Goal: Task Accomplishment & Management: Manage account settings

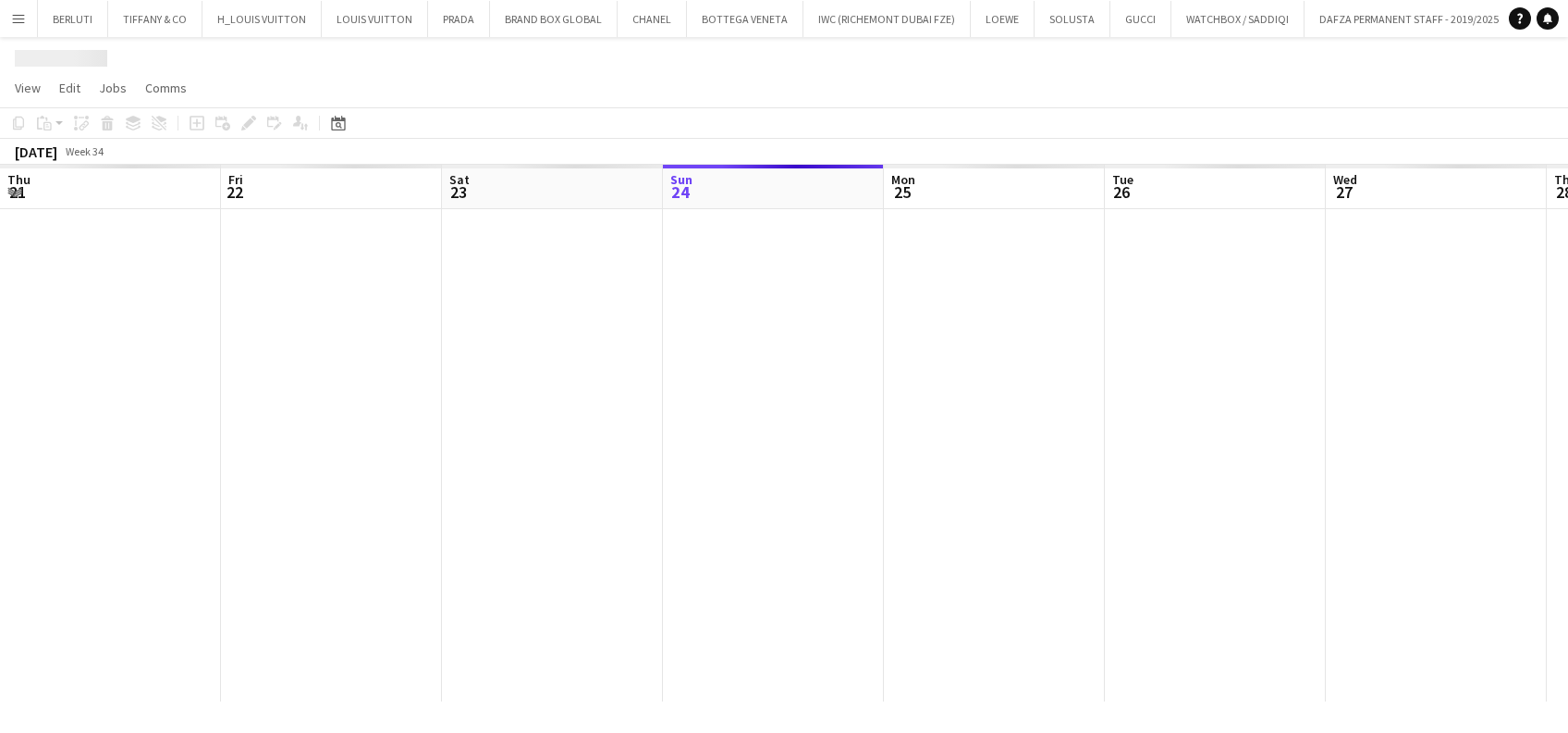
scroll to position [0, 442]
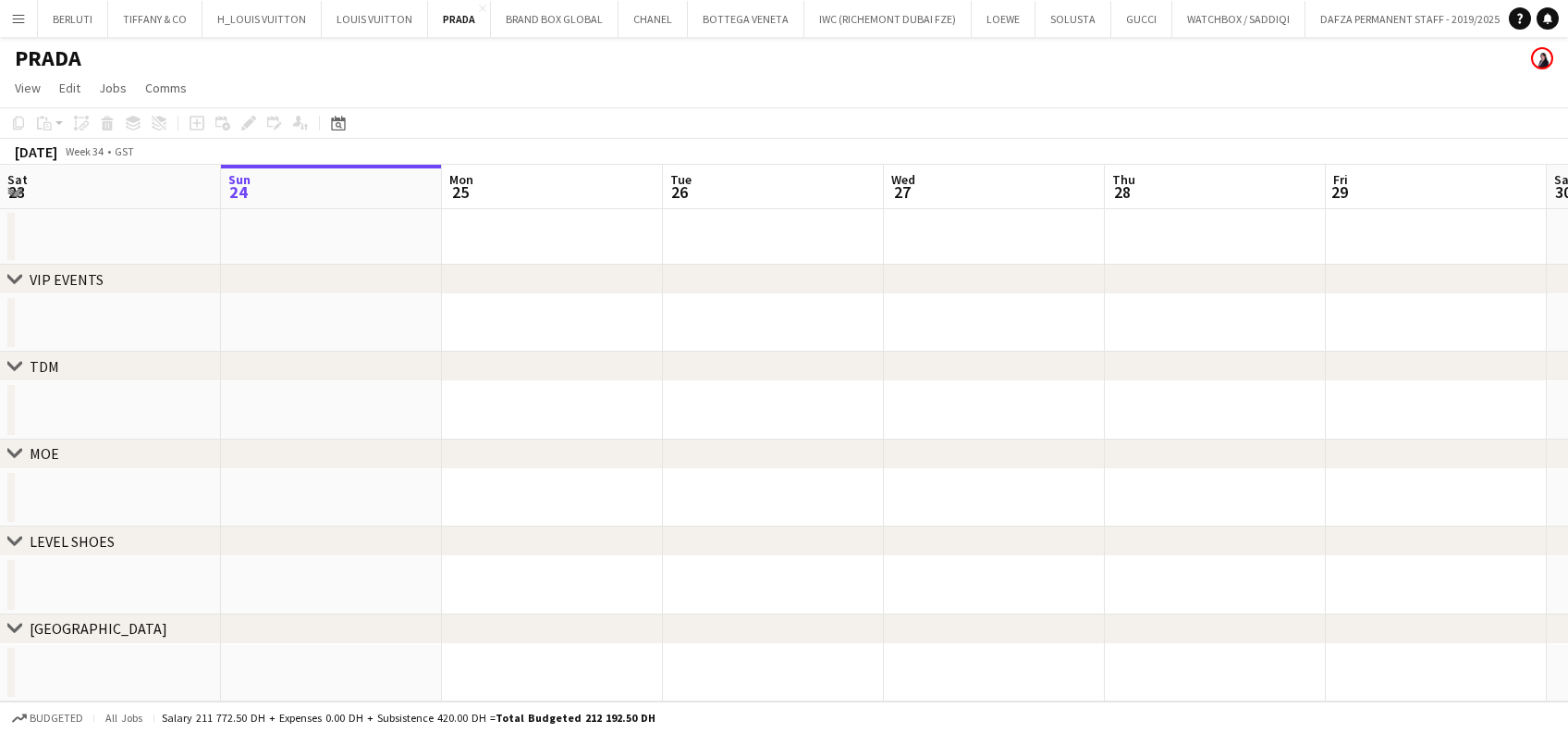
click at [30, 26] on button "Menu" at bounding box center [18, 18] width 37 height 37
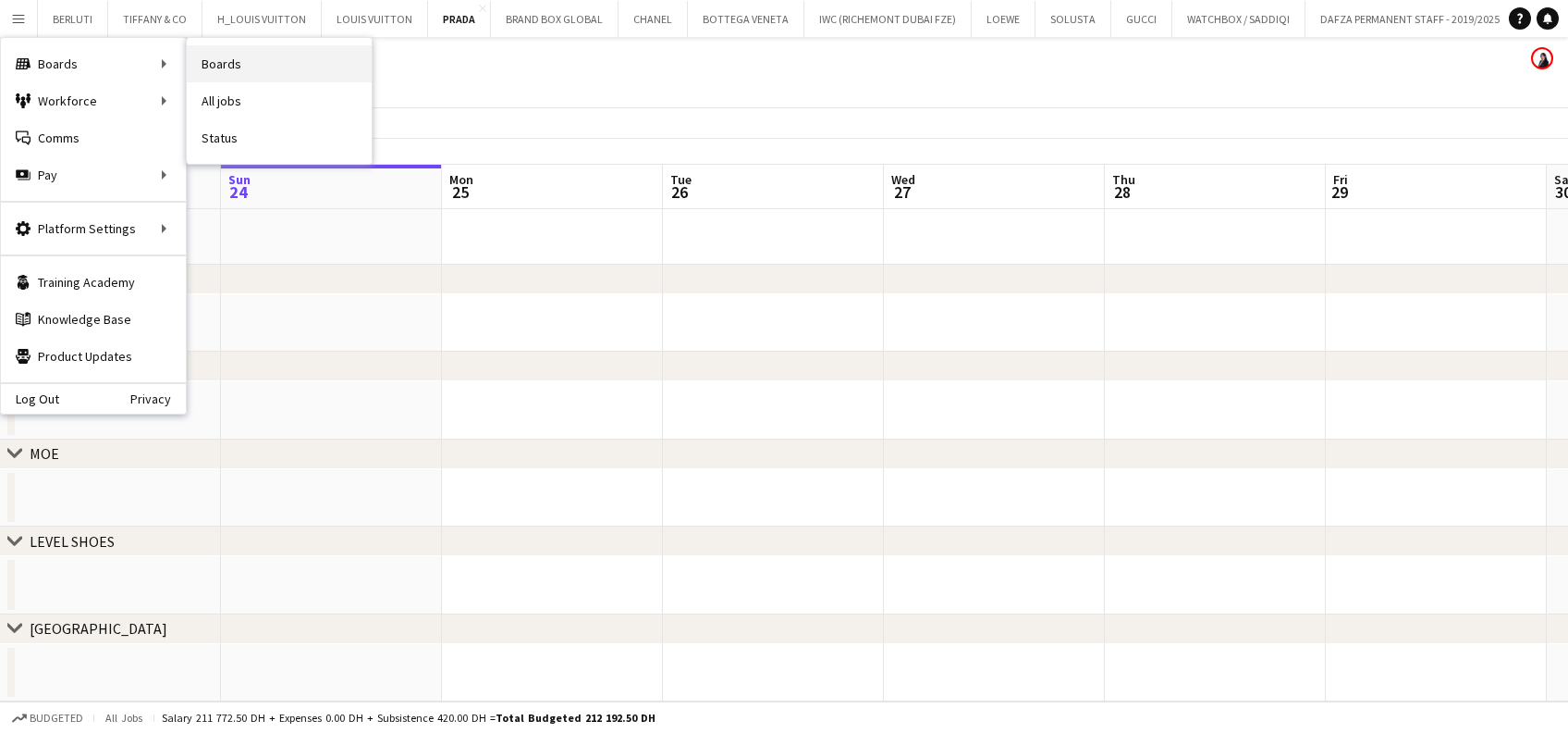
click at [231, 62] on link "Boards" at bounding box center [278, 63] width 185 height 37
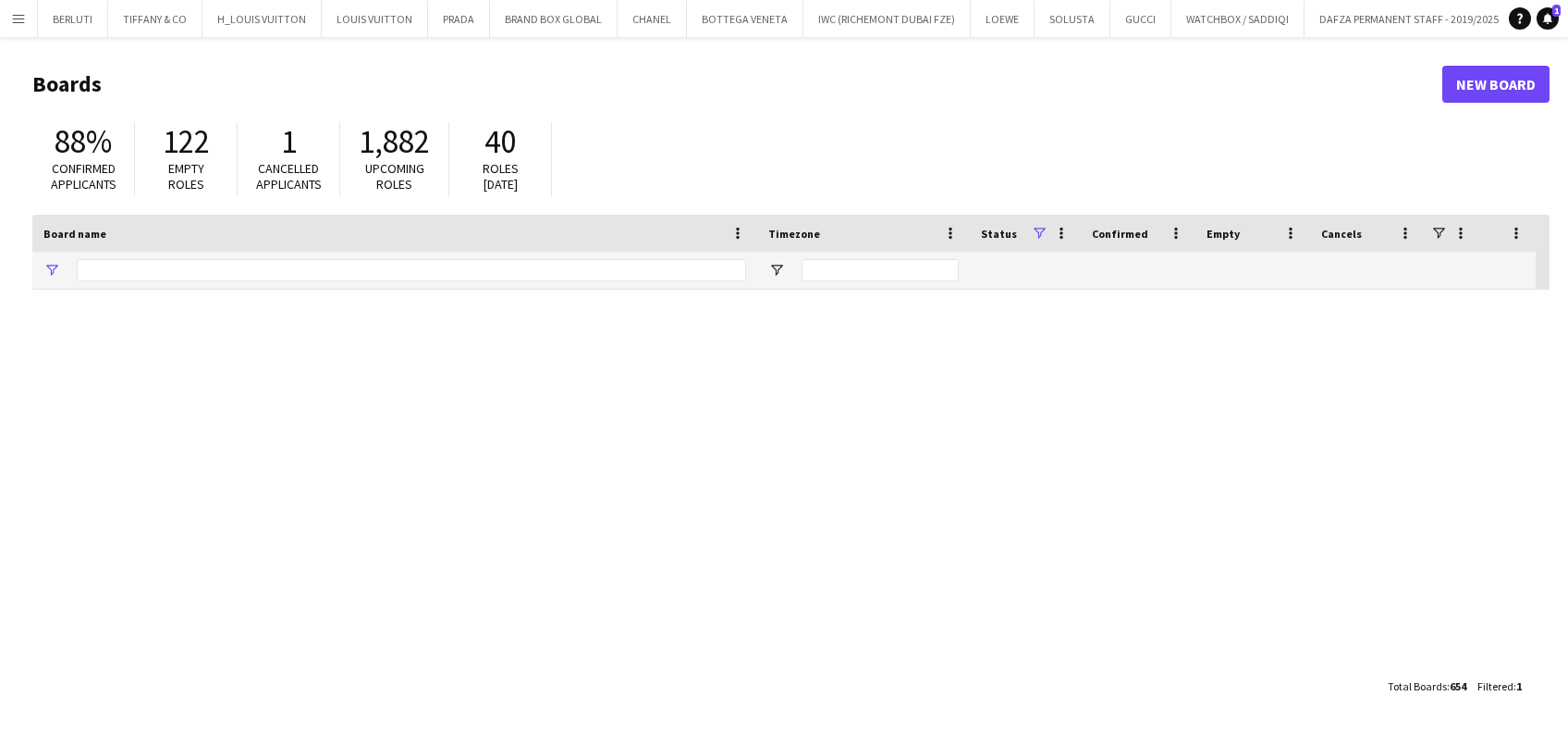
type input "*****"
click at [0, 311] on html "Menu Boards Boards Boards All jobs Status Workforce Workforce My Workforce Recr…" at bounding box center [784, 366] width 1568 height 733
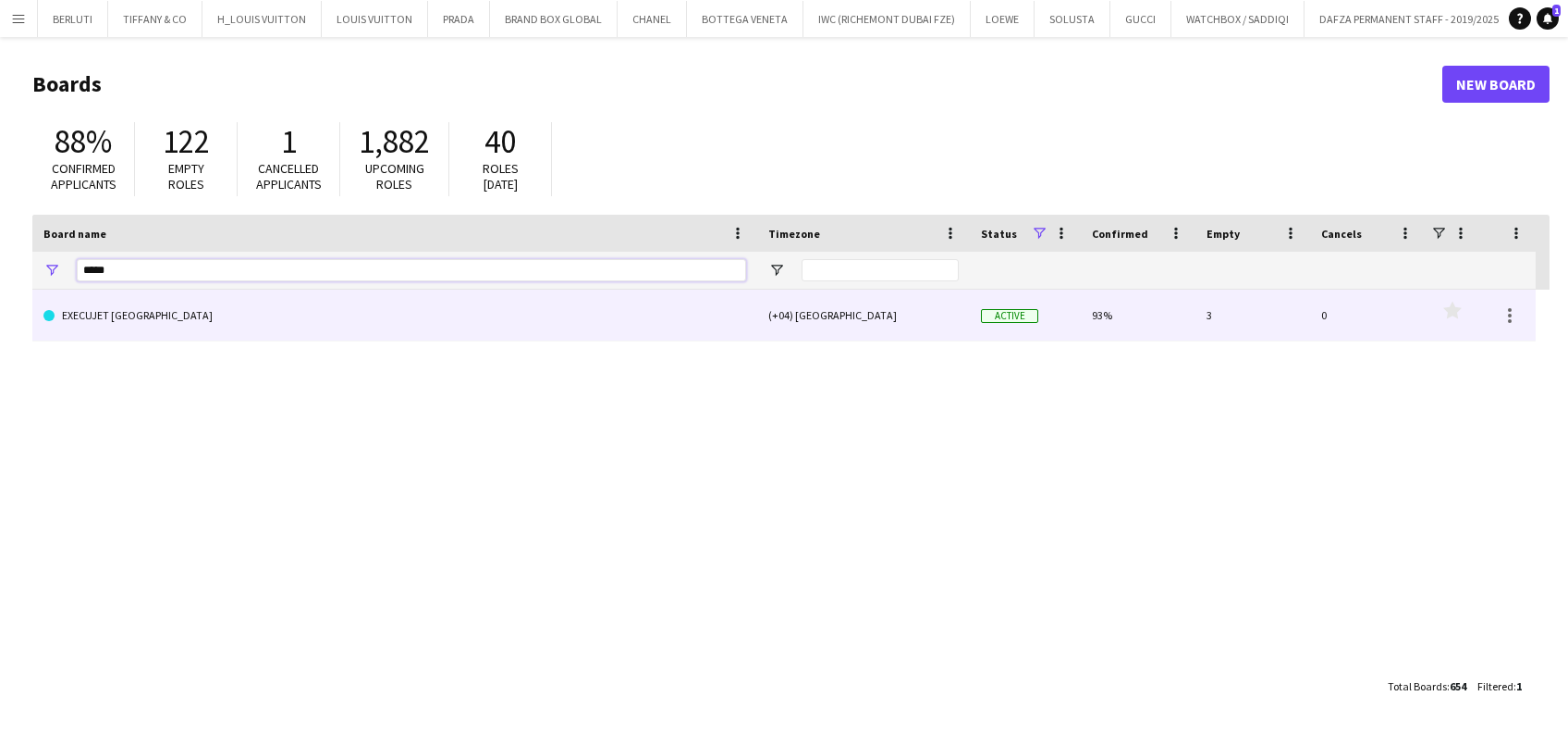
type input "*****"
click at [138, 341] on div "EXECUJET [GEOGRAPHIC_DATA] (+04) [GEOGRAPHIC_DATA] Active 93% 3 0 Favourites" at bounding box center [784, 315] width 1504 height 51
click at [277, 336] on link "EXECUJET [GEOGRAPHIC_DATA]" at bounding box center [395, 315] width 703 height 51
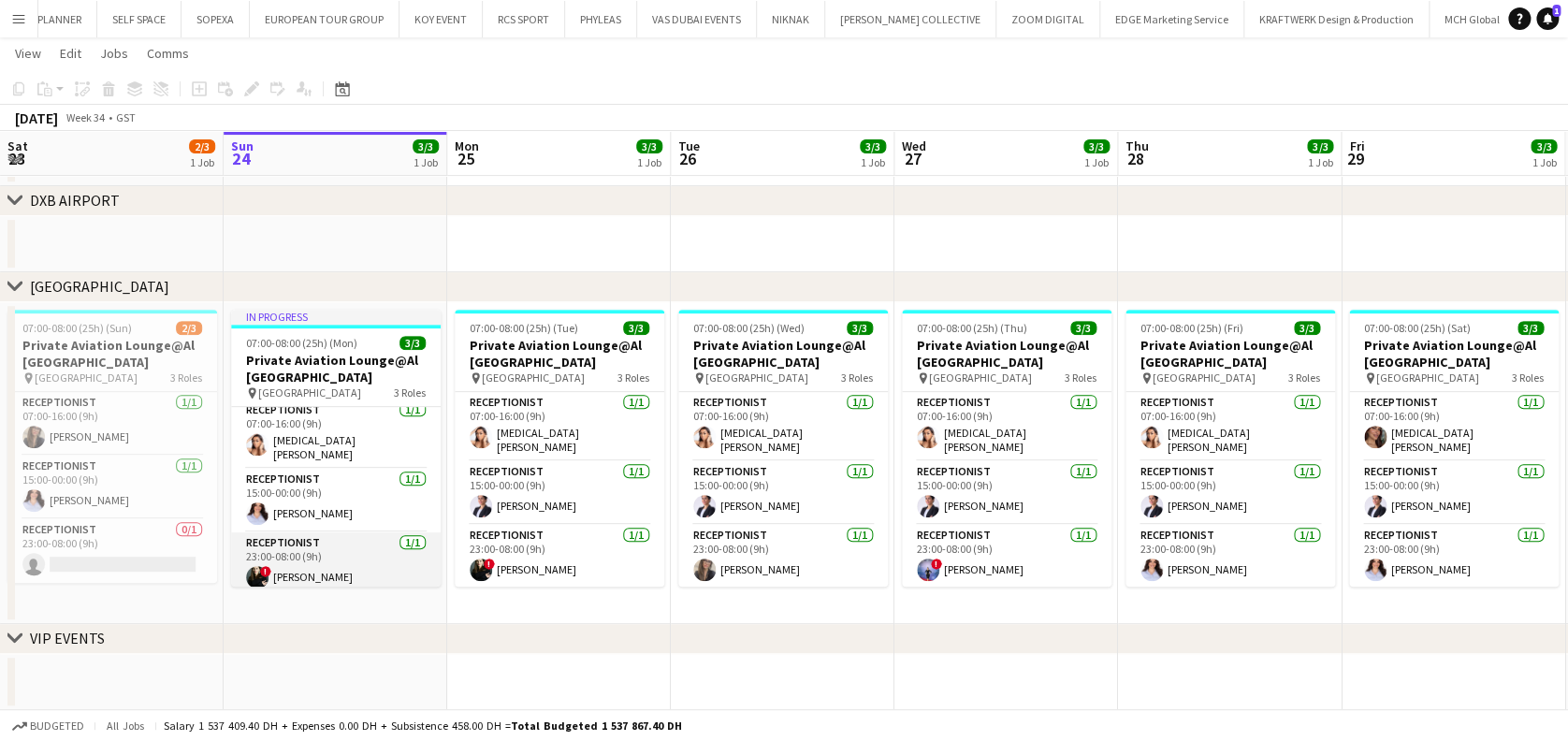
scroll to position [10, 0]
drag, startPoint x: 852, startPoint y: 632, endPoint x: 837, endPoint y: 631, distance: 15.0
click at [837, 633] on div "chevron-right [GEOGRAPHIC_DATA] chevron-right [GEOGRAPHIC_DATA] chevron-right V…" at bounding box center [784, 284] width 1568 height 853
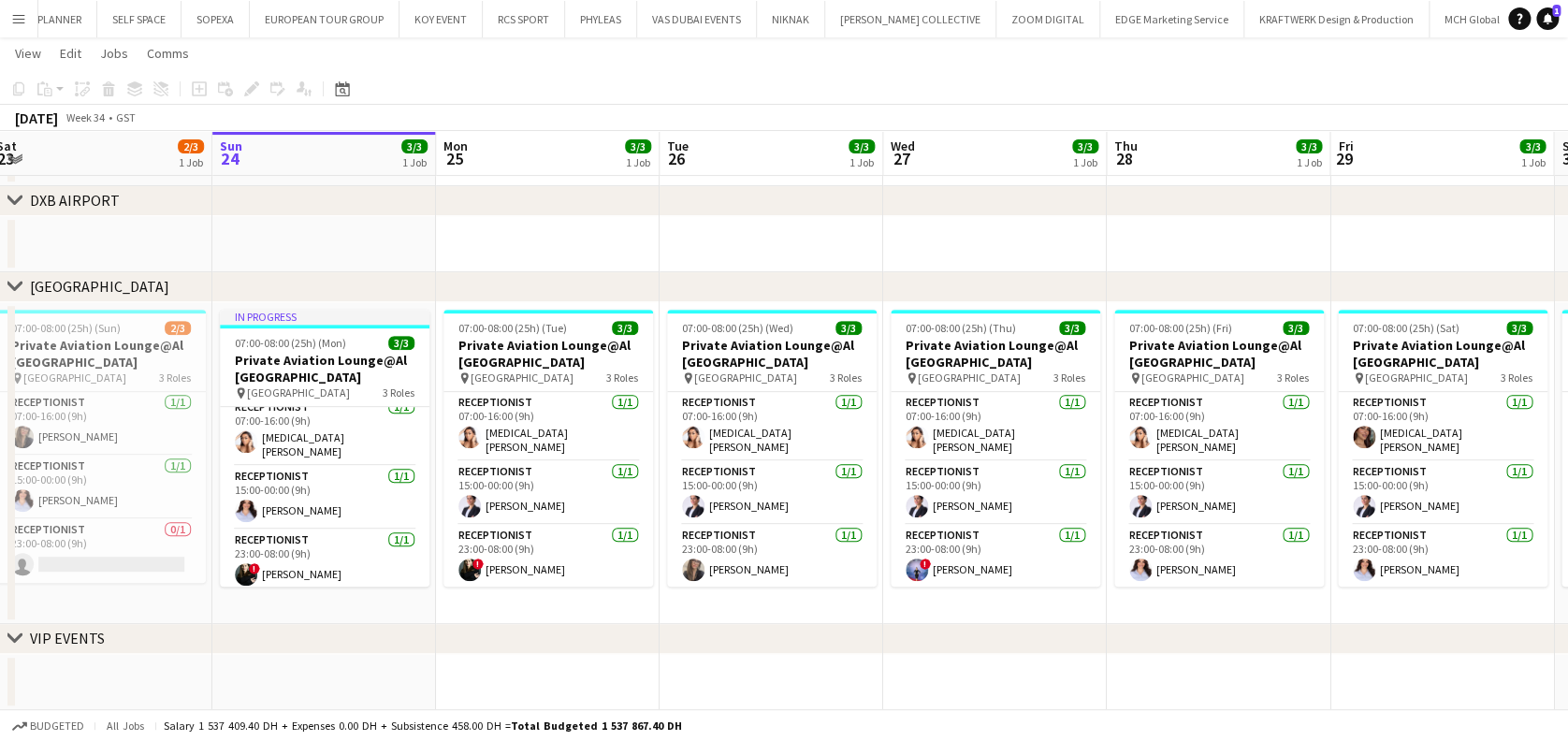
click at [561, 553] on app-calendar-viewport "Thu 21 3/3 1 Job Fri 22 3/3 1 Job Sat 23 2/3 1 Job Sun 24 3/3 1 Job Mon 25 3/3 …" at bounding box center [784, 284] width 1568 height 853
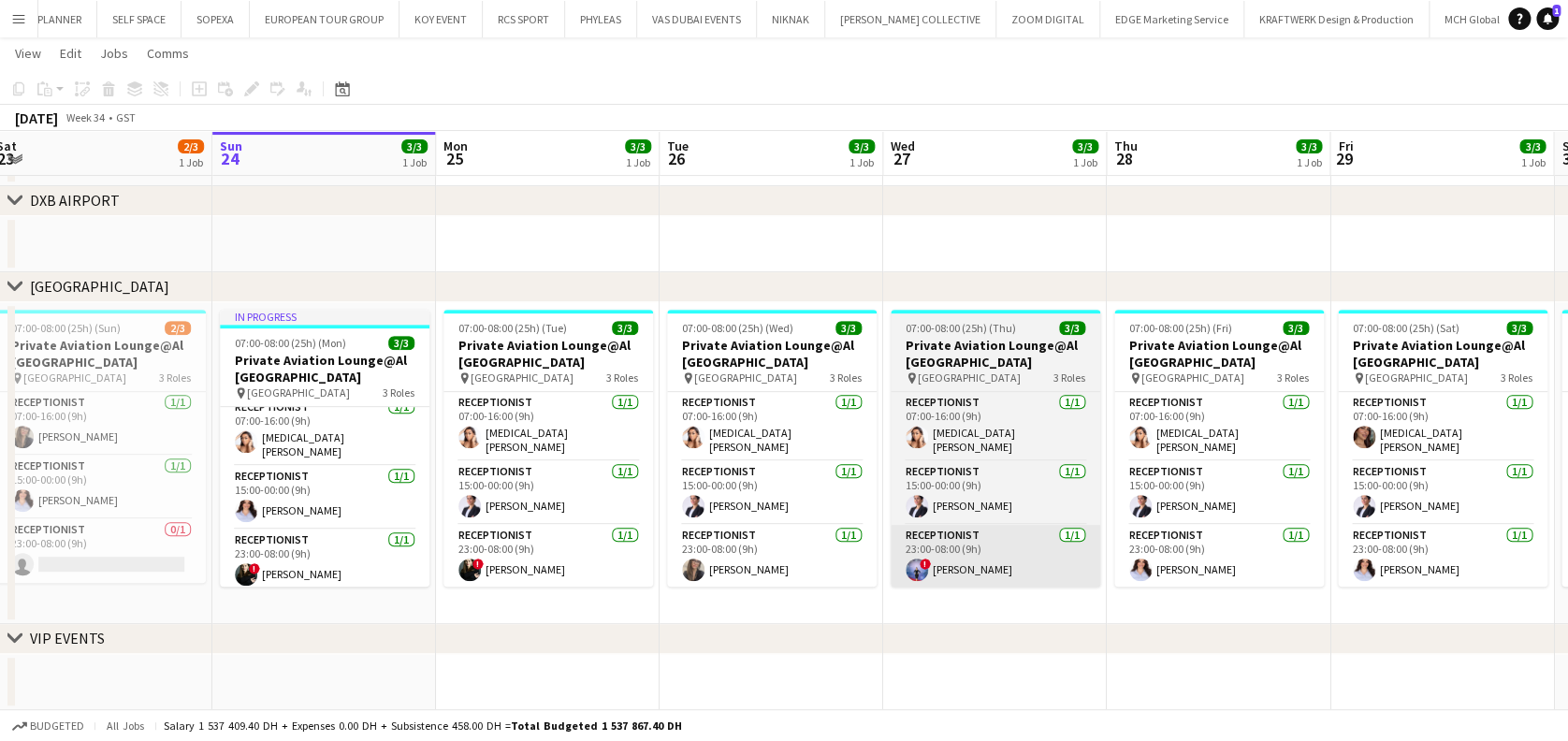
scroll to position [0, 853]
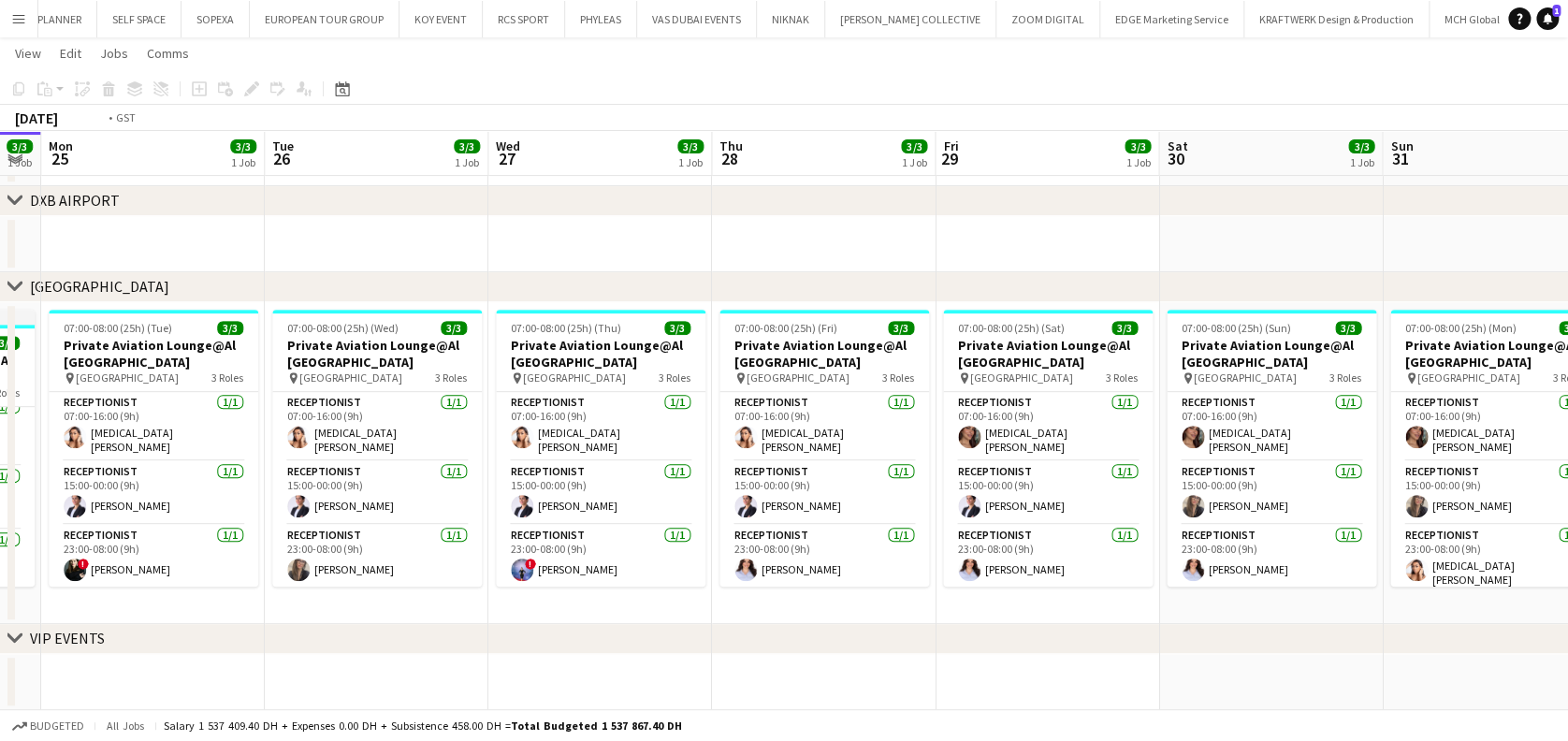
drag, startPoint x: 1018, startPoint y: 477, endPoint x: 600, endPoint y: 480, distance: 418.0
click at [616, 480] on app-calendar-viewport "Thu 21 3/3 1 Job Fri 22 3/3 1 Job Sat 23 2/3 1 Job Sun 24 3/3 1 Job Mon 25 3/3 …" at bounding box center [784, 284] width 1568 height 853
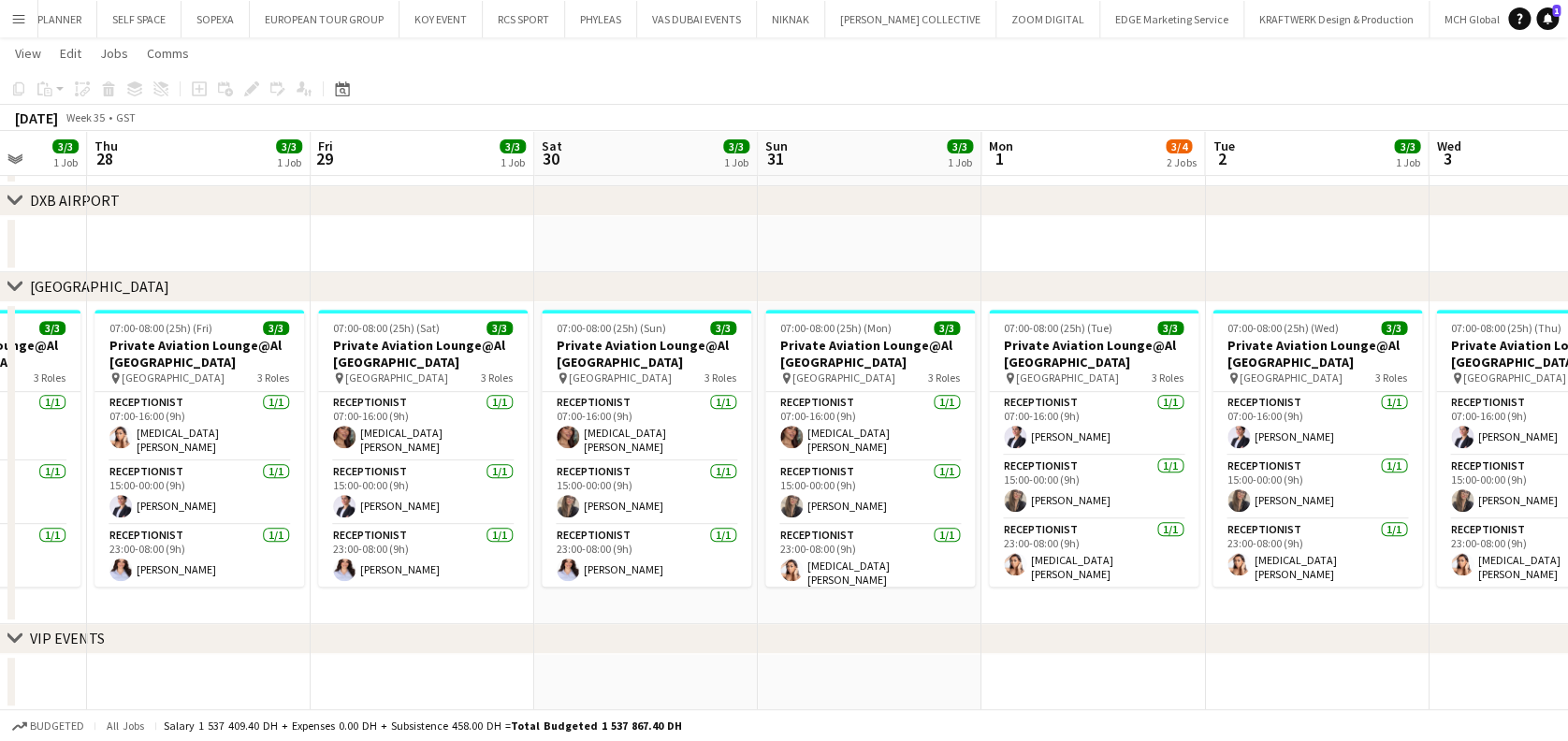
drag, startPoint x: 928, startPoint y: 462, endPoint x: 876, endPoint y: 466, distance: 52.2
click at [880, 466] on app-calendar-viewport "Mon 25 3/3 1 Job Tue 26 3/3 1 Job Wed 27 3/3 1 Job Thu 28 3/3 1 Job Fri 29 3/3 …" at bounding box center [784, 284] width 1568 height 853
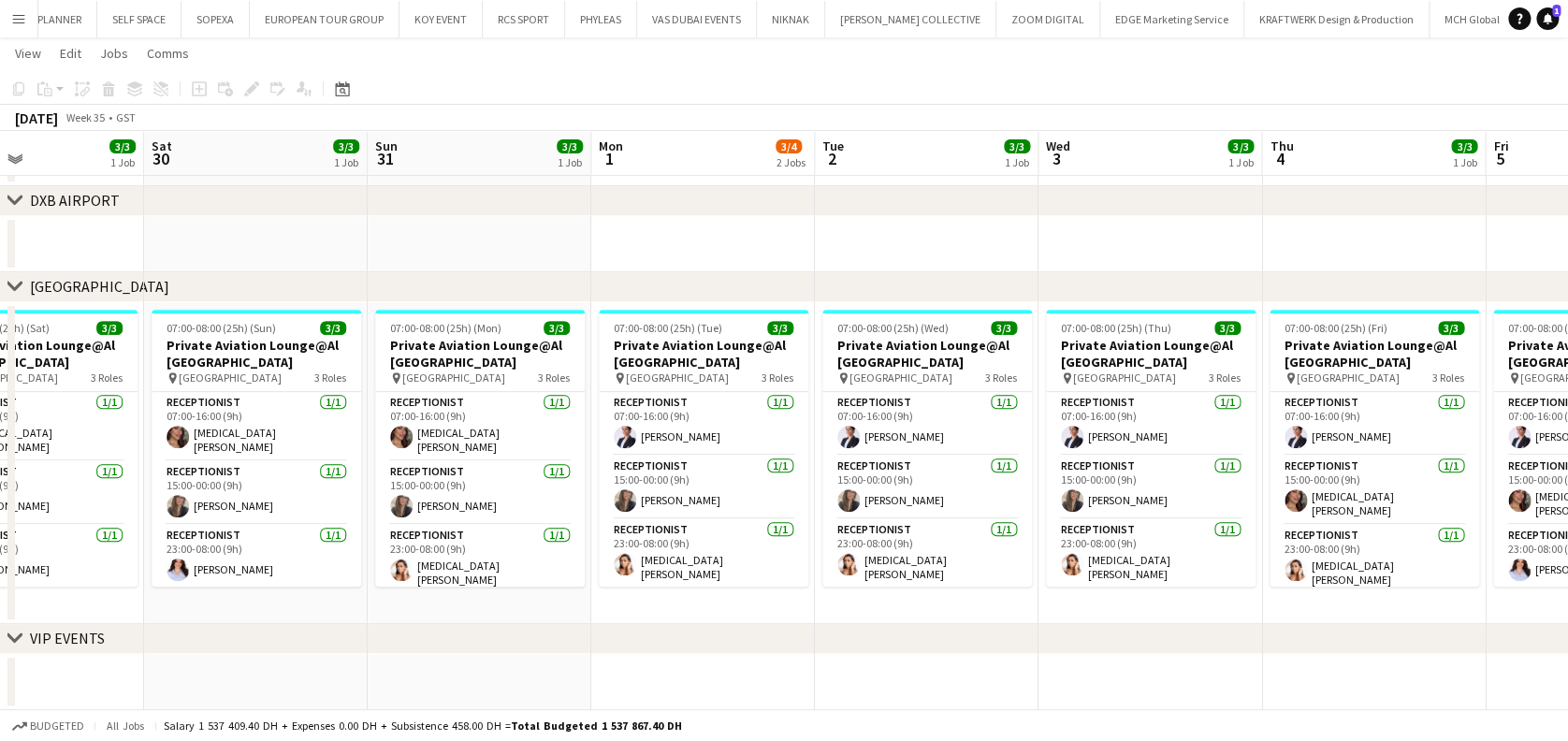
click at [566, 489] on app-calendar-viewport "Wed 27 3/3 1 Job Thu 28 3/3 1 Job Fri 29 3/3 1 Job Sat 30 3/3 1 Job Sun 31 3/3 …" at bounding box center [784, 284] width 1568 height 853
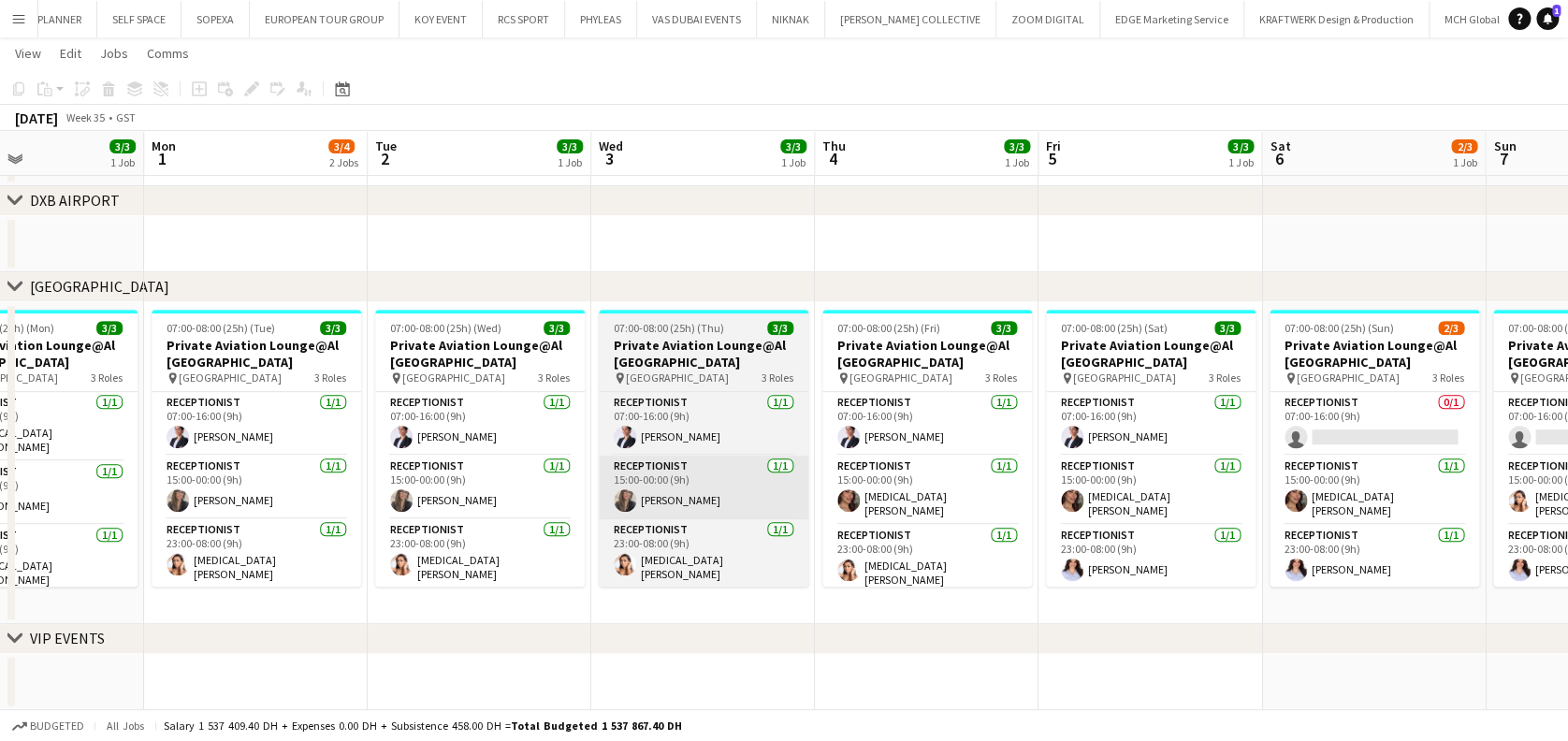
scroll to position [0, 570]
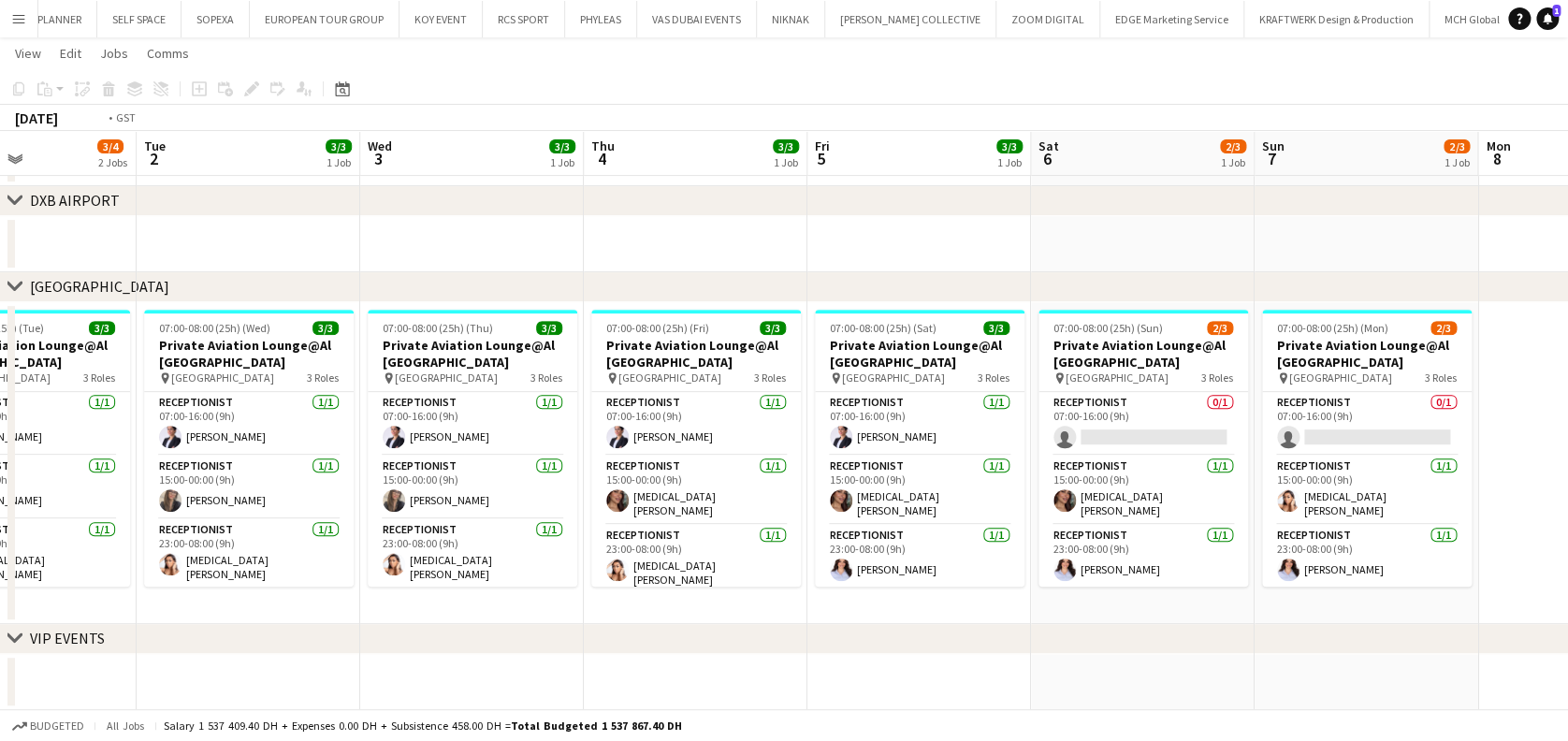
drag, startPoint x: 995, startPoint y: 531, endPoint x: 1264, endPoint y: 476, distance: 274.6
click at [1264, 476] on app-calendar-viewport "Sun 31 3/3 1 Job Mon 1 3/4 2 Jobs Tue 2 3/3 1 Job Wed 3 3/3 1 Job Thu 4 3/3 1 J…" at bounding box center [784, 284] width 1568 height 853
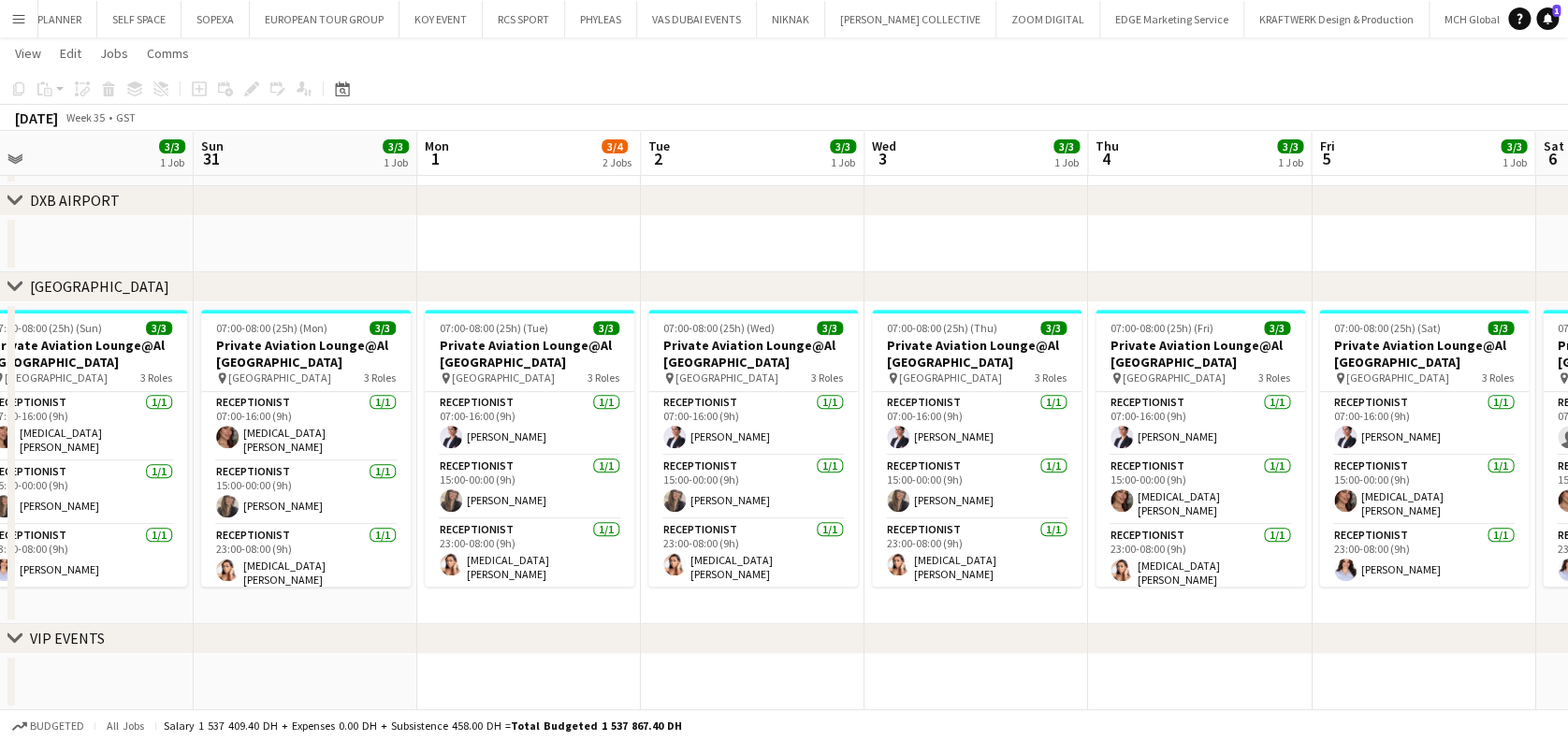
drag, startPoint x: 825, startPoint y: 540, endPoint x: 987, endPoint y: 523, distance: 162.9
click at [987, 523] on app-calendar-viewport "Thu 28 3/3 1 Job Fri 29 3/3 1 Job Sat 30 3/3 1 Job Sun 31 3/3 1 Job Mon 1 3/4 2…" at bounding box center [784, 284] width 1568 height 853
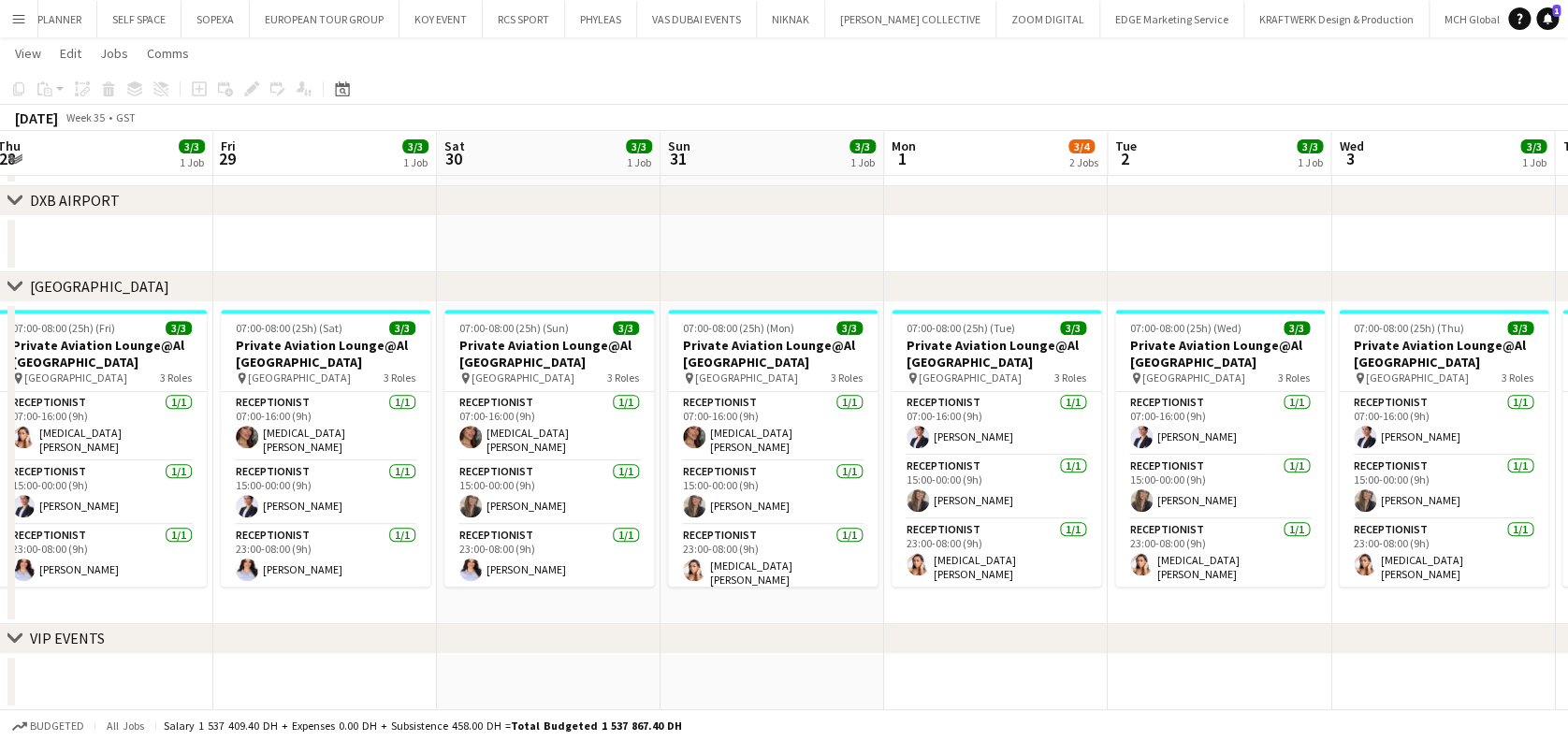
scroll to position [0, 483]
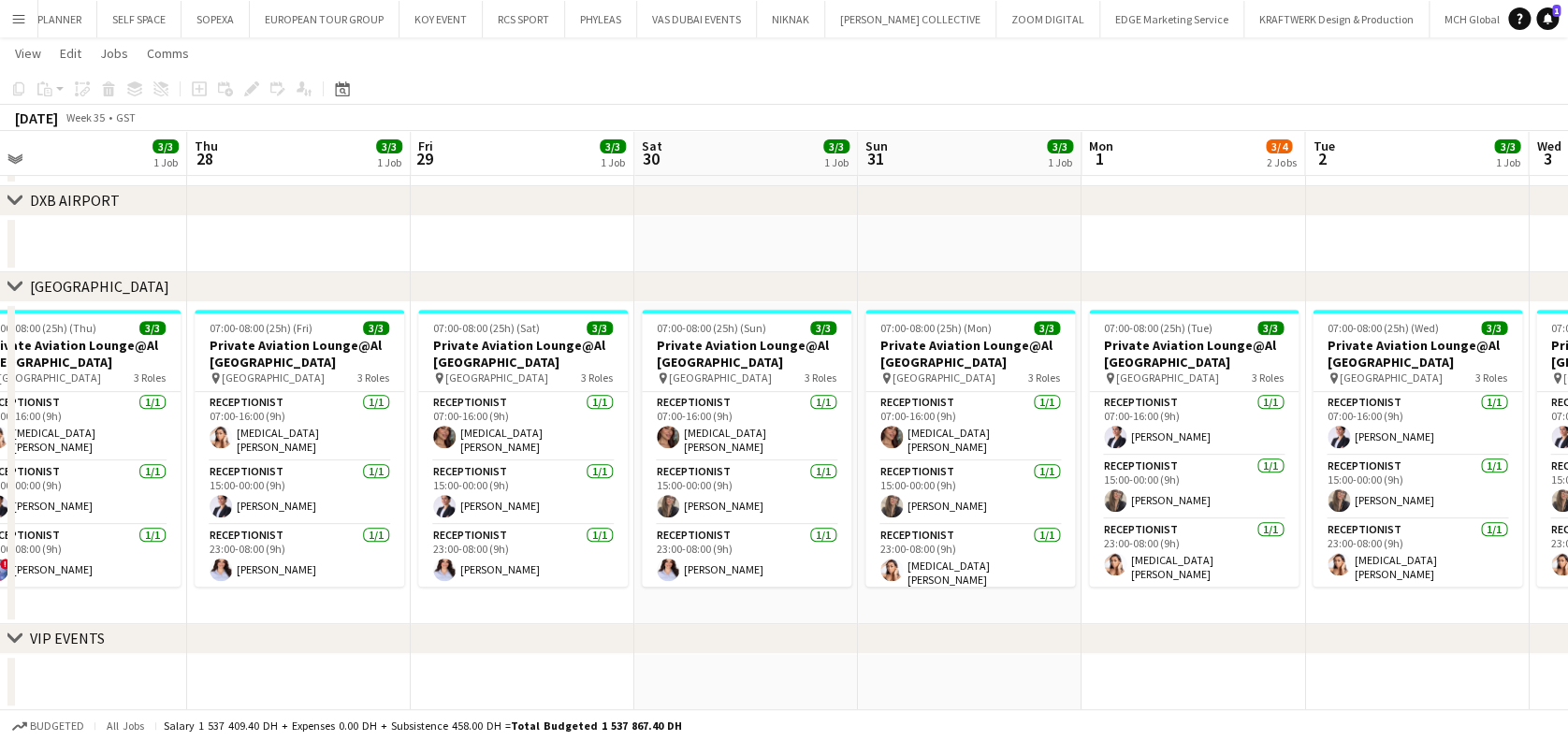
drag, startPoint x: 499, startPoint y: 583, endPoint x: 1162, endPoint y: 552, distance: 663.7
click at [1162, 552] on app-calendar-viewport "Mon 25 3/3 1 Job Tue 26 3/3 1 Job Wed 27 3/3 1 Job Thu 28 3/3 1 Job Fri 29 3/3 …" at bounding box center [784, 284] width 1568 height 853
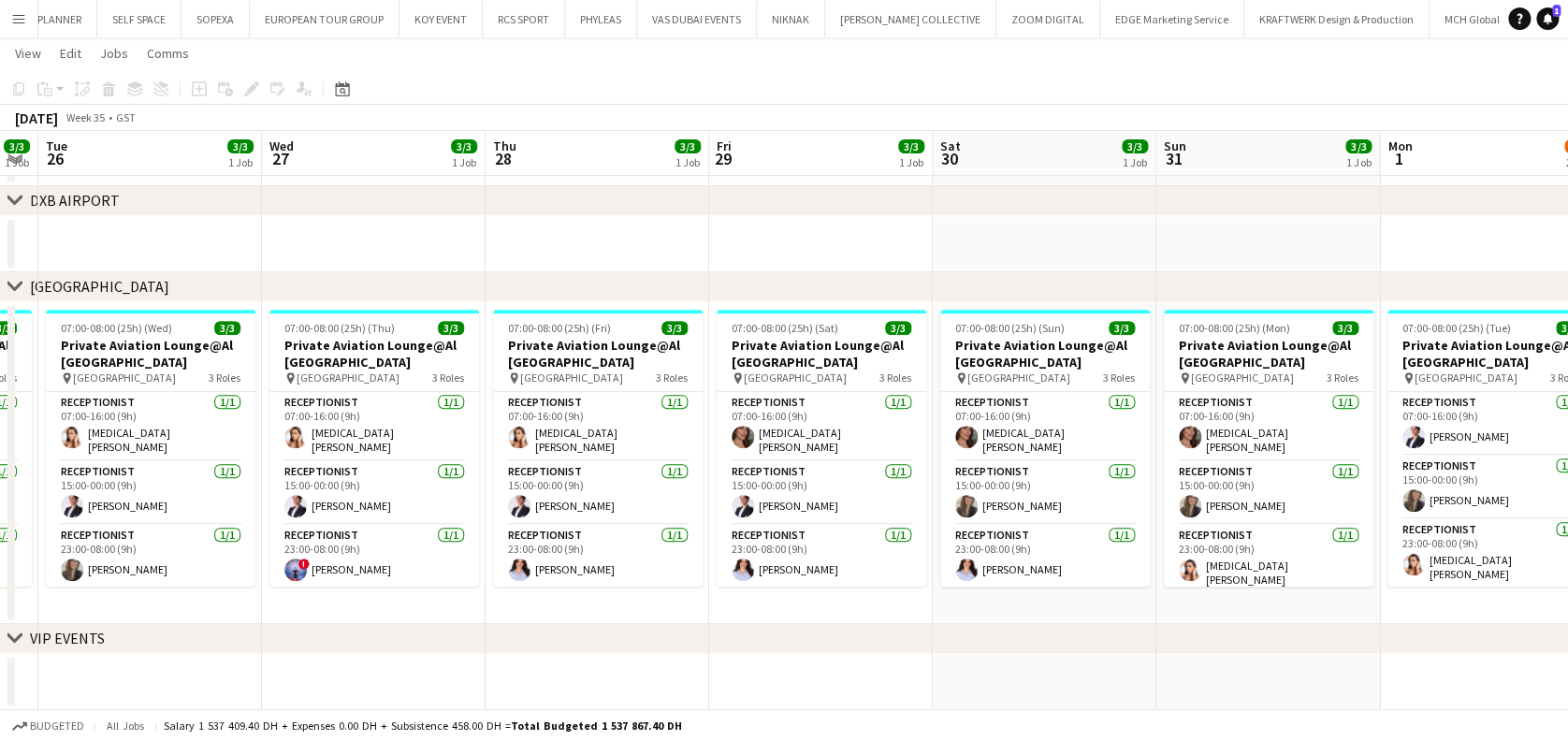
drag, startPoint x: 350, startPoint y: 449, endPoint x: 508, endPoint y: 450, distance: 158.0
click at [508, 450] on app-calendar-viewport "Sun 24 3/3 1 Job Mon 25 3/3 1 Job Tue 26 3/3 1 Job Wed 27 3/3 1 Job Thu 28 3/3 …" at bounding box center [784, 284] width 1568 height 853
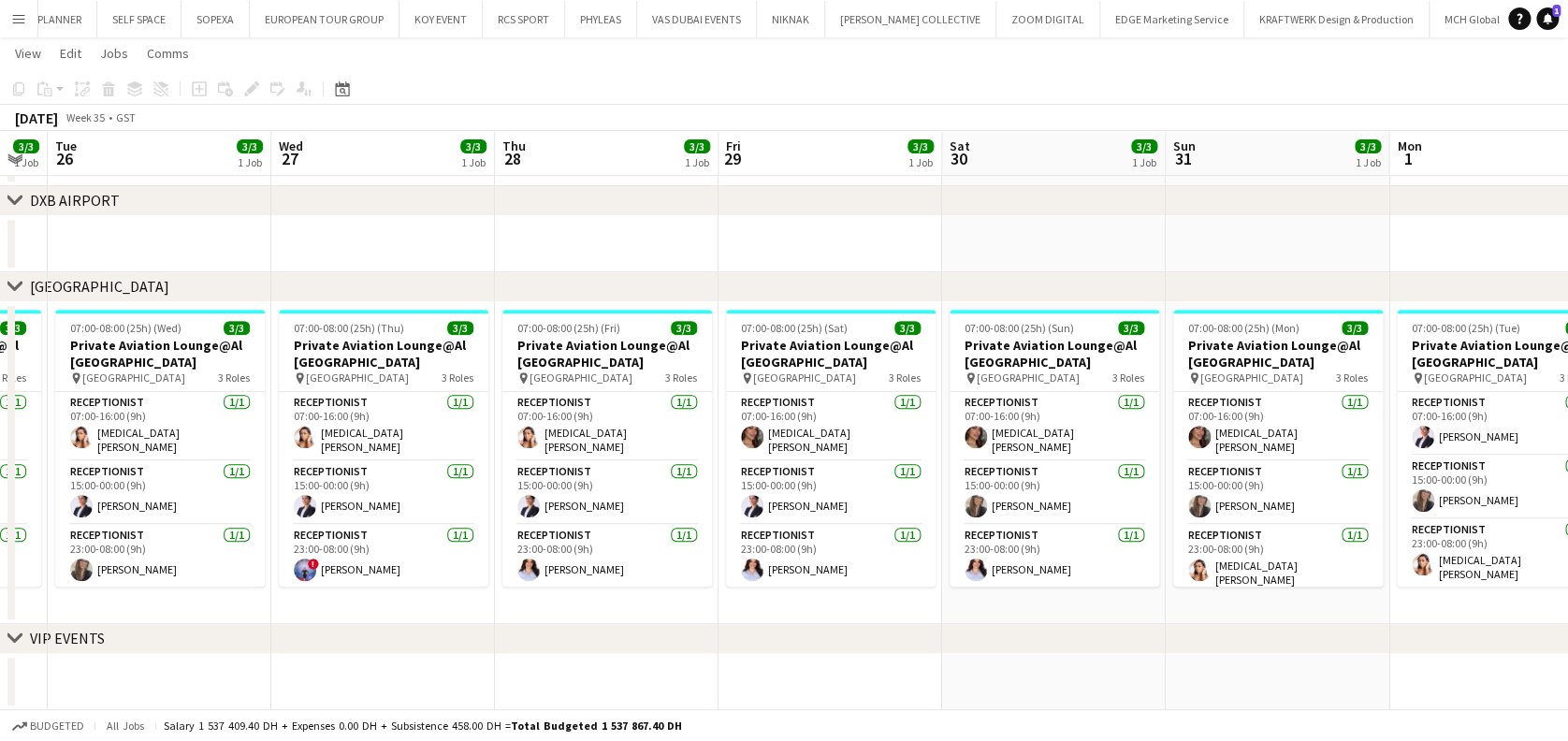
drag, startPoint x: 892, startPoint y: 633, endPoint x: 606, endPoint y: 670, distance: 288.4
click at [606, 670] on app-calendar-viewport "Sun 24 3/3 1 Job Mon 25 3/3 1 Job Tue 26 3/3 1 Job Wed 27 3/3 1 Job Thu 28 3/3 …" at bounding box center [784, 284] width 1568 height 853
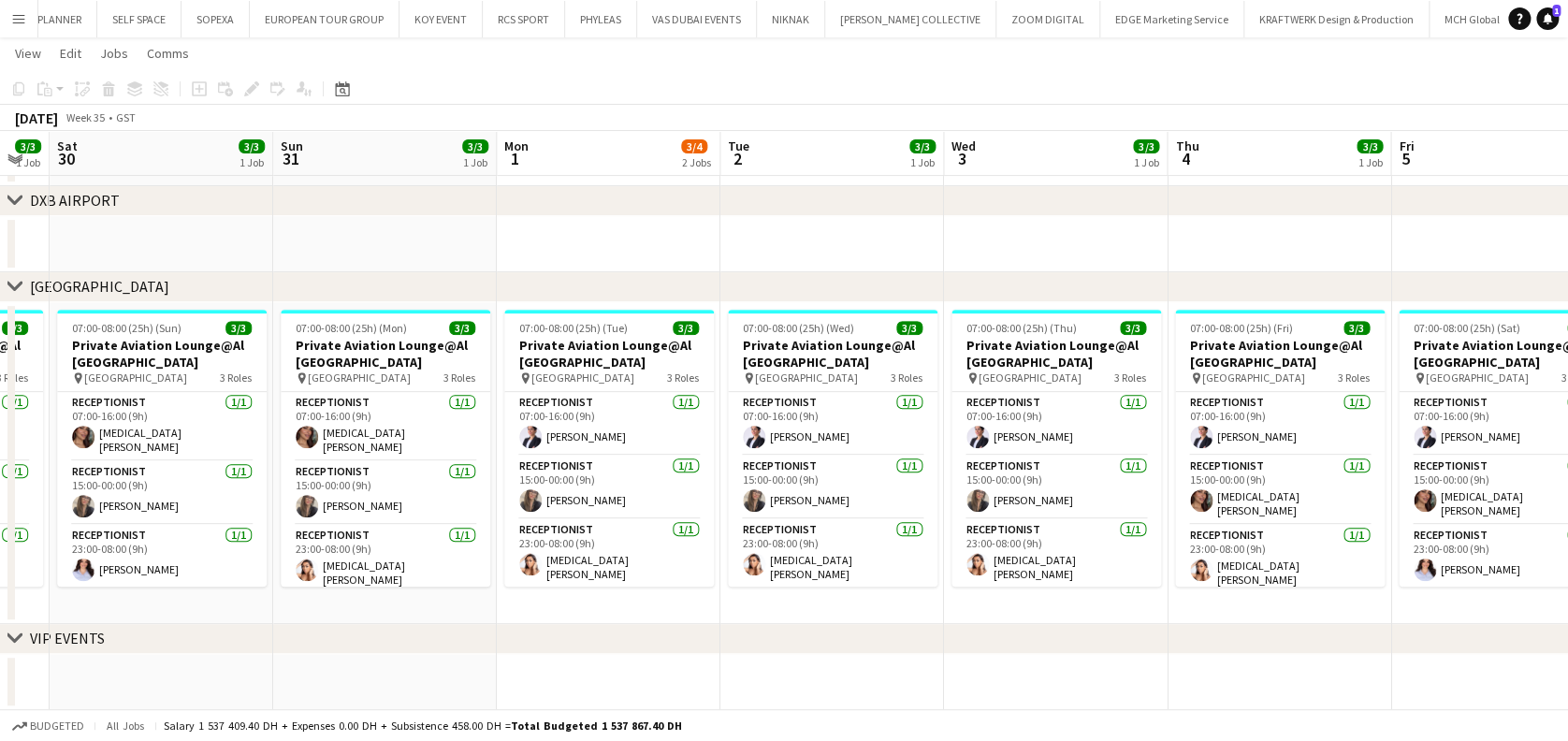
drag, startPoint x: 682, startPoint y: 508, endPoint x: 604, endPoint y: 524, distance: 79.6
click at [606, 523] on app-calendar-viewport "Wed 27 3/3 1 Job Thu 28 3/3 1 Job Fri 29 3/3 1 Job Sat 30 3/3 1 Job Sun 31 3/3 …" at bounding box center [784, 284] width 1568 height 853
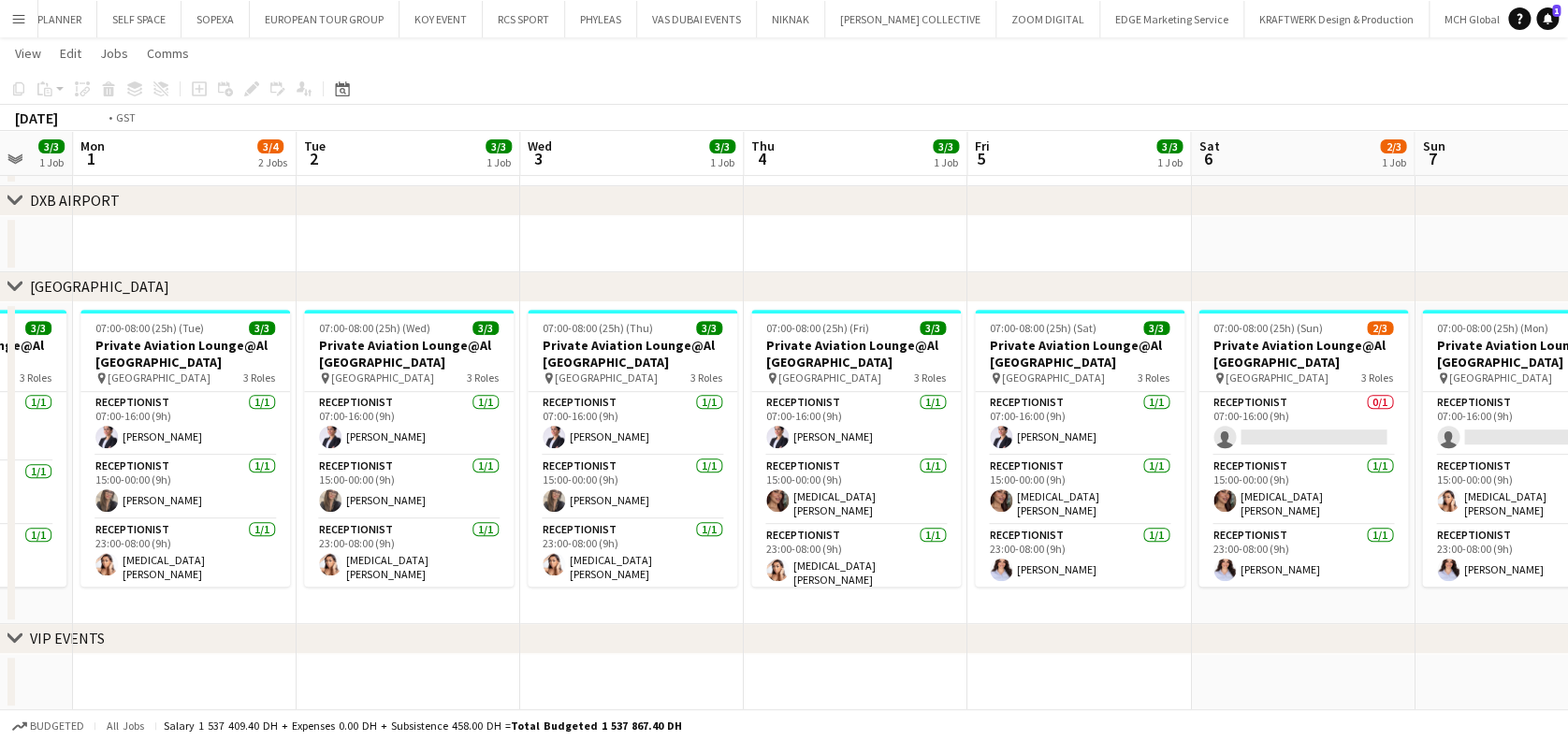
drag, startPoint x: 762, startPoint y: 606, endPoint x: 713, endPoint y: 617, distance: 50.2
click at [713, 617] on app-calendar-viewport "Fri 29 3/3 1 Job Sat 30 3/3 1 Job Sun 31 3/3 1 Job Mon 1 3/4 2 Jobs Tue 2 3/3 1…" at bounding box center [784, 284] width 1568 height 853
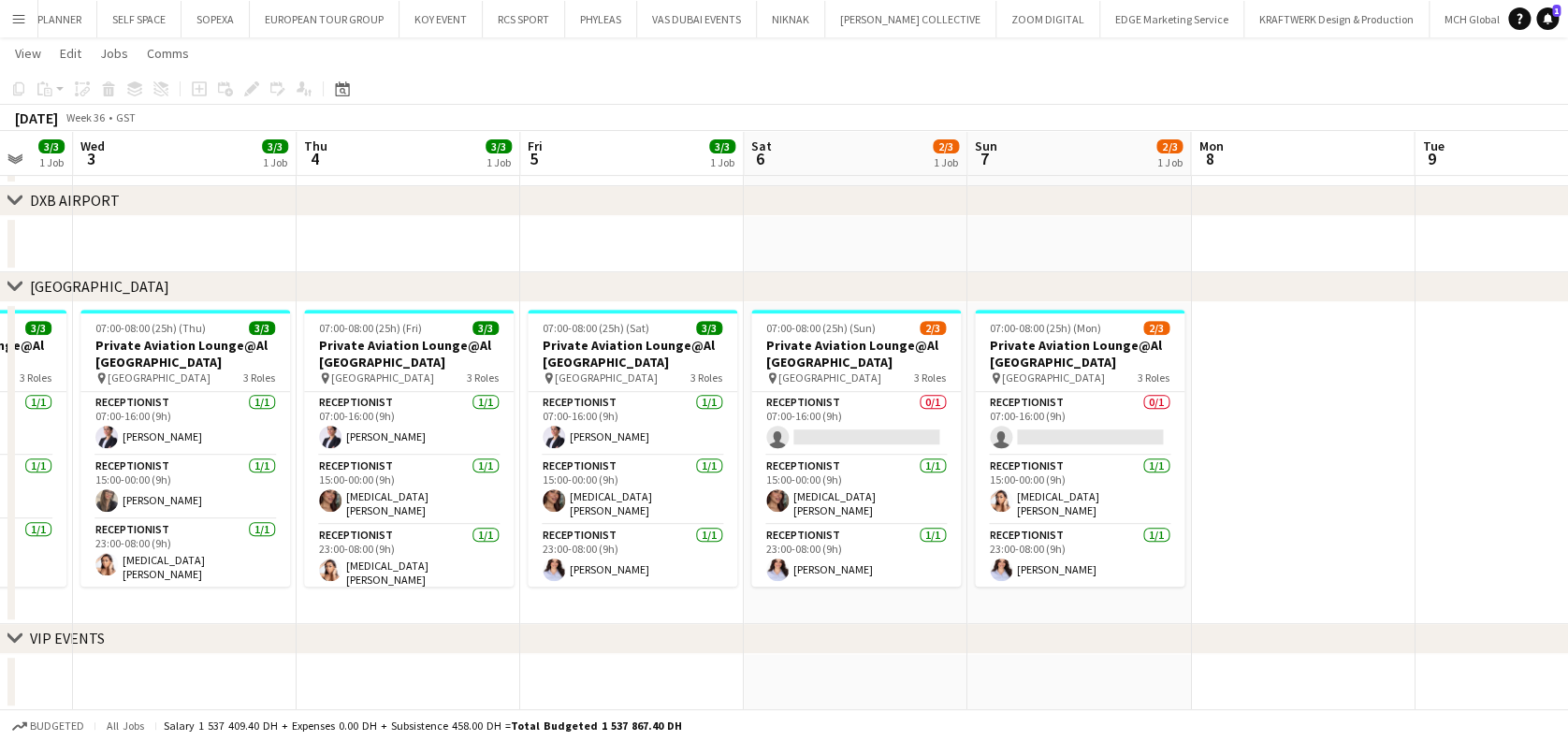
scroll to position [0, 576]
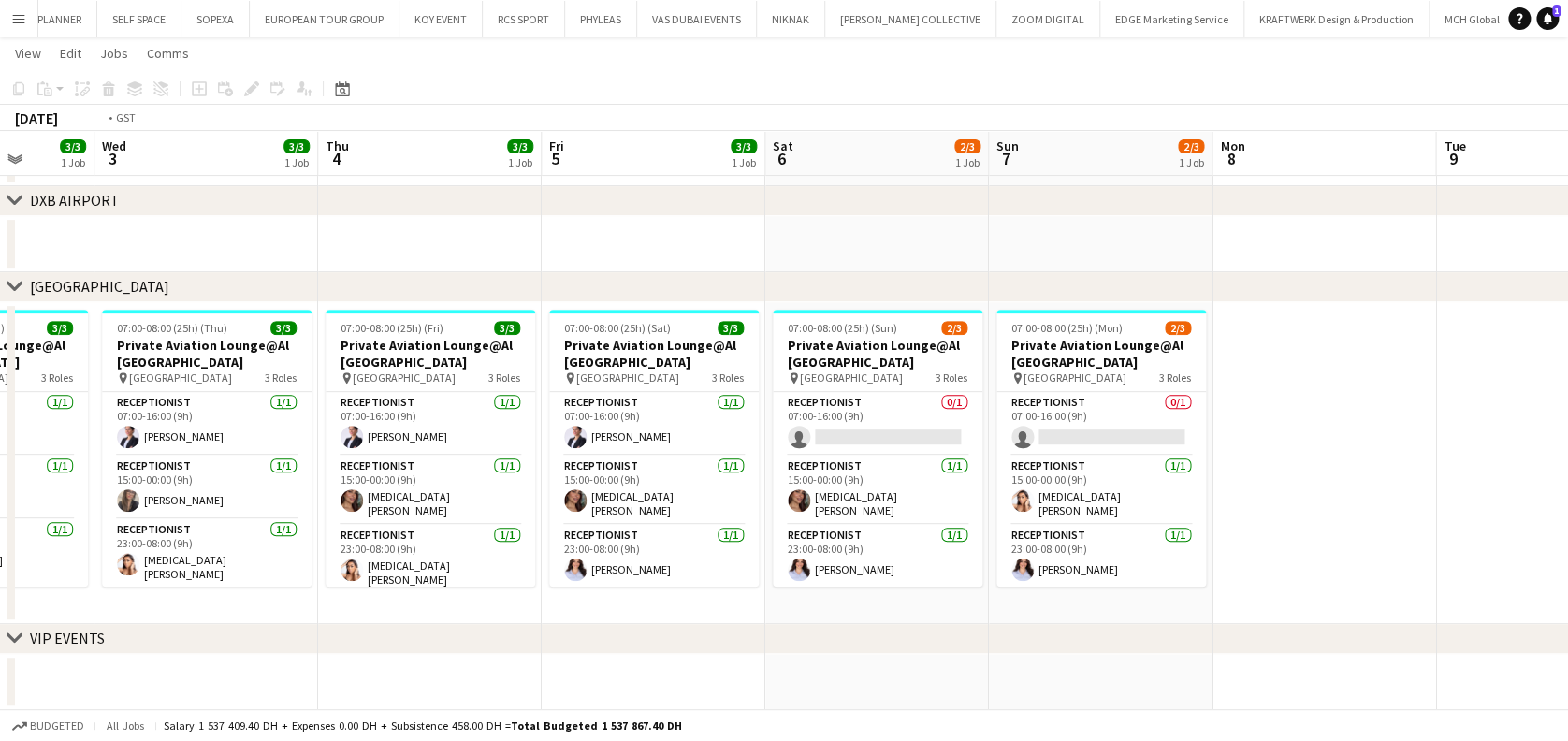
drag, startPoint x: 805, startPoint y: 535, endPoint x: 1128, endPoint y: 521, distance: 323.3
click at [1128, 521] on app-calendar-viewport "Sun 31 3/3 1 Job Mon 1 3/4 2 Jobs Tue 2 3/3 1 Job Wed 3 3/3 1 Job Thu 4 3/3 1 J…" at bounding box center [784, 284] width 1568 height 853
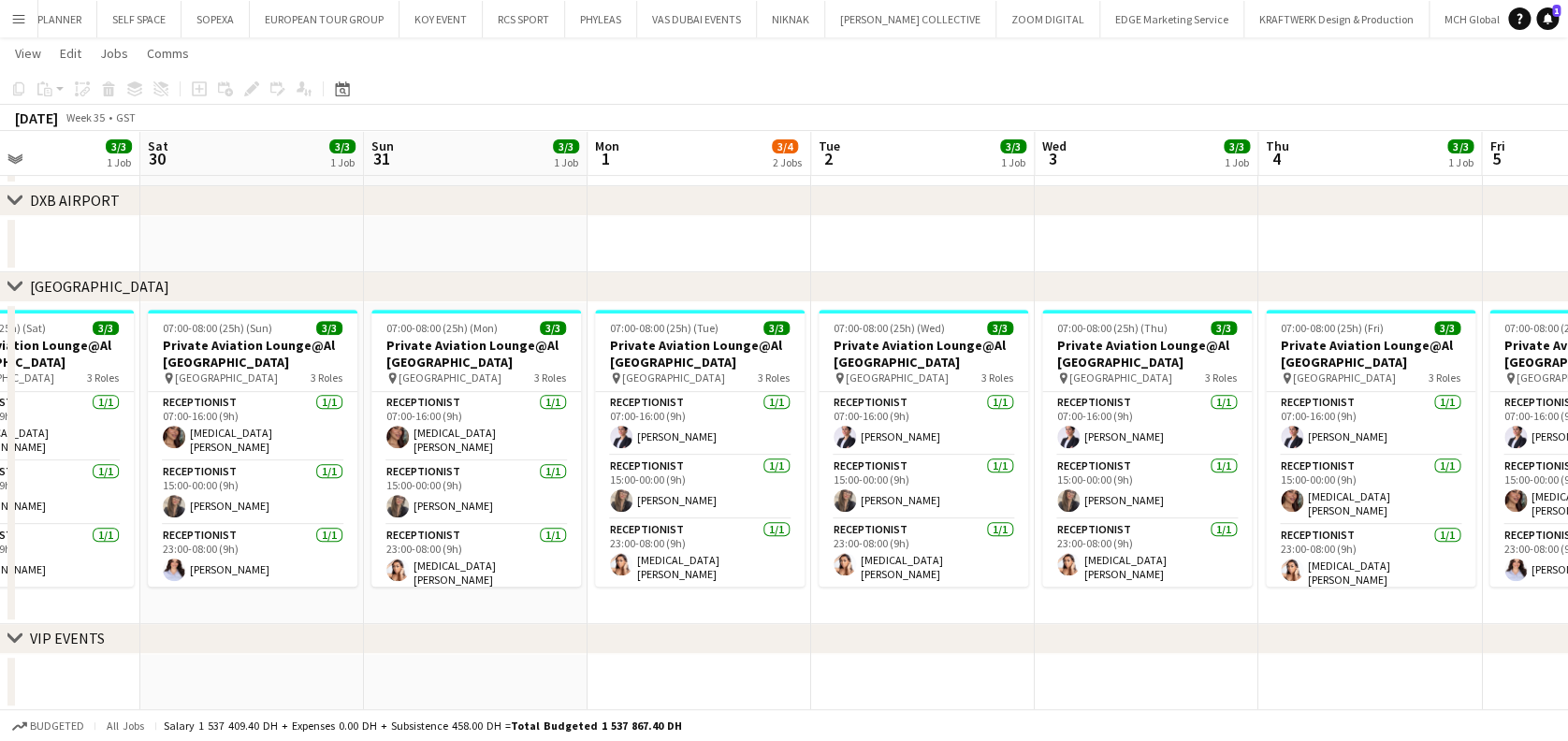
drag, startPoint x: 710, startPoint y: 550, endPoint x: 990, endPoint y: 545, distance: 280.0
click at [990, 545] on app-calendar-viewport "Thu 28 3/3 1 Job Fri 29 3/3 1 Job Sat 30 3/3 1 Job Sun 31 3/3 1 Job Mon 1 3/4 2…" at bounding box center [784, 284] width 1568 height 853
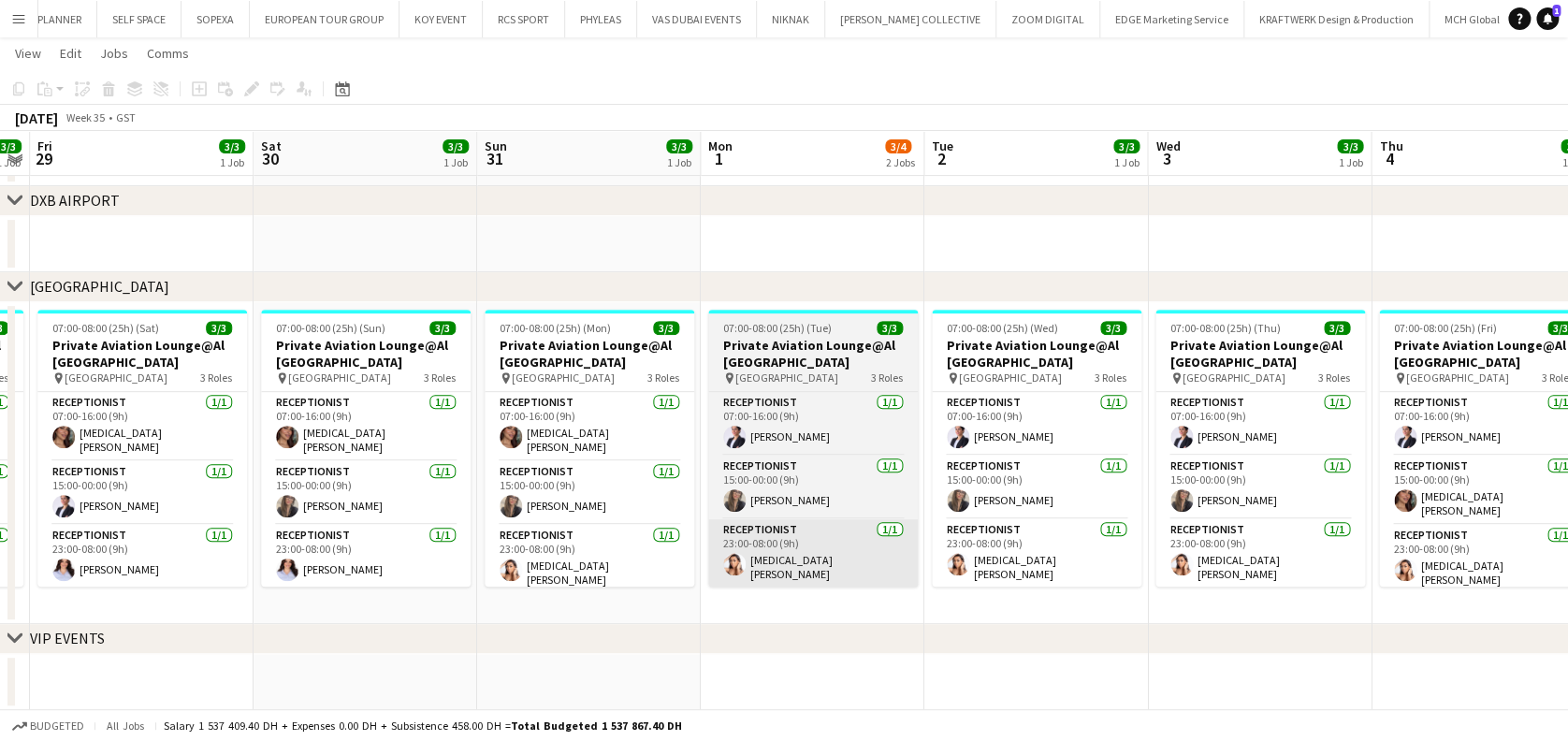
drag, startPoint x: 1056, startPoint y: 542, endPoint x: 1141, endPoint y: 540, distance: 85.0
click at [1143, 538] on app-calendar-viewport "Tue 26 3/3 1 Job Wed 27 3/3 1 Job Thu 28 3/3 1 Job Fri 29 3/3 1 Job Sat 30 3/3 …" at bounding box center [784, 284] width 1568 height 853
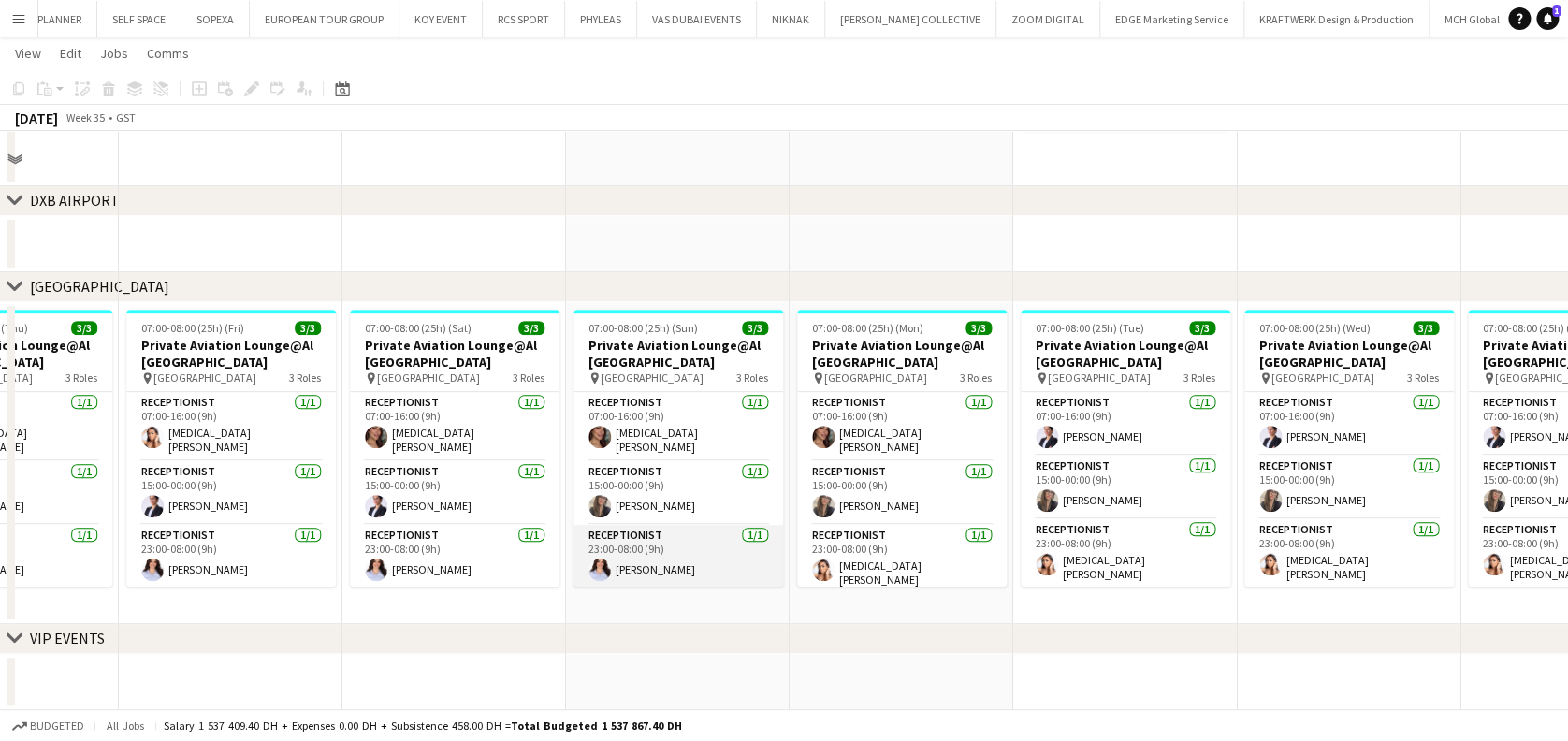
scroll to position [0, 0]
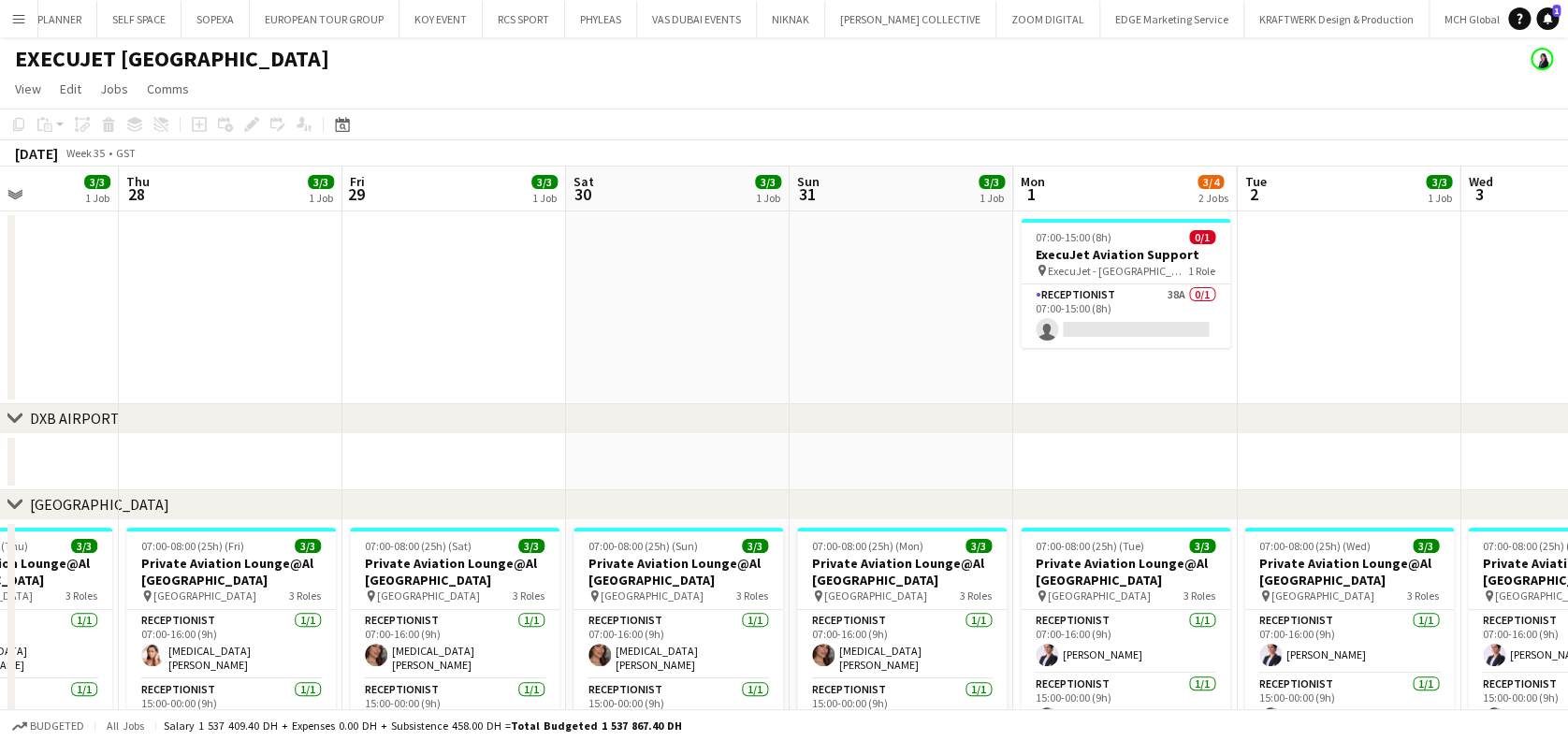
click at [881, 297] on app-calendar-viewport "Mon 25 3/3 1 Job Tue 26 3/3 1 Job Wed 27 3/3 1 Job Thu 28 3/3 1 Job Fri 29 3/3 …" at bounding box center [784, 547] width 1568 height 761
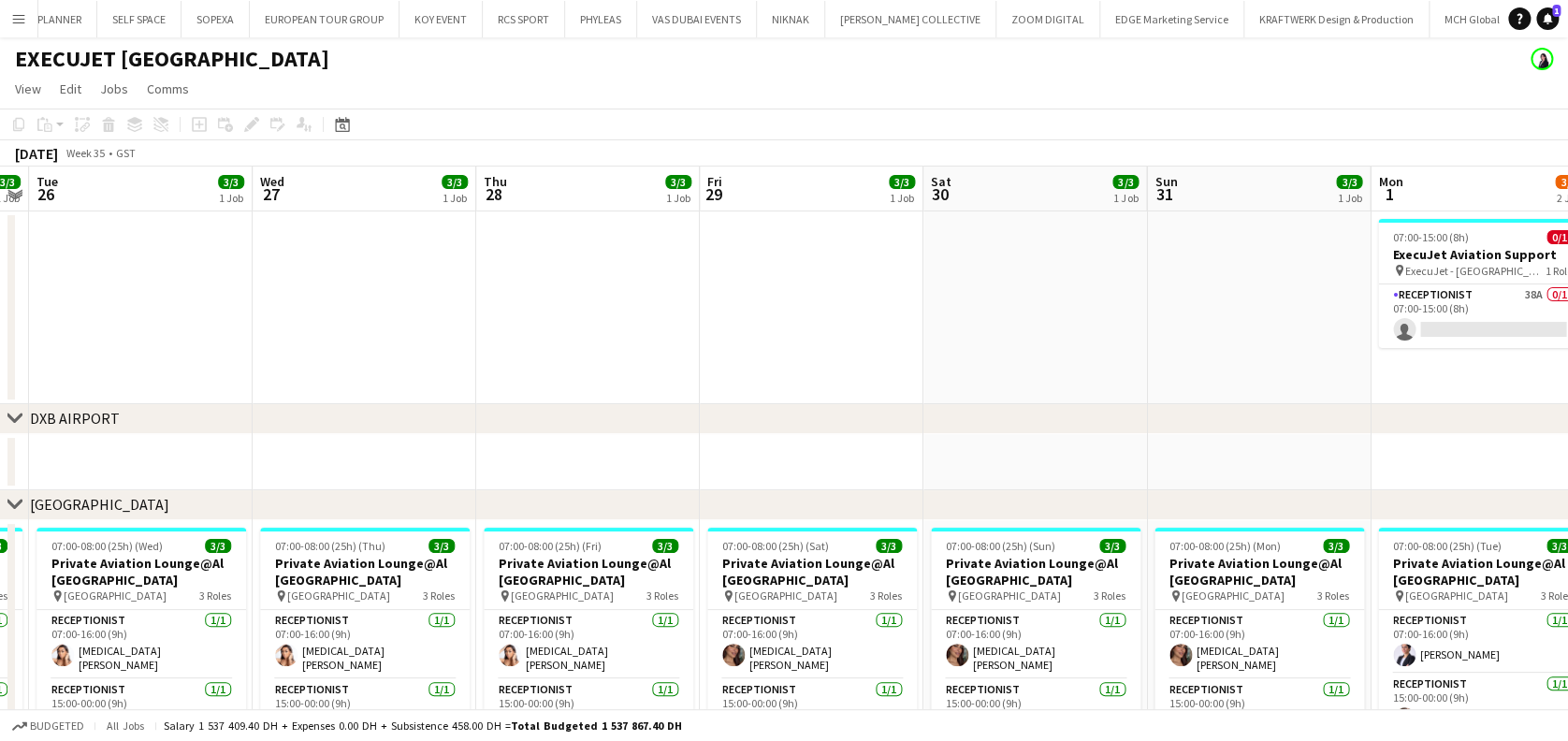
drag, startPoint x: 396, startPoint y: 364, endPoint x: 907, endPoint y: 247, distance: 524.2
click at [907, 247] on app-calendar-viewport "Sat 23 2/3 1 Job Sun 24 3/3 1 Job Mon 25 3/3 1 Job Tue 26 3/3 1 Job Wed 27 3/3 …" at bounding box center [784, 547] width 1568 height 761
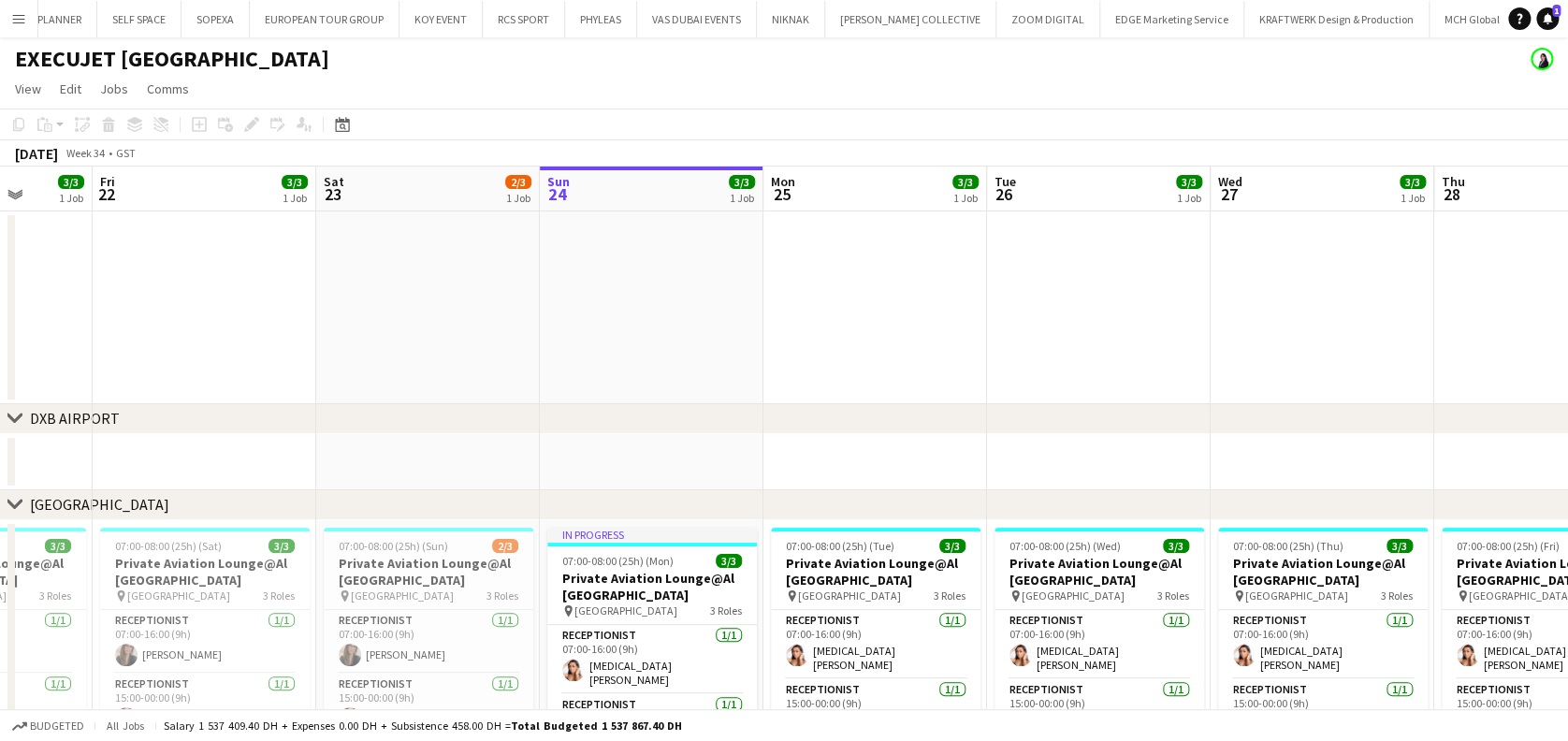
drag, startPoint x: 563, startPoint y: 316, endPoint x: 908, endPoint y: 316, distance: 345.0
click at [927, 299] on app-calendar-viewport "Thu 21 3/3 1 Job Fri 22 3/3 1 Job Sat 23 2/3 1 Job Sun 24 3/3 1 Job Mon 25 3/3 …" at bounding box center [784, 547] width 1568 height 761
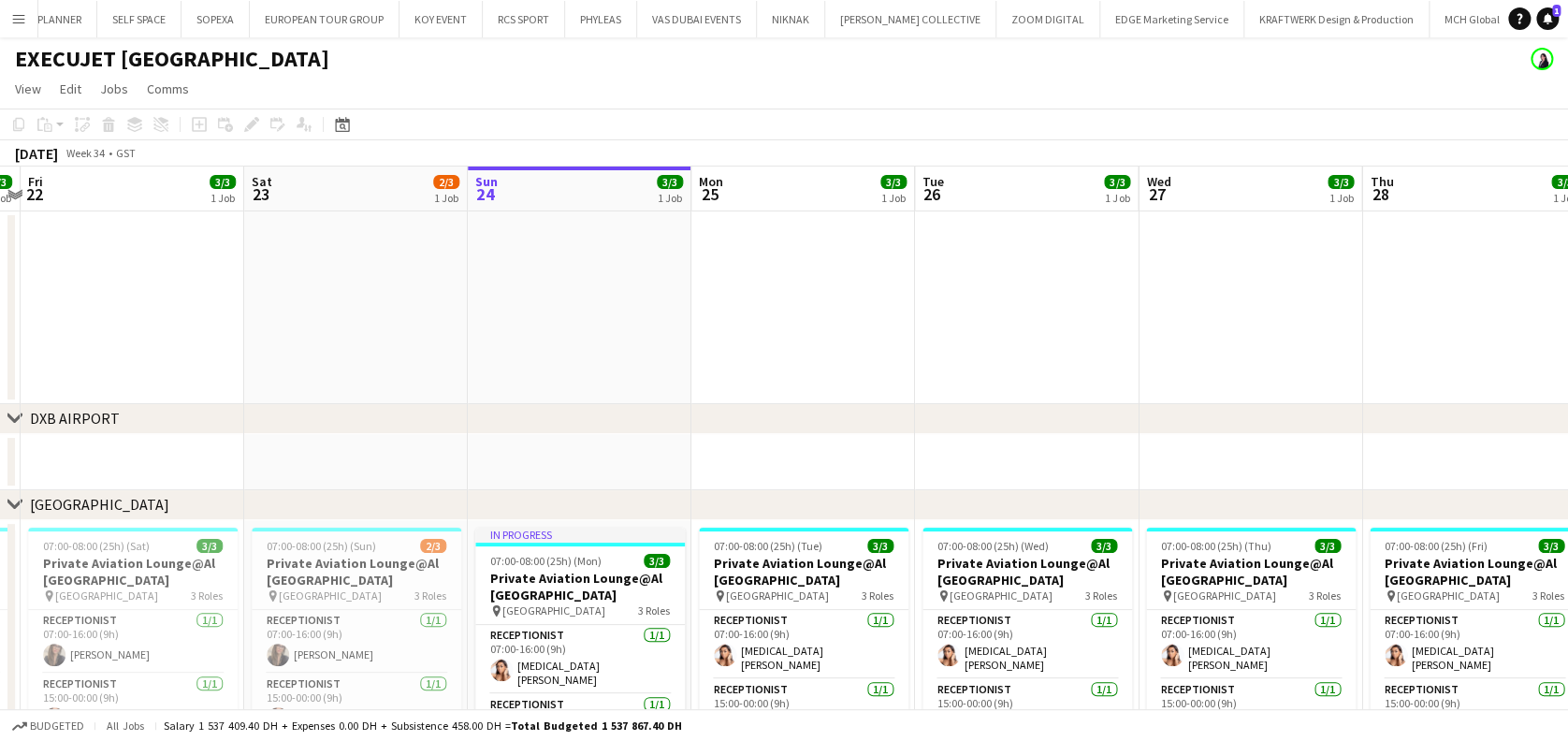
drag, startPoint x: 941, startPoint y: 322, endPoint x: 902, endPoint y: 346, distance: 45.8
click at [1010, 320] on app-calendar-viewport "Tue 19 Wed 20 Thu 21 3/3 1 Job Fri 22 3/3 1 Job Sat 23 2/3 1 Job Sun 24 3/3 1 J…" at bounding box center [784, 547] width 1568 height 761
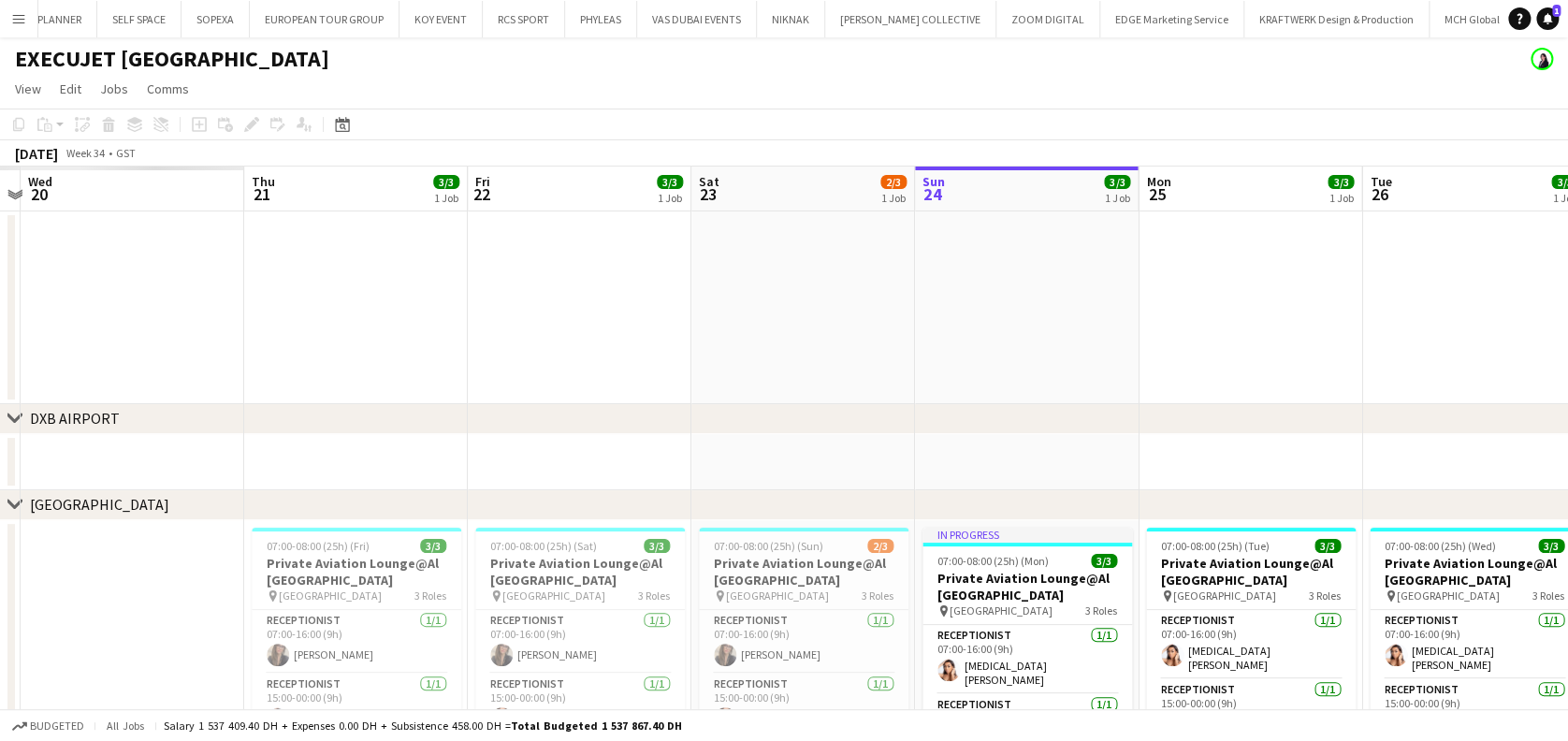
click at [1123, 342] on app-calendar-viewport "Sun 17 Mon 18 Tue 19 Wed 20 Thu 21 3/3 1 Job Fri 22 3/3 1 Job Sat 23 2/3 1 Job …" at bounding box center [784, 547] width 1568 height 761
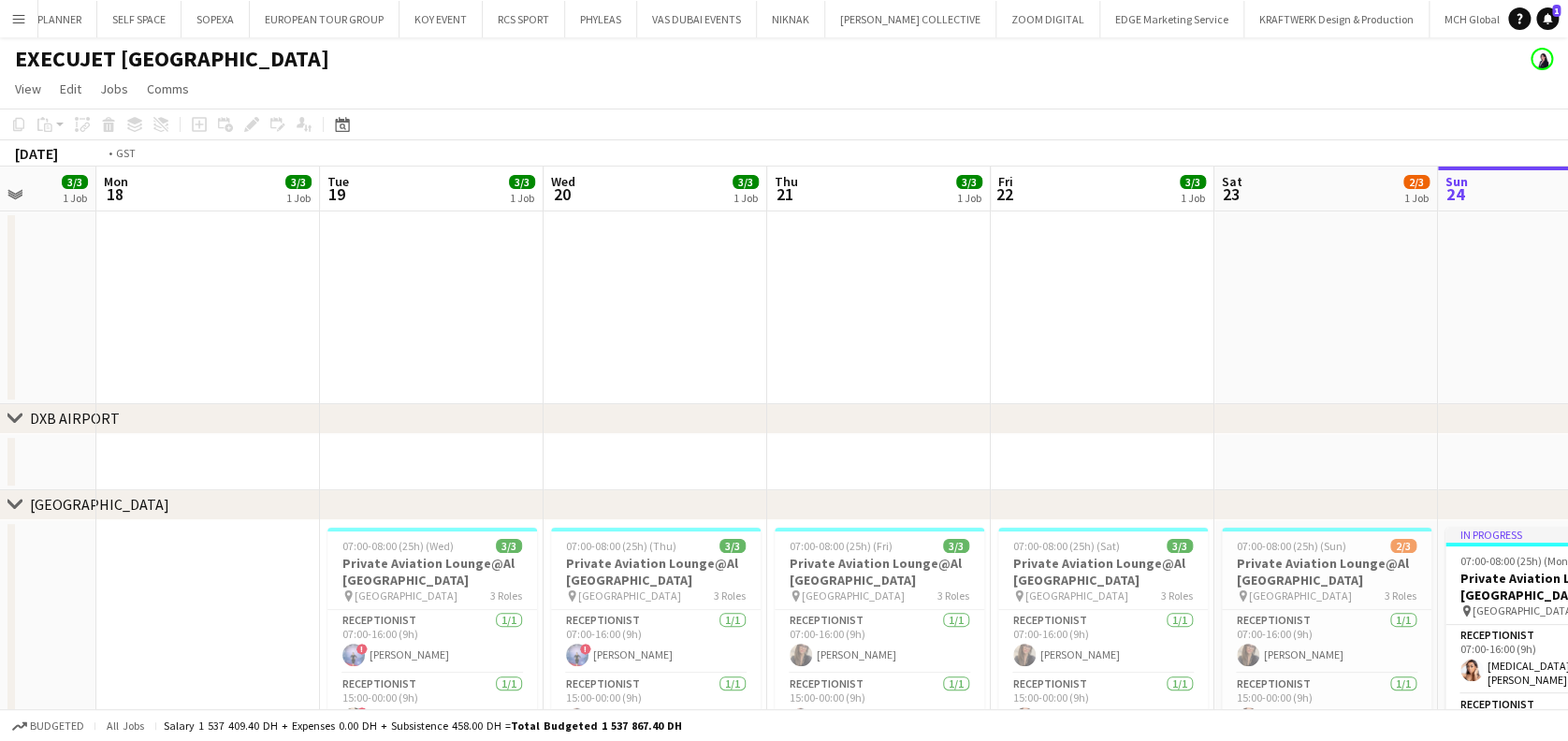
click at [1082, 314] on app-calendar-viewport "Sun 17 3/3 1 Job Mon 18 3/3 1 Job Tue 19 3/3 1 Job Wed 20 3/3 1 Job Thu 21 3/3 …" at bounding box center [784, 547] width 1568 height 761
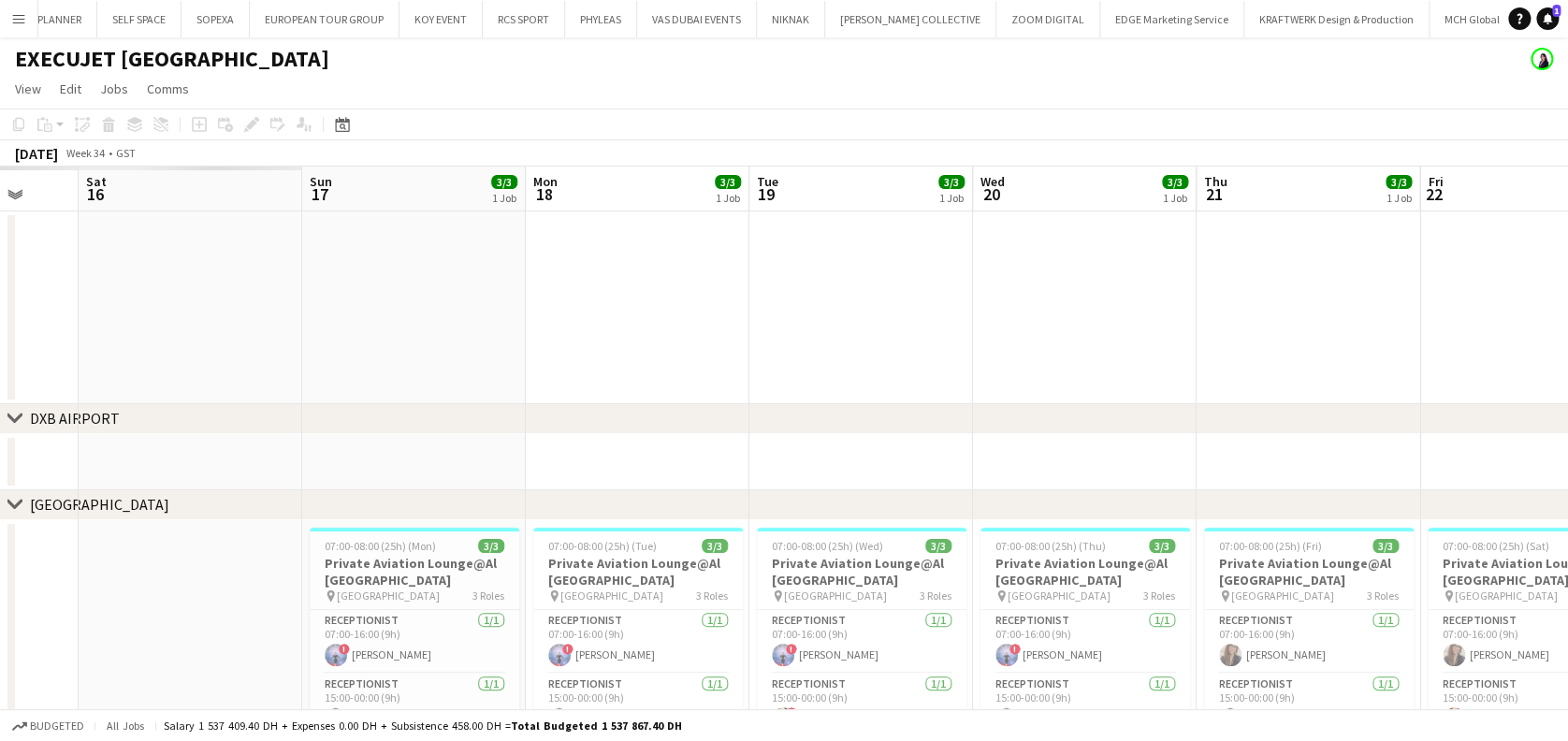
click at [923, 319] on app-calendar-viewport "Thu 14 Fri 15 Sat 16 Sun 17 3/3 1 Job Mon 18 3/3 1 Job Tue 19 3/3 1 Job Wed 20 …" at bounding box center [784, 547] width 1568 height 761
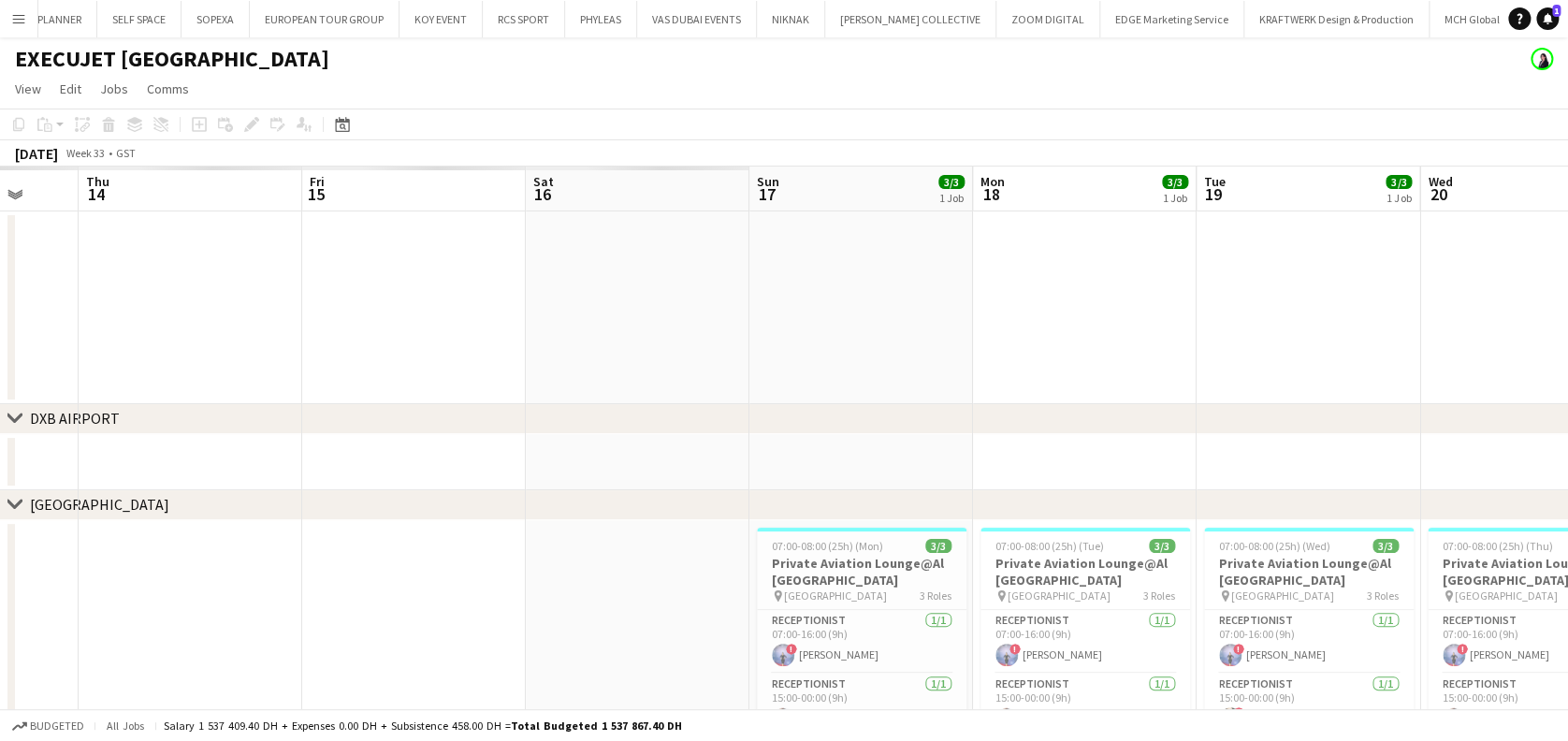
click at [631, 405] on div "chevron-right [GEOGRAPHIC_DATA] chevron-right [GEOGRAPHIC_DATA] chevron-right V…" at bounding box center [784, 547] width 1568 height 761
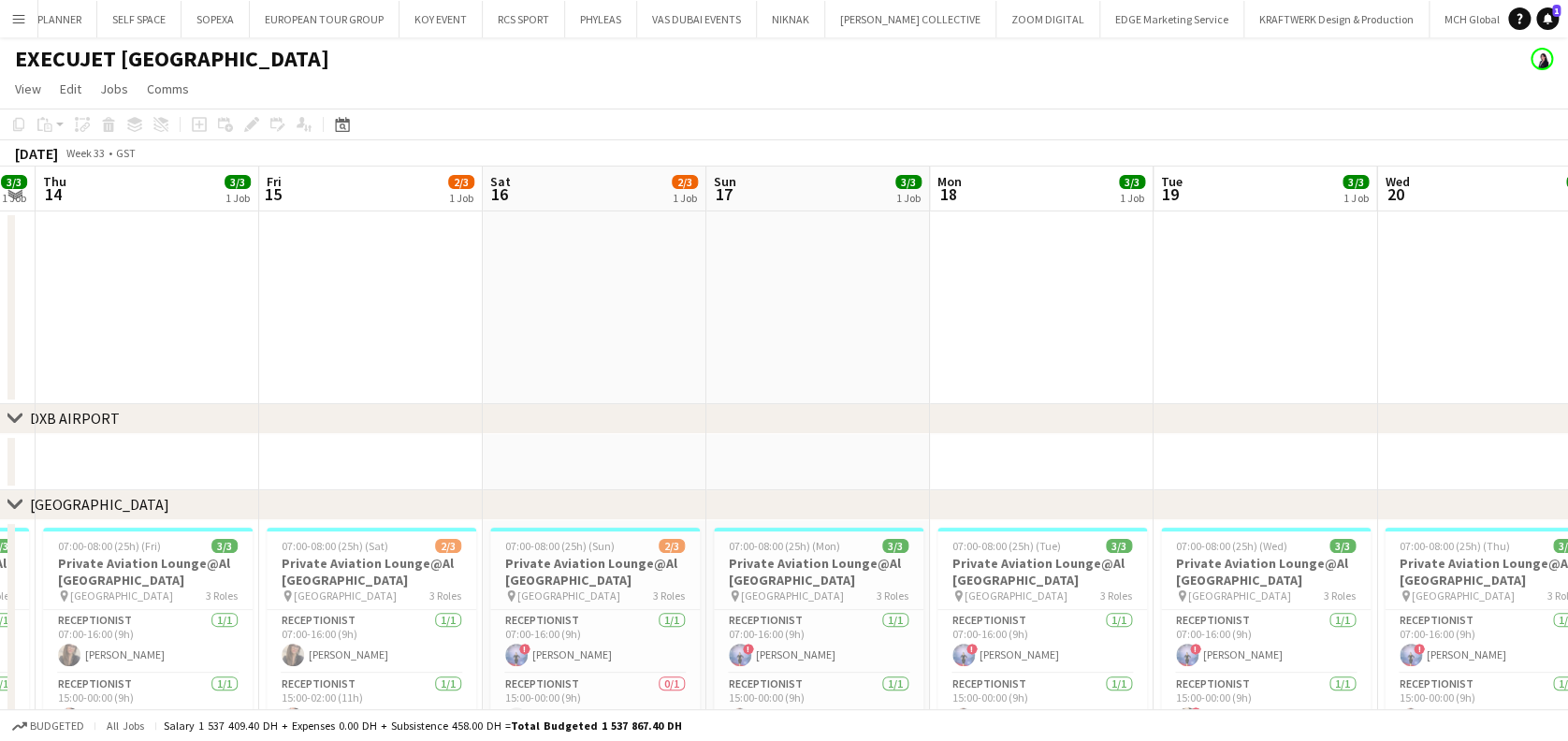
click at [278, 312] on app-calendar-viewport "Tue 12 Wed 13 3/3 1 Job Thu 14 3/3 1 Job Fri 15 2/3 1 Job Sat 16 2/3 1 Job Sun …" at bounding box center [784, 547] width 1568 height 761
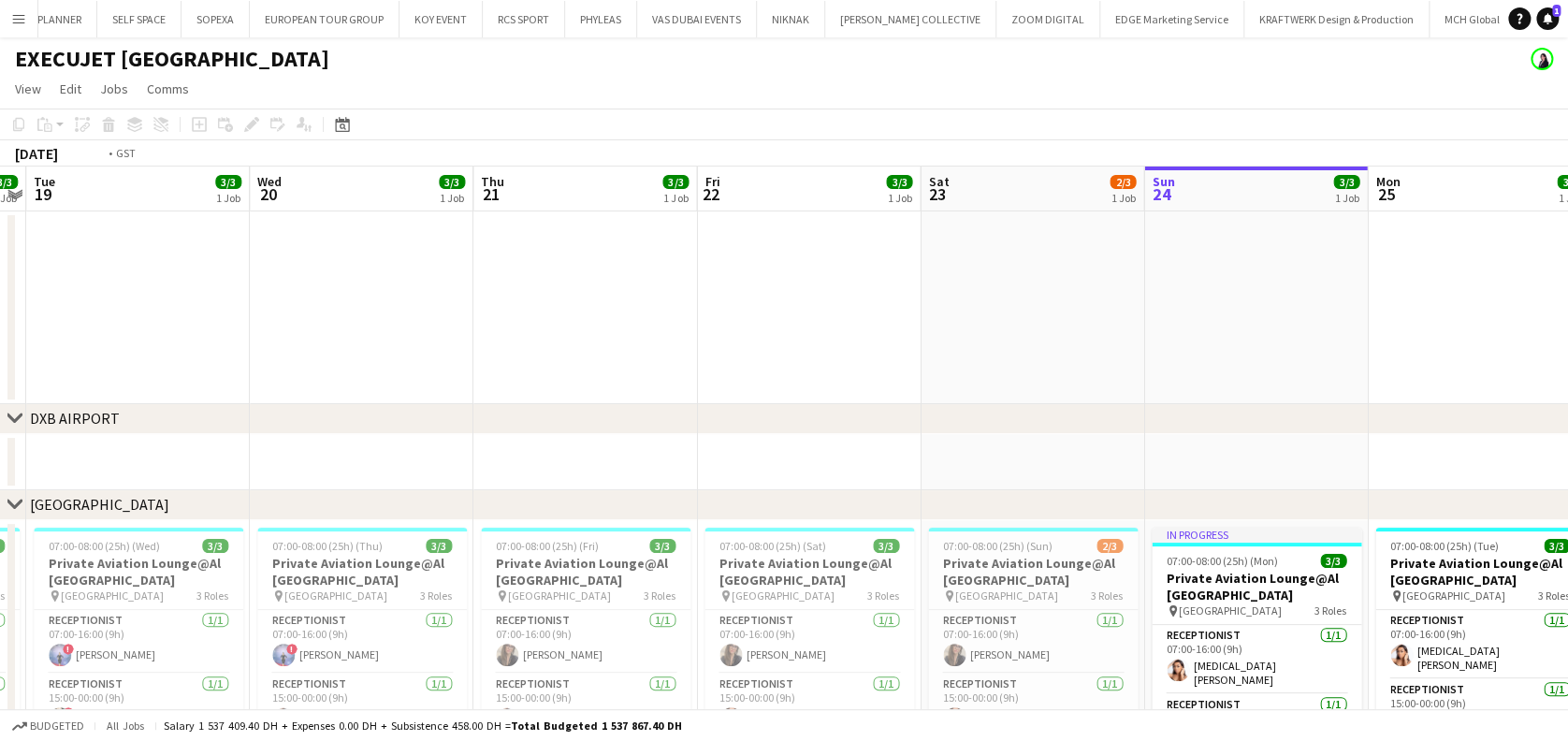
drag, startPoint x: 872, startPoint y: 300, endPoint x: 79, endPoint y: 360, distance: 795.3
click at [79, 360] on app-calendar-viewport "Thu 14 3/3 1 Job Fri 15 2/3 1 Job Sat 16 2/3 1 Job Sun 17 3/3 1 Job Mon 18 3/3 …" at bounding box center [784, 547] width 1568 height 761
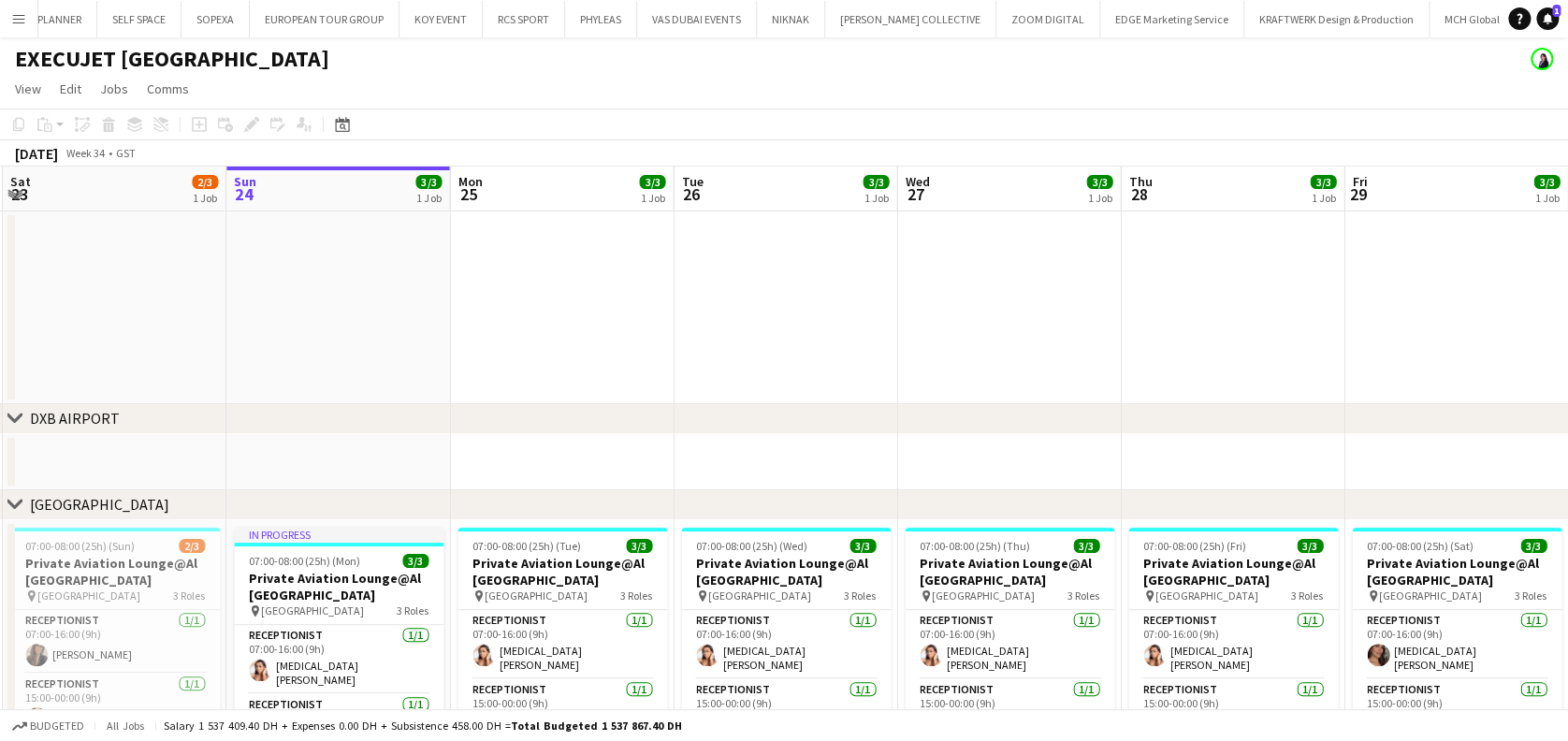
drag, startPoint x: 415, startPoint y: 359, endPoint x: 698, endPoint y: 287, distance: 292.0
click at [214, 359] on app-calendar-viewport "Sun 17 3/3 1 Job Mon 18 3/3 1 Job Tue 19 3/3 1 Job Wed 20 3/3 1 Job Thu 21 3/3 …" at bounding box center [784, 547] width 1568 height 761
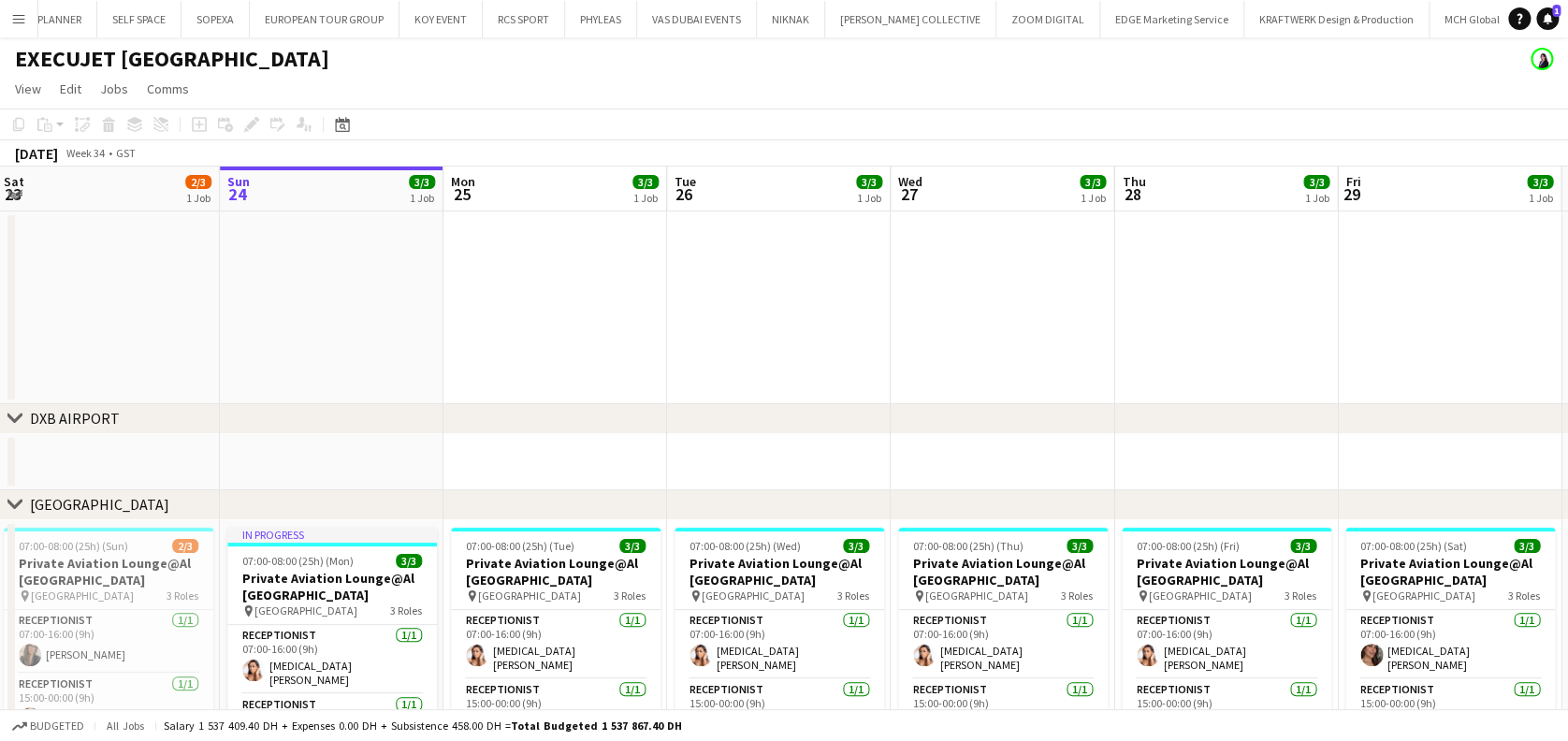
drag, startPoint x: 951, startPoint y: 311, endPoint x: 367, endPoint y: 330, distance: 584.3
click at [367, 330] on app-calendar-viewport "Wed 20 3/3 1 Job Thu 21 3/3 1 Job Fri 22 3/3 1 Job Sat 23 2/3 1 Job Sun 24 3/3 …" at bounding box center [784, 547] width 1568 height 761
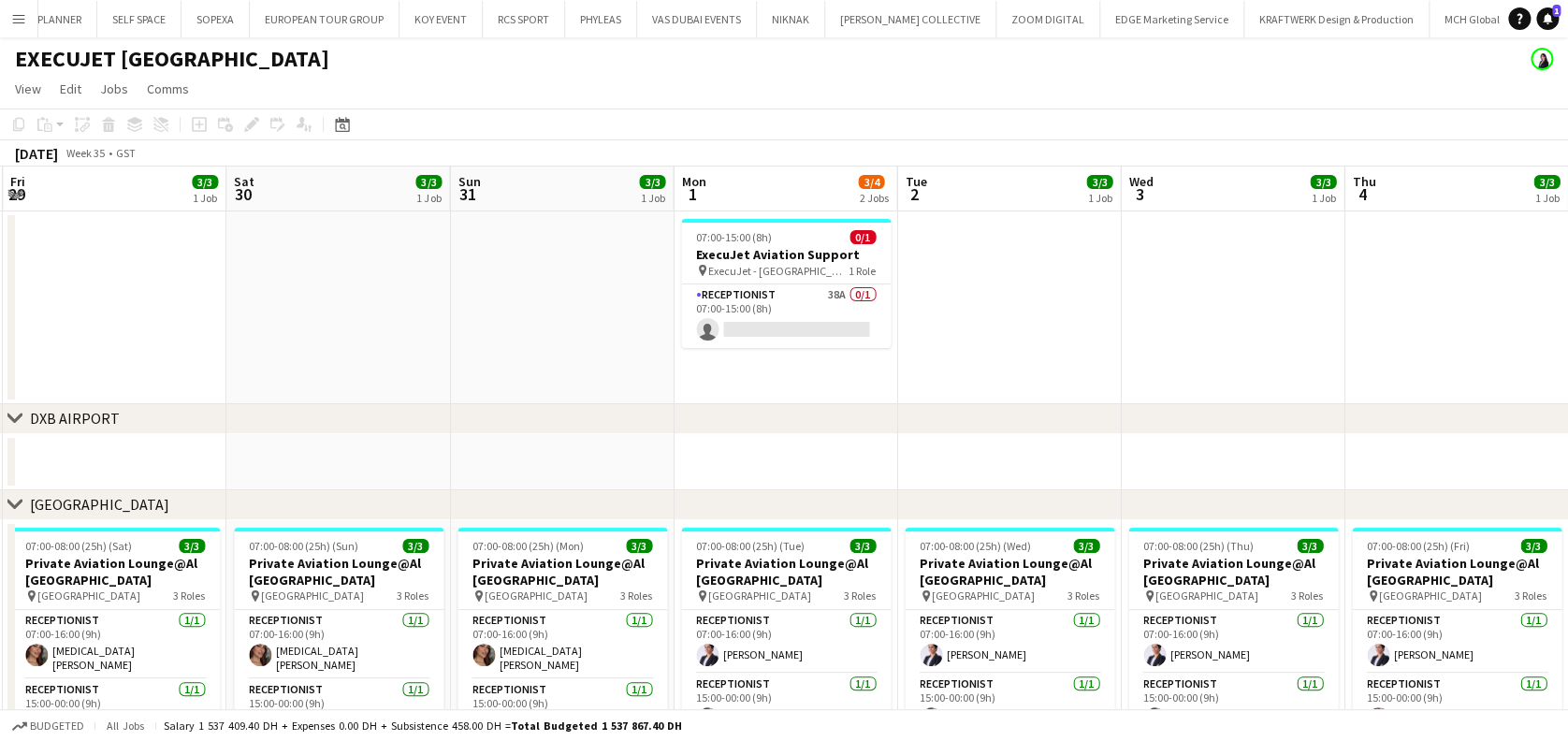
drag, startPoint x: 1112, startPoint y: 315, endPoint x: 932, endPoint y: 337, distance: 181.3
click at [568, 359] on app-calendar-viewport "Sat 23 2/3 1 Job Sun 24 3/3 1 Job Mon 25 3/3 1 Job Tue 26 3/3 1 Job Wed 27 3/3 …" at bounding box center [784, 547] width 1568 height 761
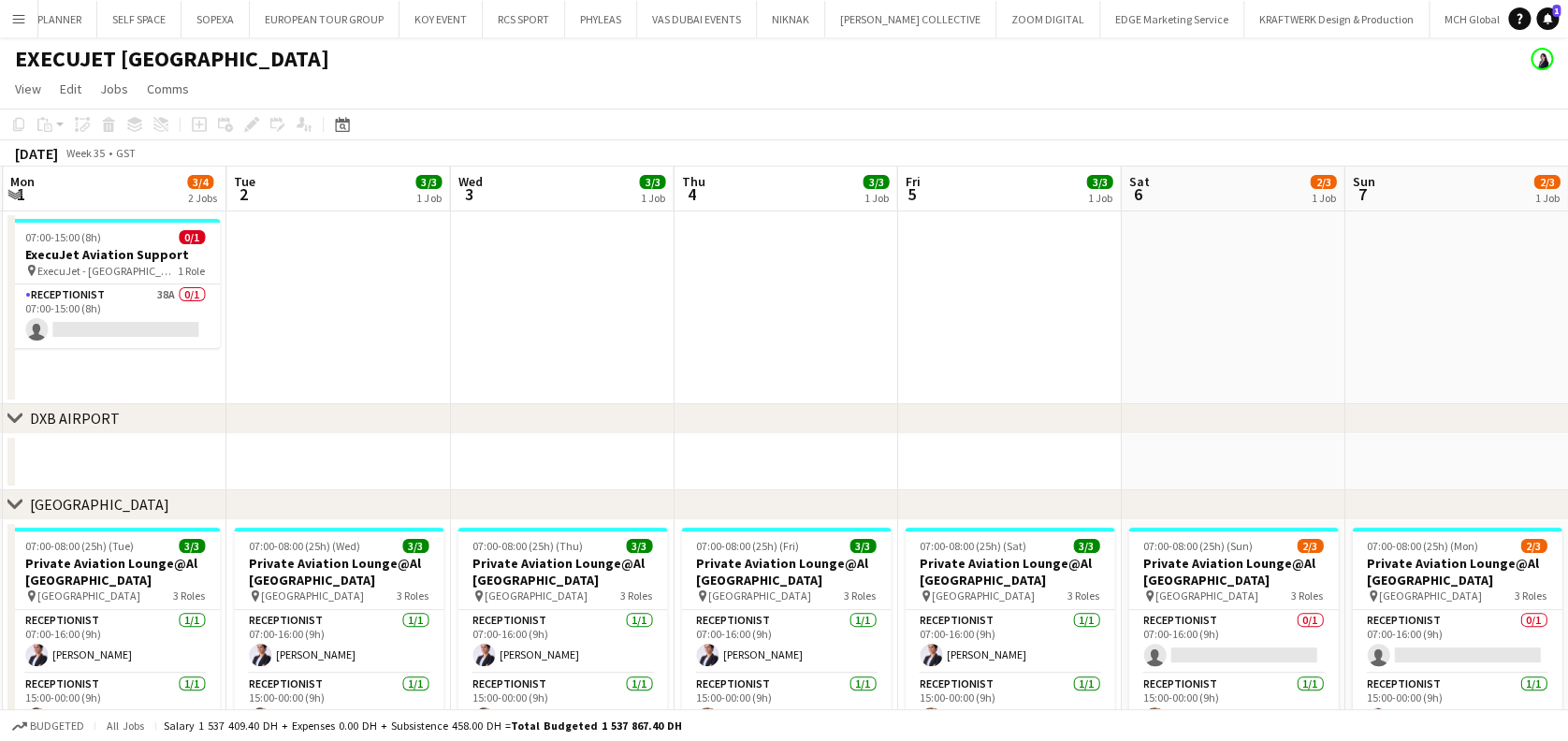
scroll to position [0, 539]
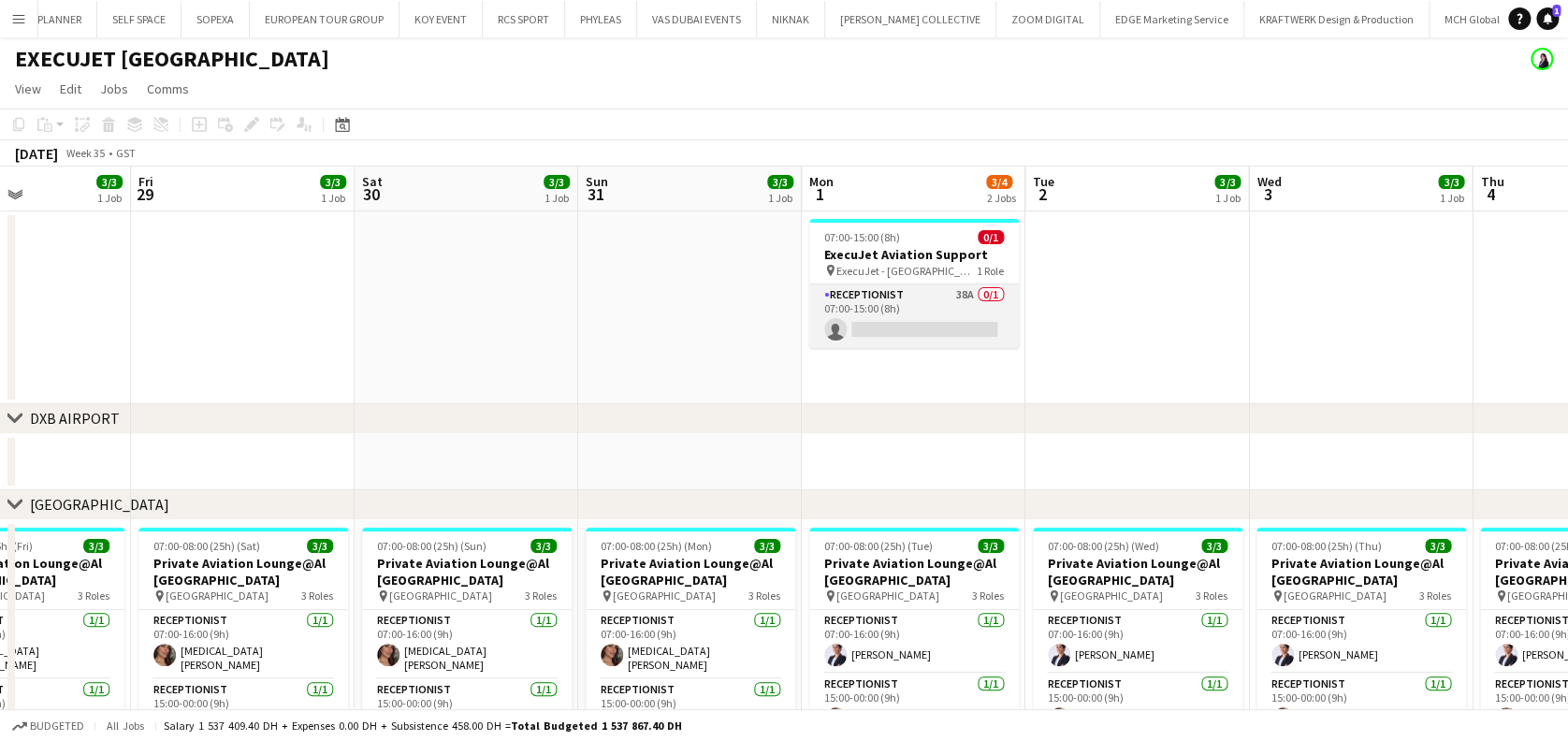
click at [963, 335] on app-card-role "Receptionist 38A 0/1 07:00-15:00 (8h) single-neutral-actions" at bounding box center [914, 317] width 210 height 64
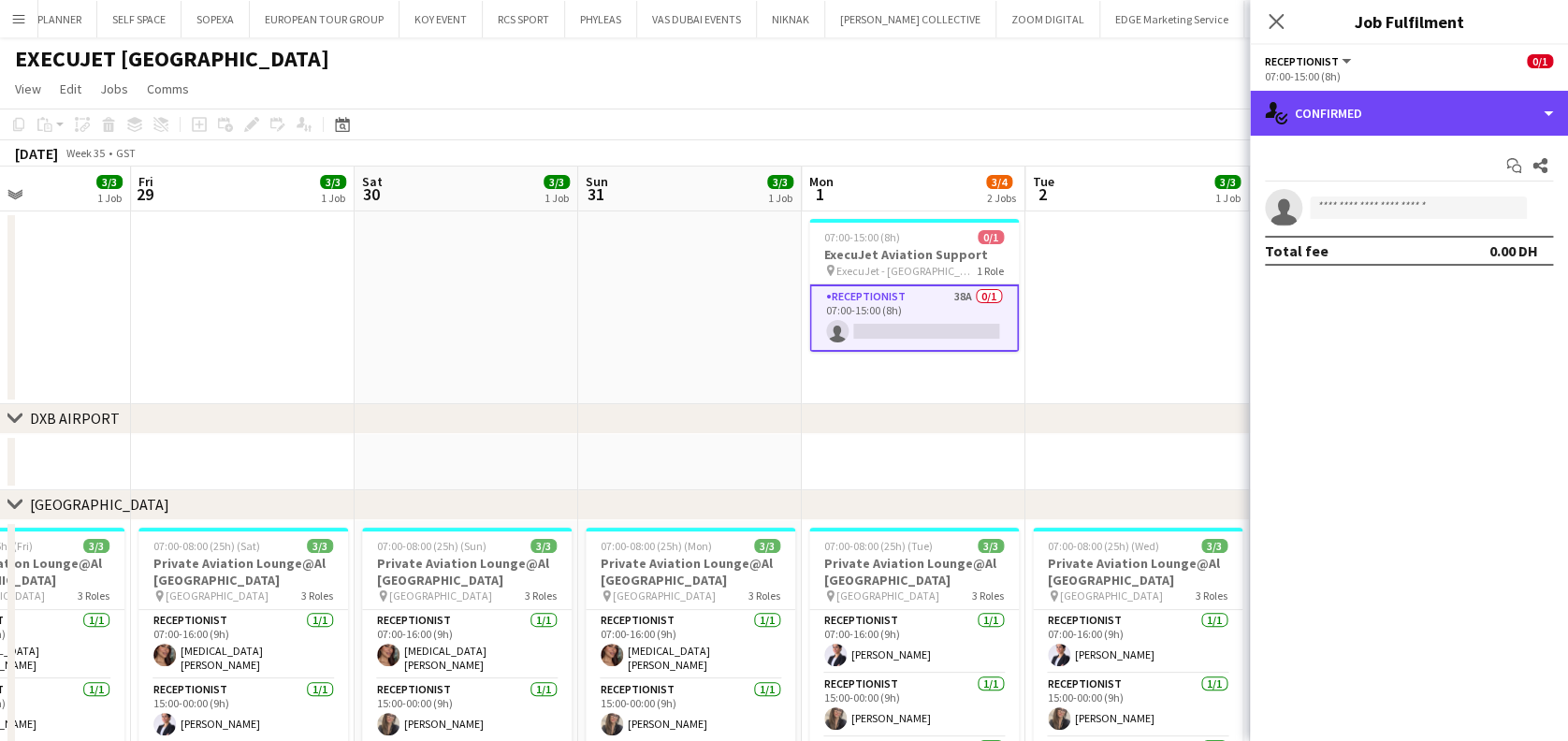
click at [1294, 135] on div "single-neutral-actions-check-2 Confirmed" at bounding box center [1408, 113] width 318 height 45
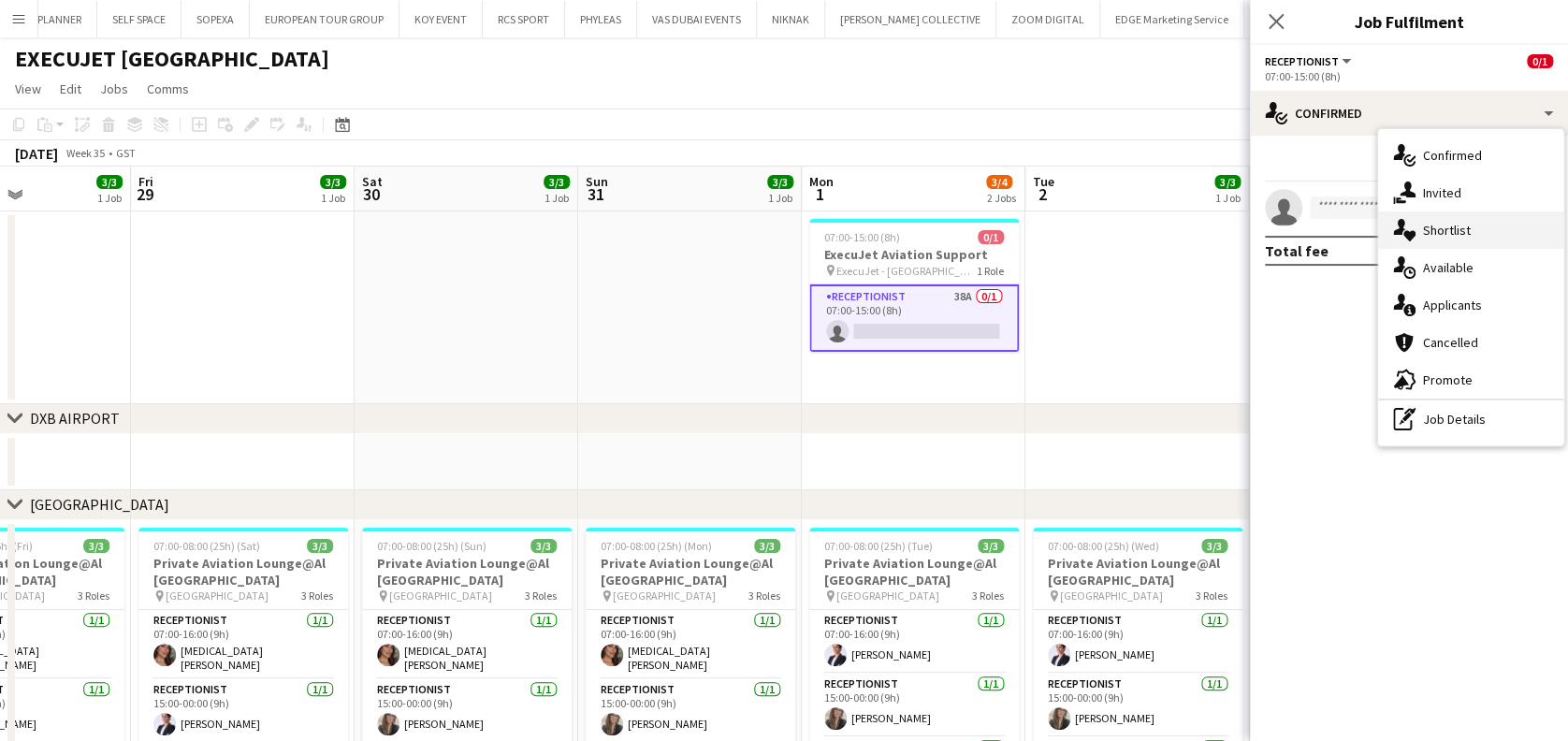
click at [1406, 243] on div "single-neutral-actions-heart Shortlist" at bounding box center [1469, 230] width 185 height 37
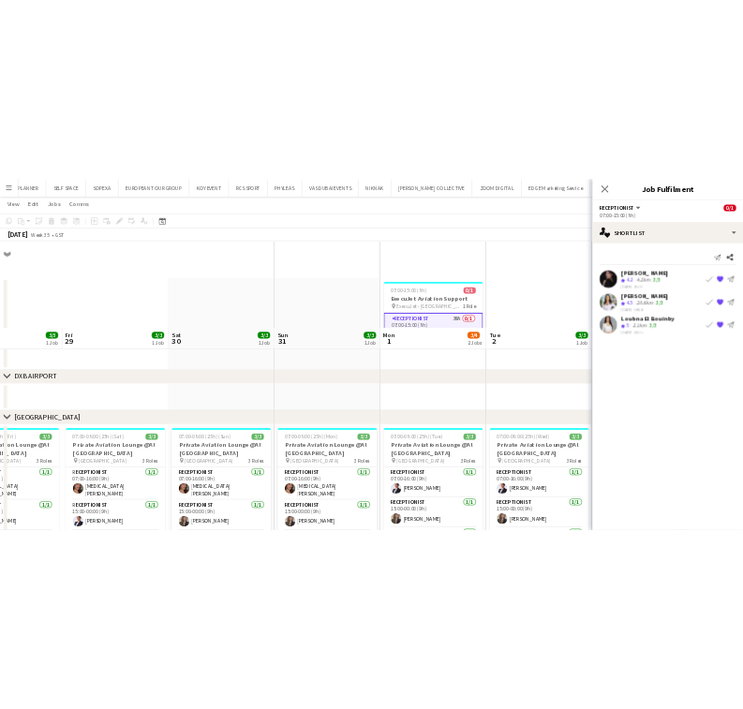
scroll to position [216, 0]
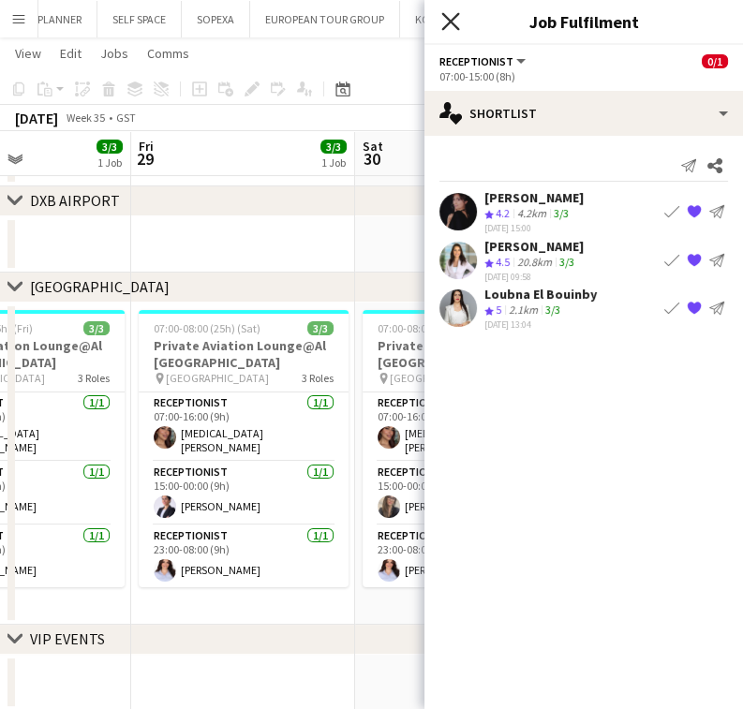
click at [452, 15] on icon "Close pop-in" at bounding box center [450, 21] width 18 height 18
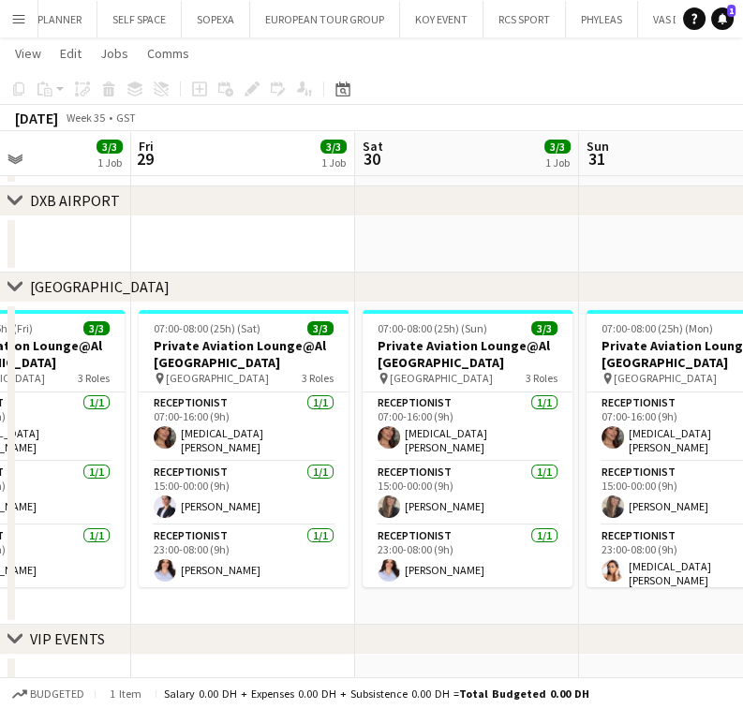
drag, startPoint x: 239, startPoint y: 446, endPoint x: 285, endPoint y: 479, distance: 56.4
click at [459, 441] on app-calendar-viewport "Tue 26 3/3 1 Job Wed 27 2/3 1 Job Thu 28 3/3 1 Job Fri 29 3/3 1 Job Sat 30 3/3 …" at bounding box center [371, 284] width 743 height 854
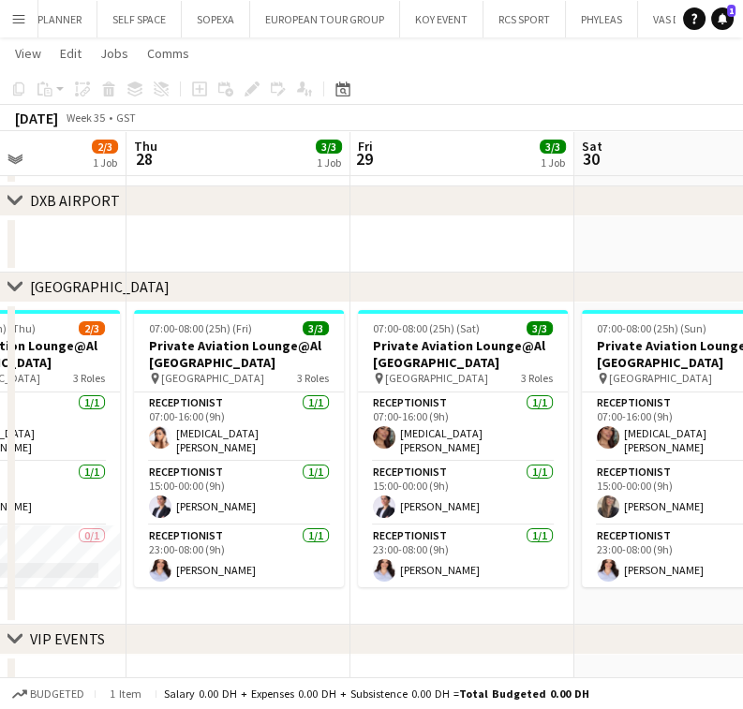
click at [439, 466] on app-calendar-viewport "Mon 25 3/3 1 Job Tue 26 3/3 1 Job Wed 27 2/3 1 Job Thu 28 3/3 1 Job Fri 29 3/3 …" at bounding box center [371, 284] width 743 height 854
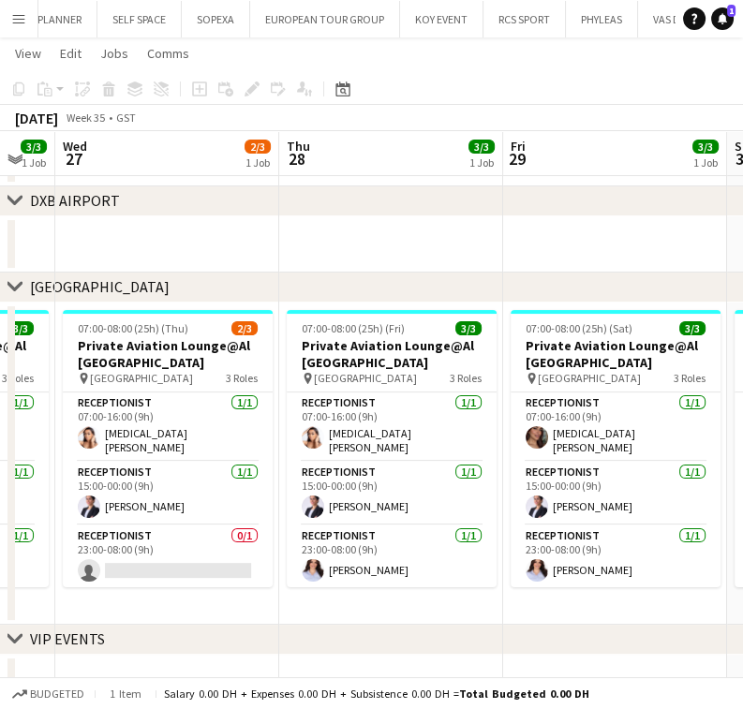
click at [352, 499] on app-calendar-viewport "Mon 25 3/3 1 Job Tue 26 3/3 1 Job Wed 27 2/3 1 Job Thu 28 3/3 1 Job Fri 29 3/3 …" at bounding box center [371, 284] width 743 height 854
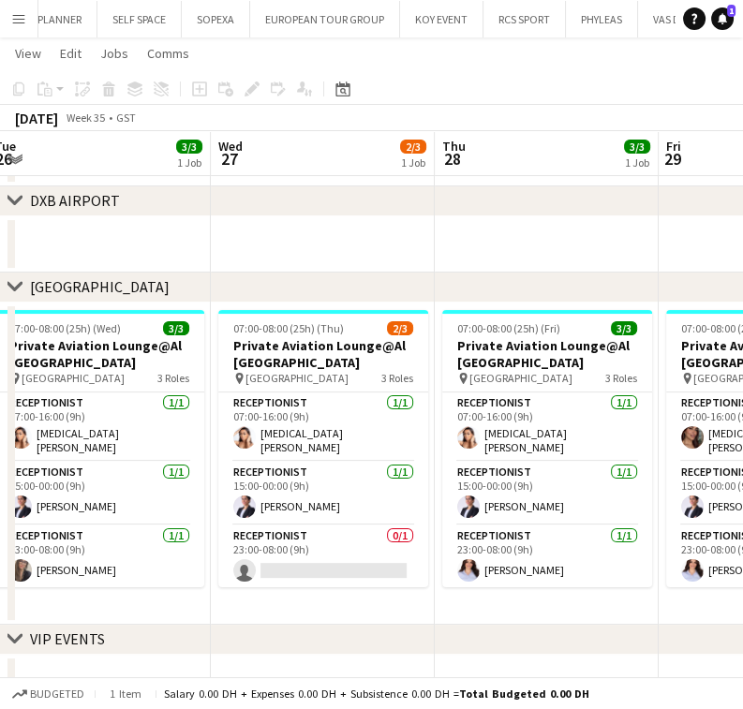
drag, startPoint x: 316, startPoint y: 458, endPoint x: 351, endPoint y: 457, distance: 35.6
click at [351, 457] on app-calendar-viewport "Sun 24 3/3 1 Job Mon 25 3/3 1 Job Tue 26 3/3 1 Job Wed 27 2/3 1 Job Thu 28 3/3 …" at bounding box center [371, 284] width 743 height 854
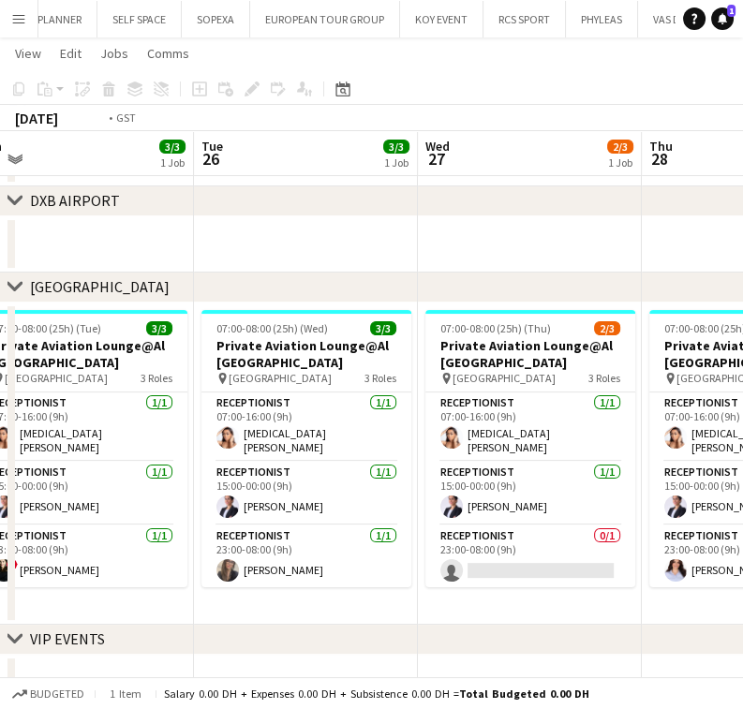
drag, startPoint x: 455, startPoint y: 466, endPoint x: 445, endPoint y: 468, distance: 10.5
click at [476, 464] on app-calendar-viewport "Sat 23 2/3 1 Job Sun 24 3/3 1 Job Mon 25 3/3 1 Job Tue 26 3/3 1 Job Wed 27 2/3 …" at bounding box center [371, 284] width 743 height 854
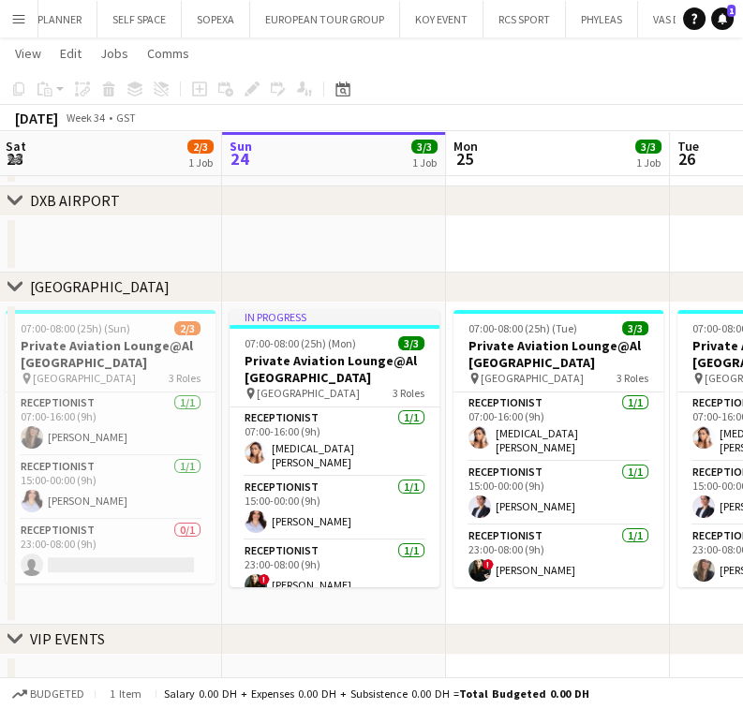
scroll to position [0, 564]
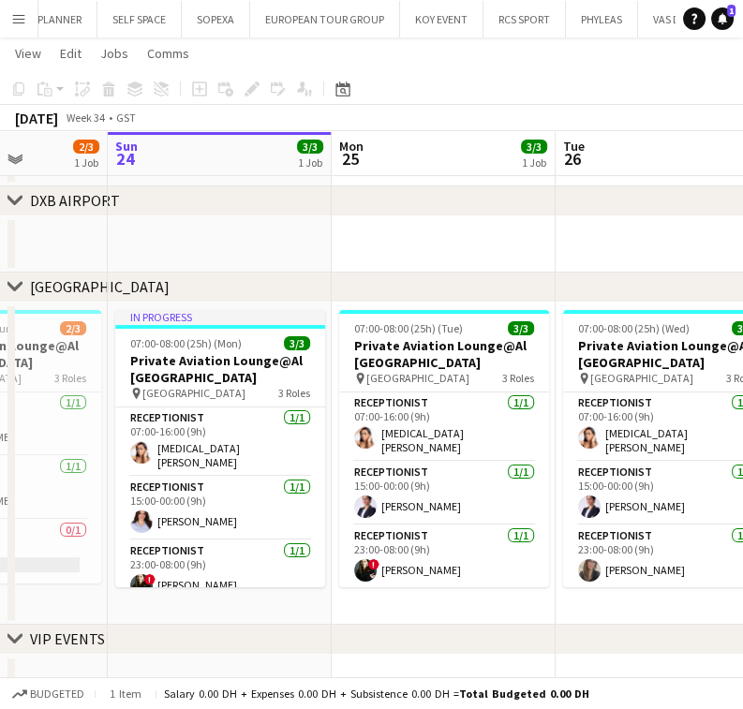
drag, startPoint x: 367, startPoint y: 473, endPoint x: 477, endPoint y: 463, distance: 110.1
click at [477, 463] on app-calendar-viewport "Thu 21 3/3 1 Job Fri 22 3/3 1 Job Sat 23 2/3 1 Job Sun 24 3/3 1 Job Mon 25 3/3 …" at bounding box center [371, 284] width 743 height 854
drag, startPoint x: 277, startPoint y: 533, endPoint x: 385, endPoint y: 523, distance: 108.1
click at [385, 523] on app-calendar-viewport "Thu 21 3/3 1 Job Fri 22 3/3 1 Job Sat 23 2/3 1 Job Sun 24 3/3 1 Job Mon 25 3/3 …" at bounding box center [371, 284] width 743 height 854
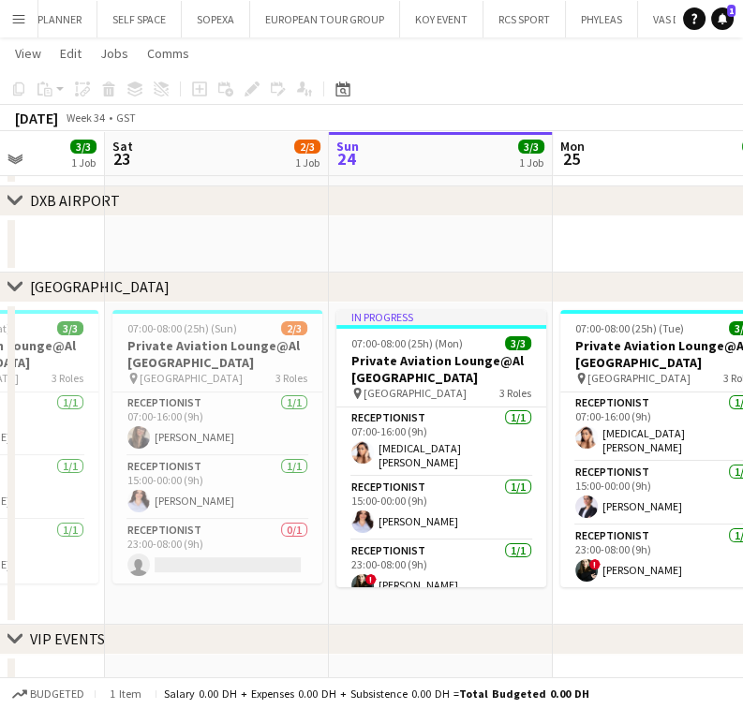
drag, startPoint x: 436, startPoint y: 533, endPoint x: 512, endPoint y: 522, distance: 76.7
click at [512, 522] on app-calendar-viewport "Wed 20 3/3 1 Job Thu 21 3/3 1 Job Fri 22 3/3 1 Job Sat 23 2/3 1 Job Sun 24 3/3 …" at bounding box center [371, 284] width 743 height 854
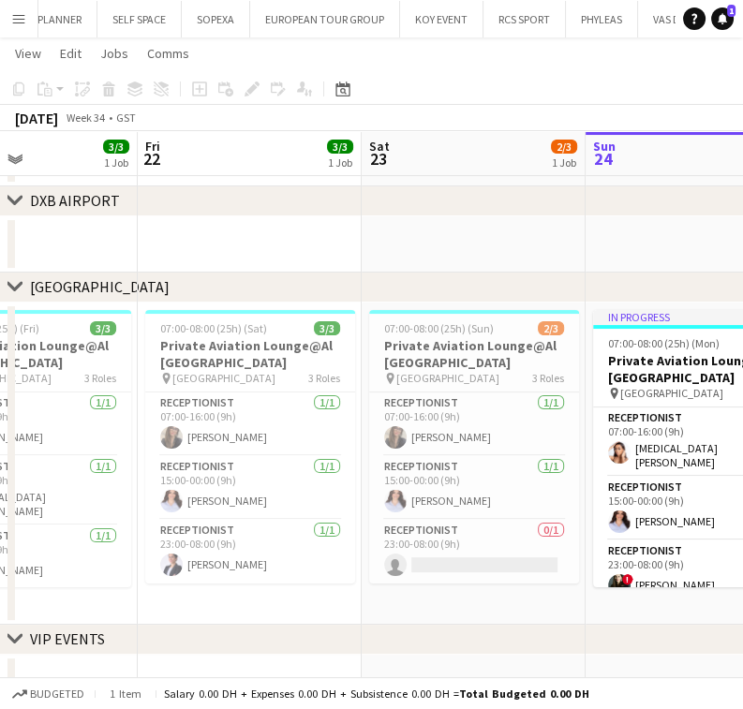
drag, startPoint x: 284, startPoint y: 570, endPoint x: 367, endPoint y: 633, distance: 104.3
click at [523, 551] on app-calendar-viewport "Tue 19 3/3 1 Job Wed 20 3/3 1 Job Thu 21 3/3 1 Job Fri 22 3/3 1 Job Sat 23 2/3 …" at bounding box center [371, 284] width 743 height 854
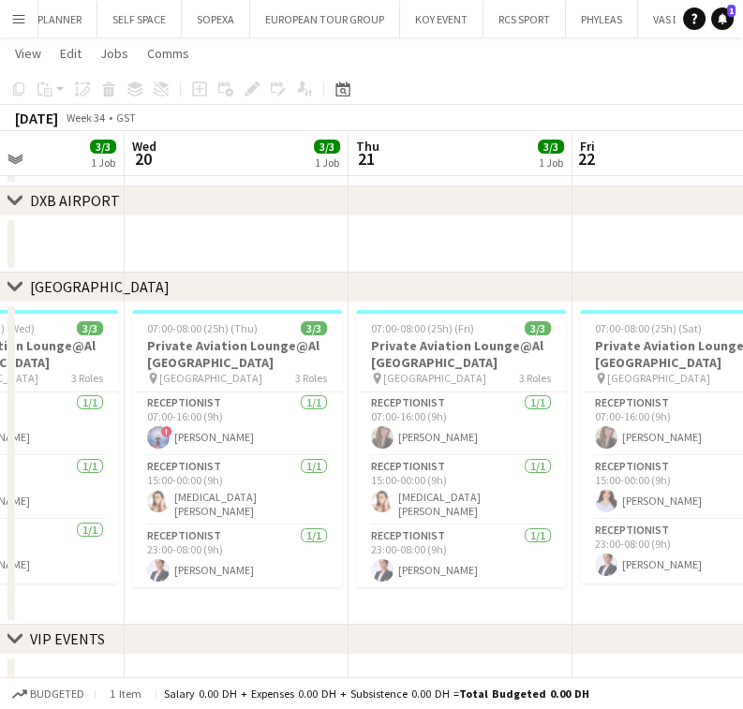
scroll to position [0, 569]
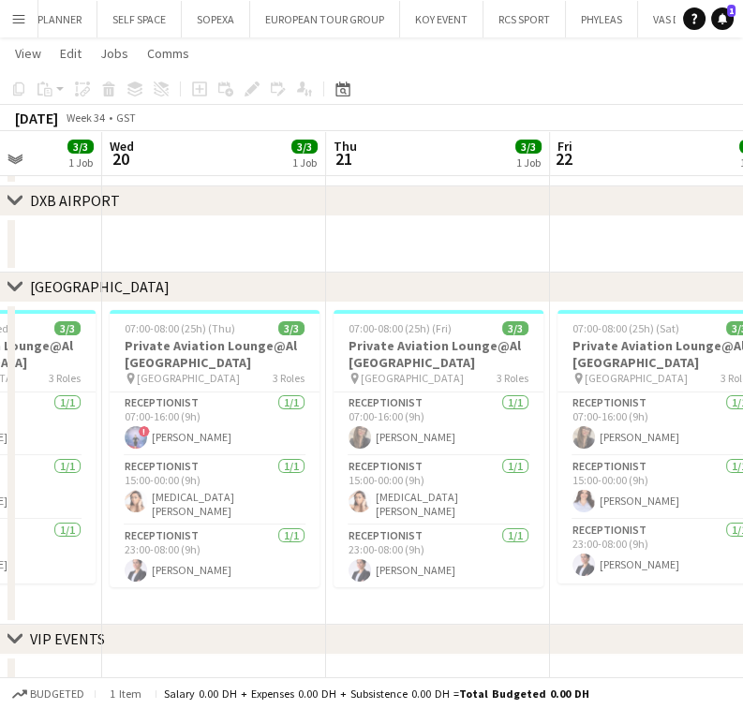
drag, startPoint x: 292, startPoint y: 469, endPoint x: 320, endPoint y: 467, distance: 28.2
click at [320, 467] on app-calendar-viewport "Sun 17 3/3 1 Job Mon 18 3/3 1 Job Tue 19 3/3 1 Job Wed 20 3/3 1 Job Thu 21 3/3 …" at bounding box center [371, 284] width 743 height 854
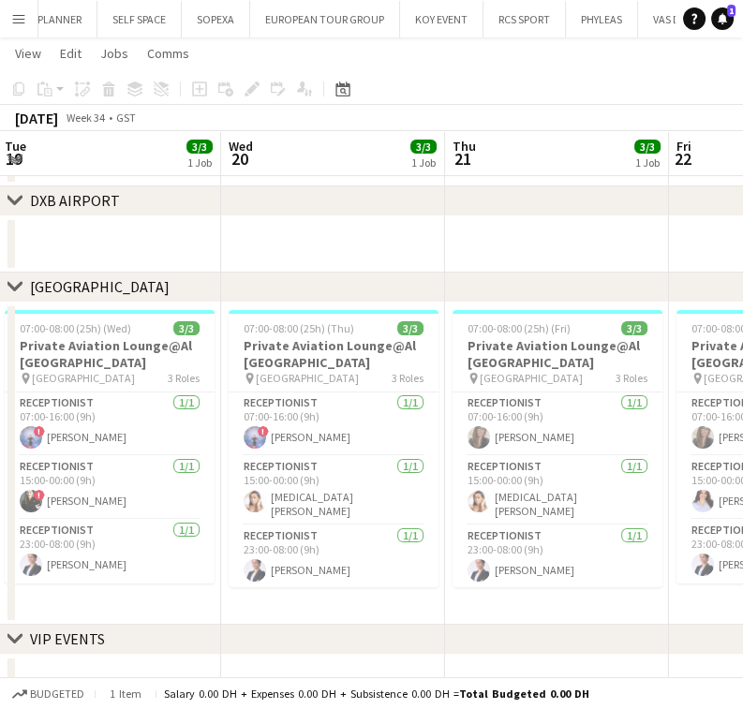
drag, startPoint x: 412, startPoint y: 521, endPoint x: 441, endPoint y: 521, distance: 29.0
click at [441, 521] on app-calendar-viewport "Sun 17 3/3 1 Job Mon 18 3/3 1 Job Tue 19 3/3 1 Job Wed 20 3/3 1 Job Thu 21 3/3 …" at bounding box center [371, 284] width 743 height 854
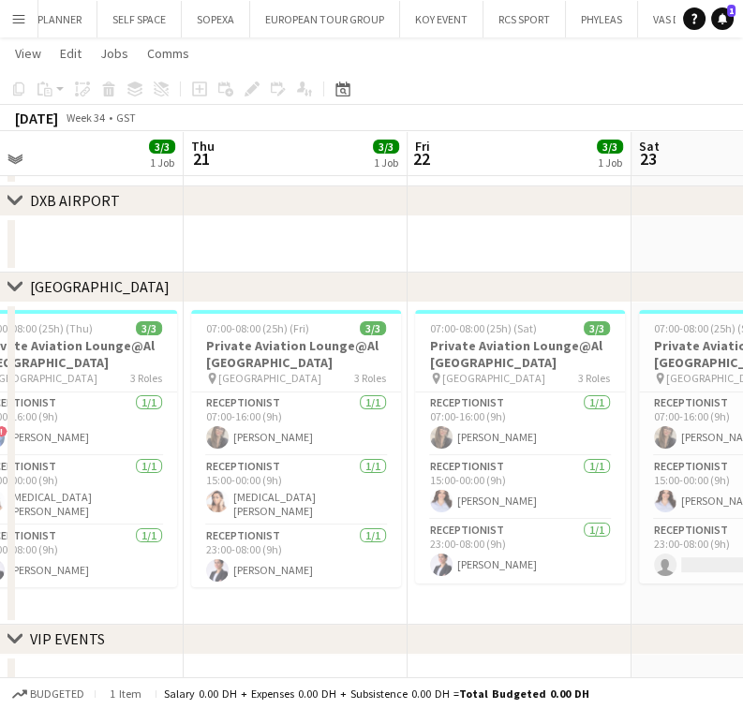
scroll to position [0, 720]
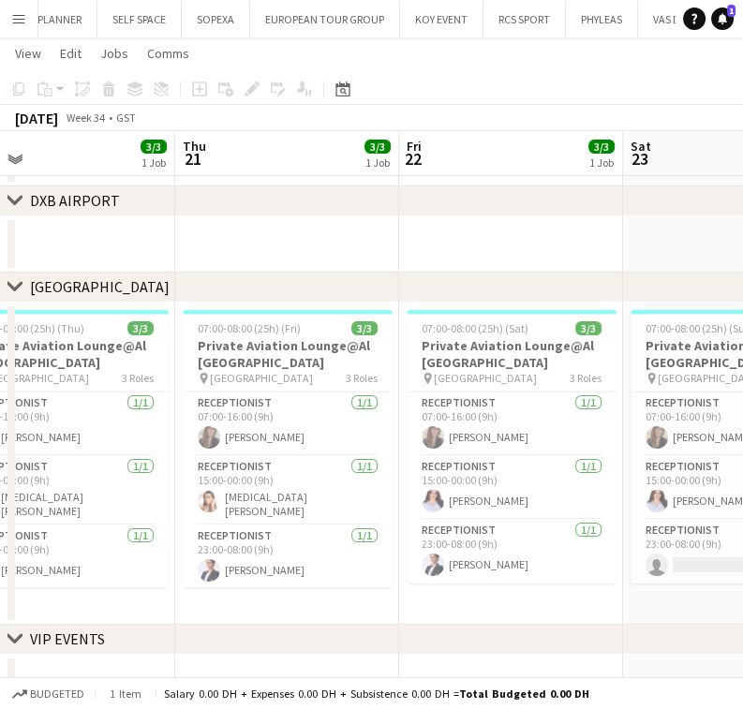
drag, startPoint x: 479, startPoint y: 524, endPoint x: 235, endPoint y: 565, distance: 246.8
click at [235, 565] on app-calendar-viewport "Sun 17 3/3 1 Job Mon 18 3/3 1 Job Tue 19 3/3 1 Job Wed 20 3/3 1 Job Thu 21 3/3 …" at bounding box center [371, 284] width 743 height 854
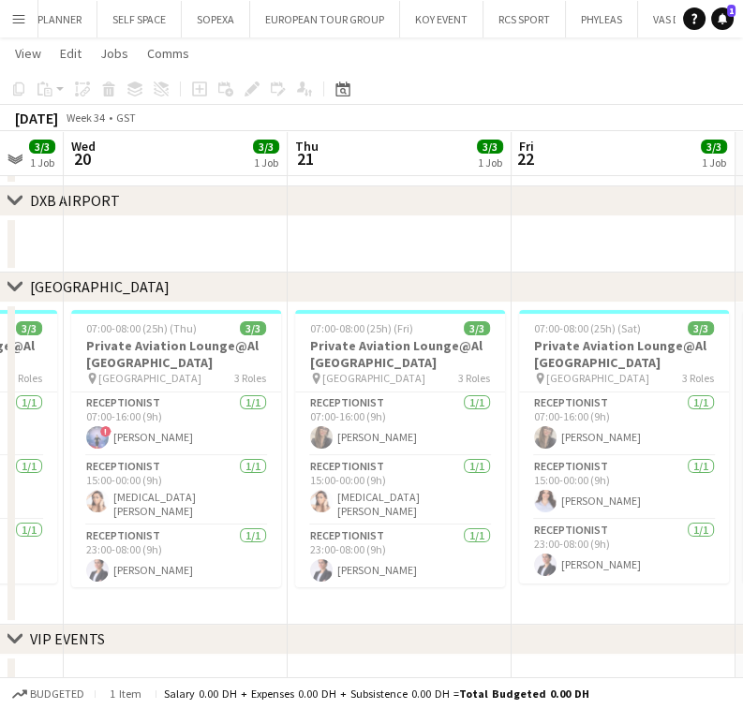
click at [247, 551] on app-calendar-viewport "Sun 17 3/3 1 Job Mon 18 3/3 1 Job Tue 19 3/3 1 Job Wed 20 3/3 1 Job Thu 21 3/3 …" at bounding box center [371, 284] width 743 height 854
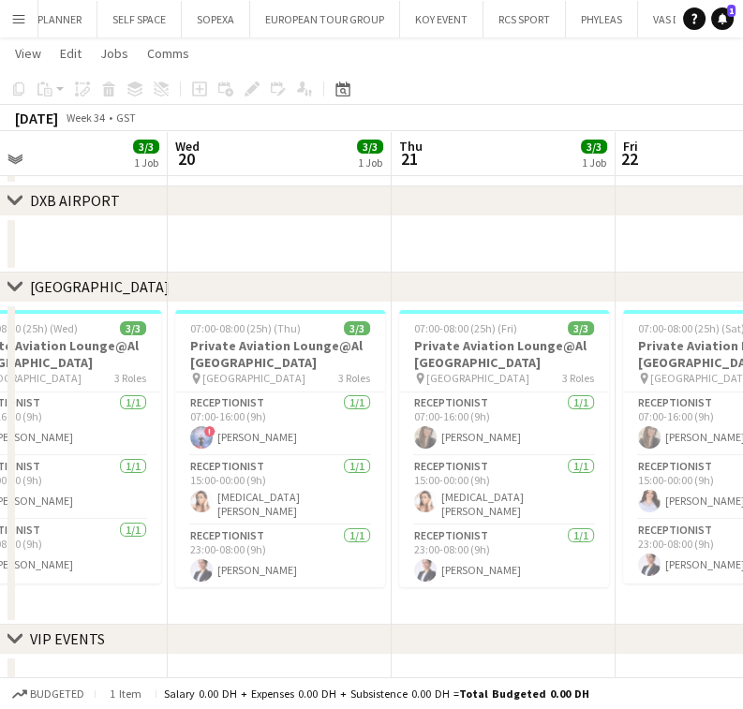
scroll to position [0, 494]
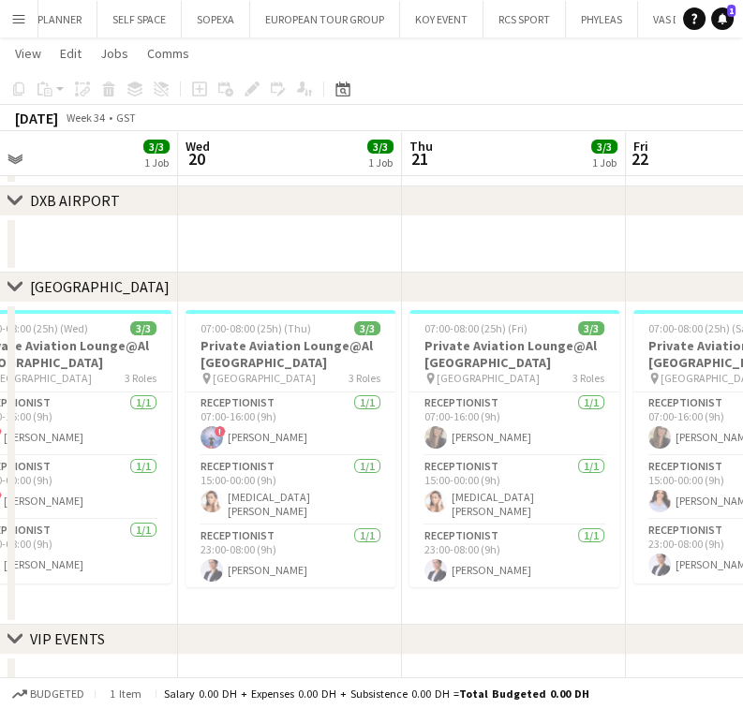
drag, startPoint x: 295, startPoint y: 588, endPoint x: 363, endPoint y: 579, distance: 69.0
click at [363, 579] on app-calendar-viewport "Sun 17 3/3 1 Job Mon 18 3/3 1 Job Tue 19 3/3 1 Job Wed 20 3/3 1 Job Thu 21 3/3 …" at bounding box center [371, 284] width 743 height 854
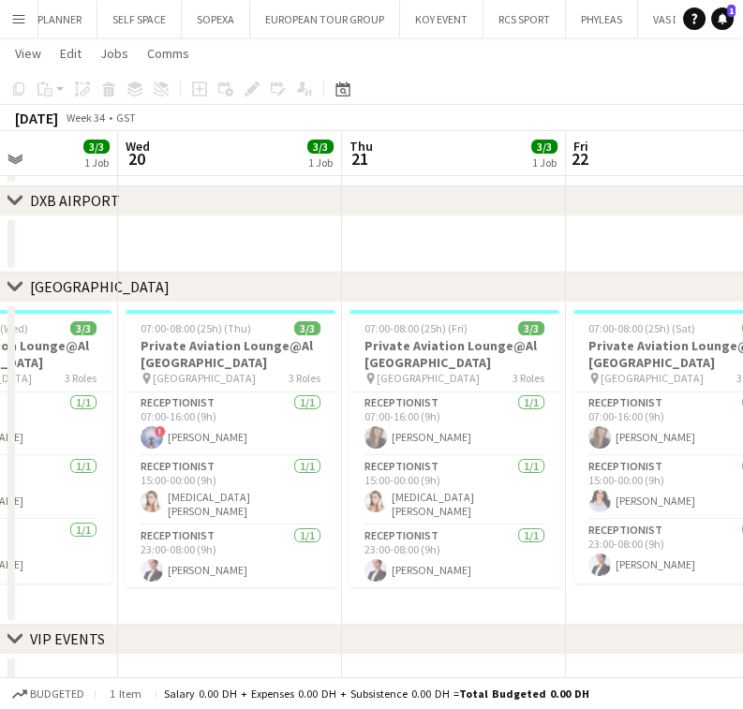
scroll to position [0, 570]
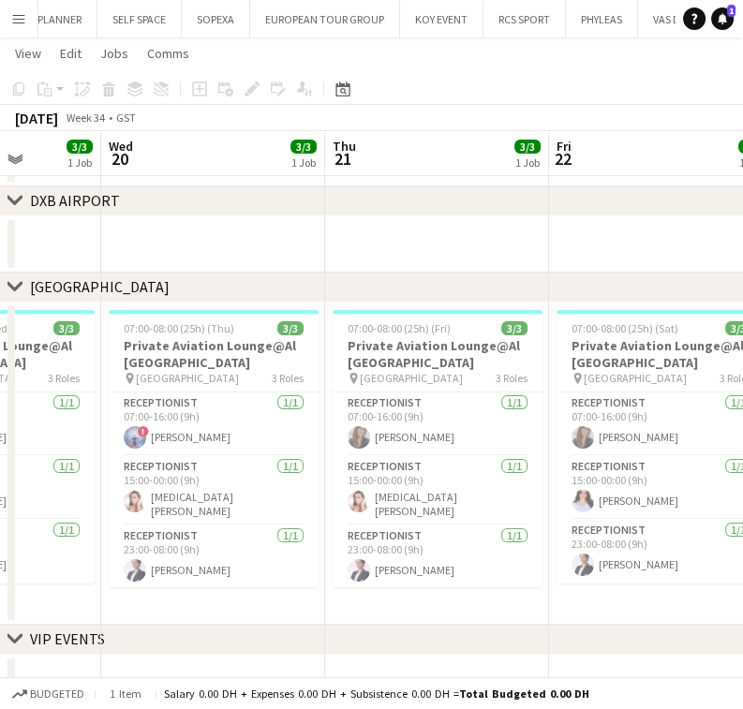
drag, startPoint x: 306, startPoint y: 464, endPoint x: 228, endPoint y: 491, distance: 82.0
click at [228, 491] on app-calendar-viewport "Sun 17 3/3 1 Job Mon 18 3/3 1 Job Tue 19 3/3 1 Job Wed 20 3/3 1 Job Thu 21 3/3 …" at bounding box center [371, 284] width 743 height 854
click at [214, 545] on app-card-role "Receptionist [DATE] 23:00-08:00 (9h) [PERSON_NAME]" at bounding box center [214, 557] width 210 height 64
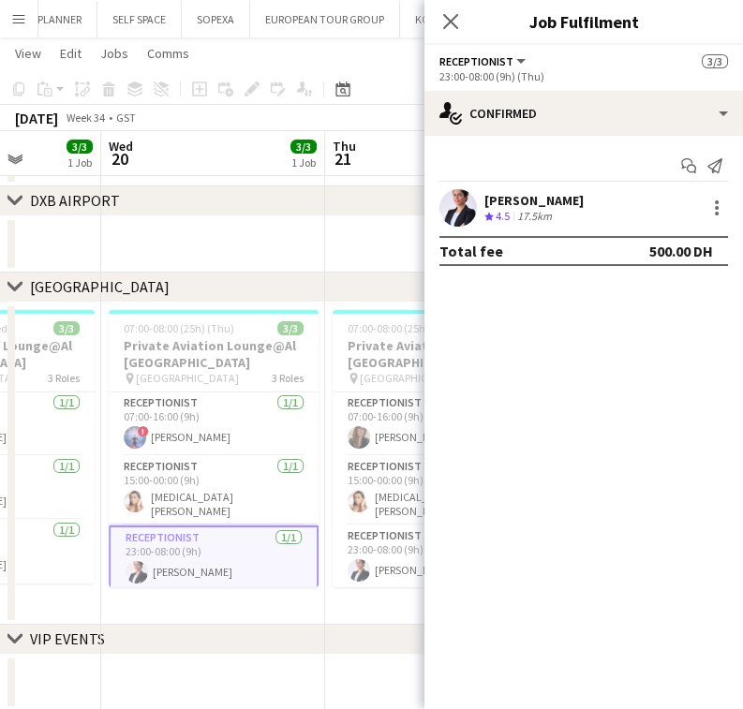
drag, startPoint x: 251, startPoint y: 597, endPoint x: 125, endPoint y: 606, distance: 125.8
click at [125, 606] on app-calendar-viewport "Sun 17 3/3 1 Job Mon 18 3/3 1 Job Tue 19 3/3 1 Job Wed 20 3/3 1 Job Thu 21 3/3 …" at bounding box center [371, 284] width 743 height 854
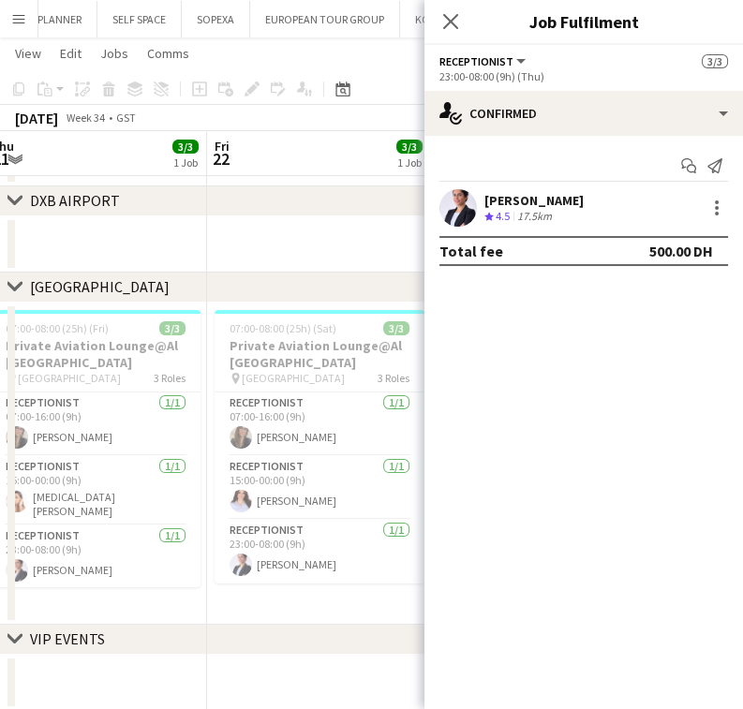
drag, startPoint x: 342, startPoint y: 585, endPoint x: 119, endPoint y: 581, distance: 222.9
click at [119, 581] on app-calendar-viewport "Tue 19 3/3 1 Job Wed 20 3/3 1 Job Thu 21 3/3 1 Job Fri 22 3/3 1 Job Sat 23 2/3 …" at bounding box center [371, 284] width 743 height 854
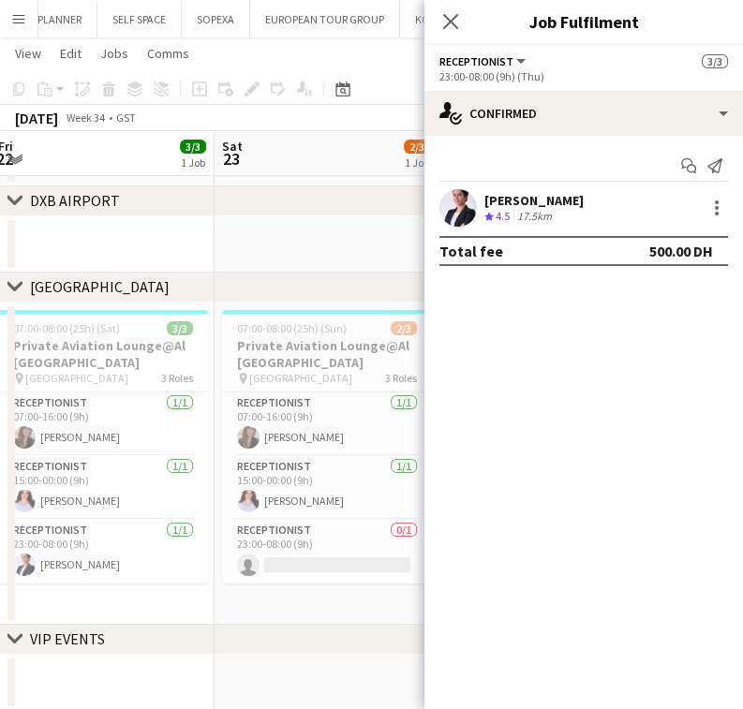
drag, startPoint x: 270, startPoint y: 514, endPoint x: 113, endPoint y: 520, distance: 156.5
click at [113, 520] on app-calendar-viewport "Tue 19 3/3 1 Job Wed 20 3/3 1 Job Thu 21 3/3 1 Job Fri 22 3/3 1 Job Sat 23 2/3 …" at bounding box center [371, 284] width 743 height 854
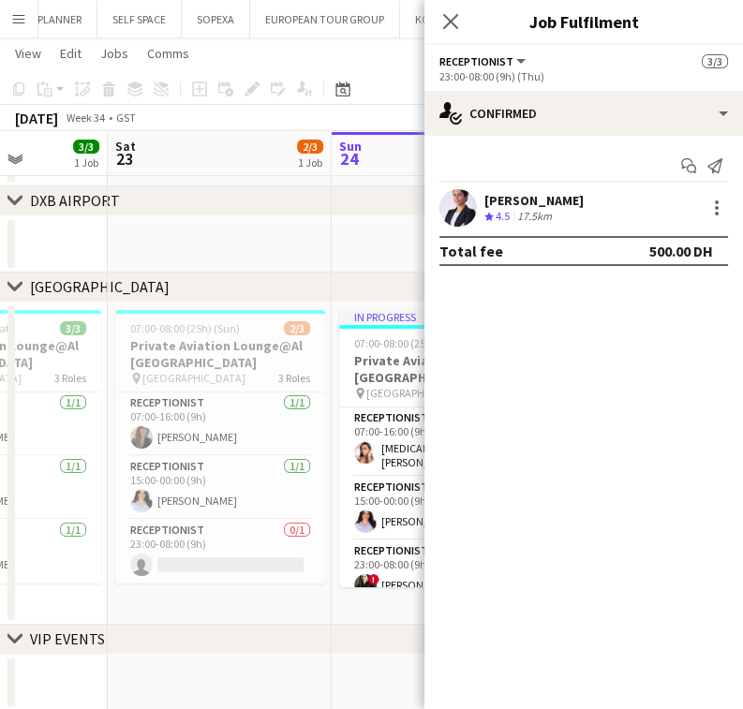
scroll to position [0, 802]
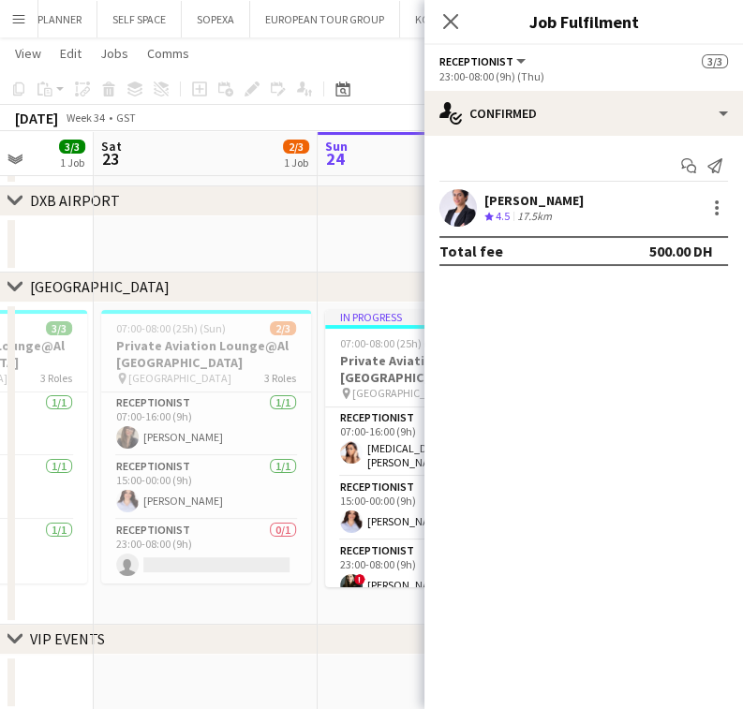
drag, startPoint x: 254, startPoint y: 493, endPoint x: 141, endPoint y: 512, distance: 114.1
click at [141, 512] on app-calendar-viewport "Tue 19 3/3 1 Job Wed 20 3/3 1 Job Thu 21 3/3 1 Job Fri 22 3/3 1 Job Sat 23 2/3 …" at bounding box center [371, 284] width 743 height 854
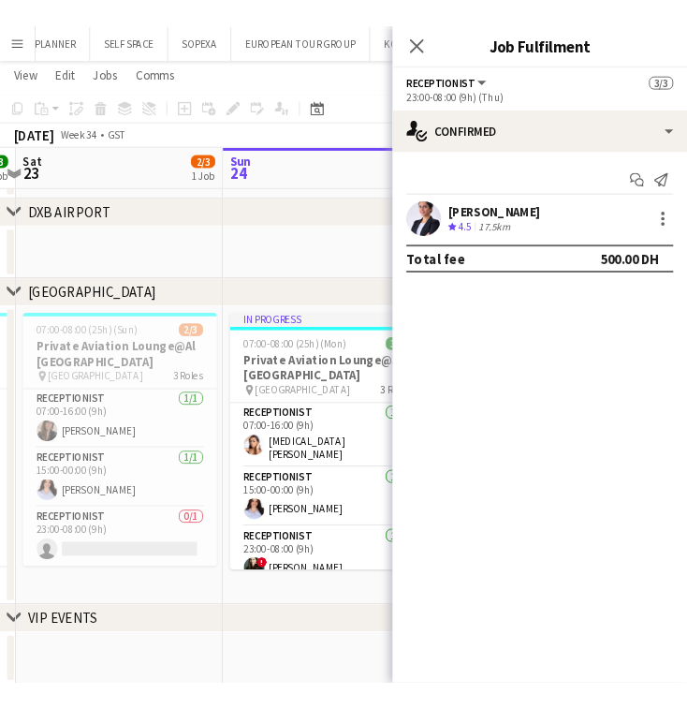
scroll to position [0, 886]
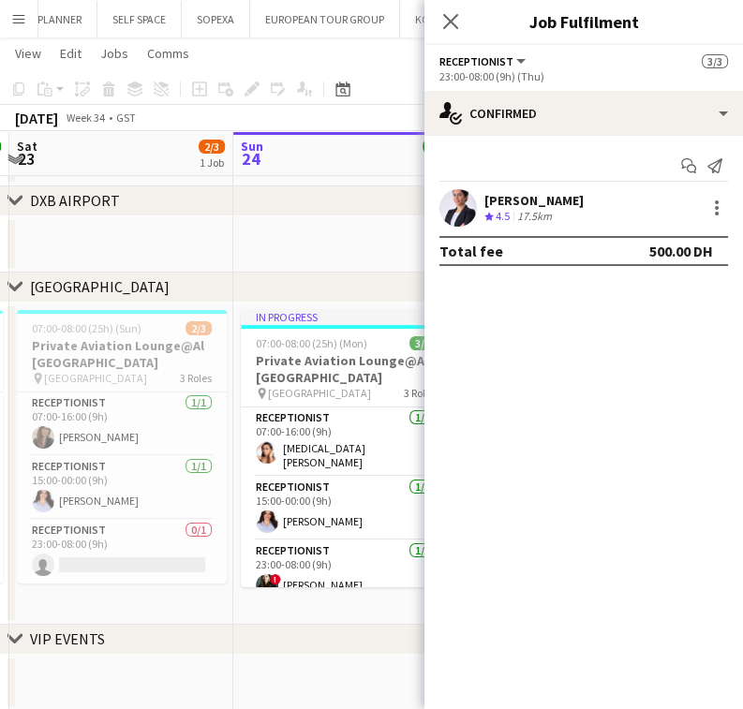
drag, startPoint x: 279, startPoint y: 610, endPoint x: 225, endPoint y: 612, distance: 54.4
click at [225, 612] on app-calendar-viewport "Tue 19 3/3 1 Job Wed 20 3/3 1 Job Thu 21 3/3 1 Job Fri 22 3/3 1 Job Sat 23 2/3 …" at bounding box center [371, 284] width 743 height 854
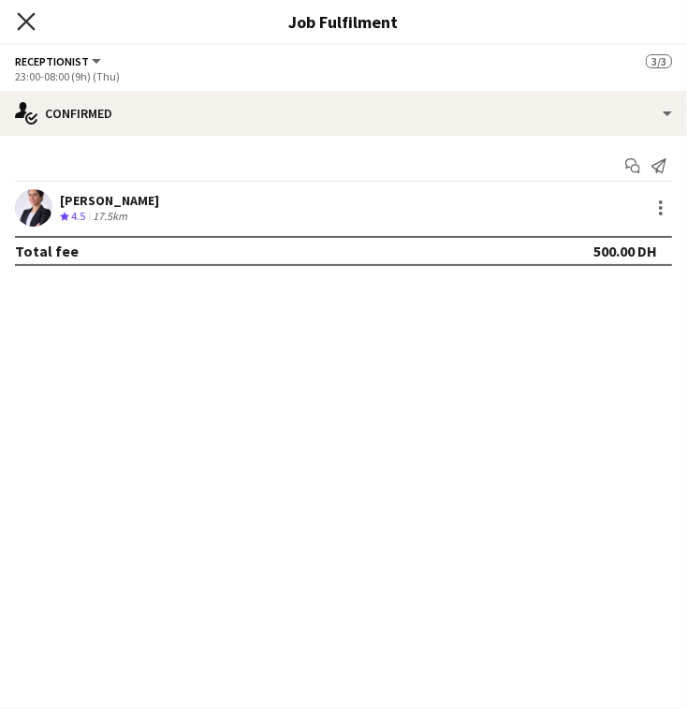
click at [35, 30] on icon at bounding box center [26, 21] width 18 height 18
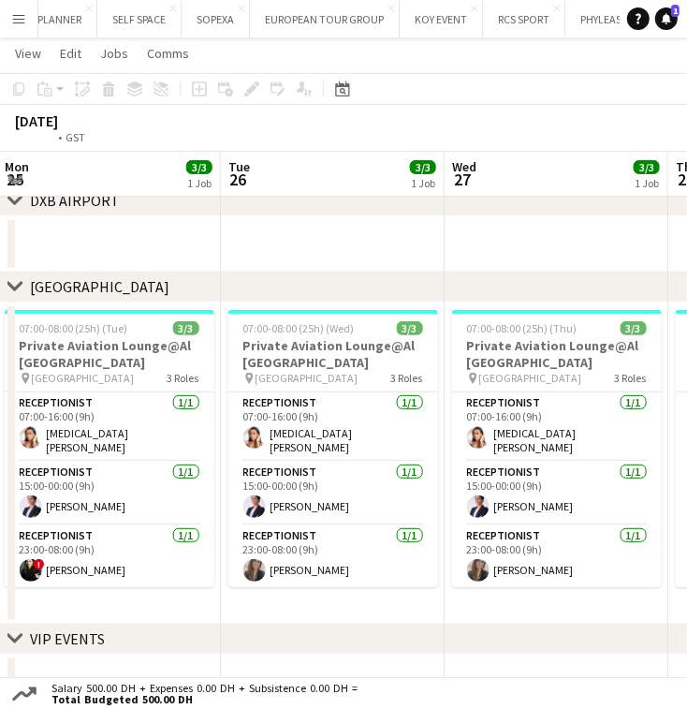
scroll to position [0, 691]
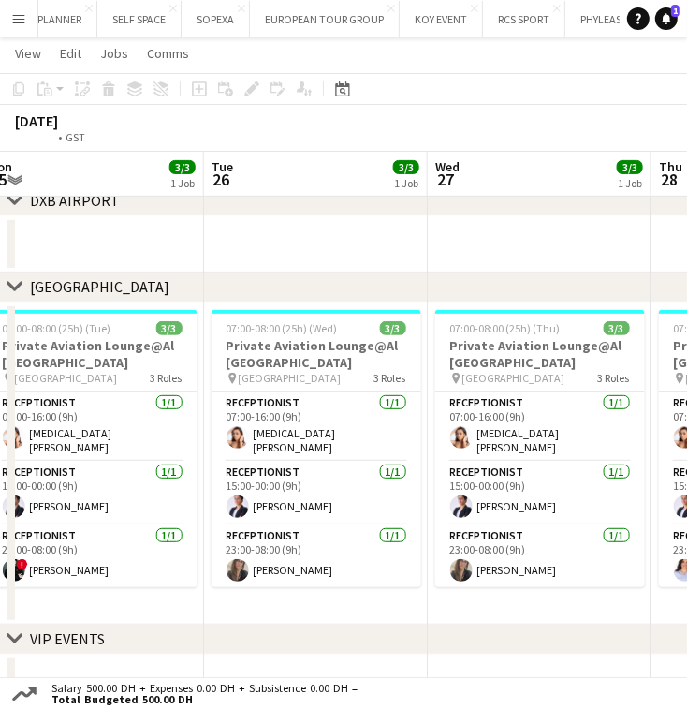
drag, startPoint x: 410, startPoint y: 589, endPoint x: 156, endPoint y: 604, distance: 254.2
click at [157, 604] on app-calendar-viewport "Fri 22 3/3 1 Job Sat 23 2/3 1 Job Sun 24 3/3 1 Job Mon 25 3/3 1 Job Tue 26 3/3 …" at bounding box center [343, 284] width 687 height 854
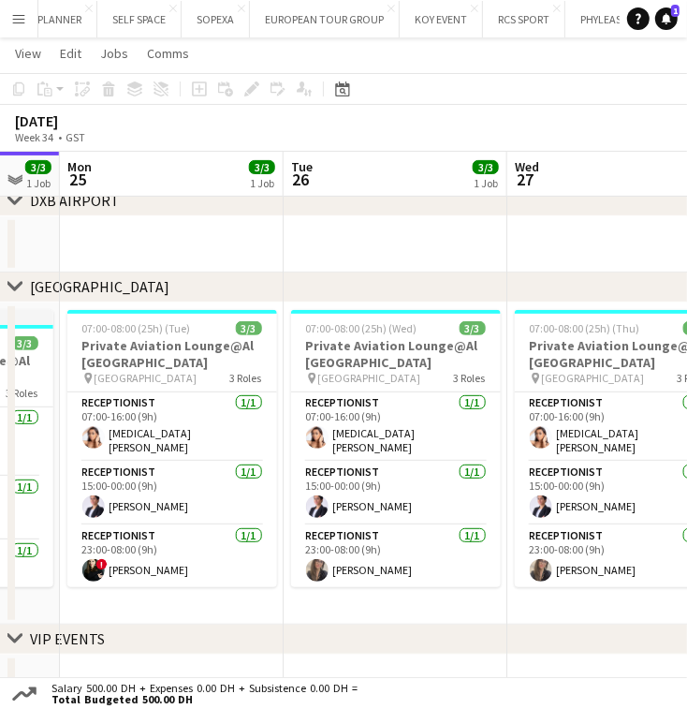
drag, startPoint x: 156, startPoint y: 485, endPoint x: 236, endPoint y: 483, distance: 79.6
click at [236, 483] on app-calendar-viewport "Fri 22 3/3 1 Job Sat 23 2/3 1 Job Sun 24 3/3 1 Job Mon 25 3/3 1 Job Tue 26 3/3 …" at bounding box center [343, 284] width 687 height 854
drag, startPoint x: 318, startPoint y: 565, endPoint x: 143, endPoint y: 594, distance: 177.5
click at [143, 594] on app-calendar-viewport "Fri 22 3/3 1 Job Sat 23 2/3 1 Job Sun 24 3/3 1 Job Mon 25 3/3 1 Job Tue 26 3/3 …" at bounding box center [343, 284] width 687 height 854
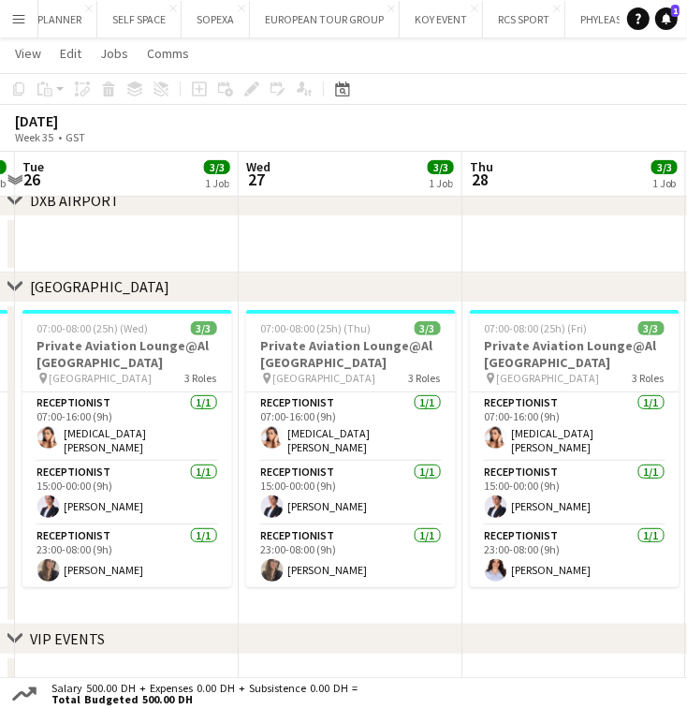
scroll to position [0, 936]
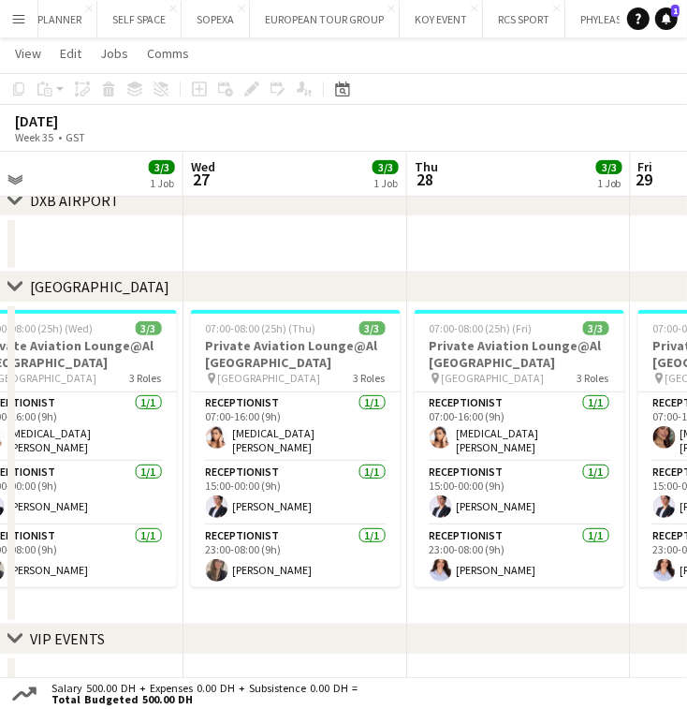
drag, startPoint x: 256, startPoint y: 597, endPoint x: 132, endPoint y: 609, distance: 124.1
click at [132, 609] on app-calendar-viewport "Fri 22 3/3 1 Job Sat 23 2/3 1 Job Sun 24 3/3 1 Job Mon 25 3/3 1 Job Tue 26 3/3 …" at bounding box center [343, 284] width 687 height 854
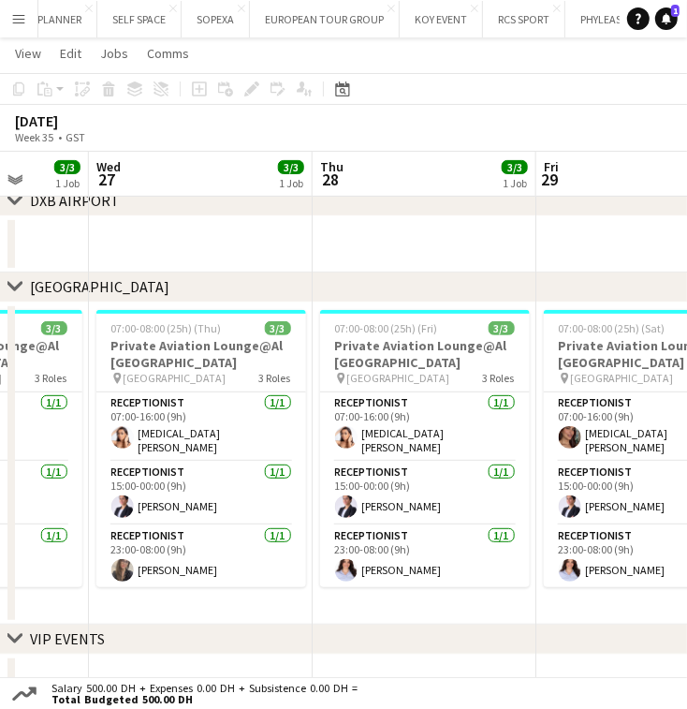
drag, startPoint x: 419, startPoint y: 589, endPoint x: 291, endPoint y: 585, distance: 127.4
click at [294, 592] on app-calendar-viewport "Sun 24 3/3 1 Job Mon 25 3/3 1 Job Tue 26 3/3 1 Job Wed 27 3/3 1 Job Thu 28 3/3 …" at bounding box center [343, 284] width 687 height 854
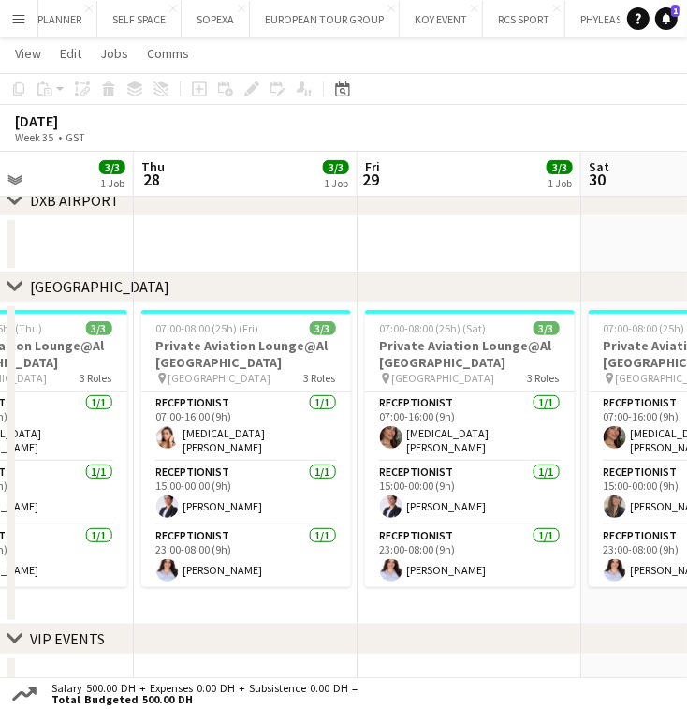
scroll to position [0, 797]
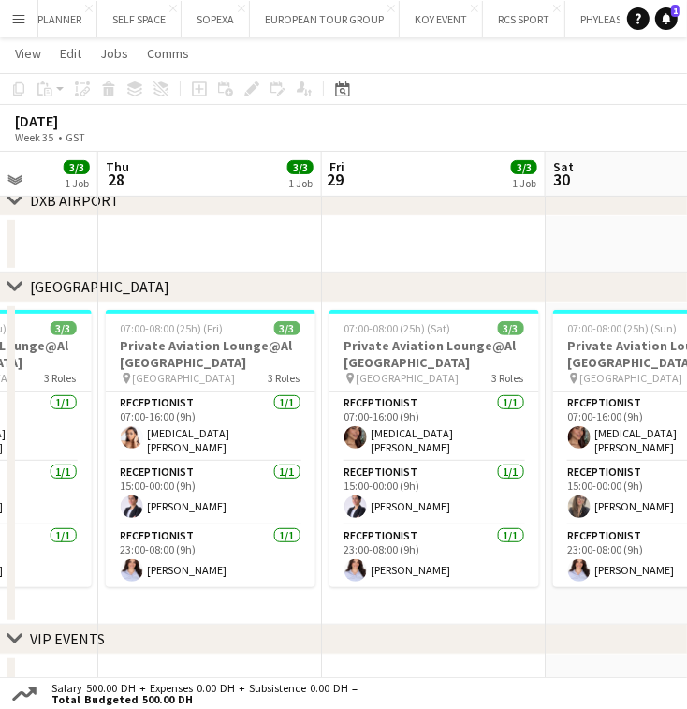
drag, startPoint x: 383, startPoint y: 588, endPoint x: 199, endPoint y: 592, distance: 184.5
click at [199, 592] on app-calendar-viewport "Sun 24 3/3 1 Job Mon 25 3/3 1 Job Tue 26 3/3 1 Job Wed 27 3/3 1 Job Thu 28 3/3 …" at bounding box center [343, 284] width 687 height 854
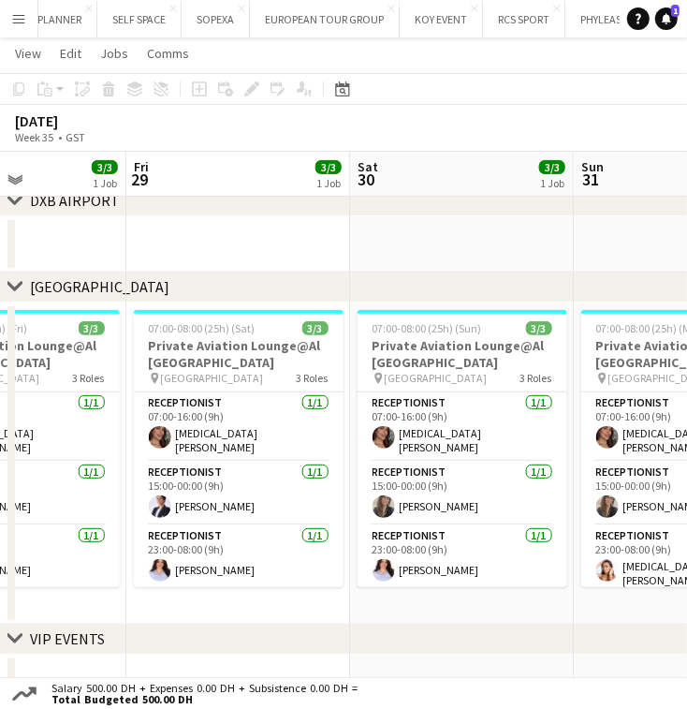
scroll to position [0, 570]
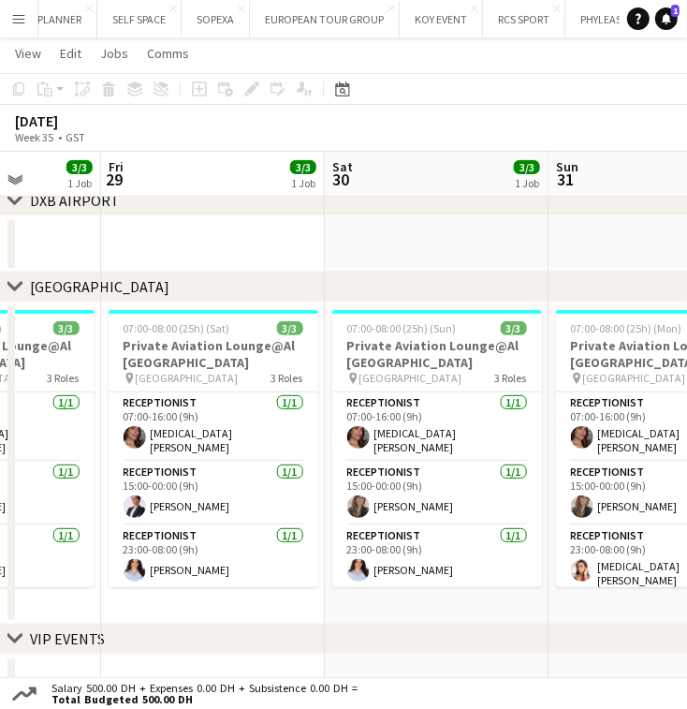
drag, startPoint x: 487, startPoint y: 589, endPoint x: 266, endPoint y: 611, distance: 222.1
click at [266, 611] on app-calendar-viewport "Tue 26 3/3 1 Job Wed 27 3/3 1 Job Thu 28 3/3 1 Job Fri 29 3/3 1 Job Sat 30 3/3 …" at bounding box center [343, 284] width 687 height 854
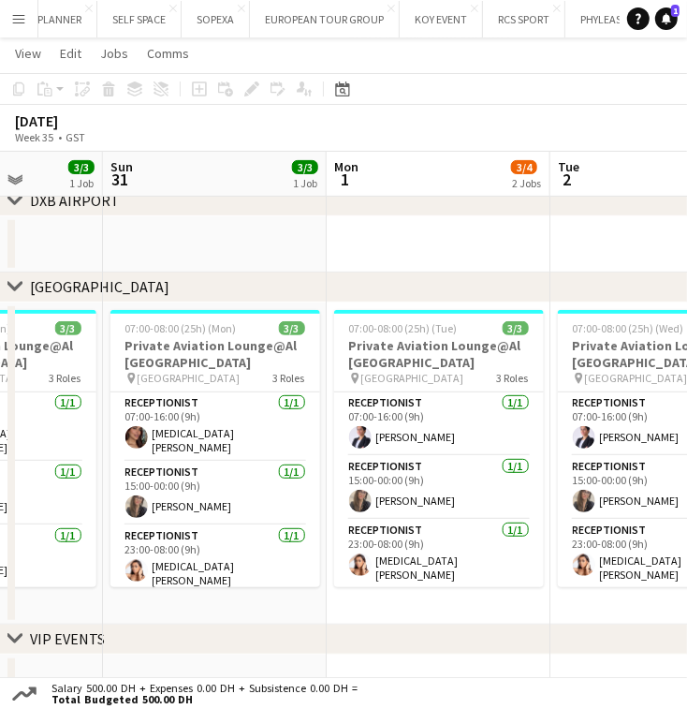
scroll to position [0, 577]
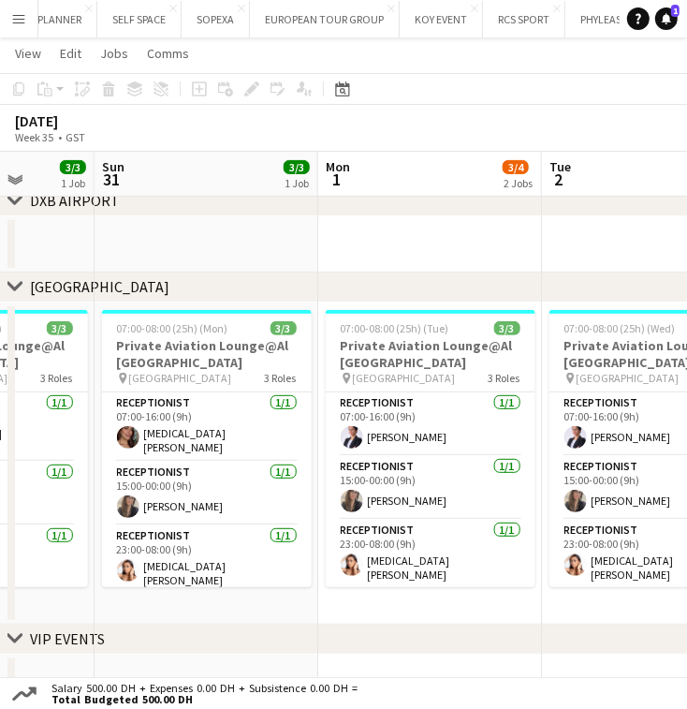
drag, startPoint x: 524, startPoint y: 587, endPoint x: 70, endPoint y: 612, distance: 454.9
click at [70, 612] on app-calendar-viewport "Thu 28 3/3 1 Job Fri 29 3/3 1 Job Sat 30 3/3 1 Job Sun 31 3/3 1 Job Mon 1 3/4 2…" at bounding box center [343, 284] width 687 height 854
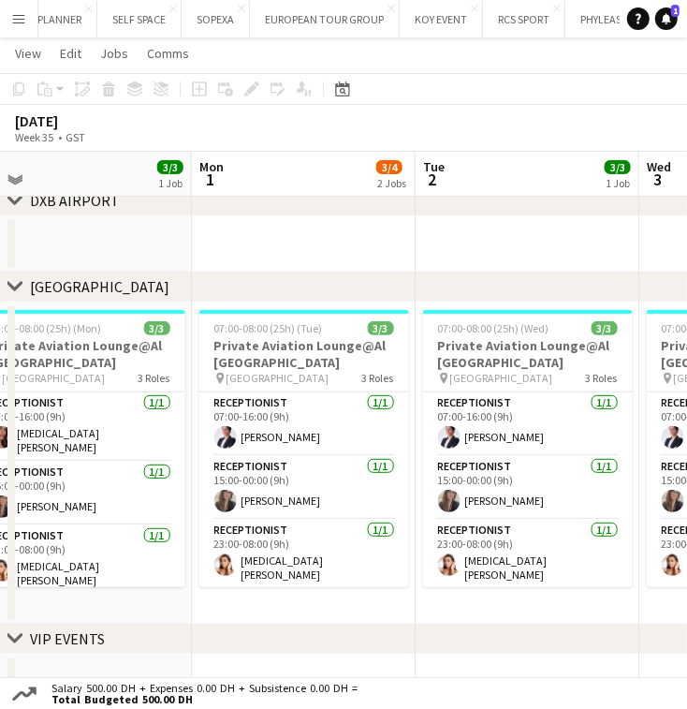
scroll to position [0, 707]
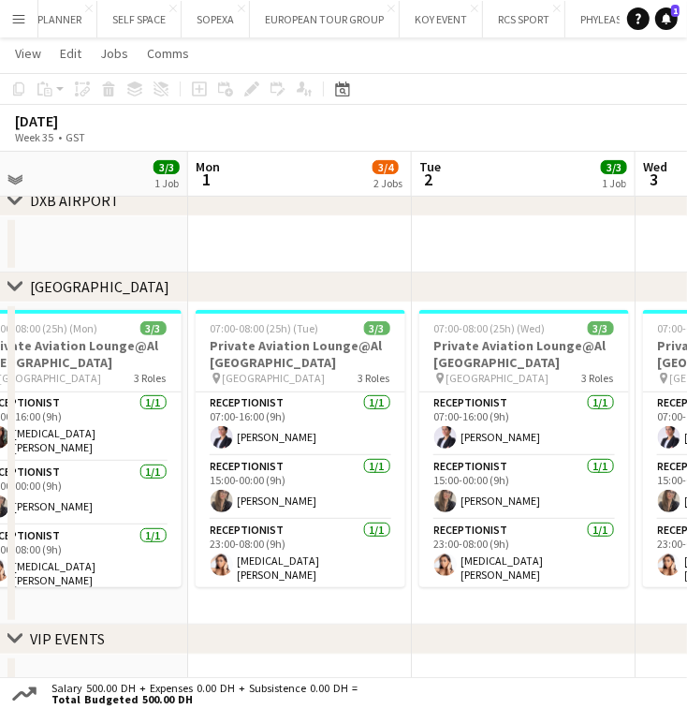
drag, startPoint x: 117, startPoint y: 583, endPoint x: 30, endPoint y: 591, distance: 87.4
click at [30, 591] on app-calendar-viewport "Thu 28 3/3 1 Job Fri 29 3/3 1 Job Sat 30 3/3 1 Job Sun 31 3/3 1 Job Mon 1 3/4 2…" at bounding box center [343, 284] width 687 height 854
drag, startPoint x: 342, startPoint y: 522, endPoint x: 231, endPoint y: 572, distance: 121.5
click at [232, 572] on app-calendar-viewport "Thu 28 3/3 1 Job Fri 29 3/3 1 Job Sat 30 3/3 1 Job Sun 31 3/3 1 Job Mon 1 3/4 2…" at bounding box center [343, 284] width 687 height 854
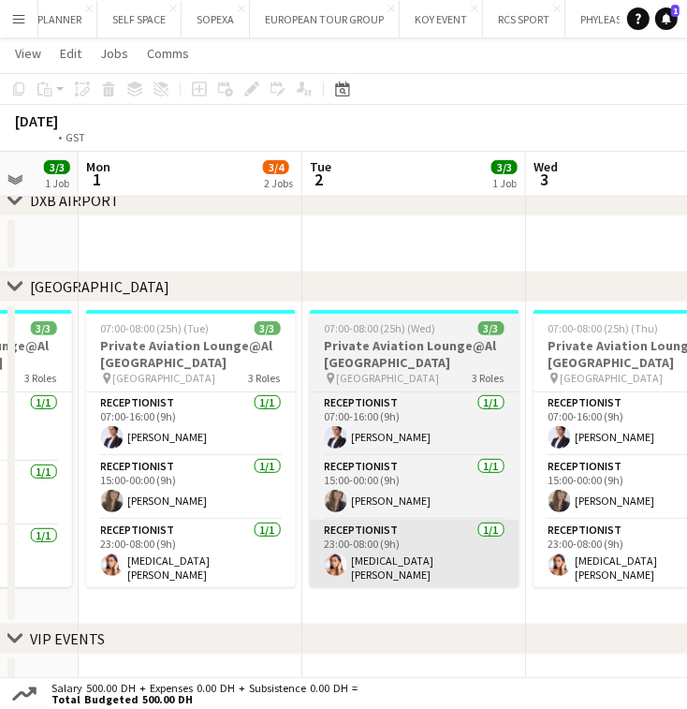
drag, startPoint x: 258, startPoint y: 576, endPoint x: 298, endPoint y: 553, distance: 45.3
click at [208, 587] on app-calendar-viewport "Thu 28 3/3 1 Job Fri 29 3/3 1 Job Sat 30 3/3 1 Job Sun 31 3/3 1 Job Mon 1 3/4 2…" at bounding box center [343, 284] width 687 height 854
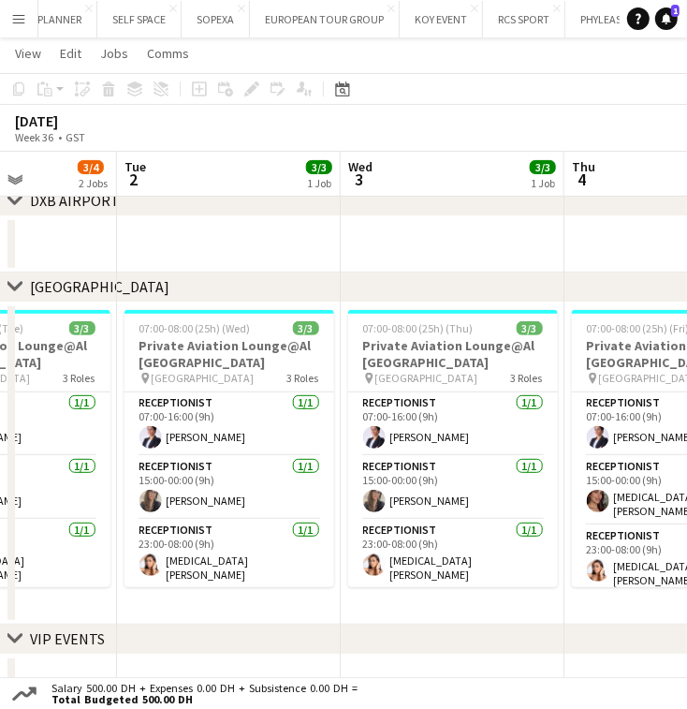
scroll to position [0, 605]
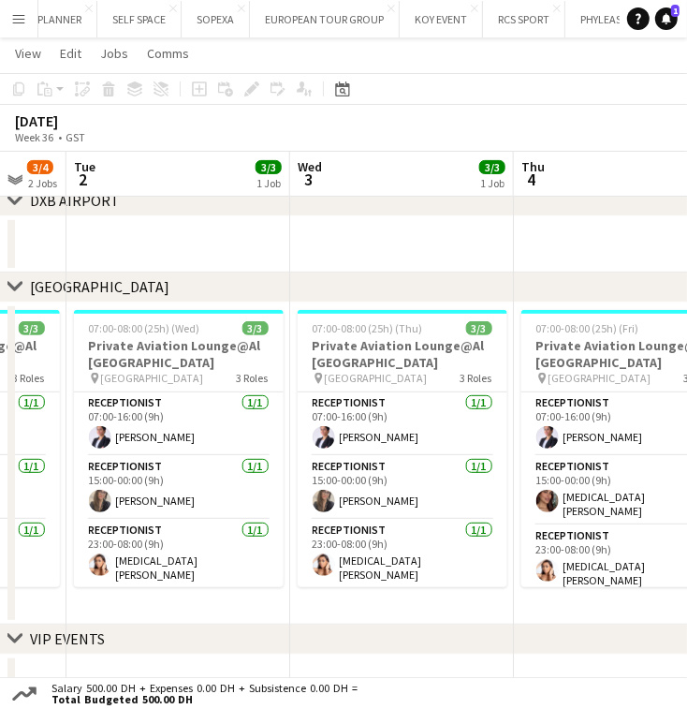
drag, startPoint x: 399, startPoint y: 532, endPoint x: 348, endPoint y: 547, distance: 52.7
click at [348, 547] on app-calendar-viewport "Sat 30 3/3 1 Job Sun 31 3/3 1 Job Mon 1 3/4 2 Jobs Tue 2 3/3 1 Job Wed 3 3/3 1 …" at bounding box center [343, 284] width 687 height 854
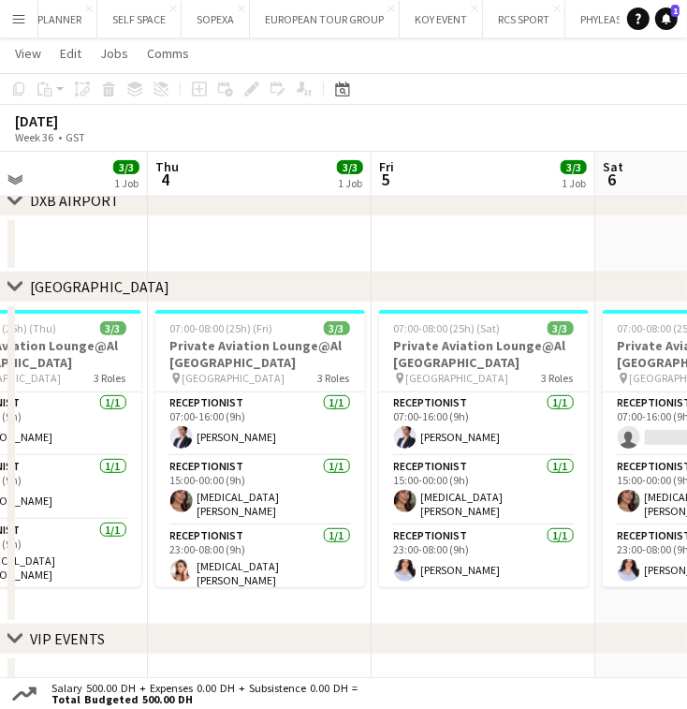
scroll to position [0, 529]
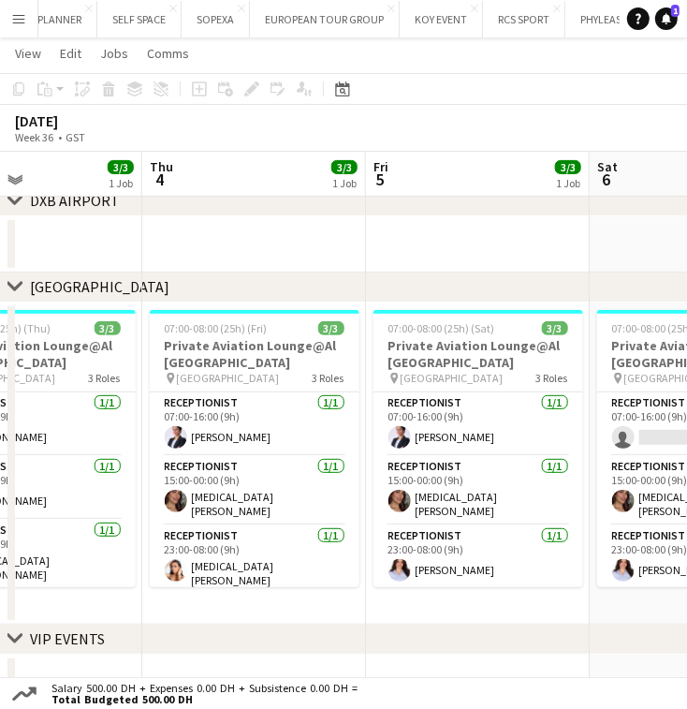
drag, startPoint x: 512, startPoint y: 454, endPoint x: 140, endPoint y: 502, distance: 375.8
click at [140, 502] on app-calendar-viewport "Mon 1 3/4 2 Jobs Tue 2 3/3 1 Job Wed 3 3/3 1 Job Thu 4 3/3 1 Job Fri 5 3/3 1 Jo…" at bounding box center [343, 284] width 687 height 854
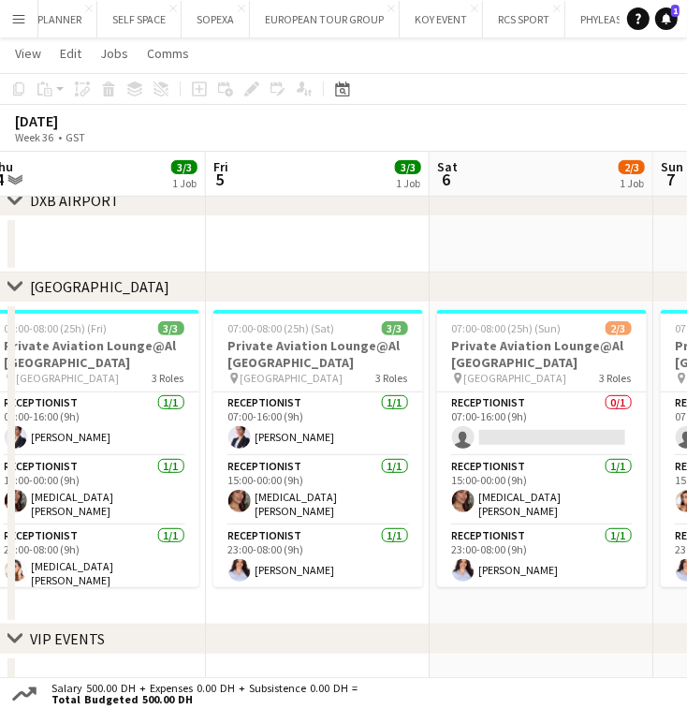
scroll to position [0, 744]
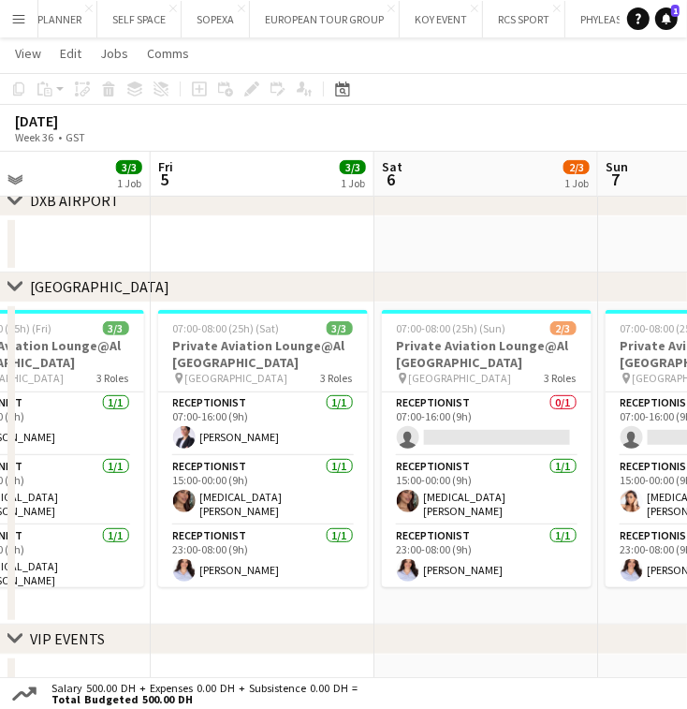
drag, startPoint x: 452, startPoint y: 576, endPoint x: 237, endPoint y: 589, distance: 215.8
click at [237, 589] on app-calendar-viewport "Mon 1 3/4 2 Jobs Tue 2 3/3 1 Job Wed 3 3/3 1 Job Thu 4 3/3 1 Job Fri 5 3/3 1 Jo…" at bounding box center [343, 284] width 687 height 854
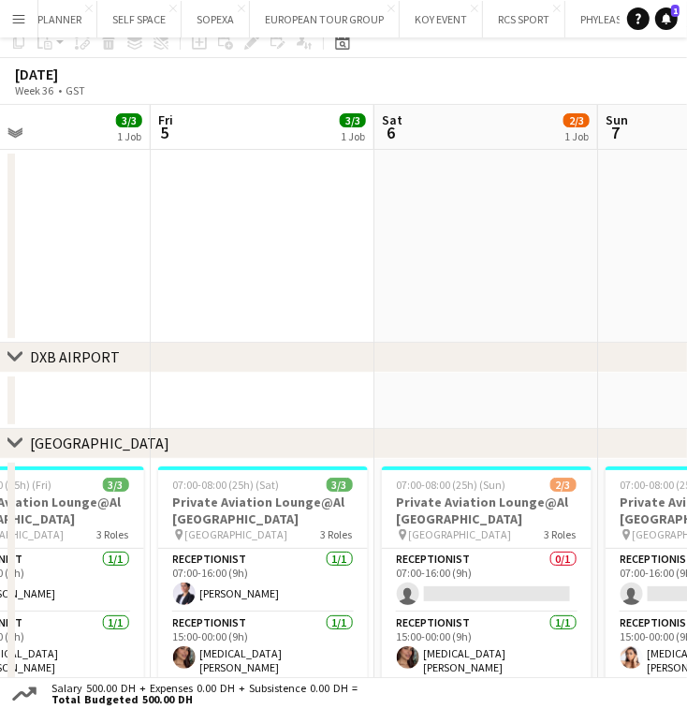
scroll to position [0, 0]
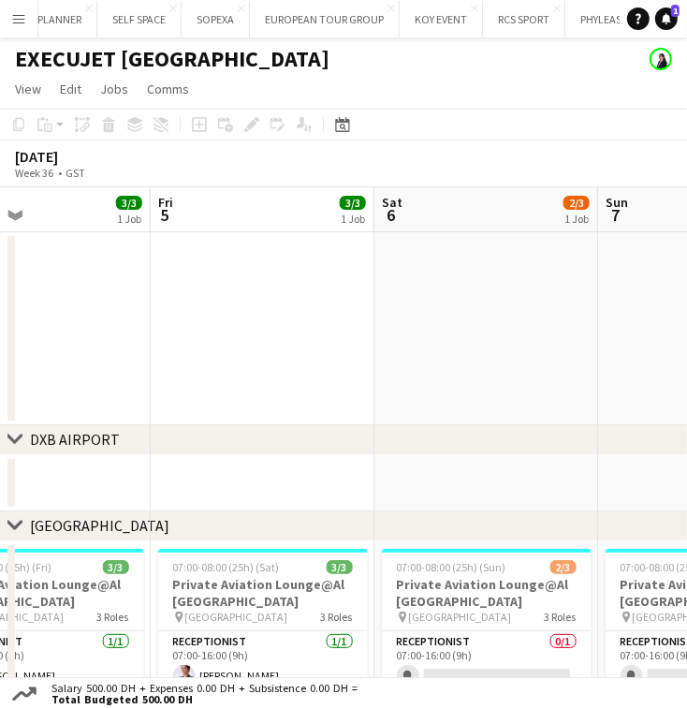
click at [195, 358] on app-calendar-viewport "Mon 1 3/4 2 Jobs Tue 2 3/3 1 Job Wed 3 3/3 1 Job Thu 4 3/3 1 Job Fri 5 3/3 1 Jo…" at bounding box center [343, 568] width 687 height 762
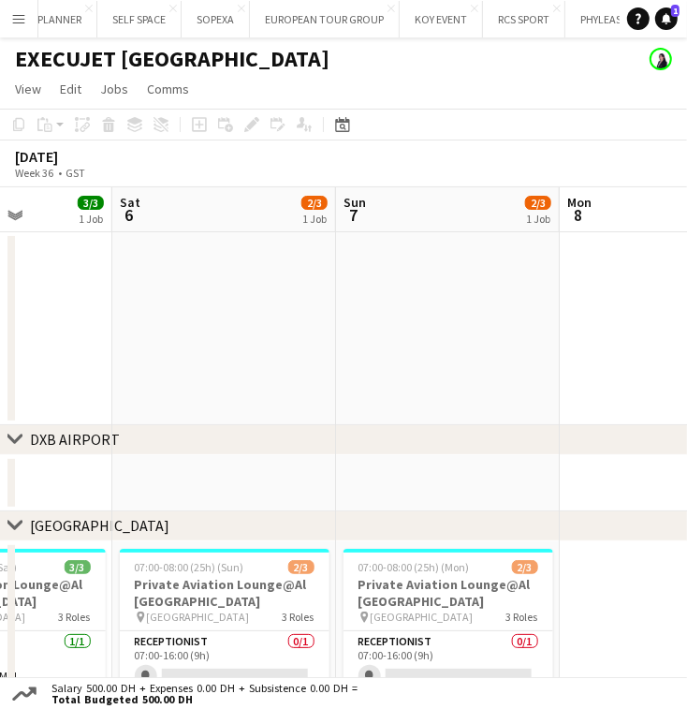
click at [541, 281] on app-calendar-viewport "Wed 3 3/3 1 Job Thu 4 3/3 1 Job Fri 5 3/3 1 Job Sat 6 2/3 1 Job Sun 7 2/3 1 Job…" at bounding box center [343, 568] width 687 height 762
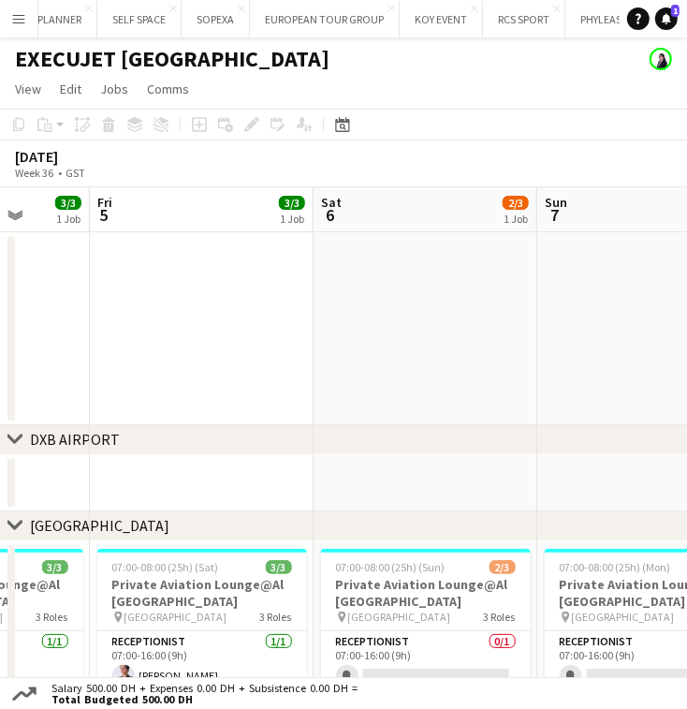
drag, startPoint x: 300, startPoint y: 347, endPoint x: 649, endPoint y: 275, distance: 356.7
click at [652, 274] on app-calendar-viewport "Tue 2 3/3 1 Job Wed 3 3/3 1 Job Thu 4 3/3 1 Job Fri 5 3/3 1 Job Sat 6 2/3 1 Job…" at bounding box center [343, 568] width 687 height 762
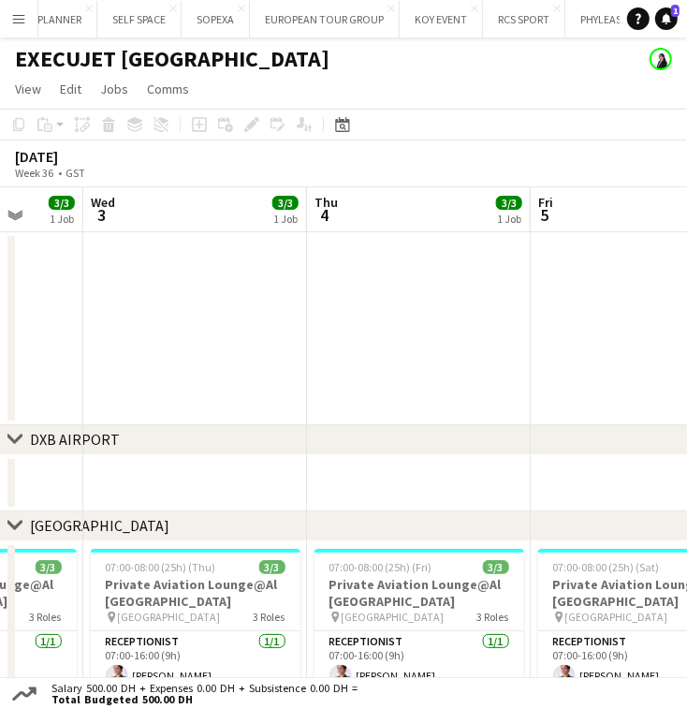
click at [687, 266] on html "Menu Boards Boards Boards All jobs Status Workforce Workforce My Workforce Recr…" at bounding box center [343, 490] width 687 height 981
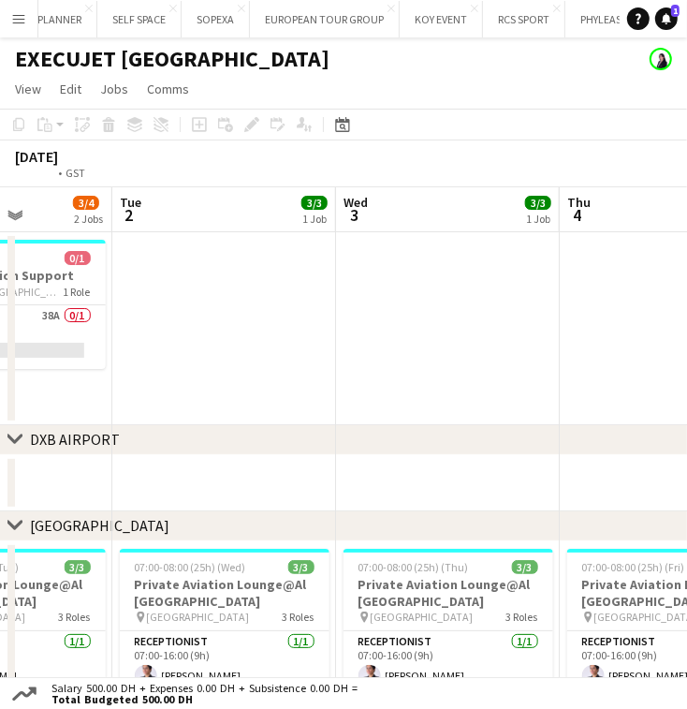
drag, startPoint x: 307, startPoint y: 326, endPoint x: 572, endPoint y: 265, distance: 271.9
click at [572, 265] on app-calendar-viewport "Sat 30 3/3 1 Job Sun 31 3/3 1 Job Mon 1 3/4 2 Jobs Tue 2 3/3 1 Job Wed 3 3/3 1 …" at bounding box center [343, 568] width 687 height 762
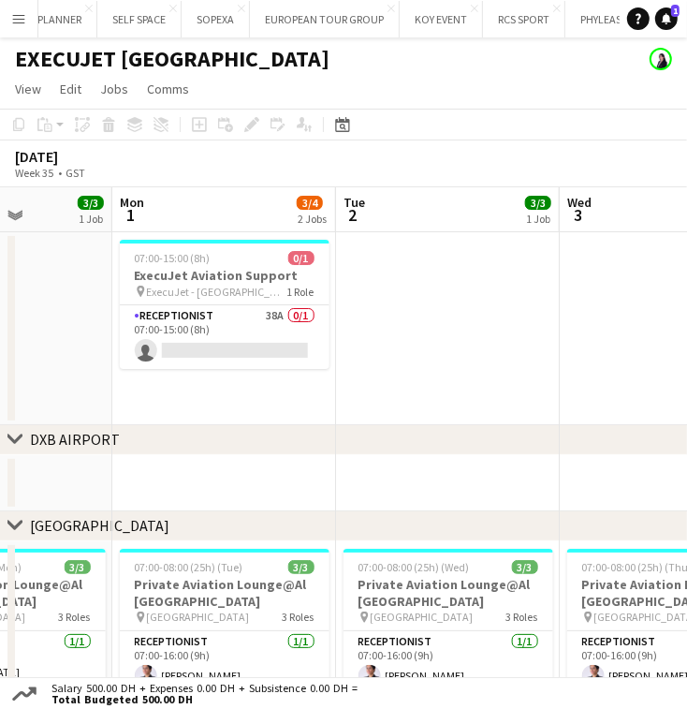
scroll to position [0, 479]
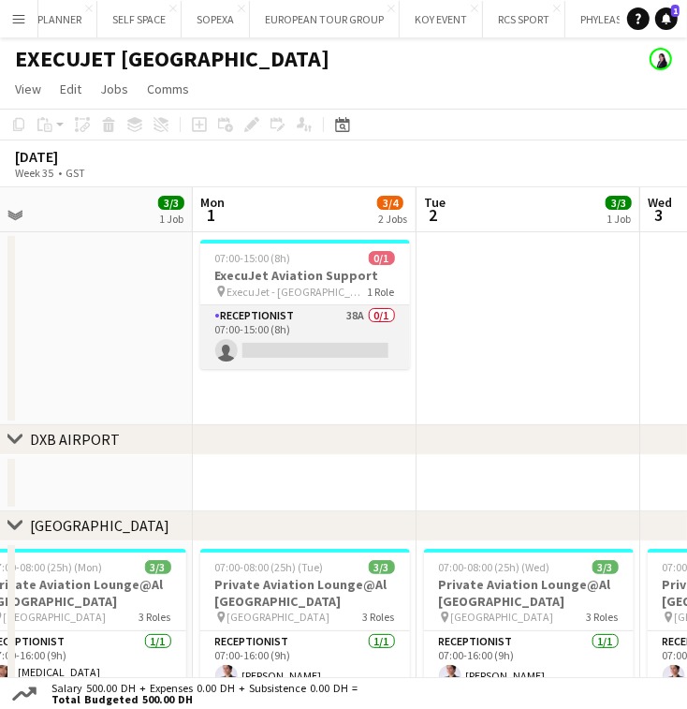
click at [331, 323] on app-card-role "Receptionist 38A 0/1 07:00-15:00 (8h) single-neutral-actions" at bounding box center [305, 337] width 210 height 64
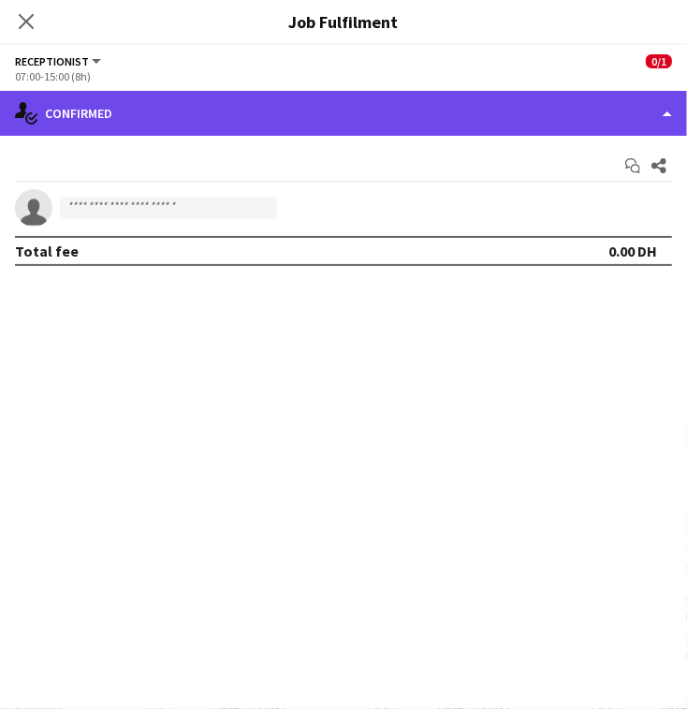
click at [513, 125] on div "single-neutral-actions-check-2 Confirmed" at bounding box center [343, 113] width 687 height 45
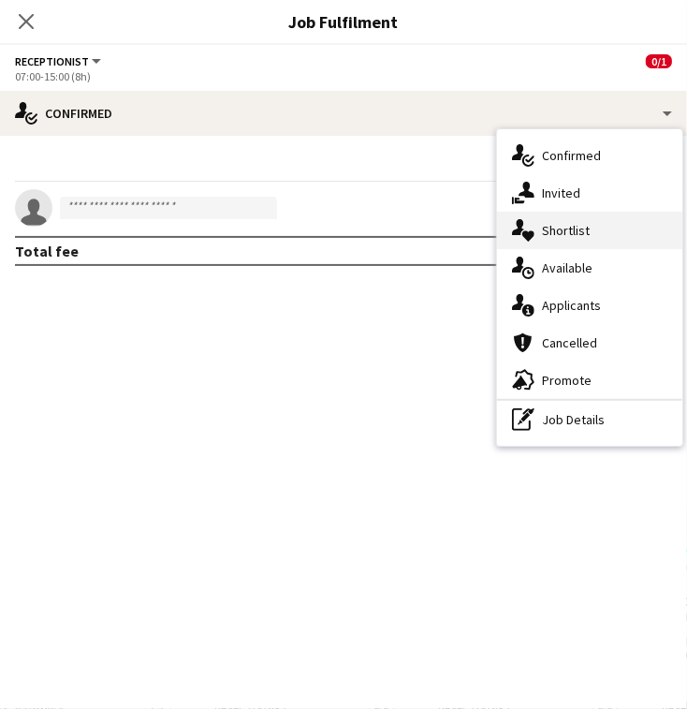
click at [543, 219] on div "single-neutral-actions-heart Shortlist" at bounding box center [589, 230] width 185 height 37
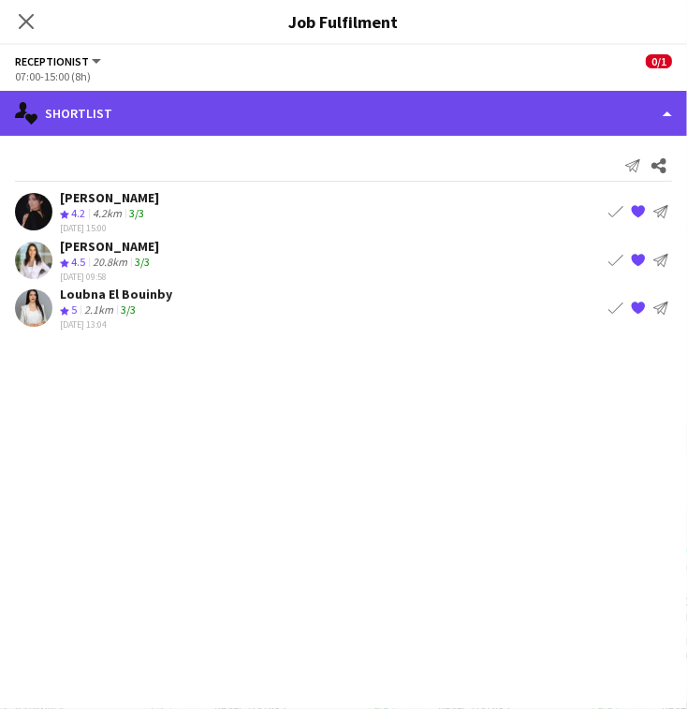
click at [380, 118] on div "single-neutral-actions-heart Shortlist" at bounding box center [343, 113] width 687 height 45
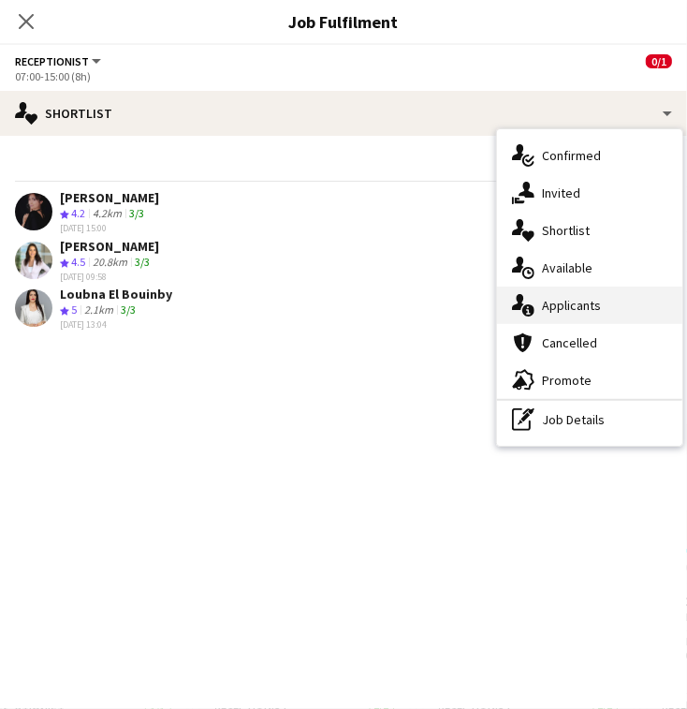
click at [590, 306] on div "single-neutral-actions-information Applicants" at bounding box center [589, 305] width 185 height 37
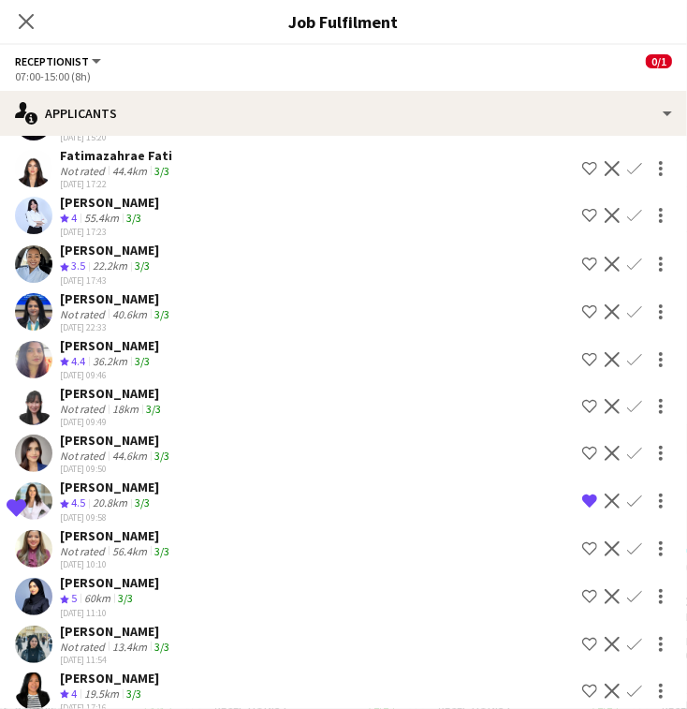
scroll to position [499, 0]
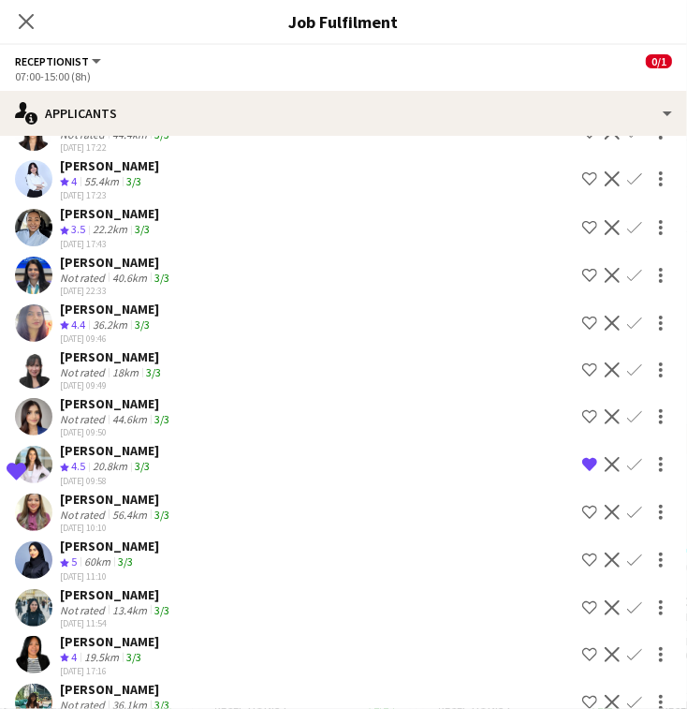
click at [605, 457] on app-icon "Decline" at bounding box center [612, 464] width 15 height 15
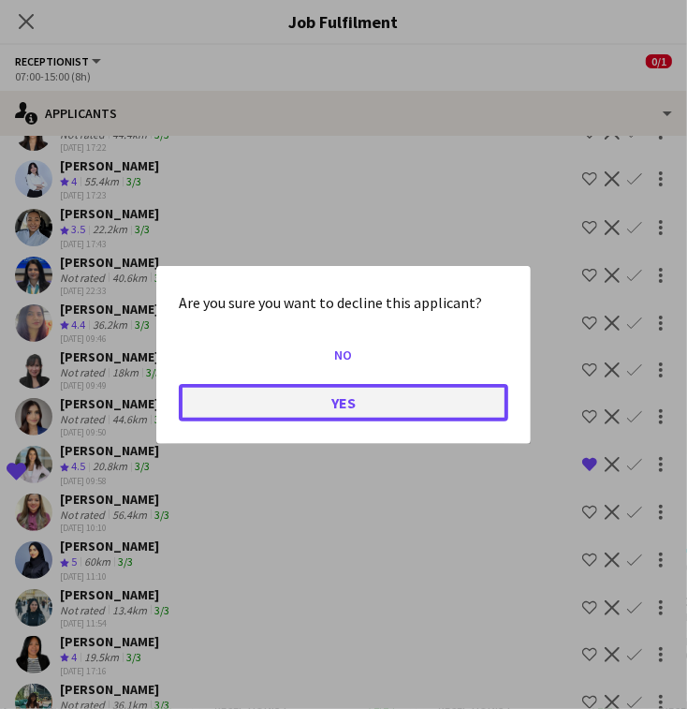
click at [435, 401] on button "Yes" at bounding box center [344, 401] width 330 height 37
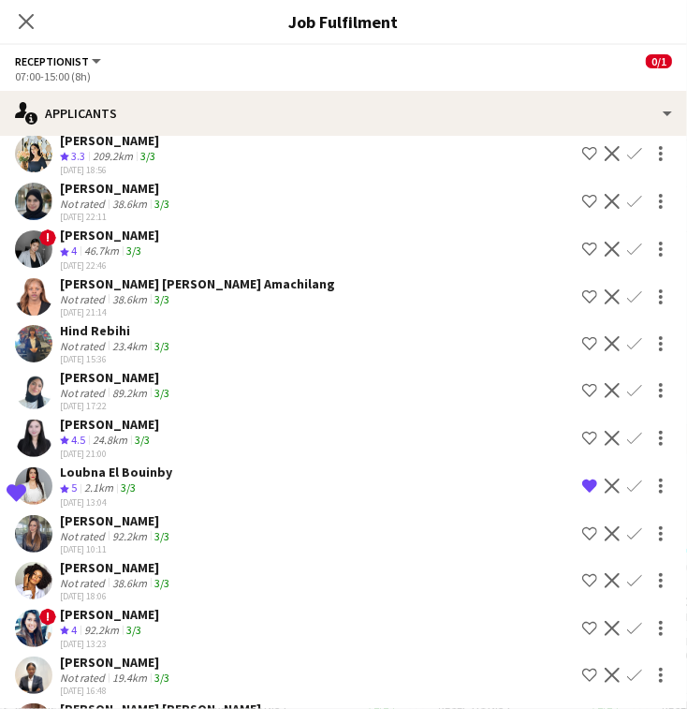
scroll to position [1220, 0]
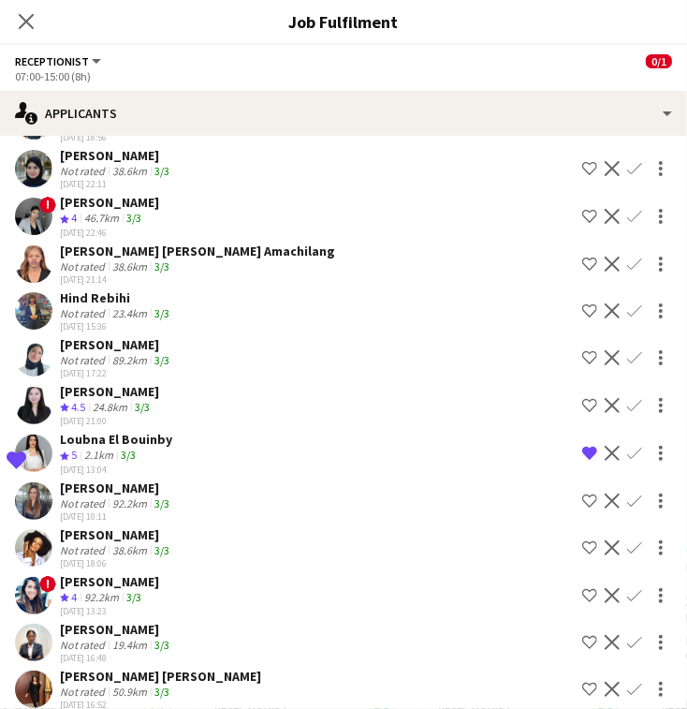
click at [90, 448] on div "2.1km" at bounding box center [99, 456] width 37 height 16
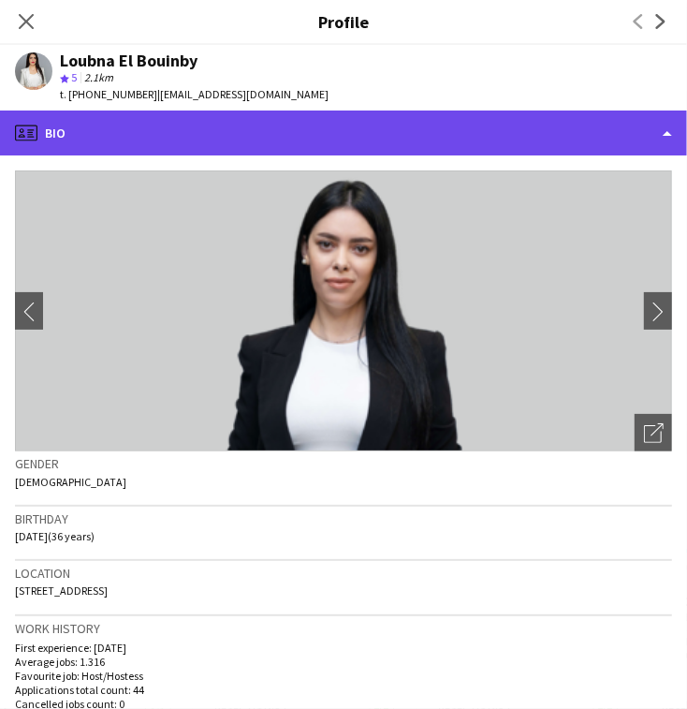
click at [345, 139] on div "profile Bio" at bounding box center [343, 133] width 687 height 45
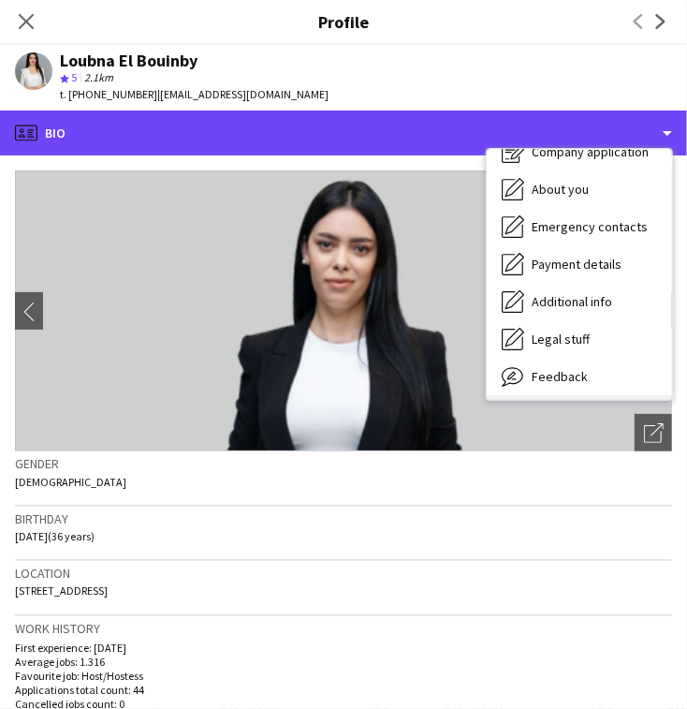
scroll to position [138, 0]
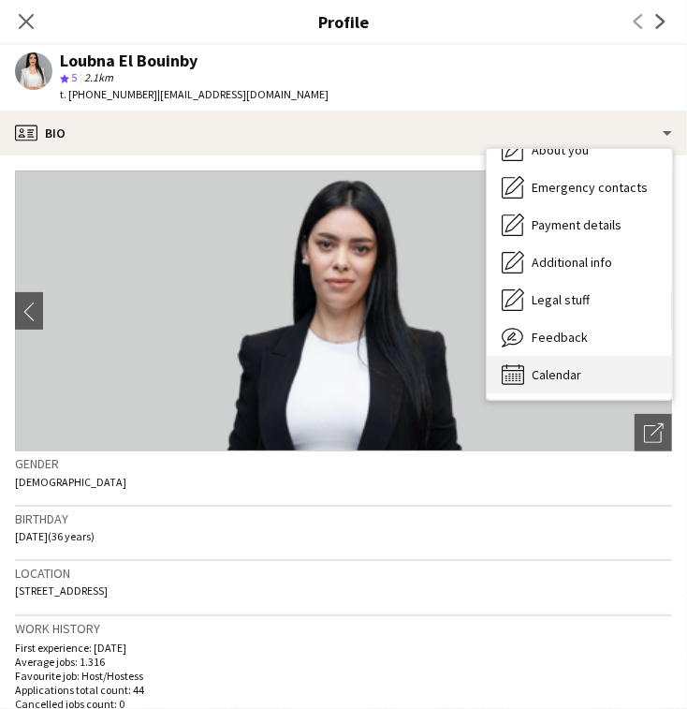
click at [571, 368] on span "Calendar" at bounding box center [557, 374] width 50 height 17
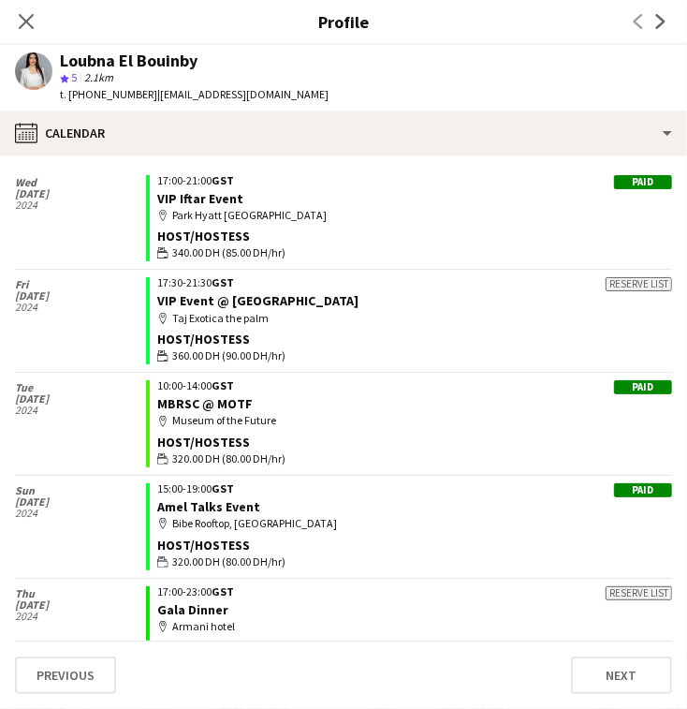
scroll to position [3774, 0]
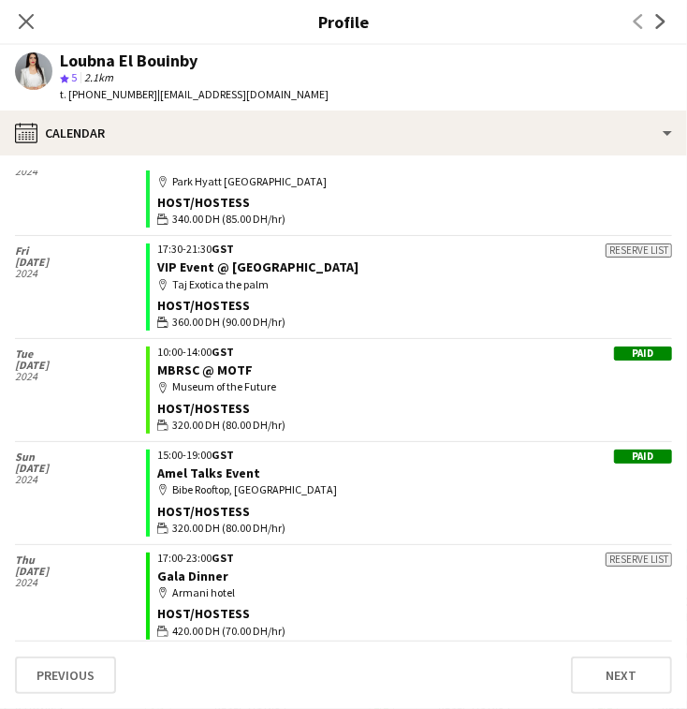
click at [26, 16] on icon "Close pop-in" at bounding box center [26, 21] width 15 height 15
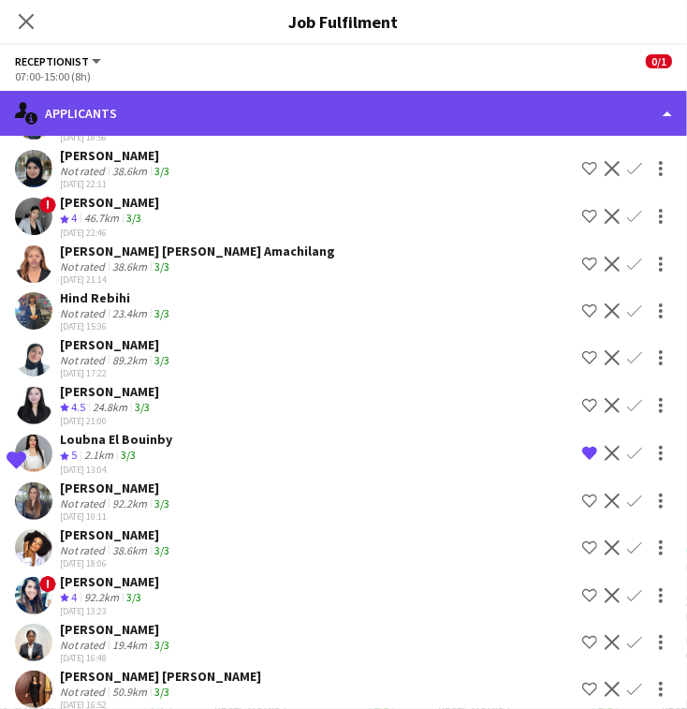
click at [322, 127] on div "single-neutral-actions-information Applicants" at bounding box center [343, 113] width 687 height 45
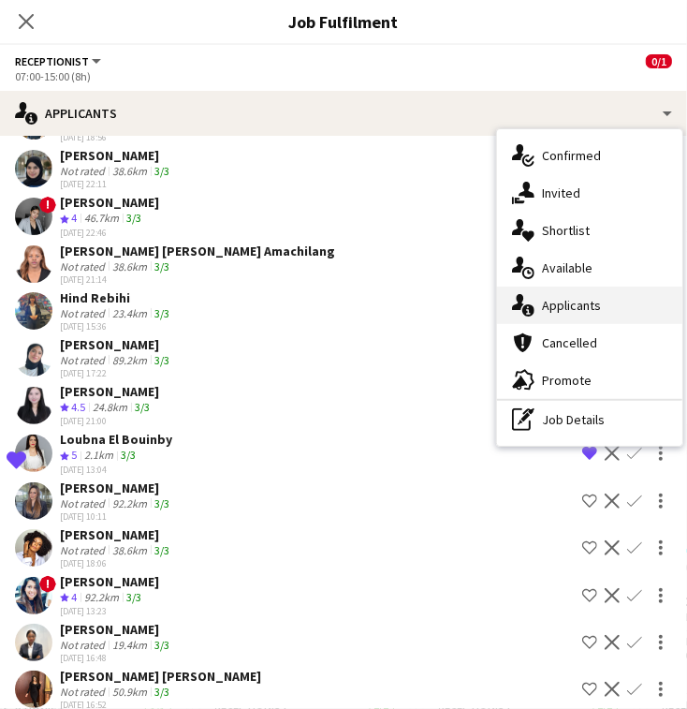
click at [553, 305] on div "single-neutral-actions-information Applicants" at bounding box center [589, 305] width 185 height 37
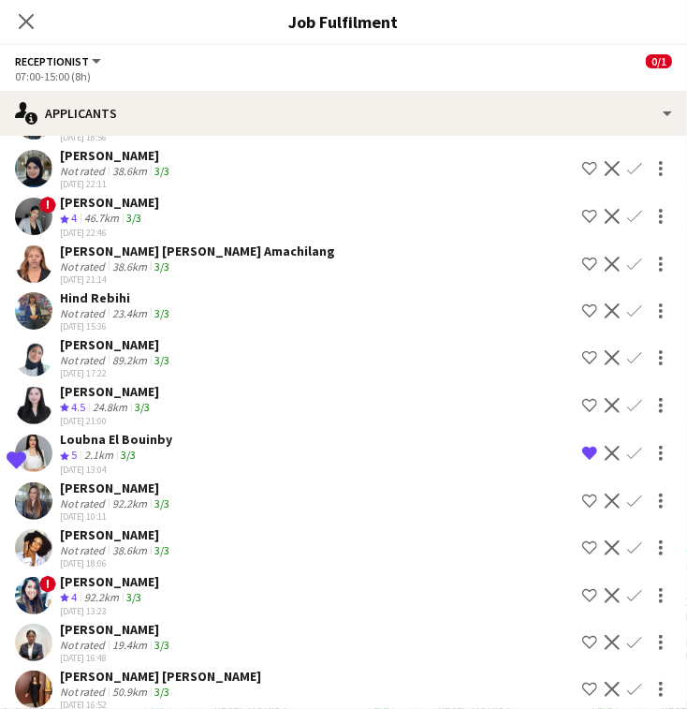
click at [164, 448] on div "Crew rating 5 2.1km 3/3" at bounding box center [116, 456] width 112 height 16
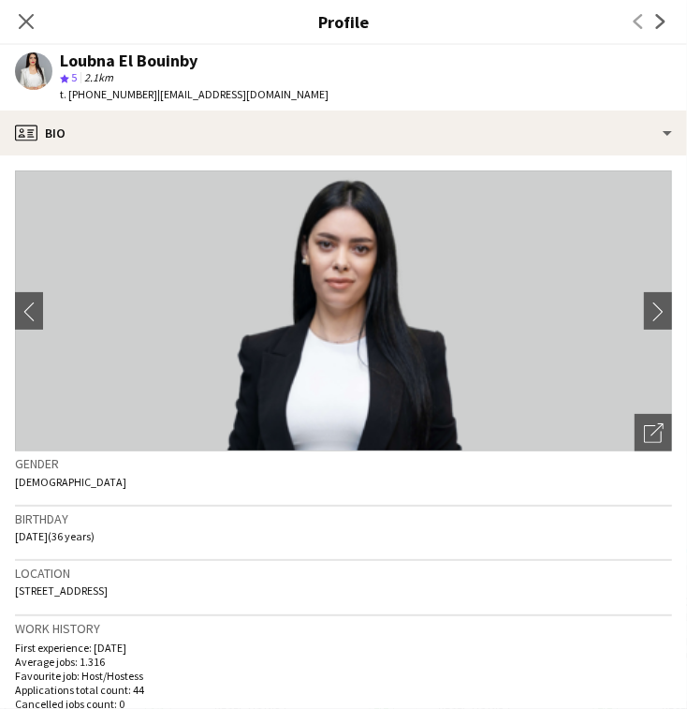
click at [585, 155] on app-crew-profile-bio "chevron-left chevron-right Open photos pop-in Gender [DEMOGRAPHIC_DATA] Birthda…" at bounding box center [343, 431] width 687 height 553
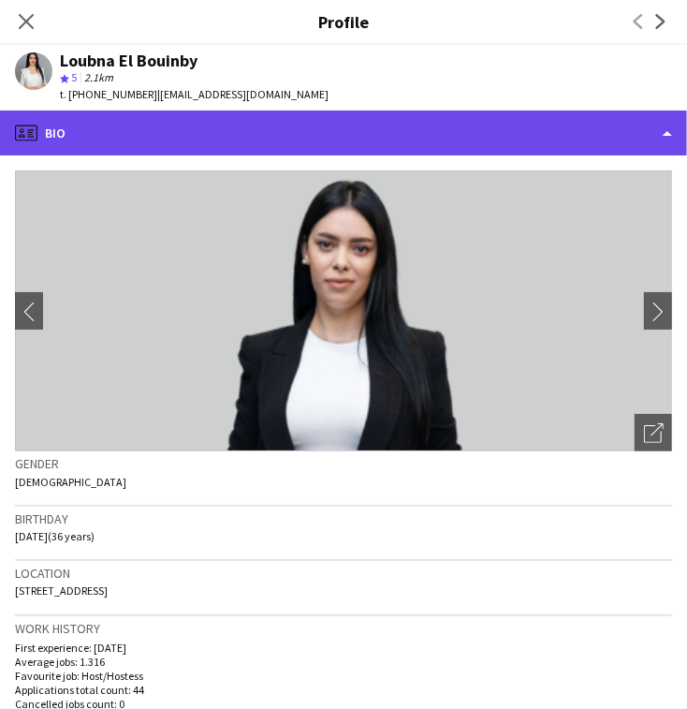
click at [592, 129] on div "profile Bio" at bounding box center [343, 133] width 687 height 45
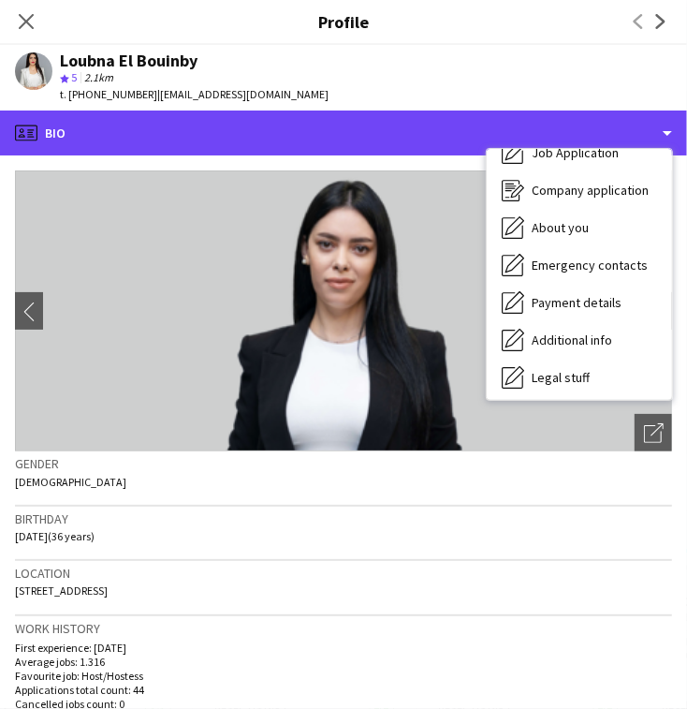
scroll to position [138, 0]
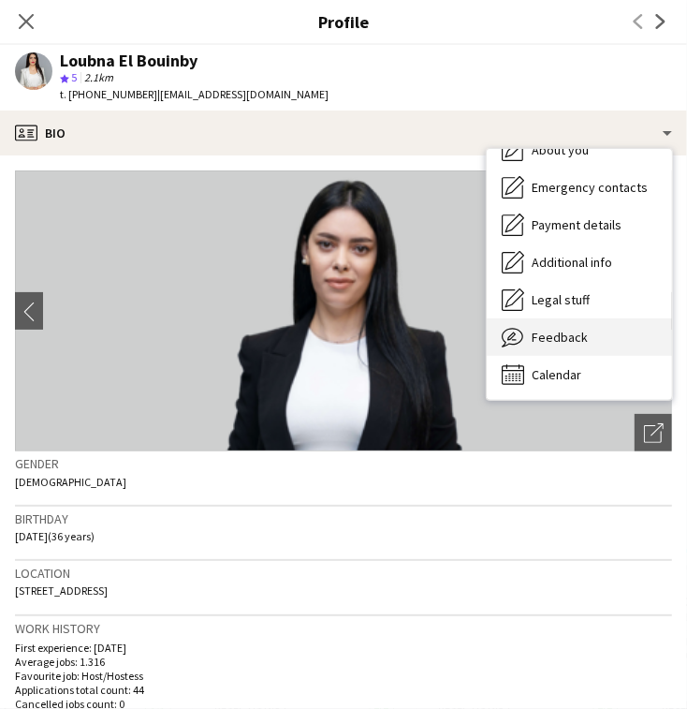
click at [569, 337] on span "Feedback" at bounding box center [560, 337] width 56 height 17
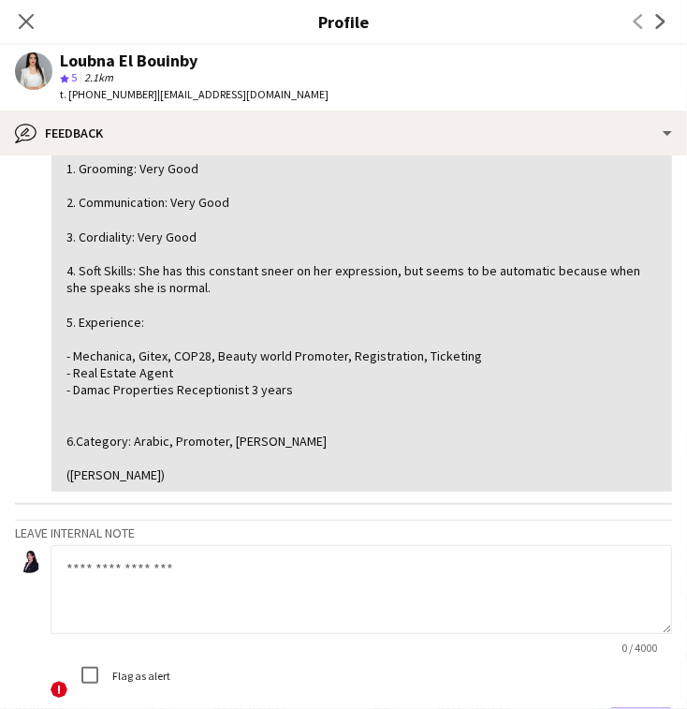
scroll to position [249, 0]
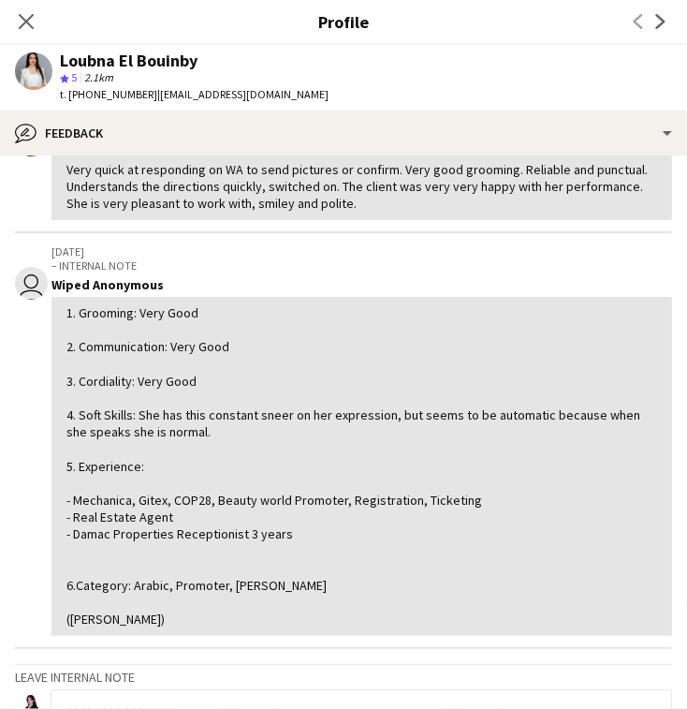
click at [25, 19] on icon "Close pop-in" at bounding box center [26, 21] width 15 height 15
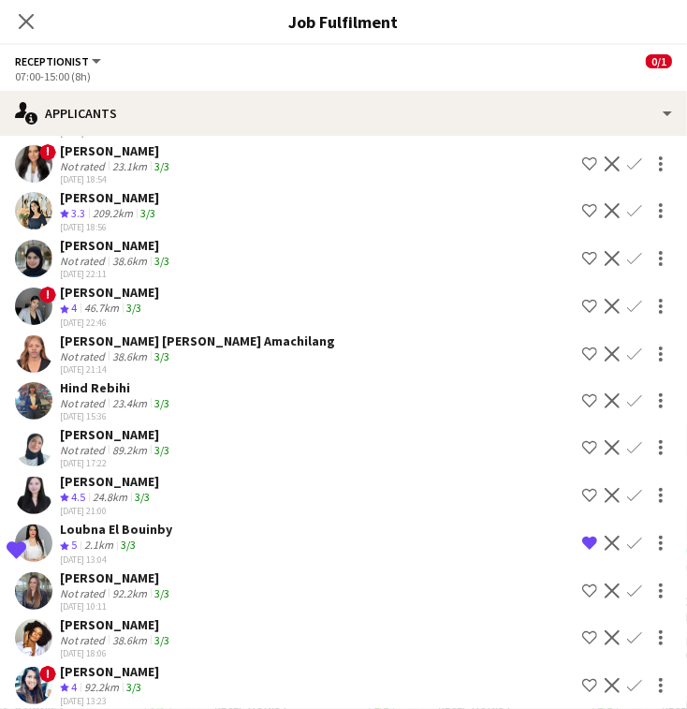
scroll to position [1095, 0]
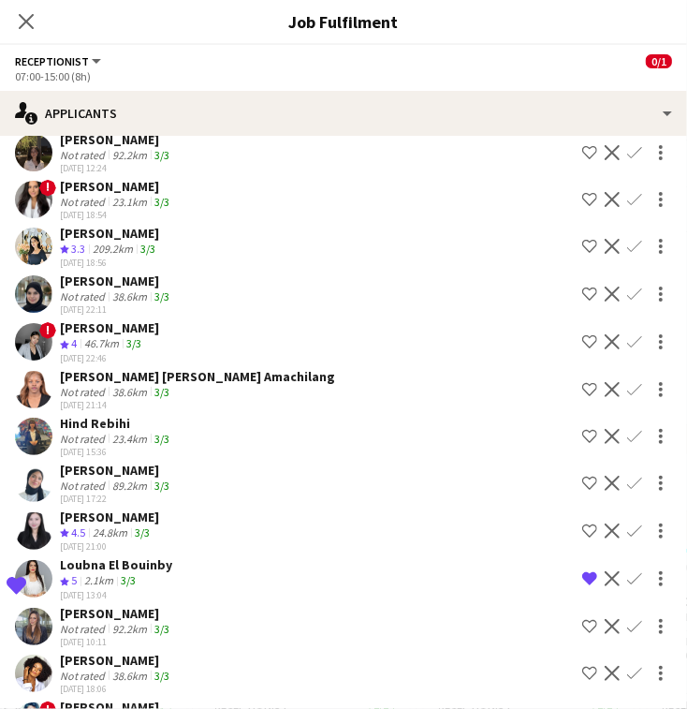
click at [117, 415] on div "Hind Rebihi" at bounding box center [116, 423] width 113 height 17
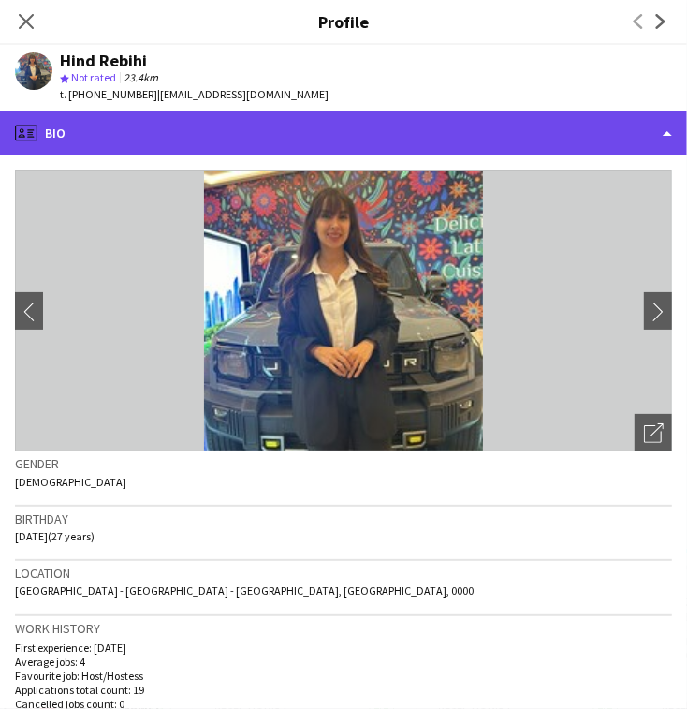
click at [397, 140] on div "profile Bio" at bounding box center [343, 133] width 687 height 45
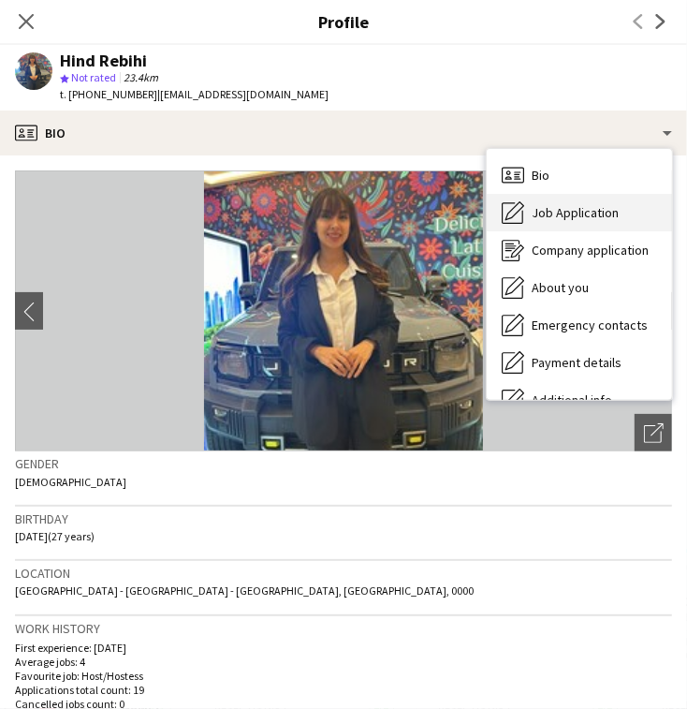
click at [538, 204] on span "Job Application" at bounding box center [575, 212] width 87 height 17
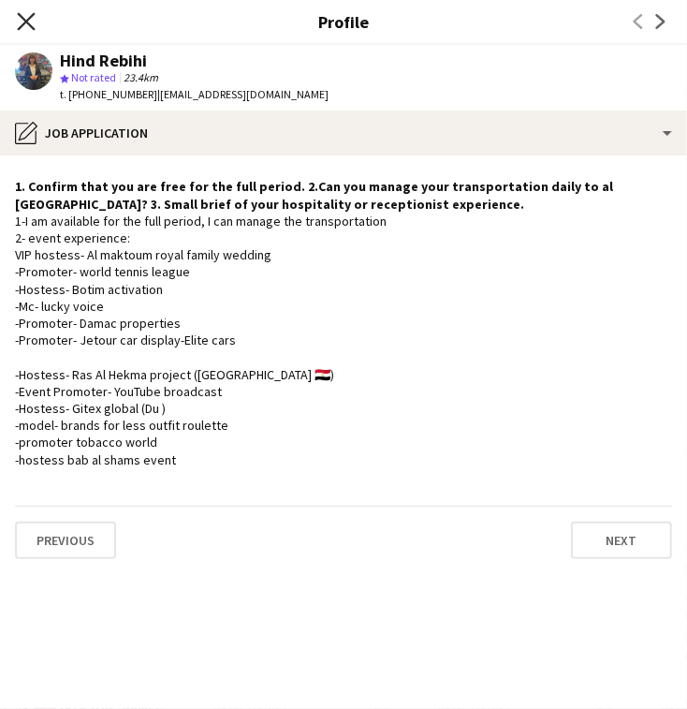
click at [22, 15] on icon "Close pop-in" at bounding box center [26, 21] width 18 height 18
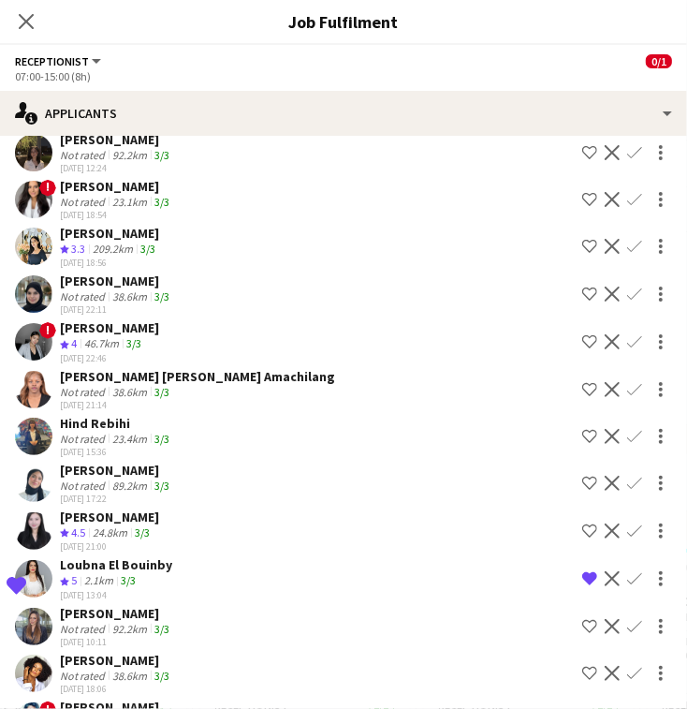
click at [141, 225] on div "[PERSON_NAME]" at bounding box center [109, 233] width 99 height 17
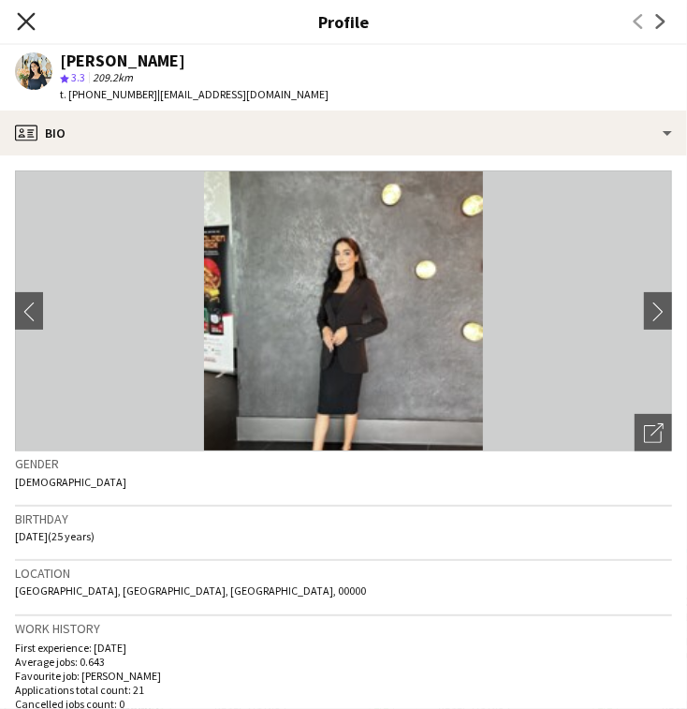
click at [30, 18] on icon at bounding box center [26, 21] width 18 height 18
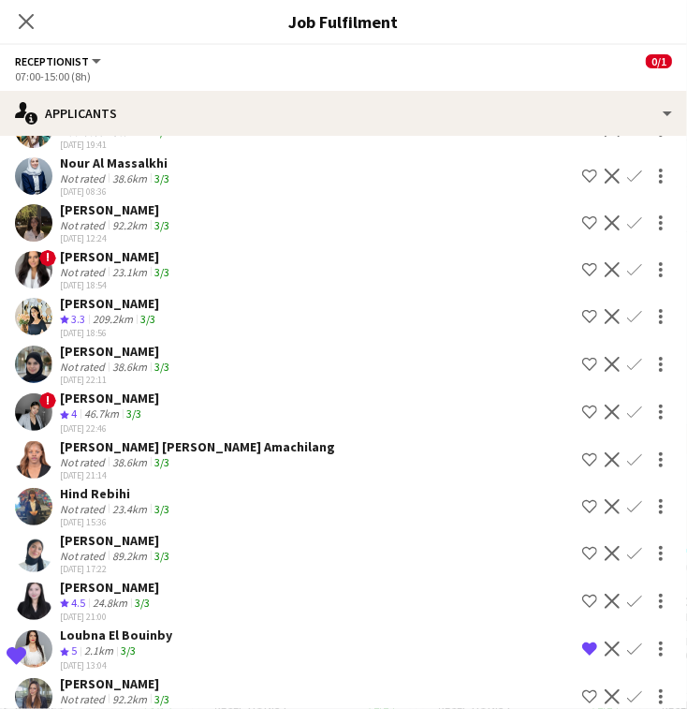
scroll to position [970, 0]
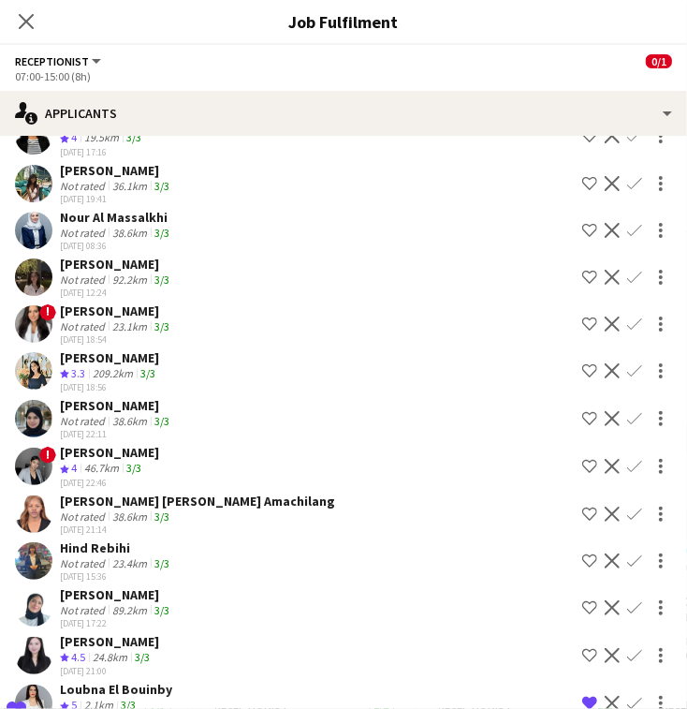
click at [171, 319] on div "3/3" at bounding box center [162, 326] width 22 height 14
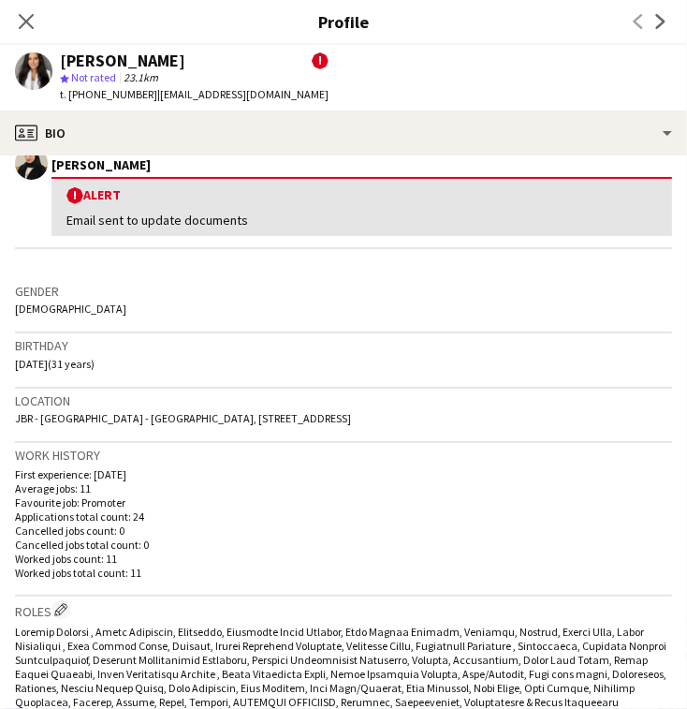
scroll to position [375, 0]
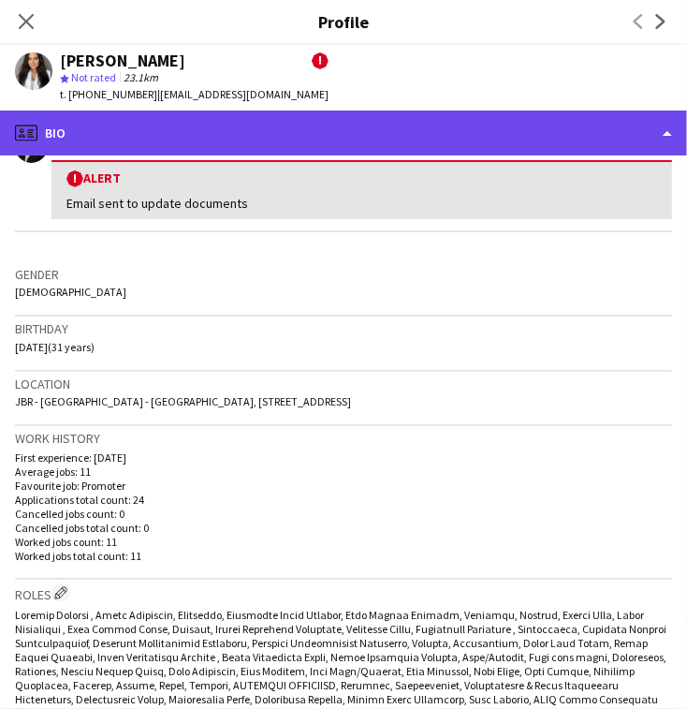
click at [395, 125] on div "profile Bio" at bounding box center [343, 133] width 687 height 45
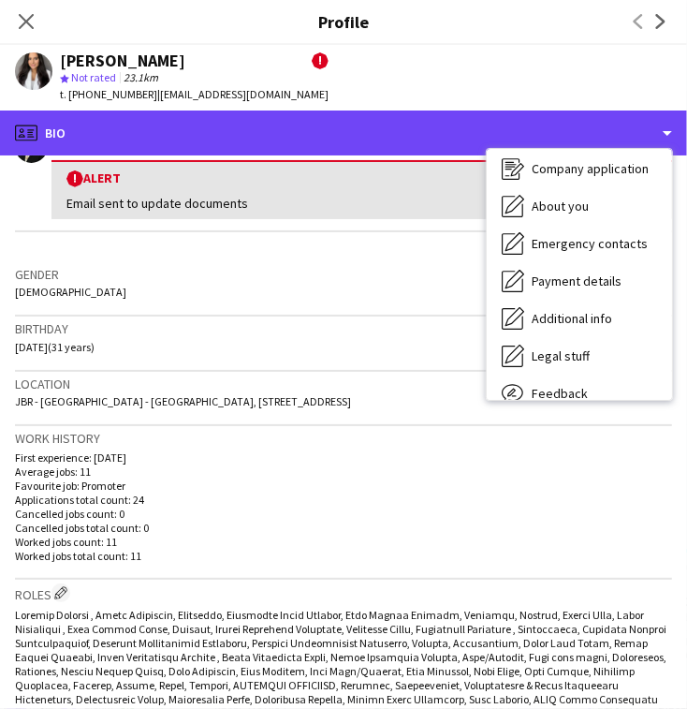
scroll to position [138, 0]
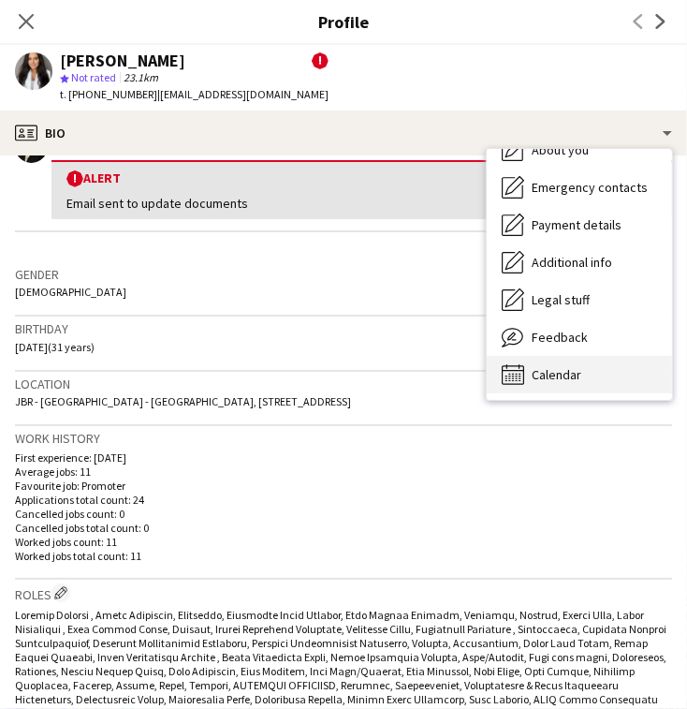
click at [567, 377] on span "Calendar" at bounding box center [557, 374] width 50 height 17
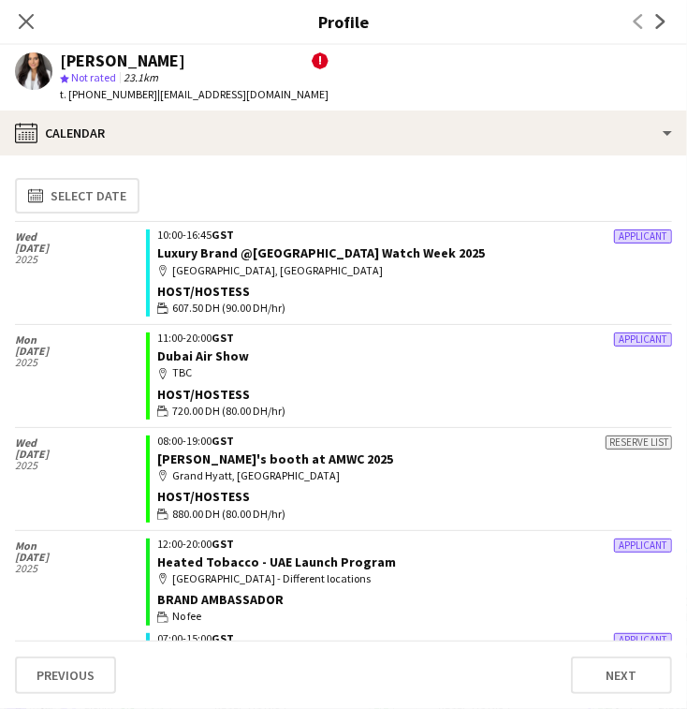
click at [30, 10] on app-icon "Close pop-in" at bounding box center [26, 21] width 22 height 22
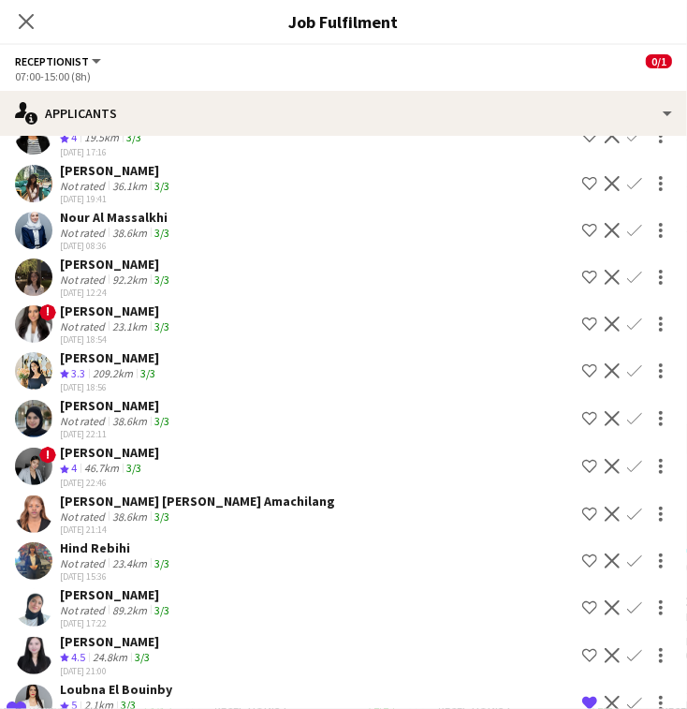
click at [582, 317] on app-icon "Shortlist crew" at bounding box center [589, 324] width 15 height 15
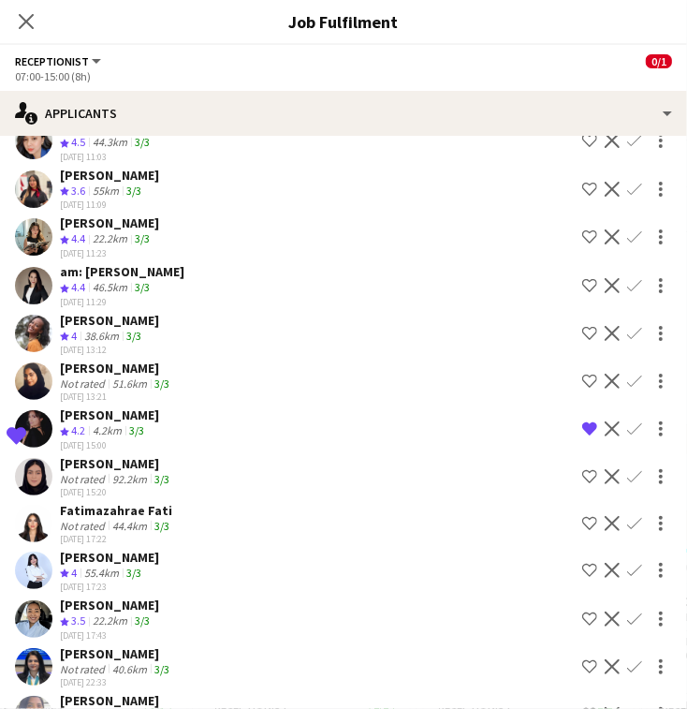
scroll to position [0, 0]
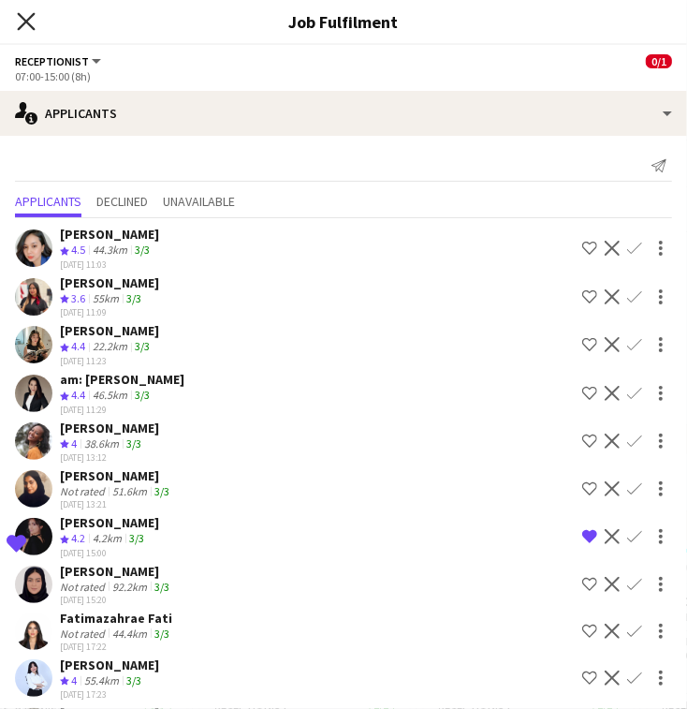
click at [33, 22] on icon "Close pop-in" at bounding box center [26, 21] width 18 height 18
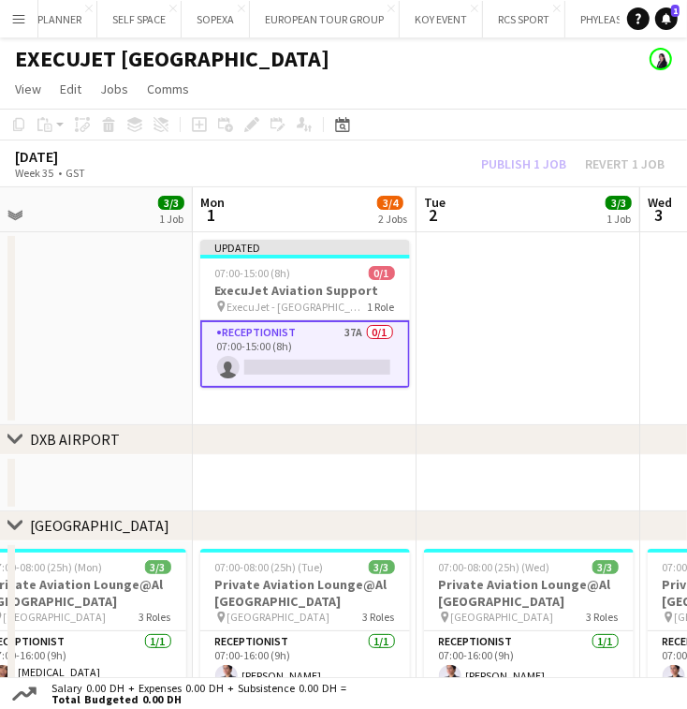
click at [461, 309] on app-date-cell at bounding box center [529, 328] width 224 height 193
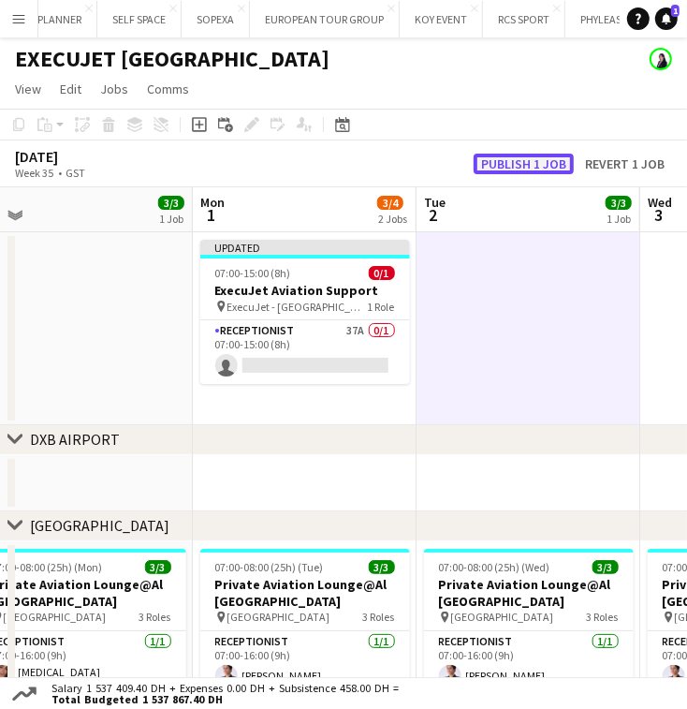
click at [537, 169] on button "Publish 1 job" at bounding box center [524, 164] width 100 height 21
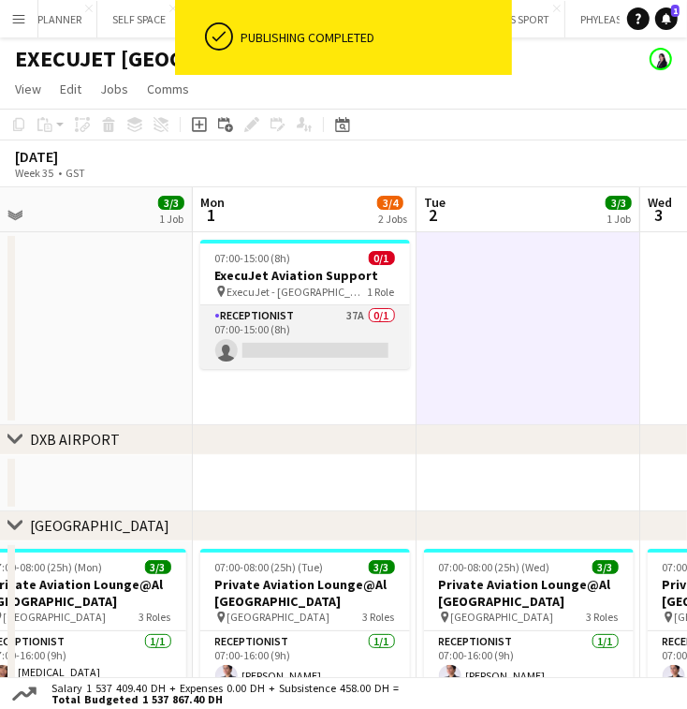
click at [305, 353] on app-card-role "Receptionist 37A 0/1 07:00-15:00 (8h) single-neutral-actions" at bounding box center [305, 337] width 210 height 64
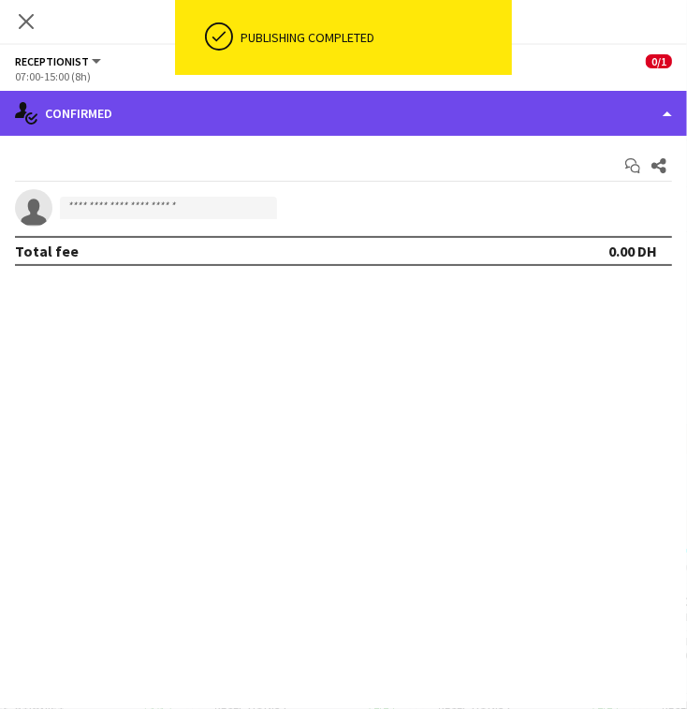
click at [512, 130] on div "single-neutral-actions-check-2 Confirmed" at bounding box center [343, 113] width 687 height 45
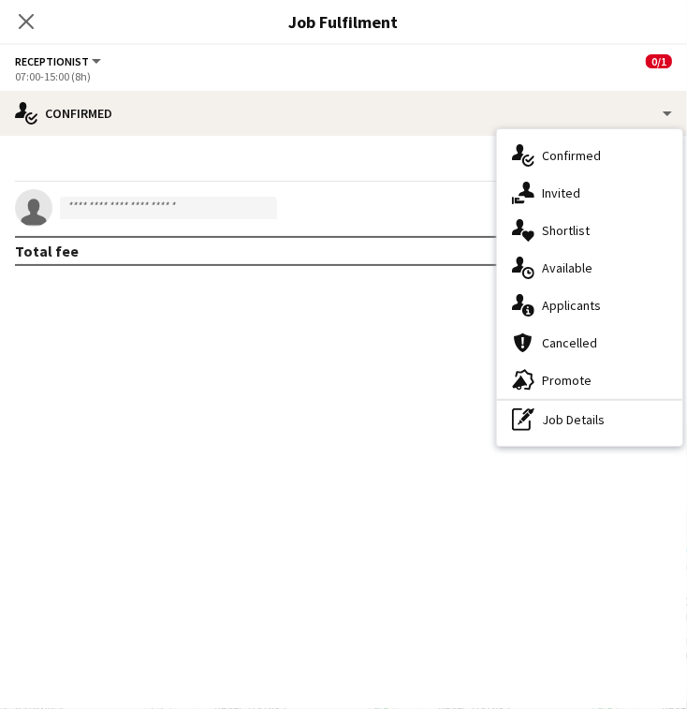
click at [546, 232] on div "single-neutral-actions-heart Shortlist" at bounding box center [589, 230] width 185 height 37
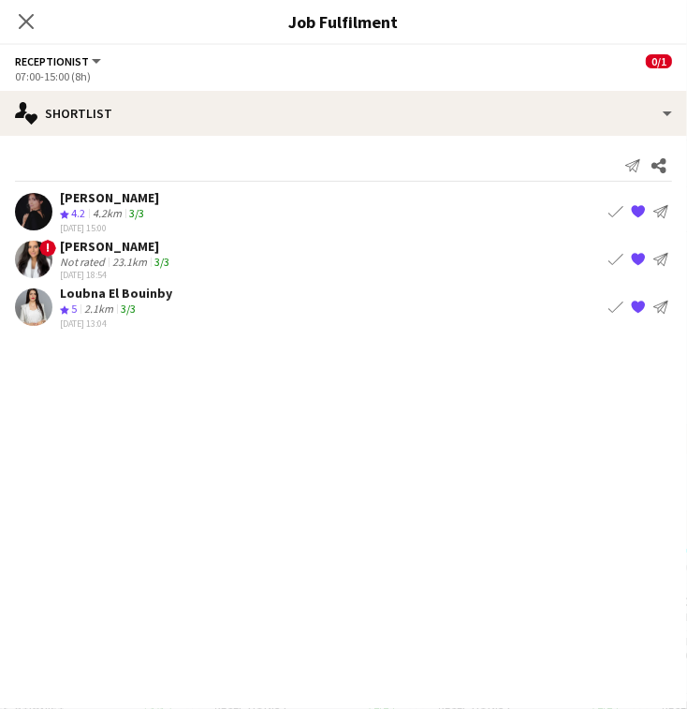
click at [31, 19] on icon "Close pop-in" at bounding box center [26, 21] width 15 height 15
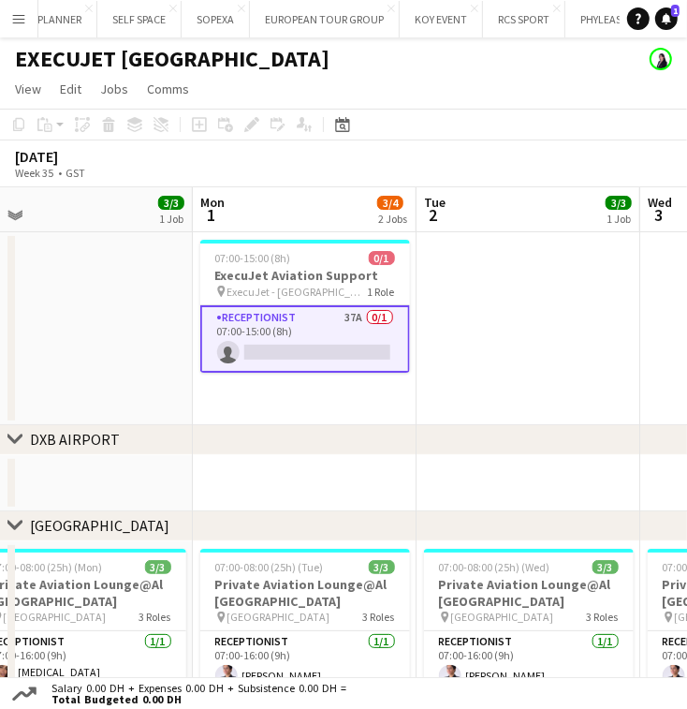
drag, startPoint x: 84, startPoint y: 328, endPoint x: 92, endPoint y: 337, distance: 12.0
click at [87, 327] on app-date-cell at bounding box center [81, 328] width 224 height 193
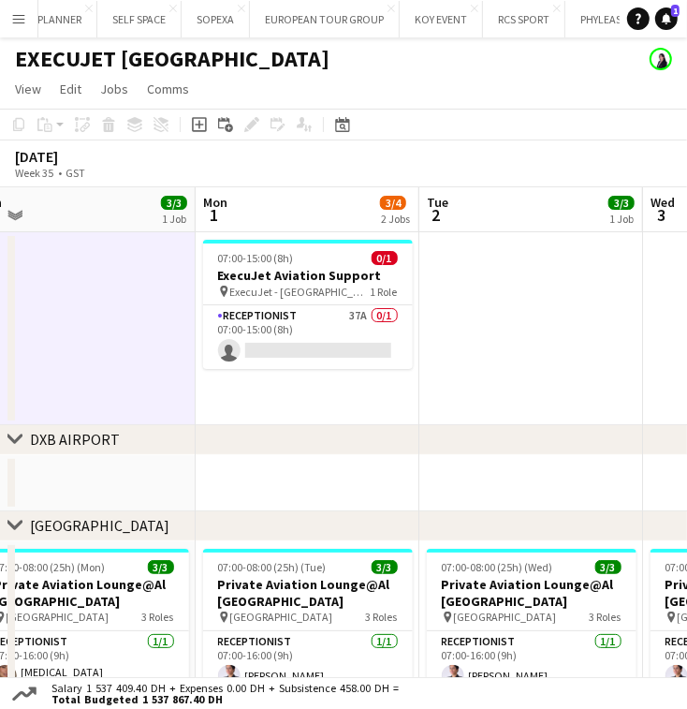
click at [215, 333] on app-calendar-viewport "Fri 29 3/3 1 Job Sat 30 3/3 1 Job Sun 31 3/3 1 Job Mon 1 3/4 2 Jobs Tue 2 3/3 1…" at bounding box center [343, 568] width 687 height 762
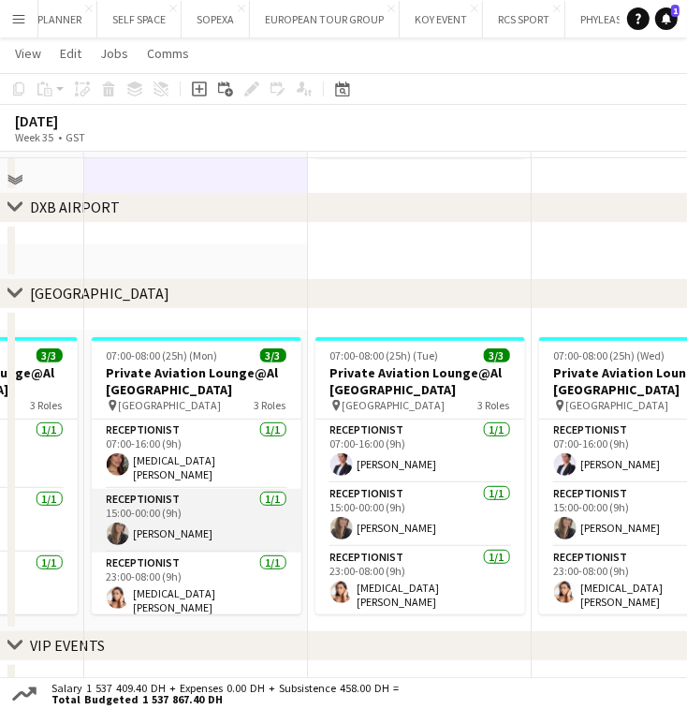
scroll to position [270, 0]
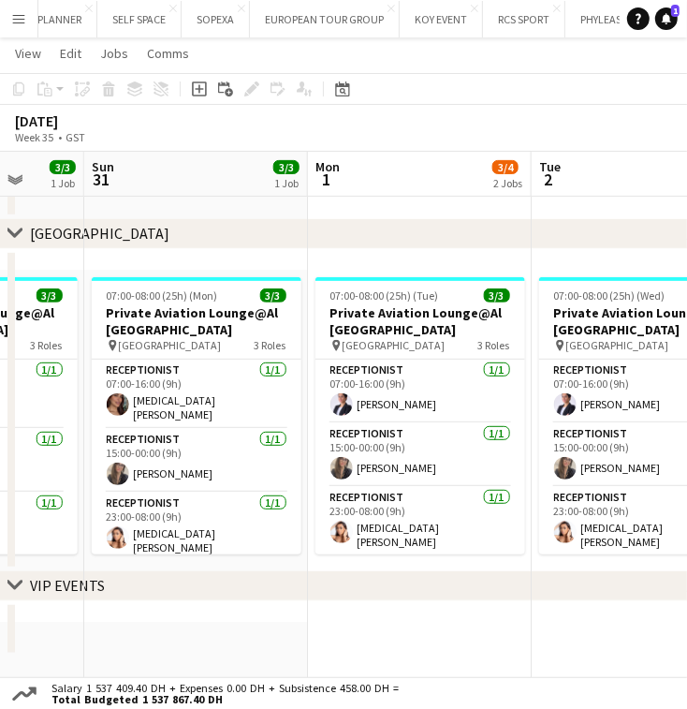
drag, startPoint x: 336, startPoint y: 599, endPoint x: 331, endPoint y: 618, distance: 19.6
click at [336, 602] on div "chevron-right [GEOGRAPHIC_DATA] chevron-right [GEOGRAPHIC_DATA] chevron-right V…" at bounding box center [343, 240] width 687 height 875
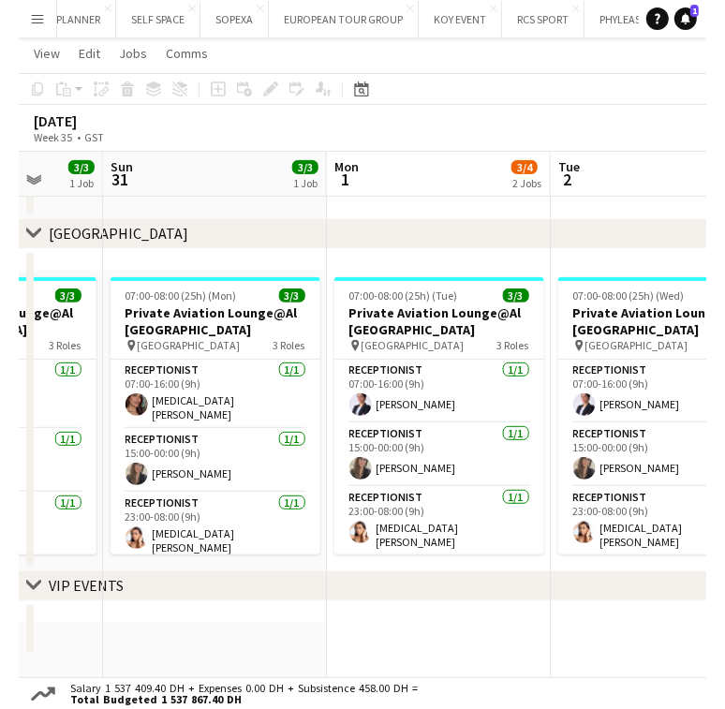
scroll to position [0, 498]
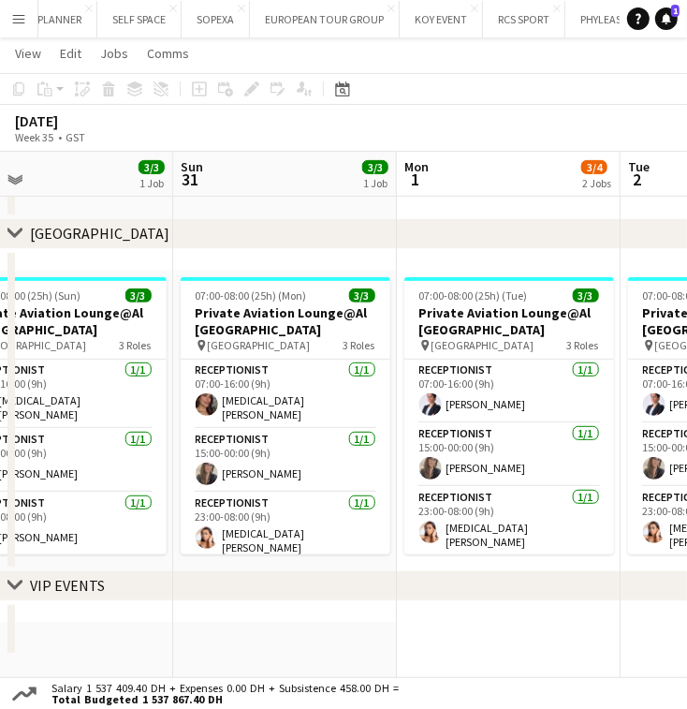
click at [404, 619] on div at bounding box center [509, 607] width 2014 height 30
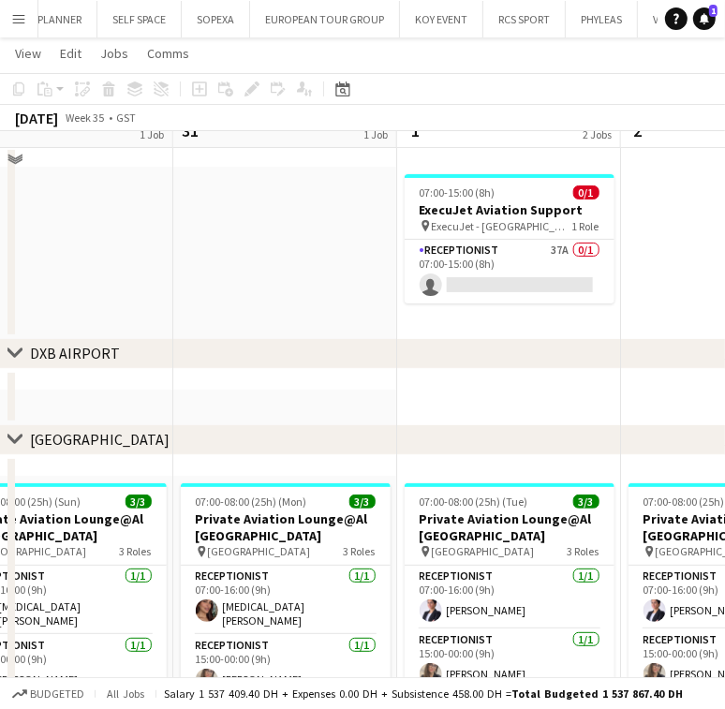
scroll to position [0, 0]
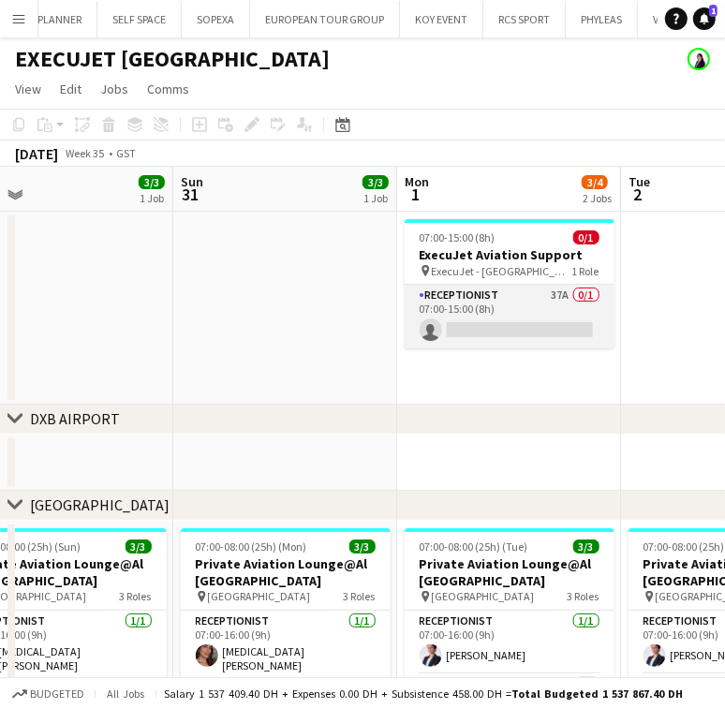
click at [486, 344] on app-card-role "Receptionist 37A 0/1 07:00-15:00 (8h) single-neutral-actions" at bounding box center [510, 317] width 210 height 64
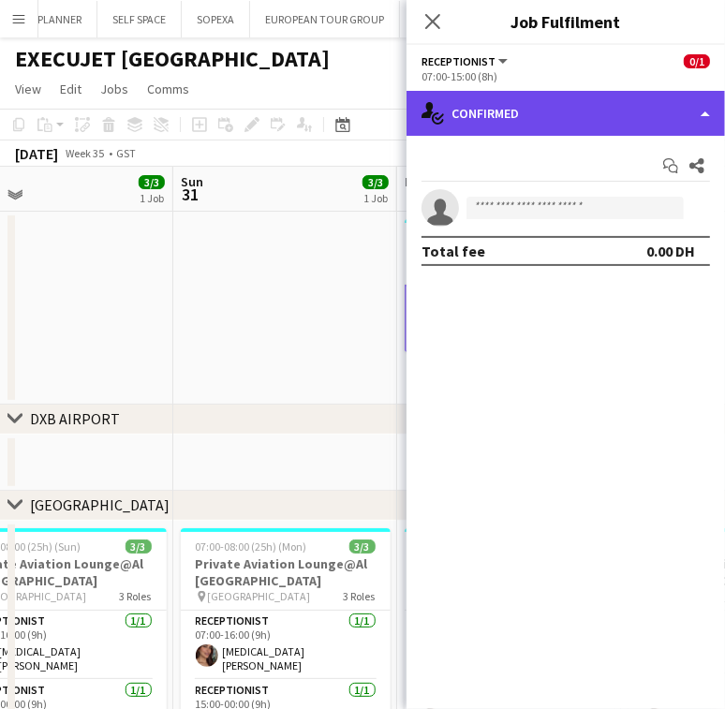
click at [529, 117] on div "single-neutral-actions-check-2 Confirmed" at bounding box center [565, 113] width 318 height 45
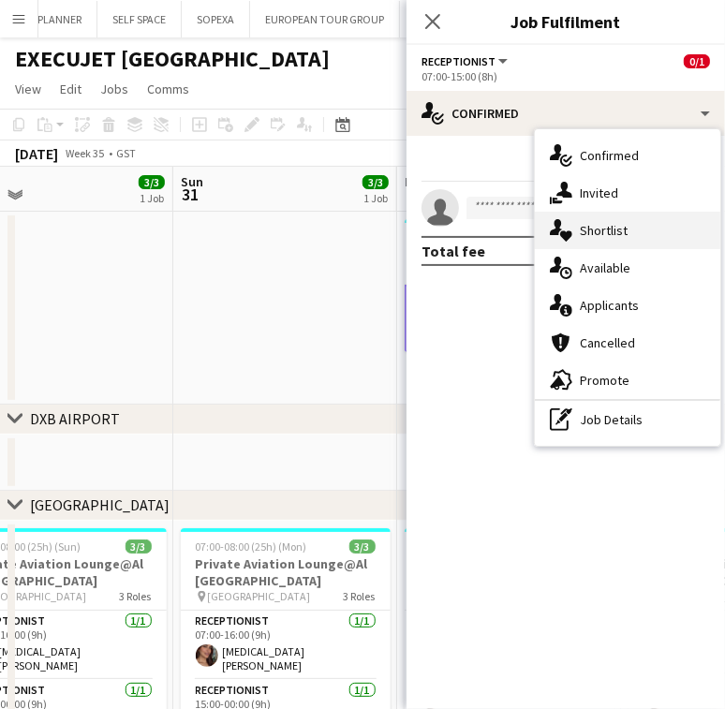
click at [607, 239] on div "single-neutral-actions-heart Shortlist" at bounding box center [627, 230] width 185 height 37
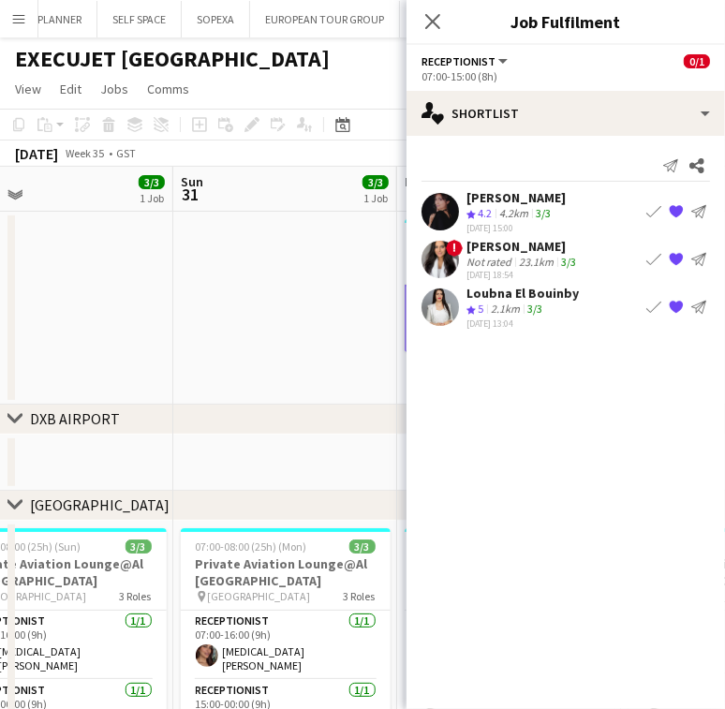
click at [486, 249] on div "[PERSON_NAME]" at bounding box center [522, 246] width 113 height 17
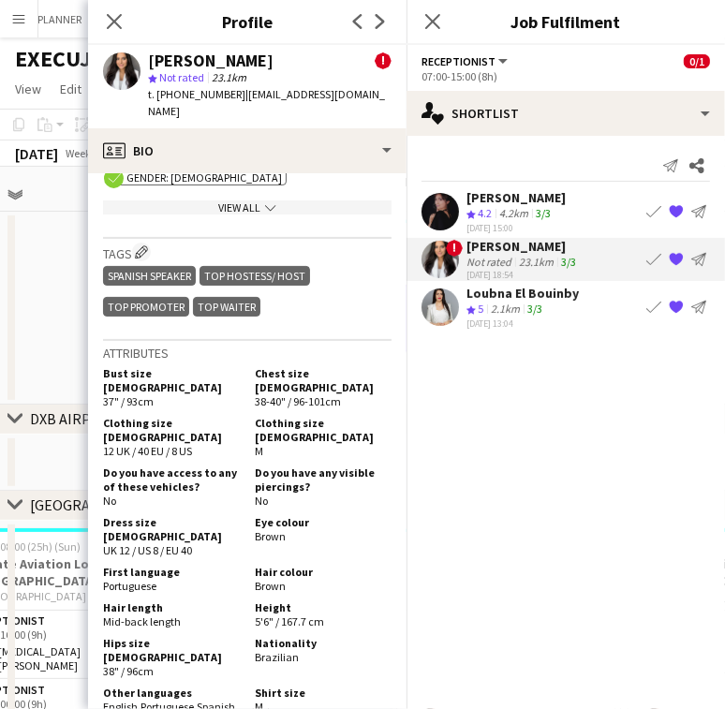
scroll to position [1373, 0]
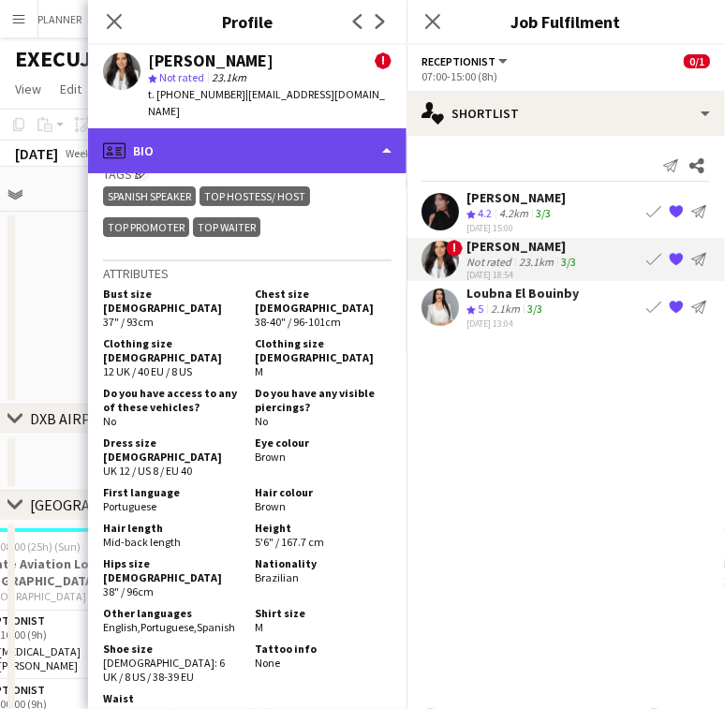
click at [400, 133] on div "profile Bio" at bounding box center [247, 150] width 318 height 45
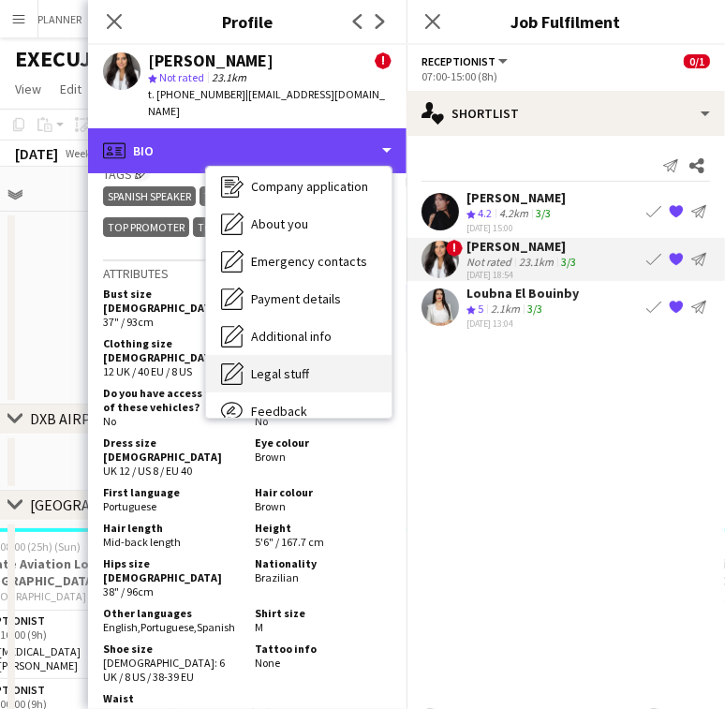
scroll to position [138, 0]
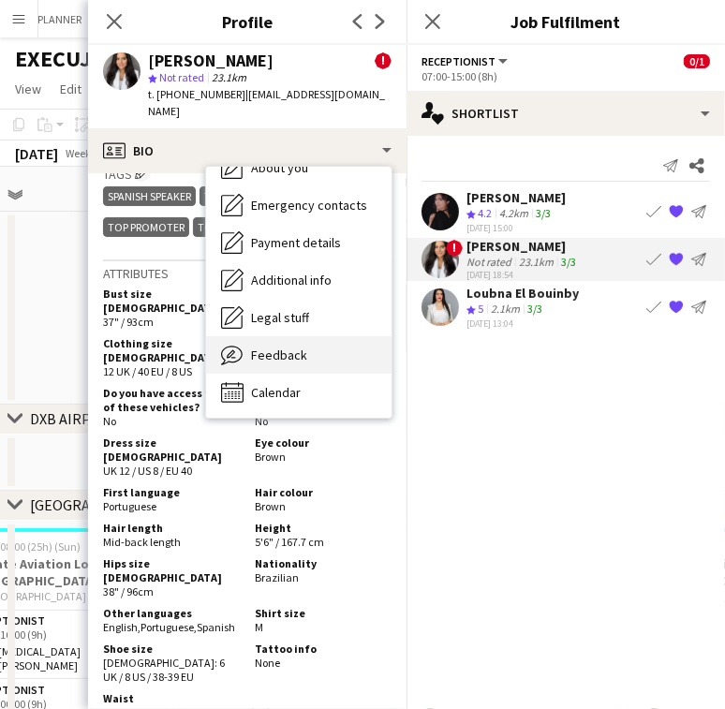
click at [326, 336] on div "Feedback Feedback" at bounding box center [298, 354] width 185 height 37
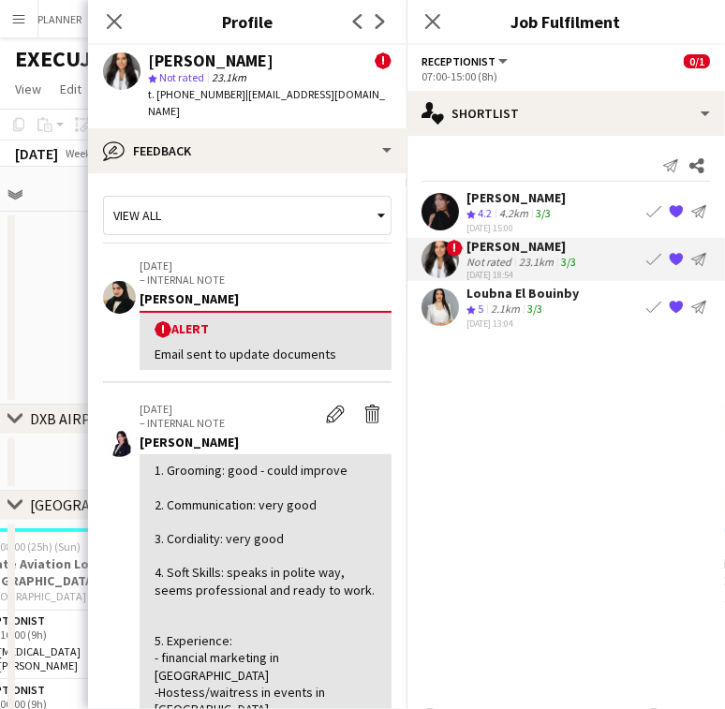
scroll to position [249, 0]
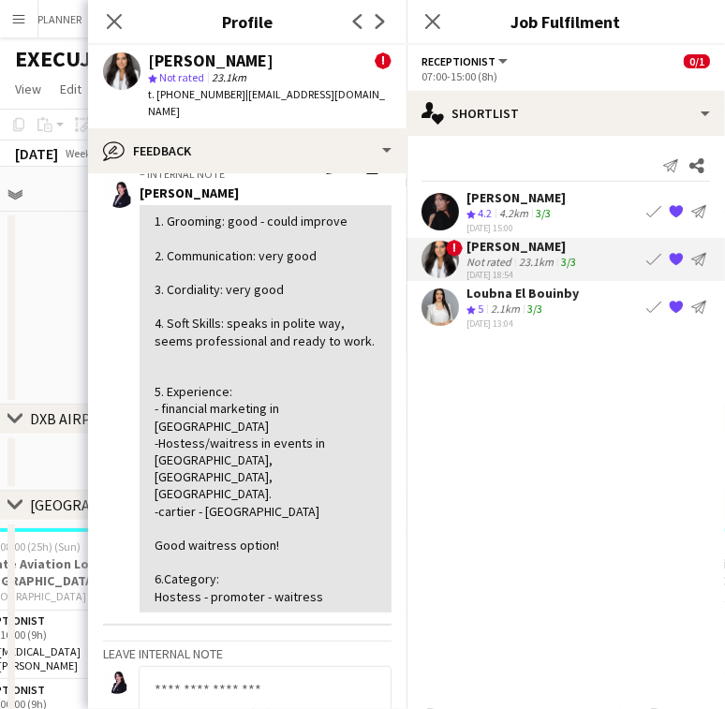
click at [501, 245] on div "[PERSON_NAME]" at bounding box center [522, 246] width 113 height 17
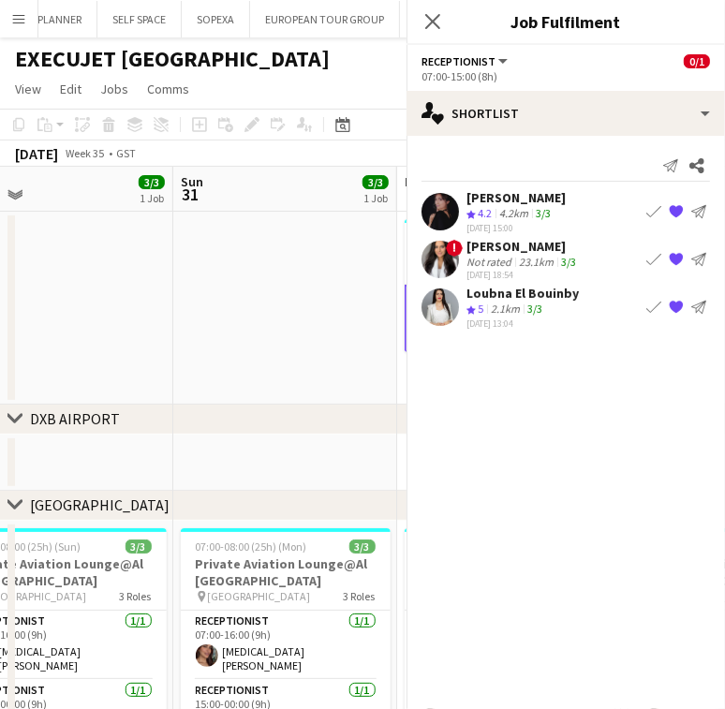
click at [496, 250] on div "[PERSON_NAME]" at bounding box center [522, 246] width 113 height 17
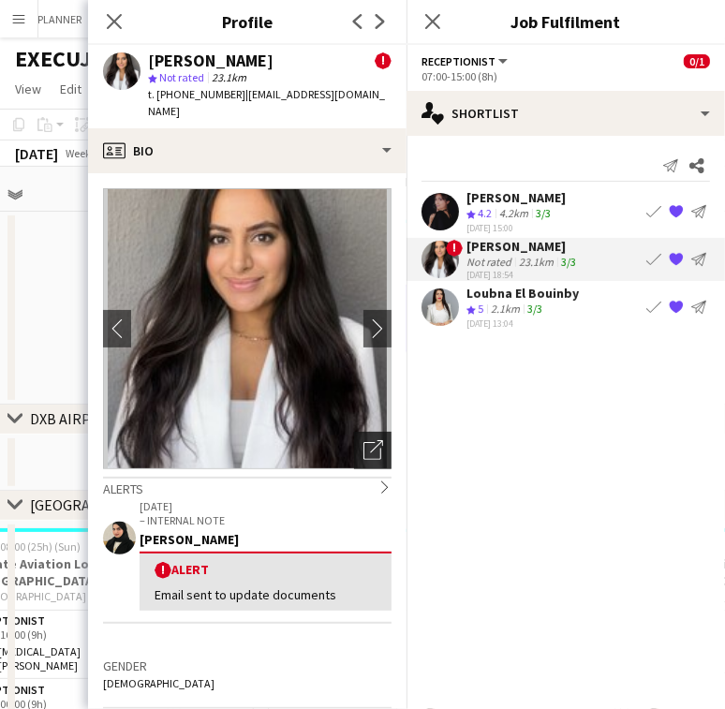
click at [363, 440] on icon "Open photos pop-in" at bounding box center [373, 450] width 20 height 20
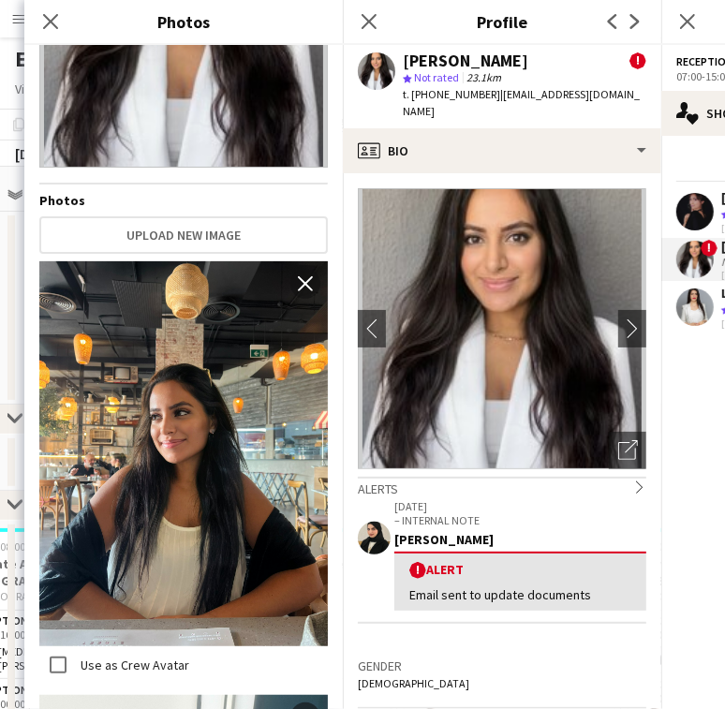
scroll to position [125, 0]
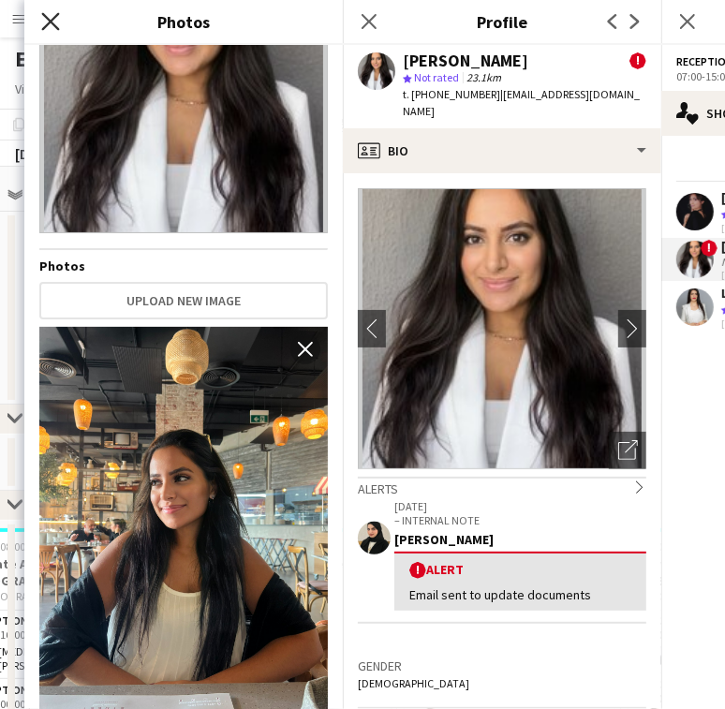
click at [56, 25] on icon "Close pop-in" at bounding box center [50, 21] width 18 height 18
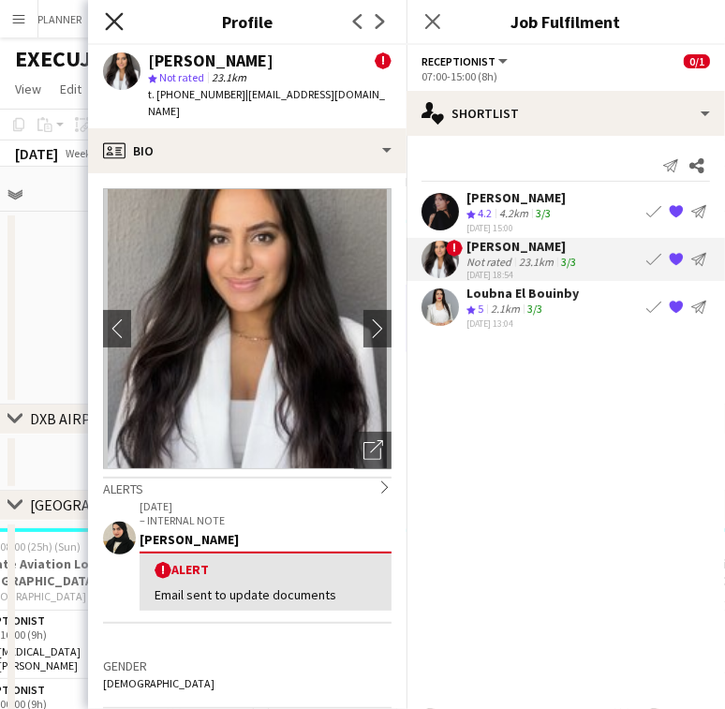
click at [116, 15] on icon "Close pop-in" at bounding box center [114, 21] width 18 height 18
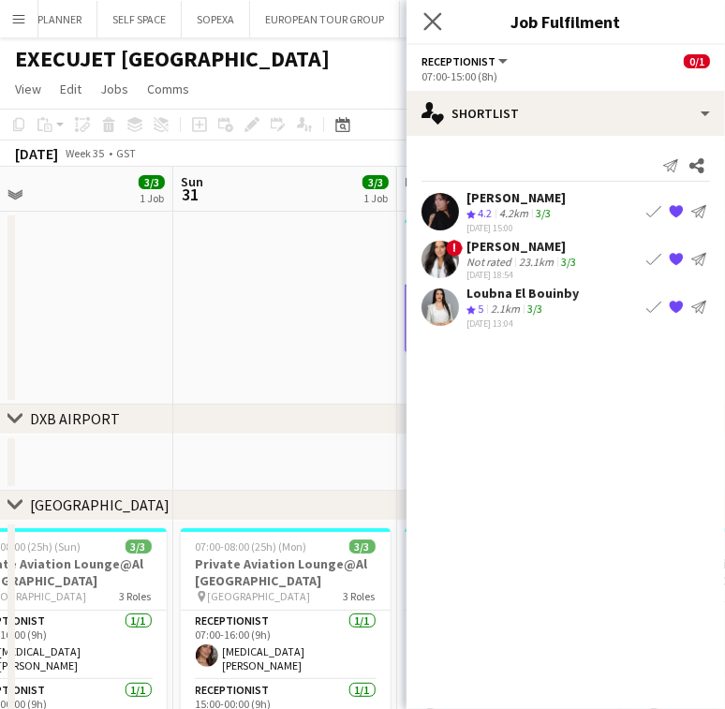
click at [442, 19] on app-icon "Close pop-in" at bounding box center [433, 21] width 27 height 27
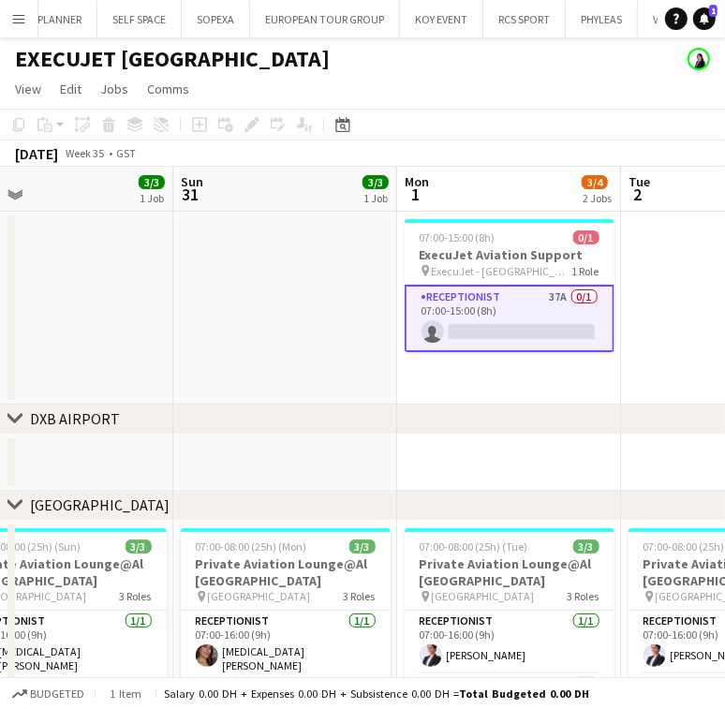
click at [250, 318] on app-date-cell at bounding box center [285, 308] width 224 height 193
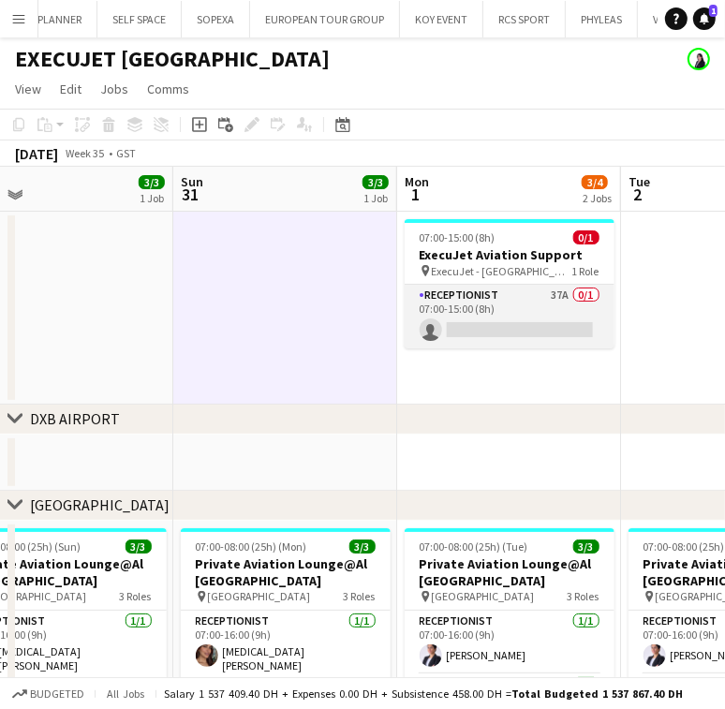
click at [538, 318] on app-card-role "Receptionist 37A 0/1 07:00-15:00 (8h) single-neutral-actions" at bounding box center [510, 317] width 210 height 64
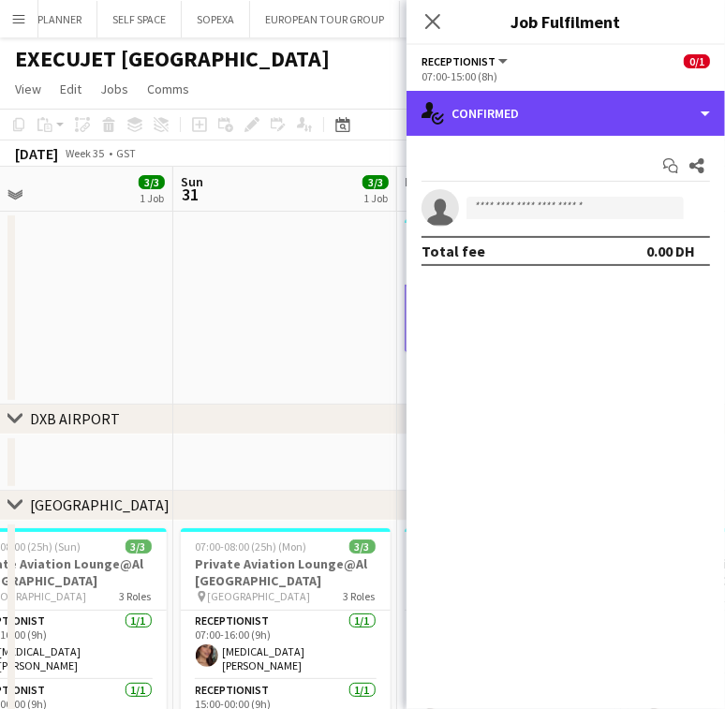
drag, startPoint x: 547, startPoint y: 119, endPoint x: 554, endPoint y: 130, distance: 13.5
click at [549, 119] on div "single-neutral-actions-check-2 Confirmed" at bounding box center [565, 113] width 318 height 45
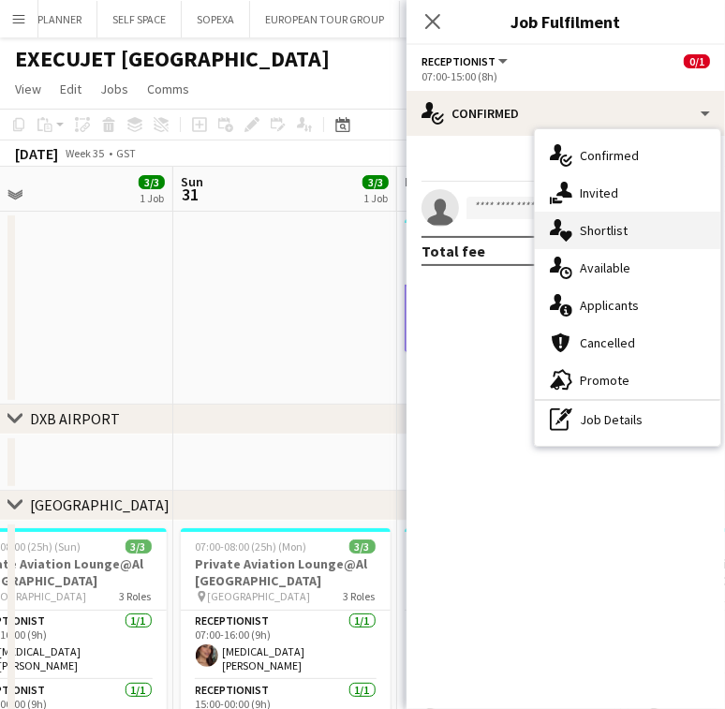
click at [583, 220] on div "single-neutral-actions-heart Shortlist" at bounding box center [627, 230] width 185 height 37
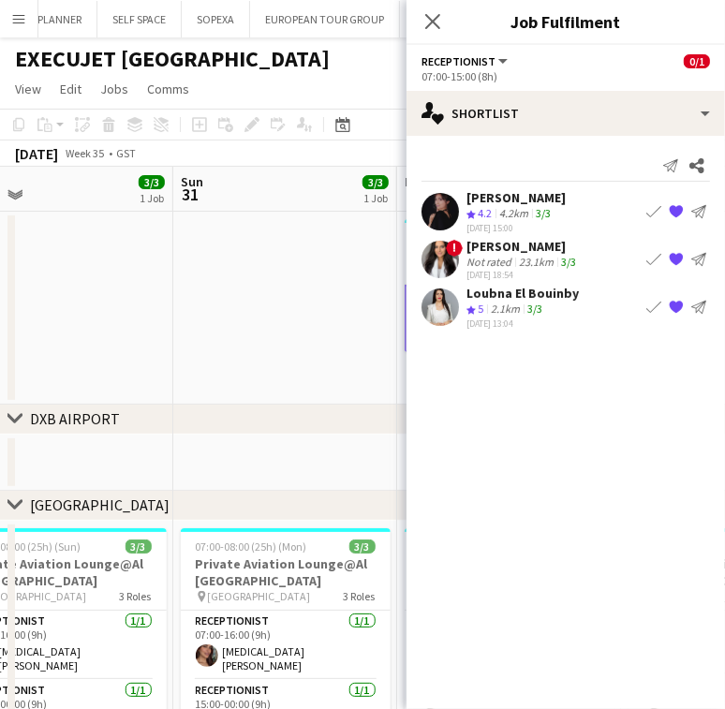
click at [483, 255] on div "Not rated" at bounding box center [490, 262] width 49 height 14
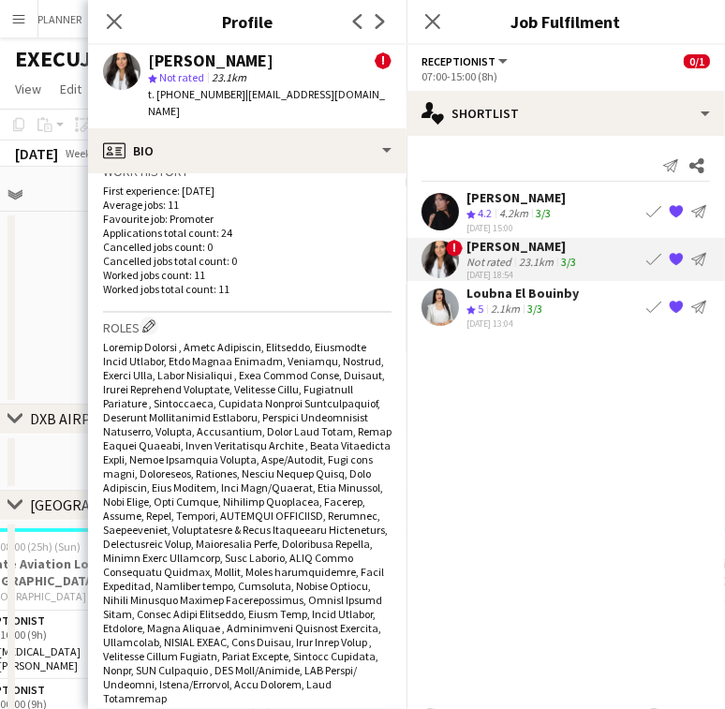
scroll to position [749, 0]
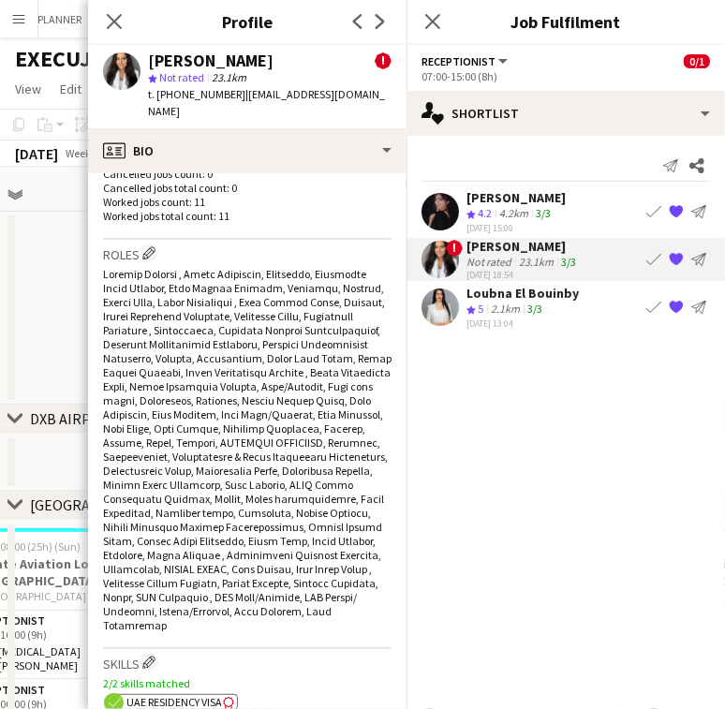
click at [325, 108] on div "Mayara Do [PERSON_NAME] ! star Not rated 23.1km t. [PHONE_NUMBER] | [EMAIL_ADDR…" at bounding box center [247, 86] width 318 height 83
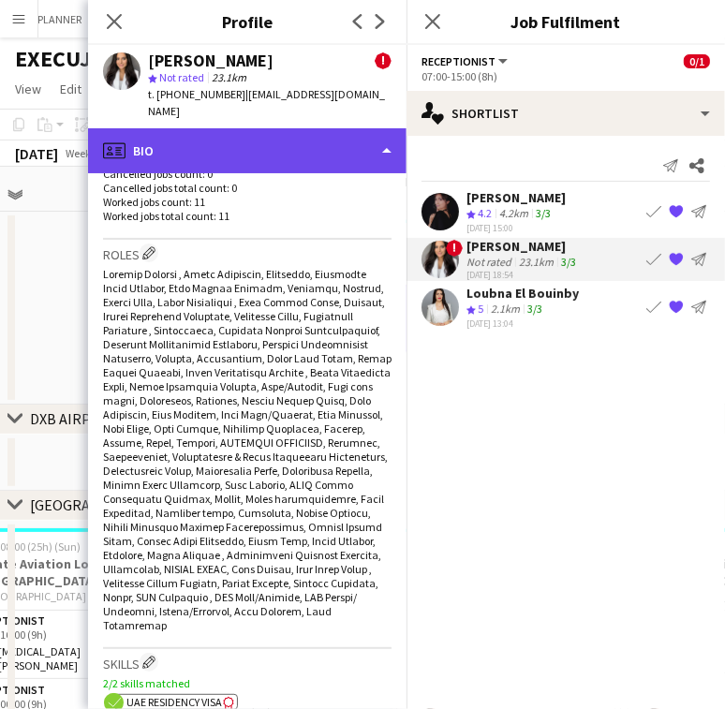
click at [327, 136] on div "profile Bio" at bounding box center [247, 150] width 318 height 45
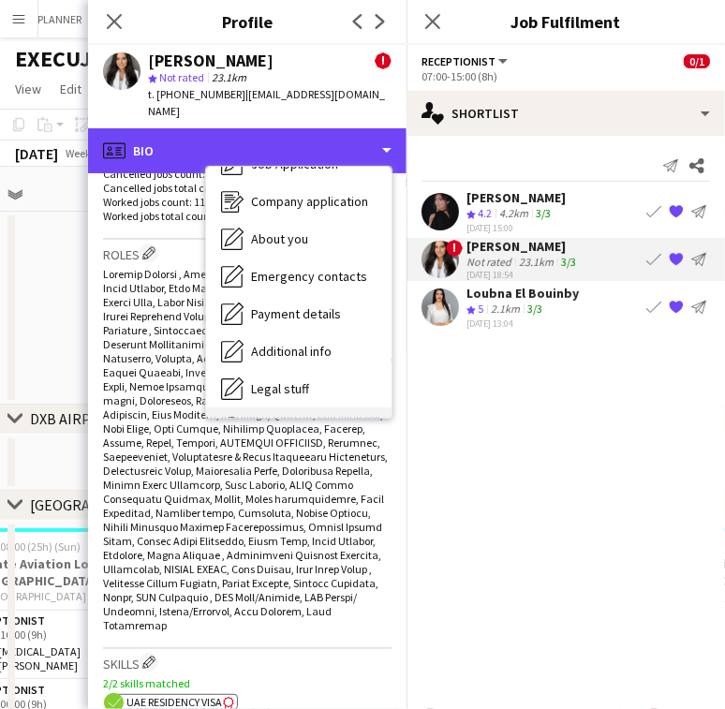
scroll to position [138, 0]
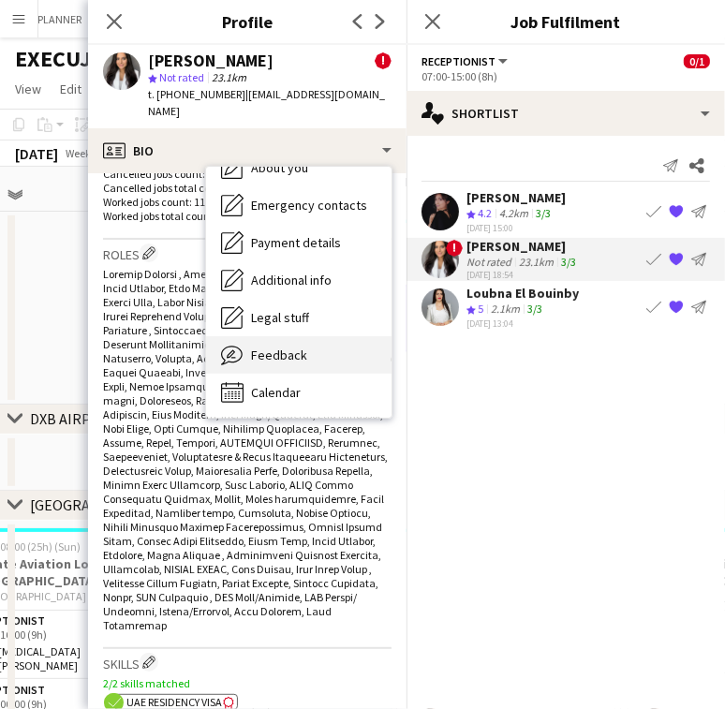
click at [323, 336] on div "Feedback Feedback" at bounding box center [298, 354] width 185 height 37
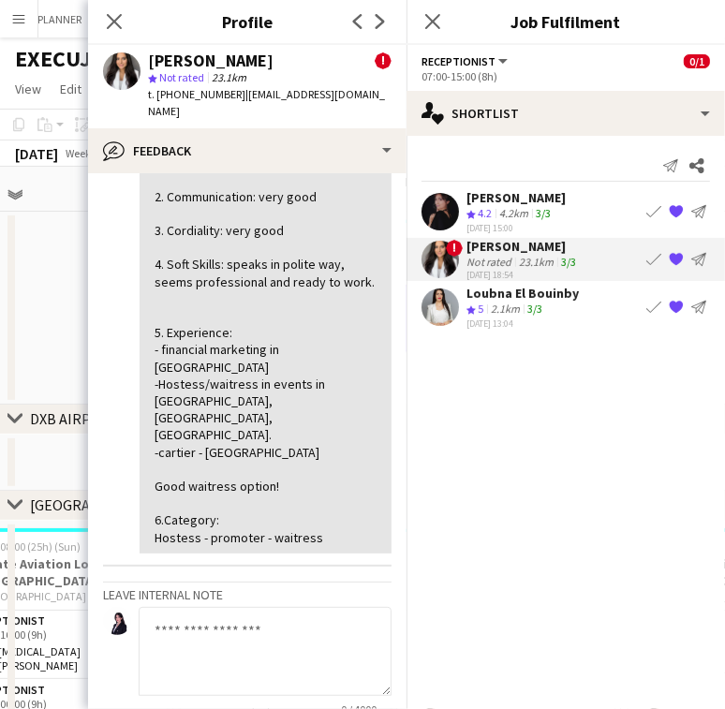
scroll to position [458, 0]
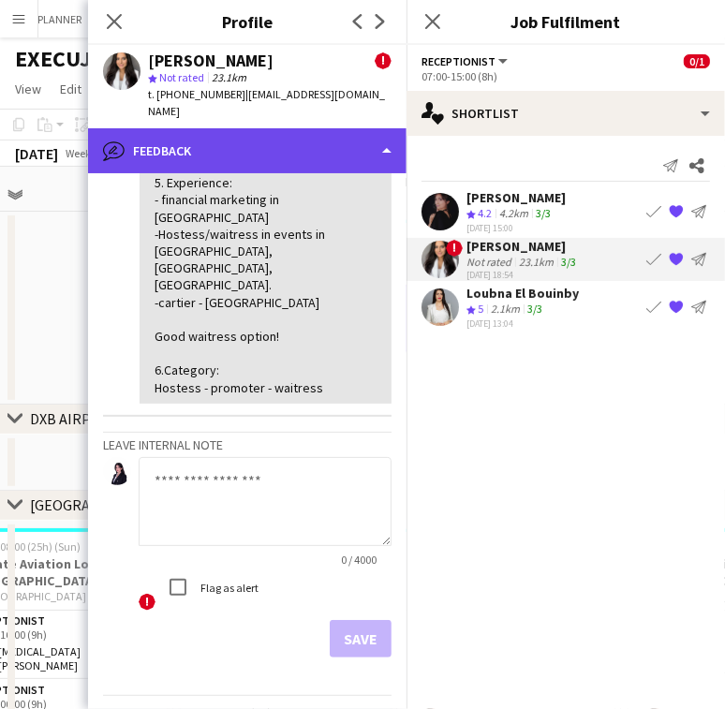
click at [314, 142] on div "bubble-pencil Feedback" at bounding box center [247, 150] width 318 height 45
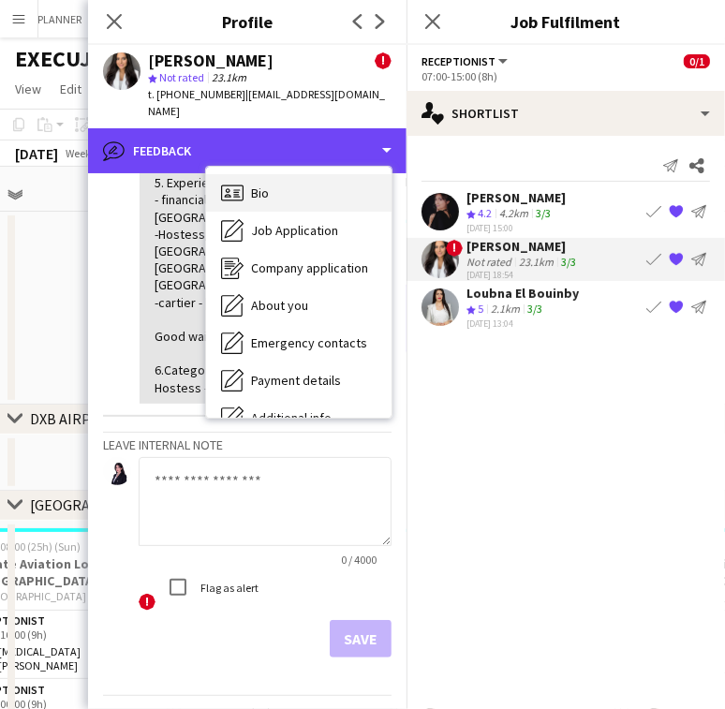
scroll to position [0, 0]
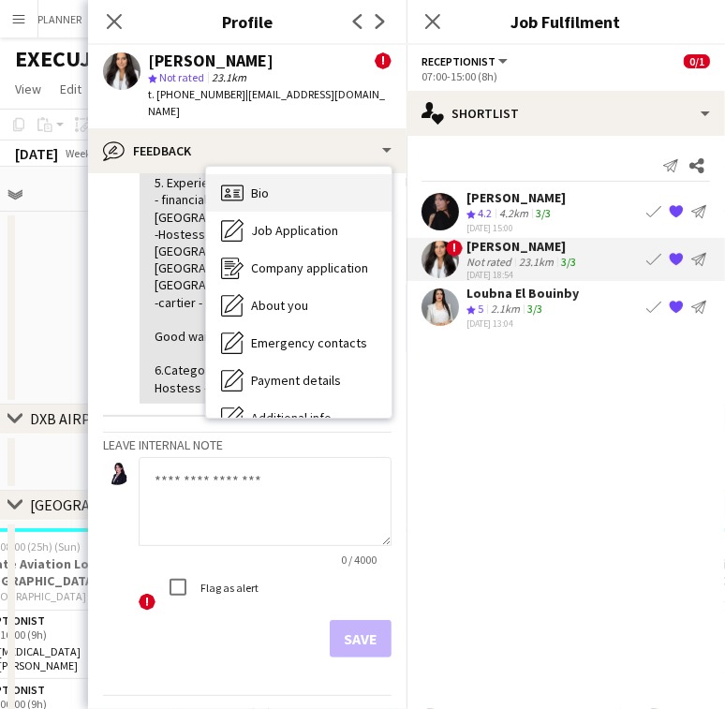
click at [304, 174] on div "Bio Bio" at bounding box center [298, 192] width 185 height 37
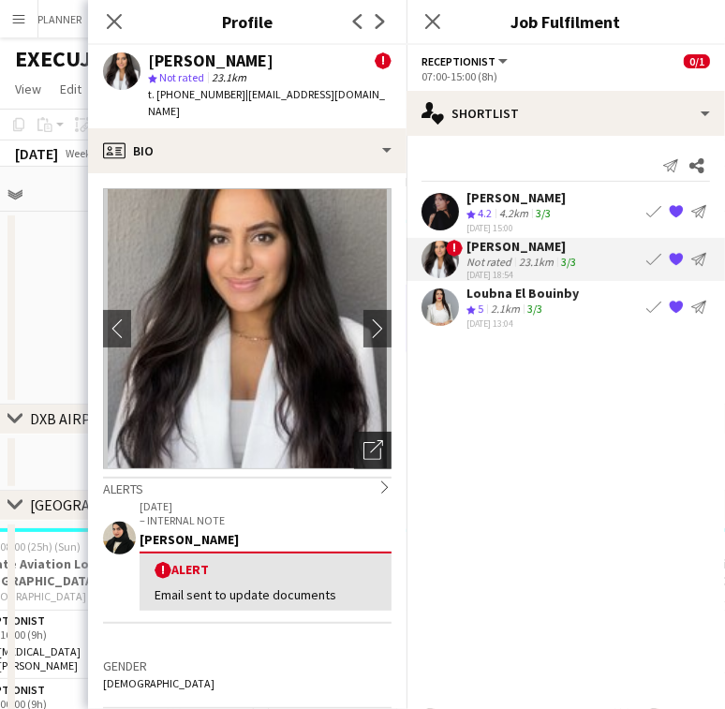
click at [367, 443] on div "Open photos pop-in" at bounding box center [372, 450] width 37 height 37
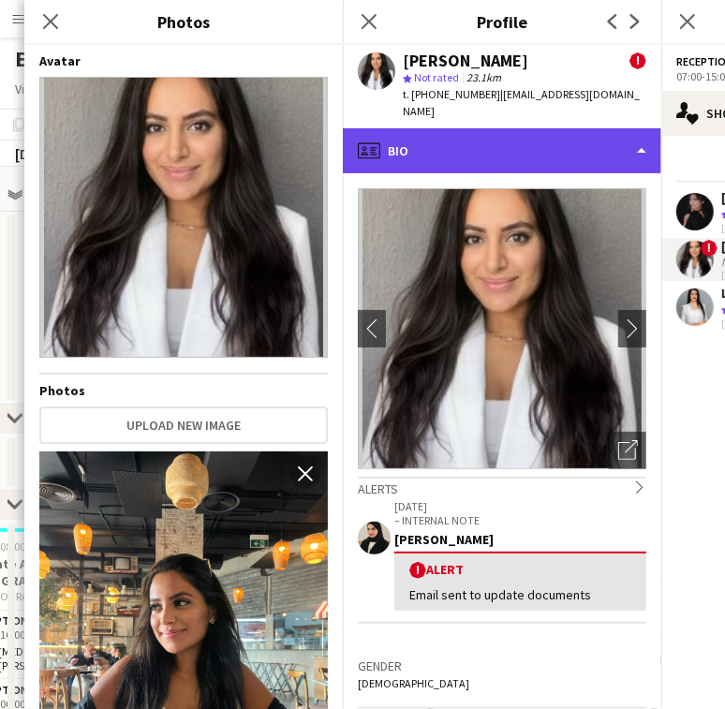
click at [499, 128] on div "profile Bio" at bounding box center [502, 150] width 318 height 45
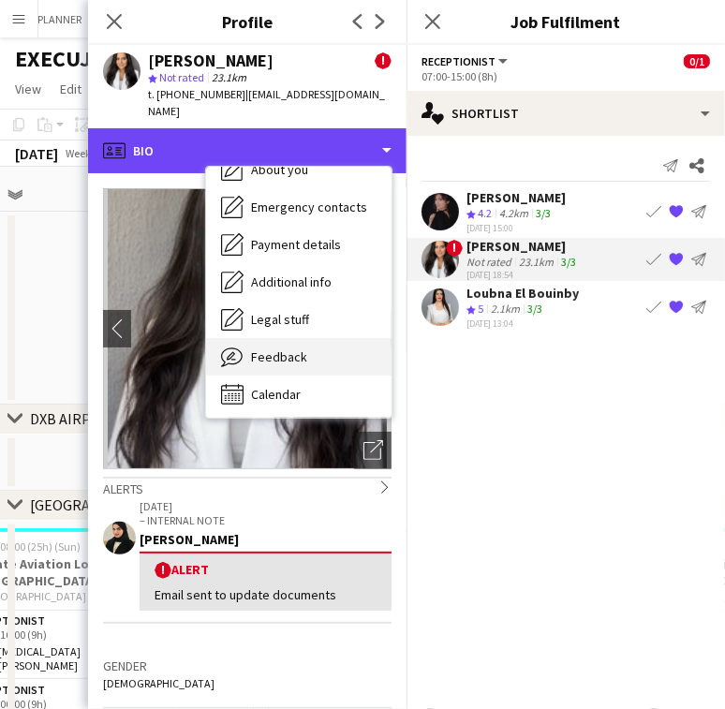
scroll to position [138, 0]
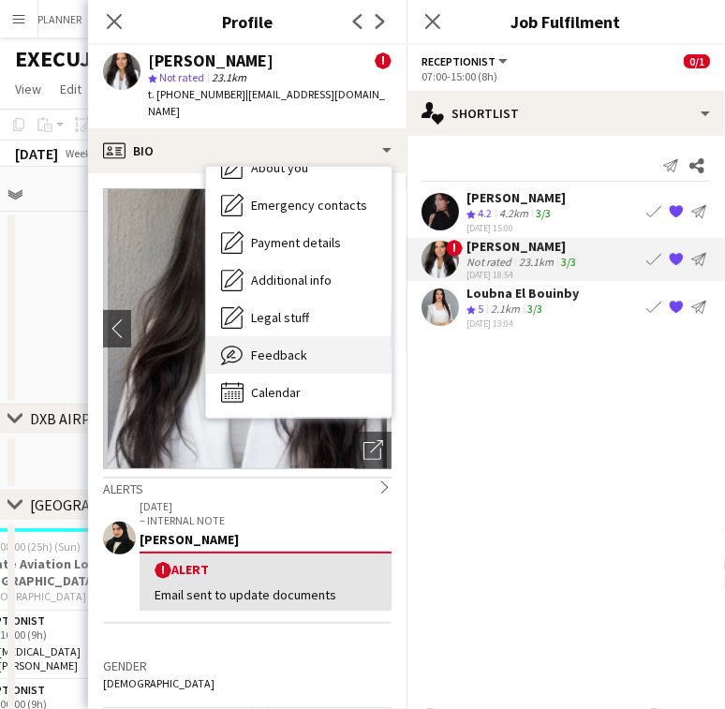
click at [318, 336] on div "Feedback Feedback" at bounding box center [298, 354] width 185 height 37
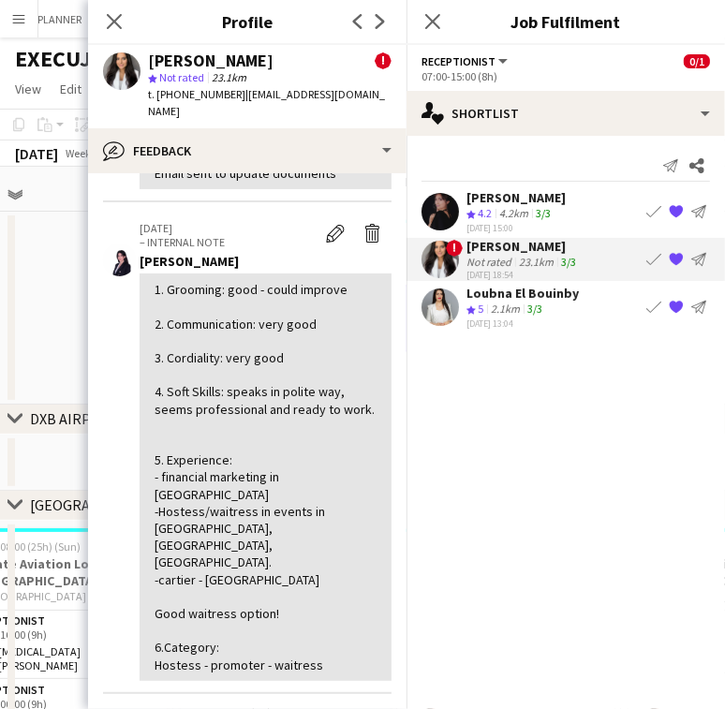
scroll to position [125, 0]
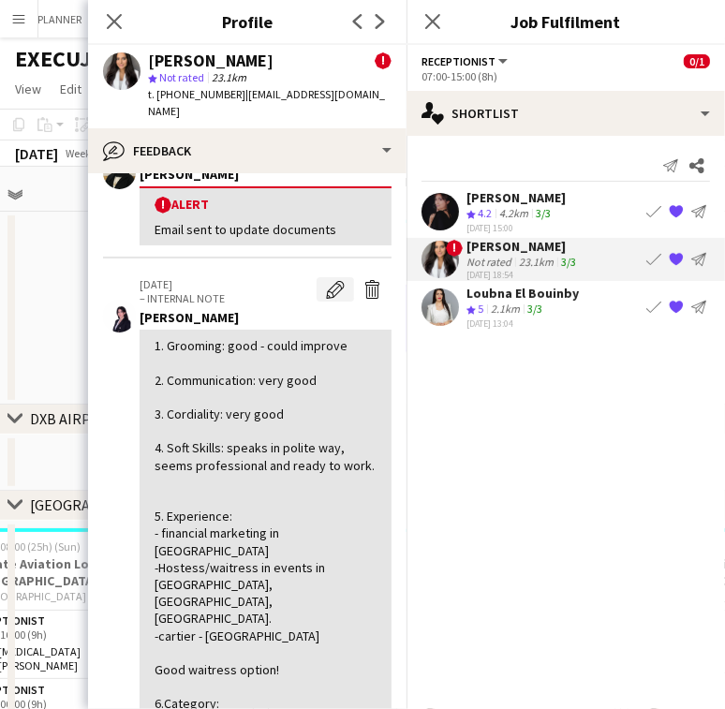
click at [326, 280] on app-icon "Edit internal note" at bounding box center [335, 289] width 19 height 19
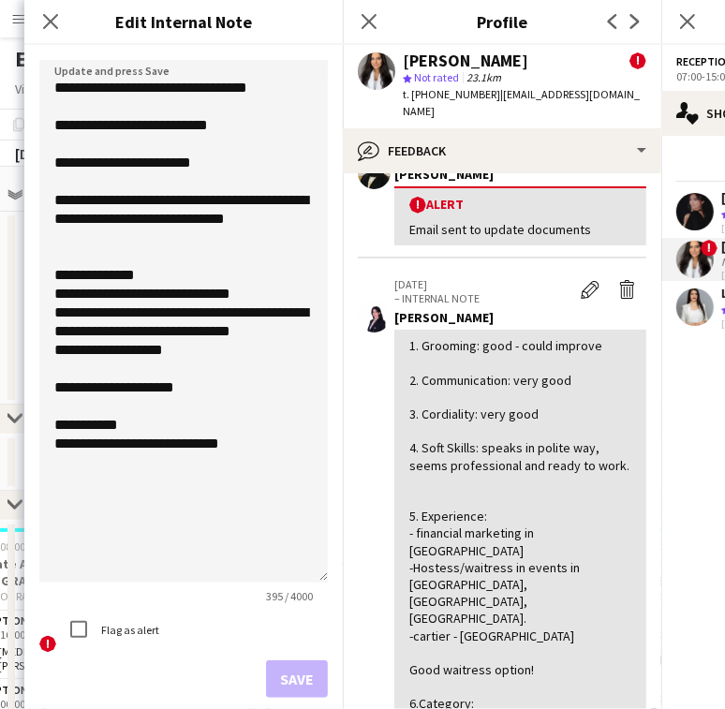
drag, startPoint x: 319, startPoint y: 168, endPoint x: 189, endPoint y: 582, distance: 434.8
click at [254, 582] on textarea "**********" at bounding box center [183, 321] width 288 height 523
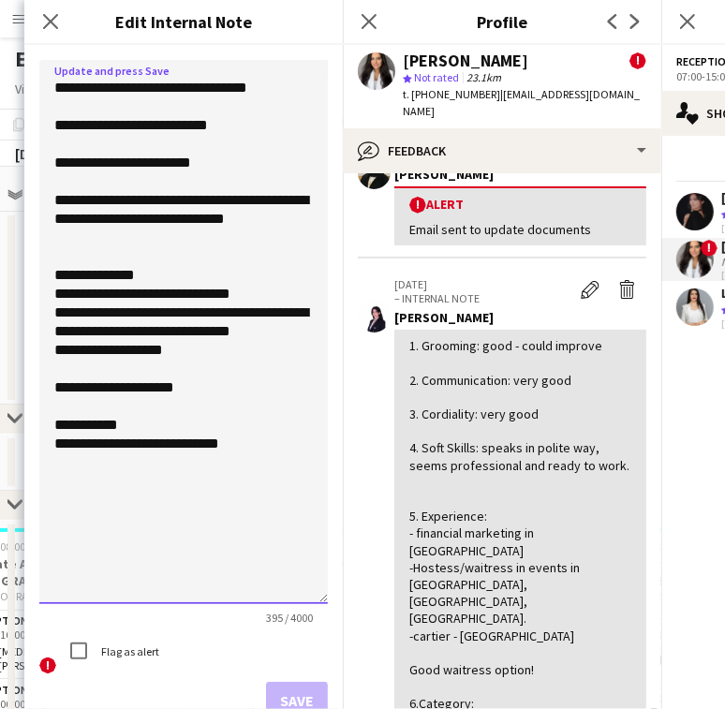
drag, startPoint x: 111, startPoint y: 467, endPoint x: 44, endPoint y: 468, distance: 67.4
click at [44, 468] on textarea "**********" at bounding box center [183, 332] width 288 height 544
type textarea "**********"
click at [293, 693] on button "Save" at bounding box center [297, 700] width 62 height 37
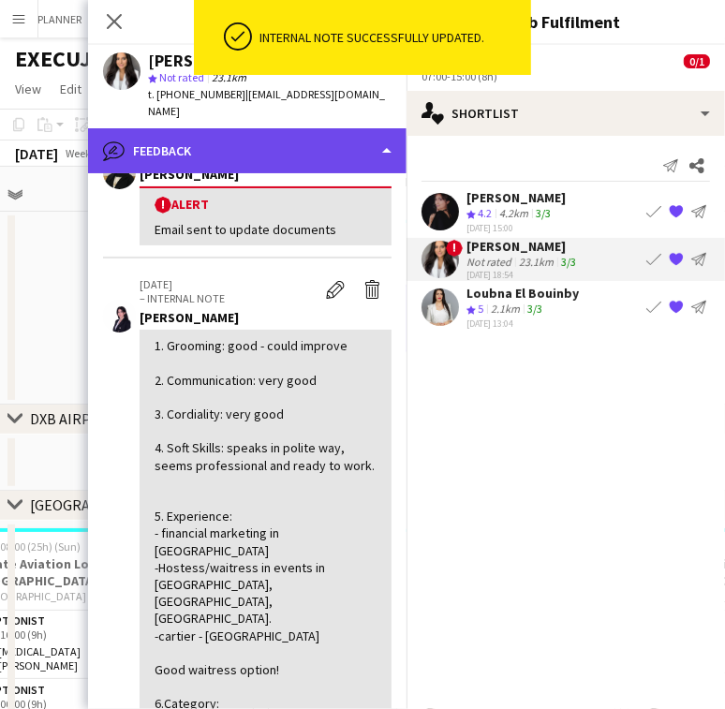
click at [216, 129] on div "bubble-pencil Feedback" at bounding box center [247, 150] width 318 height 45
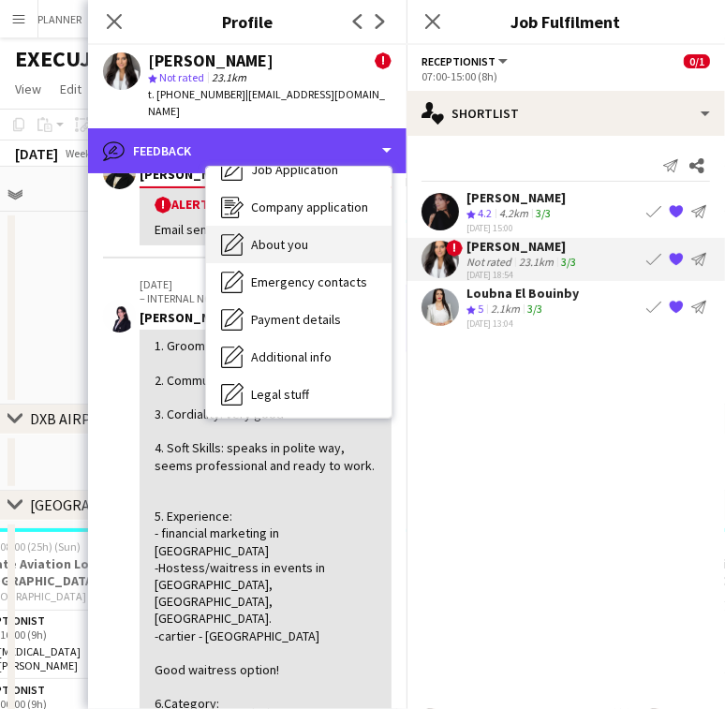
scroll to position [0, 0]
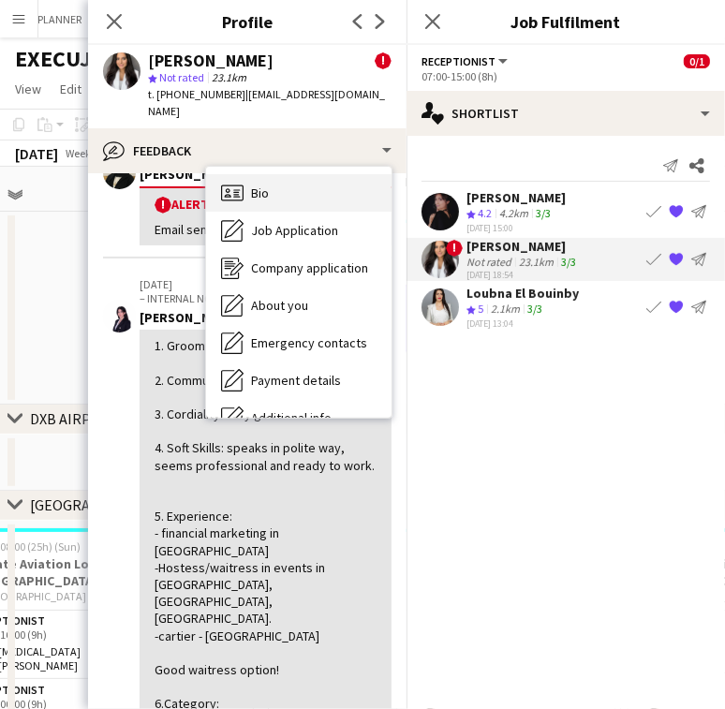
click at [286, 174] on div "Bio Bio" at bounding box center [298, 192] width 185 height 37
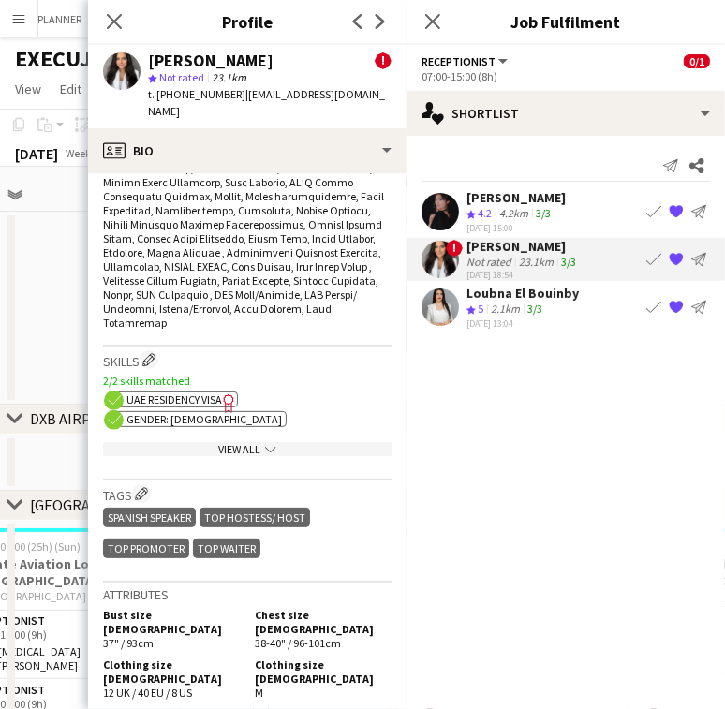
scroll to position [1248, 0]
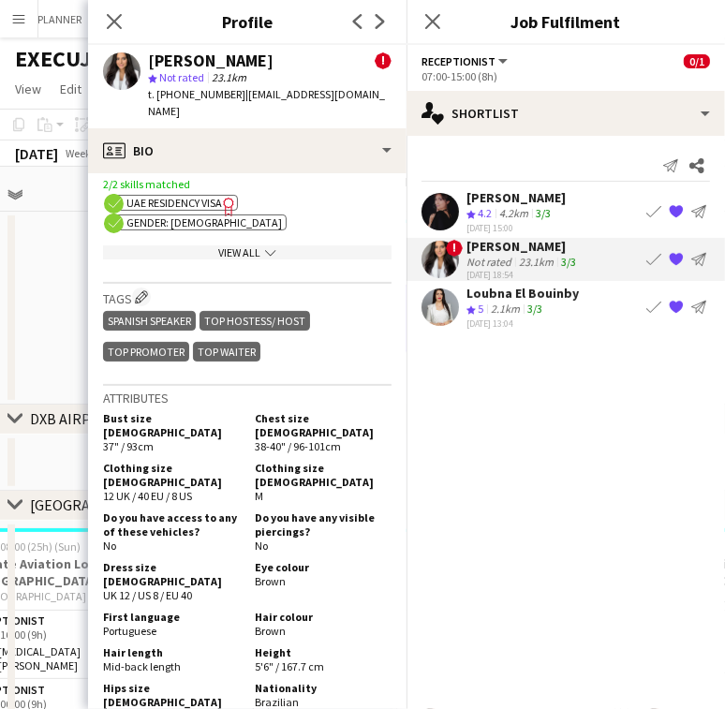
click at [283, 311] on div "TOP HOSTESS/ HOST" at bounding box center [254, 321] width 111 height 20
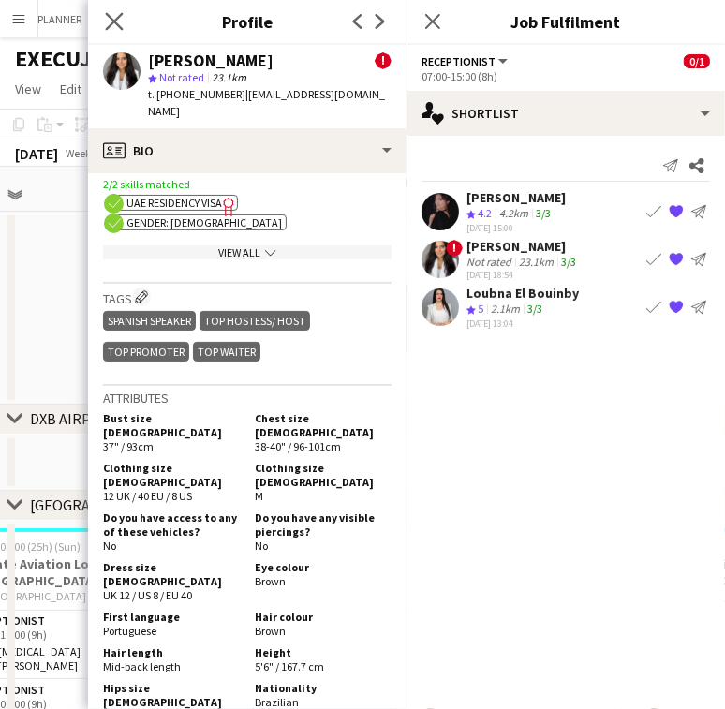
click at [124, 19] on app-icon "Close pop-in" at bounding box center [114, 21] width 27 height 27
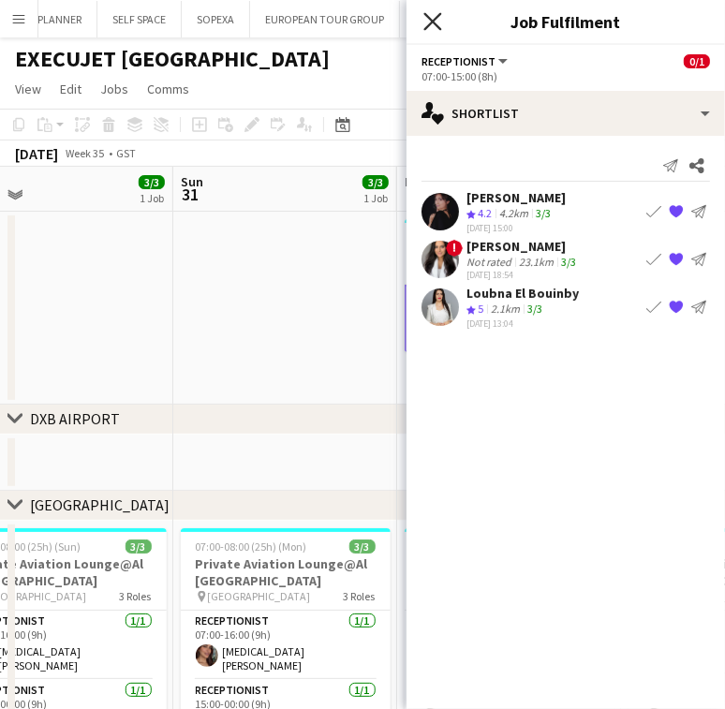
click at [429, 16] on icon "Close pop-in" at bounding box center [432, 21] width 18 height 18
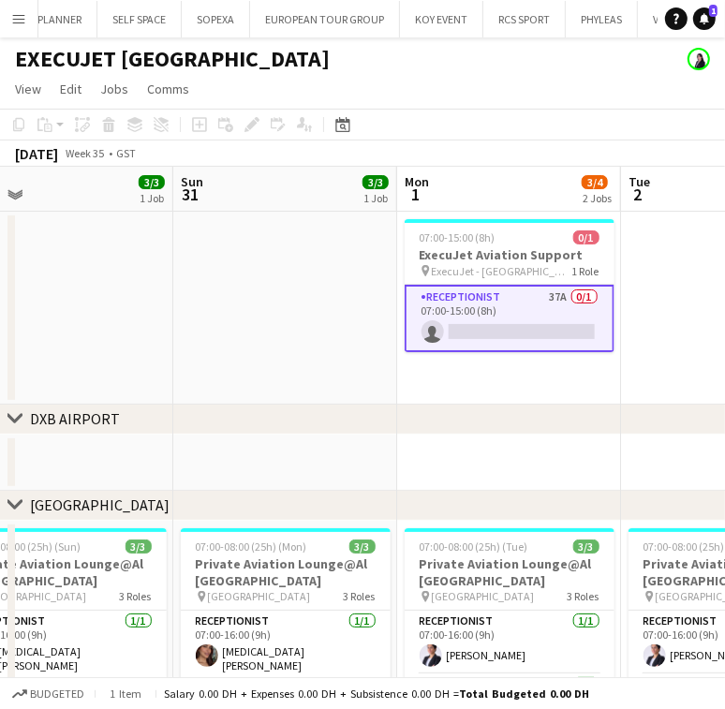
click at [330, 336] on app-date-cell at bounding box center [285, 308] width 224 height 193
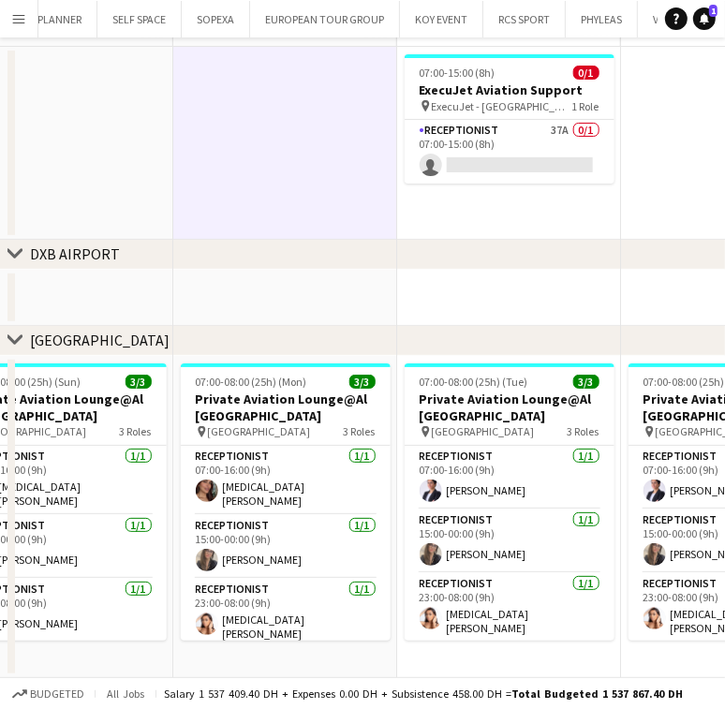
scroll to position [248, 0]
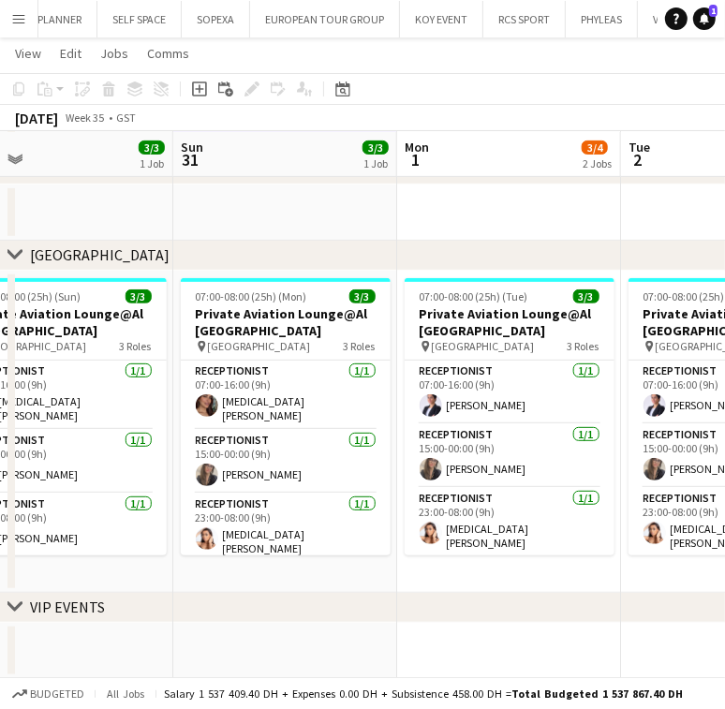
drag, startPoint x: 261, startPoint y: 462, endPoint x: 213, endPoint y: 437, distance: 54.4
click at [145, 464] on app-calendar-viewport "Thu 28 3/3 1 Job Fri 29 3/3 1 Job Sat 30 3/3 1 Job Sun 31 3/3 1 Job Mon 1 3/4 2…" at bounding box center [362, 252] width 725 height 854
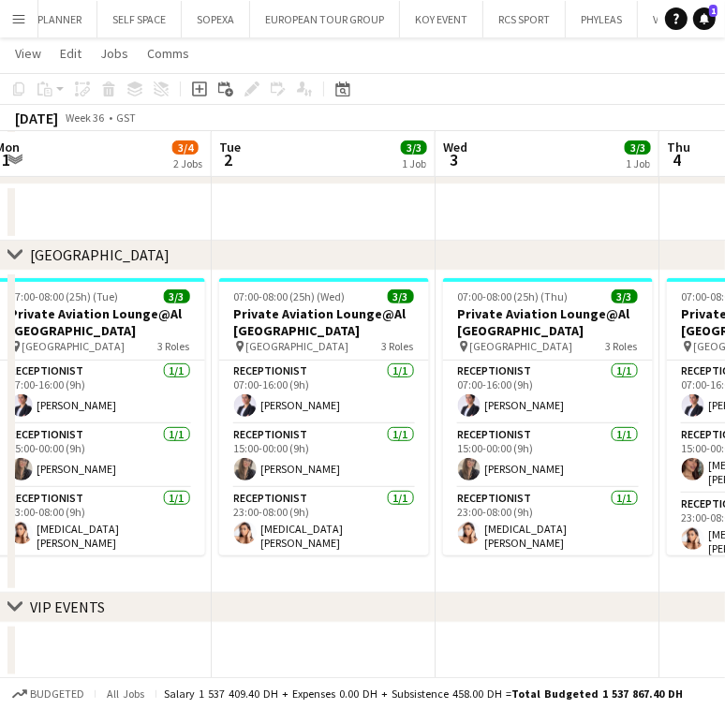
click at [43, 555] on app-calendar-viewport "Thu 28 3/3 1 Job Fri 29 3/3 1 Job Sat 30 3/3 1 Job Sun 31 3/3 1 Job Mon 1 3/4 2…" at bounding box center [362, 252] width 725 height 854
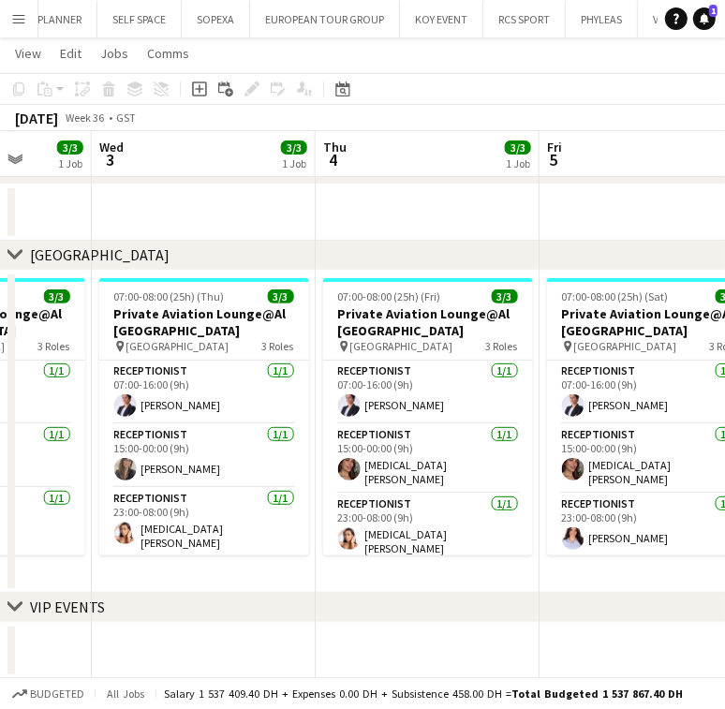
drag, startPoint x: 428, startPoint y: 523, endPoint x: -71, endPoint y: 603, distance: 505.6
click at [0, 603] on html "Menu Boards Boards Boards All jobs Status Workforce Workforce My Workforce Recr…" at bounding box center [362, 231] width 725 height 959
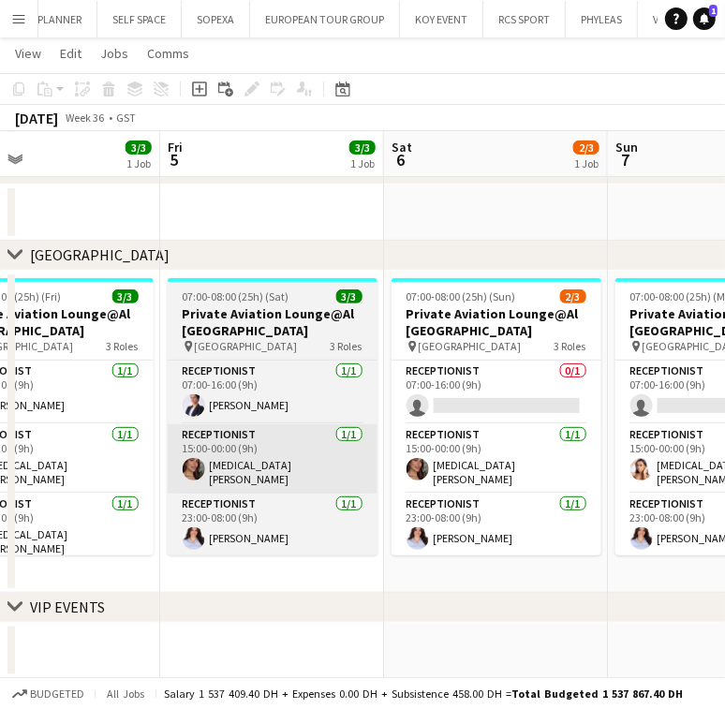
drag, startPoint x: 415, startPoint y: 490, endPoint x: 171, endPoint y: 474, distance: 244.0
click at [172, 476] on app-calendar-viewport "Mon 1 3/4 2 Jobs Tue 2 3/3 1 Job Wed 3 3/3 1 Job Thu 4 3/3 1 Job Fri 5 3/3 1 Jo…" at bounding box center [362, 252] width 725 height 854
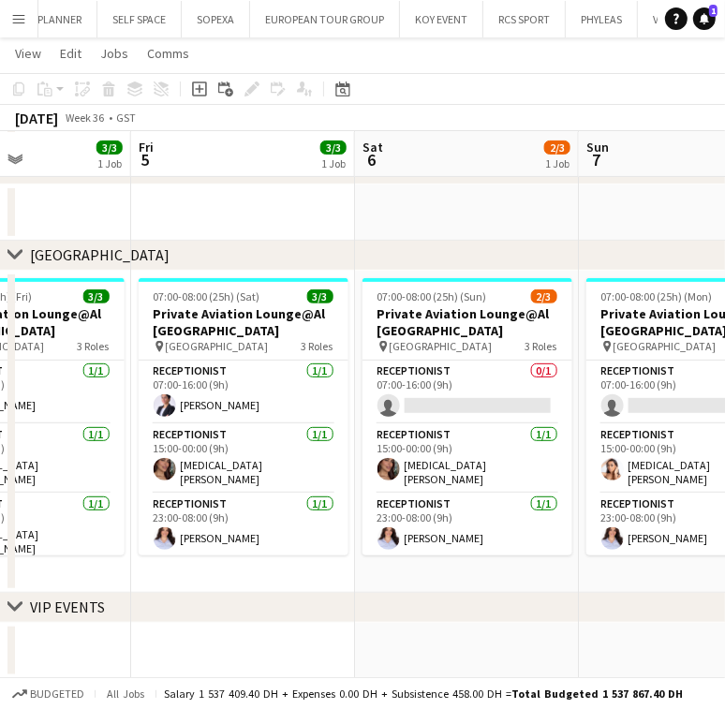
scroll to position [0, 751]
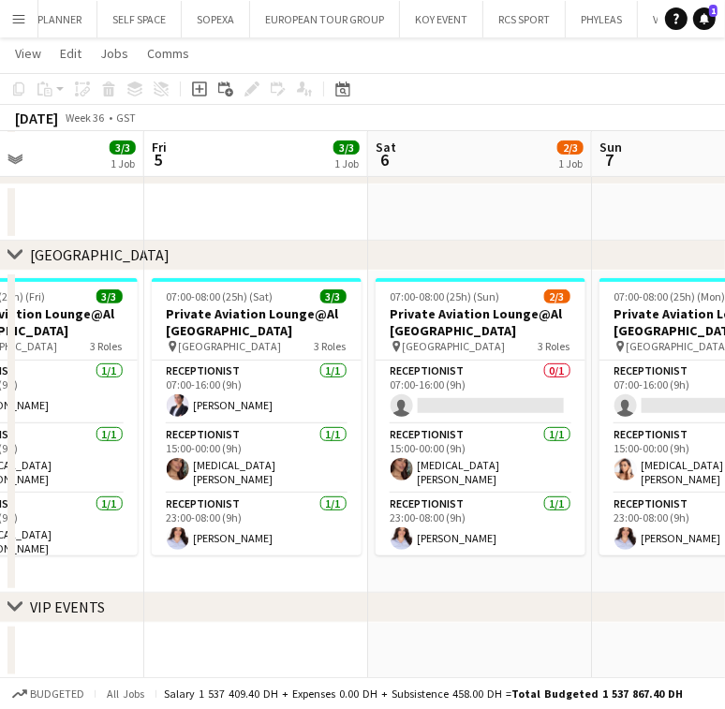
drag, startPoint x: 567, startPoint y: 410, endPoint x: 554, endPoint y: 416, distance: 13.4
click at [554, 416] on app-calendar-viewport "Mon 1 3/4 2 Jobs Tue 2 3/3 1 Job Wed 3 3/3 1 Job Thu 4 3/3 1 Job Fri 5 3/3 1 Jo…" at bounding box center [362, 252] width 725 height 854
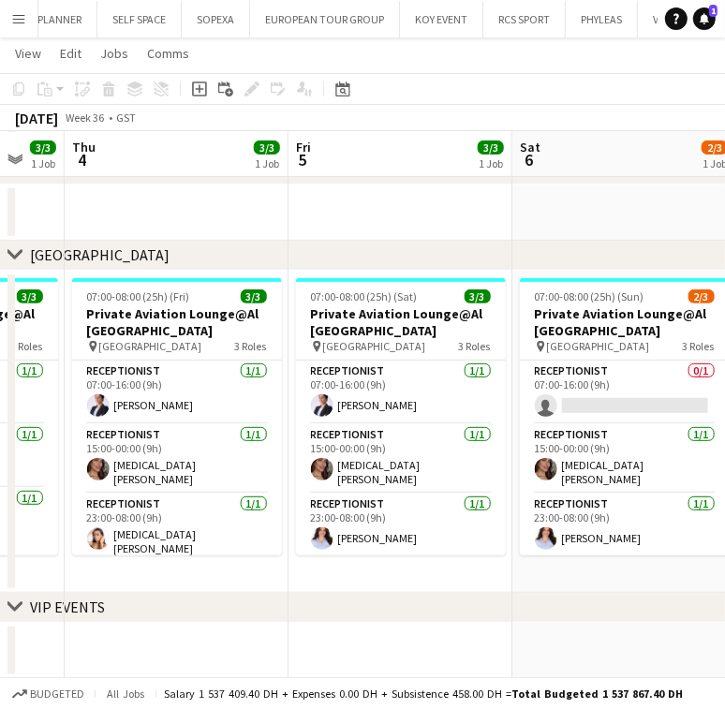
scroll to position [0, 579]
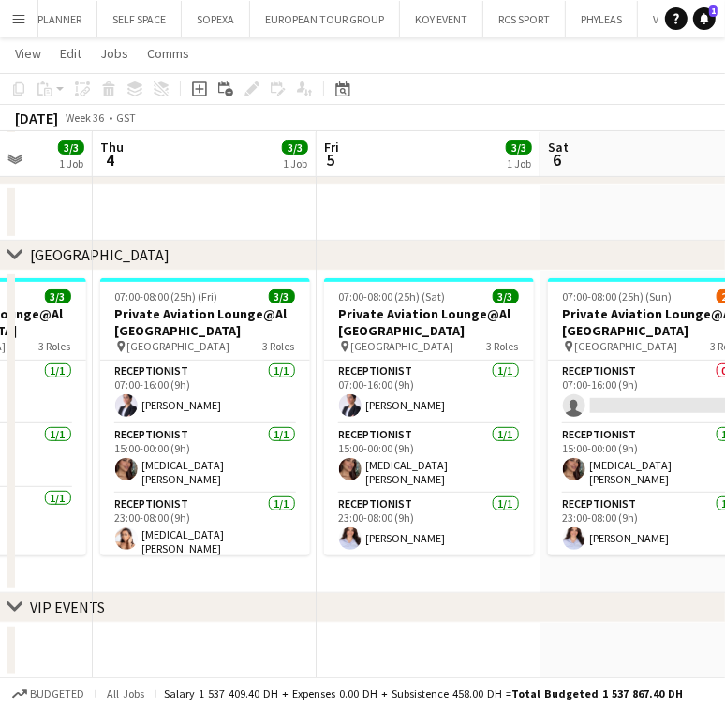
drag, startPoint x: 195, startPoint y: 515, endPoint x: 367, endPoint y: 496, distance: 173.3
click at [367, 496] on app-calendar-viewport "Mon 1 3/4 2 Jobs Tue 2 3/3 1 Job Wed 3 3/3 1 Job Thu 4 3/3 1 Job Fri 5 3/3 1 Jo…" at bounding box center [362, 252] width 725 height 854
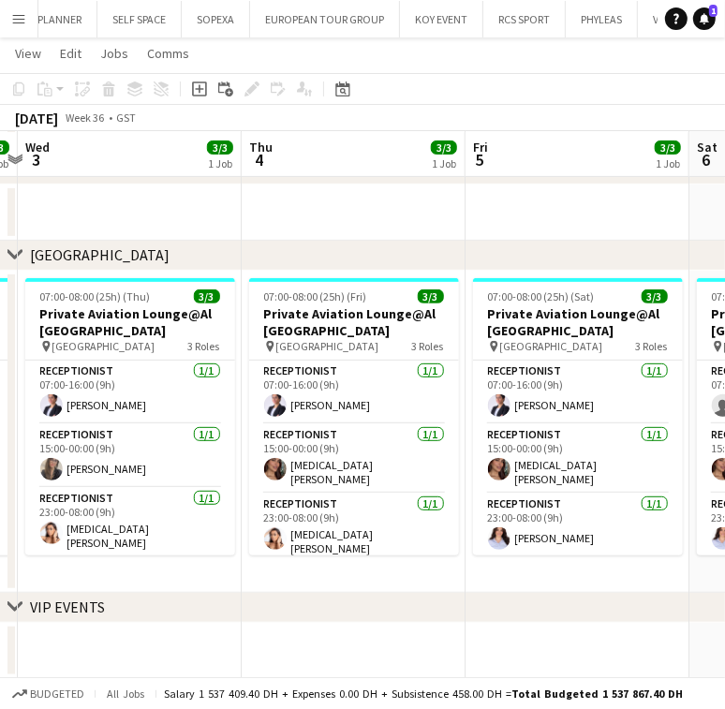
drag, startPoint x: 252, startPoint y: 414, endPoint x: 285, endPoint y: 414, distance: 32.8
click at [285, 414] on app-calendar-viewport "Mon 1 3/4 2 Jobs Tue 2 3/3 1 Job Wed 3 3/3 1 Job Thu 4 3/3 1 Job Fri 5 3/3 1 Jo…" at bounding box center [362, 252] width 725 height 854
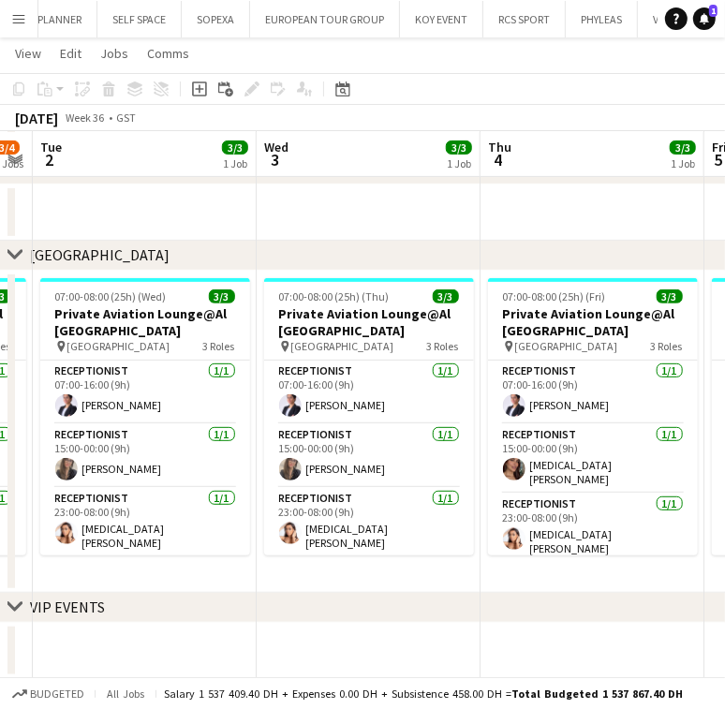
scroll to position [0, 411]
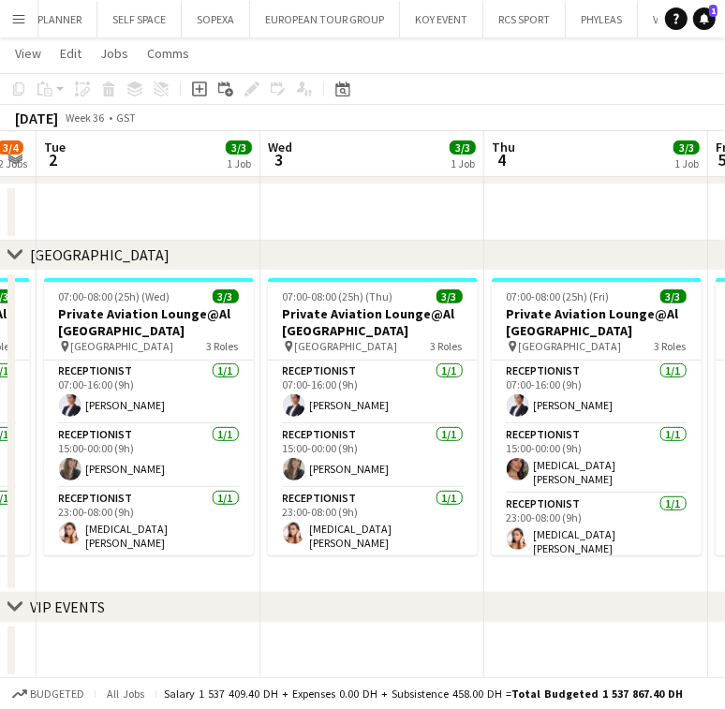
drag, startPoint x: 100, startPoint y: 544, endPoint x: 333, endPoint y: 582, distance: 236.3
click at [333, 582] on app-calendar-viewport "Sun 31 3/3 1 Job Mon 1 3/4 2 Jobs Tue 2 3/3 1 Job Wed 3 3/3 1 Job Thu 4 3/3 1 J…" at bounding box center [362, 252] width 725 height 854
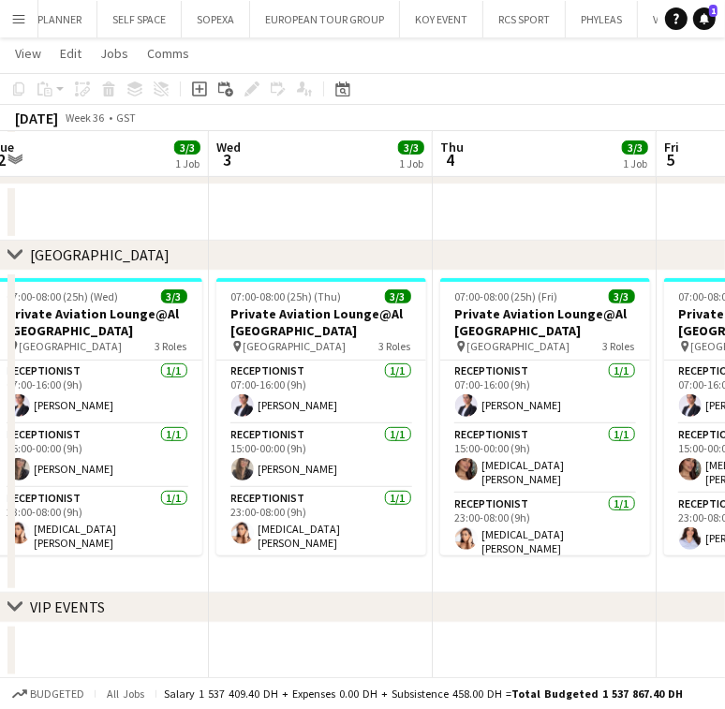
drag, startPoint x: 83, startPoint y: 517, endPoint x: 258, endPoint y: 514, distance: 175.1
click at [257, 514] on app-calendar-viewport "Sun 31 3/3 1 Job Mon 1 3/4 2 Jobs Tue 2 3/3 1 Job Wed 3 3/3 1 Job Thu 4 3/3 1 J…" at bounding box center [362, 252] width 725 height 854
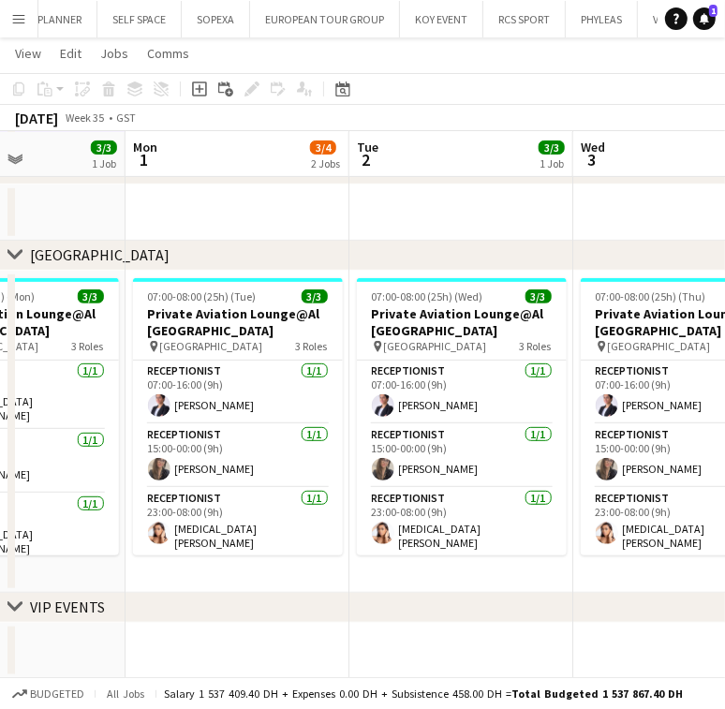
scroll to position [0, 511]
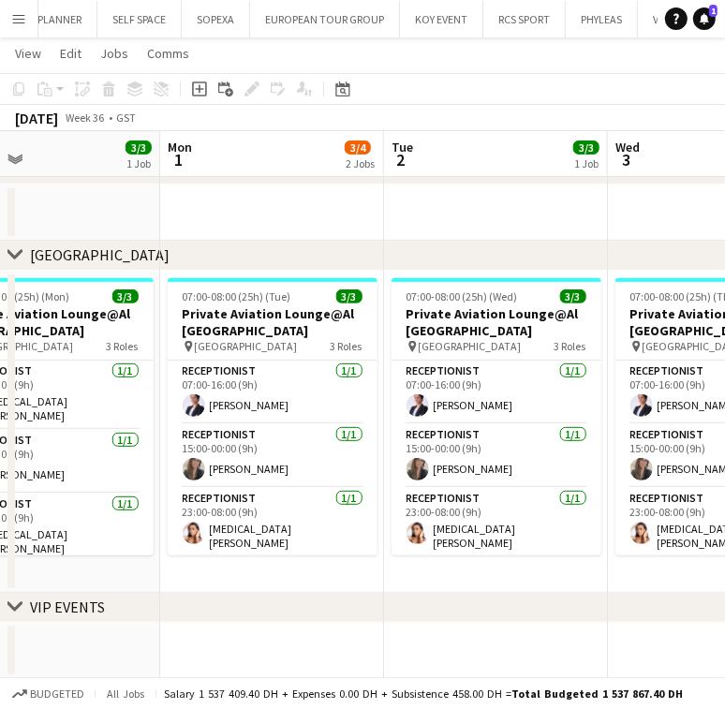
drag, startPoint x: 65, startPoint y: 527, endPoint x: 232, endPoint y: 538, distance: 167.9
click at [232, 538] on app-calendar-viewport "Fri 29 3/3 1 Job Sat 30 3/3 1 Job Sun 31 3/3 1 Job Mon 1 3/4 2 Jobs Tue 2 3/3 1…" at bounding box center [362, 252] width 725 height 854
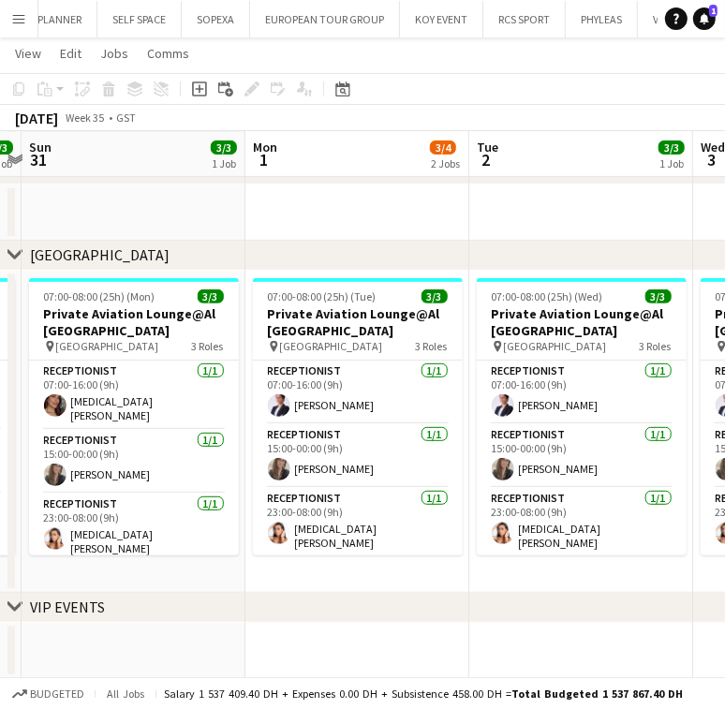
drag, startPoint x: 78, startPoint y: 411, endPoint x: 110, endPoint y: 414, distance: 32.0
click at [110, 414] on app-calendar-viewport "Fri 29 3/3 1 Job Sat 30 3/3 1 Job Sun 31 3/3 1 Job Mon 1 3/4 2 Jobs Tue 2 3/3 1…" at bounding box center [362, 252] width 725 height 854
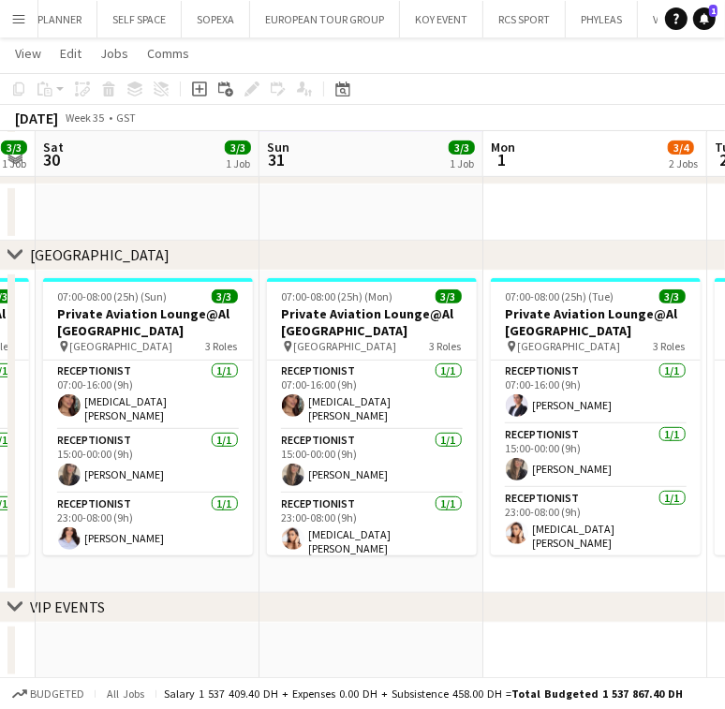
scroll to position [0, 394]
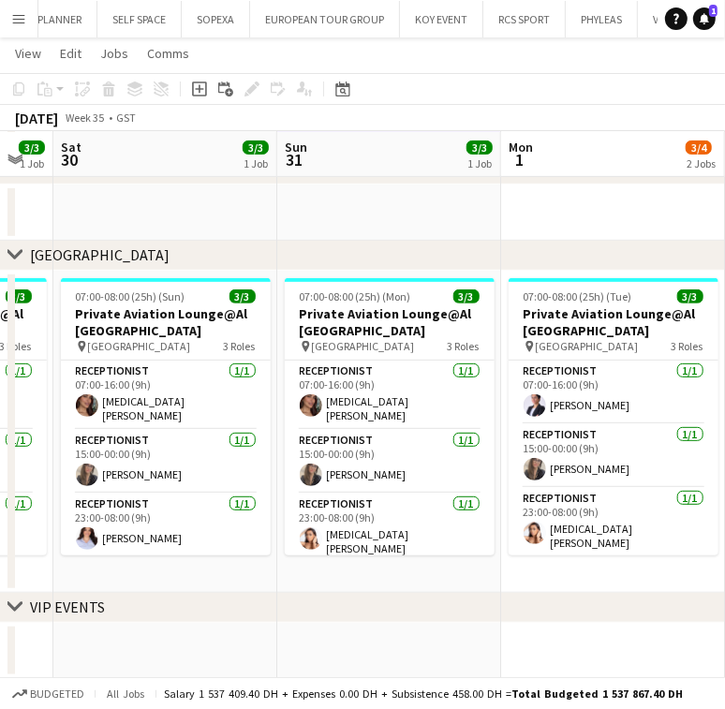
drag, startPoint x: 94, startPoint y: 526, endPoint x: 349, endPoint y: 528, distance: 255.7
click at [349, 528] on app-calendar-viewport "Thu 28 3/3 1 Job Fri 29 3/3 1 Job Sat 30 3/3 1 Job Sun 31 3/3 1 Job Mon 1 3/4 2…" at bounding box center [362, 252] width 725 height 854
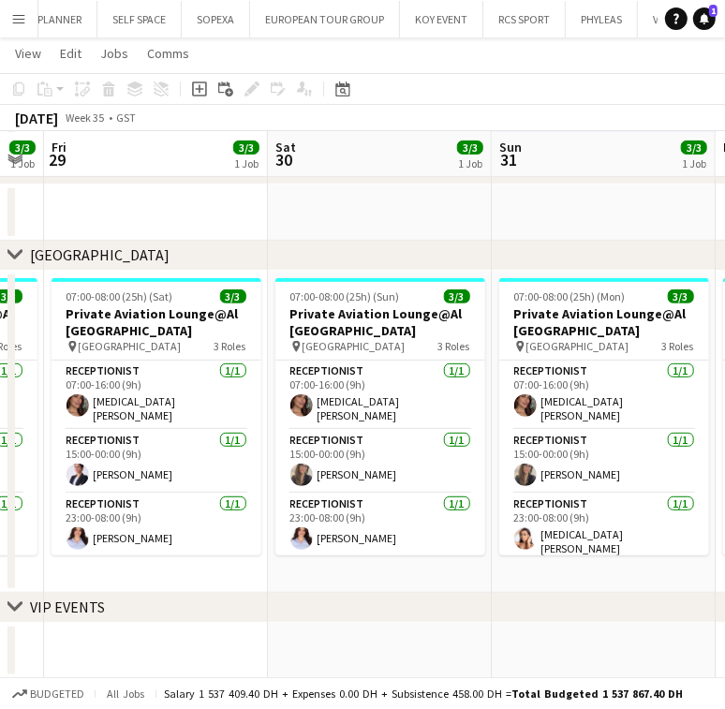
scroll to position [0, 376]
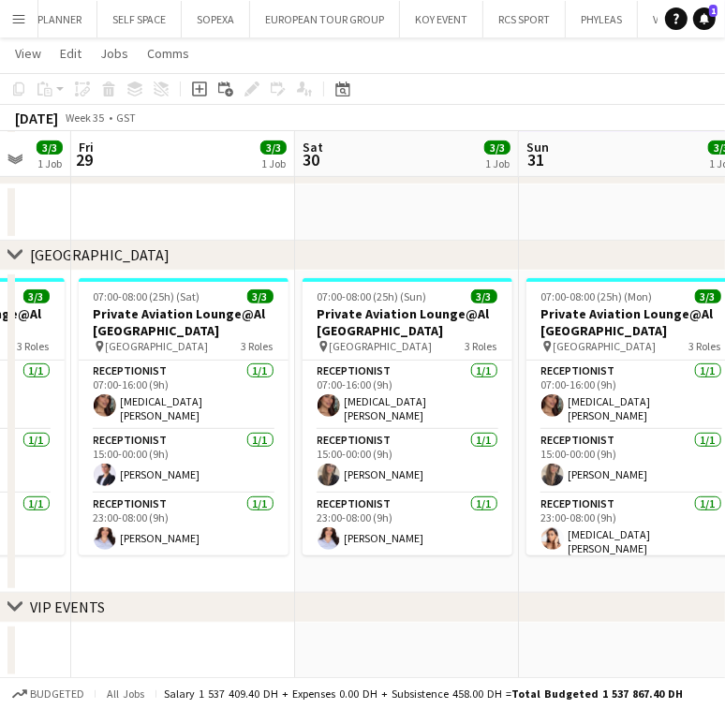
drag, startPoint x: 184, startPoint y: 510, endPoint x: 387, endPoint y: 510, distance: 202.3
click at [387, 510] on app-calendar-viewport "Wed 27 3/3 1 Job Thu 28 3/3 1 Job Fri 29 3/3 1 Job Sat 30 3/3 1 Job Sun 31 3/3 …" at bounding box center [362, 252] width 725 height 854
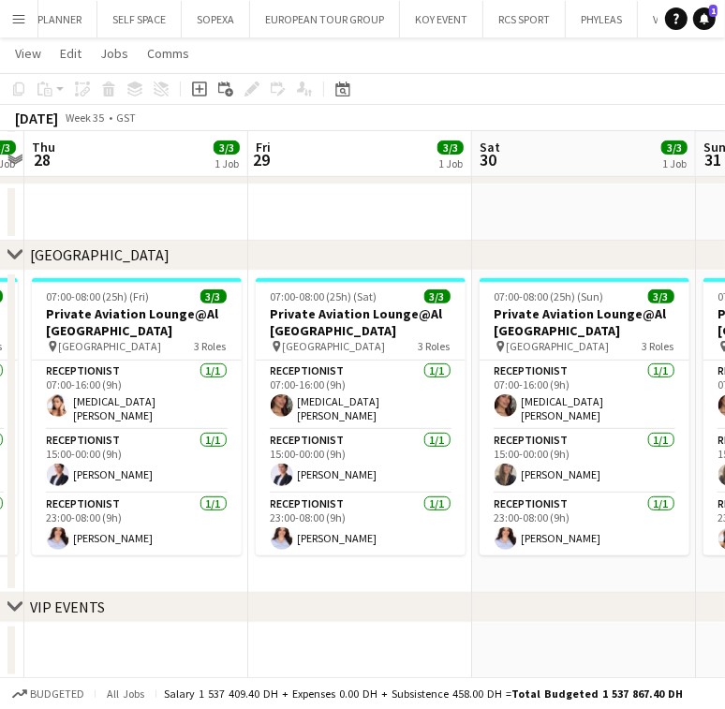
scroll to position [0, 417]
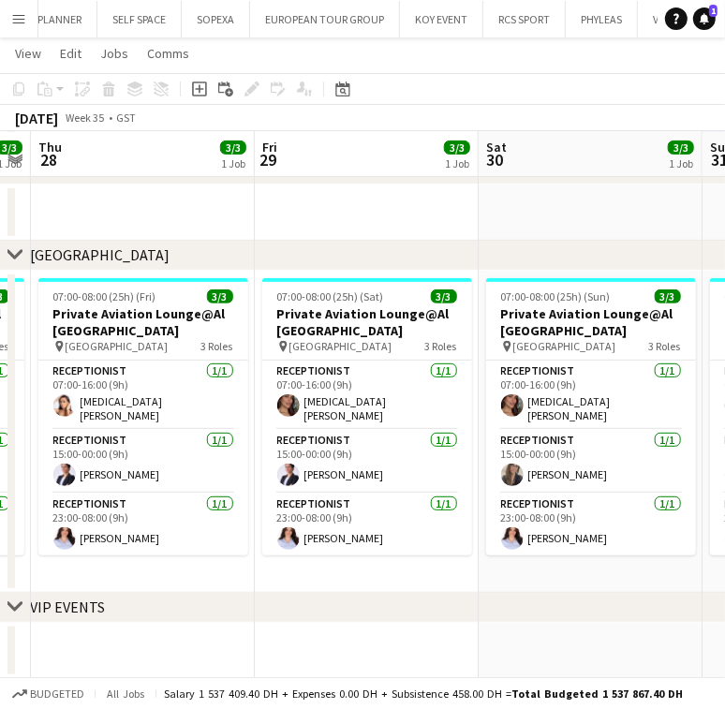
drag, startPoint x: 120, startPoint y: 475, endPoint x: 303, endPoint y: 485, distance: 183.8
click at [303, 485] on app-calendar-viewport "Tue 26 3/3 1 Job Wed 27 3/3 1 Job Thu 28 3/3 1 Job Fri 29 3/3 1 Job Sat 30 3/3 …" at bounding box center [362, 252] width 725 height 854
drag, startPoint x: 406, startPoint y: 494, endPoint x: 535, endPoint y: 492, distance: 128.3
click at [532, 494] on app-calendar-viewport "Tue 26 3/3 1 Job Wed 27 3/3 1 Job Thu 28 3/3 1 Job Fri 29 3/3 1 Job Sat 30 3/3 …" at bounding box center [362, 252] width 725 height 854
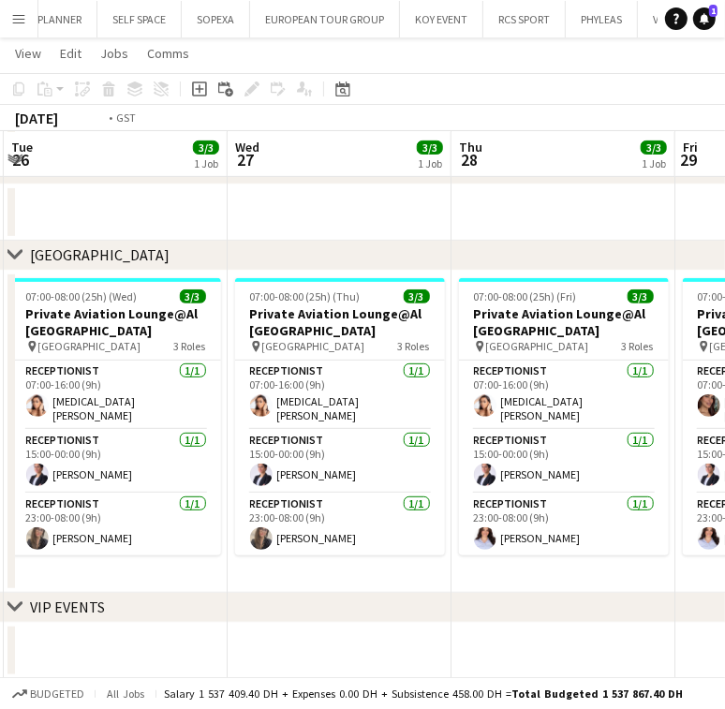
scroll to position [0, 431]
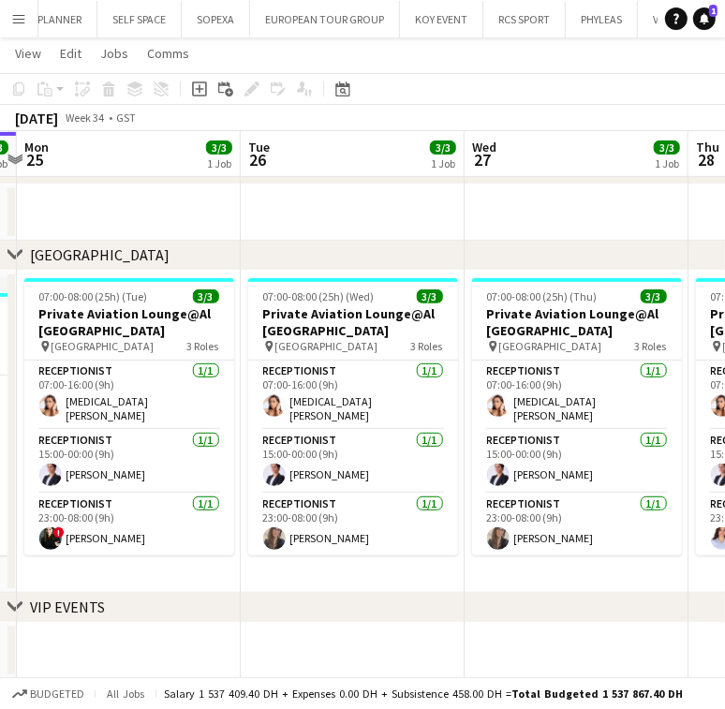
drag, startPoint x: 273, startPoint y: 519, endPoint x: 509, endPoint y: 497, distance: 237.9
click at [509, 497] on app-calendar-viewport "Sat 23 2/3 1 Job Sun 24 3/3 1 Job Mon 25 3/3 1 Job Tue 26 3/3 1 Job Wed 27 3/3 …" at bounding box center [362, 252] width 725 height 854
click at [330, 437] on app-calendar-viewport "Sat 23 2/3 1 Job Sun 24 3/3 1 Job Mon 25 3/3 1 Job Tue 26 3/3 1 Job Wed 27 3/3 …" at bounding box center [362, 252] width 725 height 854
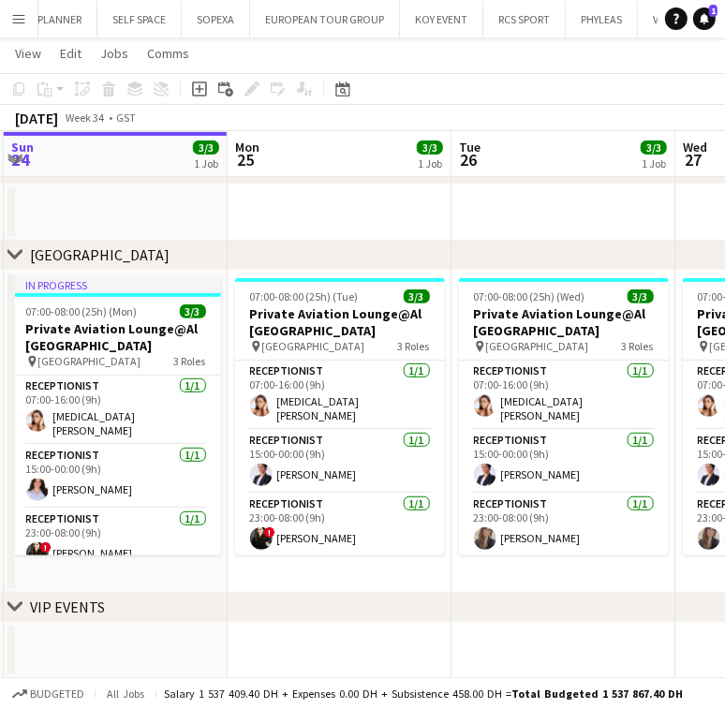
drag, startPoint x: 168, startPoint y: 435, endPoint x: 232, endPoint y: 419, distance: 66.8
click at [232, 419] on app-calendar-viewport "Fri 22 3/3 1 Job Sat 23 2/3 1 Job Sun 24 3/3 1 Job Mon 25 3/3 1 Job Tue 26 3/3 …" at bounding box center [362, 252] width 725 height 854
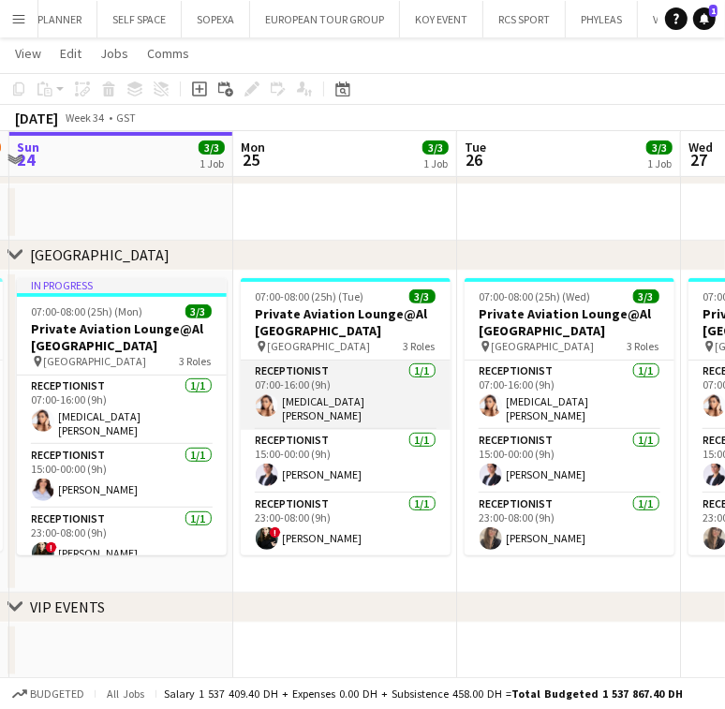
click at [303, 400] on app-card-role "Receptionist [DATE] 07:00-16:00 (9h) [MEDICAL_DATA][PERSON_NAME]" at bounding box center [346, 395] width 210 height 69
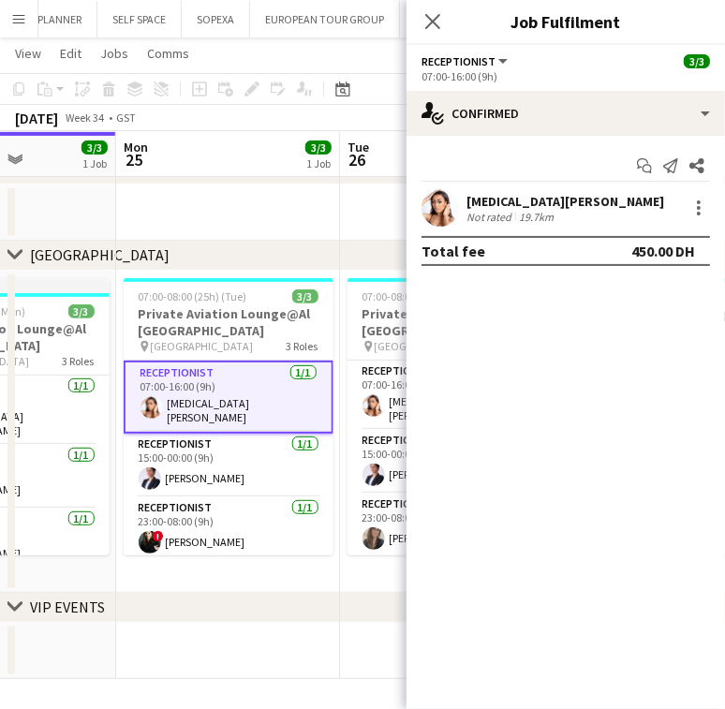
drag, startPoint x: 272, startPoint y: 550, endPoint x: 165, endPoint y: 560, distance: 107.3
click at [165, 560] on app-calendar-viewport "Fri 22 3/3 1 Job Sat 23 2/3 1 Job Sun 24 3/3 1 Job Mon 25 3/3 1 Job Tue 26 3/3 …" at bounding box center [362, 252] width 725 height 854
drag, startPoint x: 159, startPoint y: 572, endPoint x: 100, endPoint y: 581, distance: 59.6
click at [102, 582] on app-calendar-viewport "Fri 22 3/3 1 Job Sat 23 2/3 1 Job Sun 24 3/3 1 Job Mon 25 3/3 1 Job Tue 26 3/3 …" at bounding box center [362, 252] width 725 height 854
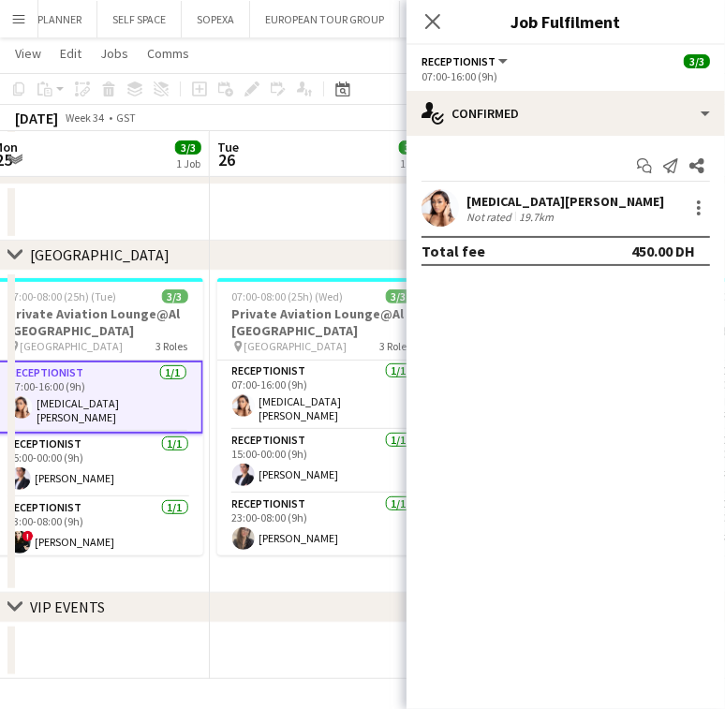
click at [97, 536] on app-calendar-viewport "Fri 22 3/3 1 Job Sat 23 2/3 1 Job Sun 24 3/3 1 Job Mon 25 3/3 1 Job Tue 26 3/3 …" at bounding box center [362, 252] width 725 height 854
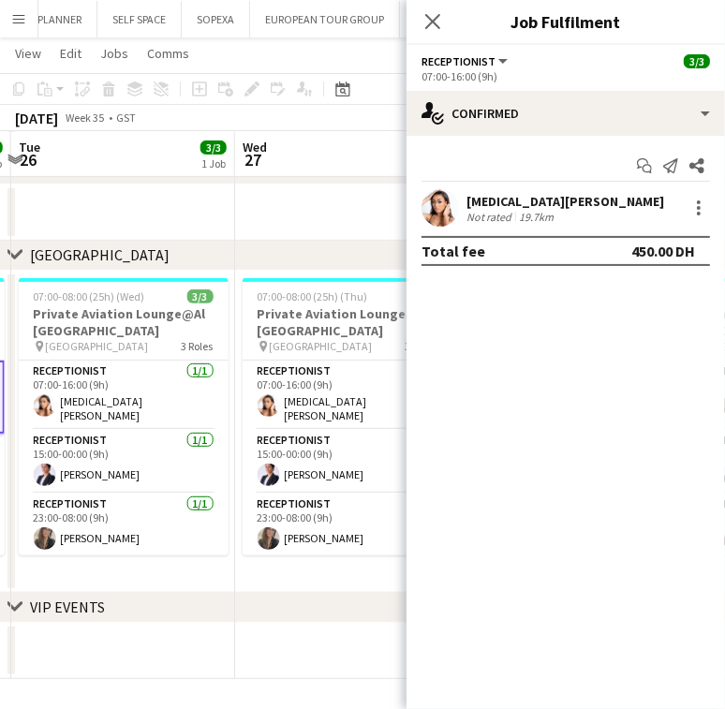
scroll to position [0, 577]
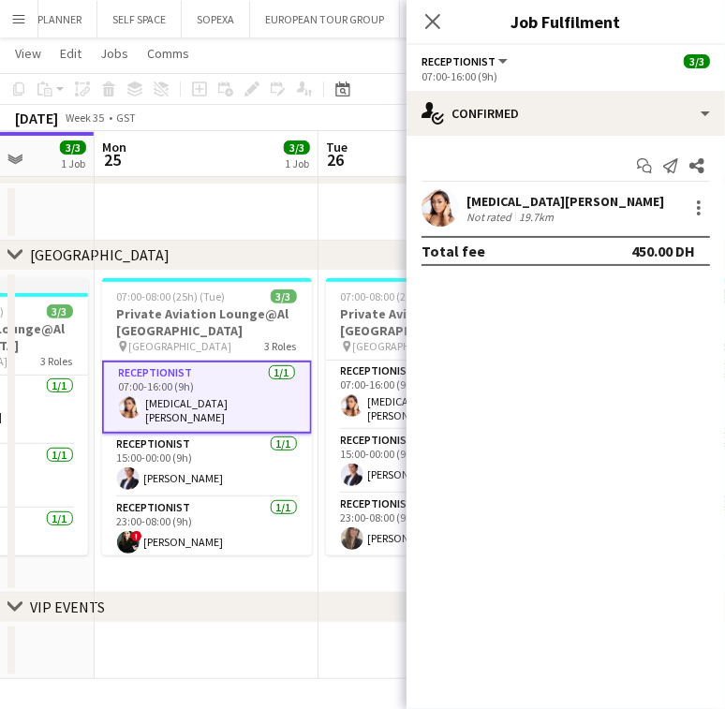
drag, startPoint x: 258, startPoint y: 514, endPoint x: 117, endPoint y: 564, distance: 149.0
click at [117, 564] on app-calendar-viewport "Fri 22 3/3 1 Job Sat 23 2/3 1 Job Sun 24 3/3 1 Job Mon 25 3/3 1 Job Tue 26 3/3 …" at bounding box center [362, 252] width 725 height 854
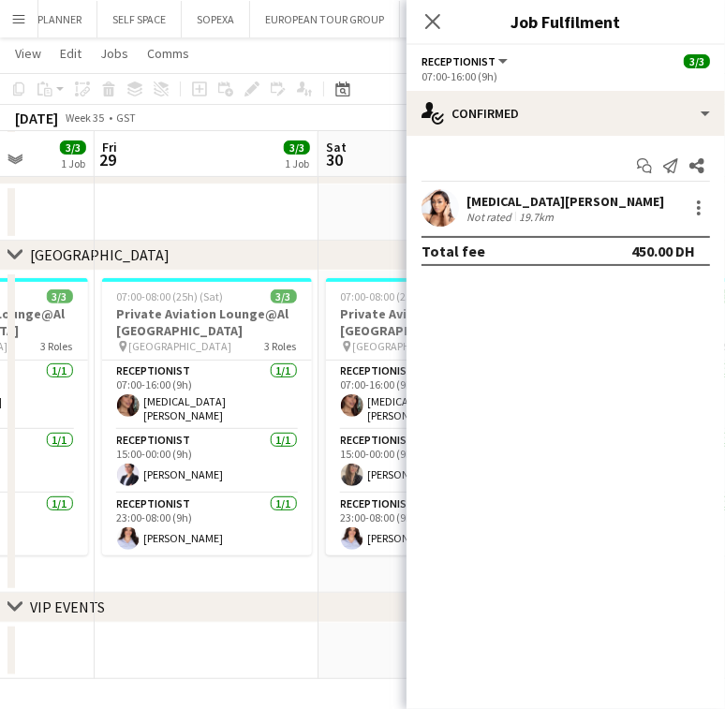
scroll to position [0, 487]
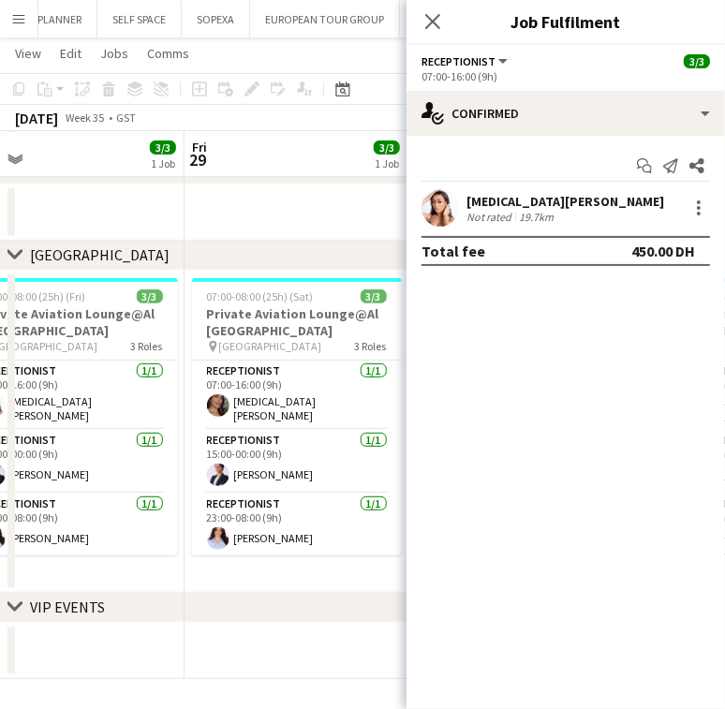
drag, startPoint x: 357, startPoint y: 494, endPoint x: 0, endPoint y: 543, distance: 360.2
click at [0, 543] on app-calendar-viewport "Tue 26 3/3 1 Job Wed 27 3/3 1 Job Thu 28 3/3 1 Job Fri 29 3/3 1 Job Sat 30 3/3 …" at bounding box center [362, 252] width 725 height 854
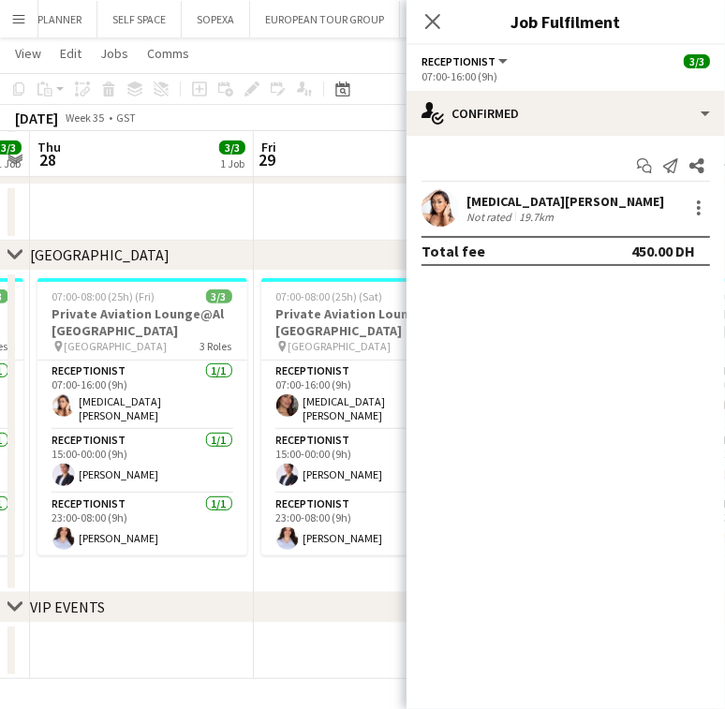
drag, startPoint x: 170, startPoint y: 495, endPoint x: 213, endPoint y: 495, distance: 42.1
click at [213, 495] on app-calendar-viewport "Tue 26 3/3 1 Job Wed 27 3/3 1 Job Thu 28 3/3 1 Job Fri 29 3/3 1 Job Sat 30 3/3 …" at bounding box center [362, 252] width 725 height 854
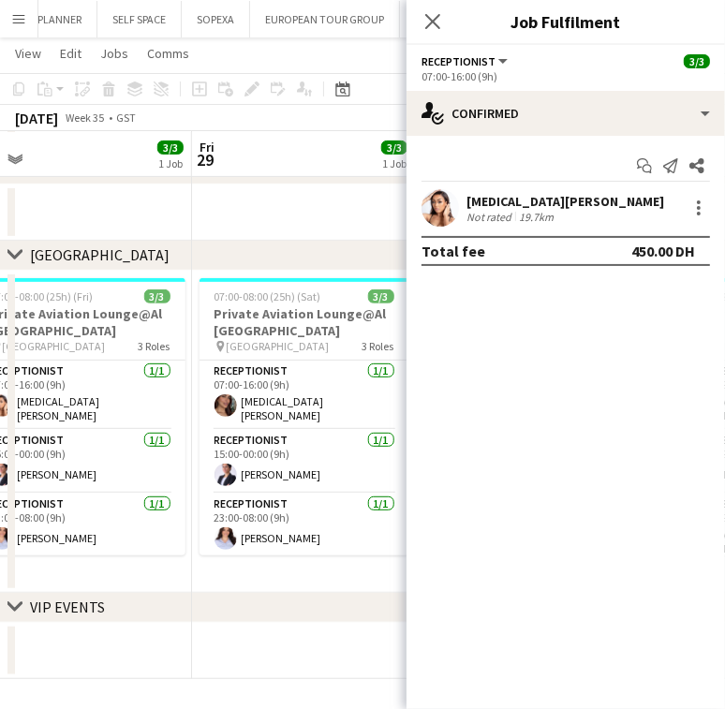
drag, startPoint x: 206, startPoint y: 495, endPoint x: -37, endPoint y: 515, distance: 244.3
click at [0, 515] on html "Menu Boards Boards Boards All jobs Status Workforce Workforce My Workforce Recr…" at bounding box center [362, 231] width 725 height 959
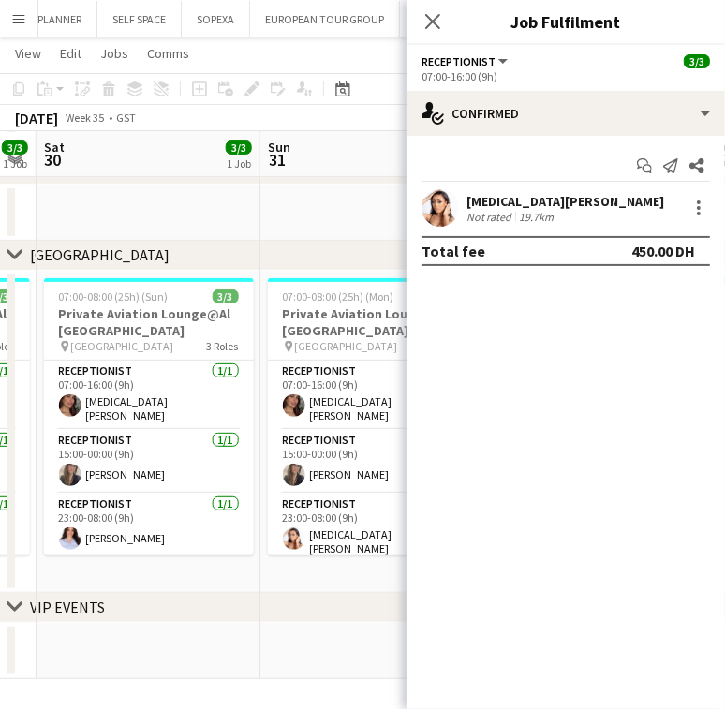
drag, startPoint x: 297, startPoint y: 465, endPoint x: 44, endPoint y: 525, distance: 259.9
click at [44, 525] on app-calendar-viewport "Tue 26 3/3 1 Job Wed 27 3/3 1 Job Thu 28 3/3 1 Job Fri 29 3/3 1 Job Sat 30 3/3 …" at bounding box center [362, 252] width 725 height 854
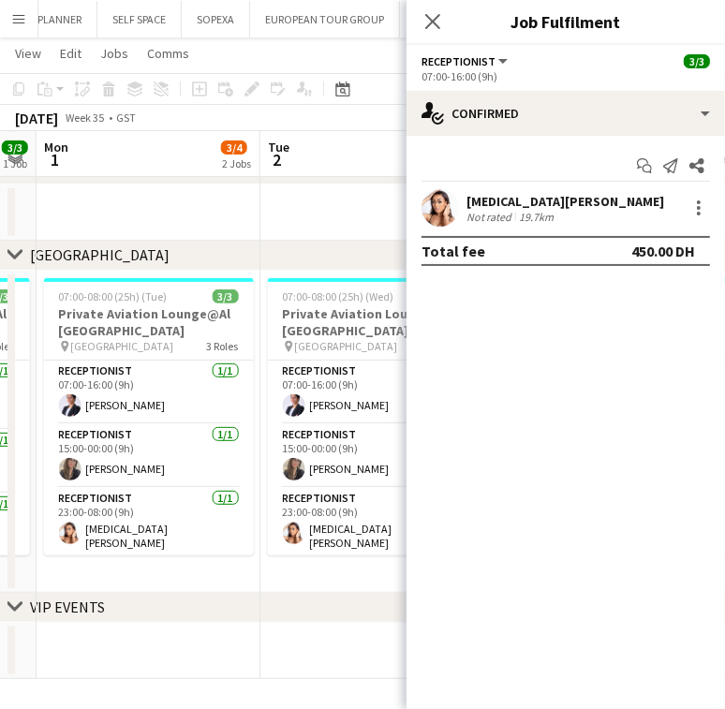
drag, startPoint x: 211, startPoint y: 489, endPoint x: 25, endPoint y: 543, distance: 193.2
click at [25, 543] on app-calendar-viewport "Thu 28 3/3 1 Job Fri 29 3/3 1 Job Sat 30 3/3 1 Job Sun 31 3/3 1 Job Mon 1 3/4 2…" at bounding box center [362, 252] width 725 height 854
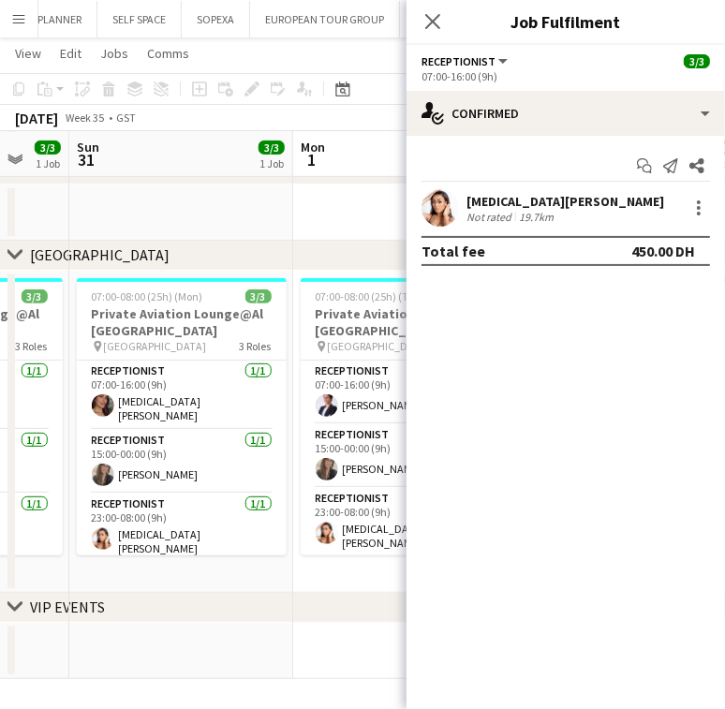
drag, startPoint x: 242, startPoint y: 588, endPoint x: 336, endPoint y: 557, distance: 99.5
click at [236, 590] on app-calendar-viewport "Thu 28 3/3 1 Job Fri 29 3/3 1 Job Sat 30 3/3 1 Job Sun 31 3/3 1 Job Mon 1 3/4 2…" at bounding box center [362, 252] width 725 height 854
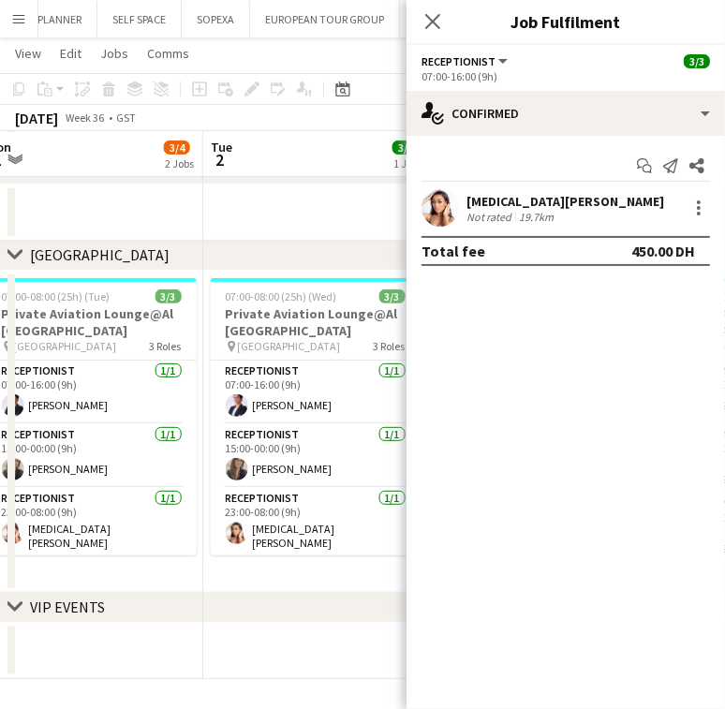
drag, startPoint x: 383, startPoint y: 538, endPoint x: 183, endPoint y: 577, distance: 204.0
click at [183, 577] on app-calendar-viewport "Thu 28 3/3 1 Job Fri 29 3/3 1 Job Sat 30 3/3 1 Job Sun 31 3/3 1 Job Mon 1 3/4 2…" at bounding box center [362, 252] width 725 height 854
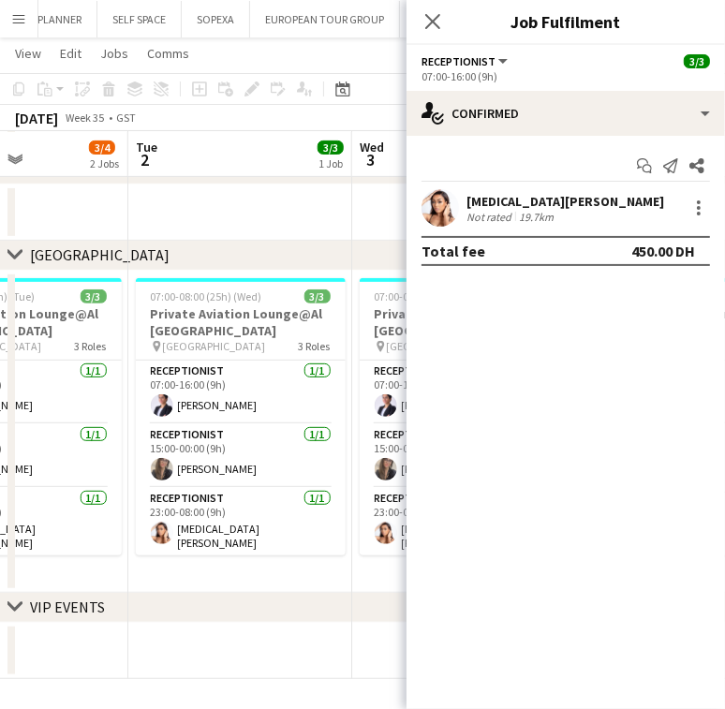
drag, startPoint x: 267, startPoint y: 554, endPoint x: 52, endPoint y: 618, distance: 223.7
click at [52, 621] on div "chevron-right [GEOGRAPHIC_DATA] chevron-right [GEOGRAPHIC_DATA] chevron-right V…" at bounding box center [362, 252] width 725 height 854
click at [193, 578] on app-calendar-viewport "Sat 30 3/3 1 Job Sun 31 3/3 1 Job Mon 1 3/4 2 Jobs Tue 2 3/3 1 Job Wed 3 3/3 1 …" at bounding box center [362, 252] width 725 height 854
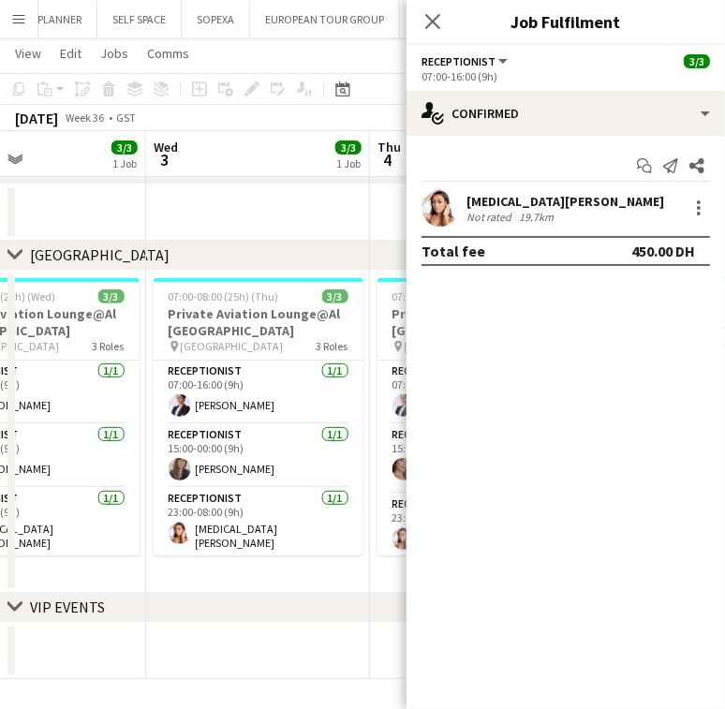
drag, startPoint x: 293, startPoint y: 560, endPoint x: 0, endPoint y: 616, distance: 298.5
click at [0, 617] on html "Menu Boards Boards Boards All jobs Status Workforce Workforce My Workforce Recr…" at bounding box center [362, 231] width 725 height 959
click at [114, 574] on app-calendar-viewport "Sat 30 3/3 1 Job Sun 31 3/3 1 Job Mon 1 3/4 2 Jobs Tue 2 3/3 1 Job Wed 3 3/3 1 …" at bounding box center [362, 252] width 725 height 854
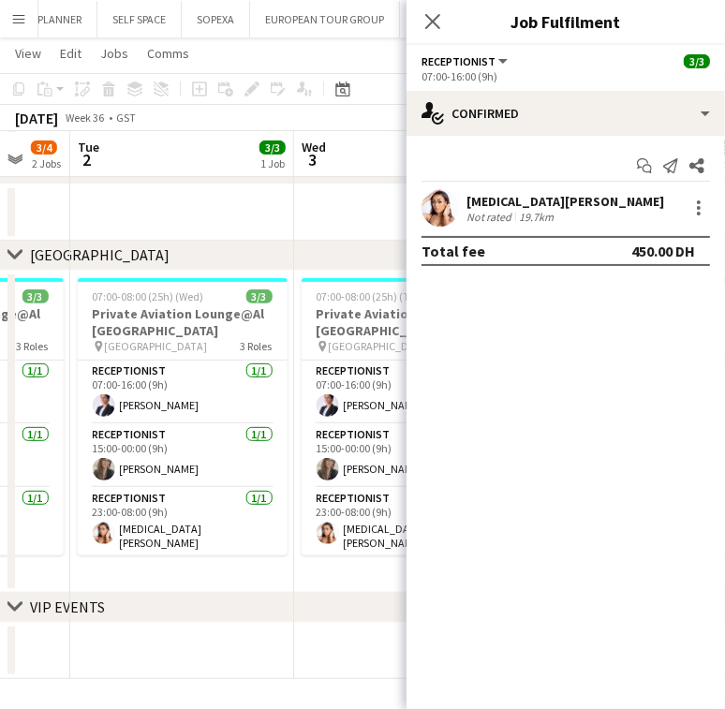
drag, startPoint x: 358, startPoint y: 508, endPoint x: 214, endPoint y: 538, distance: 147.5
click at [214, 538] on app-calendar-viewport "Sat 30 3/3 1 Job Sun 31 3/3 1 Job Mon 1 3/4 2 Jobs Tue 2 3/3 1 Job Wed 3 3/3 1 …" at bounding box center [362, 252] width 725 height 854
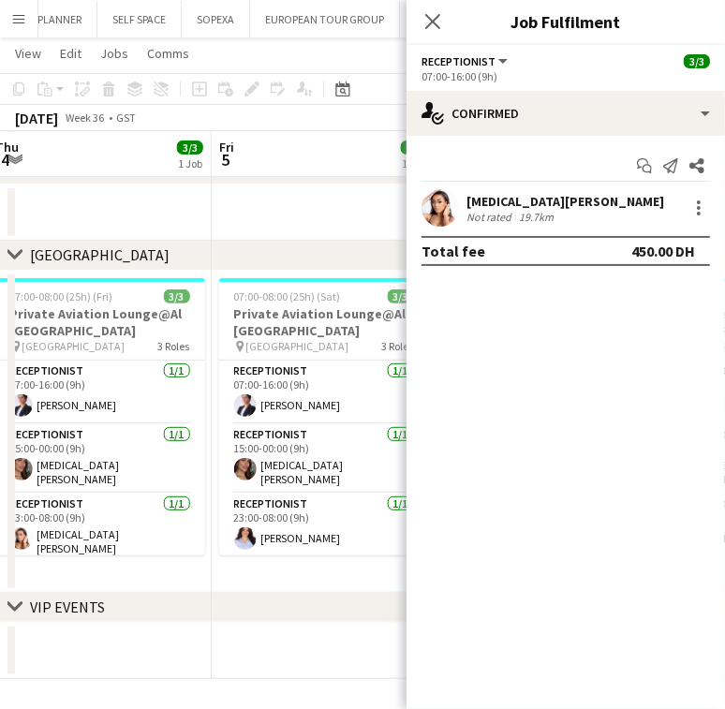
click at [188, 562] on app-calendar-viewport "Mon 1 3/4 2 Jobs Tue 2 3/3 1 Job Wed 3 3/3 1 Job Thu 4 3/3 1 Job Fri 5 3/3 1 Jo…" at bounding box center [362, 252] width 725 height 854
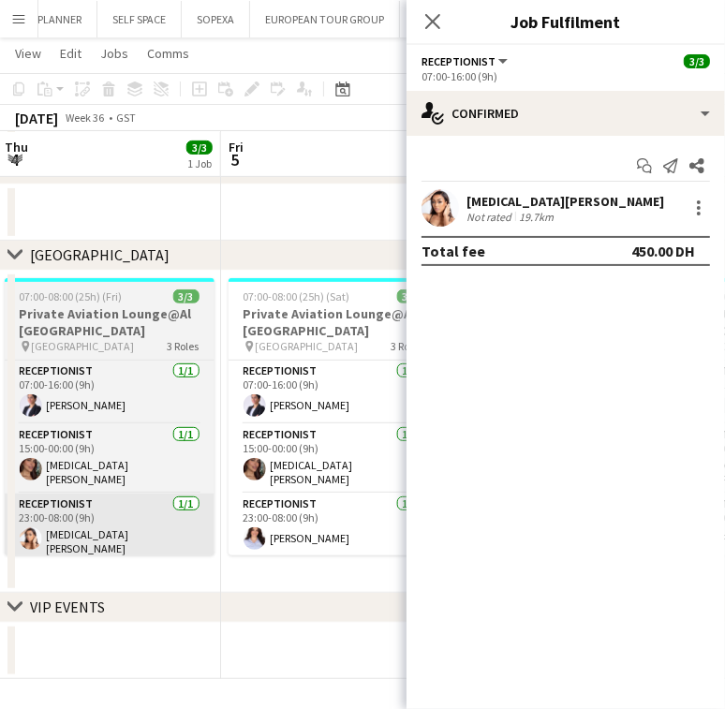
drag, startPoint x: 322, startPoint y: 540, endPoint x: 352, endPoint y: 545, distance: 30.3
click at [376, 540] on app-calendar-viewport "Mon 1 3/4 2 Jobs Tue 2 3/3 1 Job Wed 3 3/3 1 Job Thu 4 3/3 1 Job Fri 5 3/3 1 Jo…" at bounding box center [362, 252] width 725 height 854
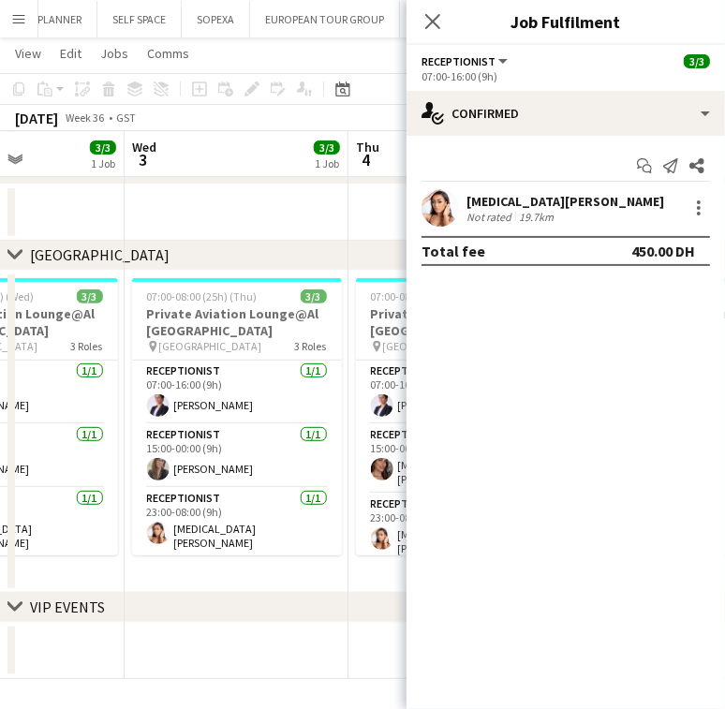
drag, startPoint x: 184, startPoint y: 582, endPoint x: 319, endPoint y: 569, distance: 135.4
click at [319, 569] on app-calendar-viewport "Sun 31 3/3 1 Job Mon 1 3/4 2 Jobs Tue 2 3/3 1 Job Wed 3 3/3 1 Job Thu 4 3/3 1 J…" at bounding box center [362, 252] width 725 height 854
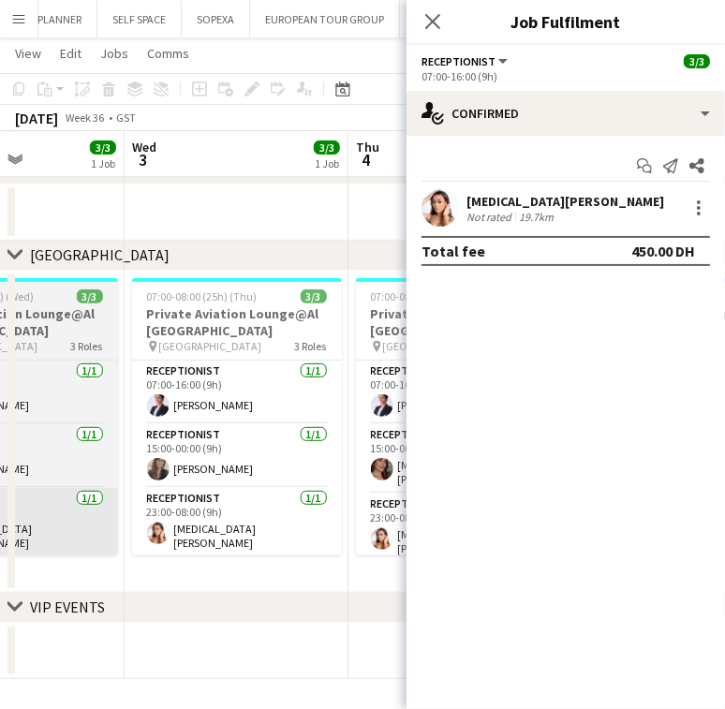
drag, startPoint x: 162, startPoint y: 545, endPoint x: 322, endPoint y: 510, distance: 163.8
click at [325, 510] on app-calendar-viewport "Sun 31 3/3 1 Job Mon 1 3/4 2 Jobs Tue 2 3/3 1 Job Wed 3 3/3 1 Job Thu 4 3/3 1 J…" at bounding box center [362, 252] width 725 height 854
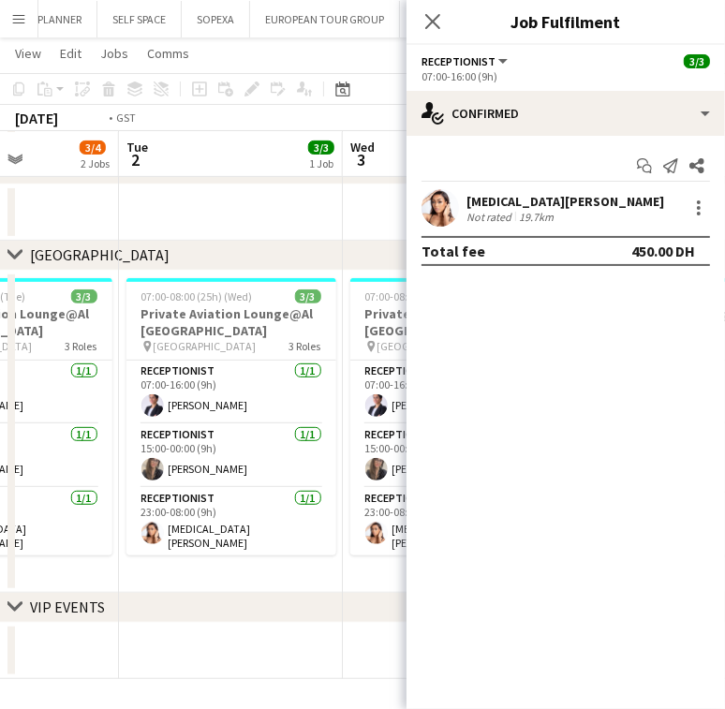
drag, startPoint x: 97, startPoint y: 528, endPoint x: 341, endPoint y: 467, distance: 251.0
click at [341, 467] on app-calendar-viewport "Sat 30 3/3 1 Job Sun 31 3/3 1 Job Mon 1 3/4 2 Jobs Tue 2 3/3 1 Job Wed 3 3/3 1 …" at bounding box center [362, 252] width 725 height 854
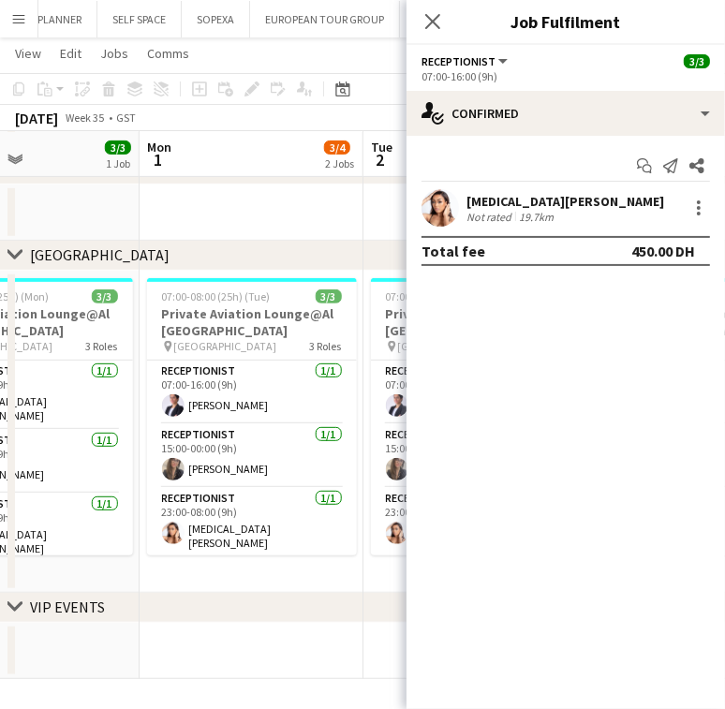
drag, startPoint x: 455, startPoint y: 429, endPoint x: 265, endPoint y: 478, distance: 196.2
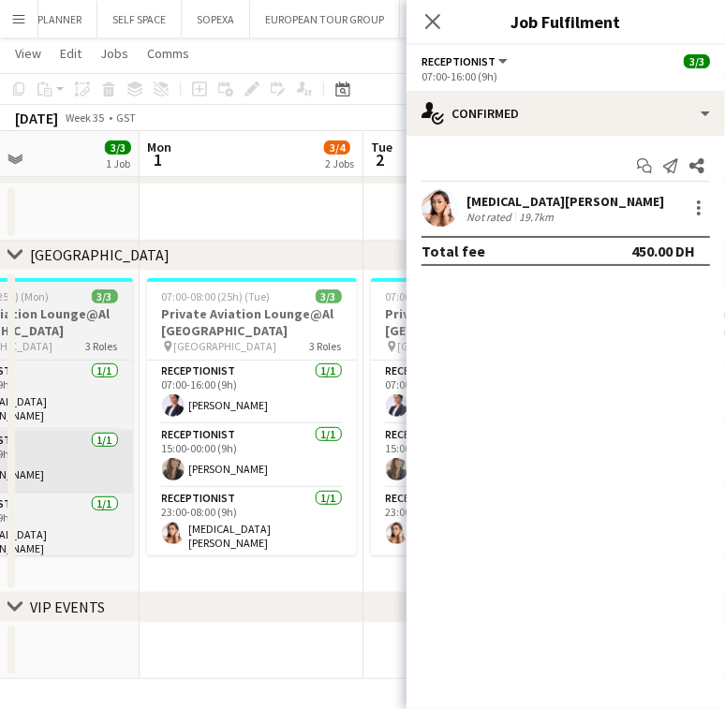
click at [484, 429] on body "Menu Boards Boards Boards All jobs Status Workforce Workforce My Workforce Recr…" at bounding box center [362, 231] width 725 height 959
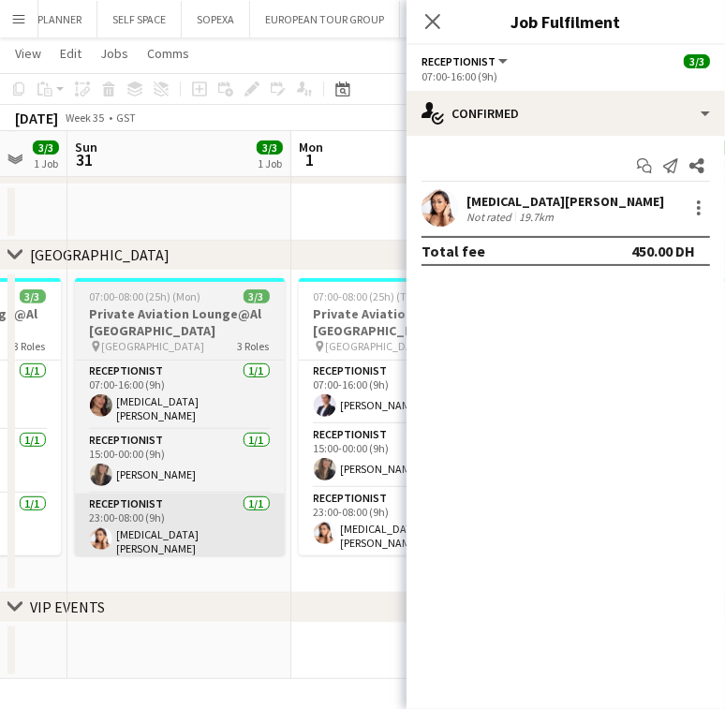
drag, startPoint x: 283, startPoint y: 479, endPoint x: 194, endPoint y: 505, distance: 92.7
click at [445, 452] on body "Menu Boards Boards Boards All jobs Status Workforce Workforce My Workforce Recr…" at bounding box center [362, 231] width 725 height 959
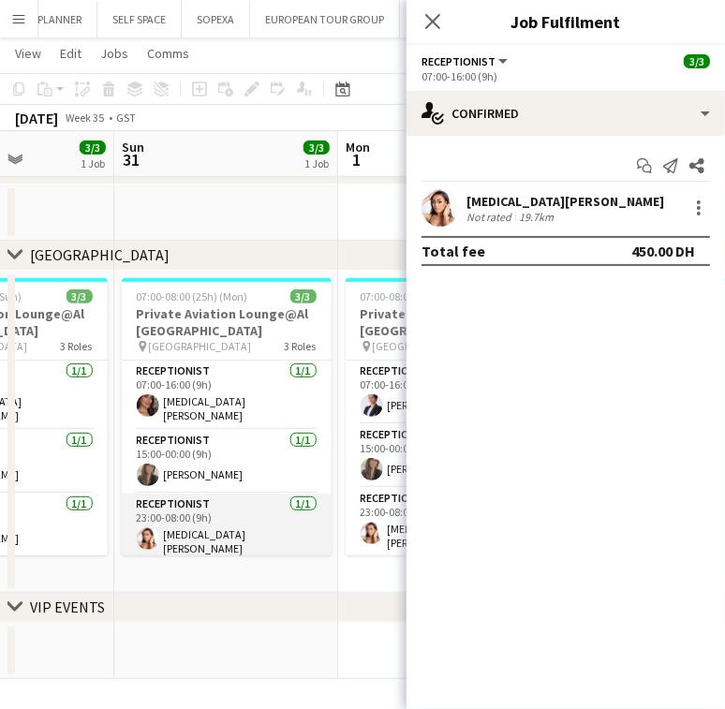
drag, startPoint x: 194, startPoint y: 505, endPoint x: 340, endPoint y: 498, distance: 146.2
click at [376, 493] on app-calendar-viewport "Thu 28 3/3 1 Job Fri 29 3/3 1 Job Sat 30 3/3 1 Job Sun 31 3/3 1 Job Mon 1 3/4 2…" at bounding box center [362, 252] width 725 height 854
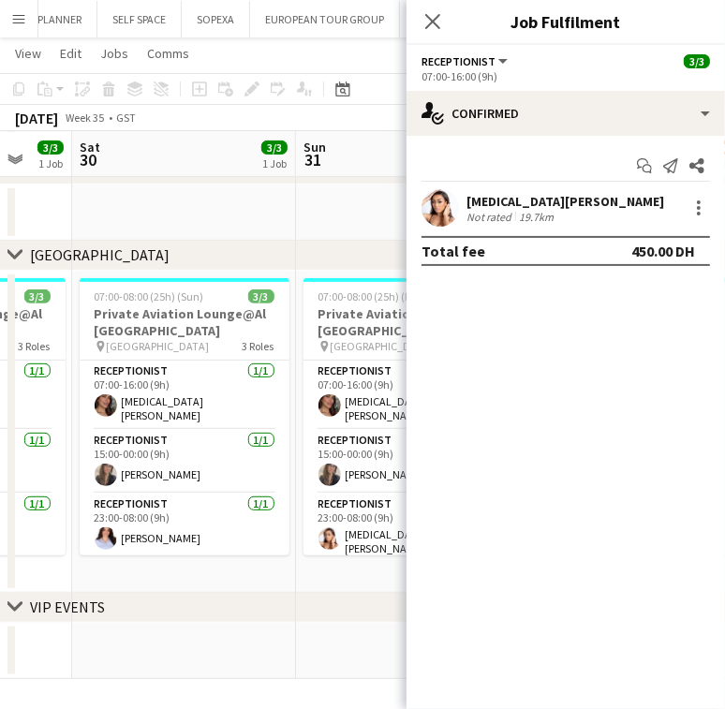
drag, startPoint x: 311, startPoint y: 507, endPoint x: 291, endPoint y: 509, distance: 19.9
click at [322, 507] on app-calendar-viewport "Thu 28 3/3 1 Job Fri 29 3/3 1 Job Sat 30 3/3 1 Job Sun 31 3/3 1 Job Mon 1 3/4 2…" at bounding box center [362, 252] width 725 height 854
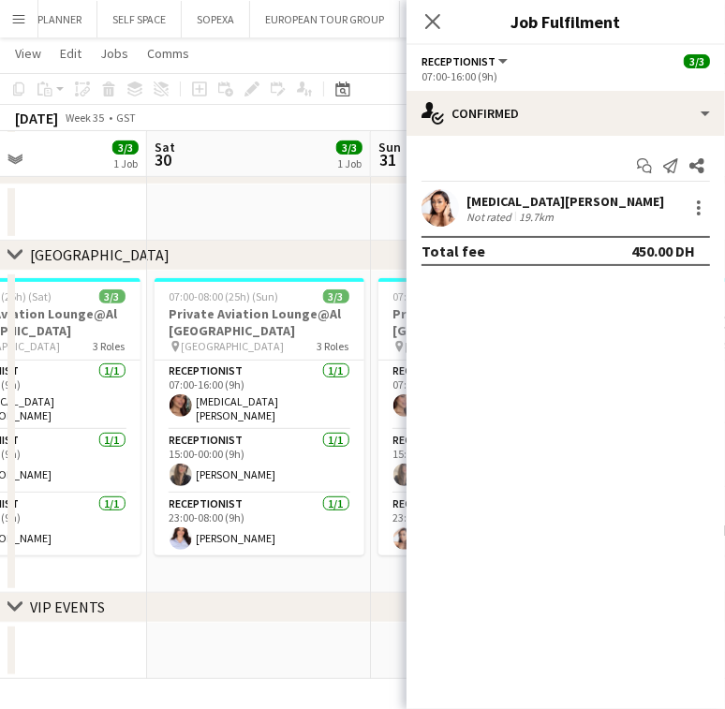
click at [285, 514] on app-calendar-viewport "Wed 27 3/3 1 Job Thu 28 3/3 1 Job Fri 29 3/3 1 Job Sat 30 3/3 1 Job Sun 31 3/3 …" at bounding box center [362, 252] width 725 height 854
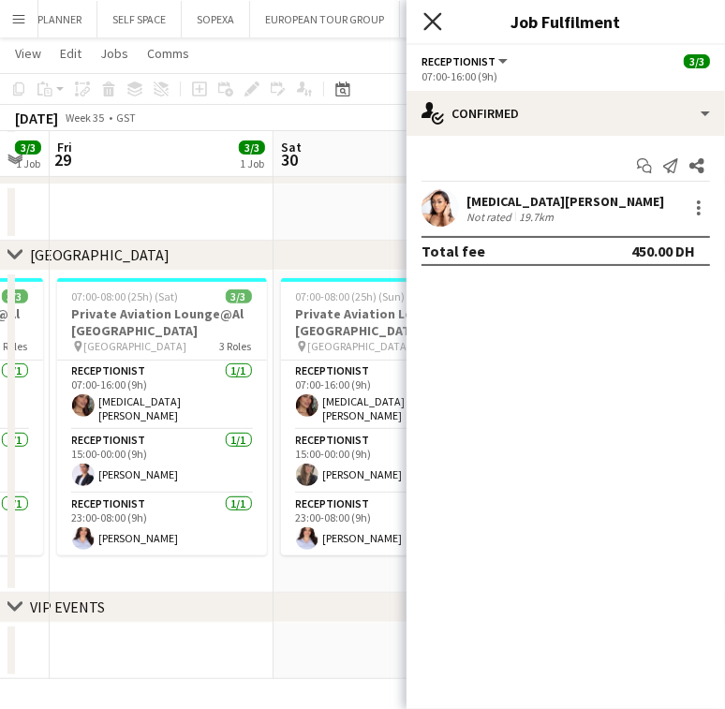
click at [434, 26] on icon "Close pop-in" at bounding box center [432, 21] width 18 height 18
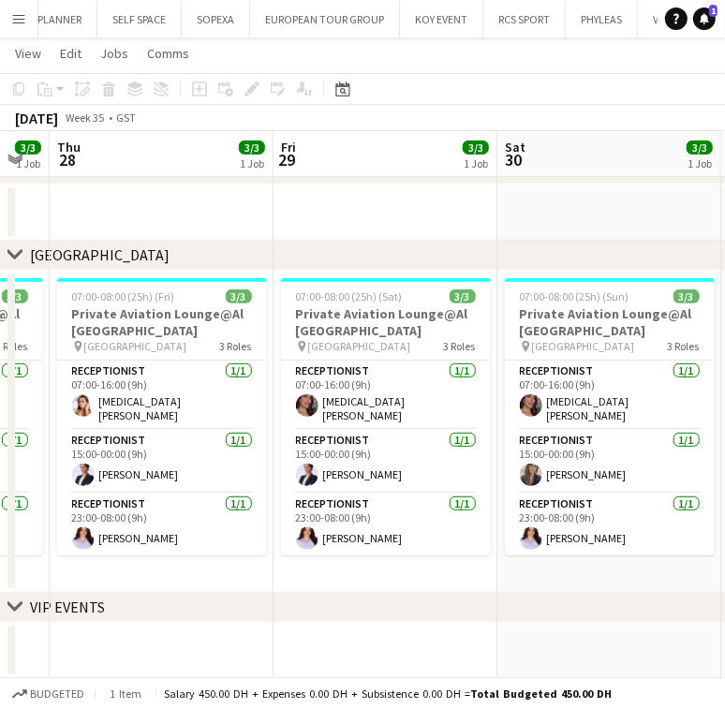
drag, startPoint x: 222, startPoint y: 487, endPoint x: 533, endPoint y: 435, distance: 315.1
click at [534, 435] on app-calendar-viewport "Tue 26 3/3 1 Job Wed 27 3/3 1 Job Thu 28 3/3 1 Job Fri 29 3/3 1 Job Sat 30 3/3 …" at bounding box center [362, 252] width 725 height 854
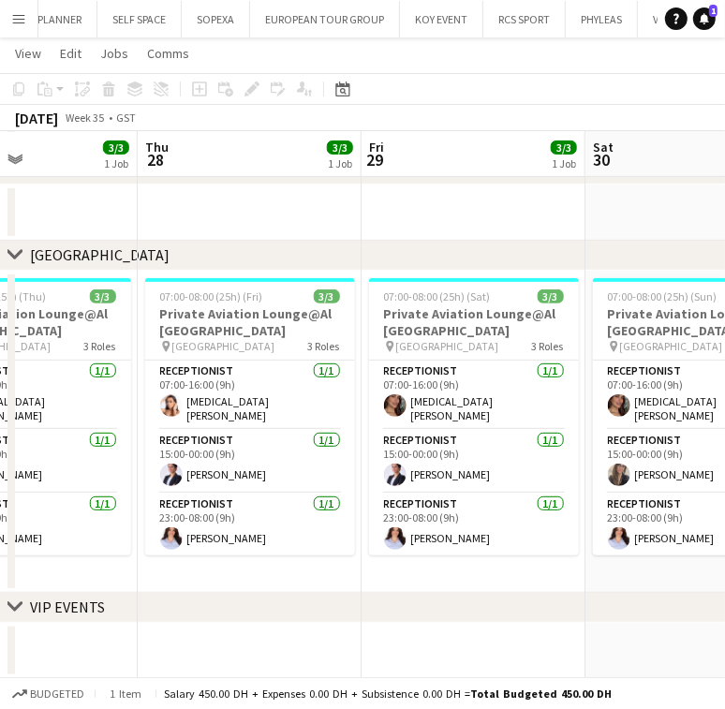
drag, startPoint x: 410, startPoint y: 459, endPoint x: 614, endPoint y: 405, distance: 211.0
click at [614, 405] on app-calendar-viewport "Mon 25 3/3 1 Job Tue 26 3/3 1 Job Wed 27 3/3 1 Job Thu 28 3/3 1 Job Fri 29 3/3 …" at bounding box center [362, 252] width 725 height 854
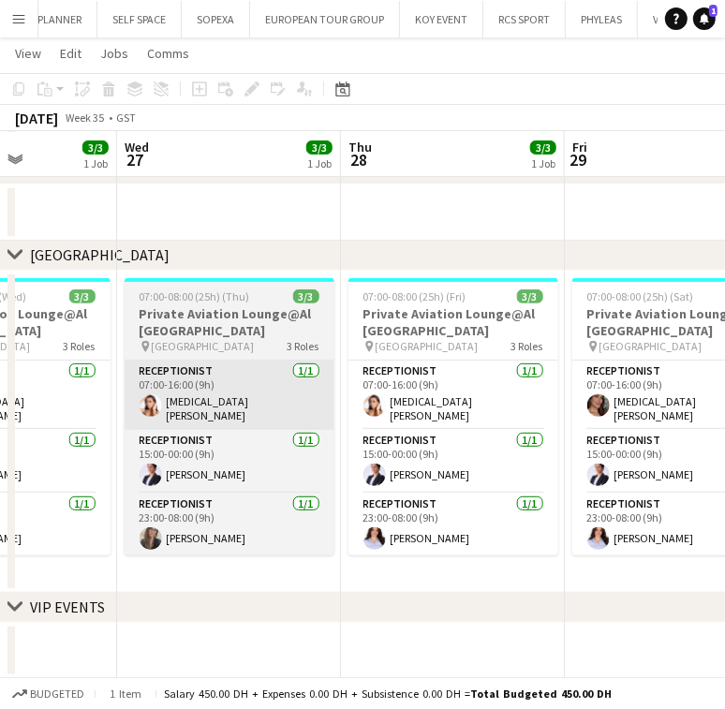
click at [619, 417] on app-calendar-viewport "Sun 24 3/3 1 Job Mon 25 3/3 1 Job Tue 26 3/3 1 Job Wed 27 3/3 1 Job Thu 28 3/3 …" at bounding box center [362, 252] width 725 height 854
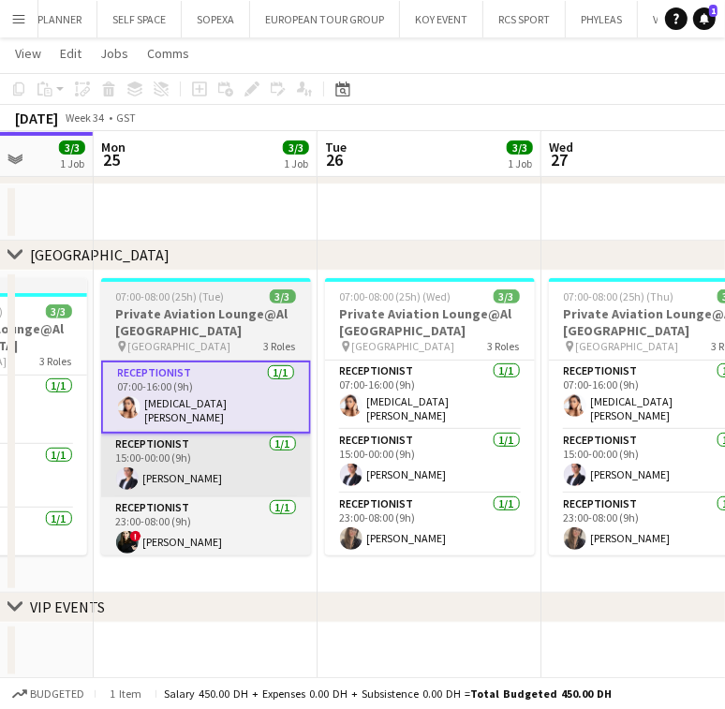
drag, startPoint x: 536, startPoint y: 386, endPoint x: 379, endPoint y: 443, distance: 166.5
click at [557, 385] on app-calendar-viewport "Fri 22 3/3 1 Job Sat 23 2/3 1 Job Sun 24 3/3 1 Job Mon 25 3/3 1 Job Tue 26 3/3 …" at bounding box center [362, 252] width 725 height 854
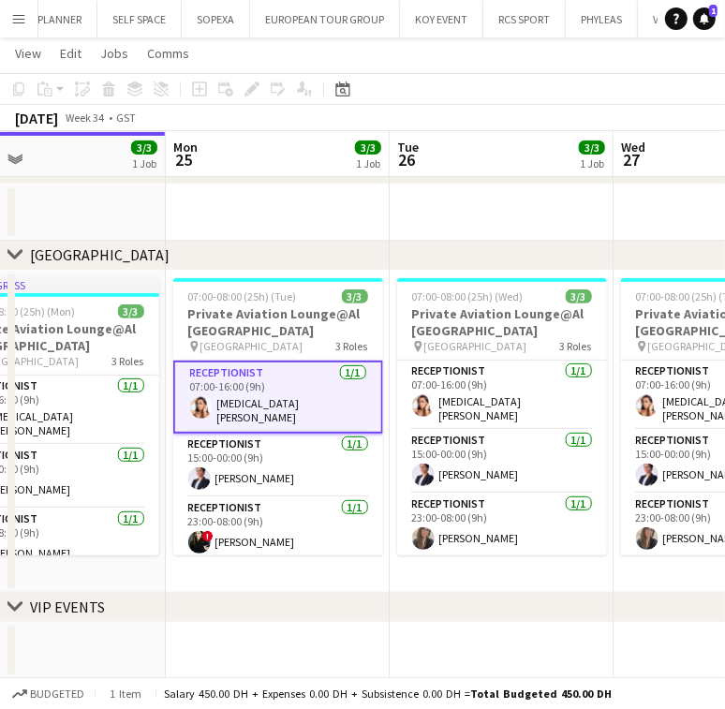
scroll to position [0, 458]
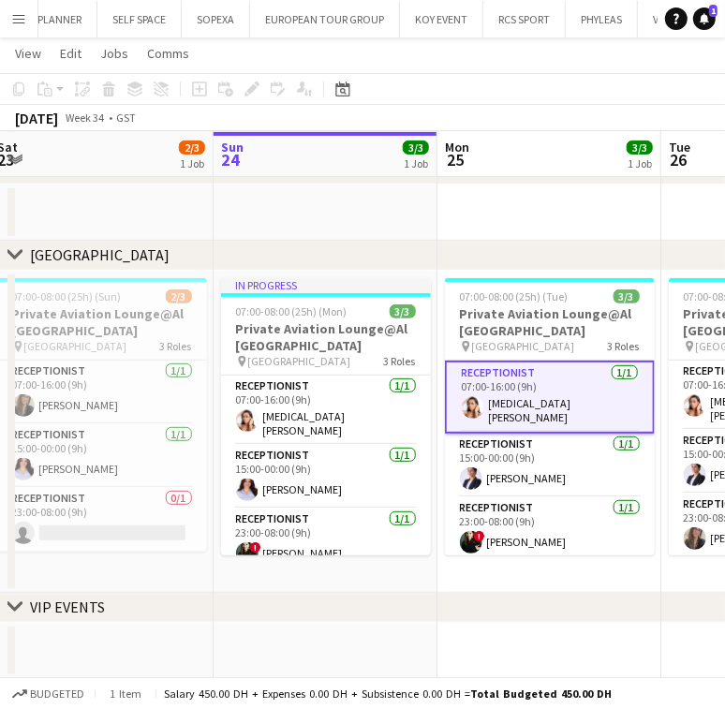
drag, startPoint x: 273, startPoint y: 471, endPoint x: 544, endPoint y: 409, distance: 278.5
click at [544, 409] on app-calendar-viewport "Thu 21 3/3 1 Job Fri 22 3/3 1 Job Sat 23 2/3 1 Job Sun 24 3/3 1 Job Mon 25 3/3 …" at bounding box center [362, 252] width 725 height 854
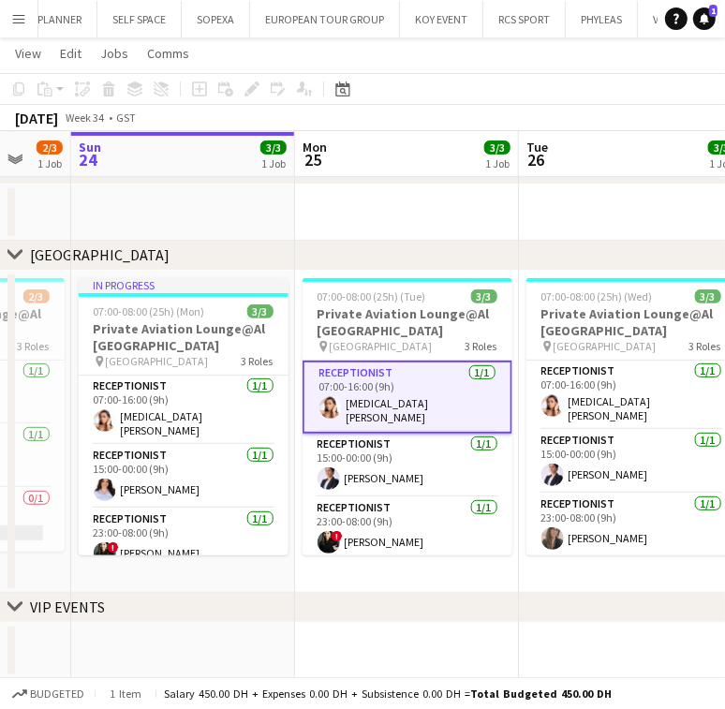
scroll to position [0, 601]
drag, startPoint x: 345, startPoint y: 496, endPoint x: 201, endPoint y: 493, distance: 143.3
click at [201, 493] on app-calendar-viewport "Thu 21 3/3 1 Job Fri 22 3/3 1 Job Sat 23 2/3 1 Job Sun 24 3/3 1 Job Mon 25 3/3 …" at bounding box center [362, 252] width 725 height 854
drag, startPoint x: 298, startPoint y: 485, endPoint x: 281, endPoint y: 489, distance: 17.3
click at [281, 489] on app-calendar-viewport "Thu 21 3/3 1 Job Fri 22 3/3 1 Job Sat 23 2/3 1 Job Sun 24 3/3 1 Job Mon 25 3/3 …" at bounding box center [362, 252] width 725 height 854
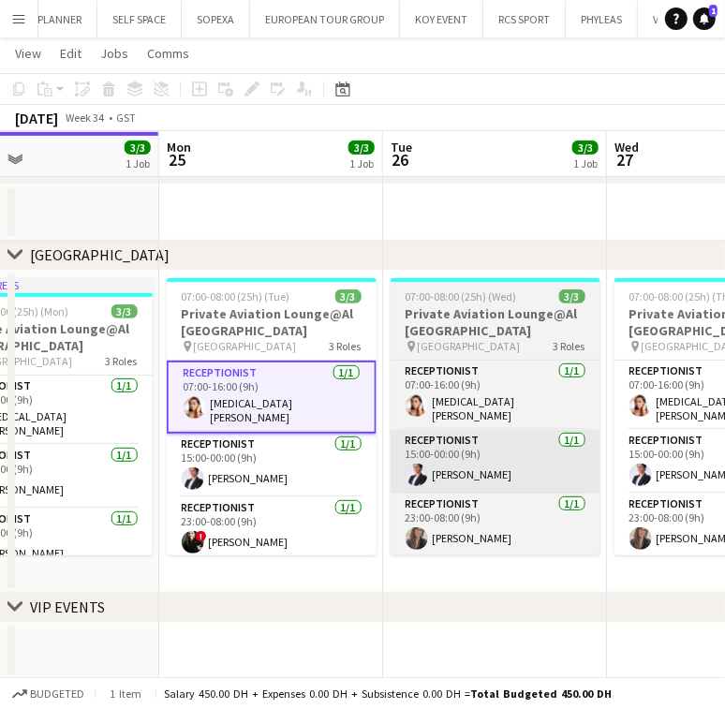
drag
click at [333, 494] on app-calendar-viewport "Thu 21 3/3 1 Job Fri 22 3/3 1 Job Sat 23 2/3 1 Job Sun 24 3/3 1 Job Mon 25 3/3 …" at bounding box center [362, 252] width 725 height 854
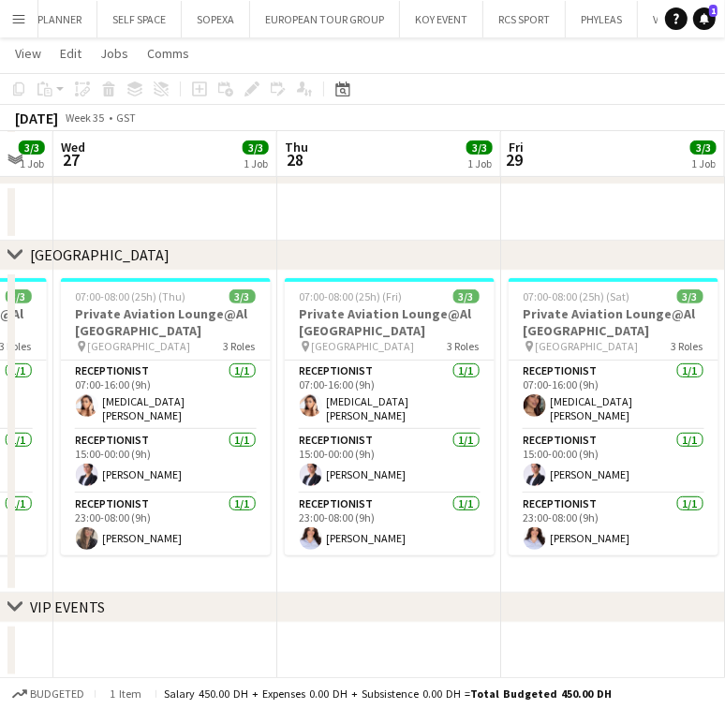
click at [396, 486] on app-calendar-viewport "Sat 23 2/3 1 Job Sun 24 3/3 1 Job Mon 25 3/3 1 Job Tue 26 3/3 1 Job Wed 27 3/3 …" at bounding box center [362, 252] width 725 height 854
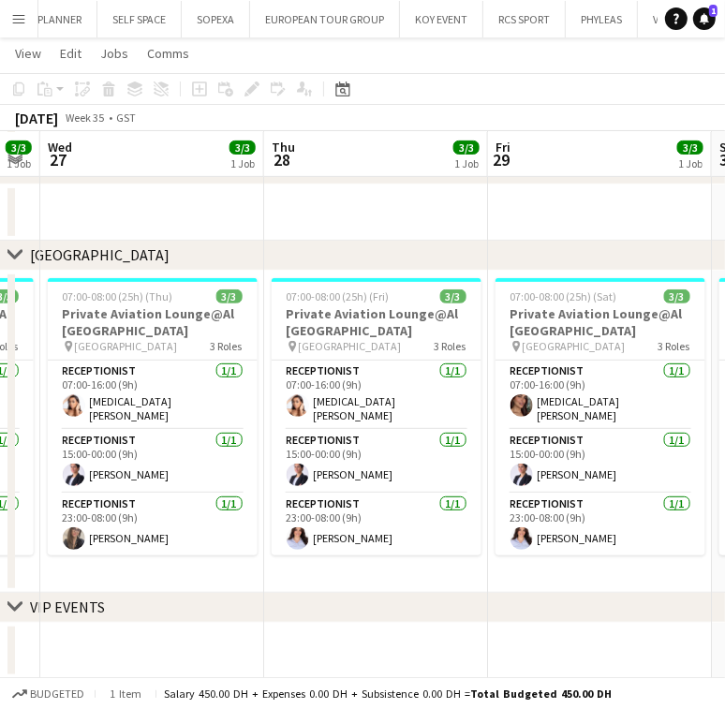
click at [295, 509] on app-calendar-viewport "Sat 23 2/3 1 Job Sun 24 3/3 1 Job Mon 25 3/3 1 Job Tue 26 3/3 1 Job Wed 27 3/3 …" at bounding box center [362, 252] width 725 height 854
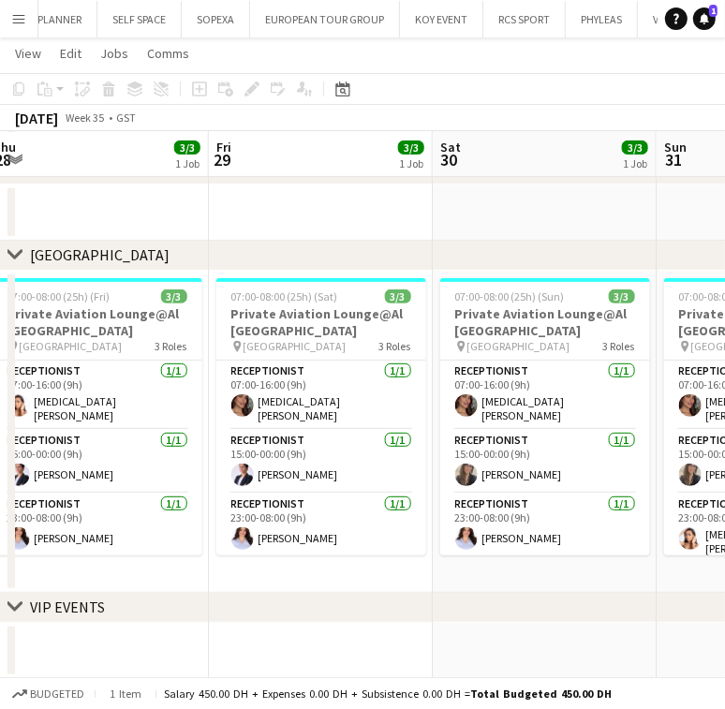
scroll to position [0, 704]
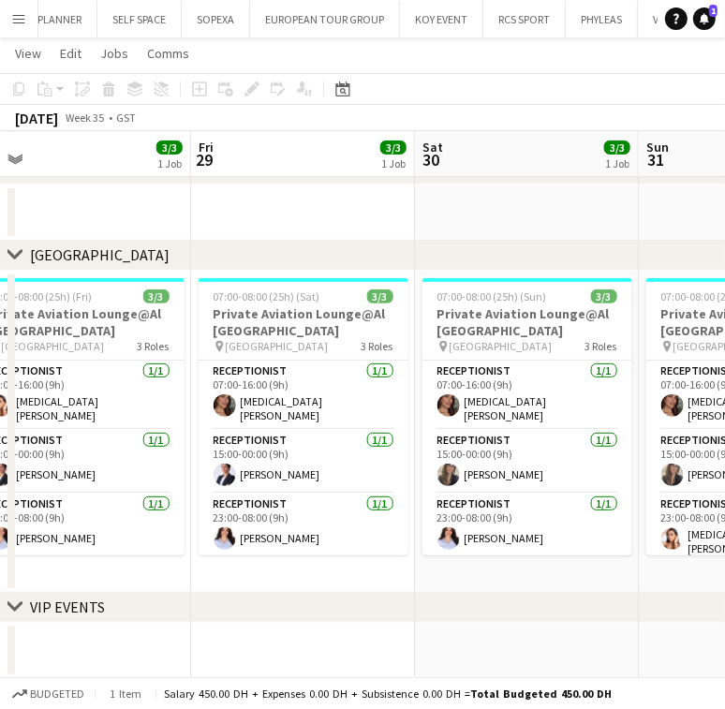
click at [263, 478] on app-calendar-viewport "Mon 25 3/3 1 Job Tue 26 3/3 1 Job Wed 27 3/3 1 Job Thu 28 3/3 1 Job Fri 29 3/3 …" at bounding box center [362, 252] width 725 height 854
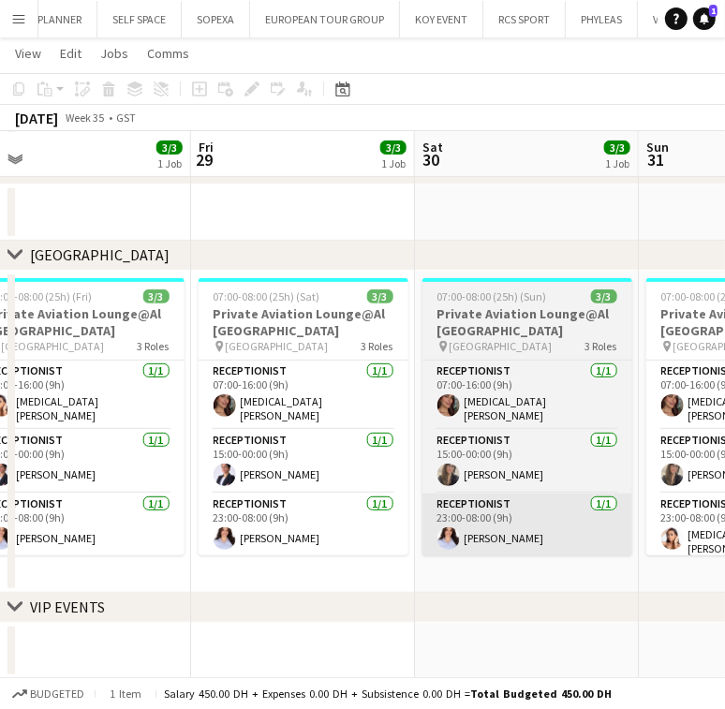
click at [391, 511] on app-calendar-viewport "Mon 25 3/3 1 Job Tue 26 3/3 1 Job Wed 27 3/3 1 Job Thu 28 3/3 1 Job Fri 29 3/3 …" at bounding box center [362, 252] width 725 height 854
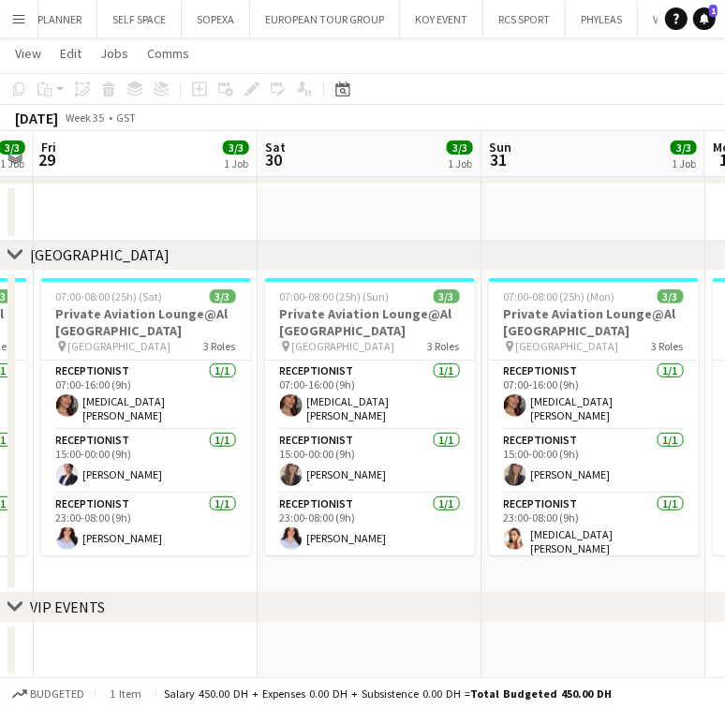
scroll to position [0, 612]
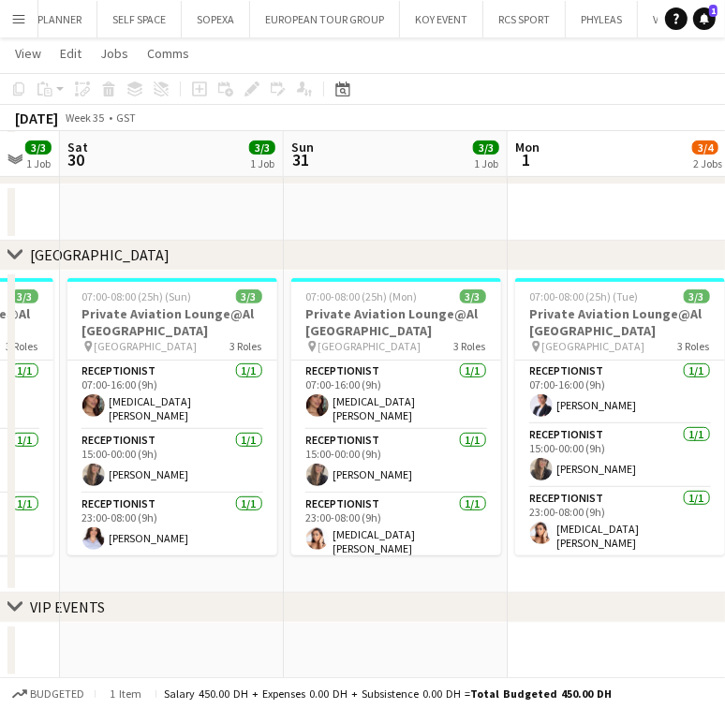
click at [313, 506] on app-calendar-viewport "Wed 27 3/3 1 Job Thu 28 3/3 1 Job Fri 29 3/3 1 Job Sat 30 3/3 1 Job Sun 31 3/3 …" at bounding box center [362, 252] width 725 height 854
click at [313, 437] on app-calendar-viewport "Wed 27 3/3 1 Job Thu 28 3/3 1 Job Fri 29 3/3 1 Job Sat 30 3/3 1 Job Sun 31 3/3 …" at bounding box center [362, 252] width 725 height 854
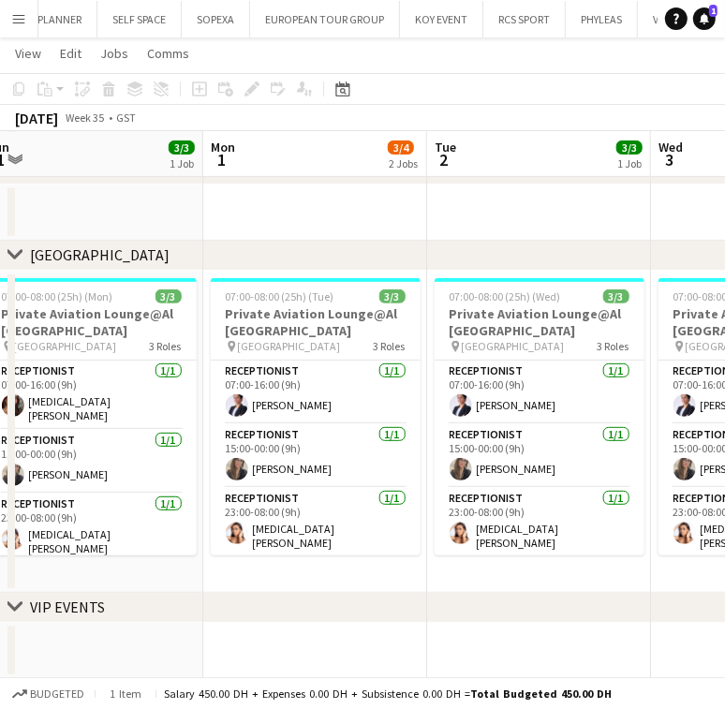
click at [397, 424] on app-calendar-viewport "Fri 29 3/3 1 Job Sat 30 3/3 1 Job Sun 31 3/3 1 Job Mon 1 3/4 2 Jobs Tue 2 3/3 1…" at bounding box center [362, 252] width 725 height 854
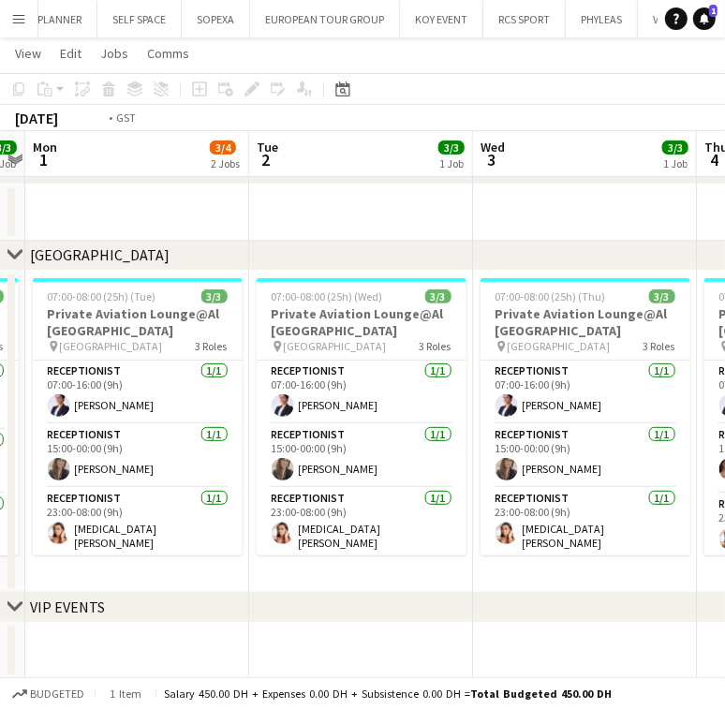
click at [330, 431] on app-calendar-viewport "Fri 29 3/3 1 Job Sat 30 3/3 1 Job Sun 31 3/3 1 Job Mon 1 3/4 2 Jobs Tue 2 3/3 1…" at bounding box center [362, 252] width 725 height 854
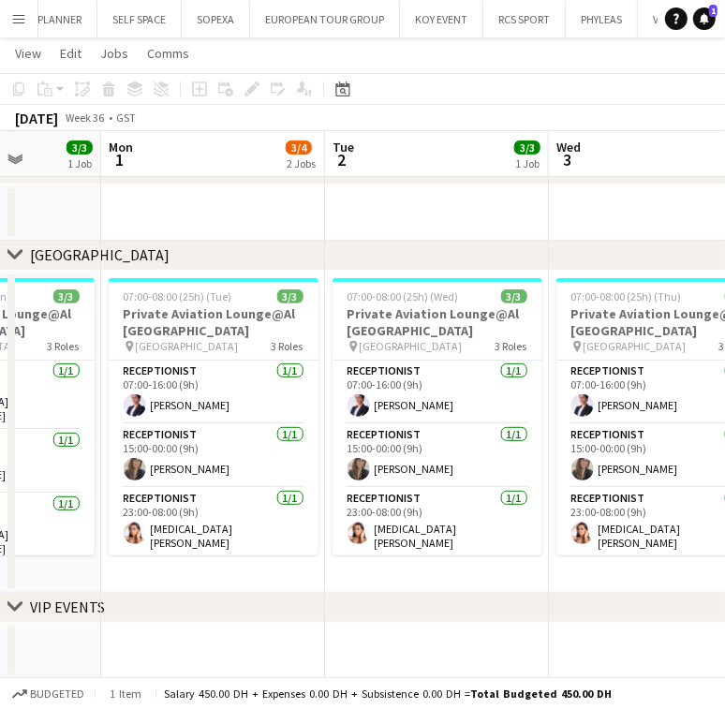
click at [322, 455] on app-calendar-viewport "Fri 29 3/3 1 Job Sat 30 3/3 1 Job Sun 31 3/3 1 Job Mon 1 3/4 2 Jobs Tue 2 3/3 1…" at bounding box center [362, 252] width 725 height 854
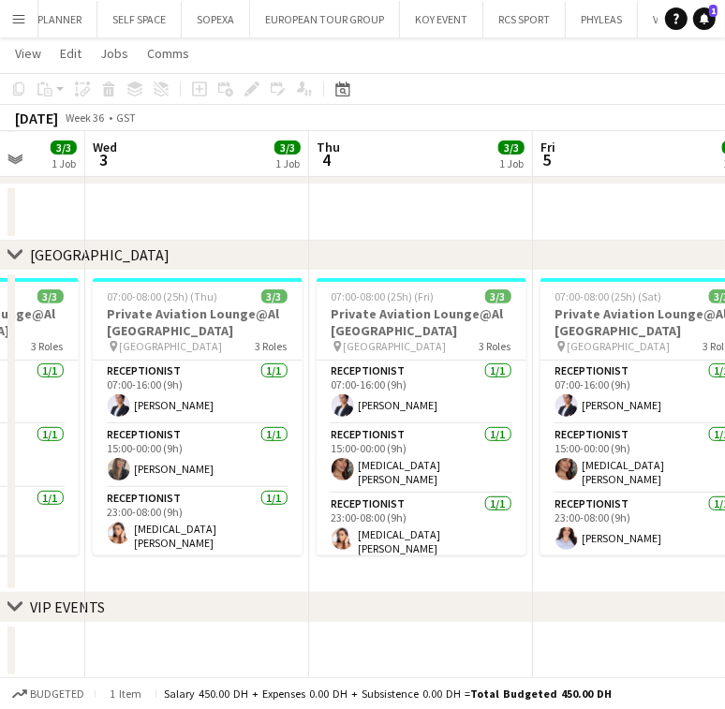
scroll to position [0, 829]
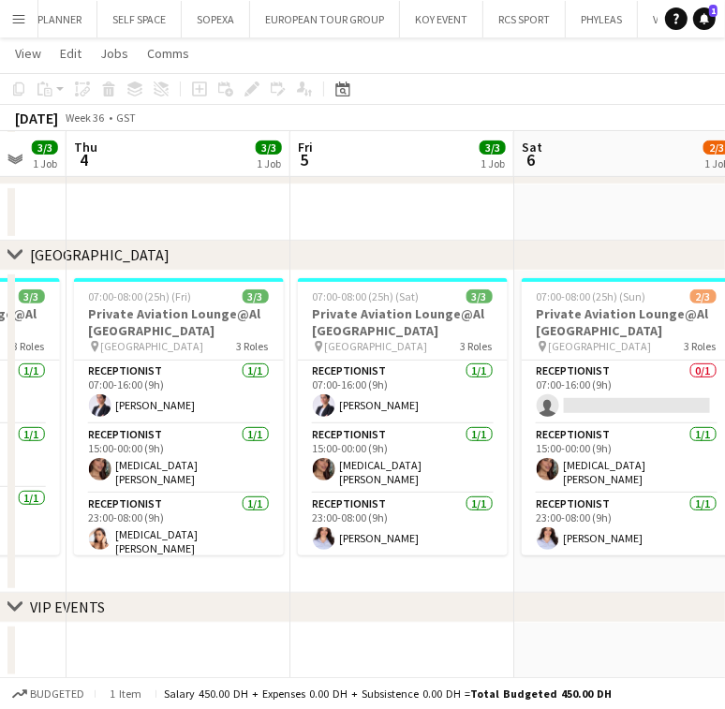
click at [345, 429] on app-calendar-viewport "Sun 31 3/3 1 Job Mon 1 3/4 2 Jobs Tue 2 3/3 1 Job Wed 3 3/3 1 Job Thu 4 3/3 1 J…" at bounding box center [362, 252] width 725 height 854
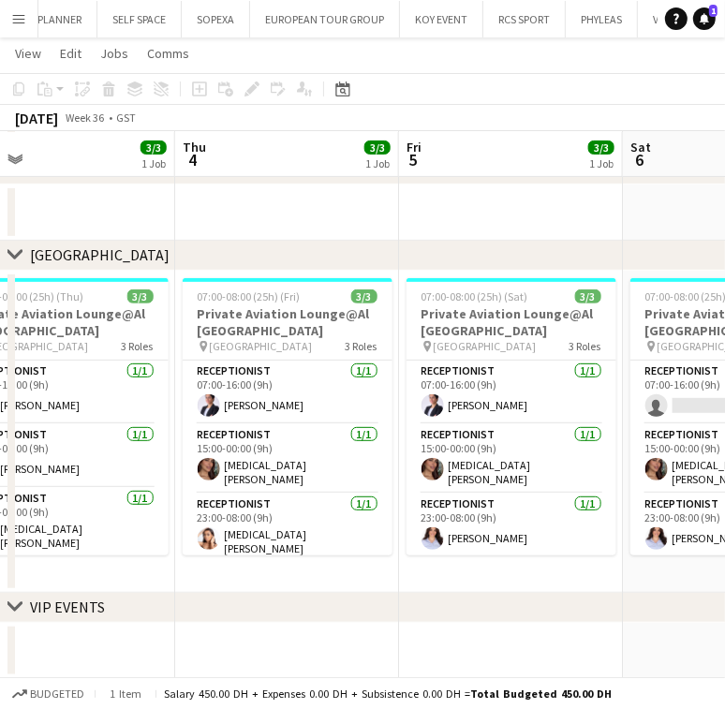
click at [425, 513] on app-calendar-viewport "Sun 31 3/3 1 Job Mon 1 3/4 2 Jobs Tue 2 3/3 1 Job Wed 3 3/3 1 Job Thu 4 3/3 1 J…" at bounding box center [362, 252] width 725 height 854
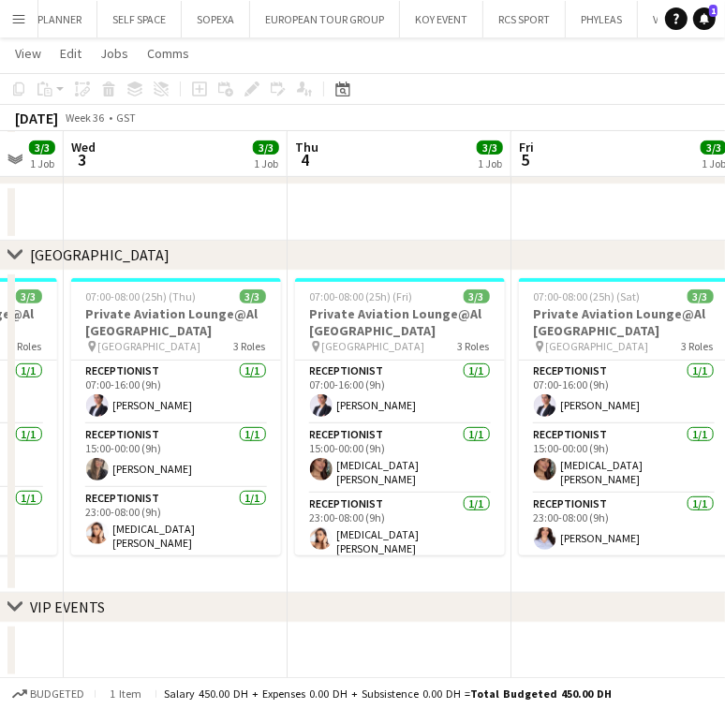
click at [397, 522] on app-calendar-viewport "Sun 31 3/3 1 Job Mon 1 3/4 2 Jobs Tue 2 3/3 1 Job Wed 3 3/3 1 Job Thu 4 3/3 1 J…" at bounding box center [362, 252] width 725 height 854
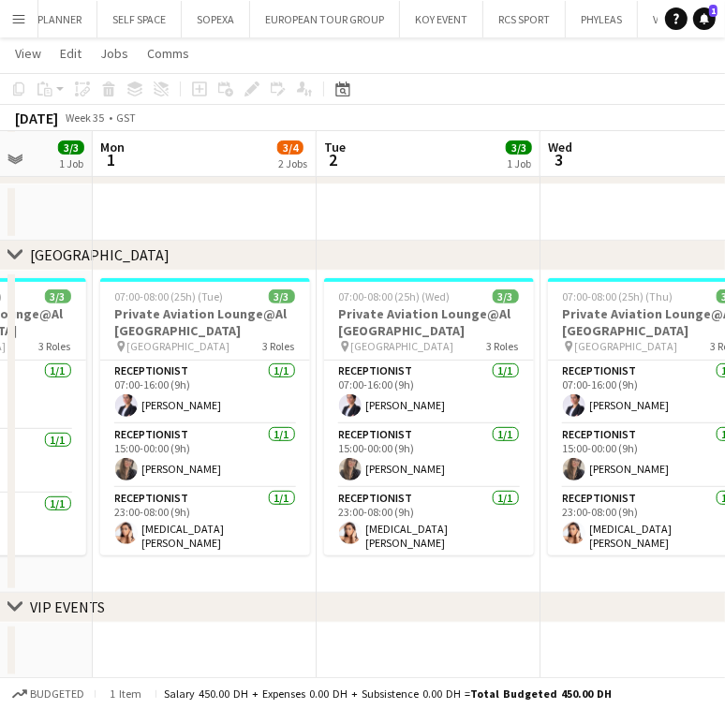
click at [484, 505] on app-calendar-viewport "Fri 29 3/3 1 Job Sat 30 3/3 1 Job Sun 31 3/3 1 Job Mon 1 3/4 2 Jobs Tue 2 3/3 1…" at bounding box center [362, 252] width 725 height 854
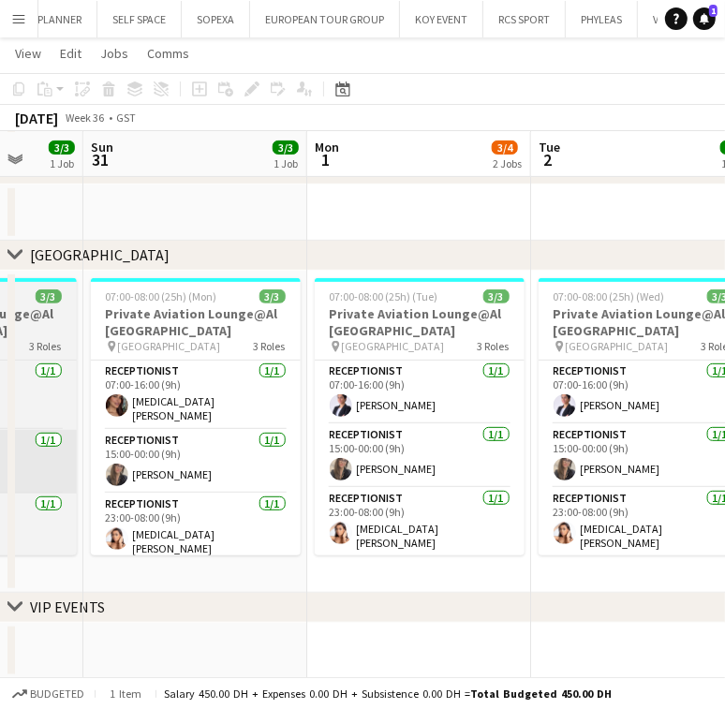
click at [521, 479] on app-calendar-viewport "Thu 28 3/3 1 Job Fri 29 3/3 1 Job Sat 30 3/3 1 Job Sun 31 3/3 1 Job Mon 1 3/4 2…" at bounding box center [362, 252] width 725 height 854
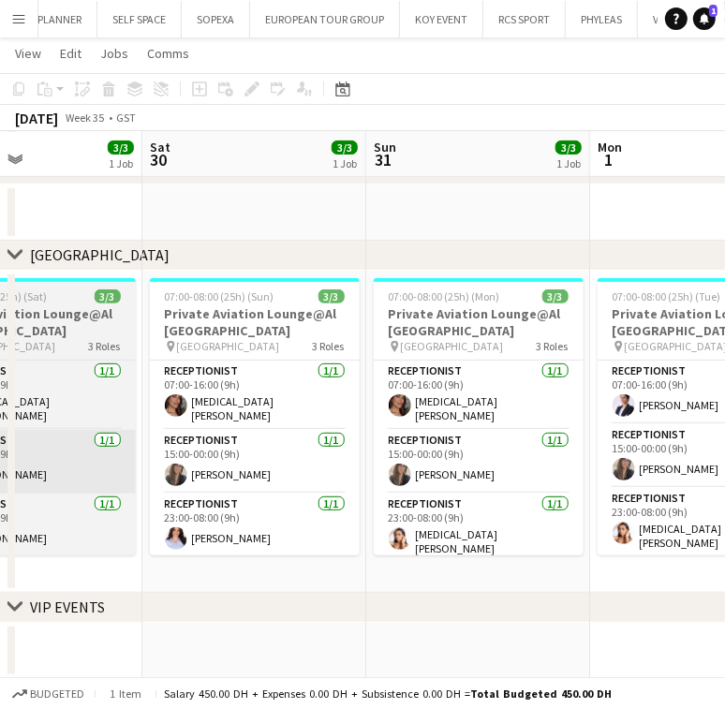
click at [617, 465] on app-calendar-viewport "Wed 27 3/3 1 Job Thu 28 3/3 1 Job Fri 29 3/3 1 Job Sat 30 3/3 1 Job Sun 31 3/3 …" at bounding box center [362, 252] width 725 height 854
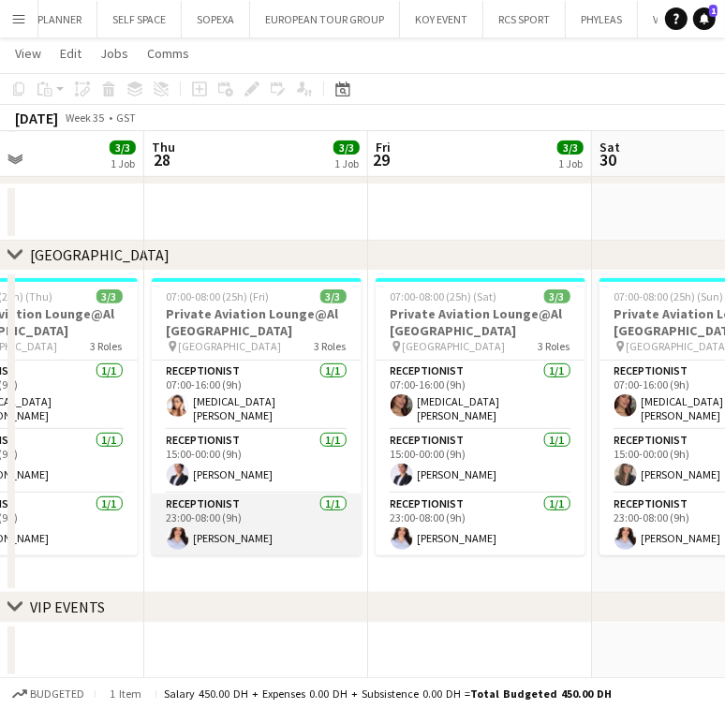
click at [652, 491] on app-calendar-viewport "Mon 25 3/3 1 Job Tue 26 3/3 1 Job Wed 27 3/3 1 Job Thu 28 3/3 1 Job Fri 29 3/3 …" at bounding box center [362, 252] width 725 height 854
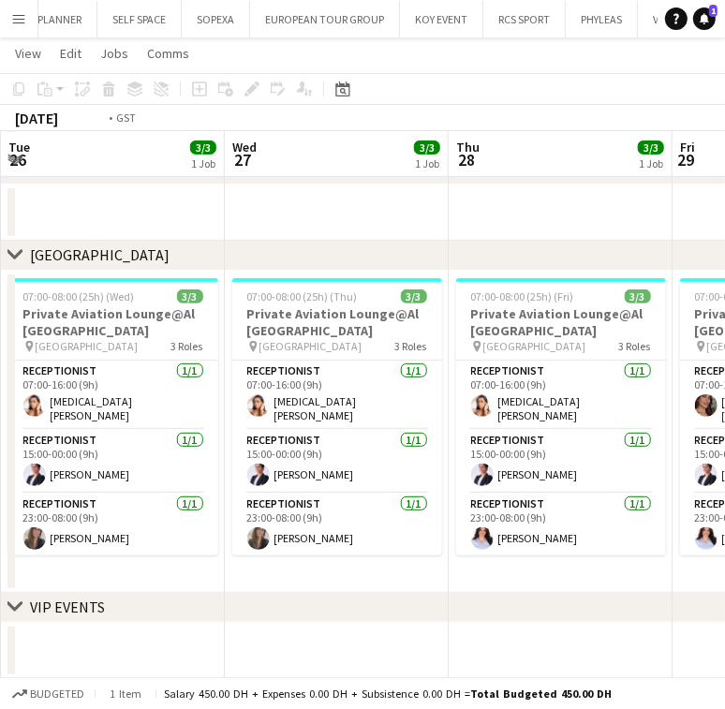
click at [610, 468] on app-calendar-viewport "Sun 24 3/3 1 Job Mon 25 3/3 1 Job Tue 26 3/3 1 Job Wed 27 3/3 1 Job Thu 28 3/3 …" at bounding box center [362, 252] width 725 height 854
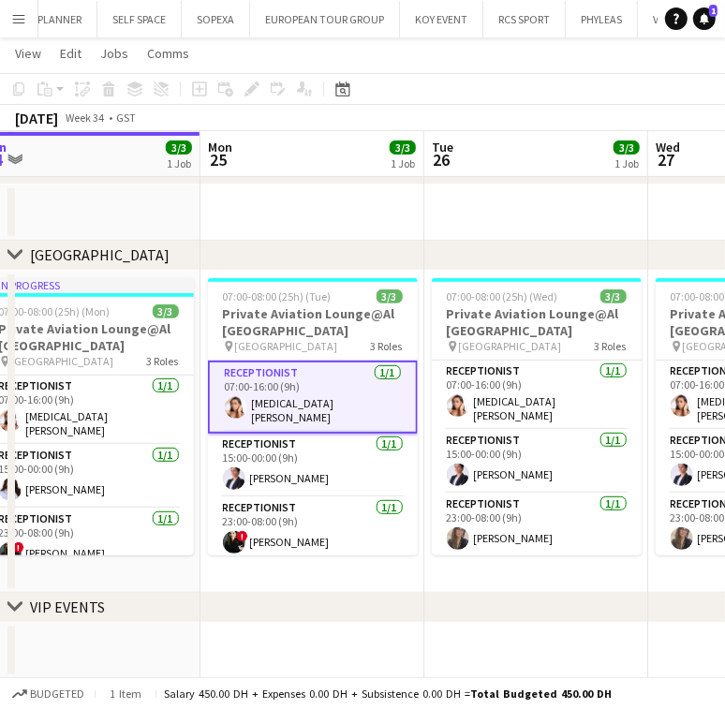
scroll to position [0, 463]
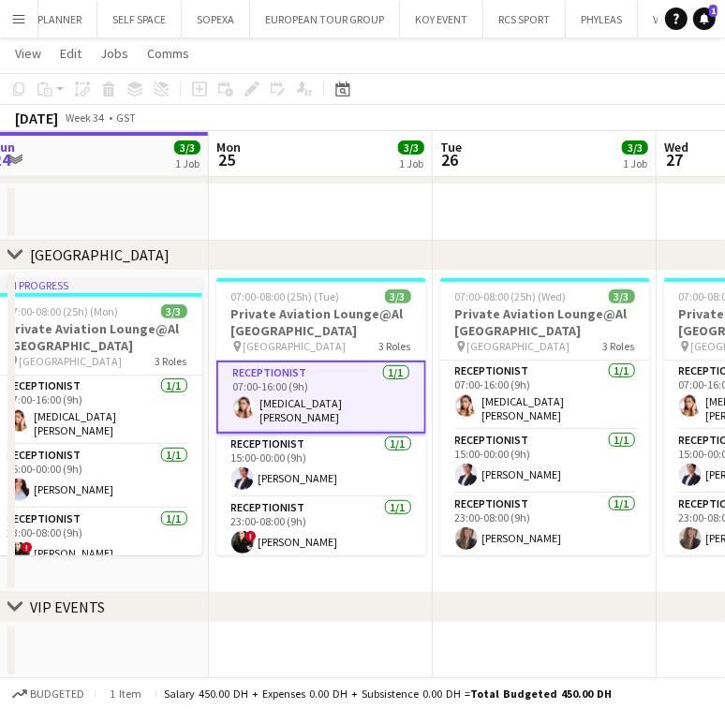
click at [441, 476] on app-calendar-viewport "Fri 22 3/3 1 Job Sat 23 2/3 1 Job Sun 24 3/3 1 Job Mon 25 3/3 1 Job Tue 26 3/3 …" at bounding box center [362, 252] width 725 height 854
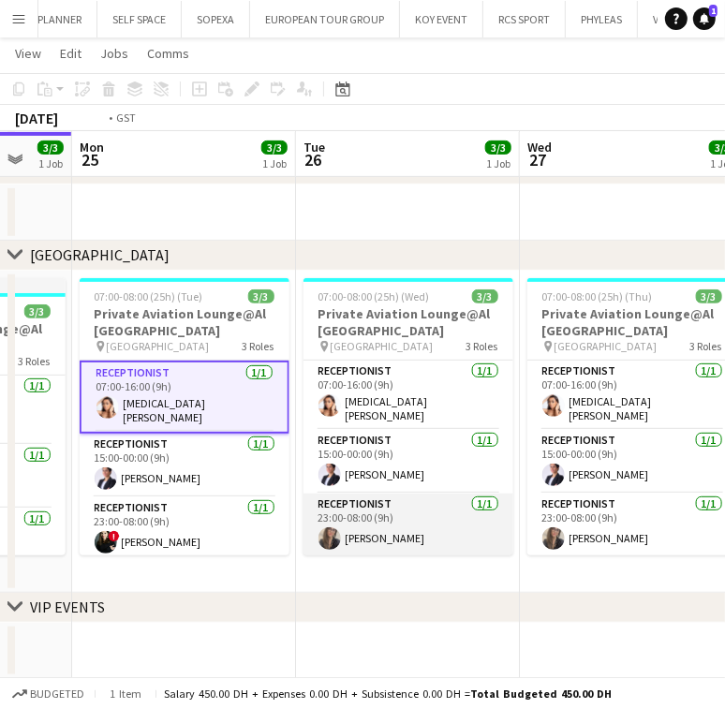
click at [308, 528] on app-calendar-viewport "Fri 22 3/3 1 Job Sat 23 2/3 1 Job Sun 24 3/3 1 Job Mon 25 3/3 1 Job Tue 26 3/3 …" at bounding box center [362, 252] width 725 height 854
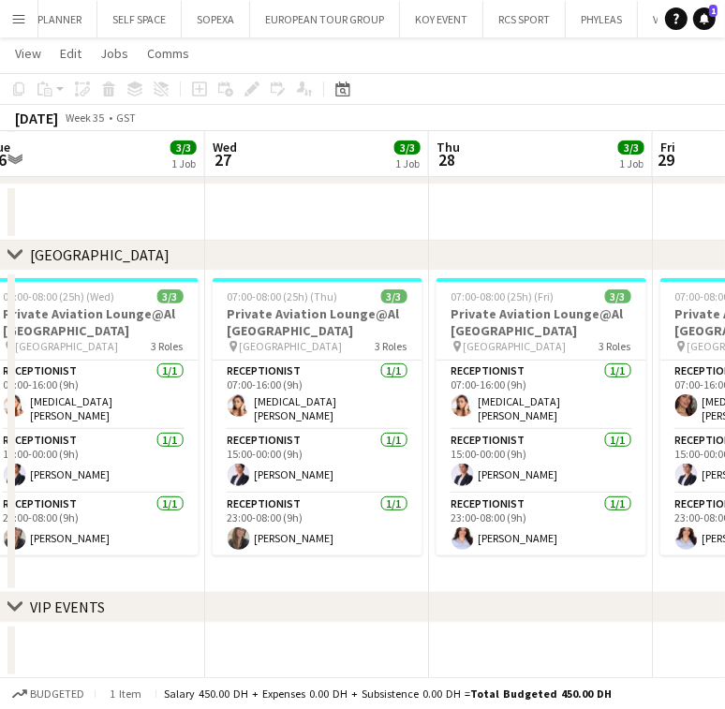
click at [274, 535] on app-calendar-viewport "Fri 22 3/3 1 Job Sat 23 2/3 1 Job Sun 24 3/3 1 Job Mon 25 3/3 1 Job Tue 26 3/3 …" at bounding box center [362, 252] width 725 height 854
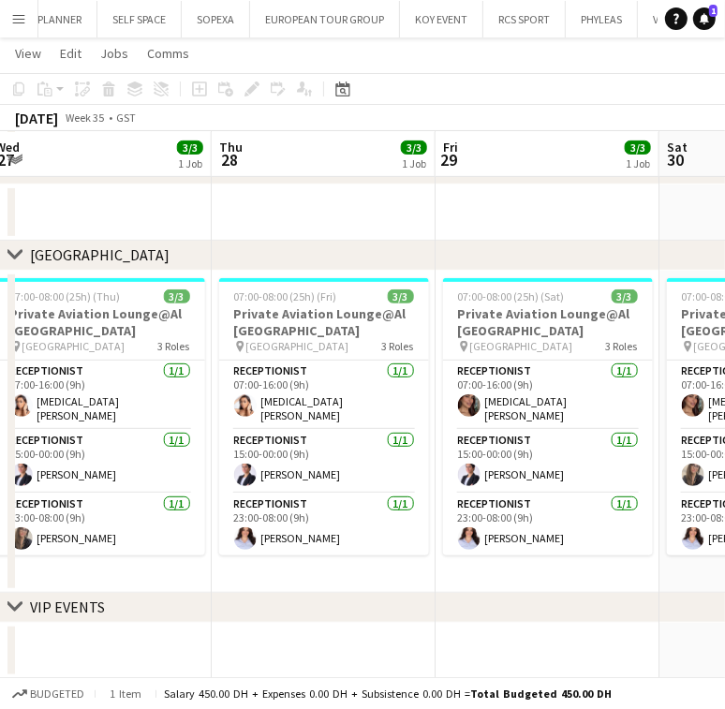
click at [292, 558] on app-calendar-viewport "Sun 24 3/3 1 Job Mon 25 3/3 1 Job Tue 26 3/3 1 Job Wed 27 3/3 1 Job Thu 28 3/3 …" at bounding box center [362, 252] width 725 height 854
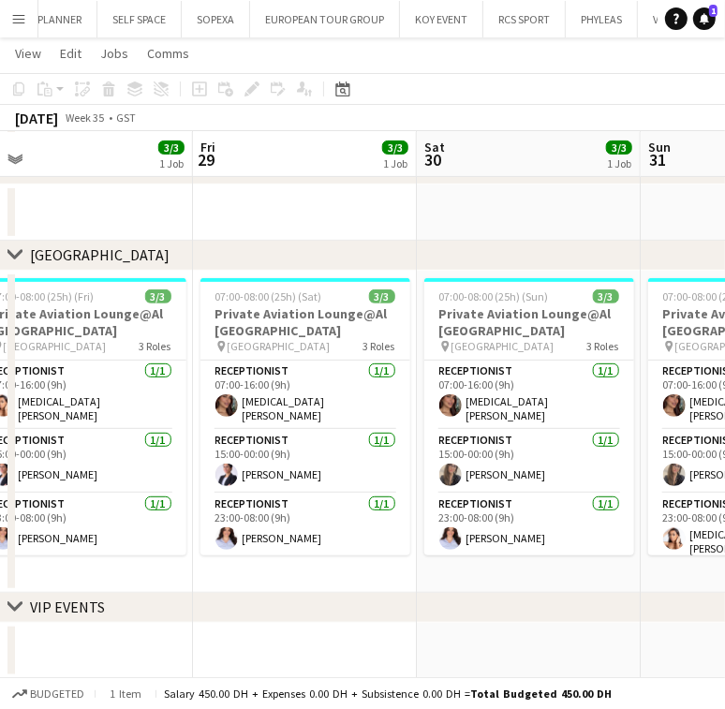
drag, startPoint x: 509, startPoint y: 529, endPoint x: 268, endPoint y: 578, distance: 246.5
click at [268, 578] on app-calendar-viewport "Tue 26 3/3 1 Job Wed 27 3/3 1 Job Thu 28 3/3 1 Job Fri 29 3/3 1 Job Sat 30 3/3 …" at bounding box center [362, 252] width 725 height 854
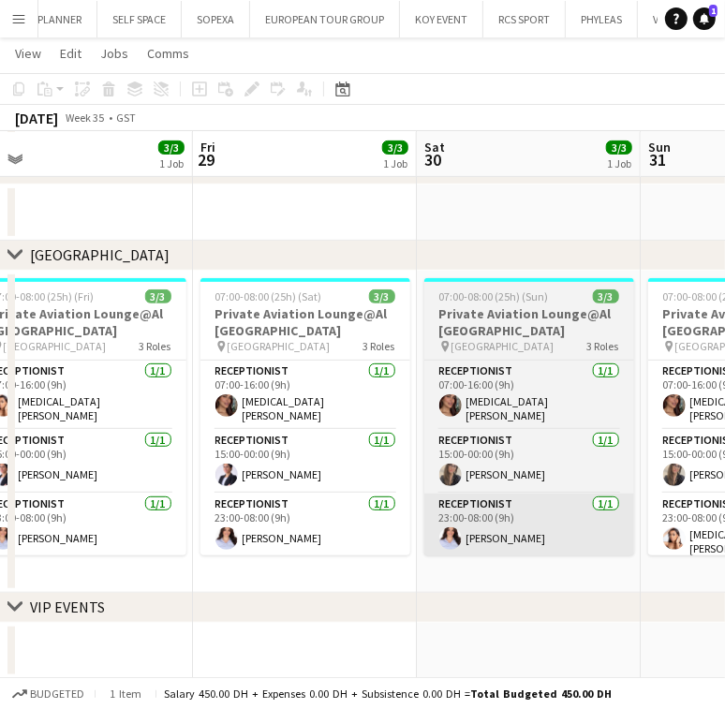
click at [357, 508] on app-calendar-viewport "Tue 26 3/3 1 Job Wed 27 3/3 1 Job Thu 28 3/3 1 Job Fri 29 3/3 1 Job Sat 30 3/3 …" at bounding box center [362, 252] width 725 height 854
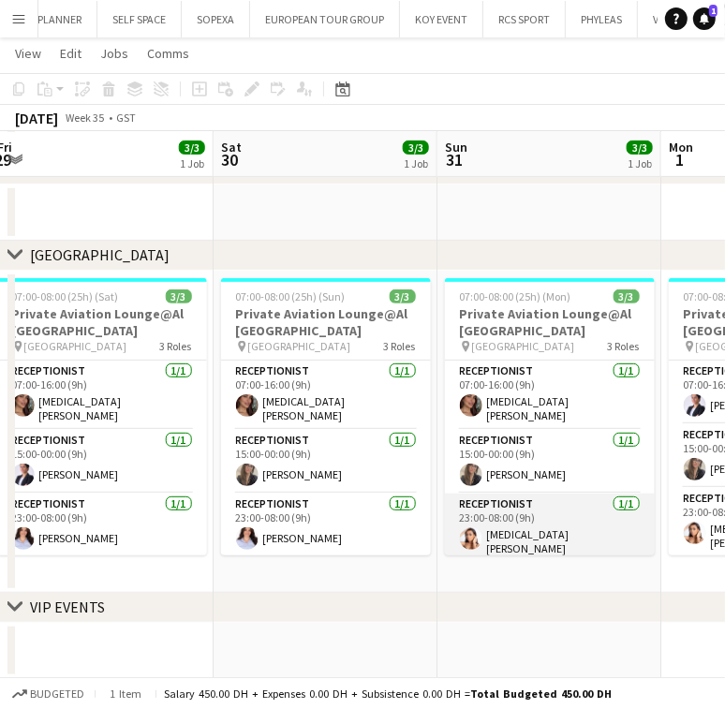
click at [270, 516] on app-calendar-viewport "Tue 26 3/3 1 Job Wed 27 3/3 1 Job Thu 28 3/3 1 Job Fri 29 3/3 1 Job Sat 30 3/3 …" at bounding box center [362, 252] width 725 height 854
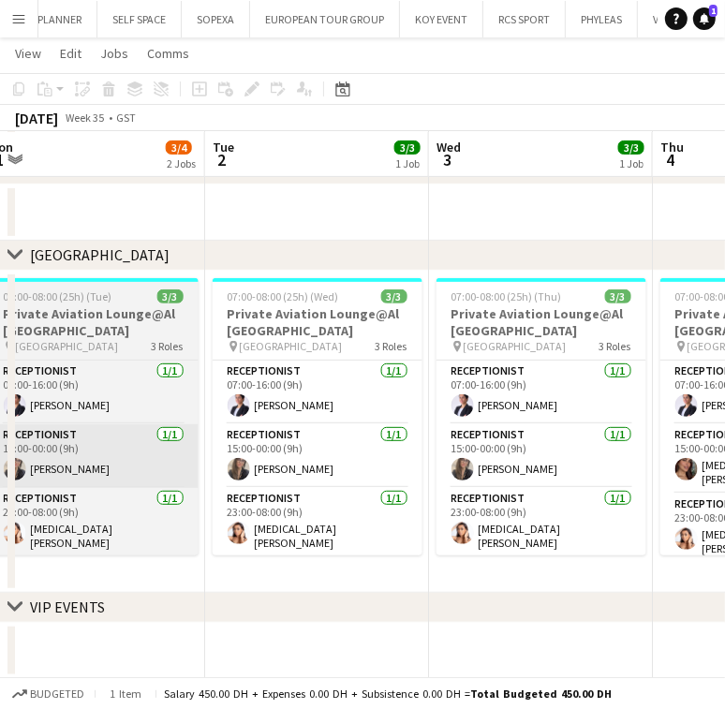
drag, startPoint x: 342, startPoint y: 498, endPoint x: 342, endPoint y: 481, distance: 16.9
click at [301, 508] on app-calendar-viewport "Thu 28 3/3 1 Job Fri 29 3/3 1 Job Sat 30 3/3 1 Job Sun 31 3/3 1 Job Mon 1 3/4 2…" at bounding box center [362, 252] width 725 height 854
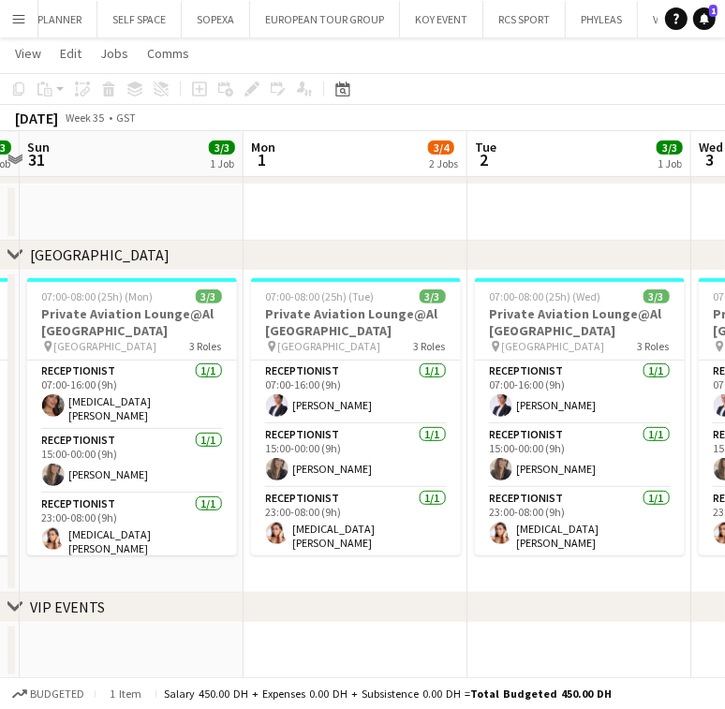
drag, startPoint x: 344, startPoint y: 483, endPoint x: 334, endPoint y: 486, distance: 9.8
click at [334, 486] on app-calendar-viewport "Thu 28 3/3 1 Job Fri 29 3/3 1 Job Sat 30 3/3 1 Job Sun 31 3/3 1 Job Mon 1 3/4 2…" at bounding box center [362, 252] width 725 height 854
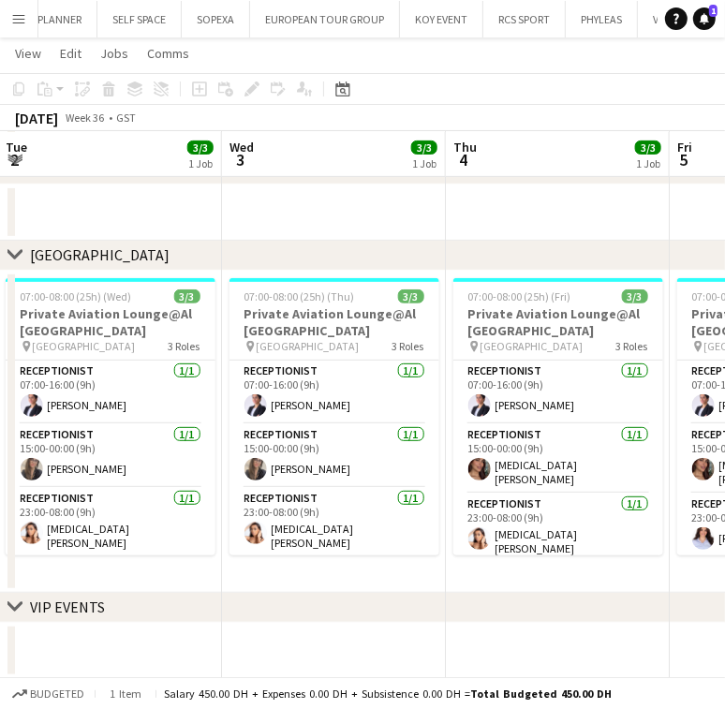
drag, startPoint x: 532, startPoint y: 458, endPoint x: 288, endPoint y: 484, distance: 244.9
click at [288, 484] on app-calendar-viewport "Sat 30 3/3 1 Job Sun 31 3/3 1 Job Mon 1 3/4 2 Jobs Tue 2 3/3 1 Job Wed 3 3/3 1 …" at bounding box center [362, 252] width 725 height 854
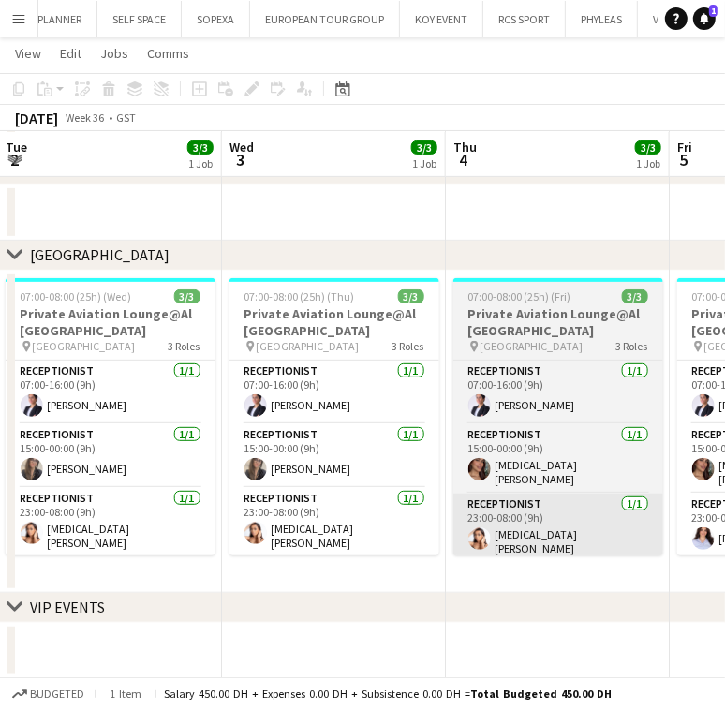
scroll to position [0, 847]
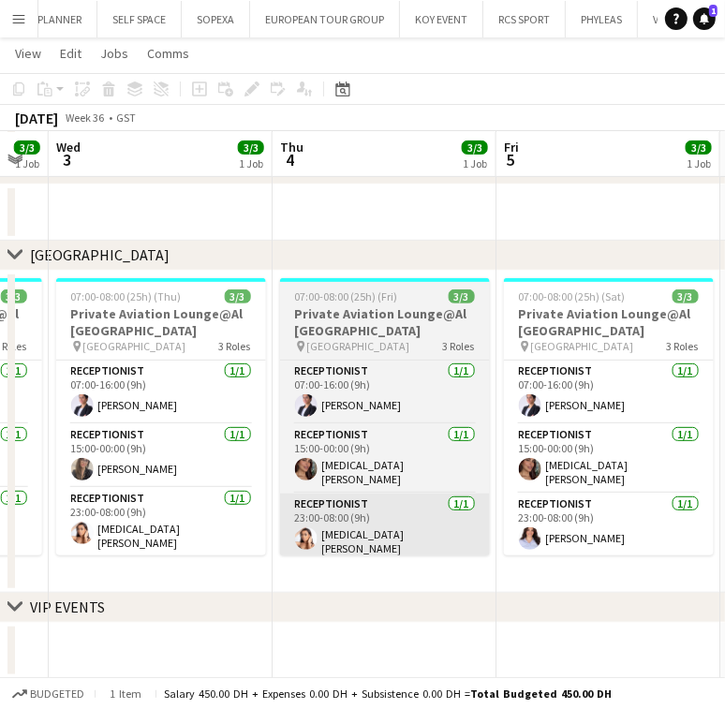
click at [315, 497] on app-calendar-viewport "Sat 30 3/3 1 Job Sun 31 3/3 1 Job Mon 1 3/4 2 Jobs Tue 2 3/3 1 Job Wed 3 3/3 1 …" at bounding box center [362, 252] width 725 height 854
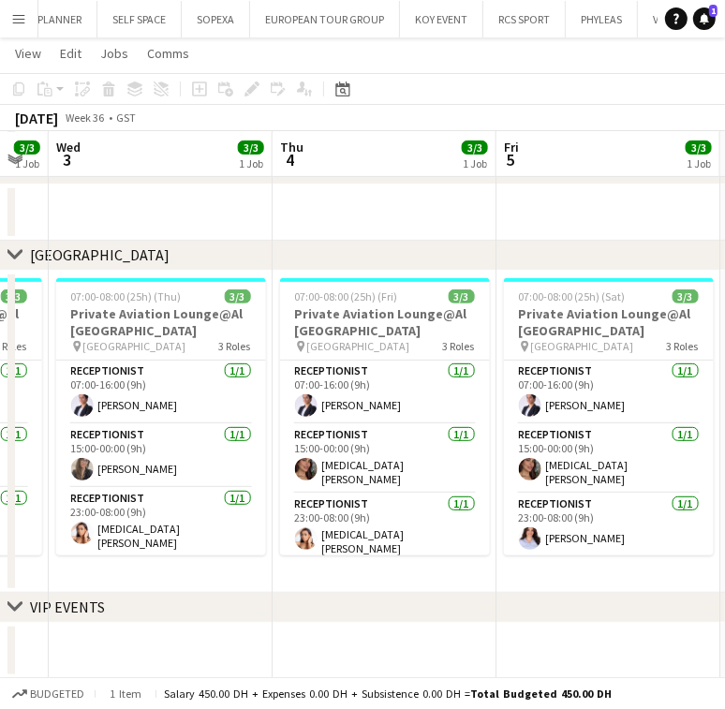
click at [348, 567] on app-date-cell "07:00-08:00 (25h) (Fri) 3/3 Private Aviation Lounge@Al [GEOGRAPHIC_DATA] pin [G…" at bounding box center [385, 432] width 224 height 322
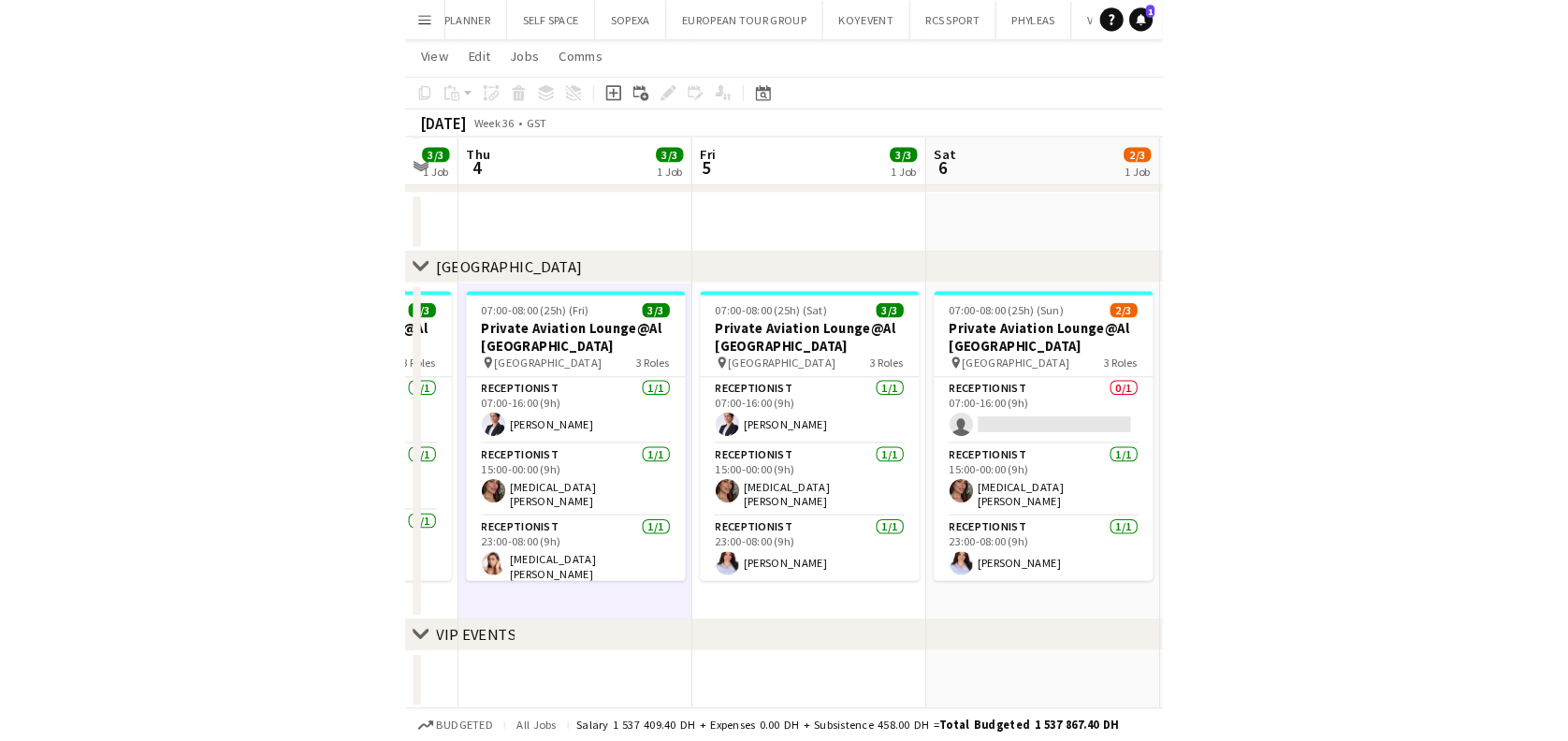
scroll to position [216, 0]
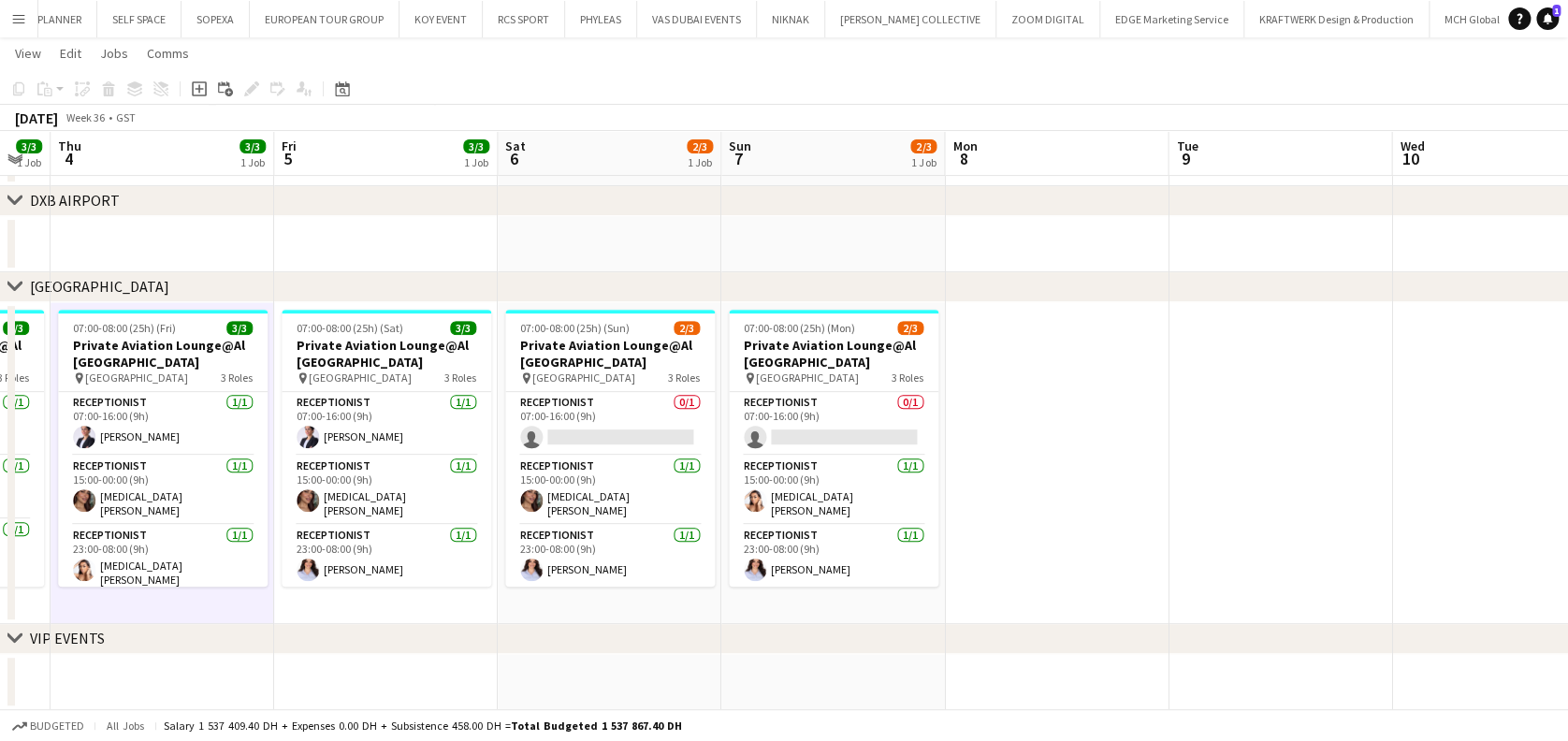
click at [1115, 381] on app-date-cell at bounding box center [1057, 462] width 224 height 322
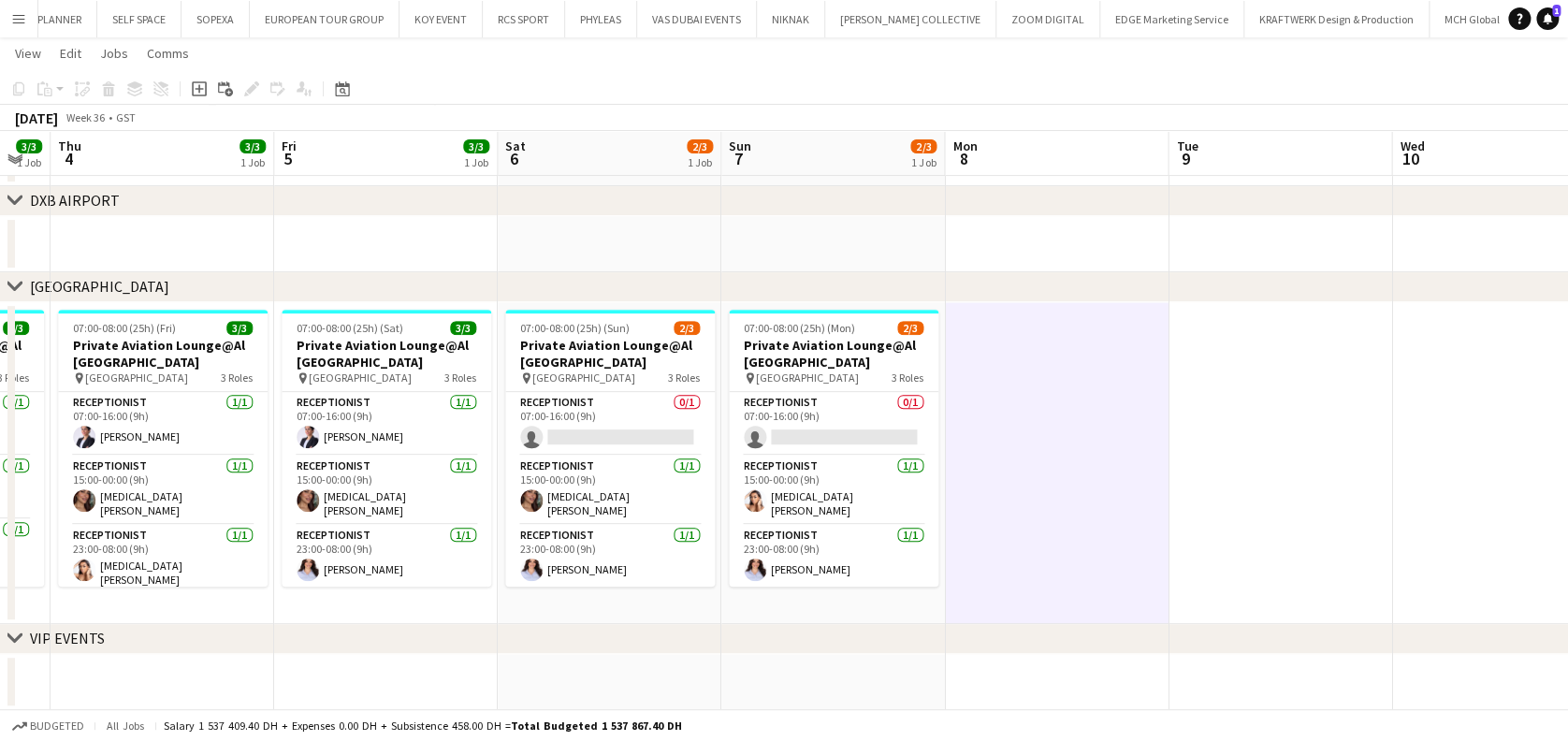
click at [1426, 401] on app-calendar-viewport "Sun 31 3/3 1 Job Mon 1 3/4 2 Jobs Tue 2 3/3 1 Job Wed 3 3/3 1 Job Thu 4 3/3 1 J…" at bounding box center [784, 284] width 1568 height 853
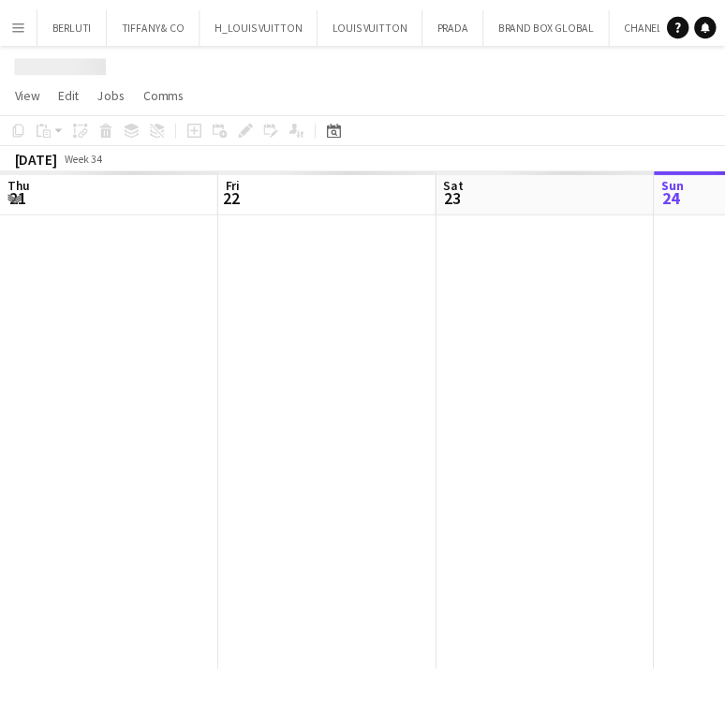
scroll to position [0, 448]
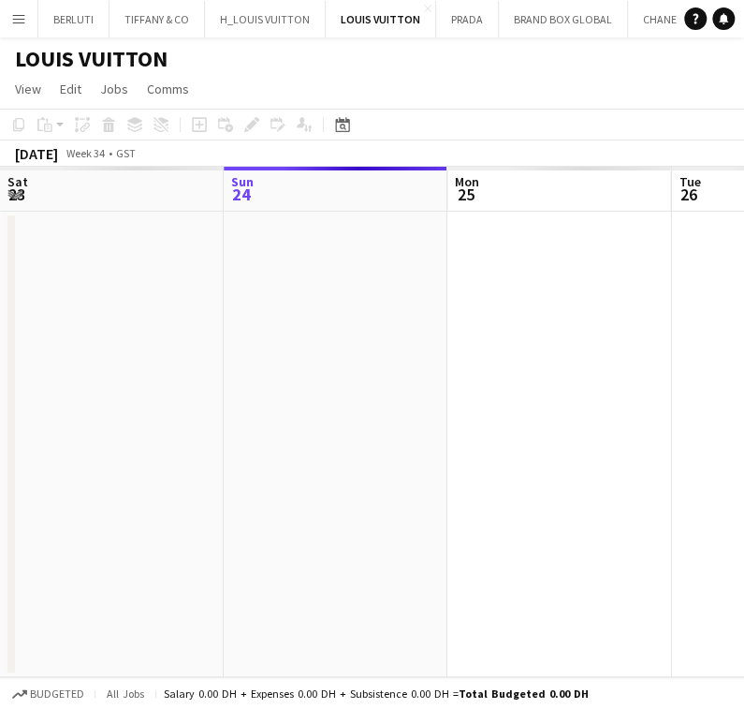
click at [12, 21] on app-icon "Menu" at bounding box center [18, 18] width 15 height 15
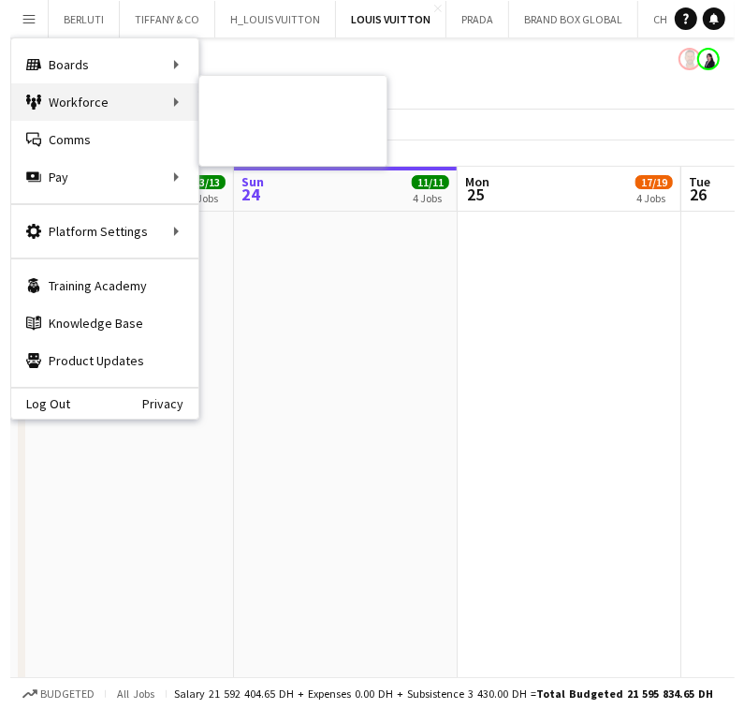
scroll to position [0, 0]
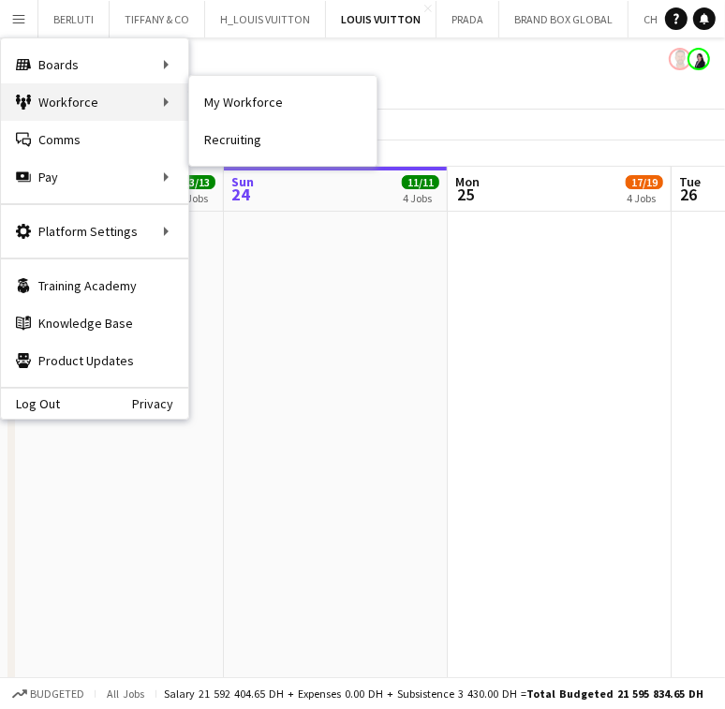
click at [120, 109] on div "Workforce Workforce" at bounding box center [94, 101] width 187 height 37
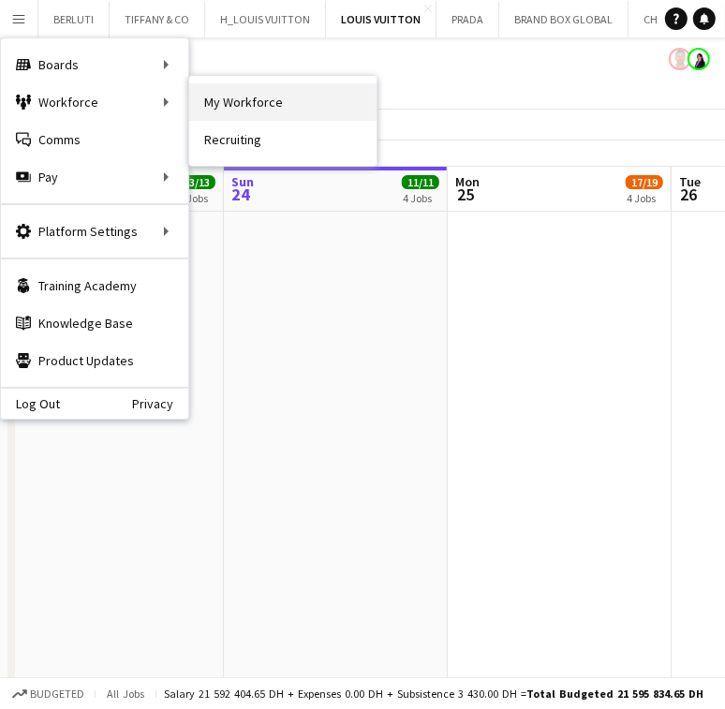
click at [225, 100] on link "My Workforce" at bounding box center [282, 101] width 187 height 37
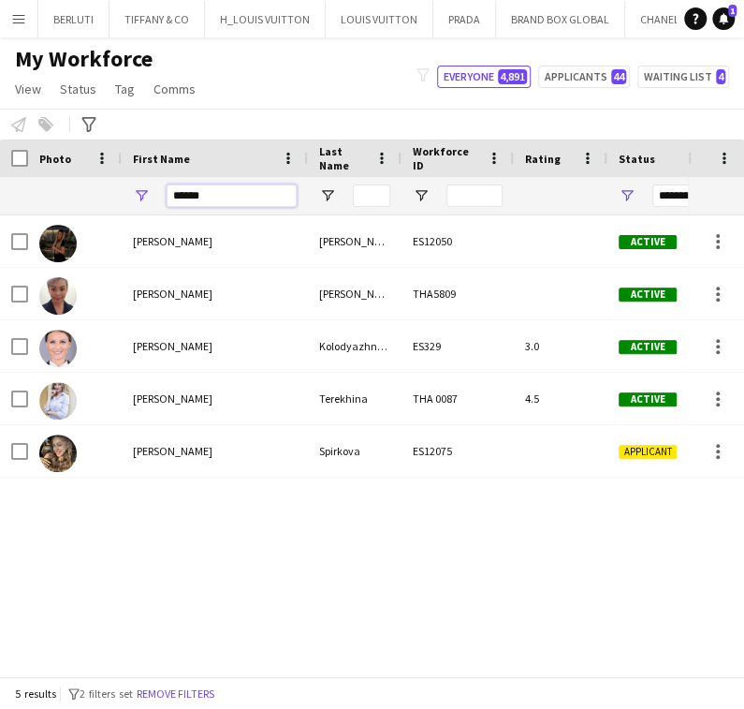
drag, startPoint x: 256, startPoint y: 194, endPoint x: 60, endPoint y: 190, distance: 195.8
click at [164, 194] on div "******" at bounding box center [215, 195] width 186 height 37
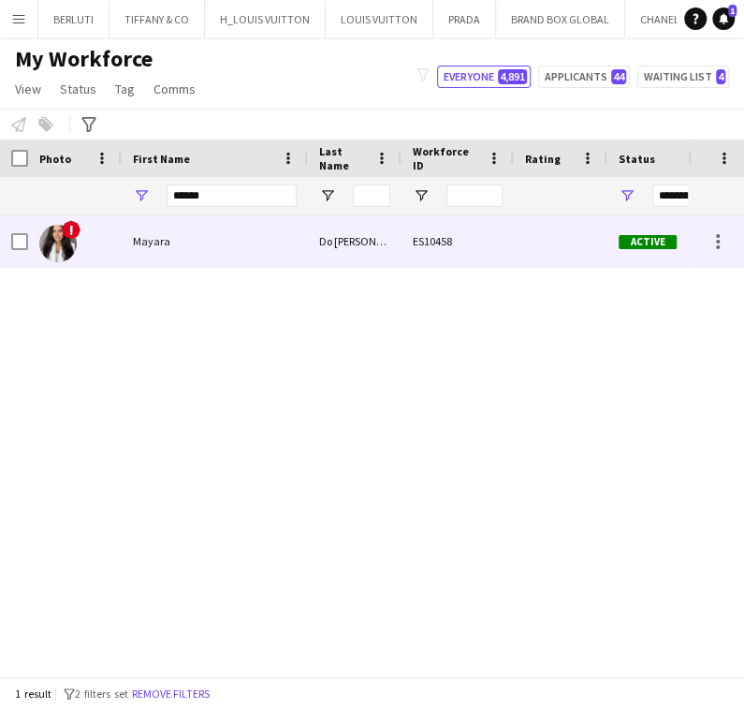
click at [355, 239] on div "Do Nascimento Silva" at bounding box center [355, 241] width 94 height 52
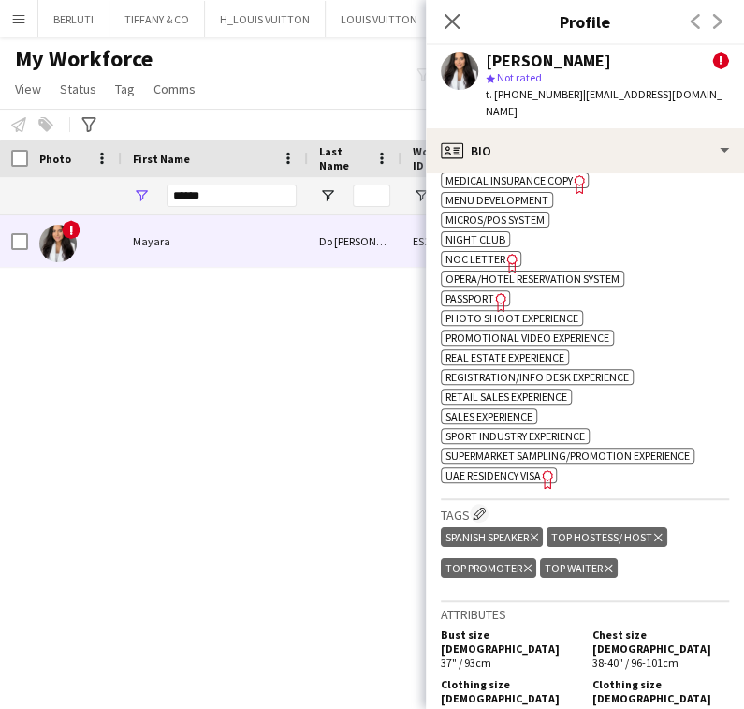
scroll to position [1873, 0]
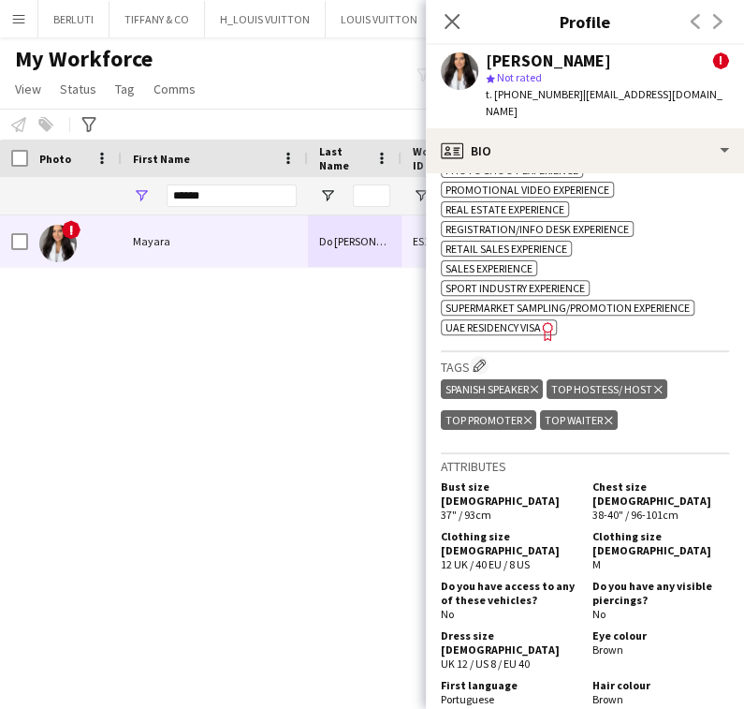
click at [659, 391] on icon "Delete tag" at bounding box center [658, 389] width 7 height 11
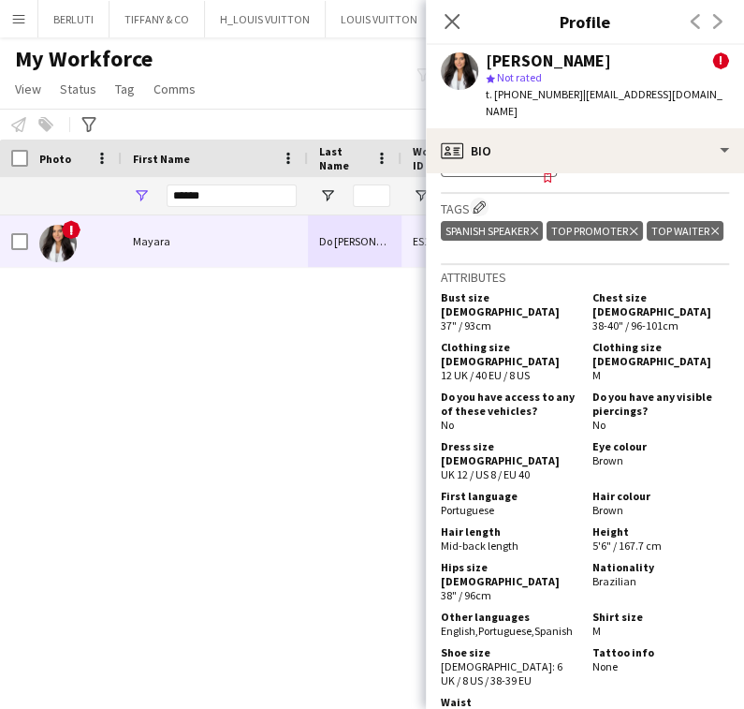
scroll to position [2122, 0]
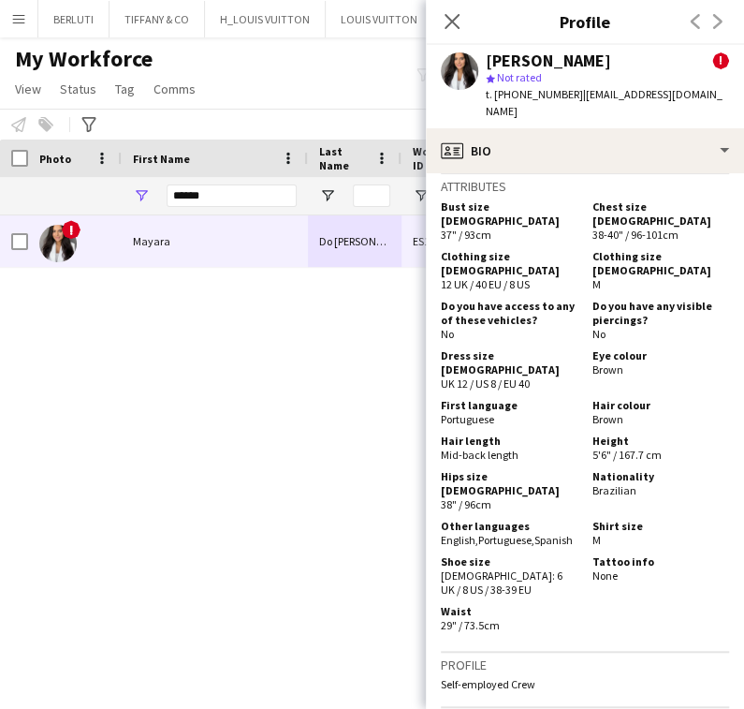
click at [286, 356] on div "! Mayara Do Nascimento Silva ES10458 Active Dubai 31-01-2025" at bounding box center [344, 436] width 688 height 442
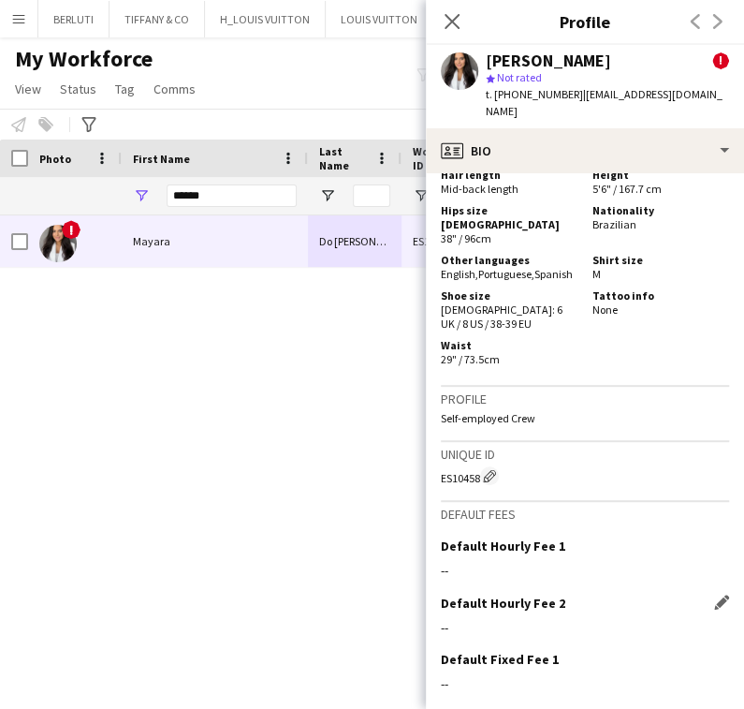
scroll to position [2497, 0]
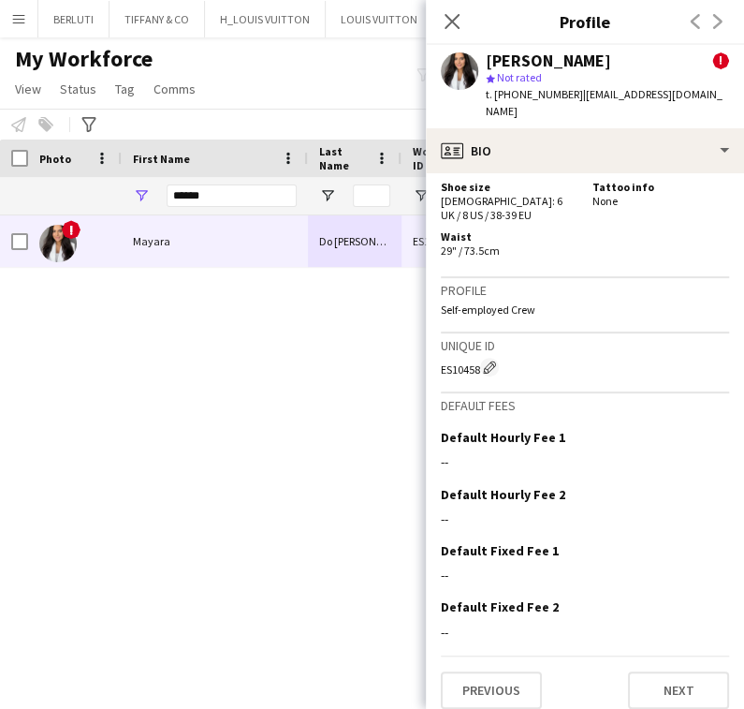
click at [390, 472] on div "! Mayara Do Nascimento Silva ES10458 Active Dubai 31-01-2025" at bounding box center [344, 436] width 688 height 442
click at [461, 22] on icon "Close pop-in" at bounding box center [452, 21] width 18 height 18
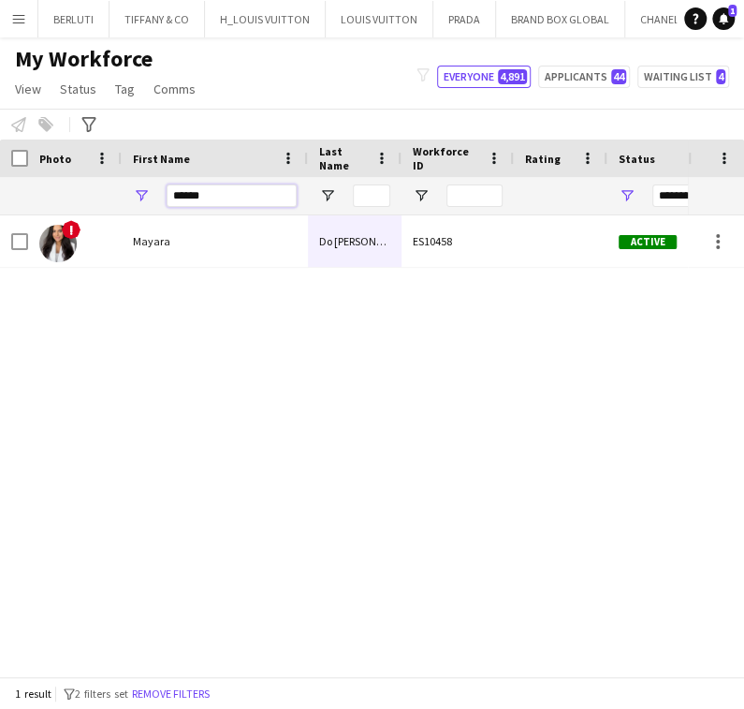
drag, startPoint x: 243, startPoint y: 199, endPoint x: 156, endPoint y: 209, distance: 86.8
click at [177, 207] on div "******" at bounding box center [232, 195] width 130 height 37
type input "*"
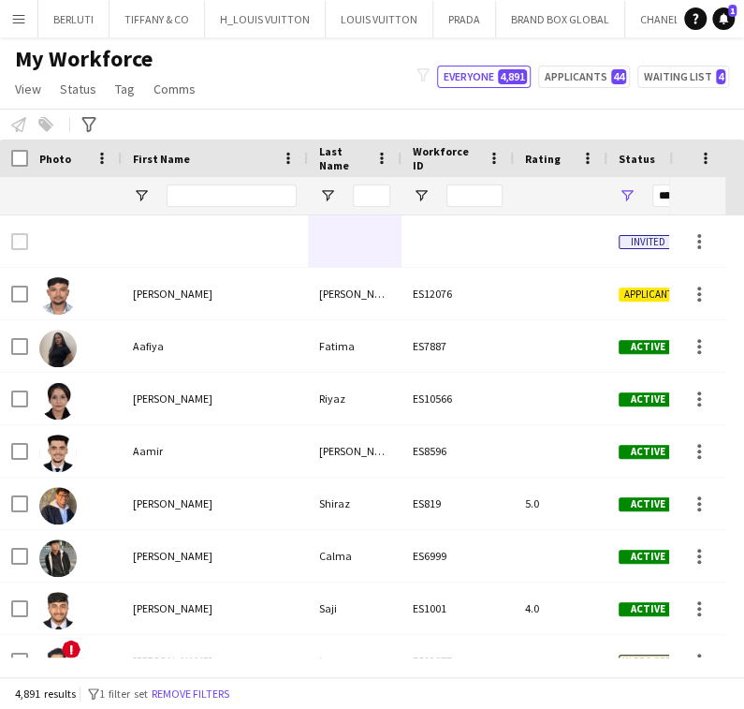
click at [322, 97] on div "My Workforce View Views Default view New view Update view Delete view Edit name…" at bounding box center [372, 77] width 744 height 64
click at [154, 15] on button "TIFFANY & CO Close" at bounding box center [158, 19] width 96 height 37
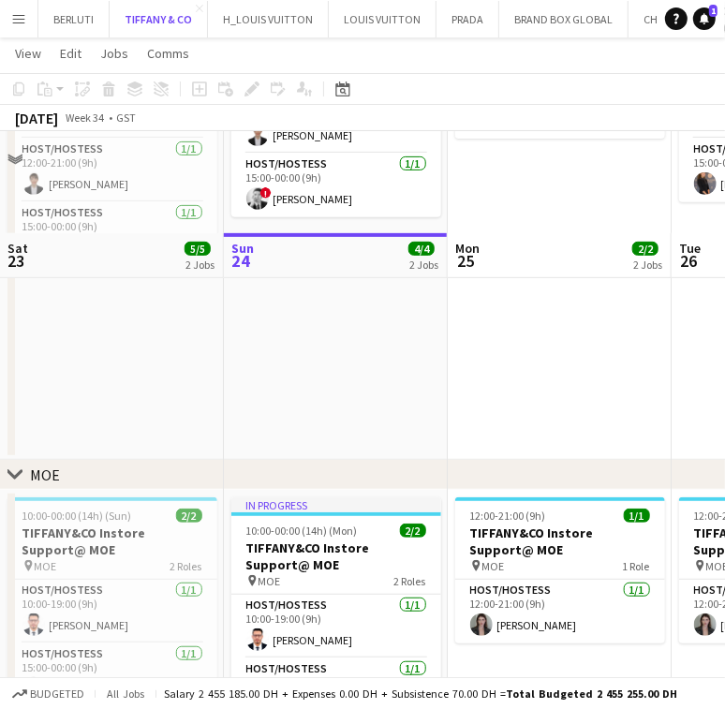
scroll to position [105, 0]
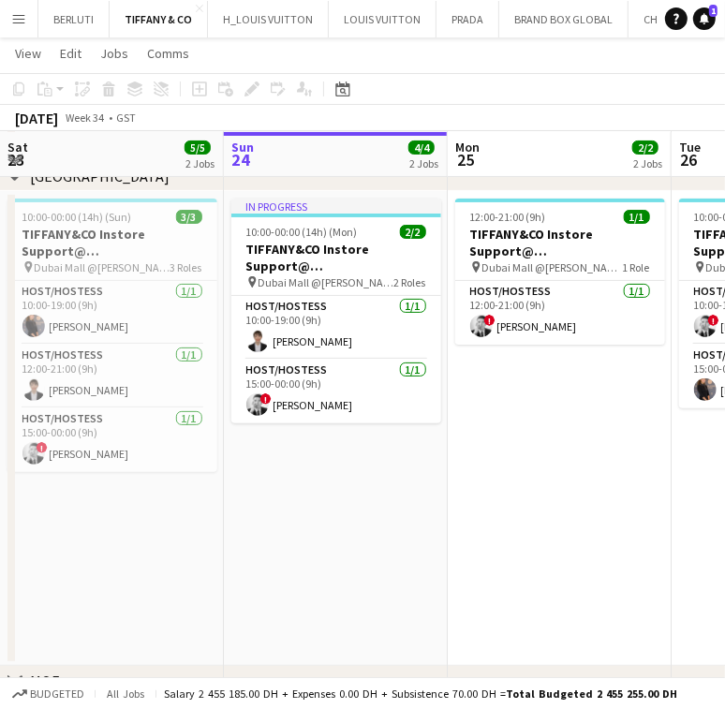
drag, startPoint x: 461, startPoint y: 469, endPoint x: 273, endPoint y: 476, distance: 187.4
click at [264, 484] on app-calendar-viewport "Thu 21 3/3 2 Jobs Fri 22 5/5 2 Jobs Sat 23 5/5 2 Jobs Sun 24 4/4 2 Jobs Mon 25 …" at bounding box center [362, 510] width 725 height 1085
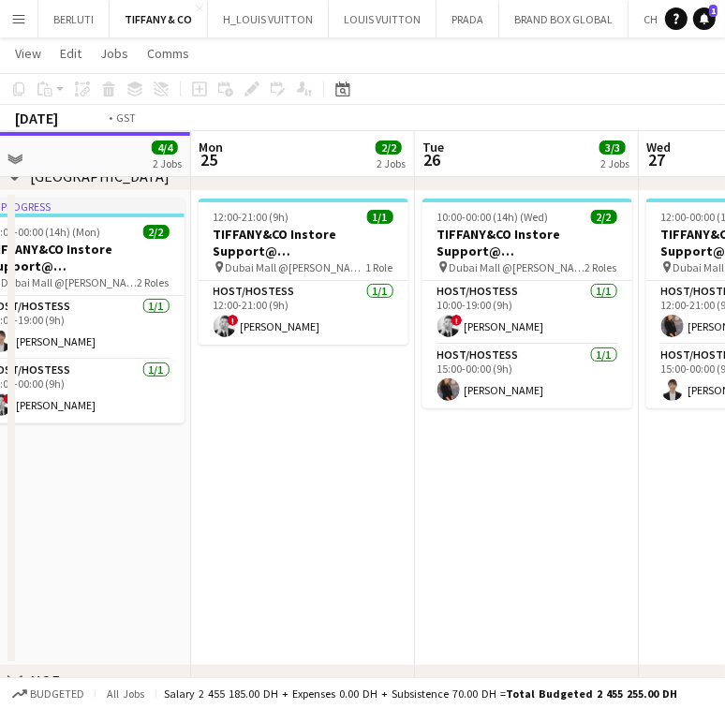
click at [133, 468] on app-calendar-viewport "Thu 21 3/3 2 Jobs Fri 22 5/5 2 Jobs Sat 23 5/5 2 Jobs Sun 24 4/4 2 Jobs Mon 25 …" at bounding box center [362, 510] width 725 height 1085
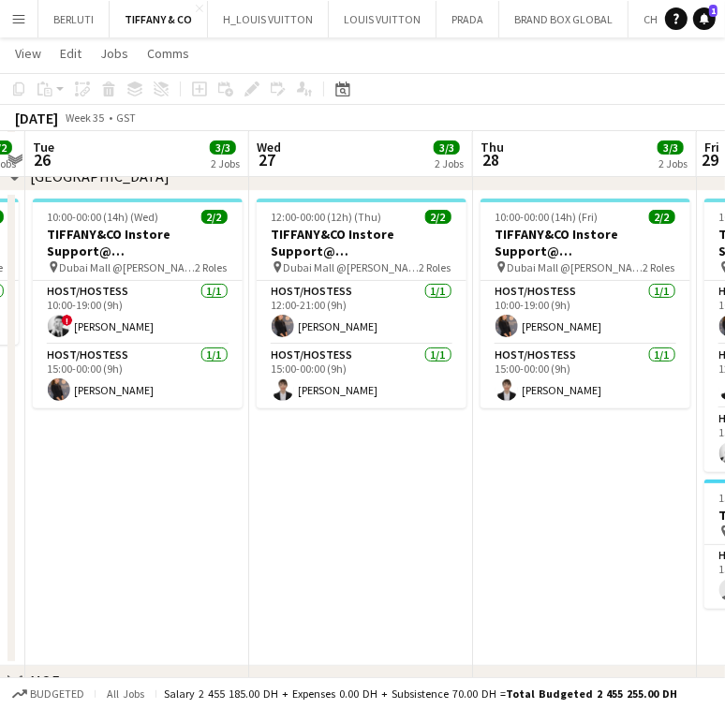
drag, startPoint x: 262, startPoint y: 436, endPoint x: 180, endPoint y: 447, distance: 83.1
click at [178, 447] on app-calendar-viewport "Sat 23 5/5 2 Jobs Sun 24 4/4 2 Jobs Mon 25 2/2 2 Jobs Tue 26 3/3 2 Jobs Wed 27 …" at bounding box center [362, 510] width 725 height 1085
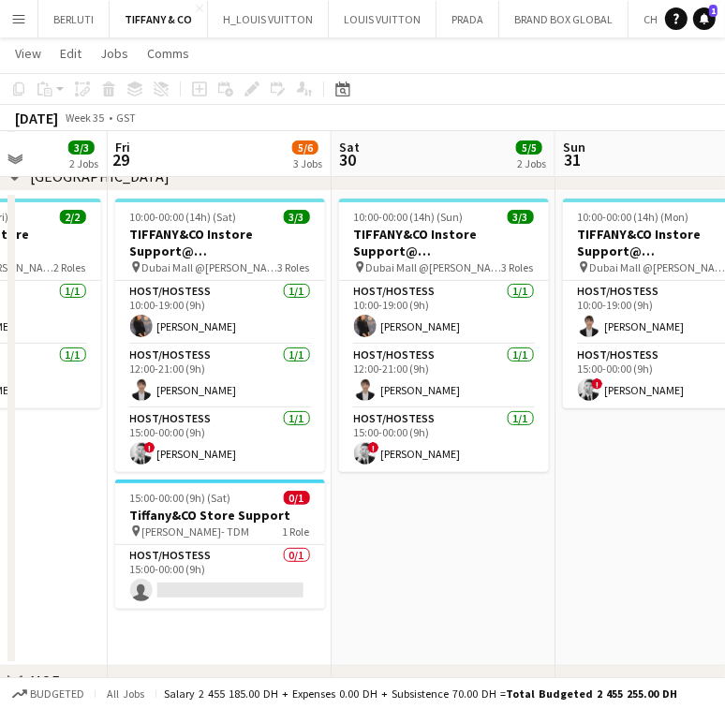
drag, startPoint x: 423, startPoint y: 518, endPoint x: 249, endPoint y: 524, distance: 174.3
click at [251, 524] on app-calendar-viewport "Mon 25 2/2 2 Jobs Tue 26 3/3 2 Jobs Wed 27 3/3 2 Jobs Thu 28 3/3 2 Jobs Fri 29 …" at bounding box center [362, 510] width 725 height 1085
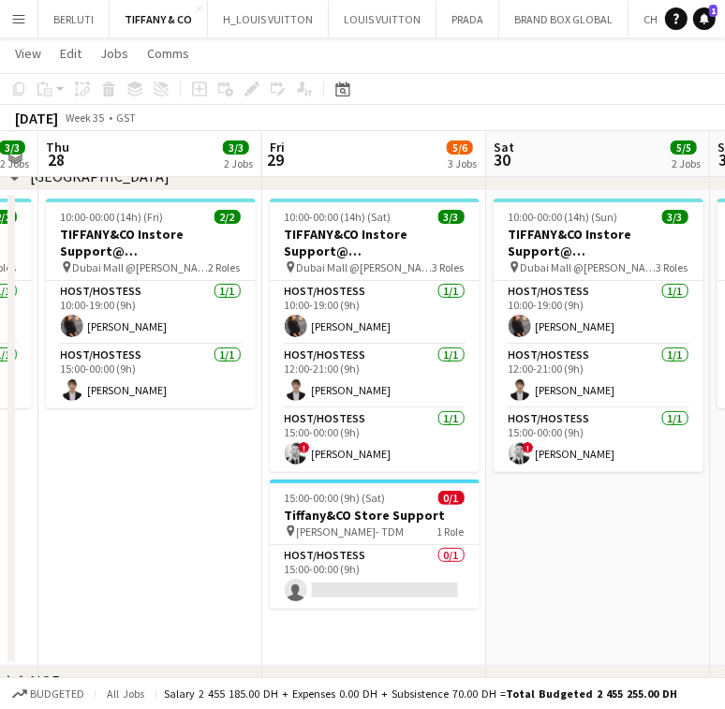
drag, startPoint x: 329, startPoint y: 548, endPoint x: 526, endPoint y: 553, distance: 197.7
click at [526, 553] on app-calendar-viewport "Mon 25 2/2 2 Jobs Tue 26 3/3 2 Jobs Wed 27 3/3 2 Jobs Thu 28 3/3 2 Jobs Fri 29 …" at bounding box center [362, 510] width 725 height 1085
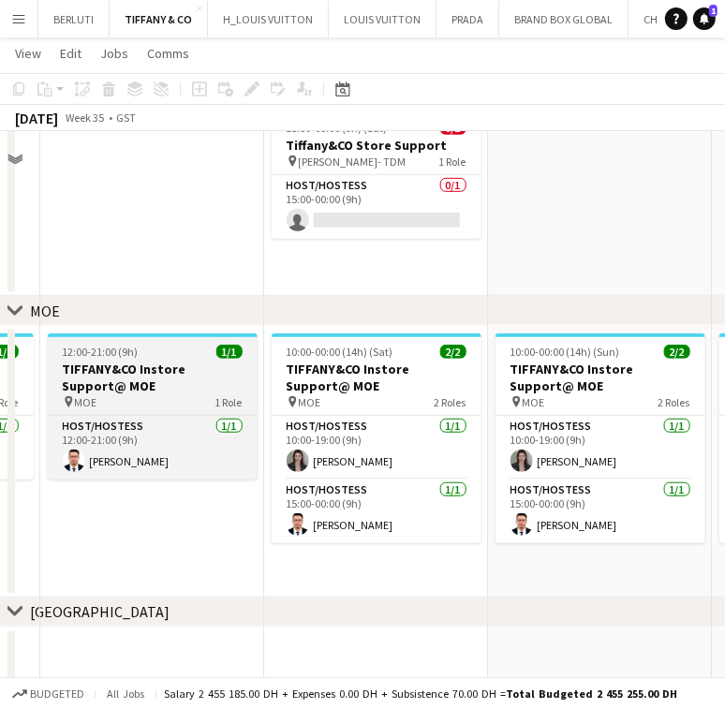
scroll to position [479, 0]
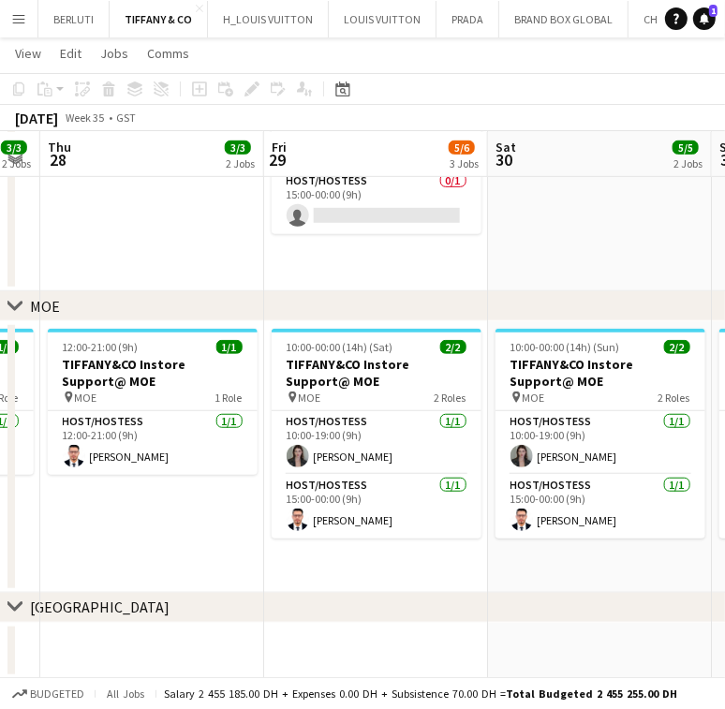
drag, startPoint x: 330, startPoint y: 539, endPoint x: 204, endPoint y: 560, distance: 127.2
click at [105, 584] on app-calendar-viewport "Mon 25 2/2 2 Jobs Tue 26 3/3 2 Jobs Wed 27 3/3 2 Jobs Thu 28 3/3 2 Jobs Fri 29 …" at bounding box center [362, 136] width 725 height 1085
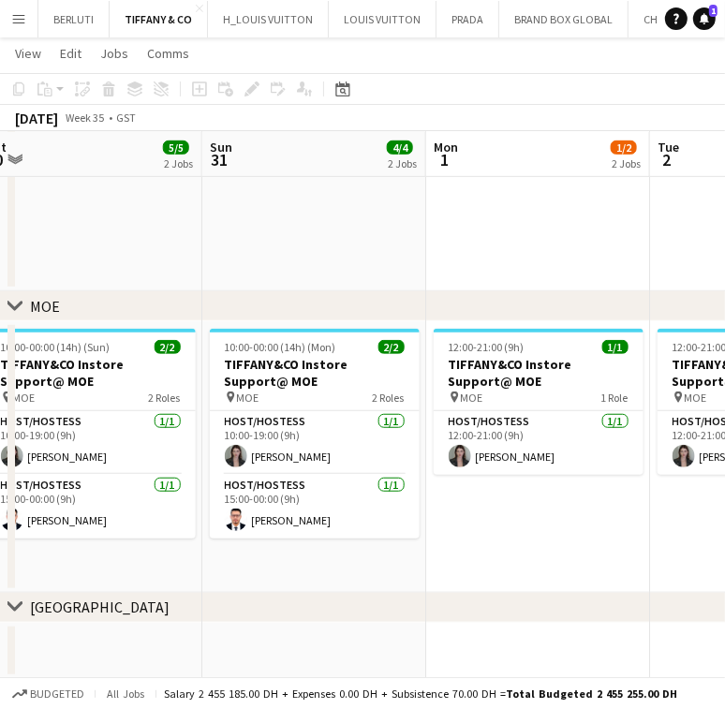
drag, startPoint x: 319, startPoint y: 567, endPoint x: 145, endPoint y: 594, distance: 176.3
click at [145, 594] on div "chevron-right DUBAI MALL chevron-right MOE chevron-right ABU DHABI Wed 27 3/3 2…" at bounding box center [362, 136] width 725 height 1085
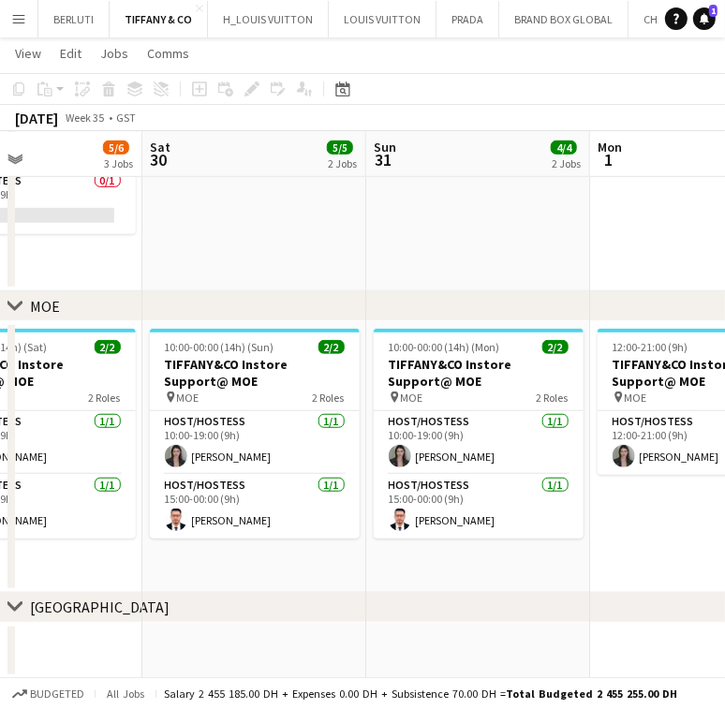
drag, startPoint x: 166, startPoint y: 546, endPoint x: 127, endPoint y: 550, distance: 38.6
click at [127, 550] on app-calendar-viewport "Wed 27 3/3 2 Jobs Thu 28 3/3 2 Jobs Fri 29 5/6 3 Jobs Sat 30 5/5 2 Jobs Sun 31 …" at bounding box center [362, 136] width 725 height 1085
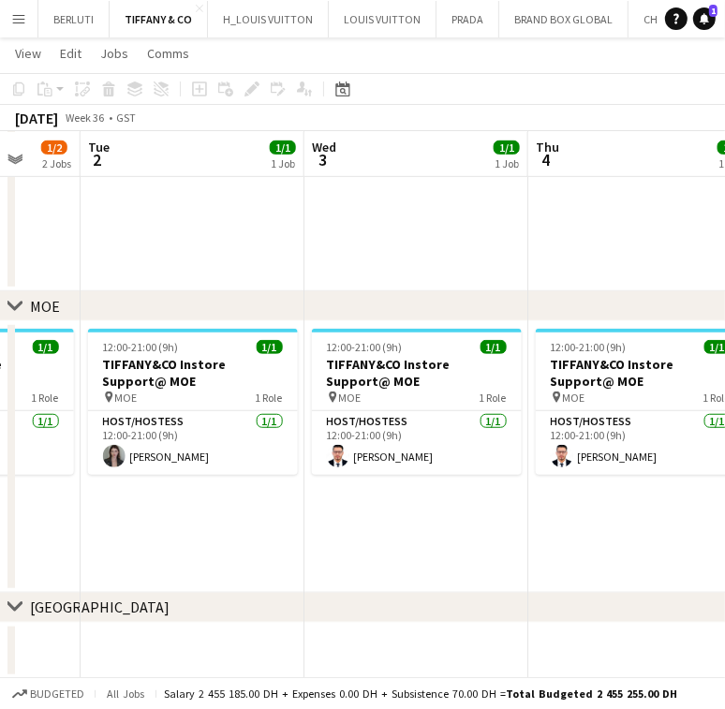
drag, startPoint x: 484, startPoint y: 502, endPoint x: 174, endPoint y: 531, distance: 311.3
click at [174, 531] on app-calendar-viewport "Fri 29 5/6 3 Jobs Sat 30 5/5 2 Jobs Sun 31 4/4 2 Jobs Mon 1 1/2 2 Jobs Tue 2 1/…" at bounding box center [362, 136] width 725 height 1085
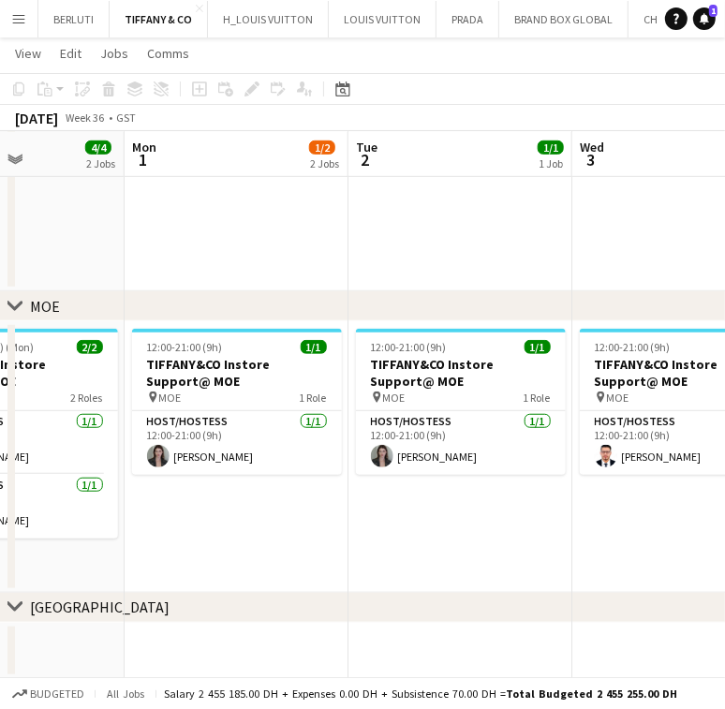
drag, startPoint x: 304, startPoint y: 506, endPoint x: 230, endPoint y: 510, distance: 74.1
click at [233, 510] on app-calendar-viewport "Fri 29 5/6 3 Jobs Sat 30 5/5 2 Jobs Sun 31 4/4 2 Jobs Mon 1 1/2 2 Jobs Tue 2 1/…" at bounding box center [362, 136] width 725 height 1085
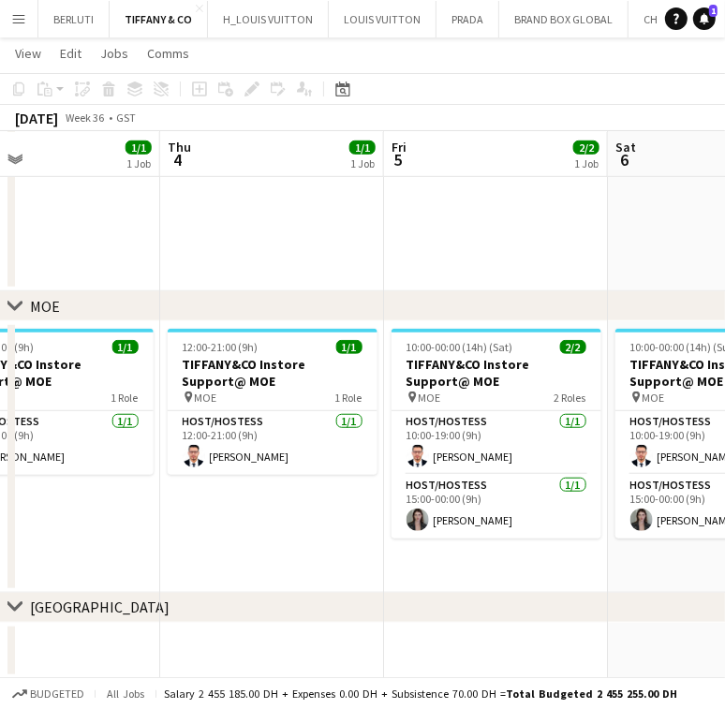
drag, startPoint x: 426, startPoint y: 491, endPoint x: 234, endPoint y: 521, distance: 194.3
click at [234, 521] on app-calendar-viewport "Sun 31 4/4 2 Jobs Mon 1 1/2 2 Jobs Tue 2 1/1 1 Job Wed 3 1/1 1 Job Thu 4 1/1 1 …" at bounding box center [362, 136] width 725 height 1085
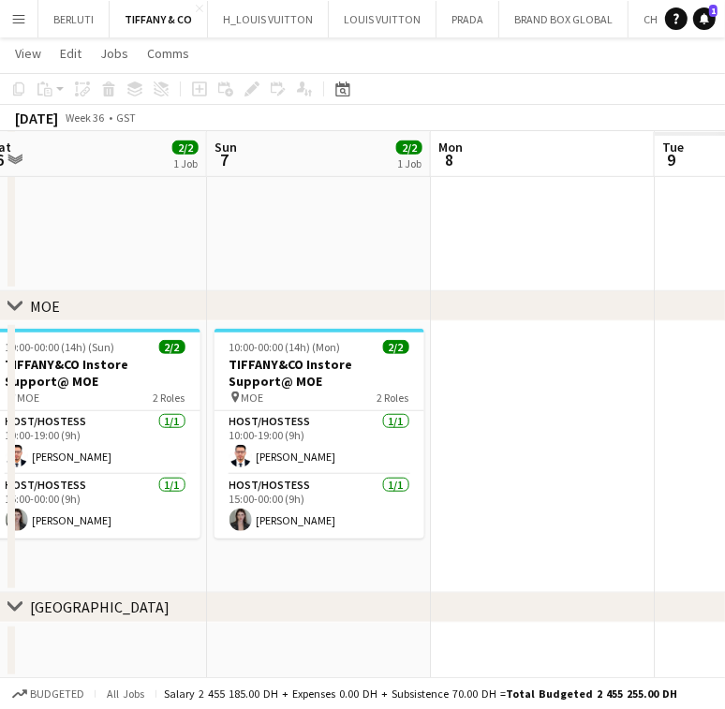
scroll to position [0, 580]
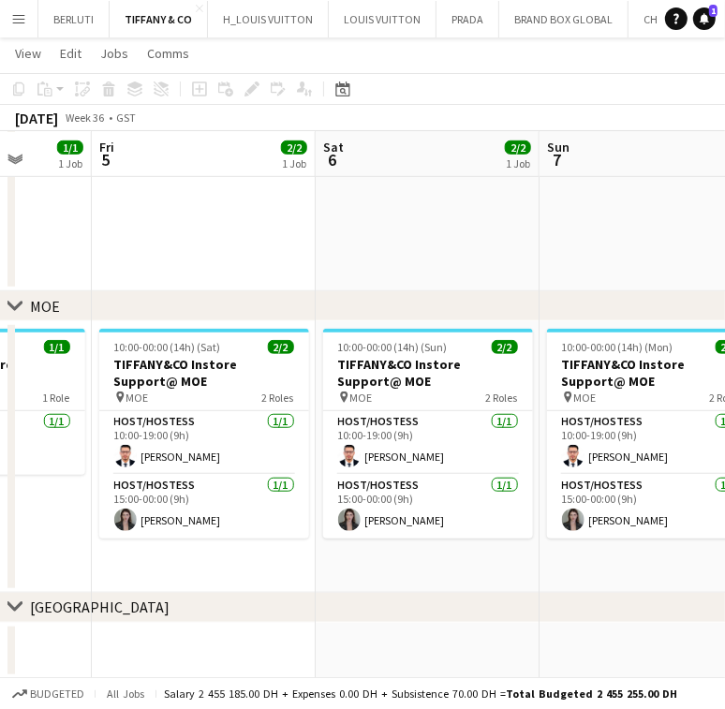
drag, startPoint x: 361, startPoint y: 458, endPoint x: 199, endPoint y: 466, distance: 161.3
click at [199, 466] on app-calendar-viewport "Tue 2 1/1 1 Job Wed 3 1/1 1 Job Thu 4 1/1 1 Job Fri 5 2/2 1 Job Sat 6 2/2 1 Job…" at bounding box center [362, 136] width 725 height 1085
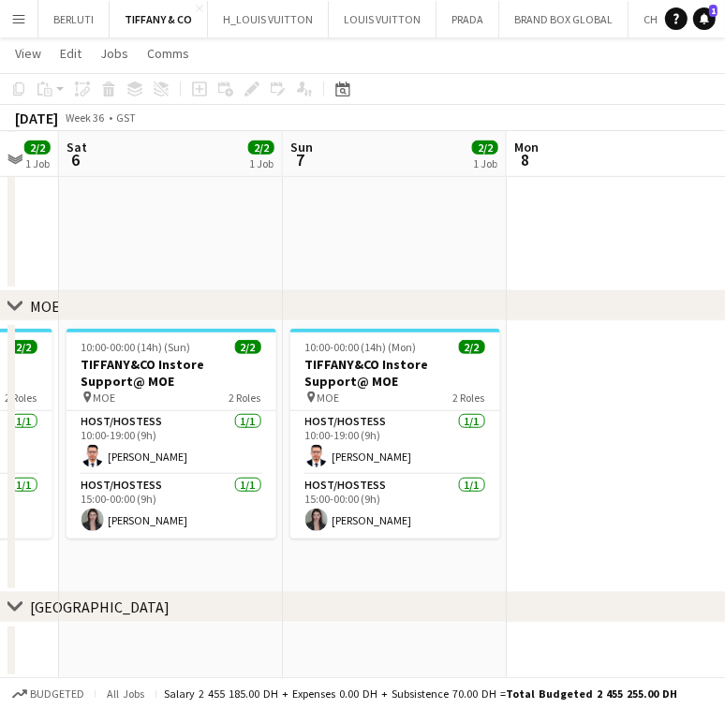
drag, startPoint x: 444, startPoint y: 529, endPoint x: 187, endPoint y: 548, distance: 257.3
click at [187, 548] on app-calendar-viewport "Tue 2 1/1 1 Job Wed 3 1/1 1 Job Thu 4 1/1 1 Job Fri 5 2/2 1 Job Sat 6 2/2 1 Job…" at bounding box center [362, 136] width 725 height 1085
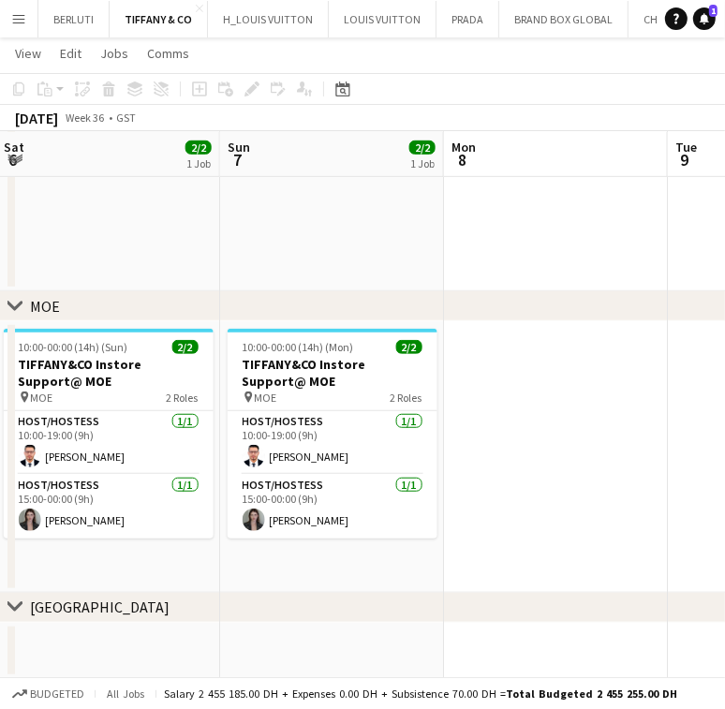
drag, startPoint x: 356, startPoint y: 536, endPoint x: 327, endPoint y: 540, distance: 29.4
click at [327, 540] on app-calendar-viewport "Tue 2 1/1 1 Job Wed 3 1/1 1 Job Thu 4 1/1 1 Job Fri 5 2/2 1 Job Sat 6 2/2 1 Job…" at bounding box center [362, 136] width 725 height 1085
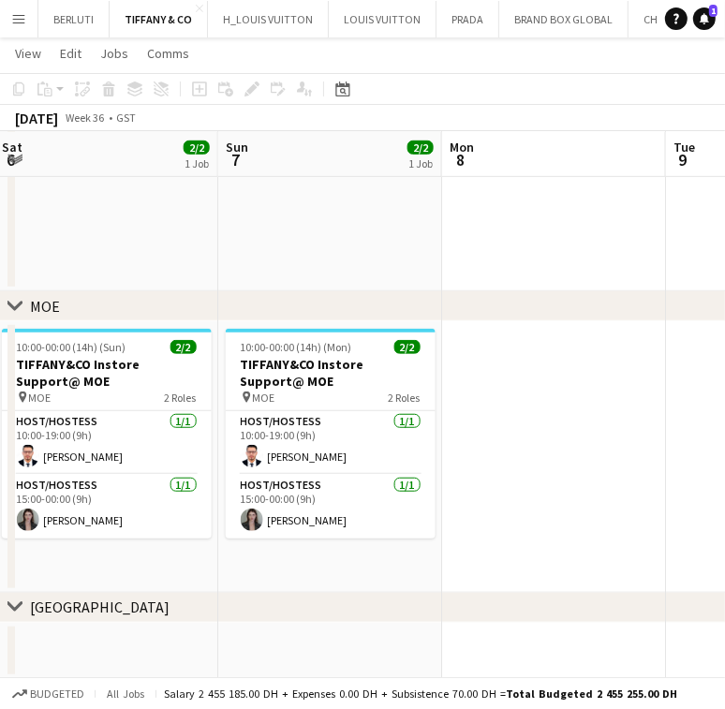
click at [350, 474] on app-calendar-viewport "Tue 2 1/1 1 Job Wed 3 1/1 1 Job Thu 4 1/1 1 Job Fri 5 2/2 1 Job Sat 6 2/2 1 Job…" at bounding box center [362, 136] width 725 height 1085
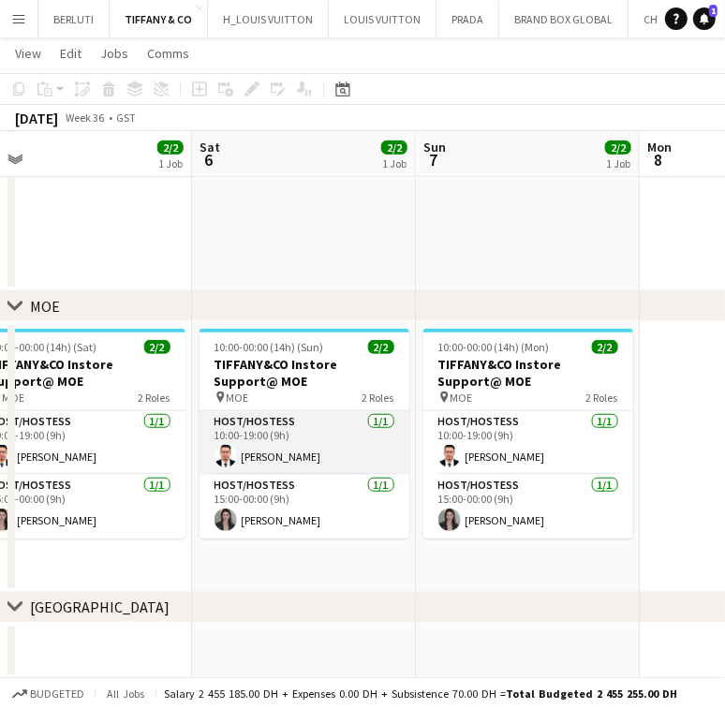
drag, startPoint x: 254, startPoint y: 512, endPoint x: 535, endPoint y: 466, distance: 284.7
click at [532, 471] on app-calendar-viewport "Tue 2 1/1 1 Job Wed 3 1/1 1 Job Thu 4 1/1 1 Job Fri 5 2/2 1 Job Sat 6 2/2 1 Job…" at bounding box center [362, 136] width 725 height 1085
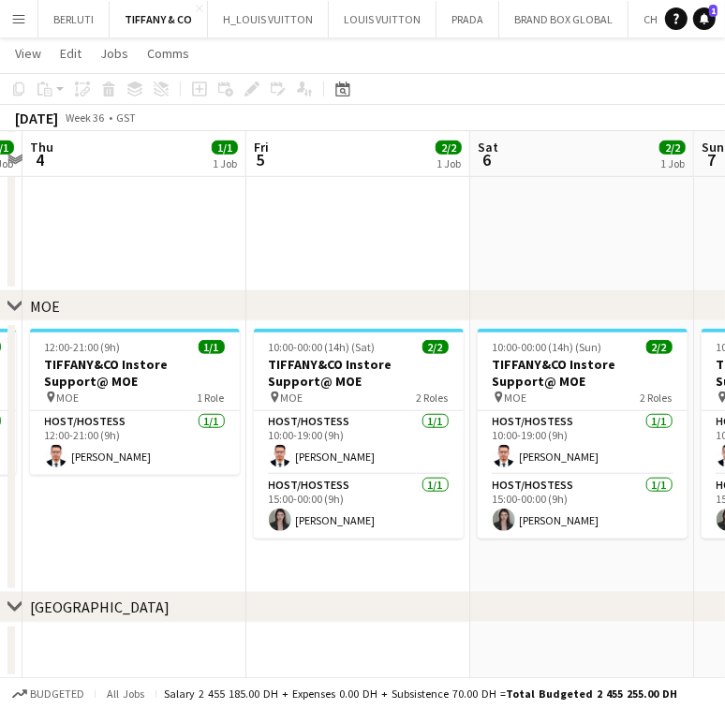
drag, startPoint x: 450, startPoint y: 505, endPoint x: 503, endPoint y: 491, distance: 55.2
click at [596, 498] on app-calendar-viewport "Tue 2 1/1 1 Job Wed 3 1/1 1 Job Thu 4 1/1 1 Job Fri 5 2/2 1 Job Sat 6 2/2 1 Job…" at bounding box center [362, 136] width 725 height 1085
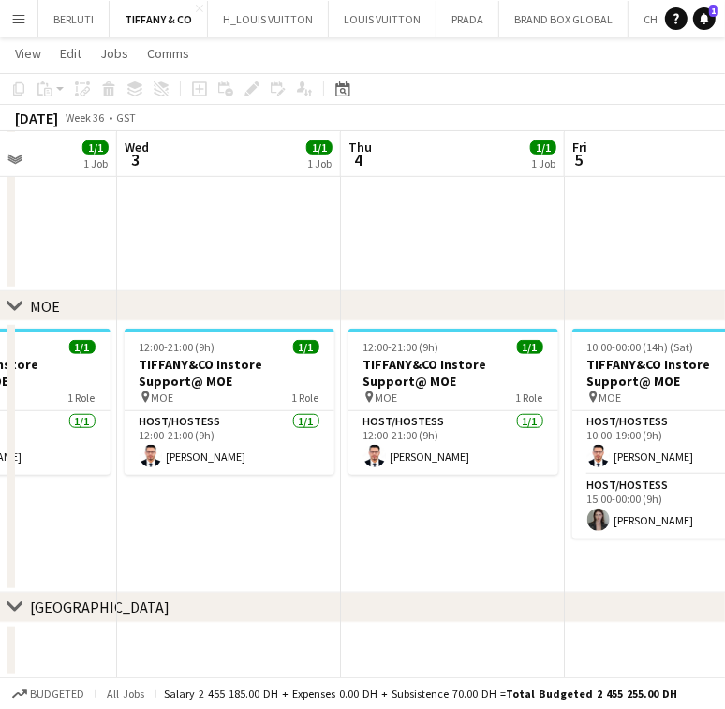
drag, startPoint x: 509, startPoint y: 494, endPoint x: 664, endPoint y: 472, distance: 156.0
click at [667, 473] on app-calendar-viewport "Sun 31 4/4 2 Jobs Mon 1 1/2 2 Jobs Tue 2 1/1 1 Job Wed 3 1/1 1 Job Thu 4 1/1 1 …" at bounding box center [362, 136] width 725 height 1085
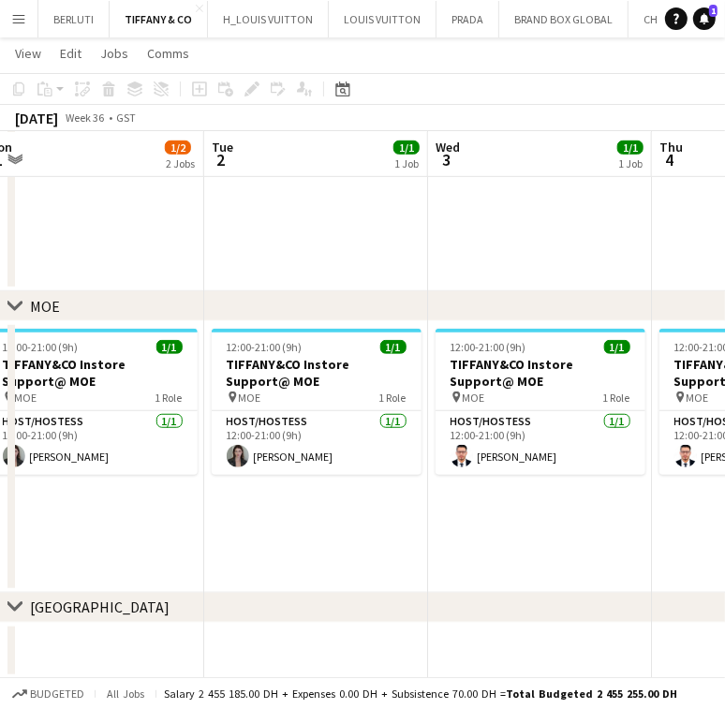
drag, startPoint x: 374, startPoint y: 513, endPoint x: 453, endPoint y: 503, distance: 80.3
click at [454, 503] on app-calendar-viewport "Sat 30 5/5 2 Jobs Sun 31 4/4 2 Jobs Mon 1 1/2 2 Jobs Tue 2 1/1 1 Job Wed 3 1/1 …" at bounding box center [362, 136] width 725 height 1085
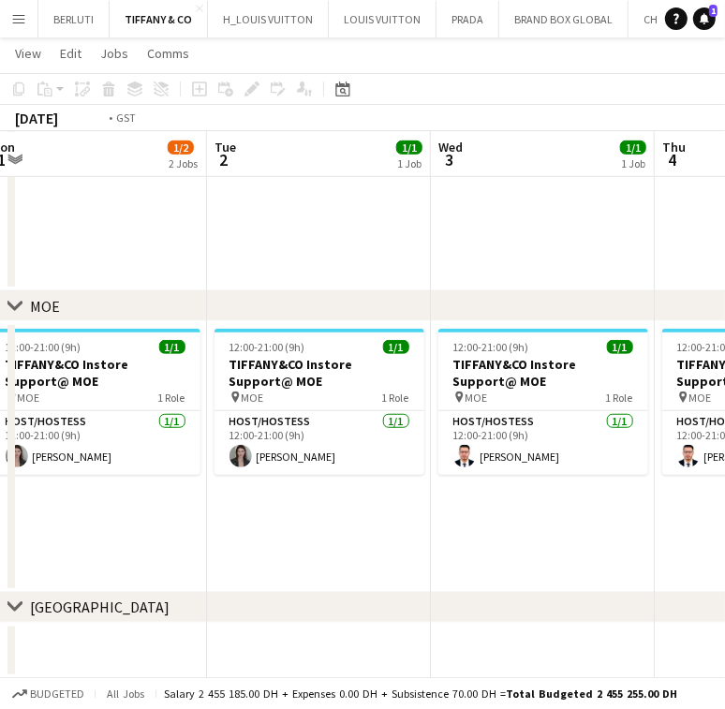
drag, startPoint x: 288, startPoint y: 513, endPoint x: 390, endPoint y: 493, distance: 103.2
click at [389, 494] on app-calendar-viewport "Sat 30 5/5 2 Jobs Sun 31 4/4 2 Jobs Mon 1 1/2 2 Jobs Tue 2 1/1 1 Job Wed 3 1/1 …" at bounding box center [362, 136] width 725 height 1085
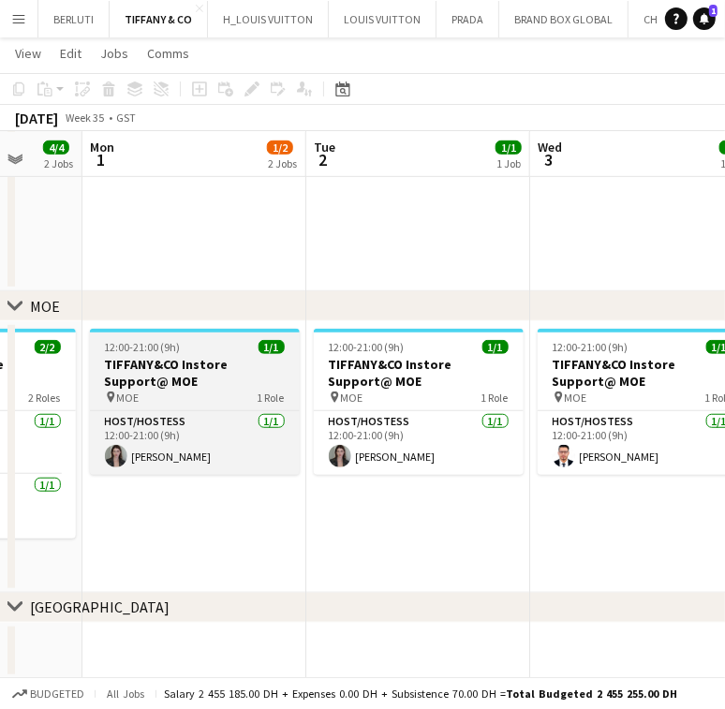
click at [225, 371] on h3 "TIFFANY&CO Instore Support@ MOE" at bounding box center [195, 373] width 210 height 34
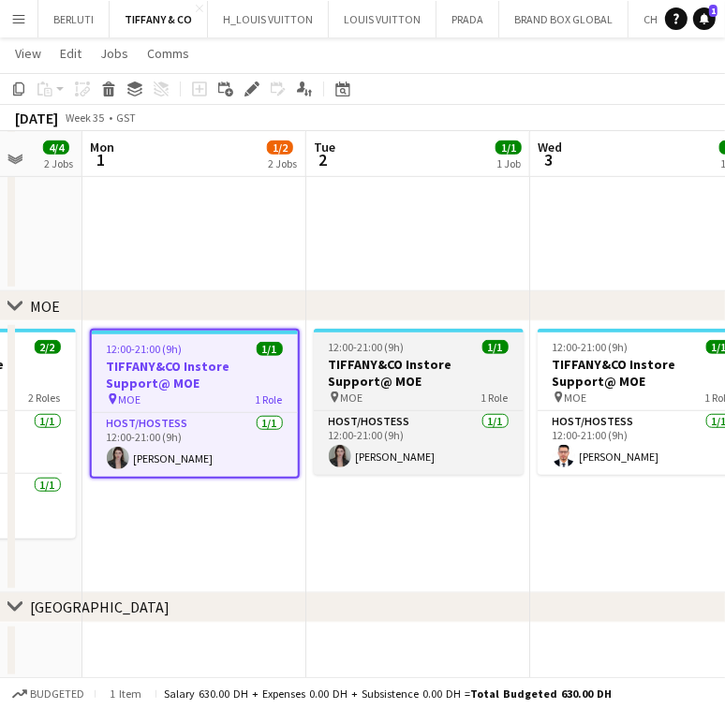
click at [408, 363] on h3 "TIFFANY&CO Instore Support@ MOE" at bounding box center [419, 373] width 210 height 34
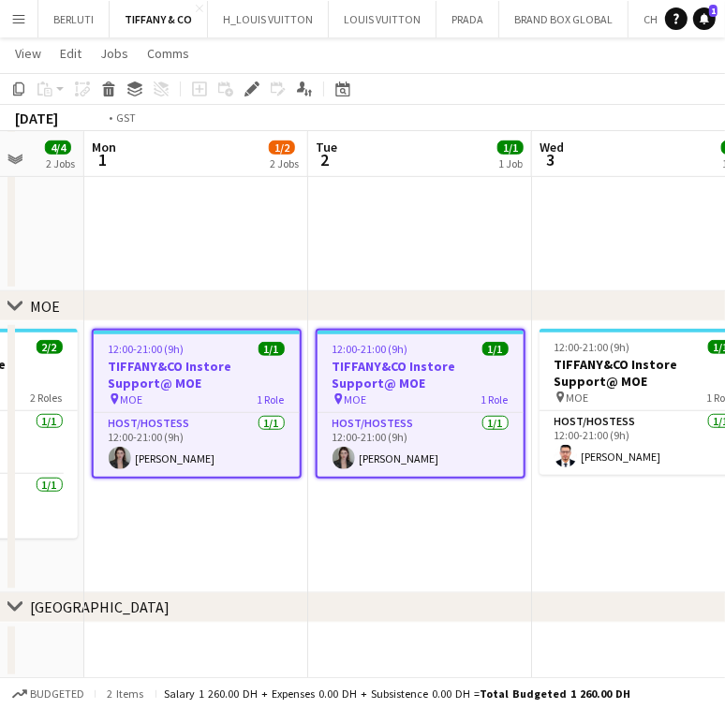
click at [239, 411] on app-calendar-viewport "Fri 29 5/6 3 Jobs Sat 30 5/5 2 Jobs Sun 31 4/4 2 Jobs Mon 1 1/2 2 Jobs Tue 2 1/…" at bounding box center [362, 136] width 725 height 1085
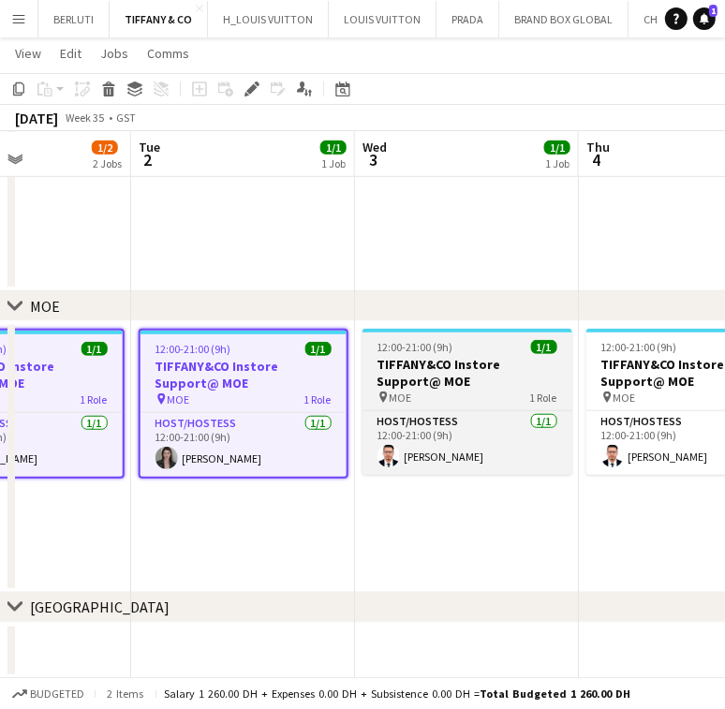
click at [376, 356] on h3 "TIFFANY&CO Instore Support@ MOE" at bounding box center [467, 373] width 210 height 34
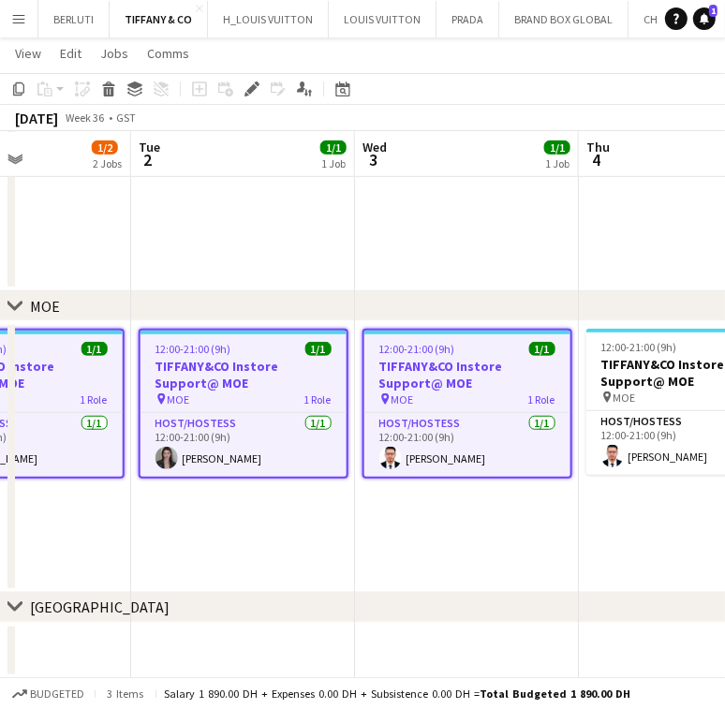
drag, startPoint x: 382, startPoint y: 411, endPoint x: 153, endPoint y: 456, distance: 233.8
click at [153, 456] on app-calendar-viewport "Fri 29 5/6 3 Jobs Sat 30 5/5 2 Jobs Sun 31 4/4 2 Jobs Mon 1 1/2 2 Jobs Tue 2 1/…" at bounding box center [362, 136] width 725 height 1085
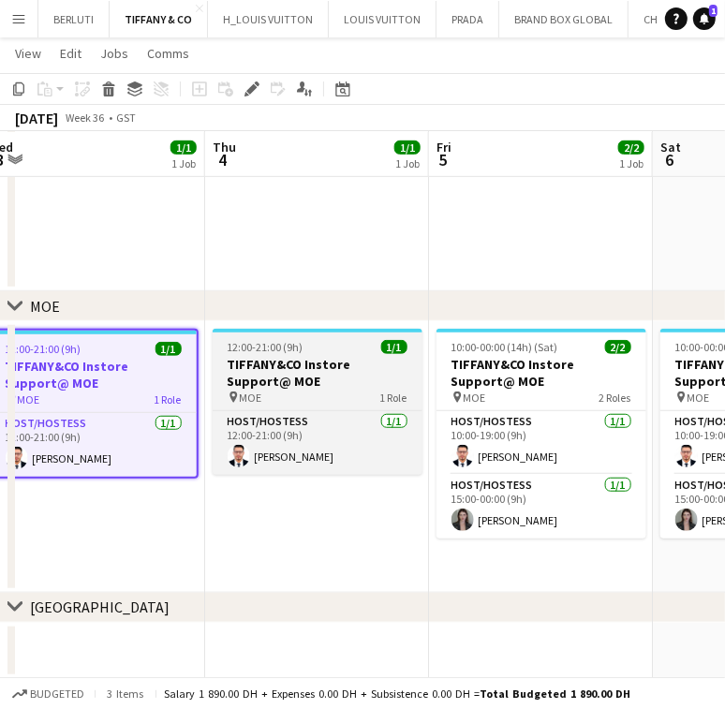
click at [307, 404] on app-job-card "12:00-21:00 (9h) 1/1 TIFFANY&CO Instore Support@ MOE pin MOE 1 Role Host/Hostes…" at bounding box center [318, 402] width 210 height 146
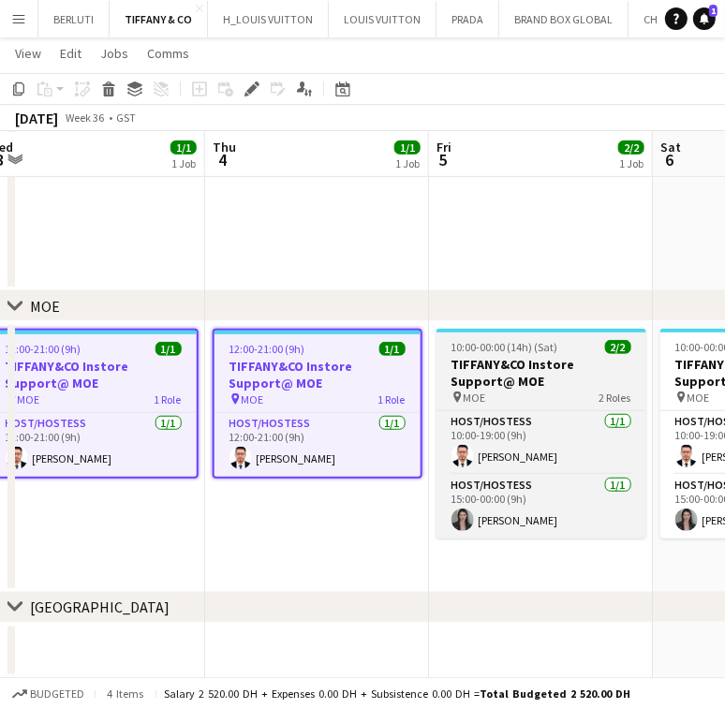
click at [612, 337] on app-job-card "10:00-00:00 (14h) (Sat) 2/2 TIFFANY&CO Instore Support@ MOE pin MOE 2 Roles Hos…" at bounding box center [541, 434] width 210 height 210
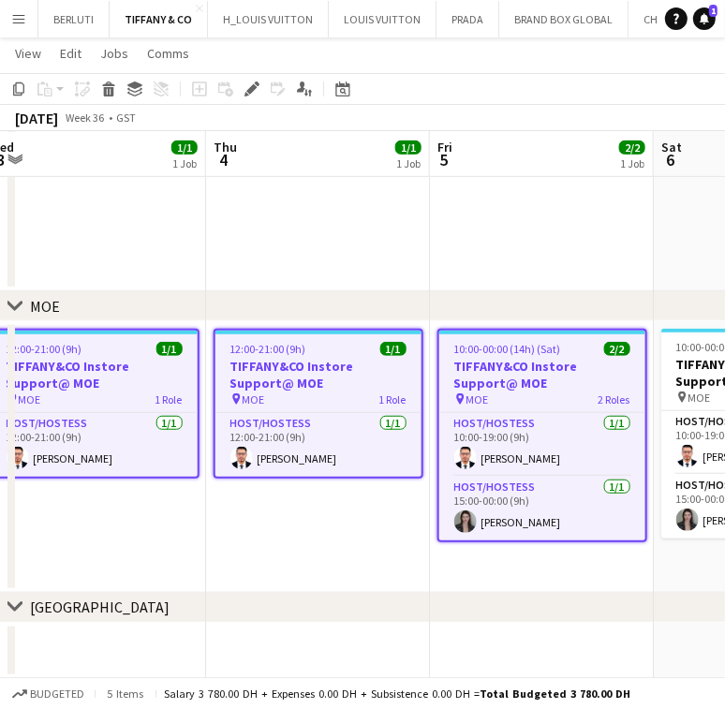
click at [61, 440] on app-calendar-viewport "Sun 31 4/4 2 Jobs Mon 1 1/2 2 Jobs Tue 2 1/1 1 Job Wed 3 1/1 1 Job Thu 4 1/1 1 …" at bounding box center [362, 136] width 725 height 1085
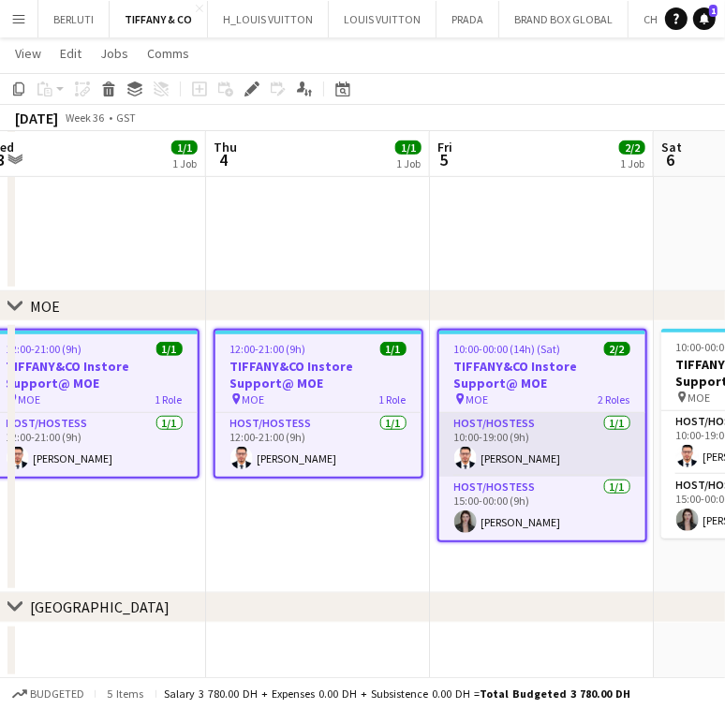
scroll to position [0, 686]
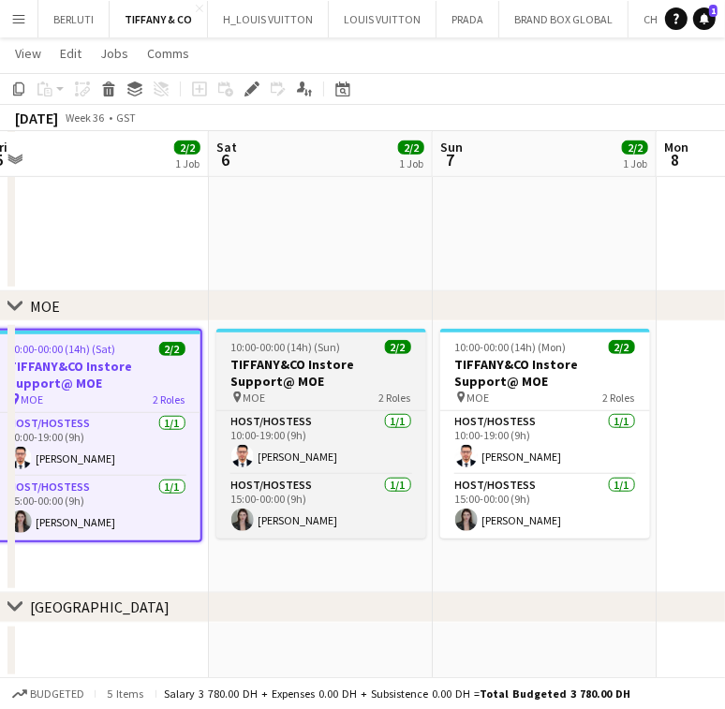
click at [354, 375] on h3 "TIFFANY&CO Instore Support@ MOE" at bounding box center [321, 373] width 210 height 34
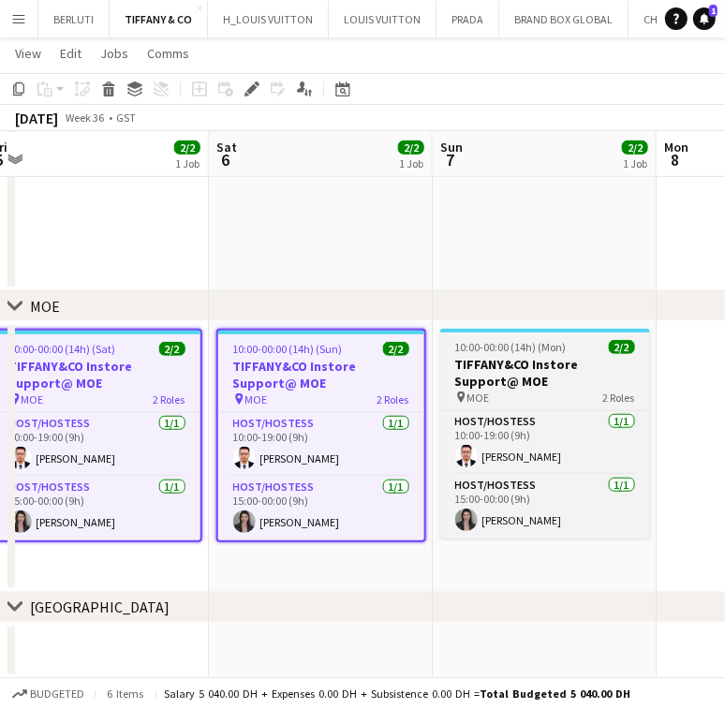
click at [592, 356] on h3 "TIFFANY&CO Instore Support@ MOE" at bounding box center [545, 373] width 210 height 34
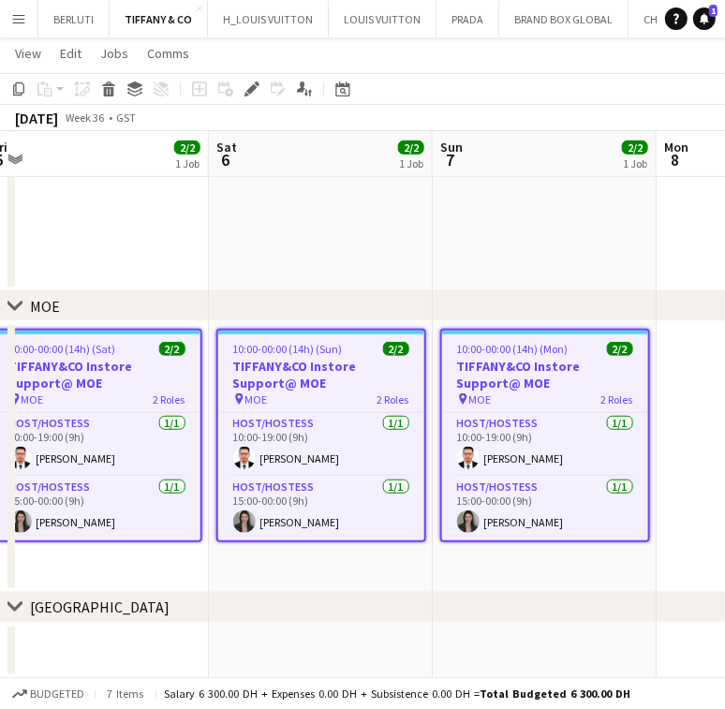
drag, startPoint x: 476, startPoint y: 376, endPoint x: 337, endPoint y: 351, distance: 140.9
click at [346, 377] on app-calendar-viewport "Tue 2 1/1 1 Job Wed 3 1/1 1 Job Thu 4 1/1 1 Job Fri 5 2/2 1 Job Sat 6 2/2 1 Job…" at bounding box center [362, 136] width 725 height 1085
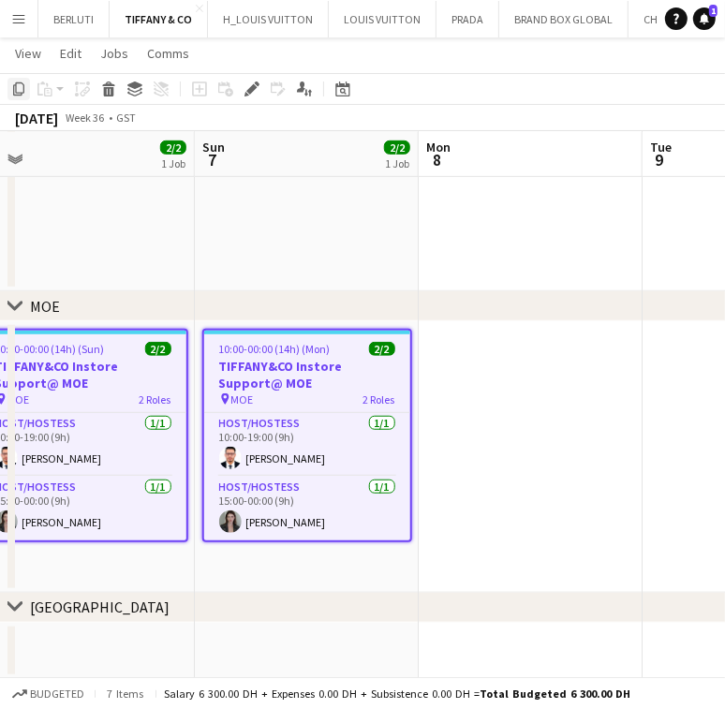
click at [21, 90] on icon "Copy" at bounding box center [18, 88] width 15 height 15
click at [512, 391] on app-date-cell at bounding box center [531, 457] width 224 height 272
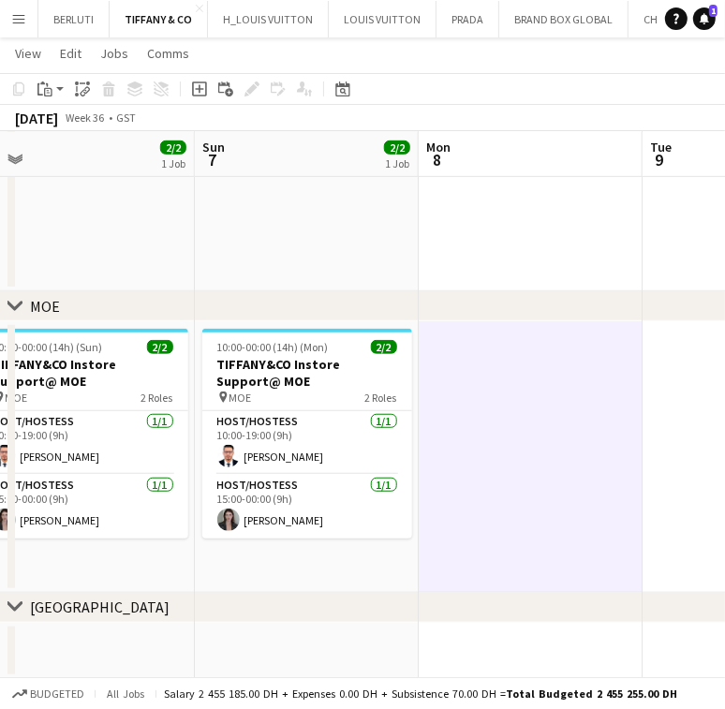
scroll to position [0, 478]
click at [51, 90] on icon "Paste" at bounding box center [44, 88] width 15 height 15
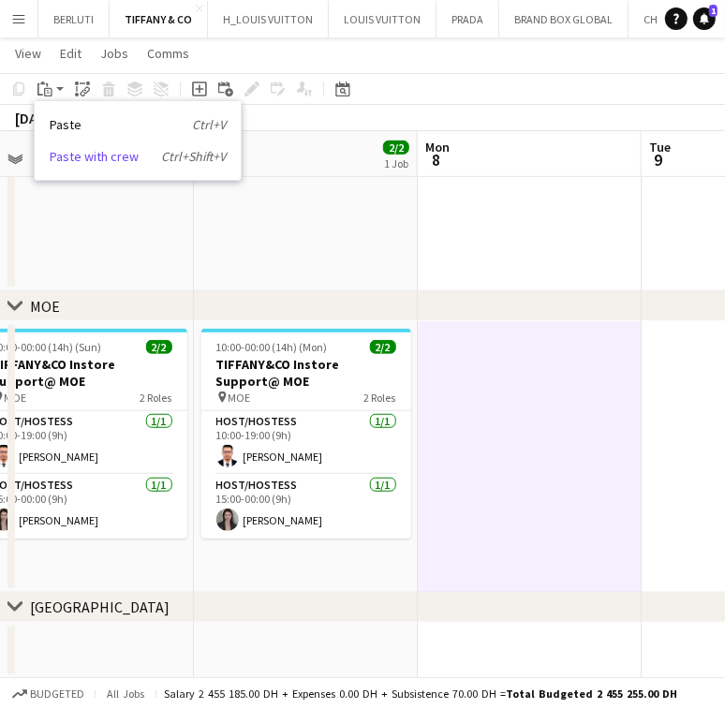
click at [63, 164] on link "Paste with crew Ctrl+Shift+V" at bounding box center [138, 156] width 176 height 17
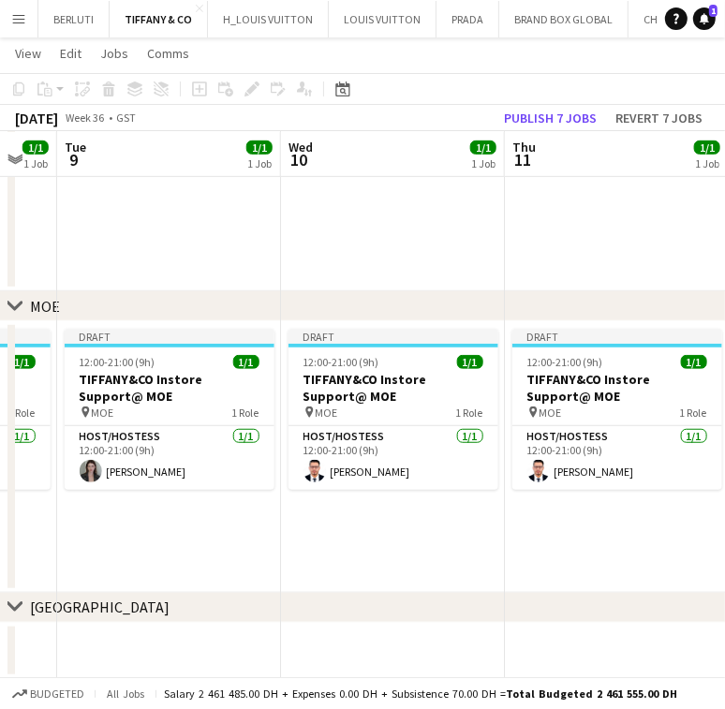
drag, startPoint x: 247, startPoint y: 529, endPoint x: 112, endPoint y: 530, distance: 134.9
click at [112, 530] on app-calendar-viewport "Sat 6 2/2 1 Job Sun 7 2/2 1 Job Mon 8 1/1 1 Job Tue 9 1/1 1 Job Wed 10 1/1 1 Jo…" at bounding box center [362, 136] width 725 height 1085
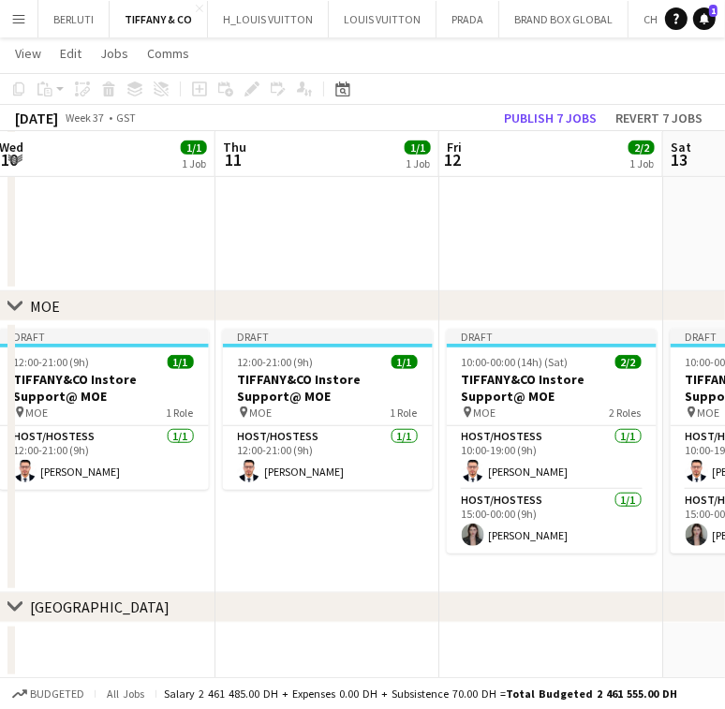
drag, startPoint x: 269, startPoint y: 552, endPoint x: 78, endPoint y: 571, distance: 192.0
click at [79, 573] on app-calendar-viewport "Sat 6 2/2 1 Job Sun 7 2/2 1 Job Mon 8 1/1 1 Job Tue 9 1/1 1 Job Wed 10 1/1 1 Jo…" at bounding box center [362, 136] width 725 height 1085
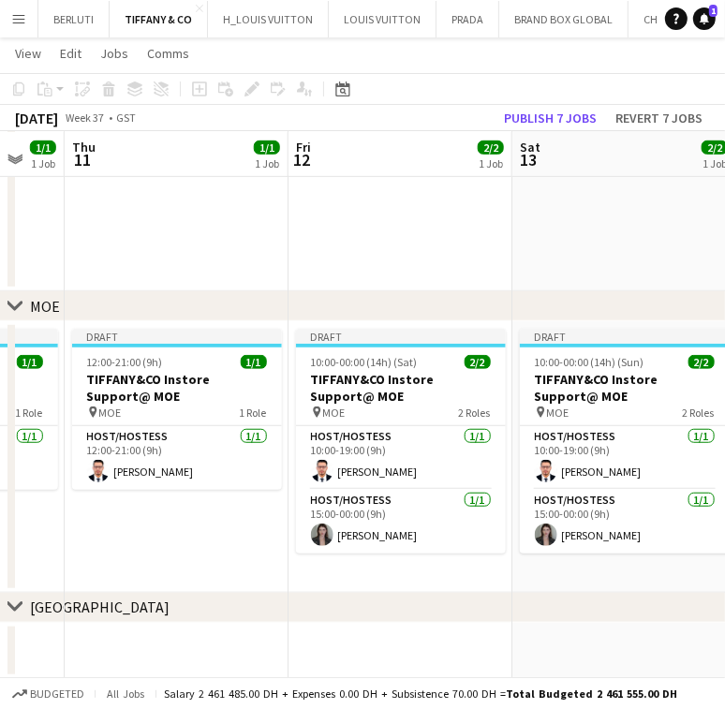
drag, startPoint x: 232, startPoint y: 534, endPoint x: 176, endPoint y: 543, distance: 57.0
click at [176, 543] on app-calendar-viewport "Mon 8 1/1 1 Job Tue 9 1/1 1 Job Wed 10 1/1 1 Job Thu 11 1/1 1 Job Fri 12 2/2 1 …" at bounding box center [362, 136] width 725 height 1085
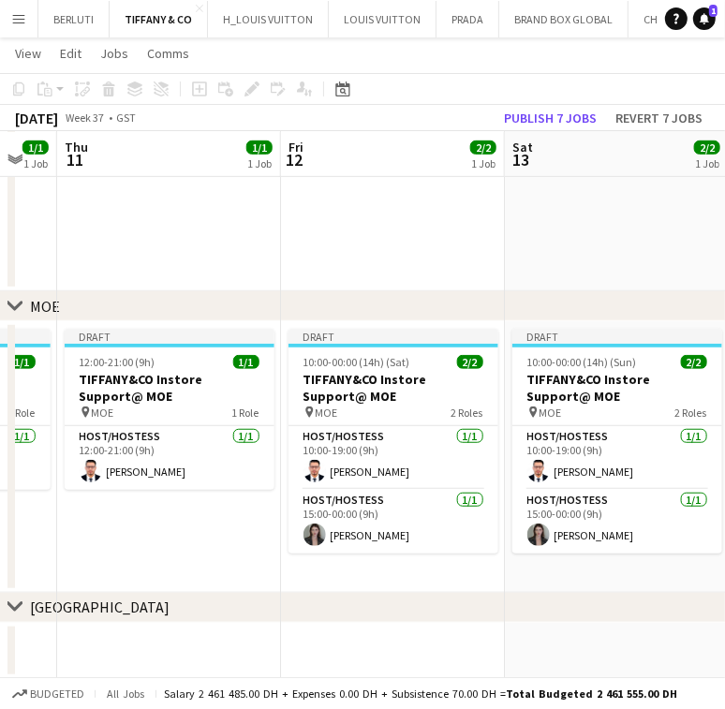
drag, startPoint x: 290, startPoint y: 500, endPoint x: 168, endPoint y: 505, distance: 122.8
click at [168, 505] on app-calendar-viewport "Mon 8 1/1 1 Job Tue 9 1/1 1 Job Wed 10 1/1 1 Job Thu 11 1/1 1 Job Fri 12 2/2 1 …" at bounding box center [362, 136] width 725 height 1085
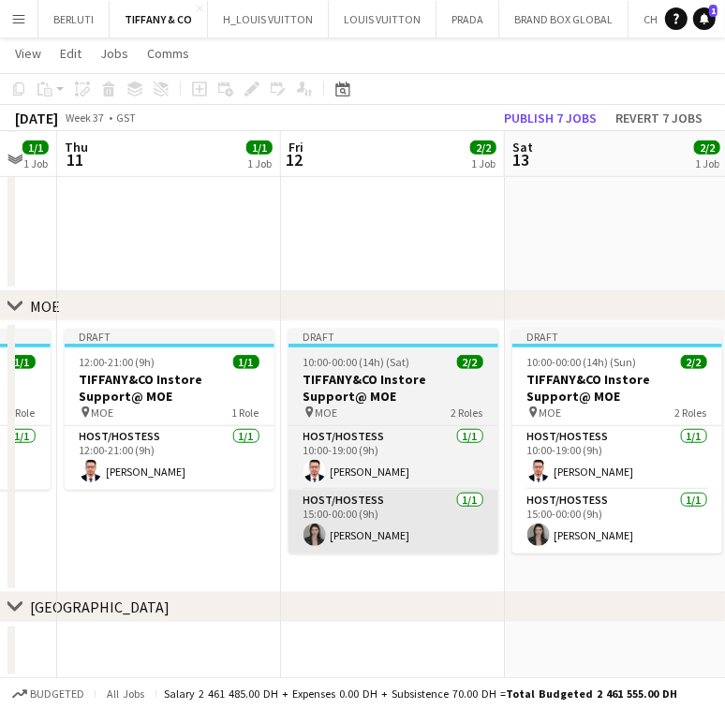
scroll to position [0, 480]
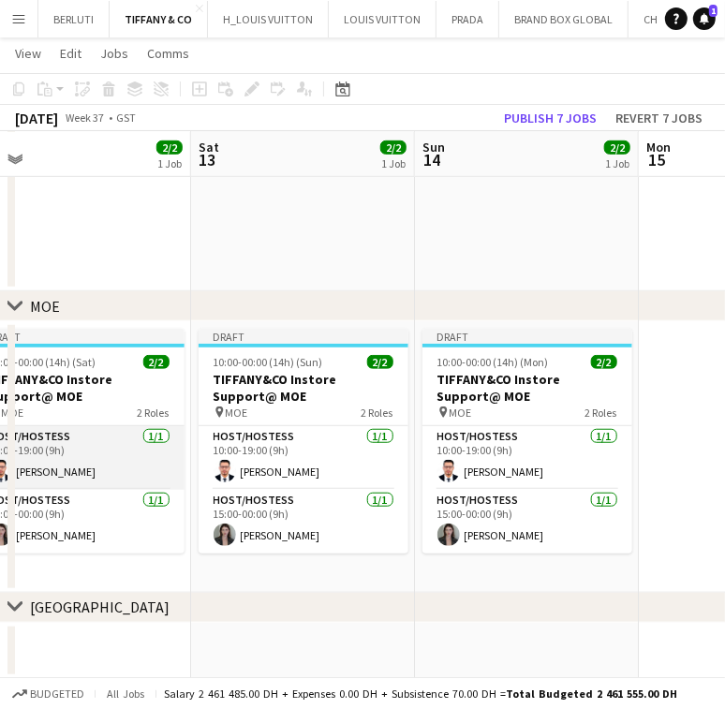
click at [143, 464] on app-card-role "Host/Hostess 1/1 10:00-19:00 (9h) Hedi Ben Meftah" at bounding box center [80, 458] width 210 height 64
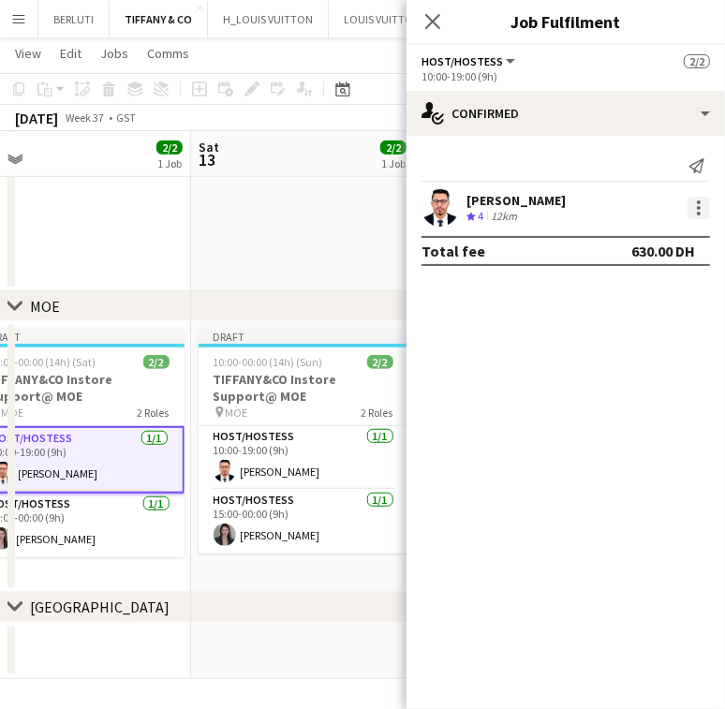
click at [700, 214] on div at bounding box center [699, 214] width 4 height 4
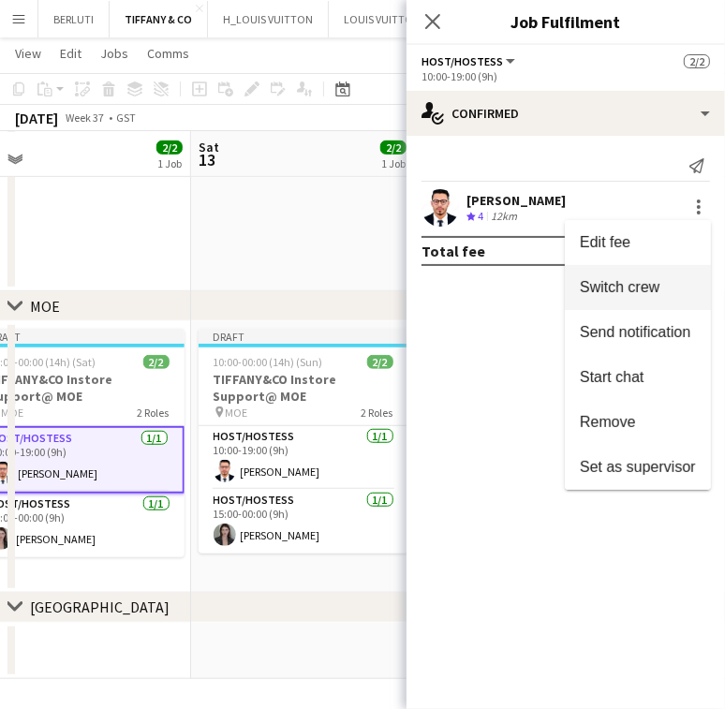
click at [670, 274] on button "Switch crew" at bounding box center [638, 287] width 146 height 45
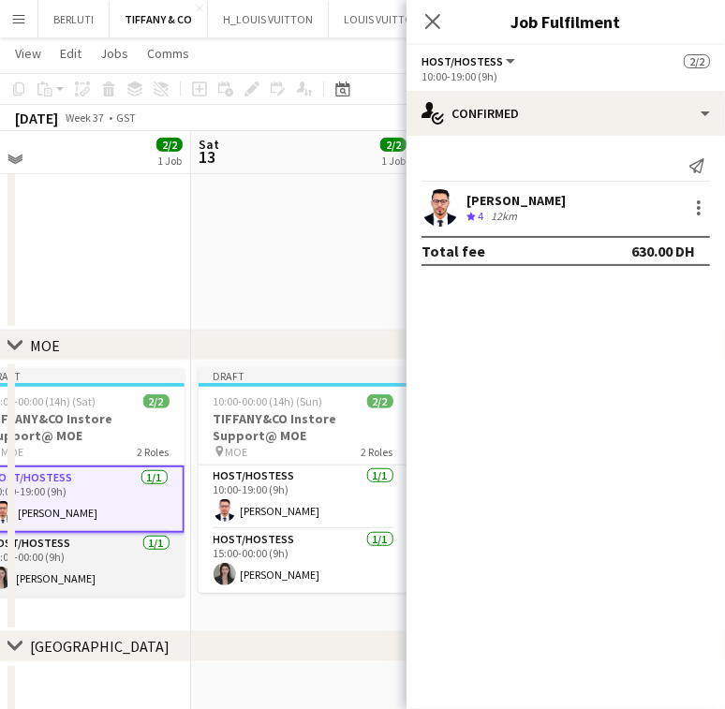
click at [161, 570] on app-card-role "Host/Hostess 1/1 15:00-00:00 (9h) Victoria Karzhounik" at bounding box center [80, 565] width 210 height 64
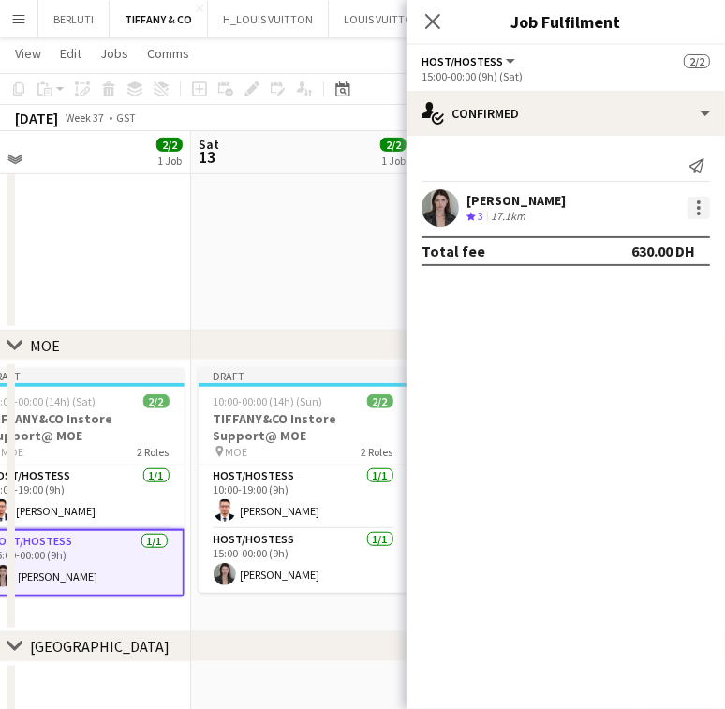
click at [691, 214] on div at bounding box center [698, 208] width 22 height 22
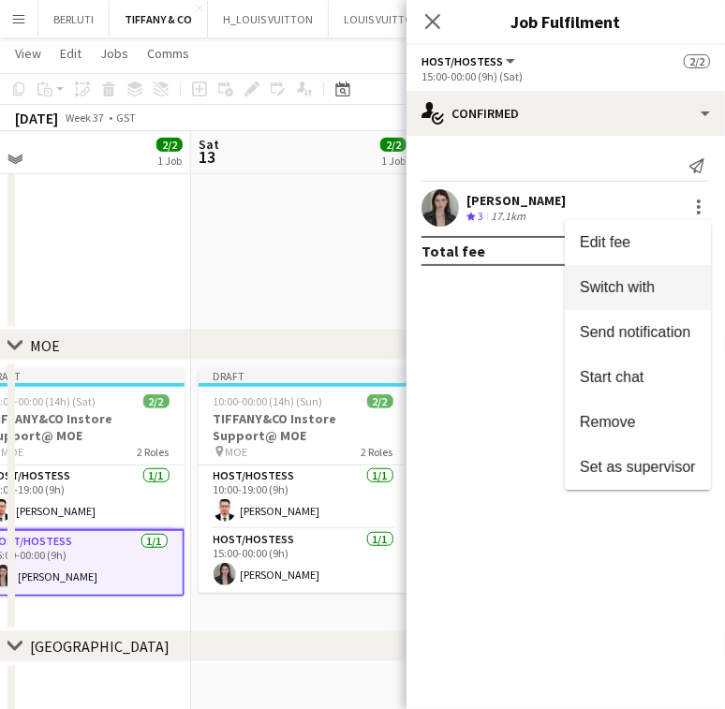
click at [676, 285] on span "Switch with" at bounding box center [638, 287] width 116 height 17
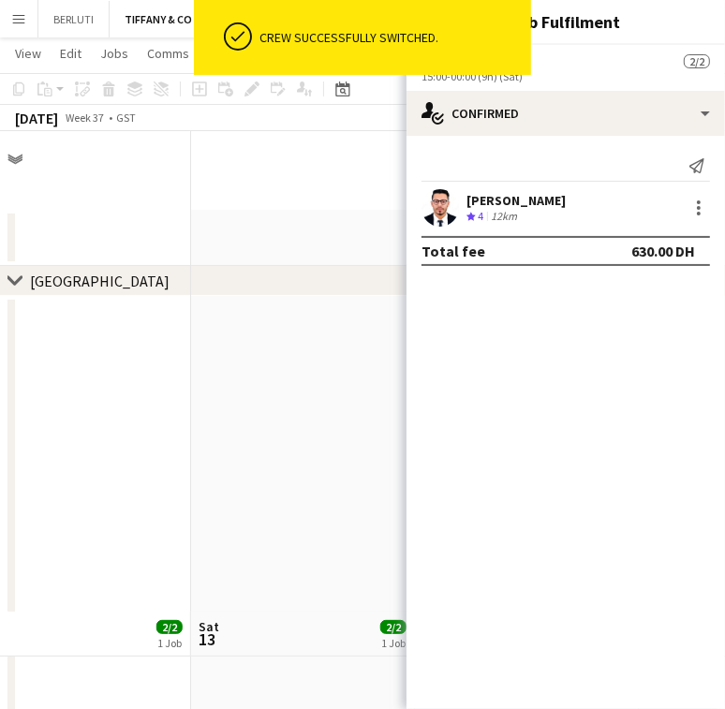
scroll to position [479, 0]
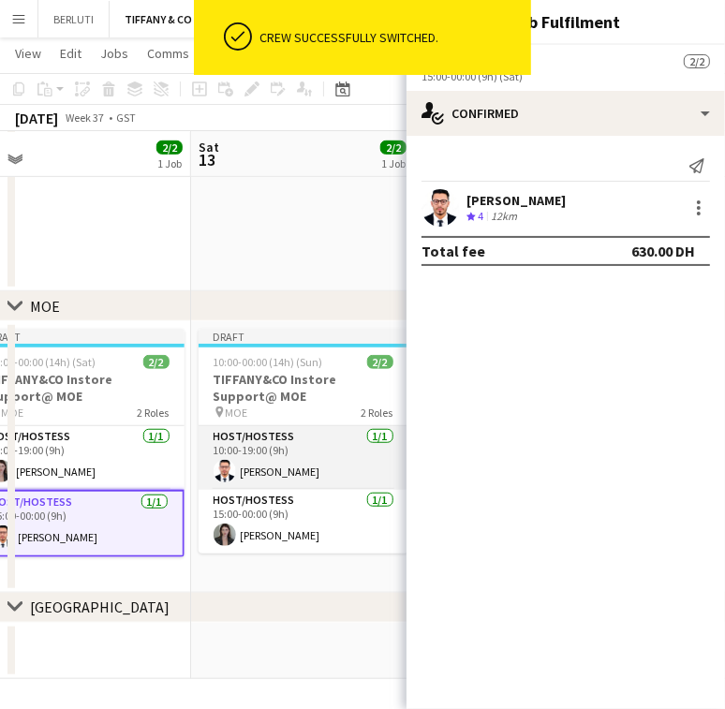
click at [295, 479] on app-card-role "Host/Hostess 1/1 10:00-19:00 (9h) Hedi Ben Meftah" at bounding box center [304, 458] width 210 height 64
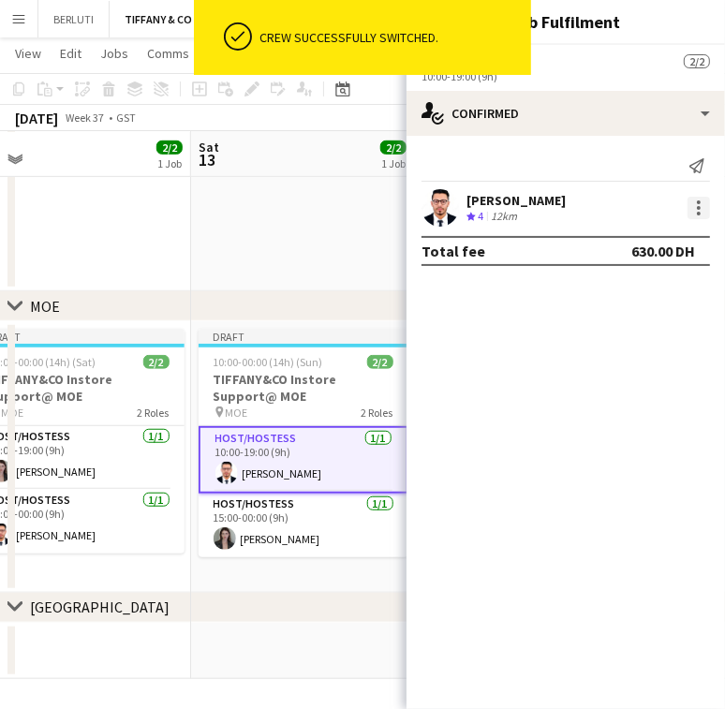
click at [695, 199] on div at bounding box center [698, 208] width 22 height 22
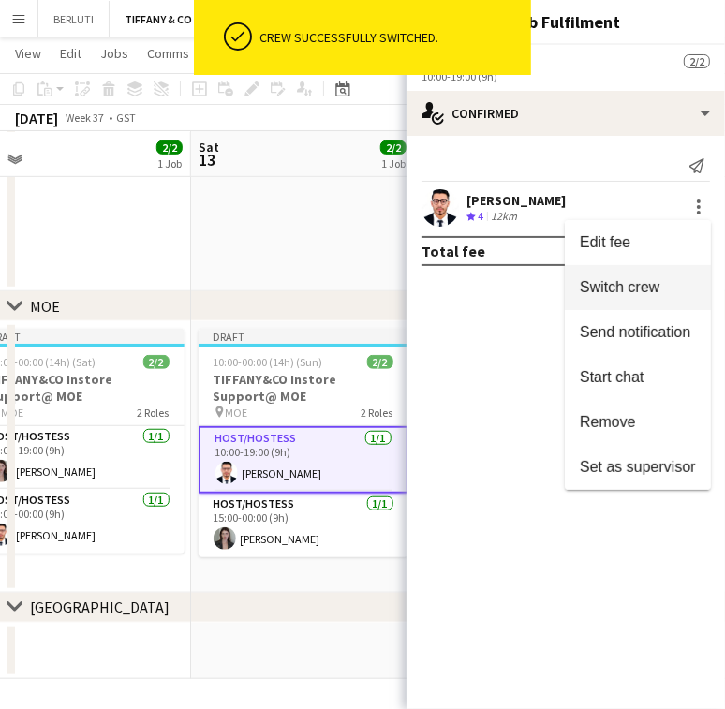
click at [674, 290] on span "Switch crew" at bounding box center [638, 287] width 116 height 17
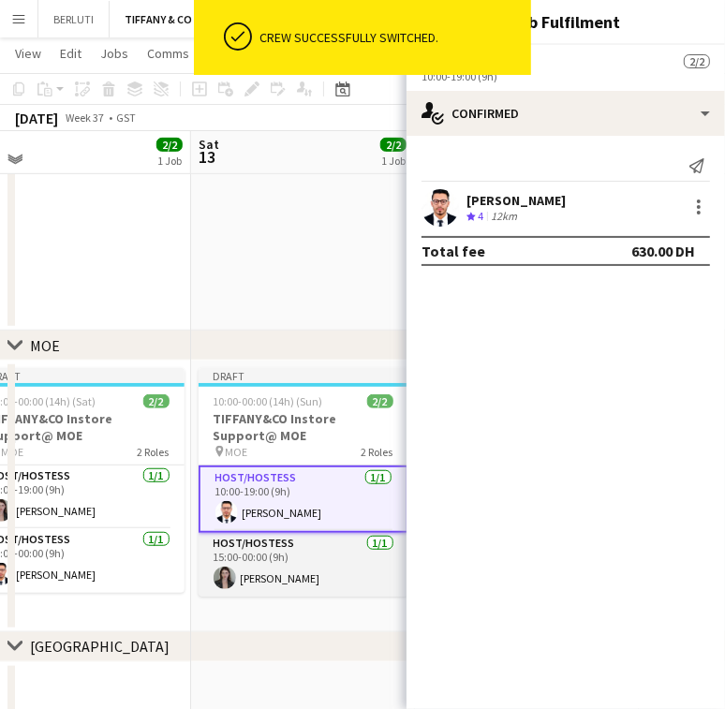
click at [301, 588] on app-card-role "Host/Hostess 1/1 15:00-00:00 (9h) Victoria Karzhounik" at bounding box center [304, 565] width 210 height 64
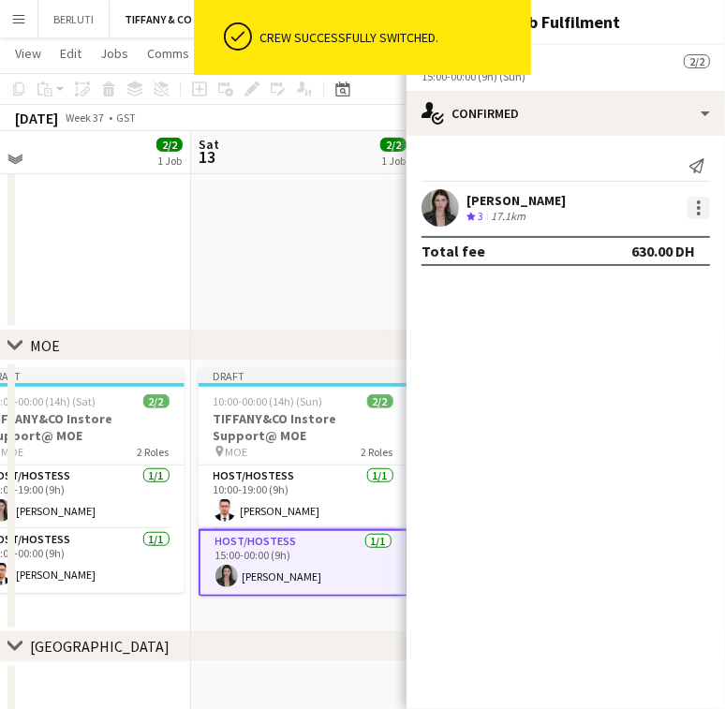
click at [705, 217] on div at bounding box center [698, 208] width 22 height 22
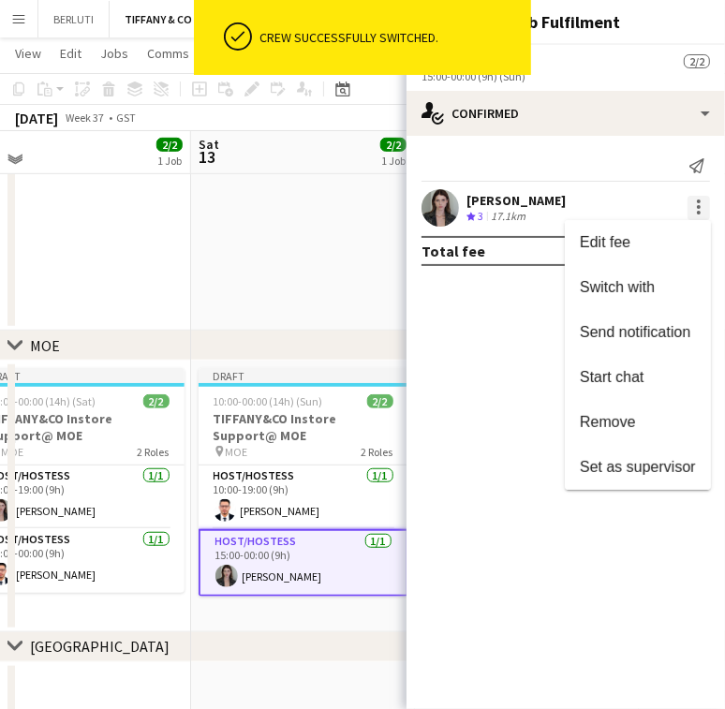
click at [683, 268] on button "Switch with" at bounding box center [638, 287] width 146 height 45
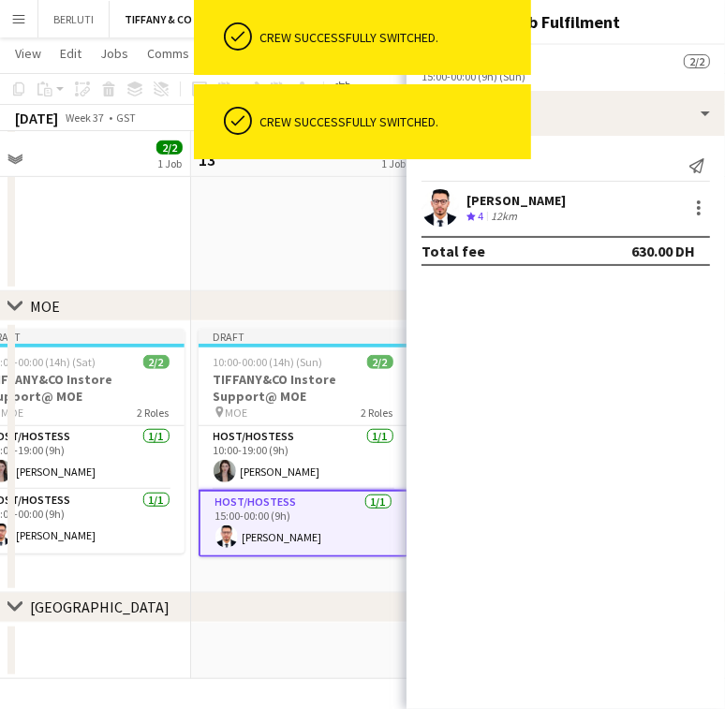
click at [385, 561] on app-date-cell "Draft 10:00-00:00 (14h) (Sun) 2/2 TIFFANY&CO Instore Support@ MOE pin MOE 2 Rol…" at bounding box center [303, 457] width 224 height 272
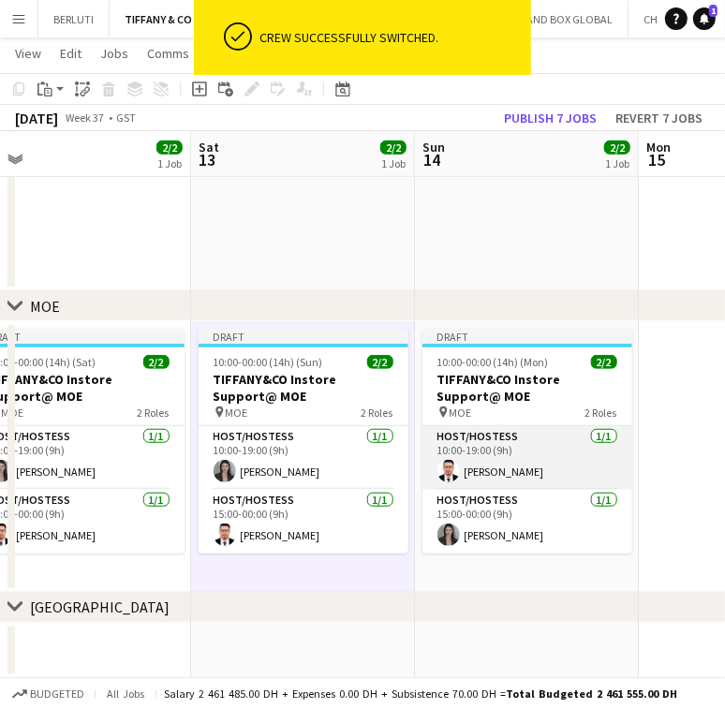
click at [470, 459] on app-card-role "Host/Hostess 1/1 10:00-19:00 (9h) Hedi Ben Meftah" at bounding box center [527, 458] width 210 height 64
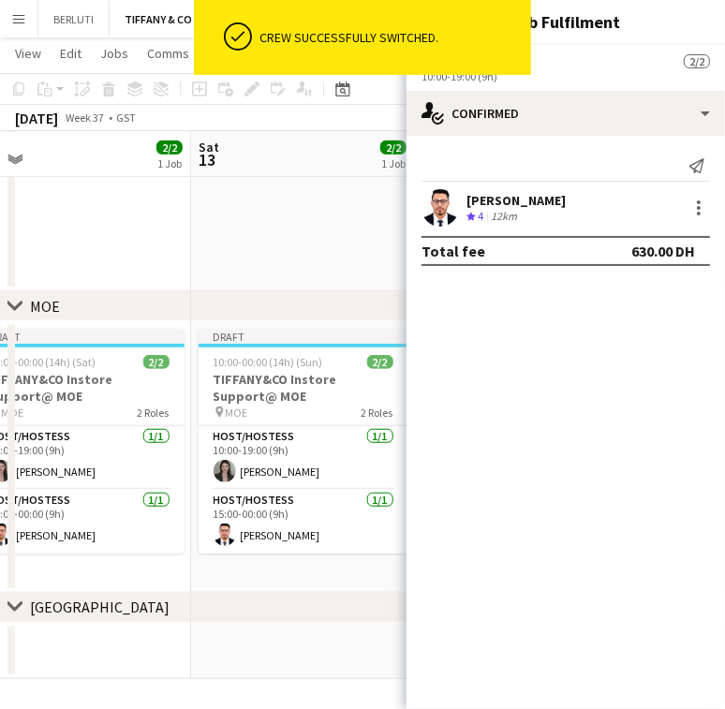
click at [700, 192] on div "Hedi Ben Meftah Crew rating 4 12km" at bounding box center [565, 207] width 318 height 37
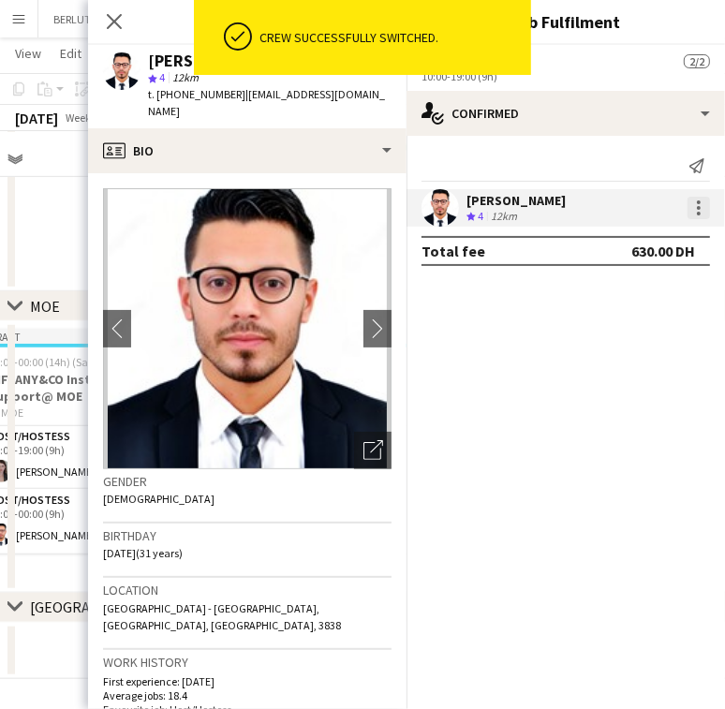
click at [703, 210] on div at bounding box center [698, 208] width 22 height 22
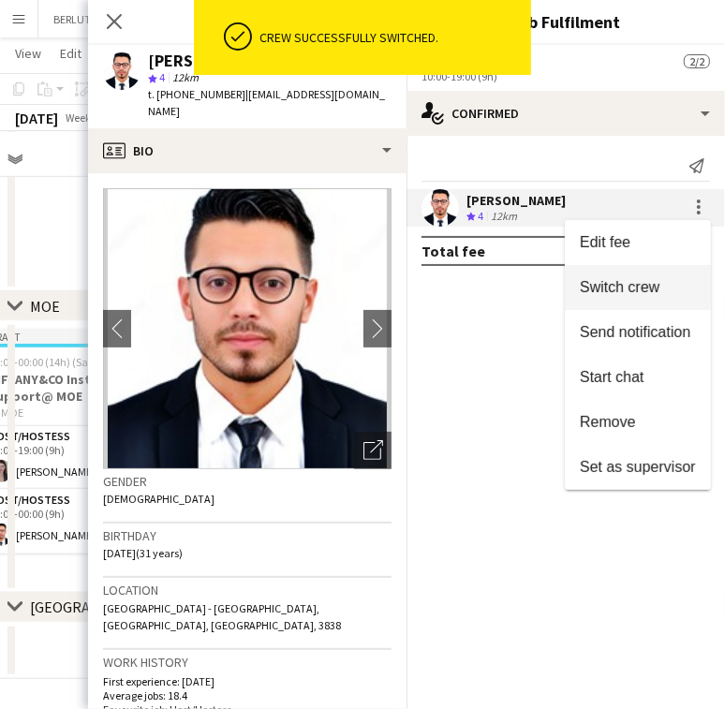
click at [688, 279] on span "Switch crew" at bounding box center [638, 287] width 116 height 17
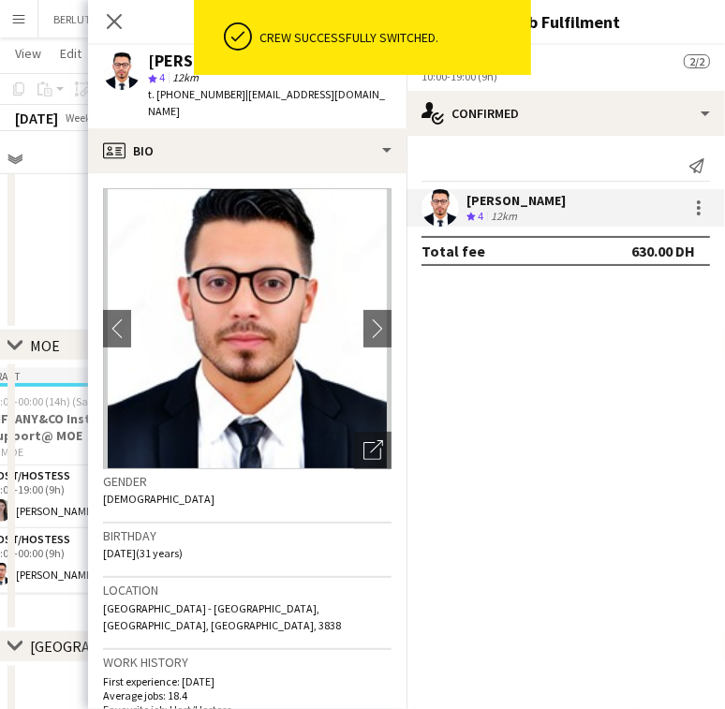
click at [96, 621] on app-crew-profile-bio "chevron-left chevron-right Open photos pop-in Gender Male Birthday 07-09-1993 (…" at bounding box center [247, 441] width 318 height 536
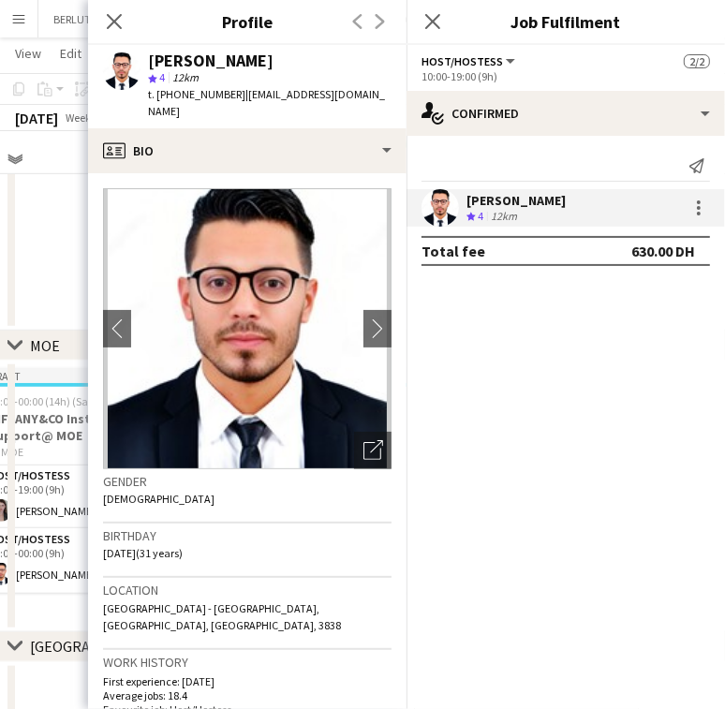
click at [43, 618] on app-date-cell "Draft 10:00-00:00 (14h) (Sat) 2/2 TIFFANY&CO Instore Support@ MOE pin MOE 2 Rol…" at bounding box center [79, 497] width 224 height 272
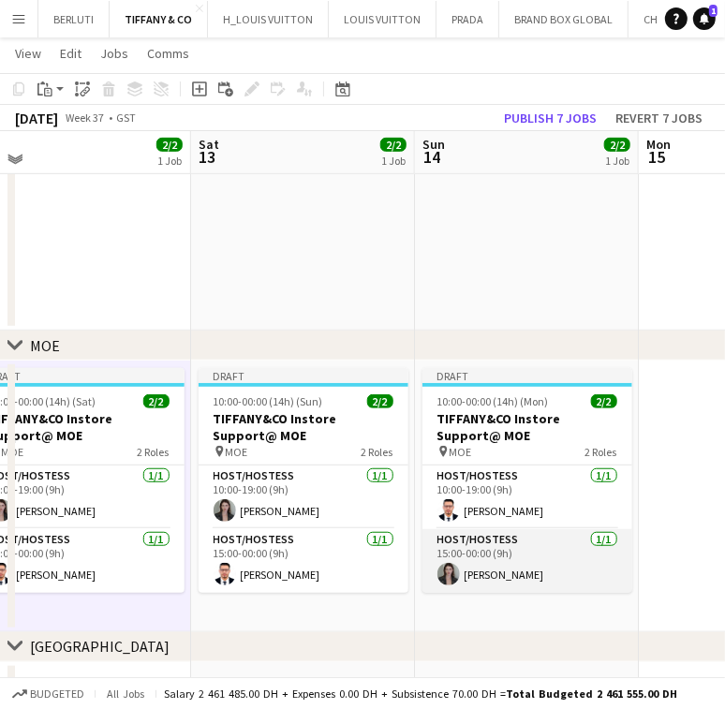
click at [571, 563] on app-card-role "Host/Hostess 1/1 15:00-00:00 (9h) Victoria Karzhounik" at bounding box center [527, 561] width 210 height 64
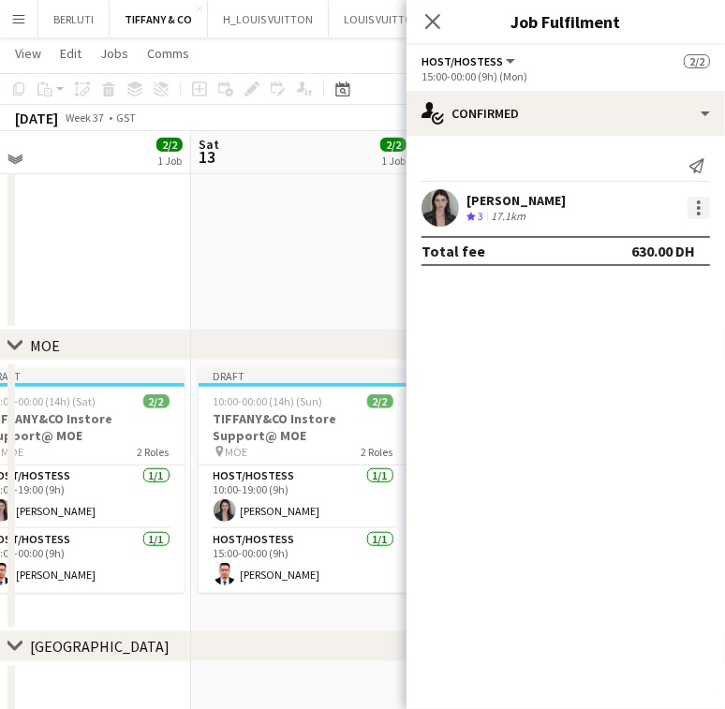
click at [697, 207] on div at bounding box center [699, 208] width 4 height 4
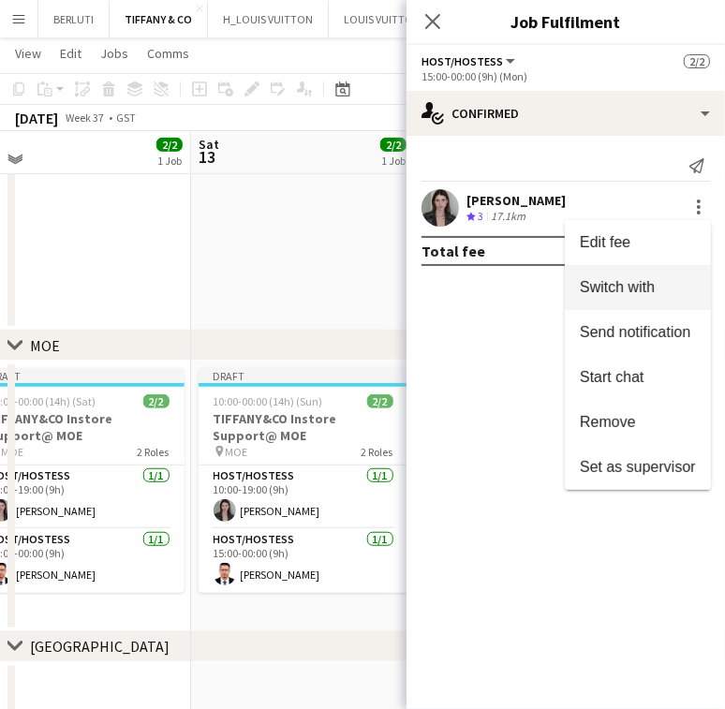
click at [672, 274] on button "Switch with" at bounding box center [638, 287] width 146 height 45
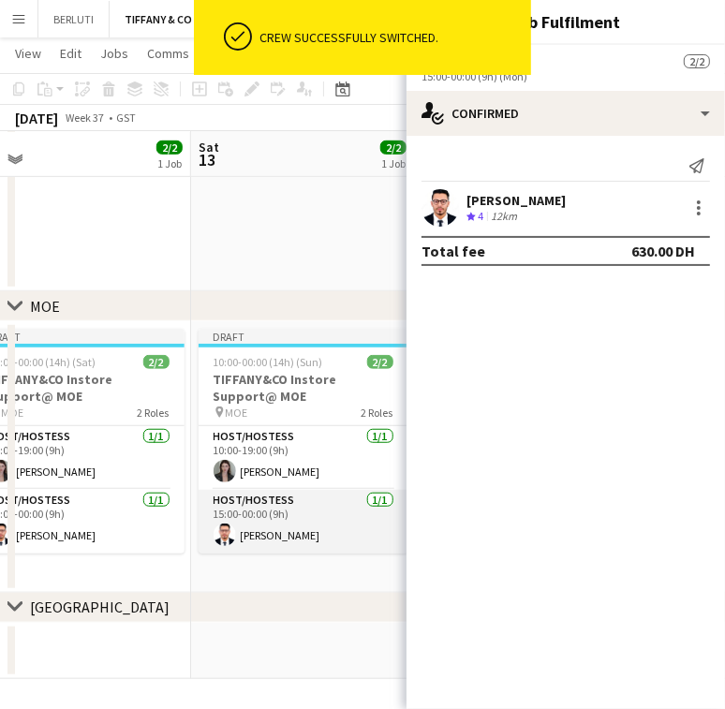
click at [224, 532] on app-user-avatar at bounding box center [225, 534] width 22 height 22
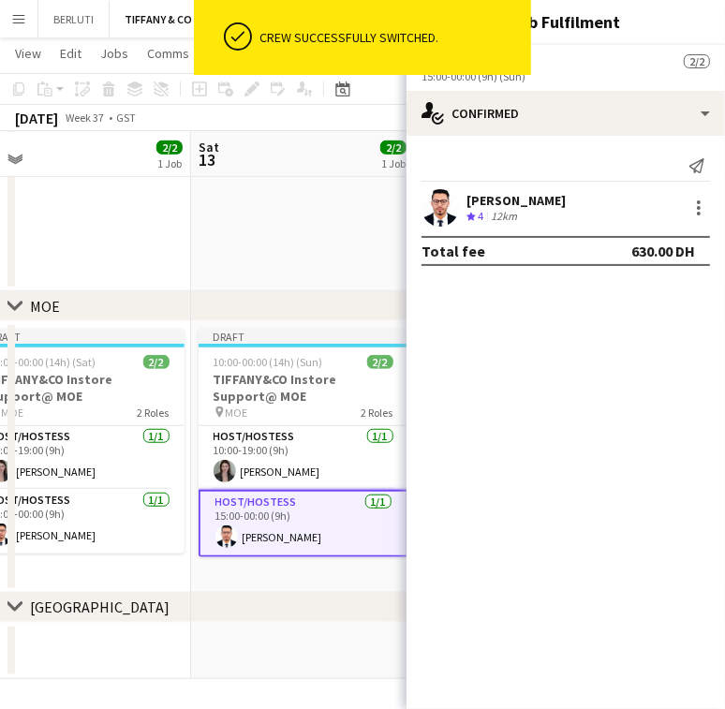
click at [360, 571] on app-date-cell "Draft 10:00-00:00 (14h) (Sun) 2/2 TIFFANY&CO Instore Support@ MOE pin MOE 2 Rol…" at bounding box center [303, 457] width 224 height 272
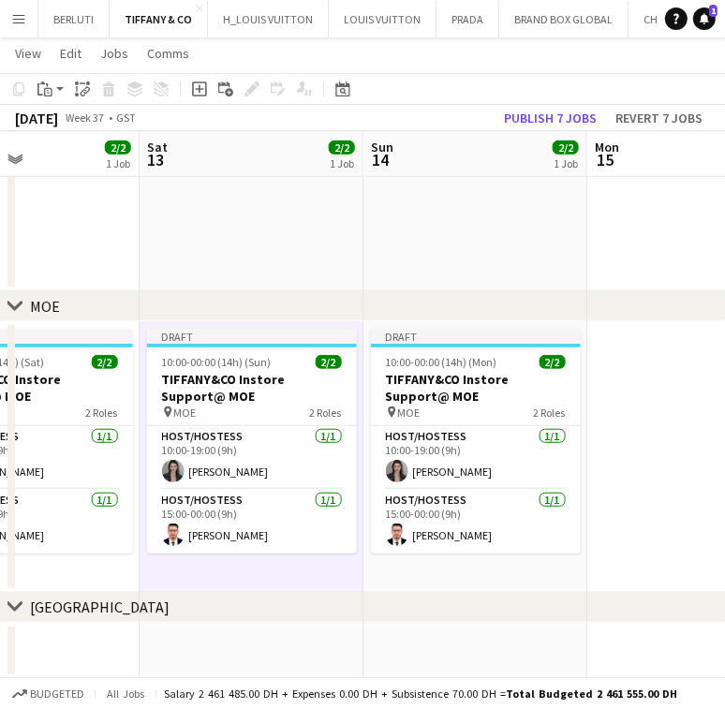
scroll to position [0, 805]
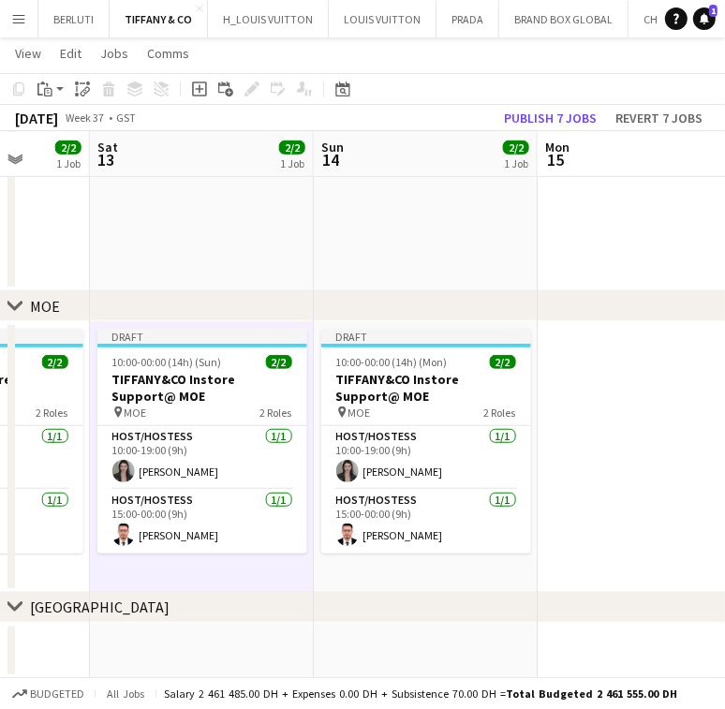
drag, startPoint x: 144, startPoint y: 522, endPoint x: 43, endPoint y: 513, distance: 101.5
click at [43, 513] on app-calendar-viewport "Tue 9 1/1 1 Job Wed 10 1/1 1 Job Thu 11 1/1 1 Job Fri 12 2/2 1 Job Sat 13 2/2 1…" at bounding box center [362, 136] width 725 height 1085
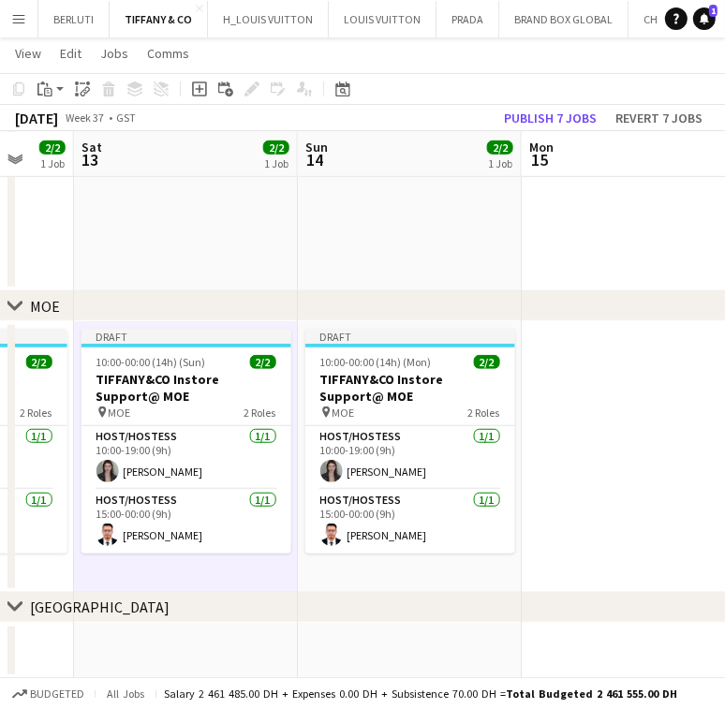
drag, startPoint x: 248, startPoint y: 521, endPoint x: -111, endPoint y: 488, distance: 361.1
click at [0, 488] on html "Menu Boards Boards Boards All jobs Status Workforce Workforce My Workforce Recr…" at bounding box center [362, 116] width 725 height 1190
click at [571, 357] on app-date-cell at bounding box center [634, 457] width 224 height 272
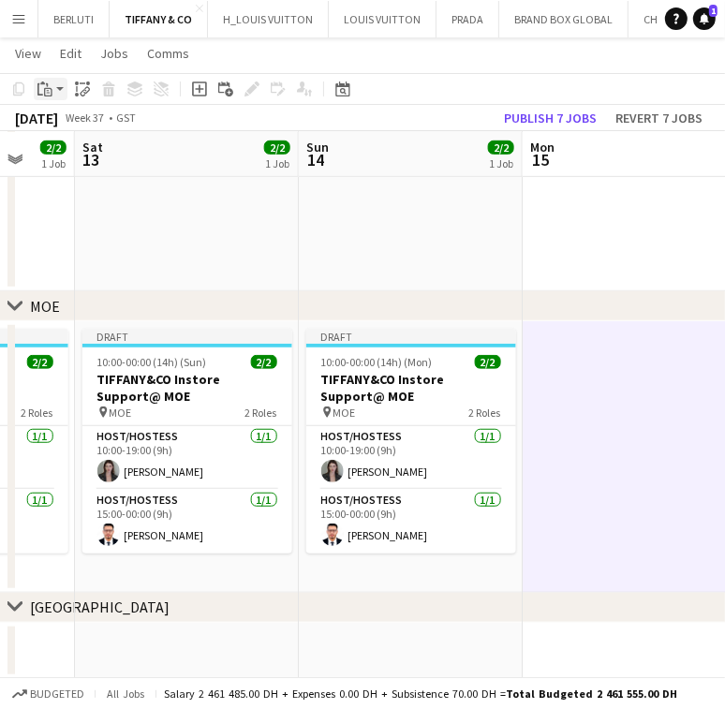
click at [48, 90] on icon at bounding box center [48, 90] width 3 height 1
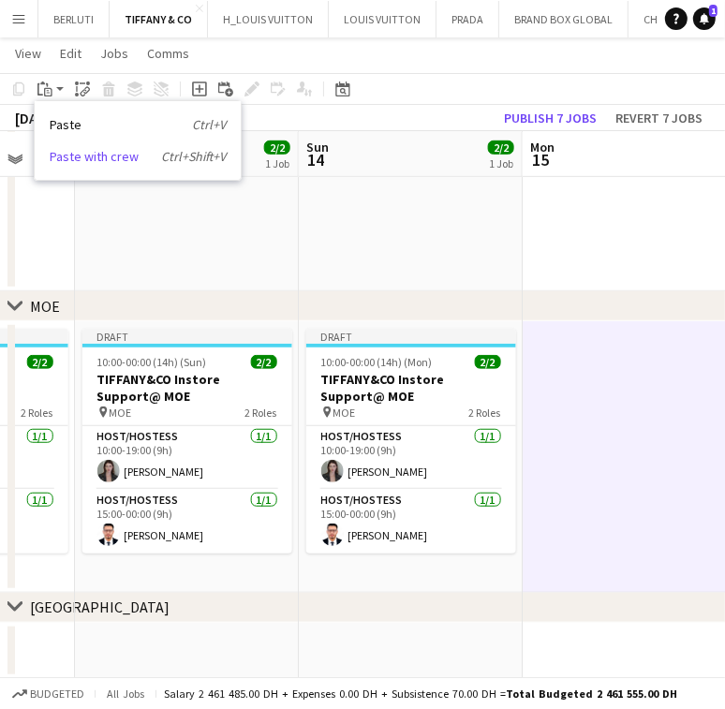
click at [59, 159] on link "Paste with crew Ctrl+Shift+V" at bounding box center [138, 156] width 176 height 17
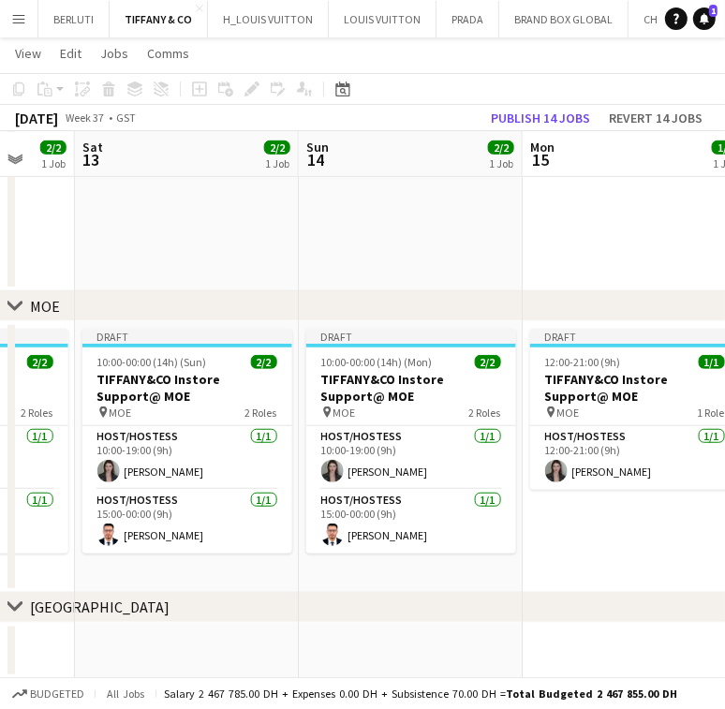
click at [238, 533] on app-calendar-viewport "Tue 9 1/1 1 Job Wed 10 1/1 1 Job Thu 11 1/1 1 Job Fri 12 2/2 1 Job Sat 13 2/2 1…" at bounding box center [362, 136] width 725 height 1085
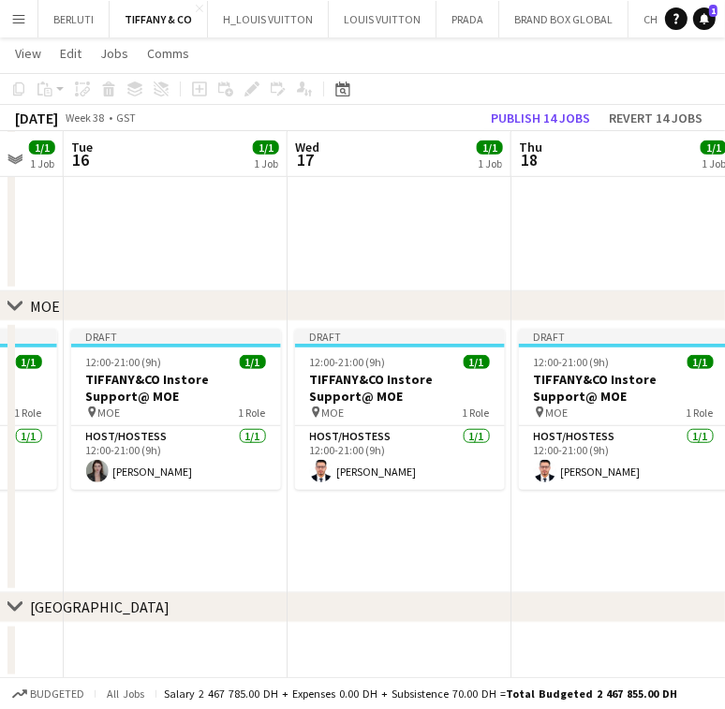
scroll to position [0, 851]
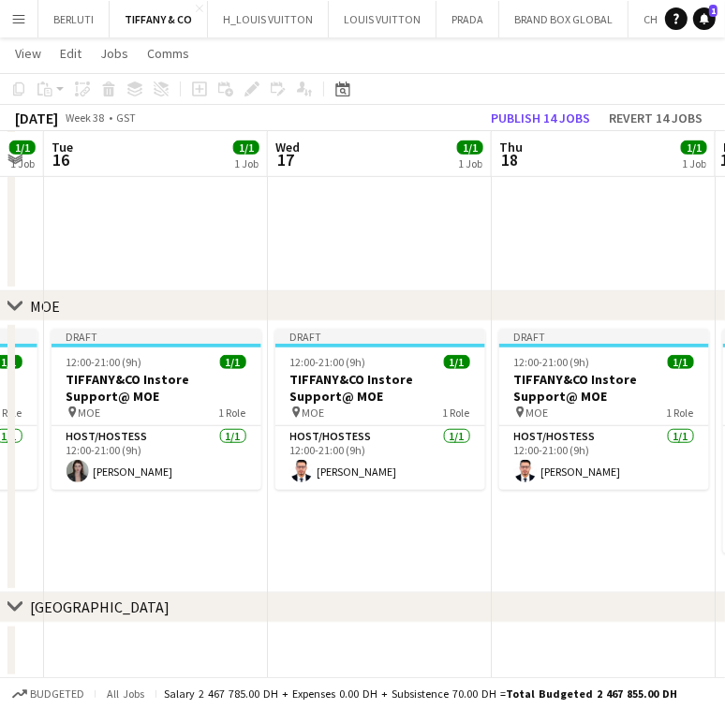
drag, startPoint x: 255, startPoint y: 543, endPoint x: 203, endPoint y: 551, distance: 52.0
click at [203, 551] on app-calendar-viewport "Fri 12 2/2 1 Job Sat 13 2/2 1 Job Sun 14 2/2 1 Job Mon 15 1/1 1 Job Tue 16 1/1 …" at bounding box center [362, 136] width 725 height 1085
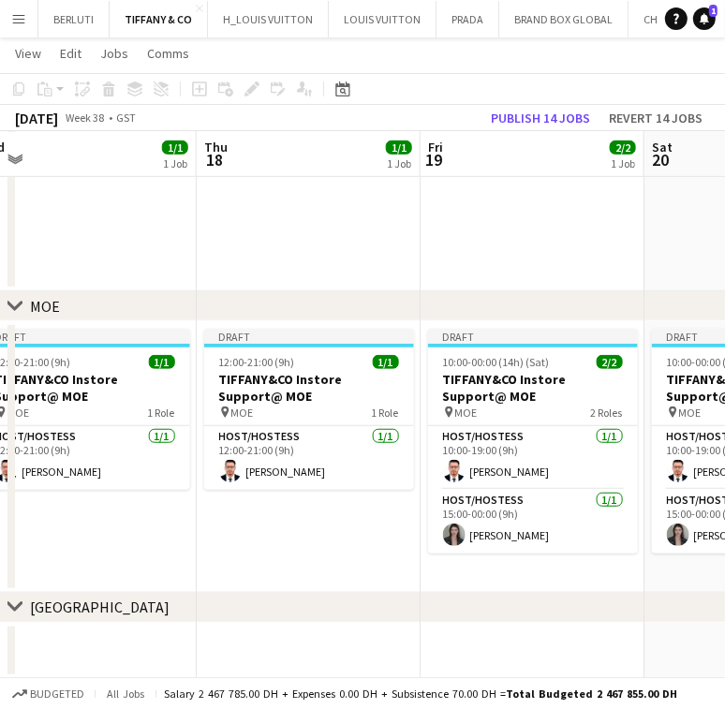
drag, startPoint x: 509, startPoint y: 494, endPoint x: 215, endPoint y: 508, distance: 294.3
click at [210, 510] on app-calendar-viewport "Sun 14 2/2 1 Job Mon 15 1/1 1 Job Tue 16 1/1 1 Job Wed 17 1/1 1 Job Thu 18 1/1 …" at bounding box center [362, 136] width 725 height 1085
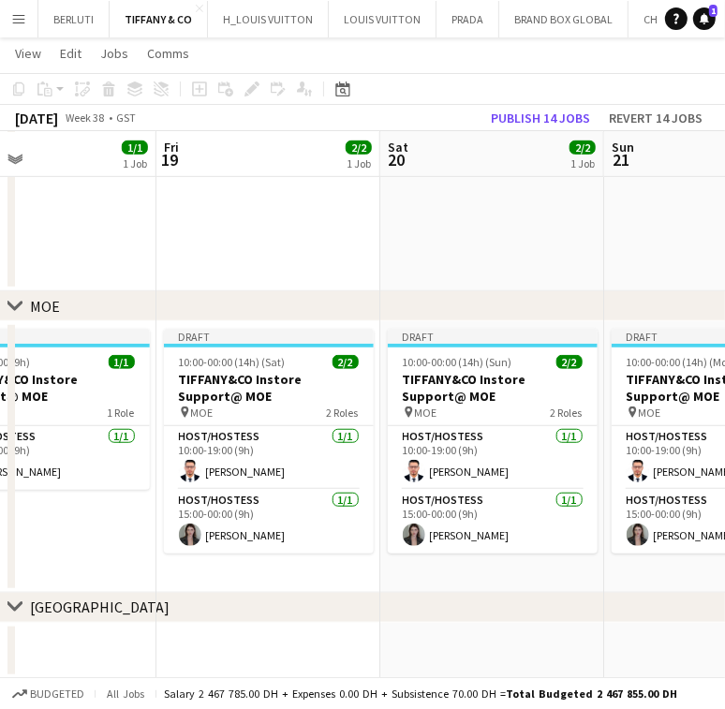
drag, startPoint x: 288, startPoint y: 523, endPoint x: 176, endPoint y: 528, distance: 112.5
click at [176, 528] on app-calendar-viewport "Tue 16 1/1 1 Job Wed 17 1/1 1 Job Thu 18 1/1 1 Job Fri 19 2/2 1 Job Sat 20 2/2 …" at bounding box center [362, 136] width 725 height 1085
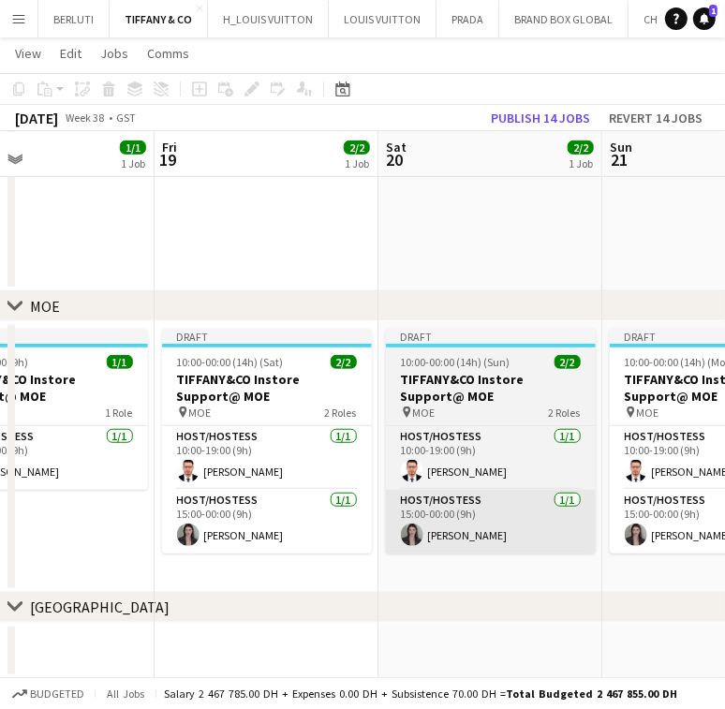
scroll to position [0, 688]
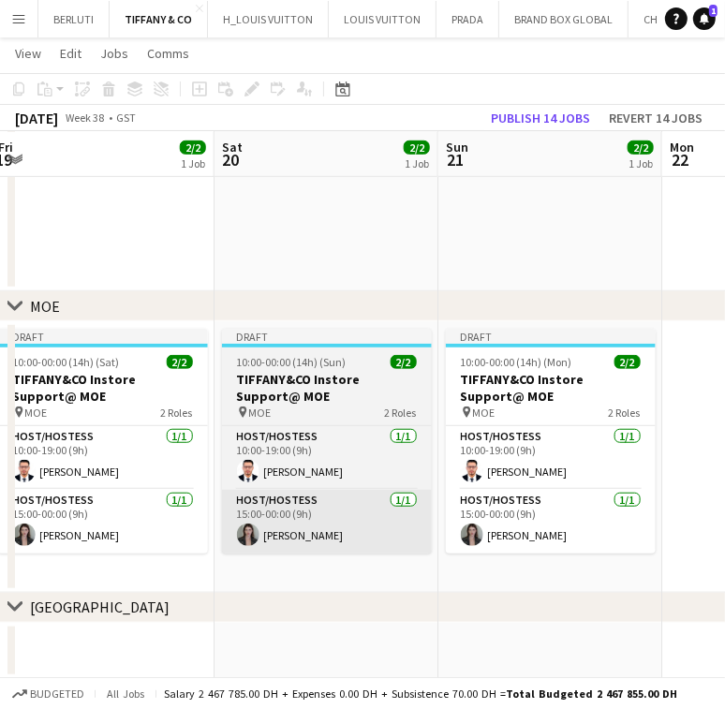
drag, startPoint x: 507, startPoint y: 505, endPoint x: 369, endPoint y: 493, distance: 138.2
click at [344, 509] on app-calendar-viewport "Tue 16 1/1 1 Job Wed 17 1/1 1 Job Thu 18 1/1 1 Job Fri 19 2/2 1 Job Sat 20 2/2 …" at bounding box center [362, 136] width 725 height 1085
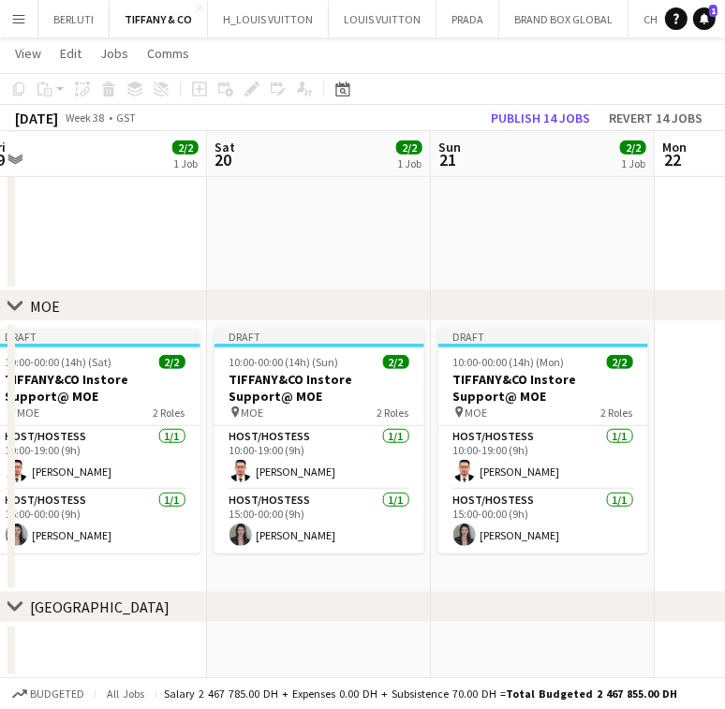
scroll to position [0, 546]
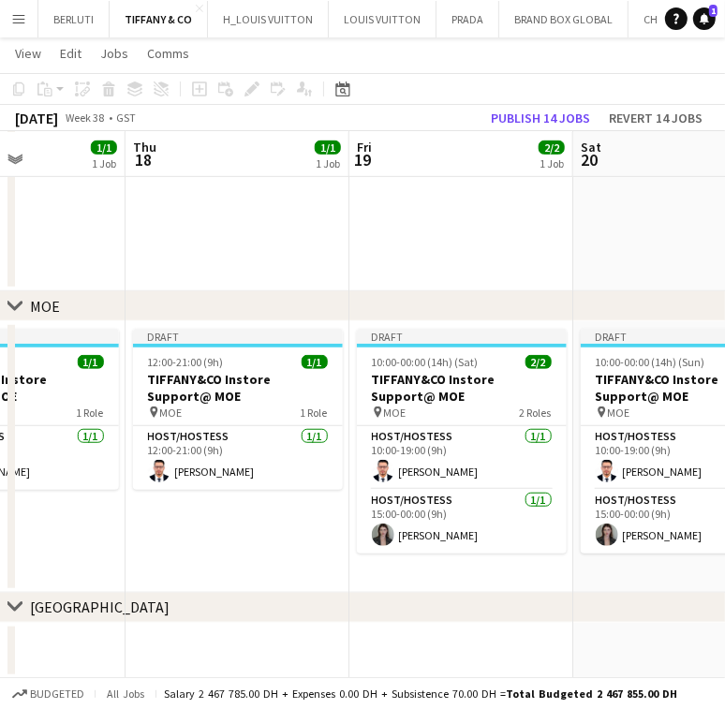
drag, startPoint x: 199, startPoint y: 458, endPoint x: 680, endPoint y: 459, distance: 480.4
click at [680, 459] on app-calendar-viewport "Mon 15 1/1 1 Job Tue 16 1/1 1 Job Wed 17 1/1 1 Job Thu 18 1/1 1 Job Fri 19 2/2 …" at bounding box center [362, 136] width 725 height 1085
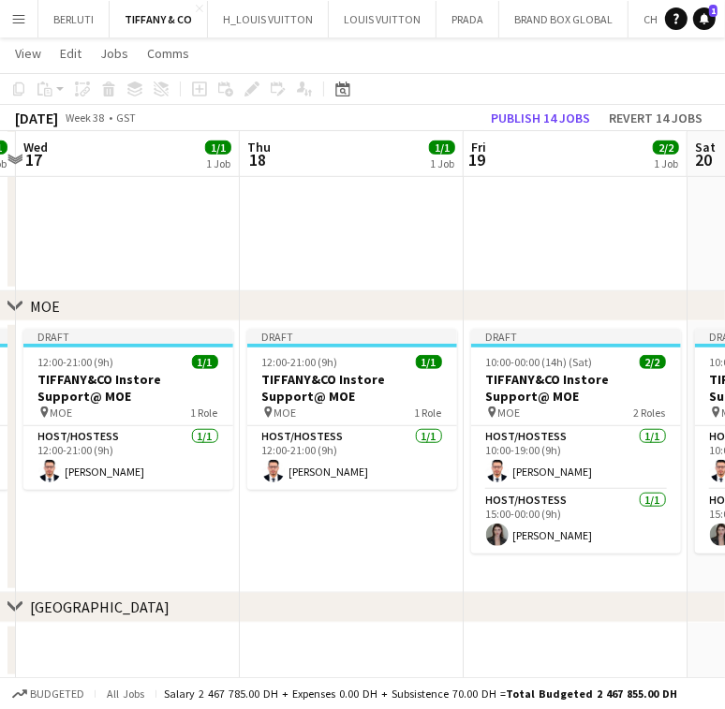
click at [645, 491] on app-calendar-viewport "Mon 15 1/1 1 Job Tue 16 1/1 1 Job Wed 17 1/1 1 Job Thu 18 1/1 1 Job Fri 19 2/2 …" at bounding box center [362, 136] width 725 height 1085
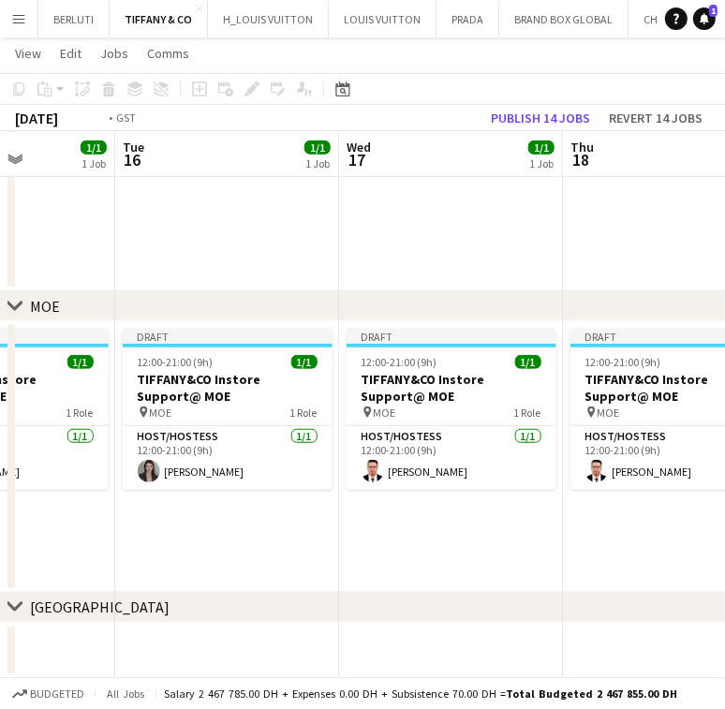
drag, startPoint x: 256, startPoint y: 523, endPoint x: 578, endPoint y: 529, distance: 322.2
click at [614, 524] on app-calendar-viewport "Sat 13 2/2 1 Job Sun 14 2/2 1 Job Mon 15 1/1 1 Job Tue 16 1/1 1 Job Wed 17 1/1 …" at bounding box center [362, 136] width 725 height 1085
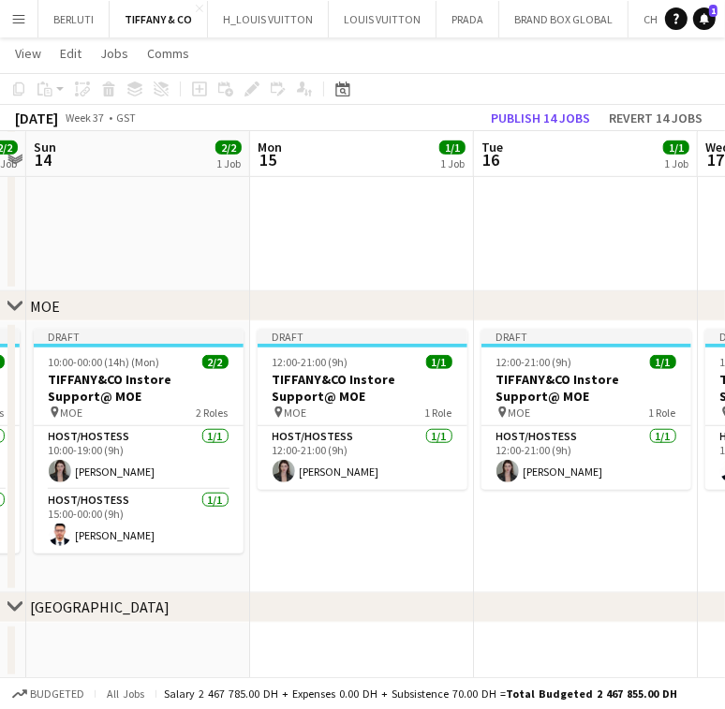
drag, startPoint x: 509, startPoint y: 530, endPoint x: 612, endPoint y: 527, distance: 103.1
click at [612, 527] on app-calendar-viewport "Fri 12 2/2 1 Job Sat 13 2/2 1 Job Sun 14 2/2 1 Job Mon 15 1/1 1 Job Tue 16 1/1 …" at bounding box center [362, 136] width 725 height 1085
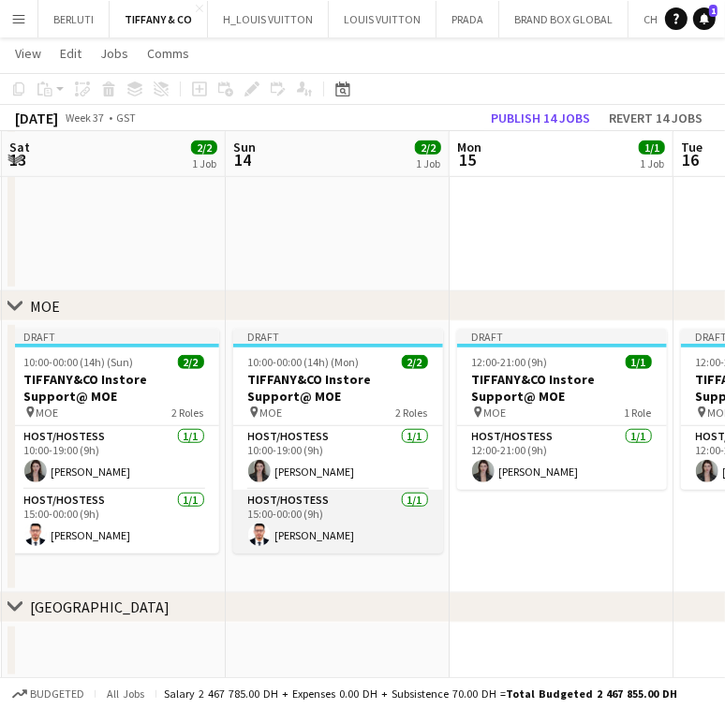
drag, startPoint x: 312, startPoint y: 542, endPoint x: 564, endPoint y: 530, distance: 252.2
click at [606, 529] on app-calendar-viewport "Thu 11 1/1 1 Job Fri 12 2/2 1 Job Sat 13 2/2 1 Job Sun 14 2/2 1 Job Mon 15 1/1 …" at bounding box center [362, 136] width 725 height 1085
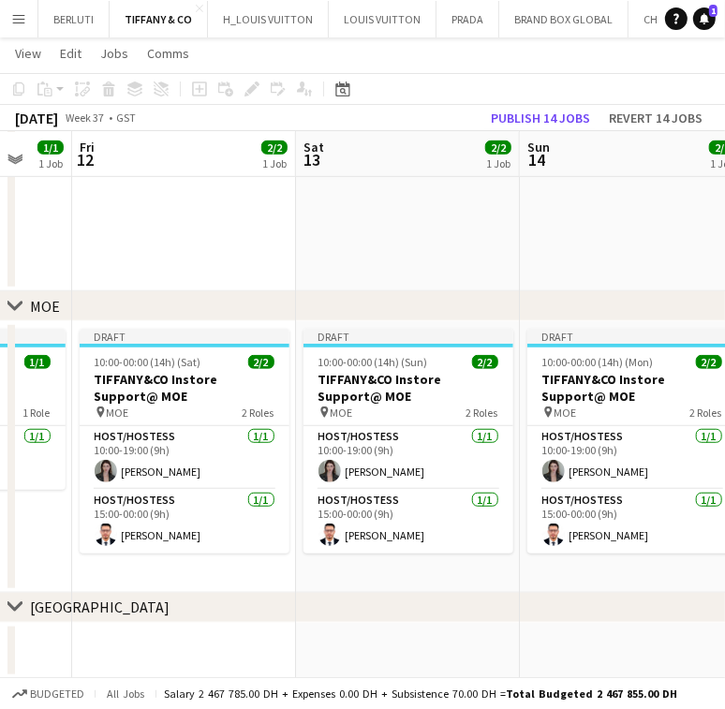
drag, startPoint x: 578, startPoint y: 509, endPoint x: 657, endPoint y: 506, distance: 79.7
click at [667, 506] on app-calendar-viewport "Wed 10 1/1 1 Job Thu 11 1/1 1 Job Fri 12 2/2 1 Job Sat 13 2/2 1 Job Sun 14 2/2 …" at bounding box center [362, 136] width 725 height 1085
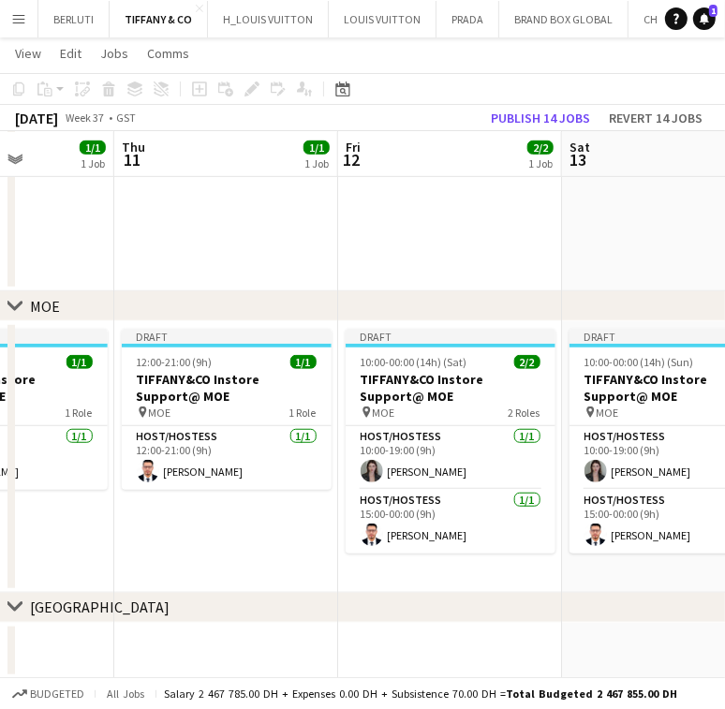
drag, startPoint x: 435, startPoint y: 494, endPoint x: 568, endPoint y: 494, distance: 133.0
click at [568, 494] on app-calendar-viewport "Mon 8 1/1 1 Job Tue 9 1/1 1 Job Wed 10 1/1 1 Job Thu 11 1/1 1 Job Fri 12 2/2 1 …" at bounding box center [362, 136] width 725 height 1085
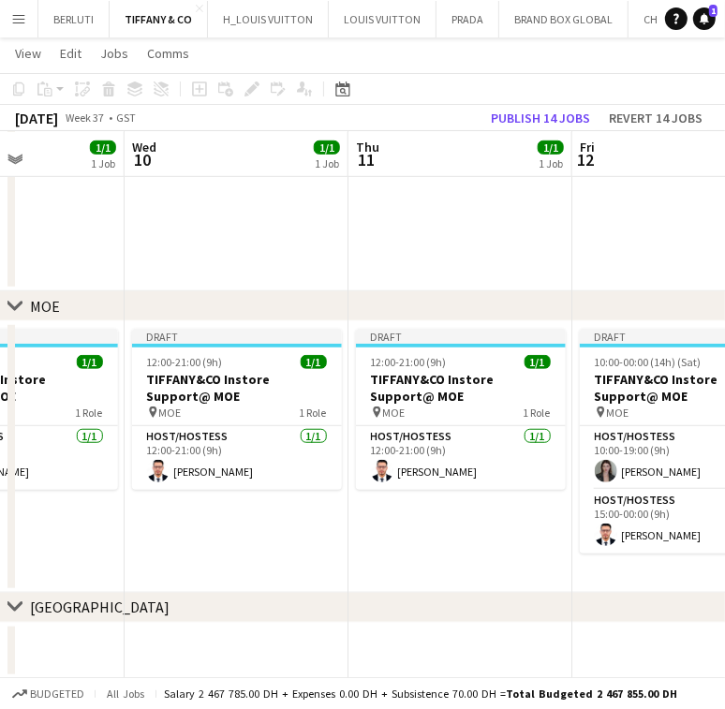
drag, startPoint x: 351, startPoint y: 491, endPoint x: 307, endPoint y: 504, distance: 45.9
click at [529, 491] on app-calendar-viewport "Sun 7 2/2 1 Job Mon 8 1/1 1 Job Tue 9 1/1 1 Job Wed 10 1/1 1 Job Thu 11 1/1 1 J…" at bounding box center [362, 136] width 725 height 1085
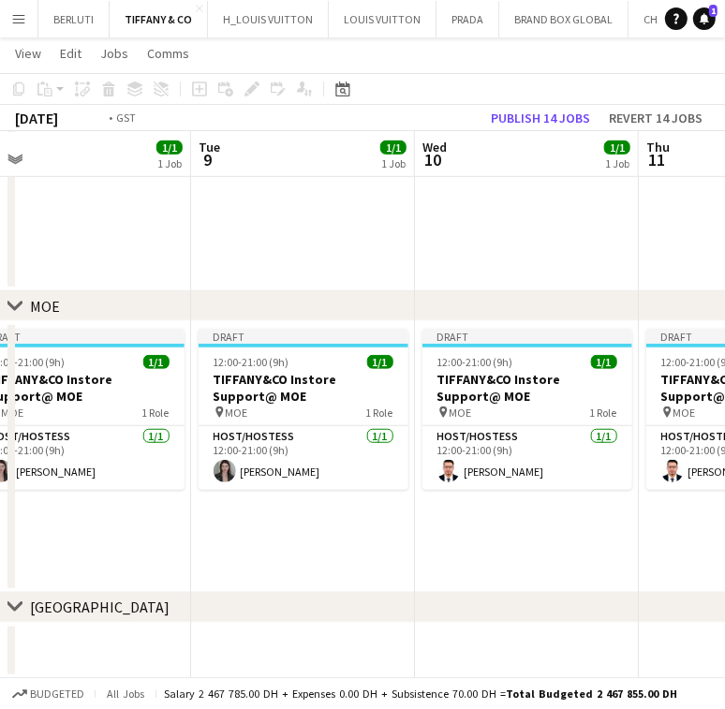
drag, startPoint x: 549, startPoint y: 499, endPoint x: 500, endPoint y: 506, distance: 49.1
click at [564, 499] on app-calendar-viewport "Sat 6 2/2 1 Job Sun 7 2/2 1 Job Mon 8 1/1 1 Job Tue 9 1/1 1 Job Wed 10 1/1 1 Jo…" at bounding box center [362, 136] width 725 height 1085
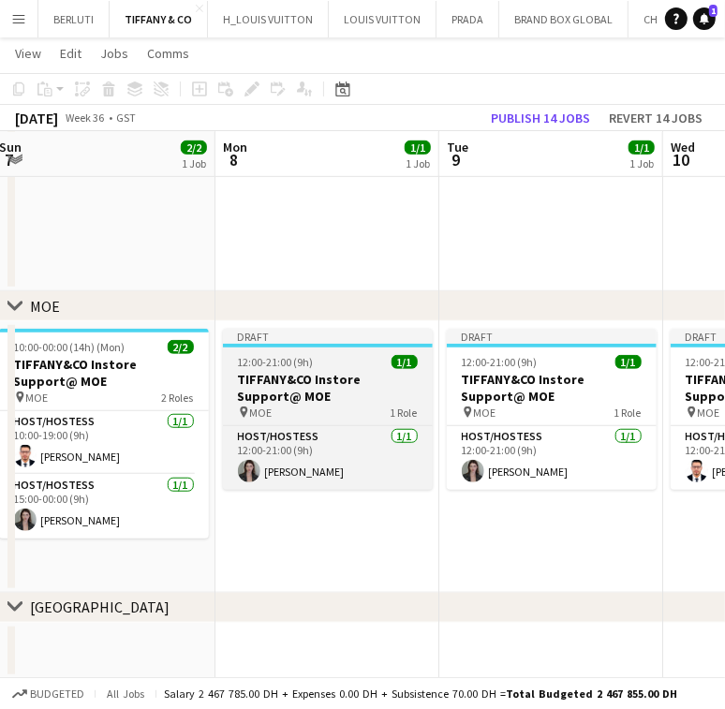
click at [317, 375] on h3 "TIFFANY&CO Instore Support@ MOE" at bounding box center [328, 388] width 210 height 34
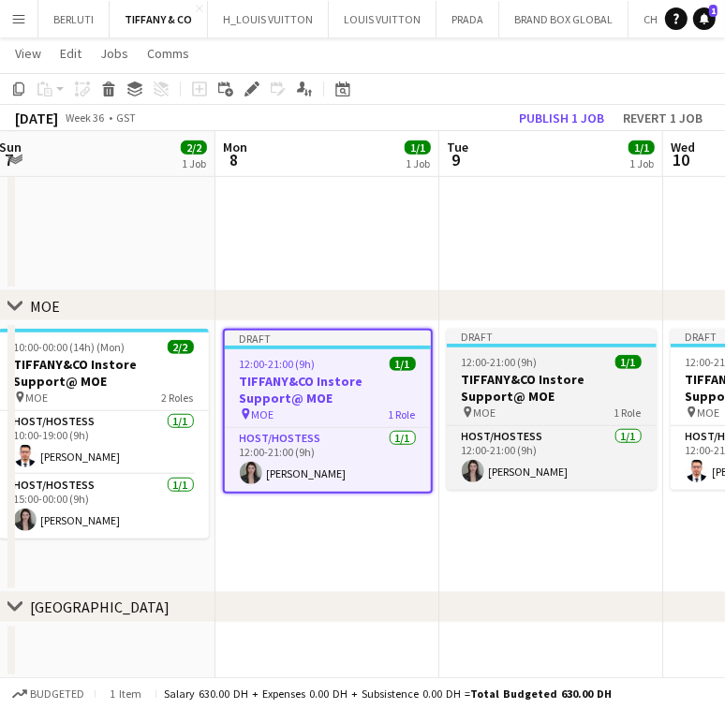
click at [504, 384] on h3 "TIFFANY&CO Instore Support@ MOE" at bounding box center [552, 388] width 210 height 34
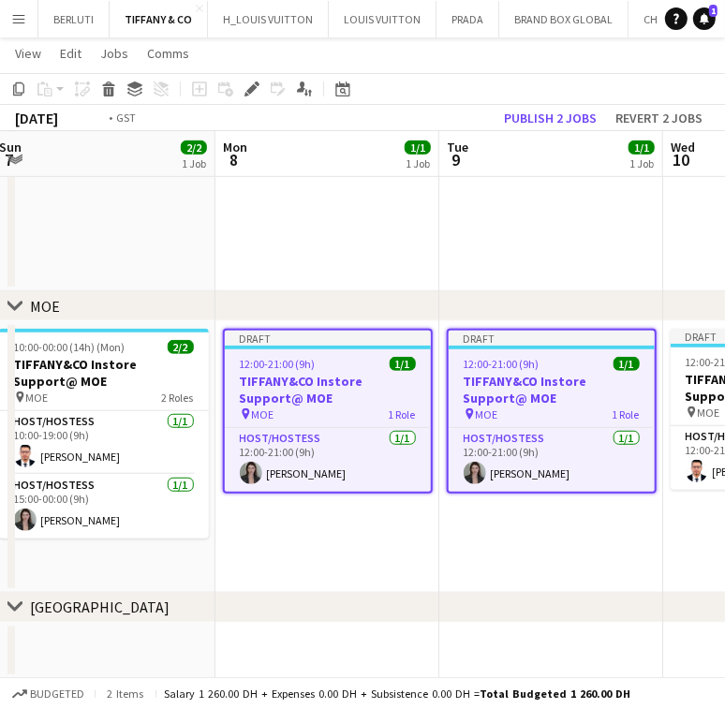
drag, startPoint x: 533, startPoint y: 390, endPoint x: 228, endPoint y: 398, distance: 304.5
click at [229, 400] on app-calendar-viewport "Fri 5 2/2 1 Job Sat 6 2/2 1 Job Sun 7 2/2 1 Job Mon 8 1/1 1 Job Tue 9 1/1 1 Job…" at bounding box center [362, 136] width 725 height 1085
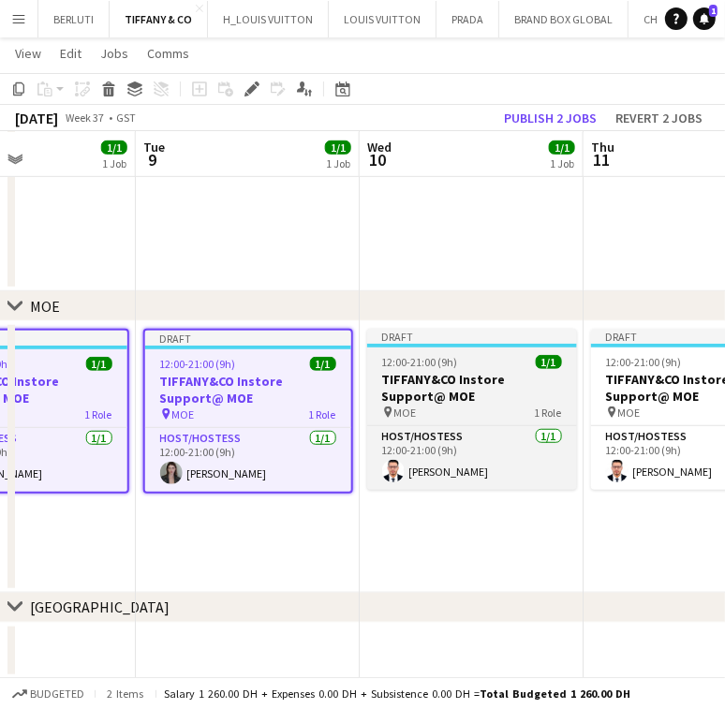
click at [435, 357] on span "12:00-21:00 (9h)" at bounding box center [420, 362] width 76 height 14
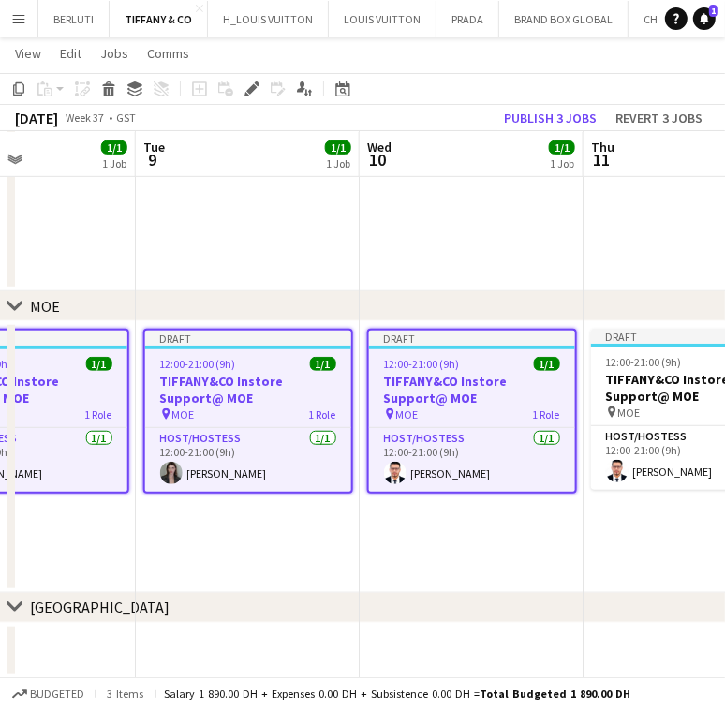
drag, startPoint x: 390, startPoint y: 401, endPoint x: 278, endPoint y: 404, distance: 111.5
click at [227, 417] on app-calendar-viewport "Fri 5 2/2 1 Job Sat 6 2/2 1 Job Sun 7 2/2 1 Job Mon 8 1/1 1 Job Tue 9 1/1 1 Job…" at bounding box center [362, 136] width 725 height 1085
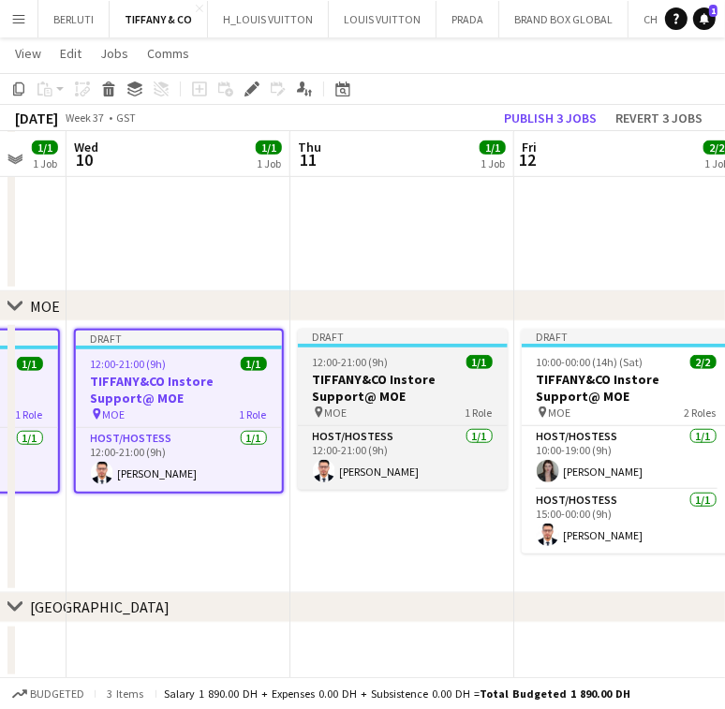
click at [362, 393] on h3 "TIFFANY&CO Instore Support@ MOE" at bounding box center [403, 388] width 210 height 34
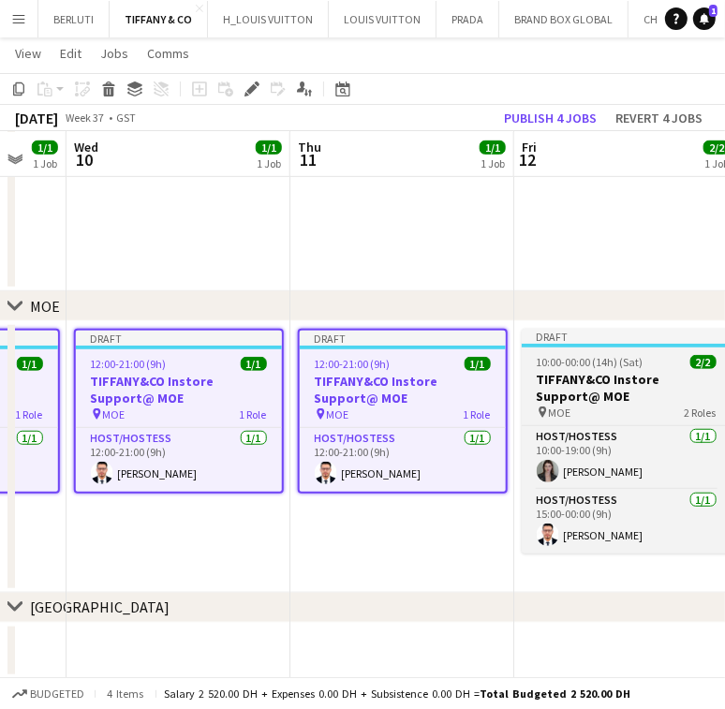
click at [528, 388] on h3 "TIFFANY&CO Instore Support@ MOE" at bounding box center [627, 388] width 210 height 34
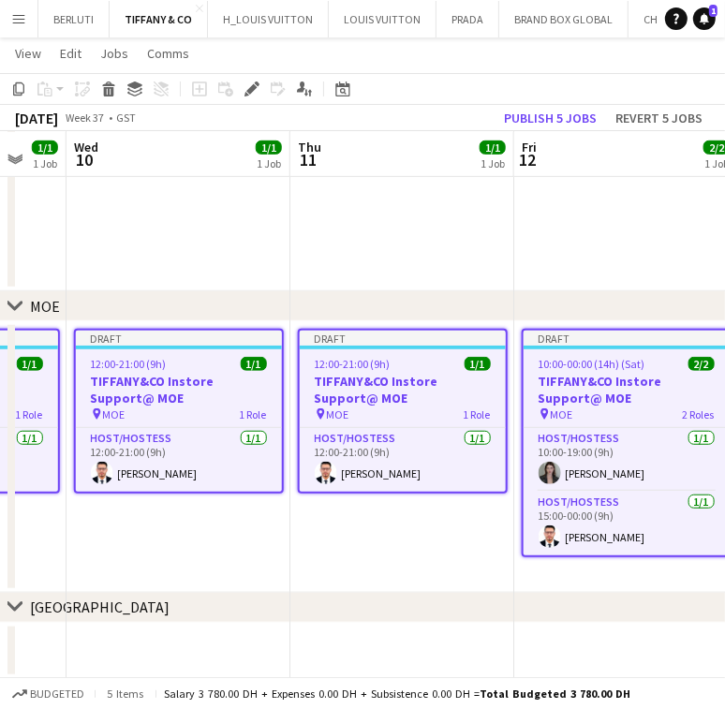
drag, startPoint x: 398, startPoint y: 411, endPoint x: 226, endPoint y: 443, distance: 175.2
click at [226, 443] on app-calendar-viewport "Sun 7 2/2 1 Job Mon 8 1/1 1 Job Tue 9 1/1 1 Job Wed 10 1/1 1 Job Thu 11 1/1 1 J…" at bounding box center [362, 136] width 725 height 1085
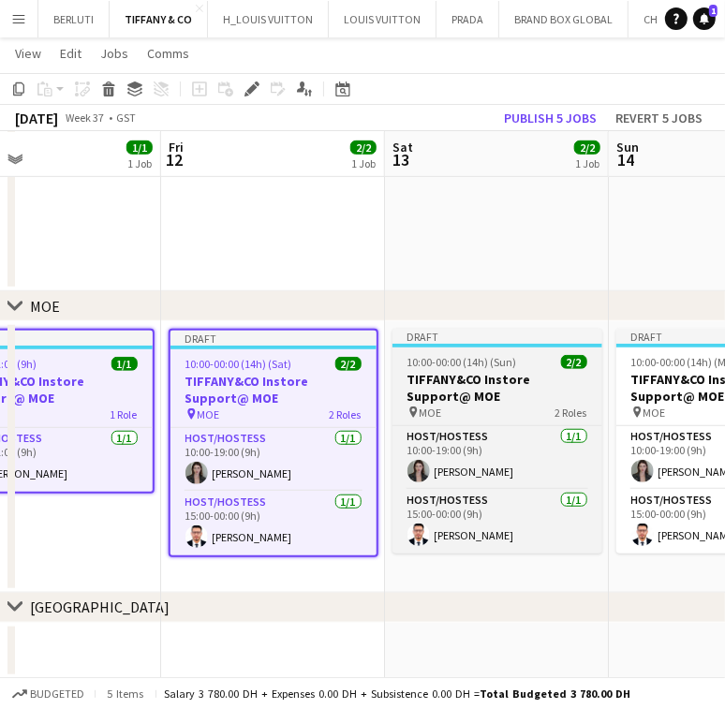
click at [528, 402] on h3 "TIFFANY&CO Instore Support@ MOE" at bounding box center [497, 388] width 210 height 34
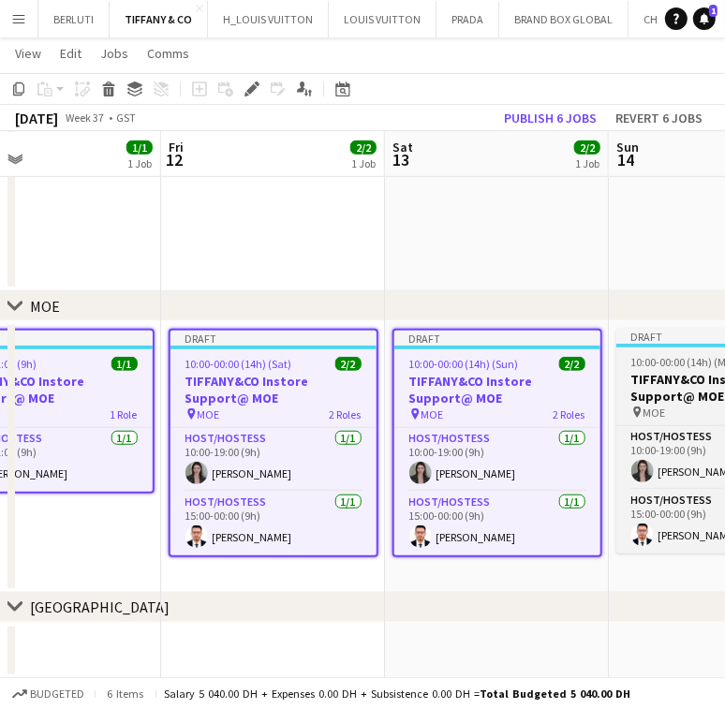
click at [647, 386] on h3 "TIFFANY&CO Instore Support@ MOE" at bounding box center [721, 388] width 210 height 34
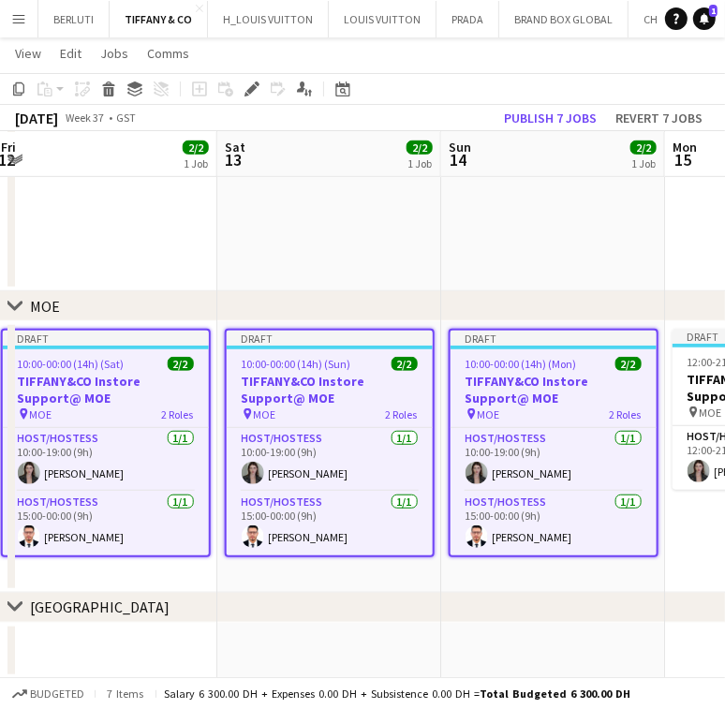
drag, startPoint x: 647, startPoint y: 386, endPoint x: 426, endPoint y: 371, distance: 221.5
click at [426, 371] on app-calendar-viewport "Tue 9 1/1 1 Job Wed 10 1/1 1 Job Thu 11 1/1 1 Job Fri 12 2/2 1 Job Sat 13 2/2 1…" at bounding box center [362, 136] width 725 height 1085
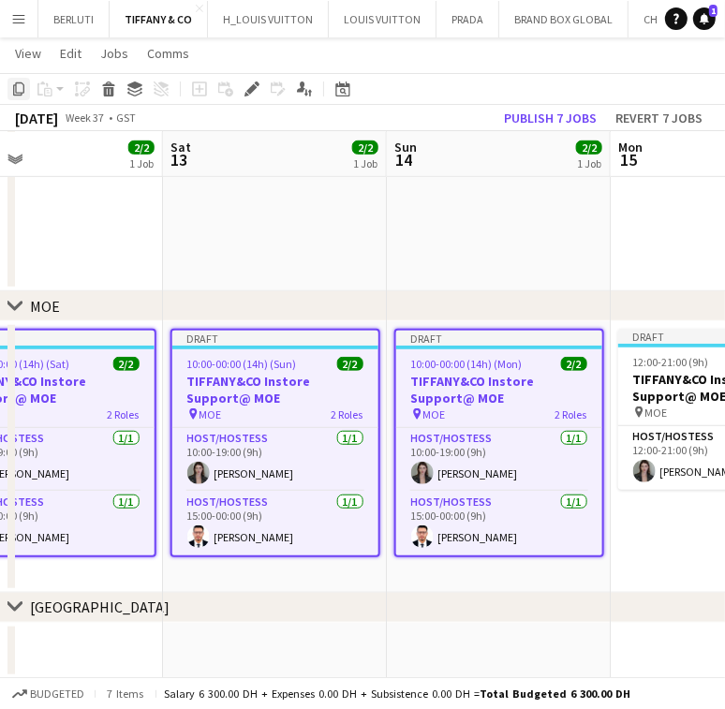
click at [21, 88] on icon "Copy" at bounding box center [18, 88] width 15 height 15
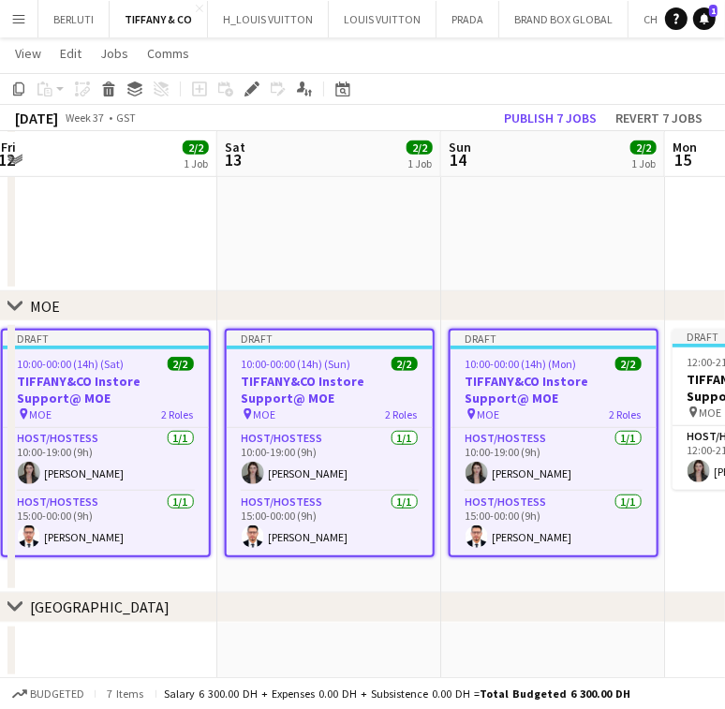
drag, startPoint x: 617, startPoint y: 539, endPoint x: 181, endPoint y: 547, distance: 436.5
click at [181, 547] on app-calendar-viewport "Tue 9 1/1 1 Job Wed 10 1/1 1 Job Thu 11 1/1 1 Job Fri 12 2/2 1 Job Sat 13 2/2 1…" at bounding box center [362, 136] width 725 height 1085
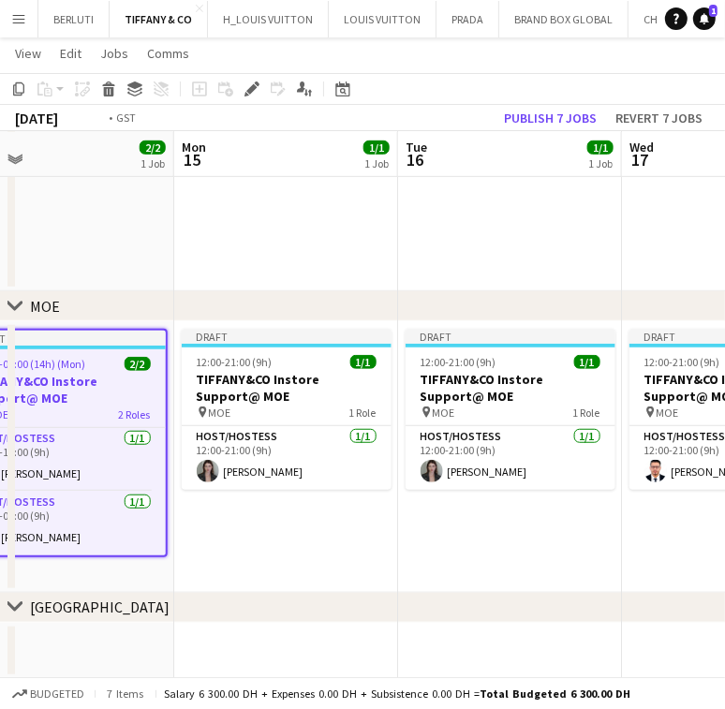
drag, startPoint x: 209, startPoint y: 479, endPoint x: 52, endPoint y: 478, distance: 157.3
click at [52, 478] on app-calendar-viewport "Thu 11 1/1 1 Job Fri 12 2/2 1 Job Sat 13 2/2 1 Job Sun 14 2/2 1 Job Mon 15 1/1 …" at bounding box center [362, 136] width 725 height 1085
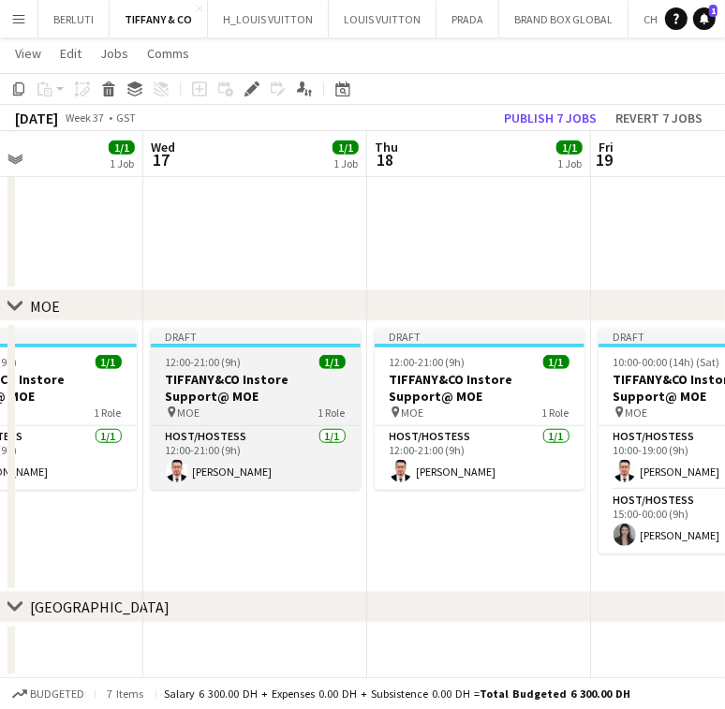
drag, startPoint x: 234, startPoint y: 444, endPoint x: 28, endPoint y: 419, distance: 207.6
click at [0, 444] on html "Menu Boards Boards Boards All jobs Status Workforce Workforce My Workforce Recr…" at bounding box center [362, 116] width 725 height 1190
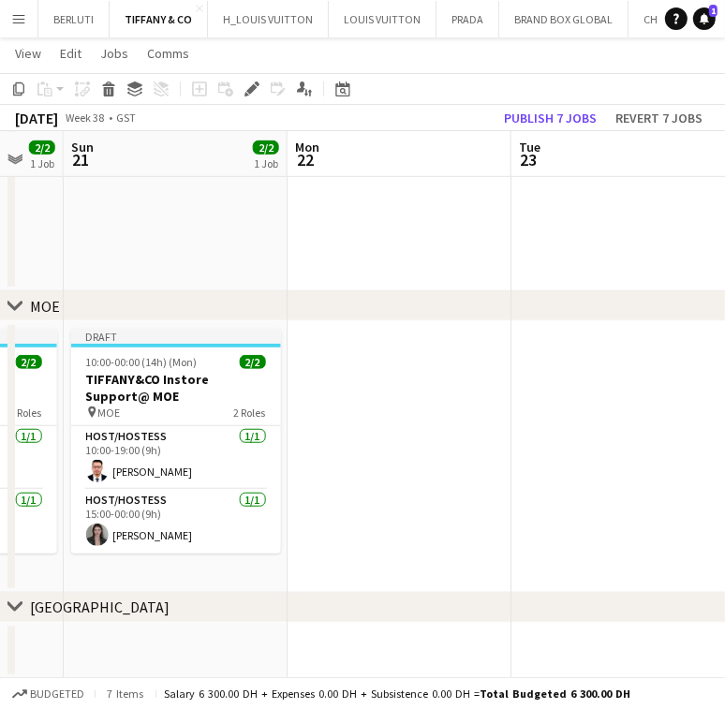
click at [0, 438] on html "Menu Boards Boards Boards All jobs Status Workforce Workforce My Workforce Recr…" at bounding box center [362, 116] width 725 height 1190
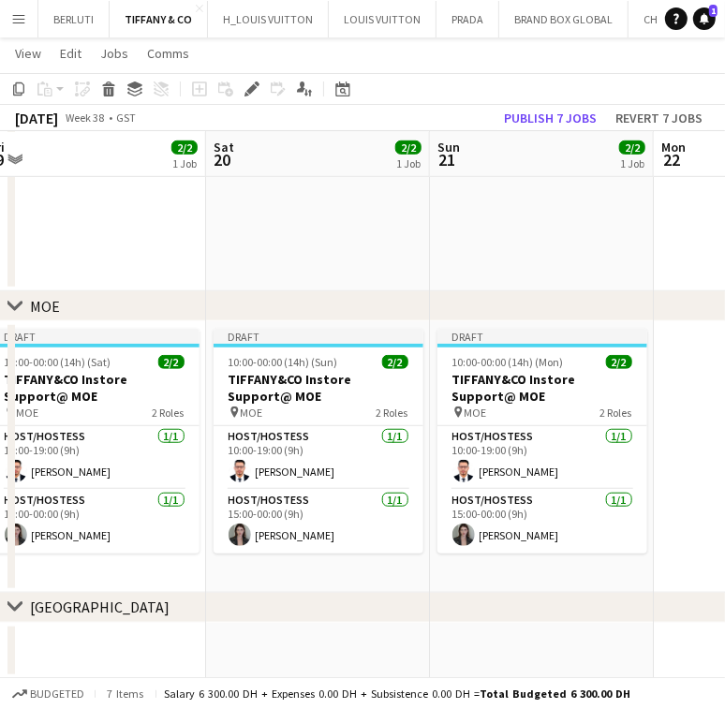
click at [195, 459] on app-calendar-viewport "Wed 17 1/1 1 Job Thu 18 1/1 1 Job Fri 19 2/2 1 Job Sat 20 2/2 1 Job Sun 21 2/2 …" at bounding box center [362, 136] width 725 height 1085
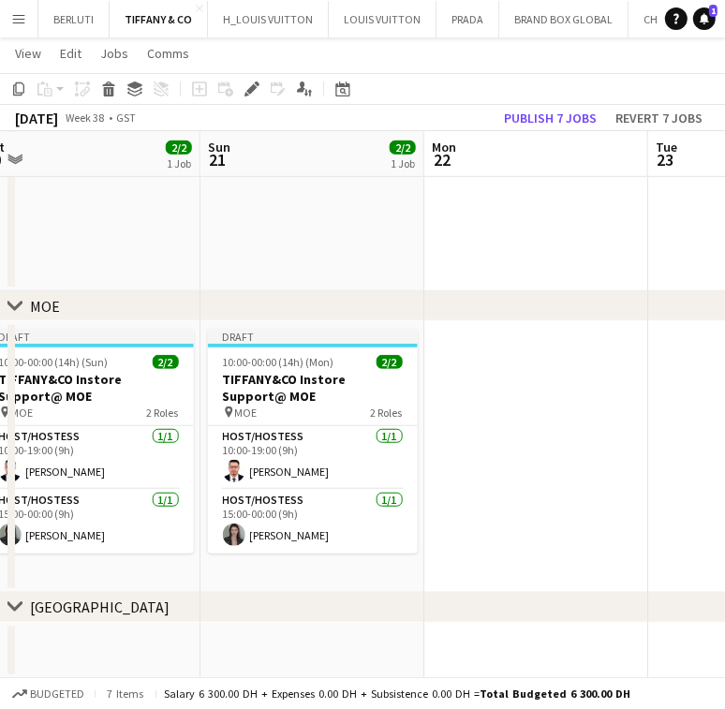
click at [223, 448] on app-calendar-viewport "Wed 17 1/1 1 Job Thu 18 1/1 1 Job Fri 19 2/2 1 Job Sat 20 2/2 1 Job Sun 21 2/2 …" at bounding box center [362, 136] width 725 height 1085
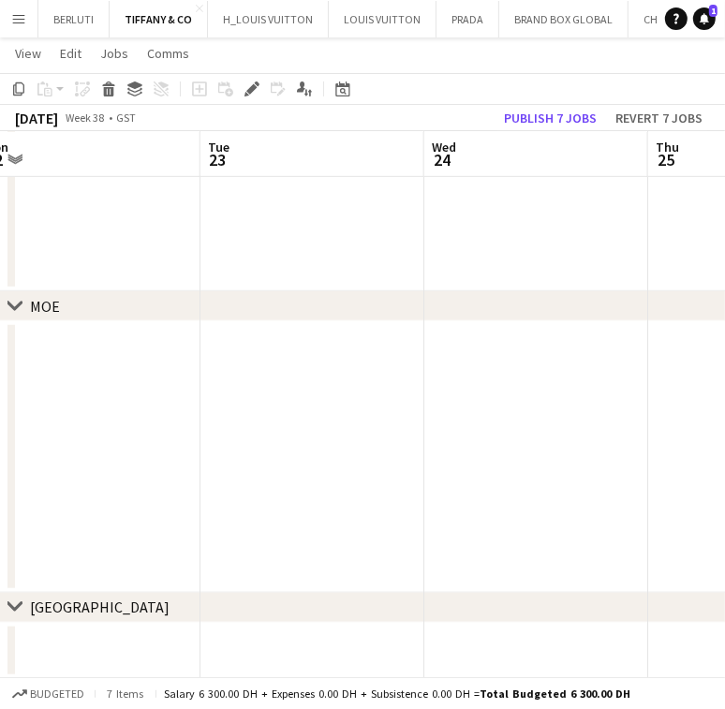
scroll to position [0, 520]
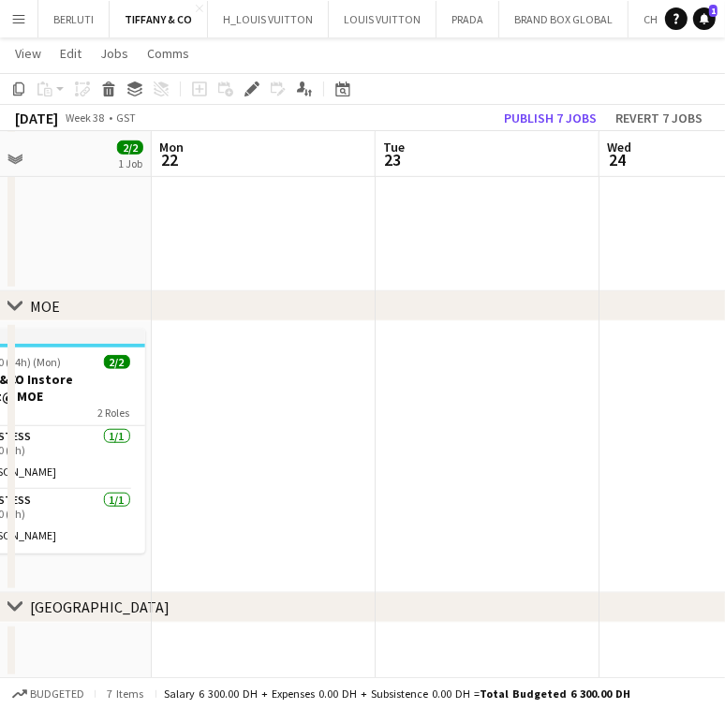
click at [233, 363] on app-date-cell at bounding box center [264, 457] width 224 height 272
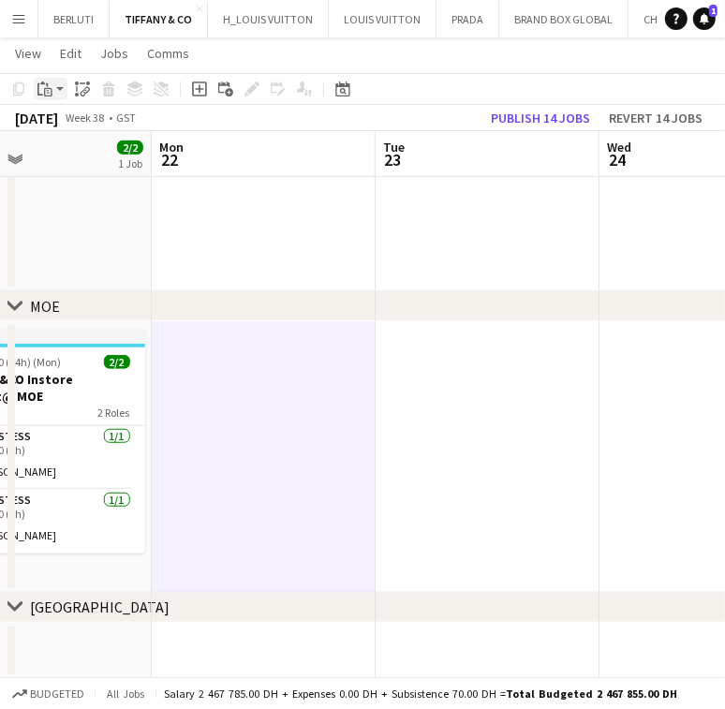
click at [47, 82] on icon "Paste" at bounding box center [44, 88] width 15 height 15
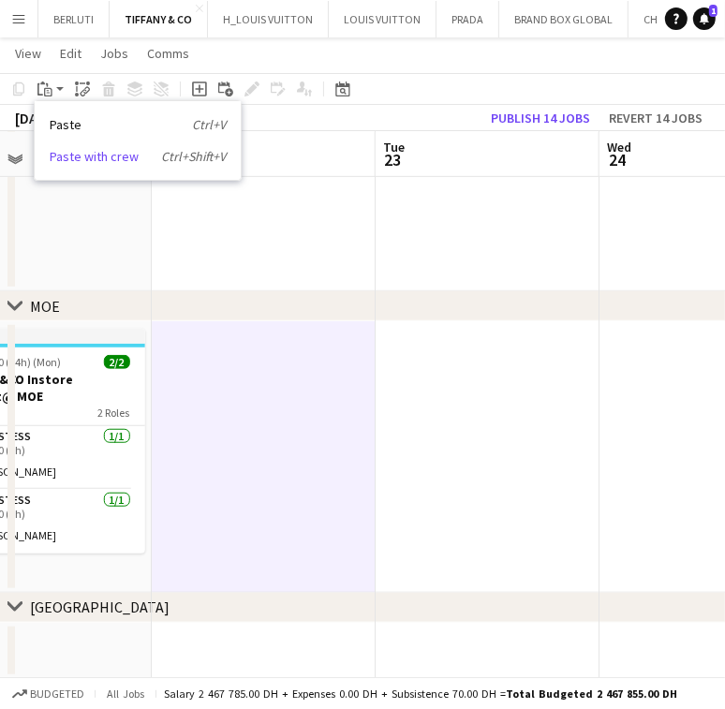
click at [66, 156] on link "Paste with crew Ctrl+Shift+V" at bounding box center [138, 156] width 176 height 17
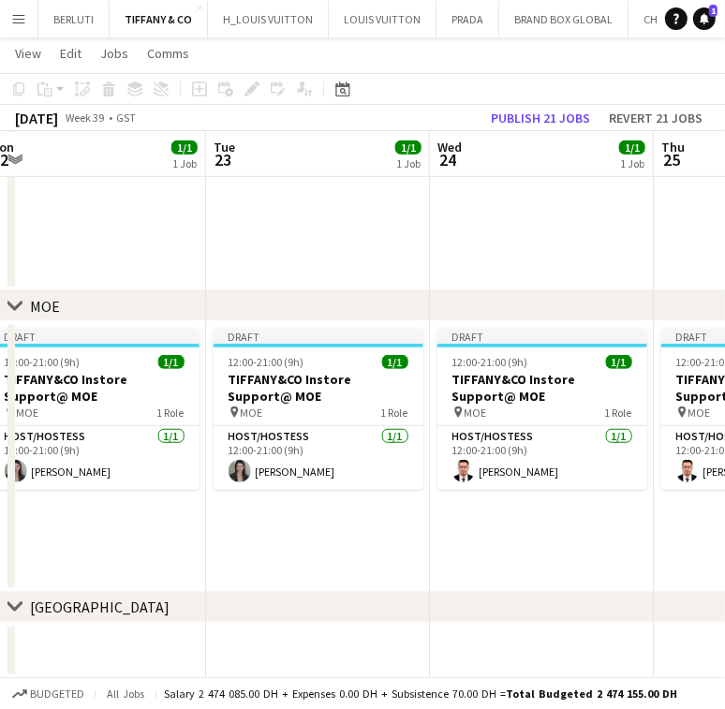
scroll to position [0, 806]
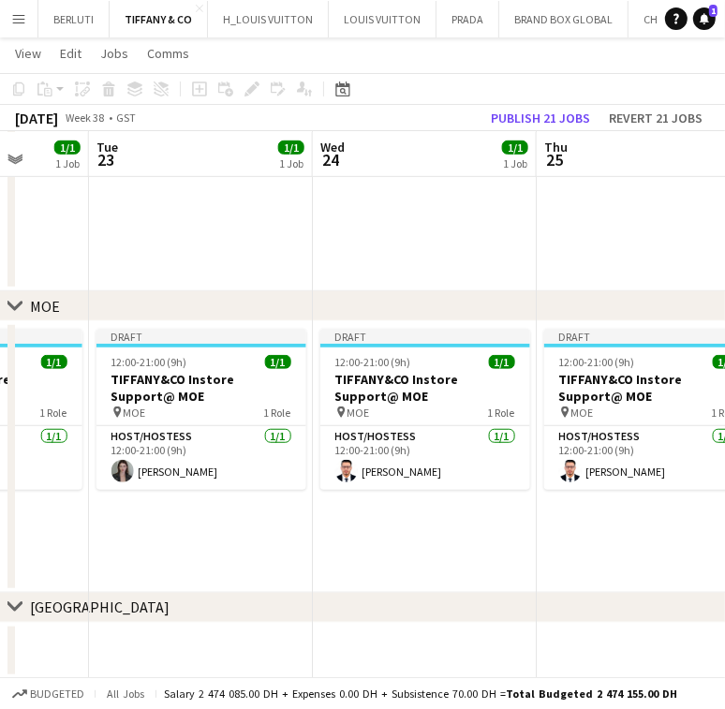
drag, startPoint x: 365, startPoint y: 537, endPoint x: 193, endPoint y: 538, distance: 172.3
click at [193, 538] on app-calendar-viewport "Fri 19 2/2 1 Job Sat 20 2/2 1 Job Sun 21 2/2 1 Job Mon 22 1/1 1 Job Tue 23 1/1 …" at bounding box center [362, 136] width 725 height 1085
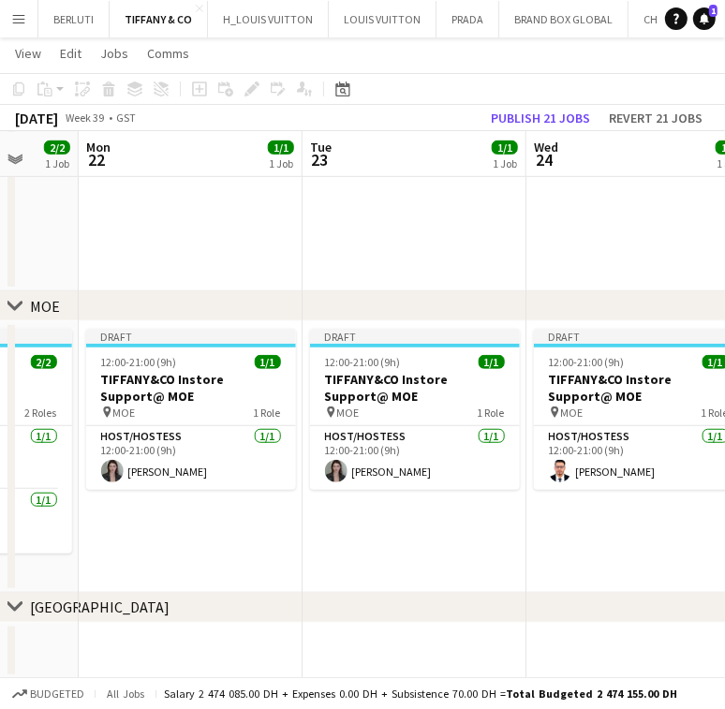
drag, startPoint x: 314, startPoint y: 538, endPoint x: 208, endPoint y: 549, distance: 106.4
click at [208, 549] on app-calendar-viewport "Fri 19 2/2 1 Job Sat 20 2/2 1 Job Sun 21 2/2 1 Job Mon 22 1/1 1 Job Tue 23 1/1 …" at bounding box center [362, 136] width 725 height 1085
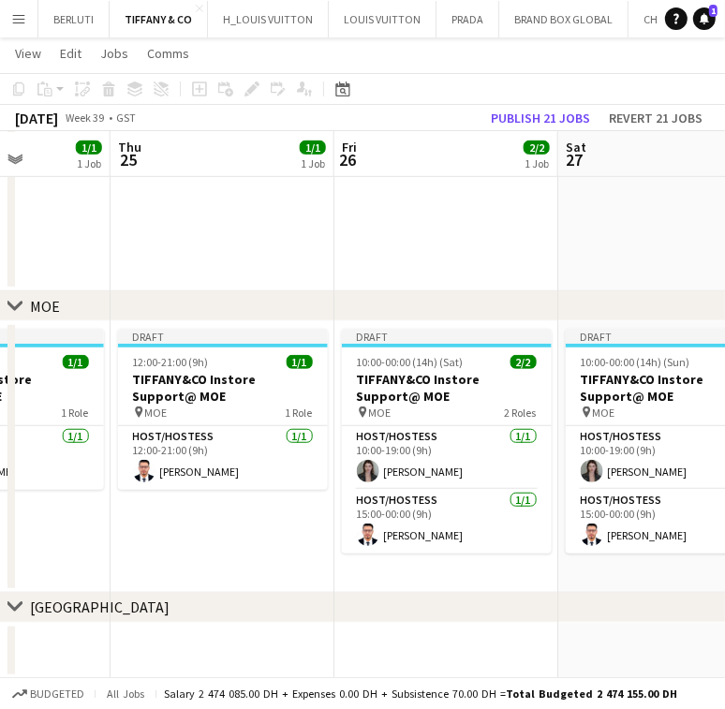
drag, startPoint x: 376, startPoint y: 532, endPoint x: 213, endPoint y: 528, distance: 163.0
click at [183, 545] on app-calendar-viewport "Sun 21 2/2 1 Job Mon 22 1/1 1 Job Tue 23 1/1 1 Job Wed 24 1/1 1 Job Thu 25 1/1 …" at bounding box center [362, 136] width 725 height 1085
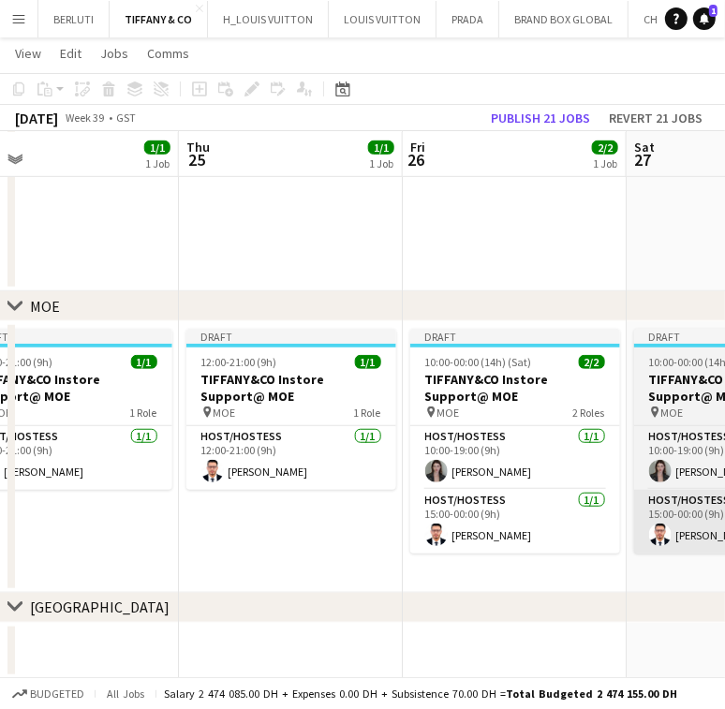
drag, startPoint x: 630, startPoint y: 536, endPoint x: 167, endPoint y: 538, distance: 463.6
click at [156, 547] on app-calendar-viewport "Sun 21 2/2 1 Job Mon 22 1/1 1 Job Tue 23 1/1 1 Job Wed 24 1/1 1 Job Thu 25 1/1 …" at bounding box center [362, 136] width 725 height 1085
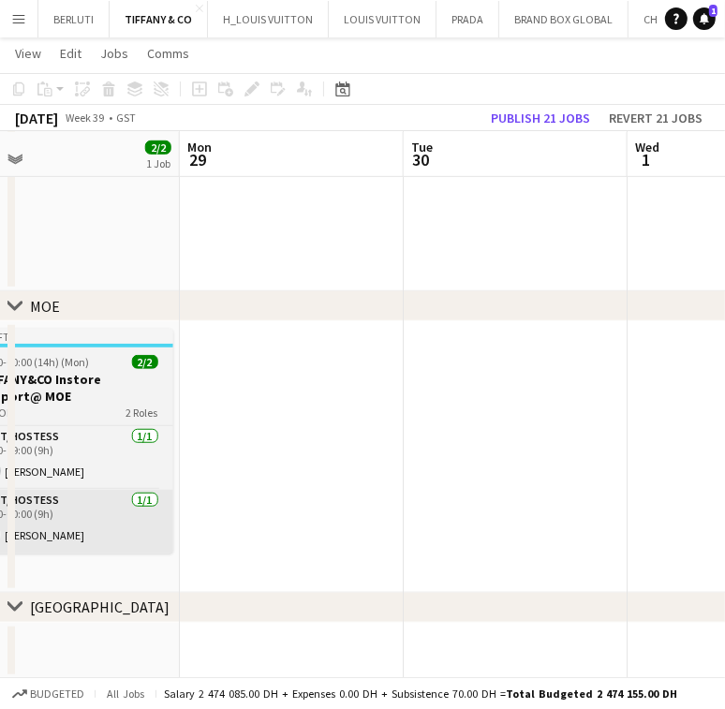
drag, startPoint x: 444, startPoint y: 509, endPoint x: 91, endPoint y: 547, distance: 355.1
click at [115, 543] on app-calendar-viewport "Thu 25 1/1 1 Job Fri 26 2/2 1 Job Sat 27 2/2 1 Job Sun 28 2/2 1 Job Mon 29 Tue …" at bounding box center [362, 136] width 725 height 1085
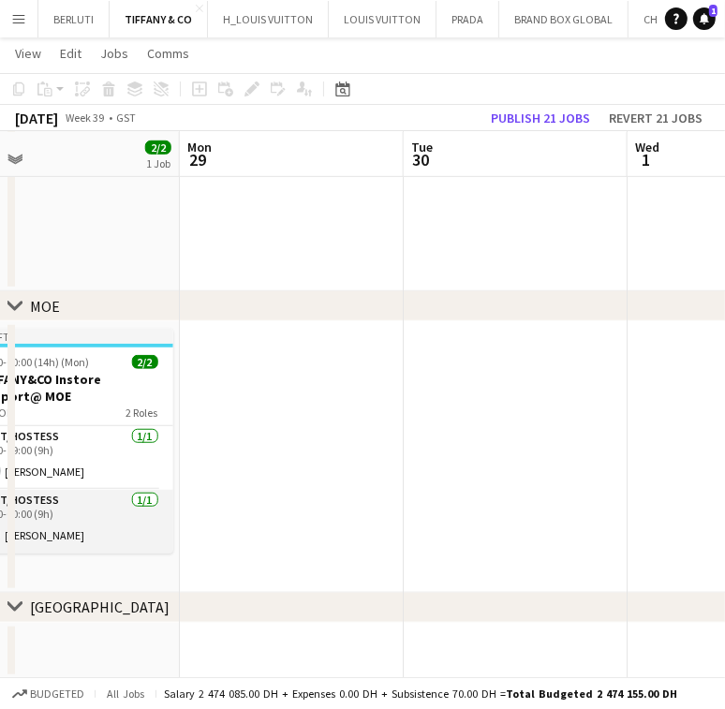
scroll to position [0, 717]
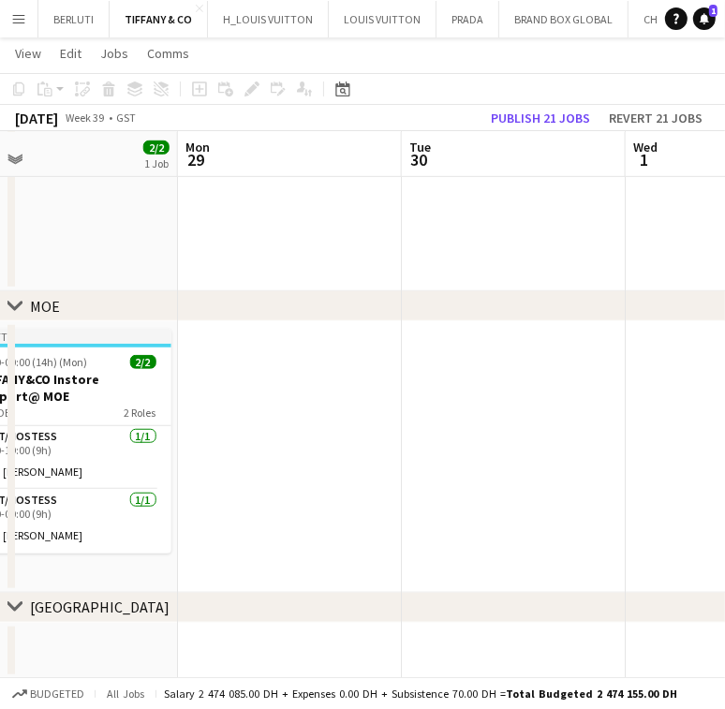
click at [280, 459] on app-date-cell at bounding box center [290, 457] width 224 height 272
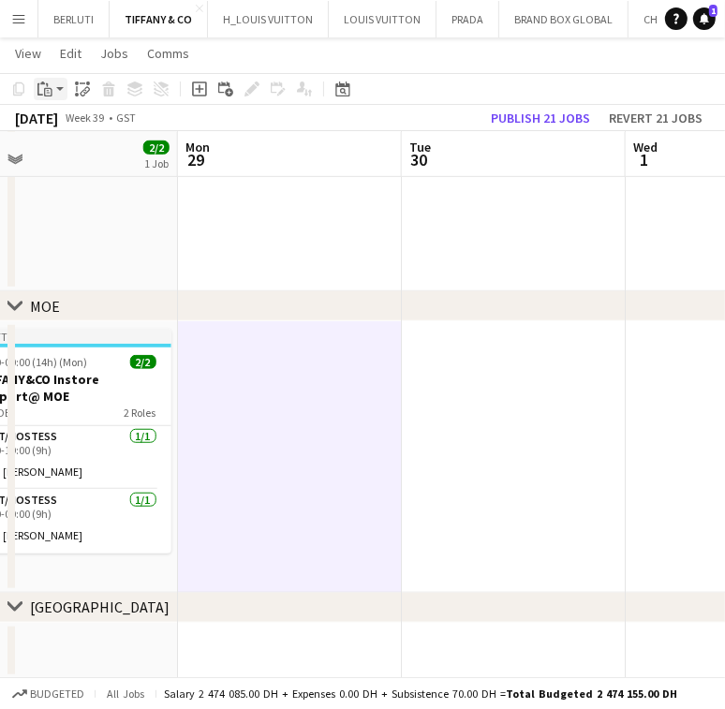
drag, startPoint x: 40, startPoint y: 81, endPoint x: 45, endPoint y: 93, distance: 13.0
click at [42, 81] on icon "Paste" at bounding box center [44, 88] width 15 height 15
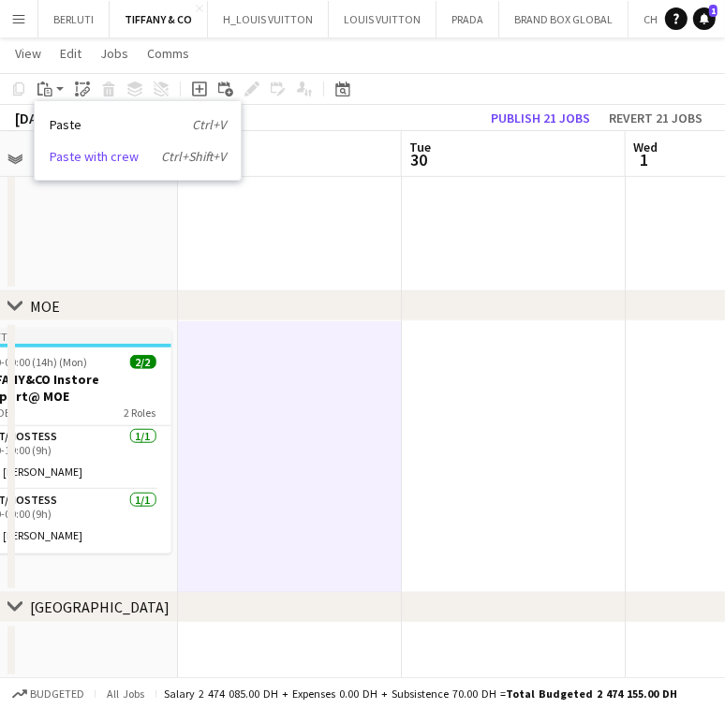
click at [77, 154] on link "Paste with crew Ctrl+Shift+V" at bounding box center [138, 156] width 176 height 17
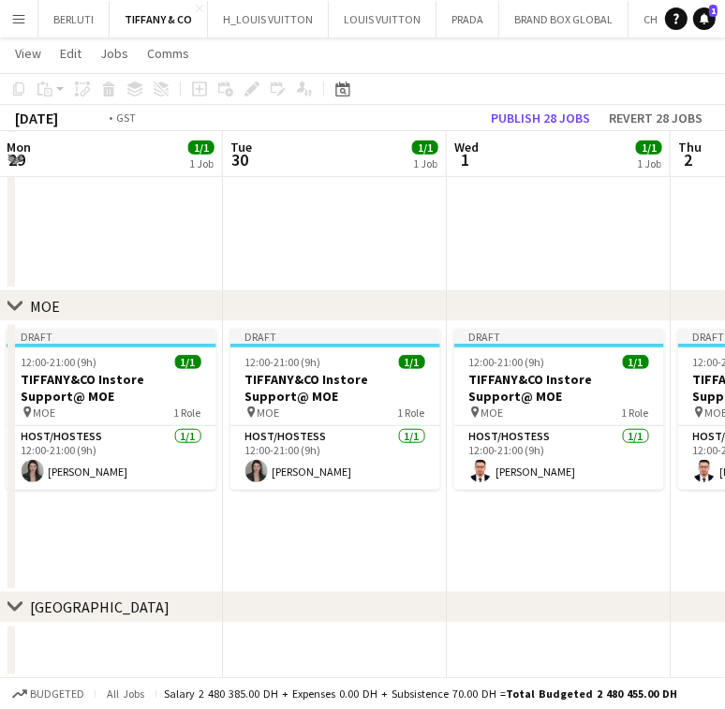
drag, startPoint x: 479, startPoint y: 475, endPoint x: 174, endPoint y: 468, distance: 304.4
click at [176, 469] on app-calendar-viewport "Thu 25 1/1 1 Job Fri 26 2/2 1 Job Sat 27 2/2 1 Job Sun 28 2/2 1 Job Mon 29 1/1 …" at bounding box center [362, 136] width 725 height 1085
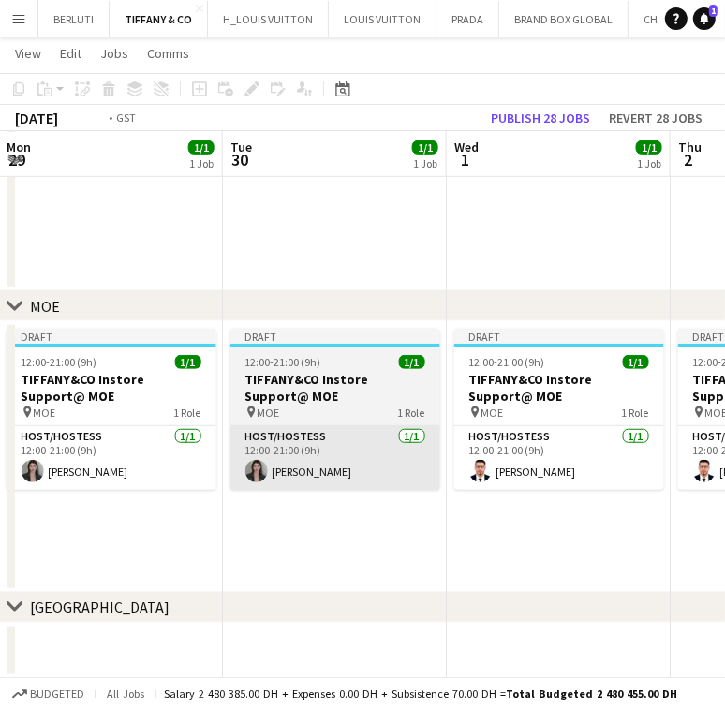
scroll to position [0, 572]
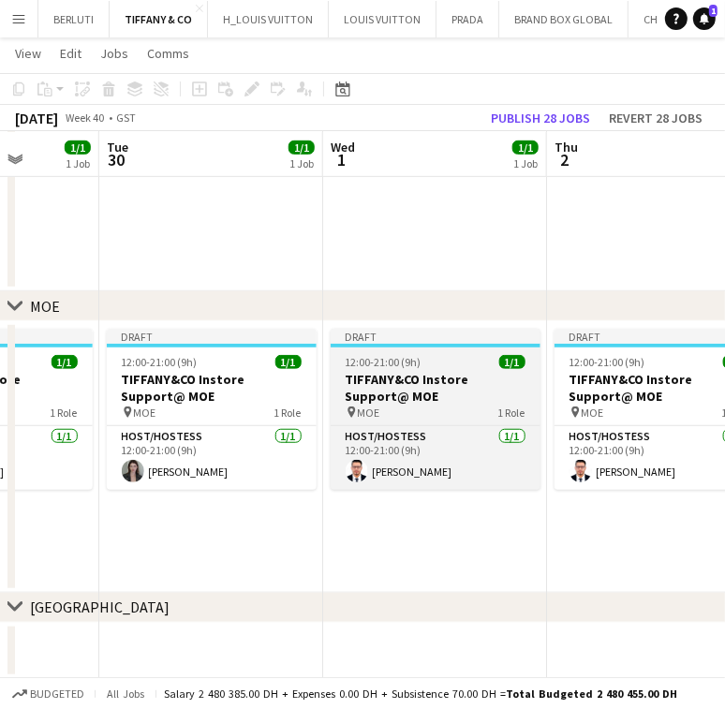
click at [416, 376] on h3 "TIFFANY&CO Instore Support@ MOE" at bounding box center [436, 388] width 210 height 34
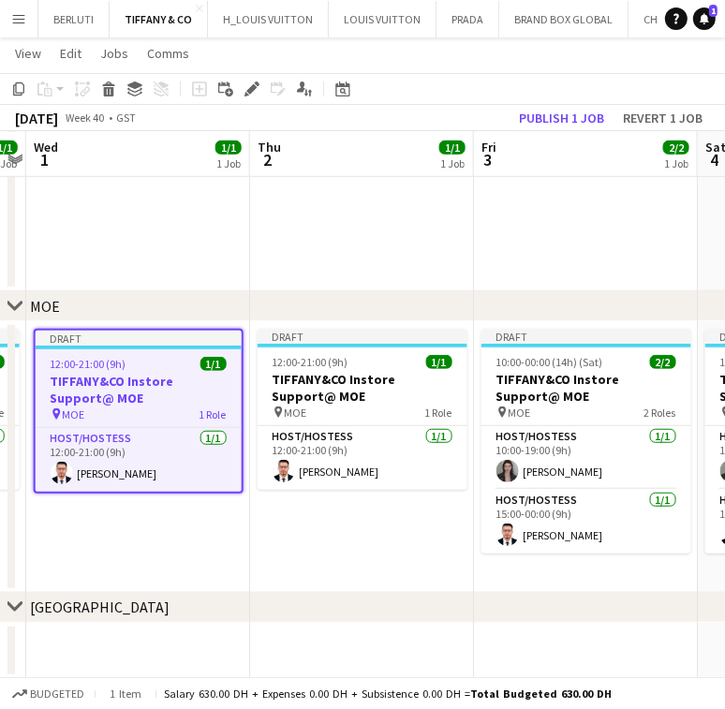
drag, startPoint x: 187, startPoint y: 397, endPoint x: 172, endPoint y: 387, distance: 18.2
click at [170, 397] on app-calendar-viewport "Sat 27 2/2 1 Job Sun 28 2/2 1 Job Mon 29 1/1 1 Job Tue 30 1/1 1 Job Wed 1 1/1 1…" at bounding box center [362, 136] width 725 height 1085
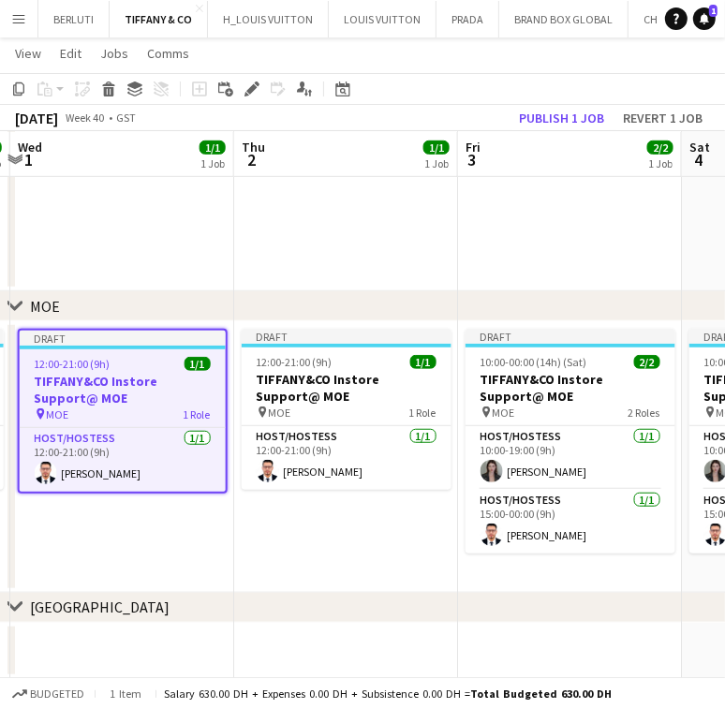
click at [412, 310] on div "chevron-right MOE" at bounding box center [362, 306] width 725 height 30
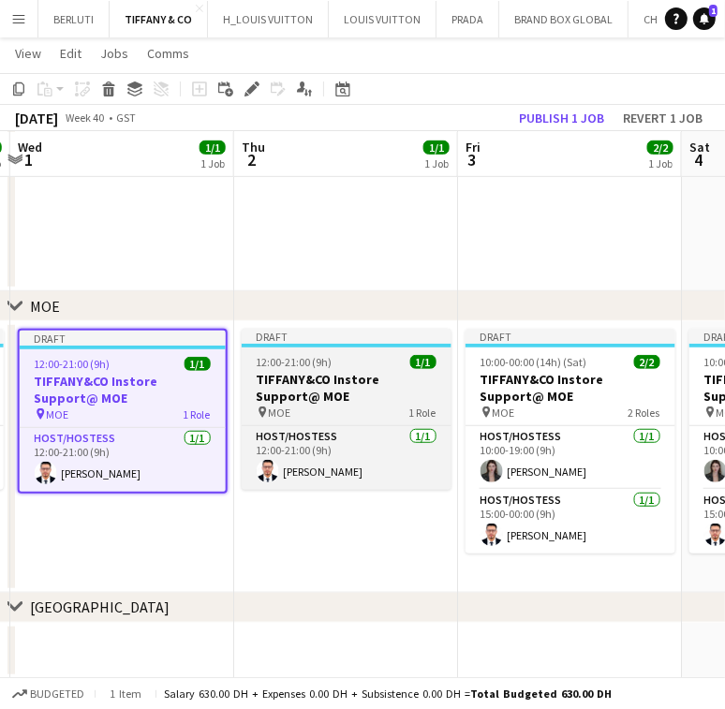
click at [420, 358] on span "1/1" at bounding box center [423, 362] width 26 height 14
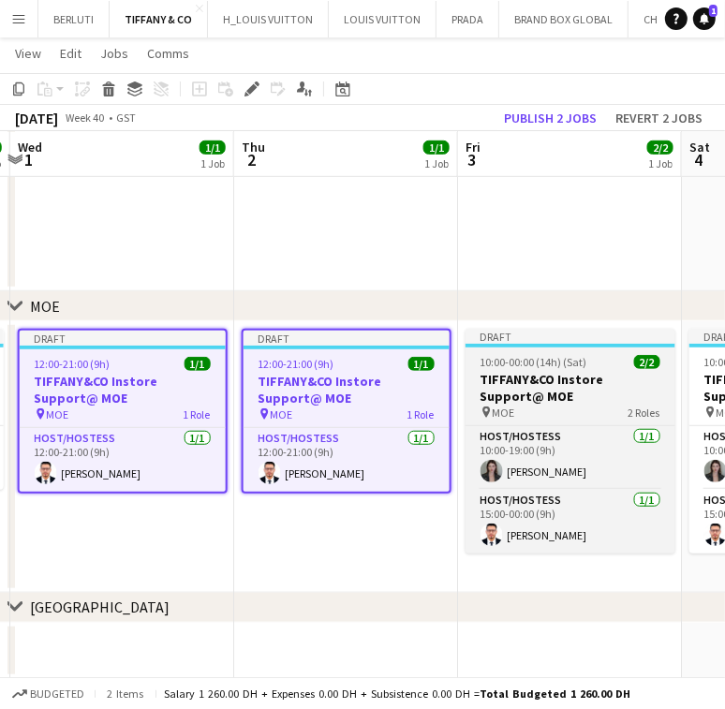
click at [577, 365] on span "10:00-00:00 (14h) (Sat)" at bounding box center [533, 362] width 107 height 14
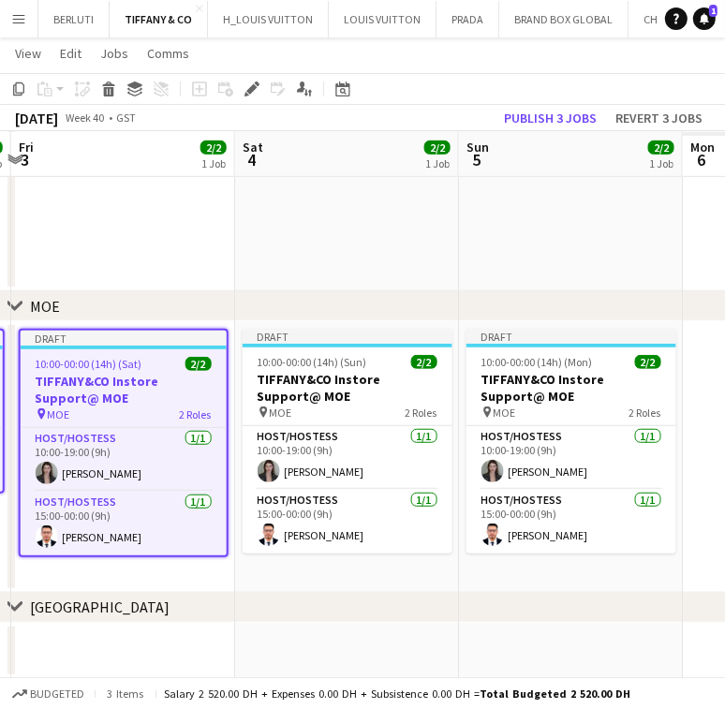
drag, startPoint x: 337, startPoint y: 387, endPoint x: 225, endPoint y: 375, distance: 113.0
click at [200, 387] on app-calendar-viewport "Mon 29 1/1 1 Job Tue 30 1/1 1 Job Wed 1 1/1 1 Job Thu 2 1/1 1 Job Fri 3 2/2 1 J…" at bounding box center [362, 136] width 725 height 1085
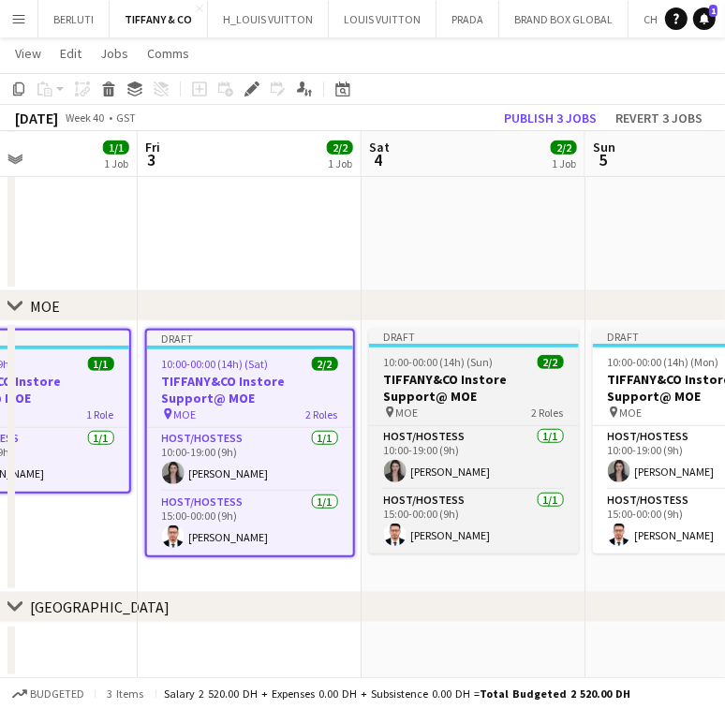
click at [375, 369] on app-job-card "Draft 10:00-00:00 (14h) (Sun) 2/2 TIFFANY&CO Instore Support@ MOE pin MOE 2 Rol…" at bounding box center [474, 441] width 210 height 225
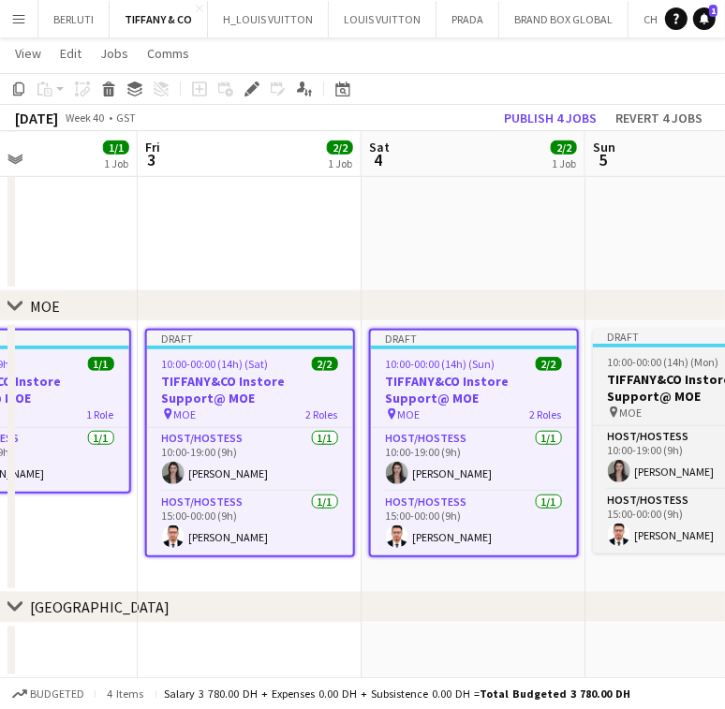
click at [641, 384] on h3 "TIFFANY&CO Instore Support@ MOE" at bounding box center [698, 388] width 210 height 34
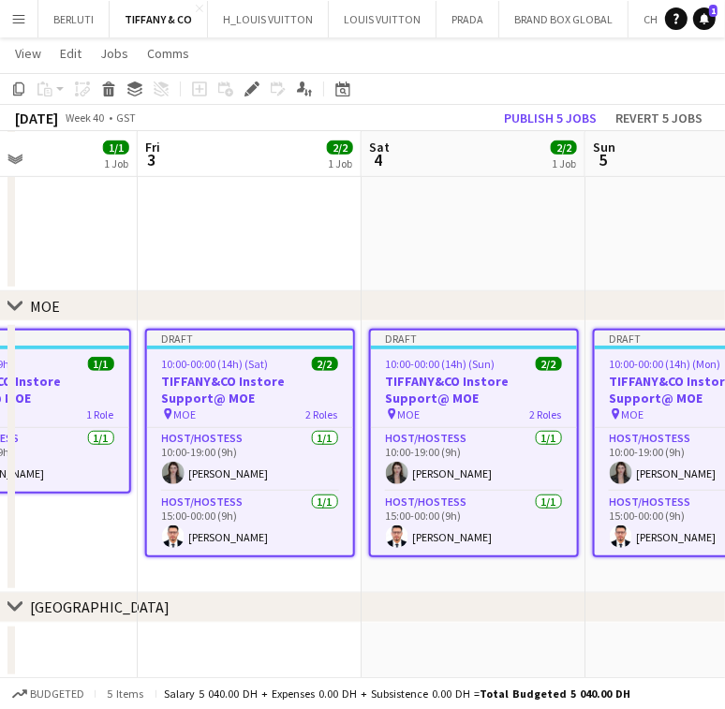
click at [187, 395] on app-calendar-viewport "Mon 29 1/1 1 Job Tue 30 1/1 1 Job Wed 1 1/1 1 Job Thu 2 1/1 1 Job Fri 3 2/2 1 J…" at bounding box center [362, 136] width 725 height 1085
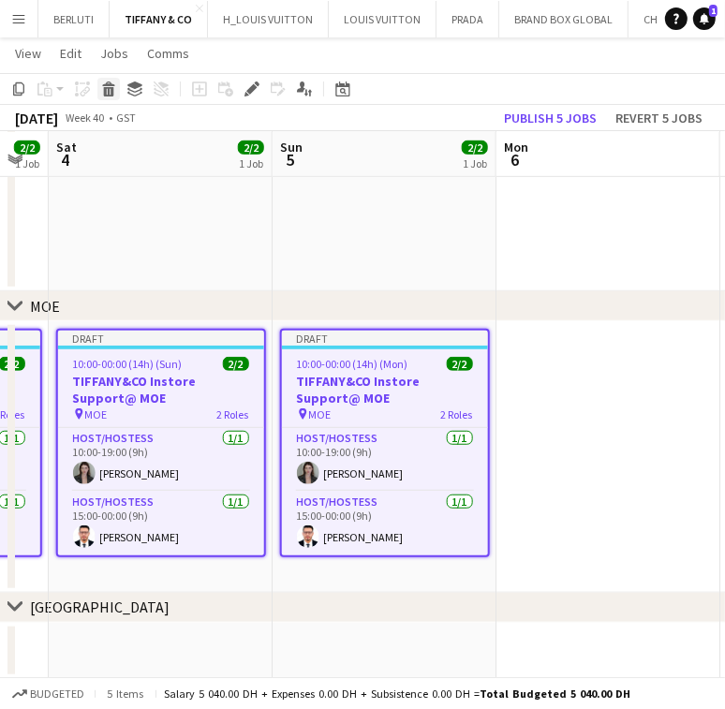
click at [106, 90] on icon "Delete" at bounding box center [108, 88] width 15 height 15
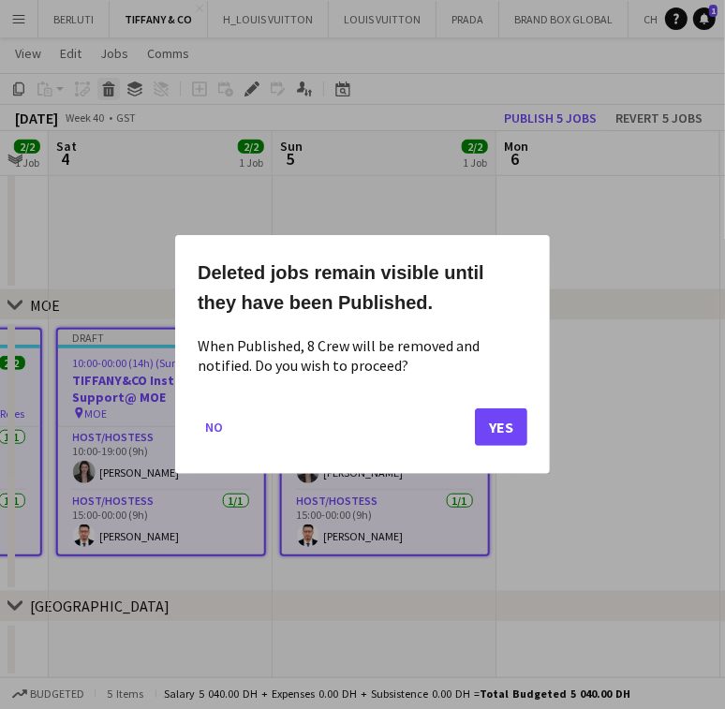
scroll to position [0, 0]
click at [517, 420] on button "Yes" at bounding box center [501, 426] width 52 height 37
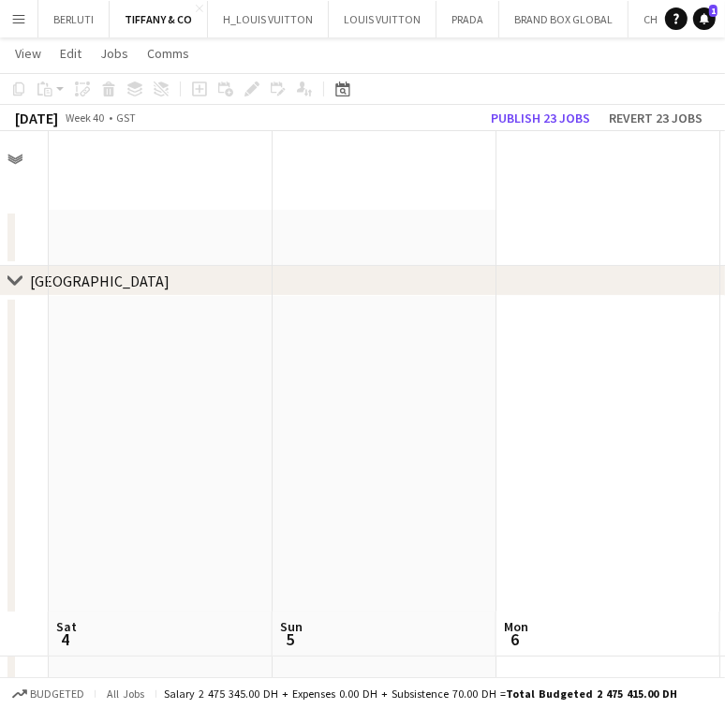
scroll to position [479, 0]
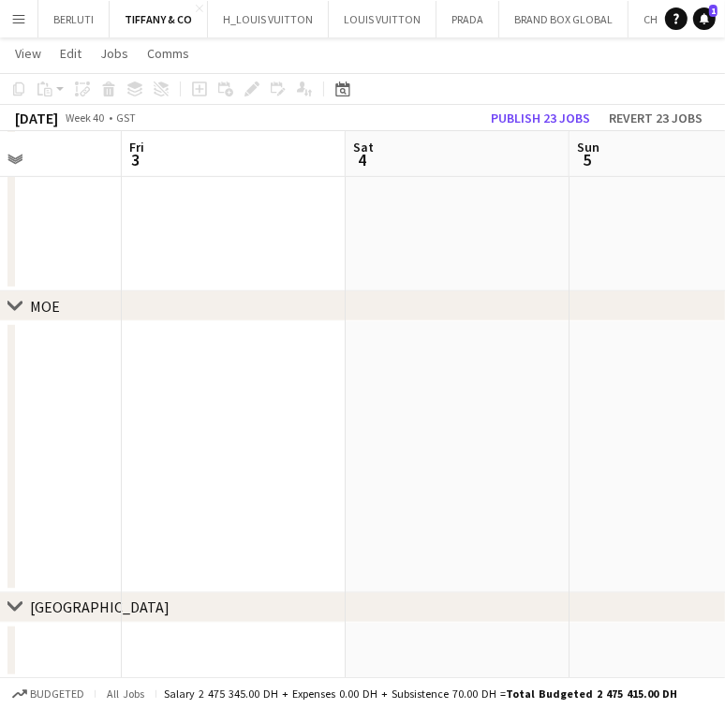
drag, startPoint x: 226, startPoint y: 481, endPoint x: 441, endPoint y: 479, distance: 215.4
click at [442, 481] on app-calendar-viewport "Wed 1 Thu 2 Fri 3 Sat 4 Sun 5 Mon 6 Tue 7 Wed 8 Thu 9" at bounding box center [362, 136] width 725 height 1085
drag, startPoint x: 244, startPoint y: 461, endPoint x: 479, endPoint y: 461, distance: 235.1
click at [464, 461] on app-calendar-viewport "Tue 30 1/1 1 Job Wed 1 Thu 2 Fri 3 Sat 4 Sun 5 Mon 6 Tue 7 Wed 8 Draft 12:00-21…" at bounding box center [362, 136] width 725 height 1085
drag
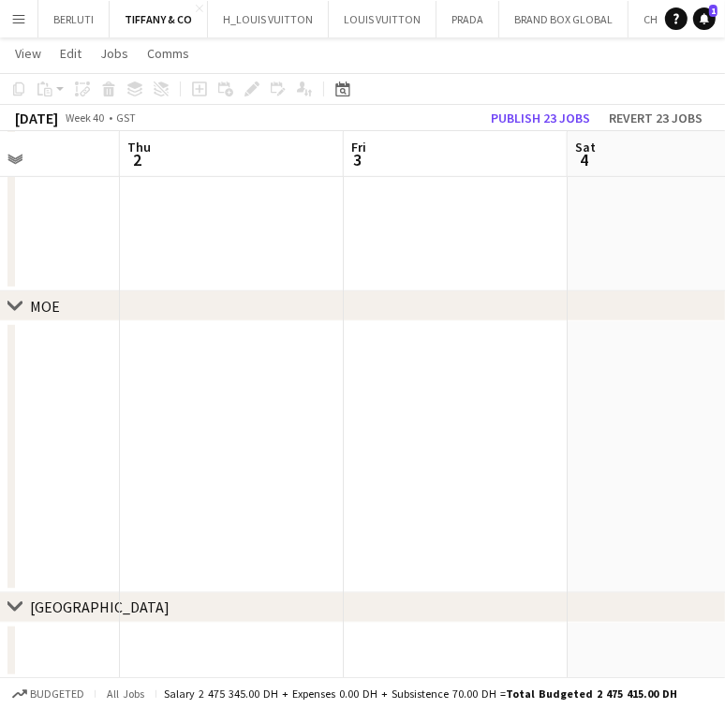
click at [411, 440] on app-calendar-viewport "Mon 29 1/1 1 Job Tue 30 1/1 1 Job Wed 1 Thu 2 Fri 3 Sat 4 Sun 5 Mon 6 Tue 7 Dra…" at bounding box center [362, 136] width 725 height 1085
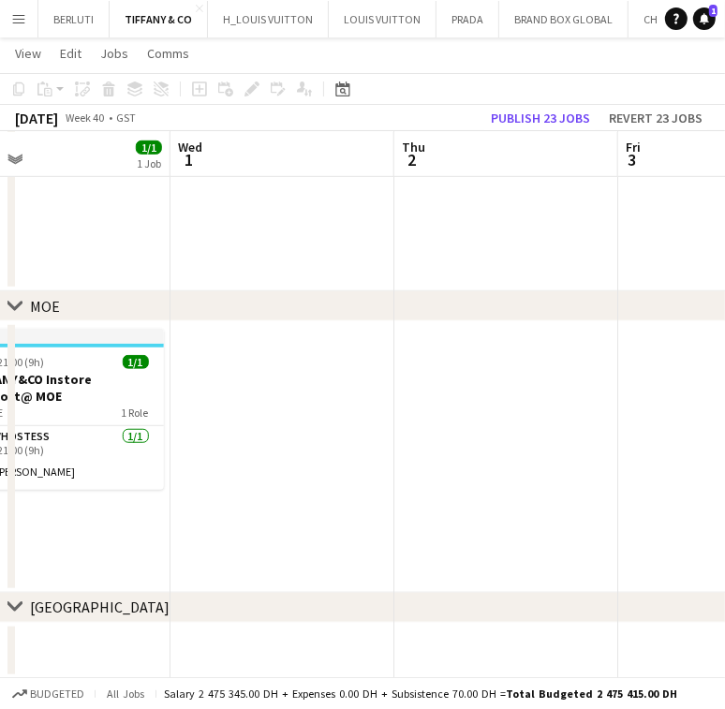
click at [451, 428] on app-calendar-viewport "Sun 28 2/2 1 Job Mon 29 1/1 1 Job Tue 30 1/1 1 Job Wed 1 Thu 2 Fri 3 Sat 4 Sun …" at bounding box center [362, 136] width 725 height 1085
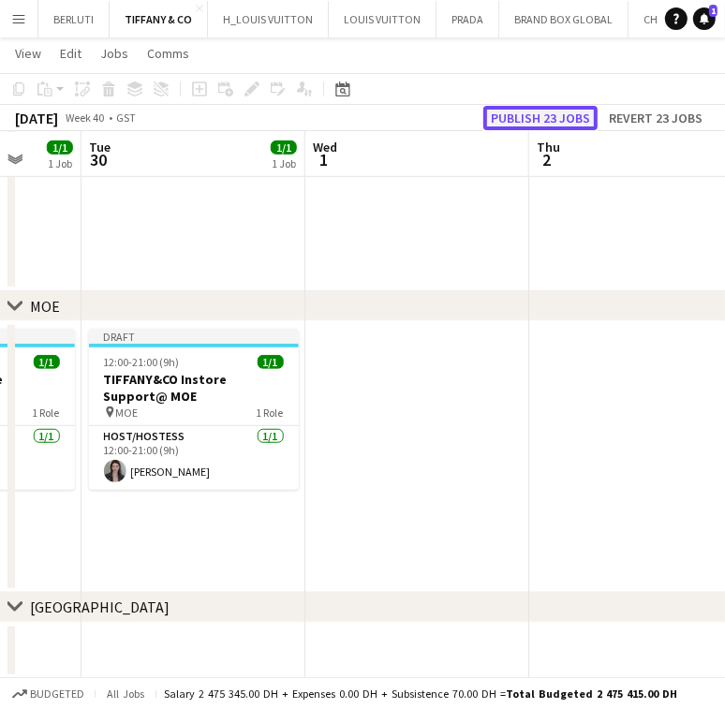
click at [540, 121] on button "Publish 23 jobs" at bounding box center [540, 118] width 114 height 24
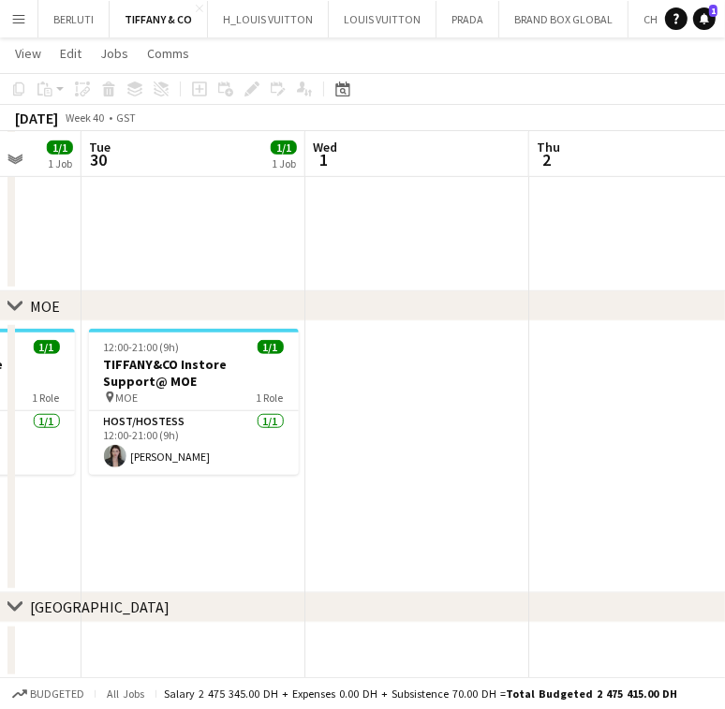
click at [30, 27] on button "Menu" at bounding box center [18, 18] width 37 height 37
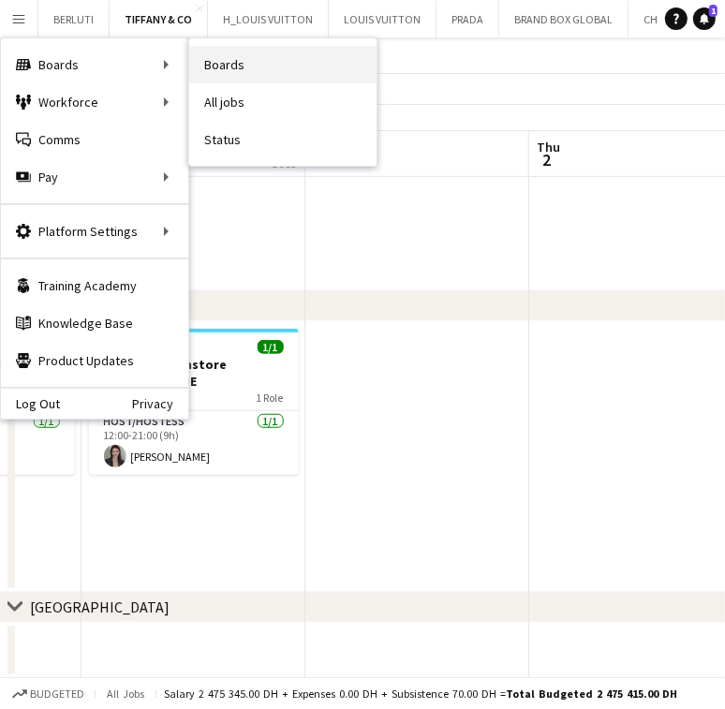
click at [324, 48] on link "Boards" at bounding box center [282, 64] width 187 height 37
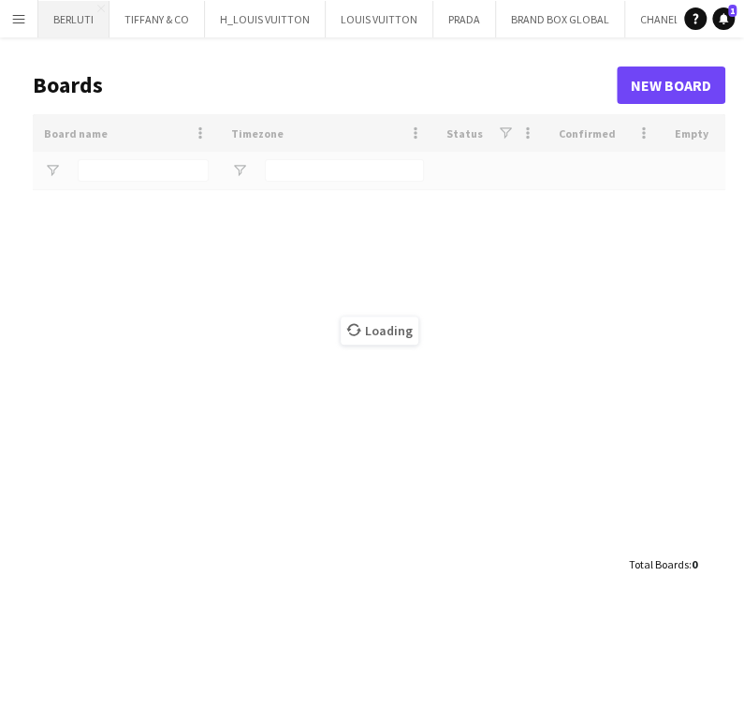
click at [79, 16] on button "BERLUTI Close" at bounding box center [73, 19] width 71 height 37
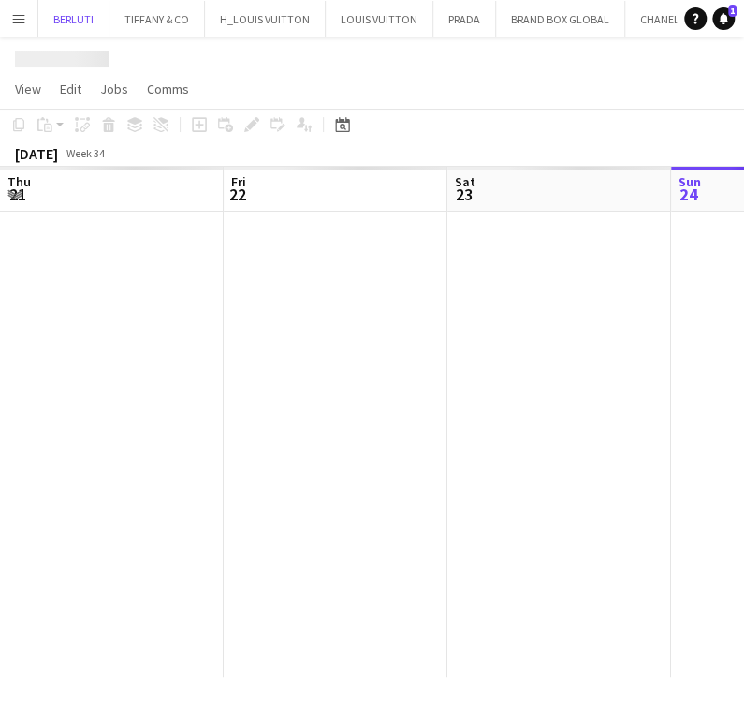
scroll to position [0, 448]
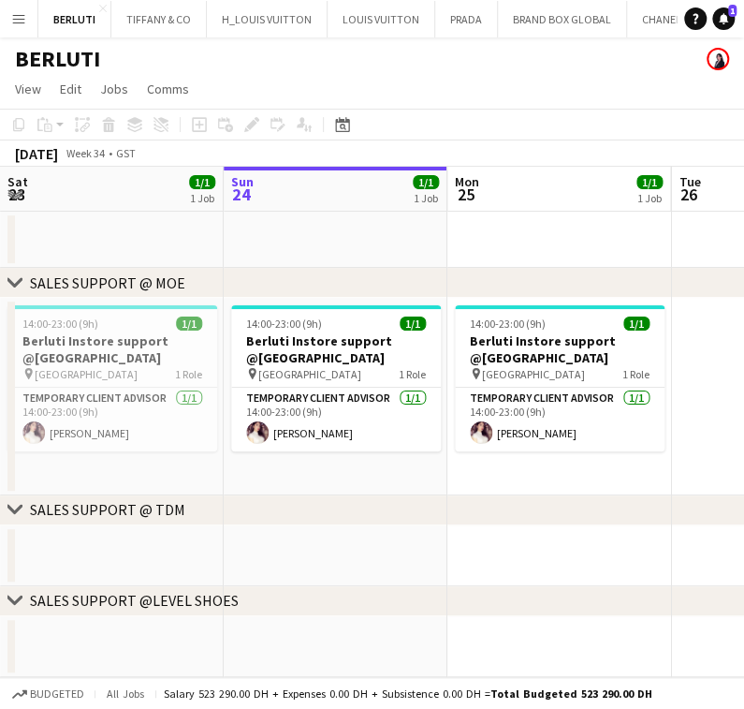
drag, startPoint x: 556, startPoint y: 424, endPoint x: 317, endPoint y: 453, distance: 241.5
click at [317, 452] on app-calendar-viewport "Thu 21 1/1 1 Job Fri 22 Sat 23 1/1 1 Job Sun 24 1/1 1 Job Mon 25 1/1 1 Job Tue …" at bounding box center [372, 422] width 744 height 510
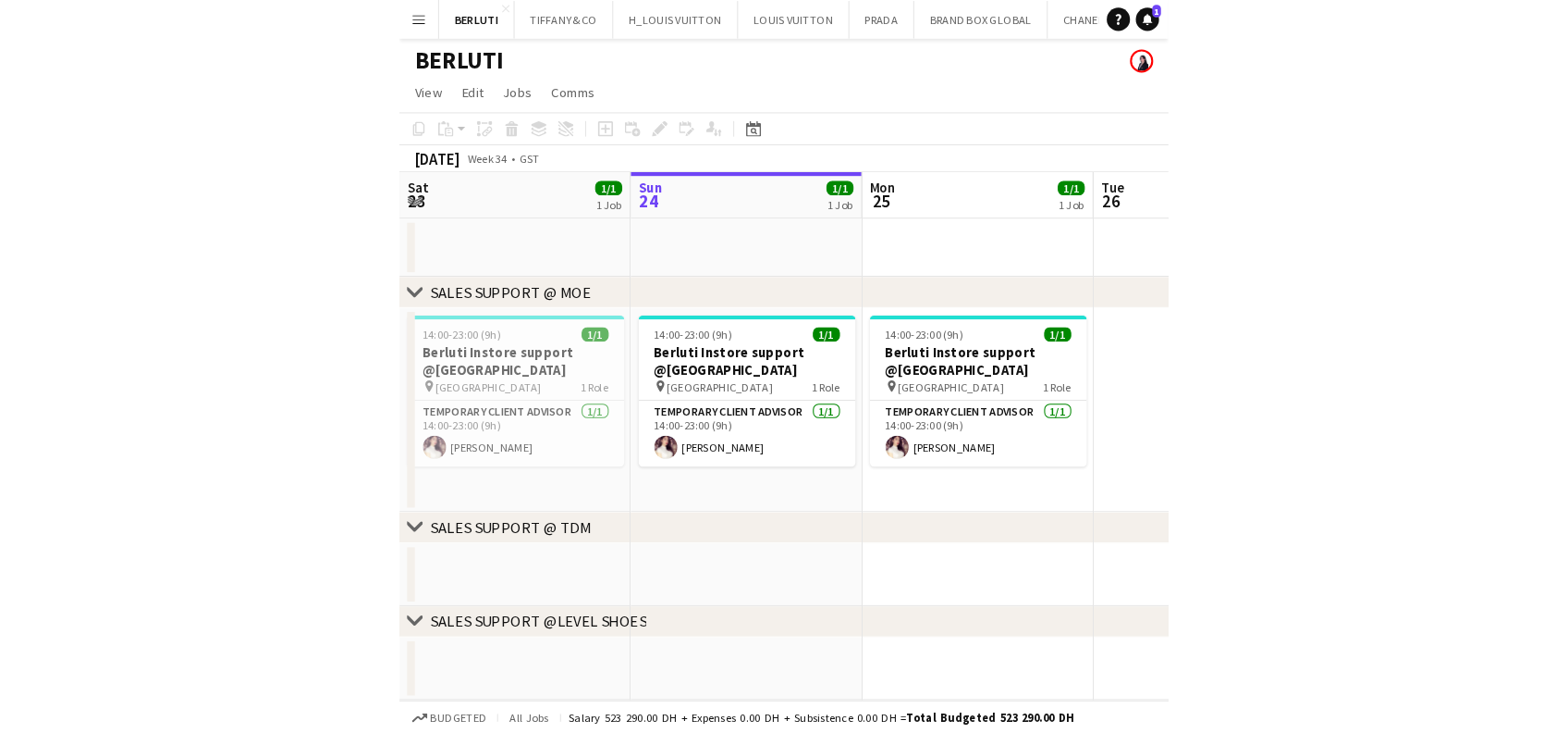
scroll to position [0, 677]
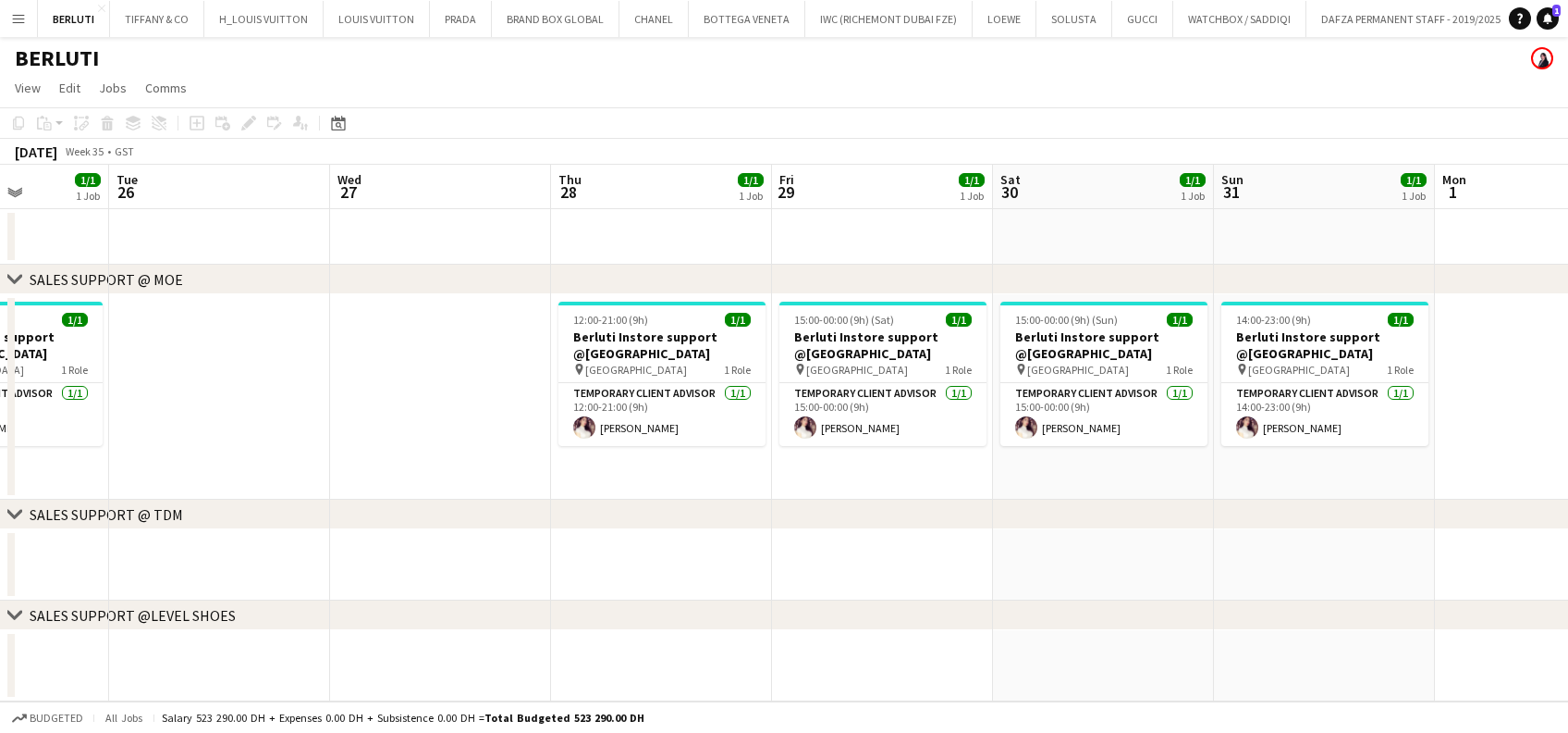
drag, startPoint x: 448, startPoint y: 386, endPoint x: 191, endPoint y: 427, distance: 260.2
click at [193, 428] on app-calendar-viewport "Sat 23 1/1 1 Job Sun 24 1/1 1 Job Mon 25 1/1 1 Job Tue 26 Wed 27 Thu 28 1/1 1 J…" at bounding box center [784, 433] width 1568 height 536
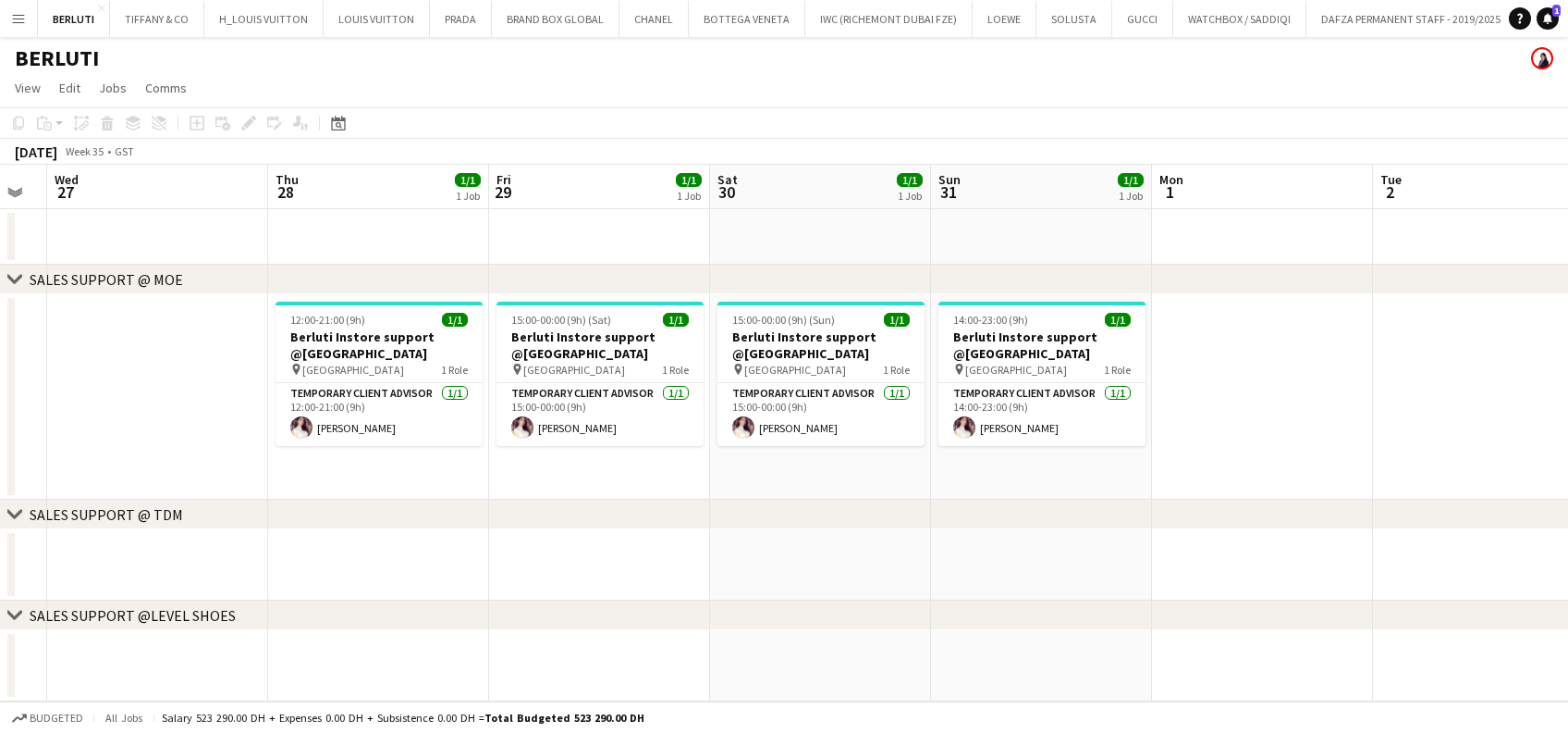
drag, startPoint x: 886, startPoint y: 370, endPoint x: 467, endPoint y: 413, distance: 421.2
click at [467, 413] on app-calendar-viewport "Sat 23 1/1 1 Job Sun 24 1/1 1 Job Mon 25 1/1 1 Job Tue 26 Wed 27 Thu 28 1/1 1 J…" at bounding box center [784, 433] width 1568 height 536
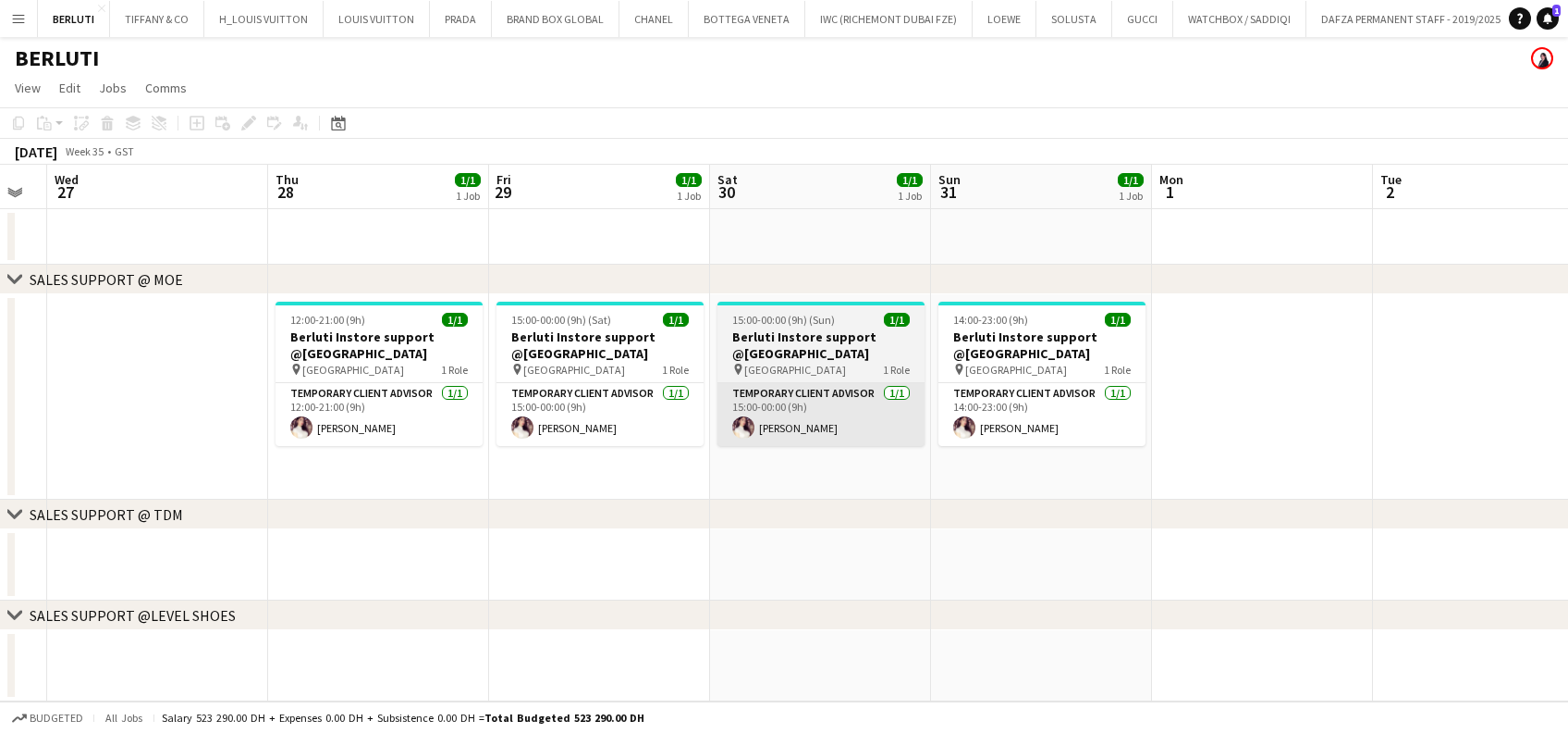
scroll to position [0, 610]
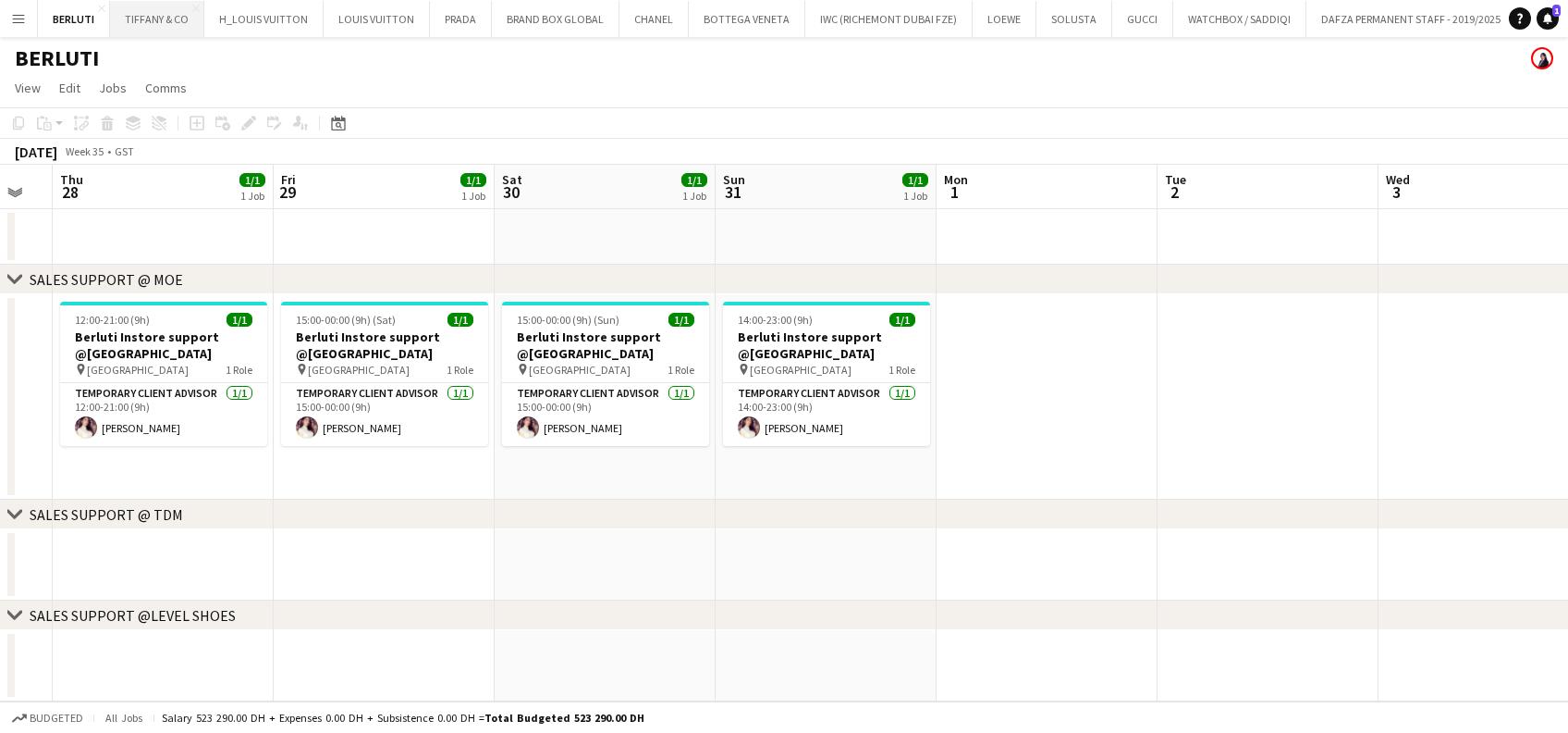
click at [145, 6] on button "TIFFANY & CO Close" at bounding box center [157, 19] width 95 height 37
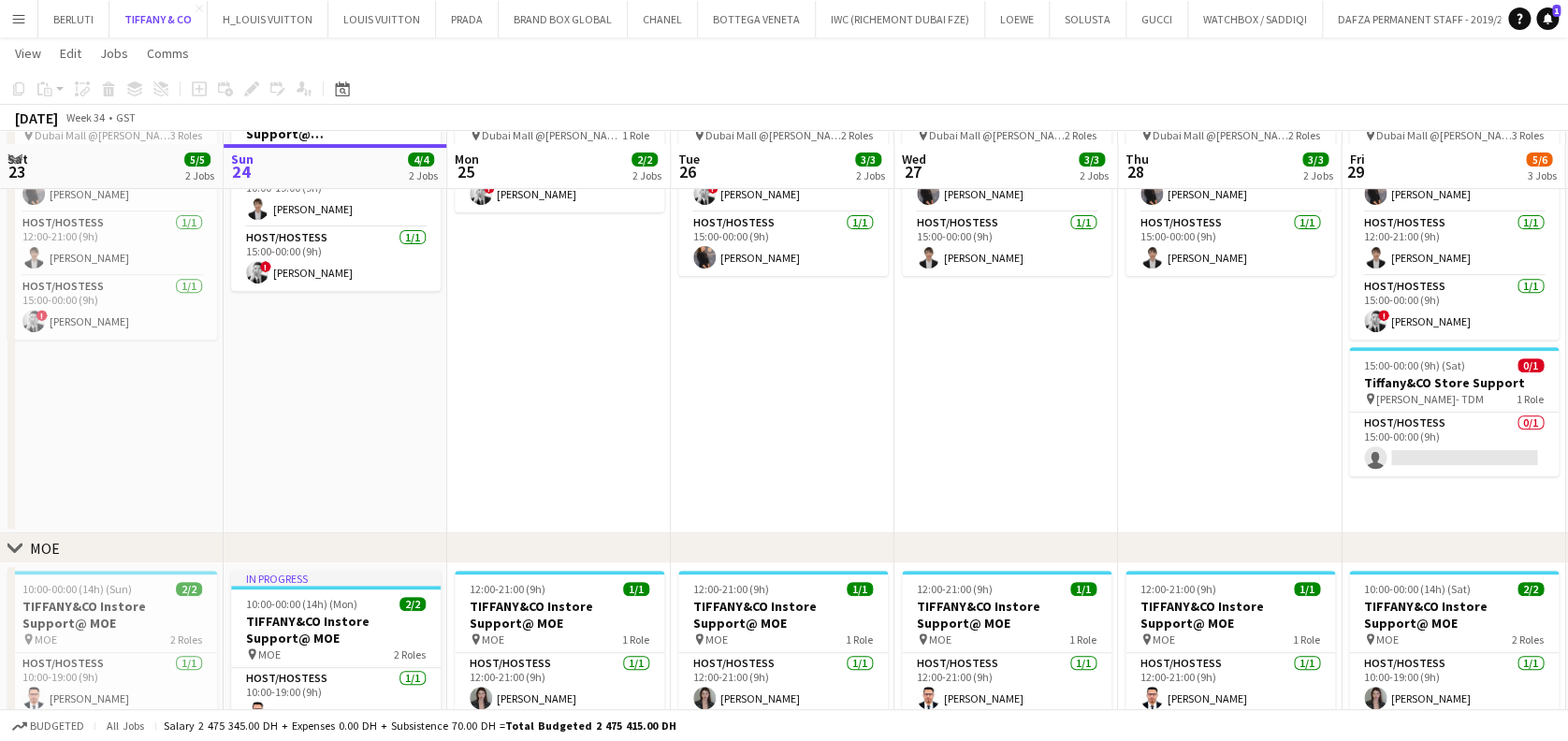
scroll to position [249, 0]
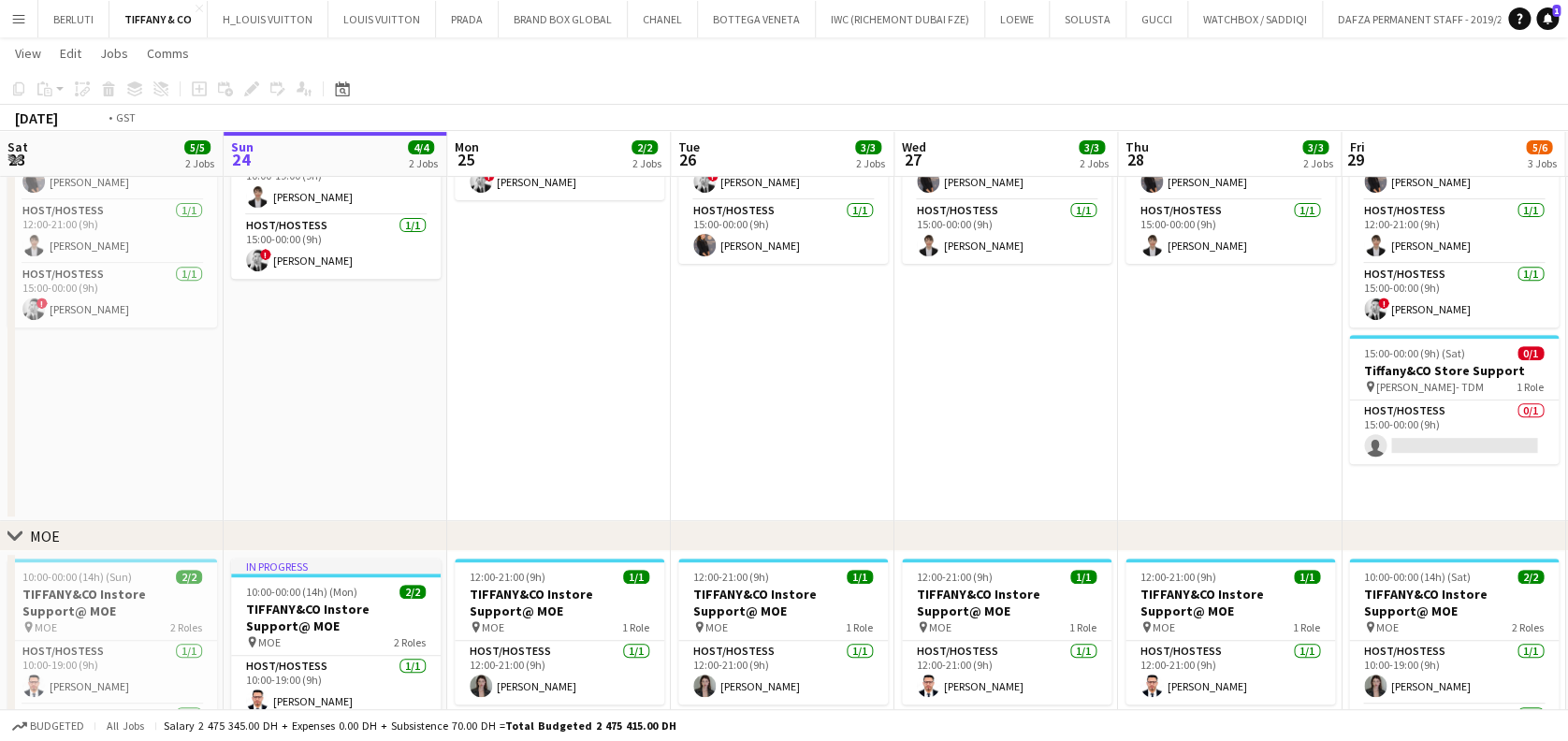
click at [685, 489] on app-calendar-viewport "Thu 21 3/3 2 Jobs Fri 22 5/5 2 Jobs Sat 23 5/5 2 Jobs Sun 24 4/4 2 Jobs Mon 25 …" at bounding box center [784, 366] width 1568 height 1084
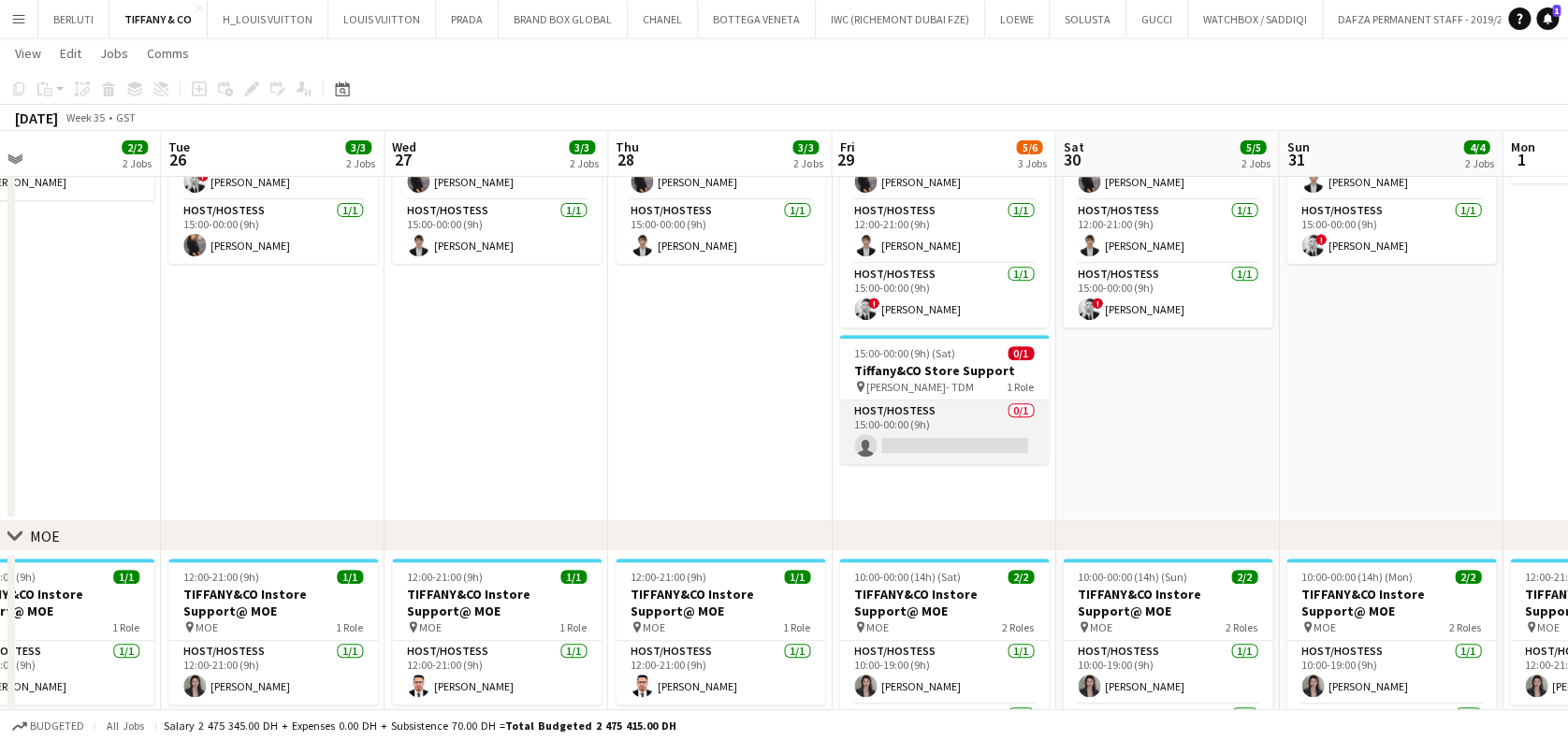
click at [743, 441] on app-card-role "Host/Hostess 0/1 15:00-00:00 (9h) single-neutral-actions" at bounding box center [944, 432] width 210 height 64
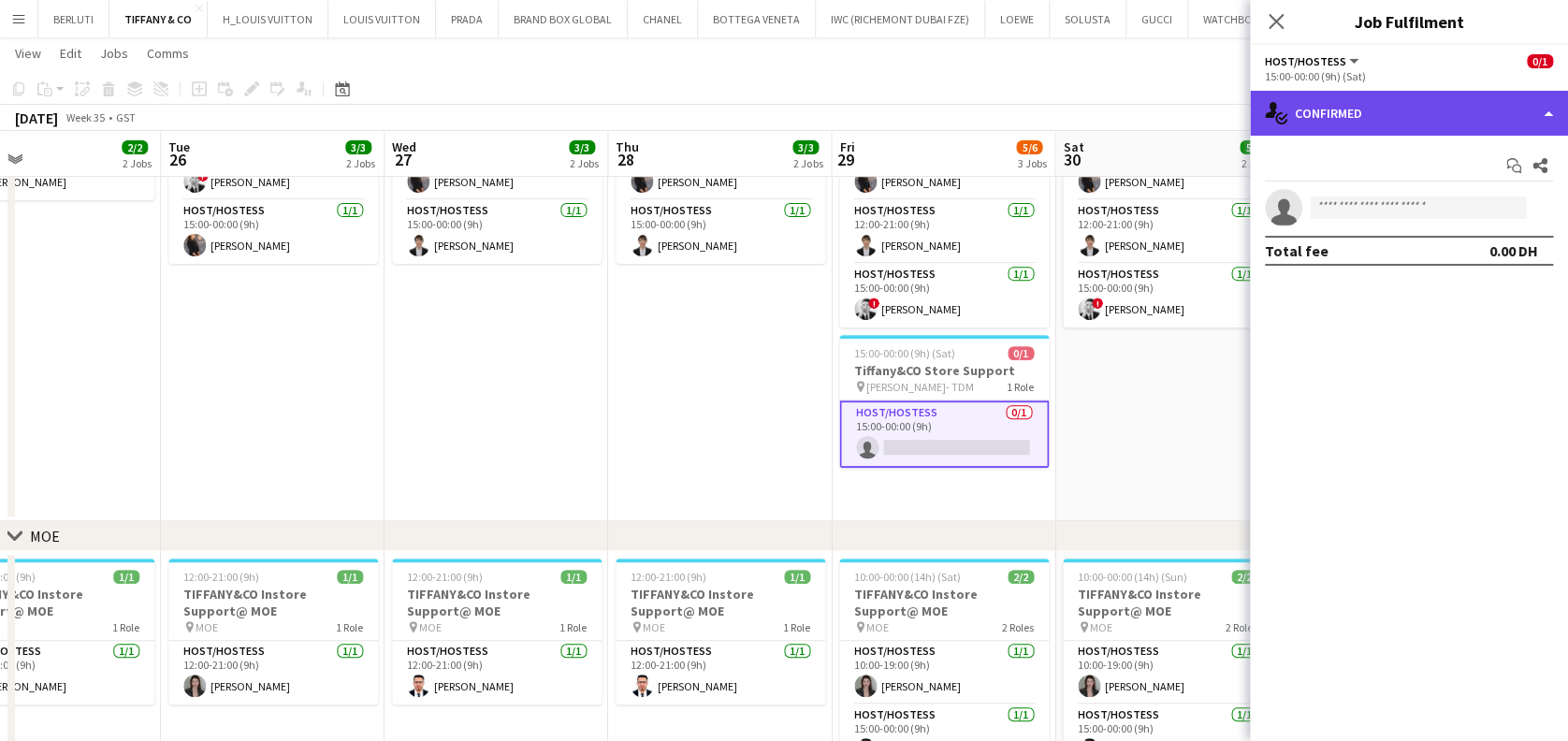
click at [743, 100] on div "single-neutral-actions-check-2 Confirmed" at bounding box center [1408, 113] width 318 height 45
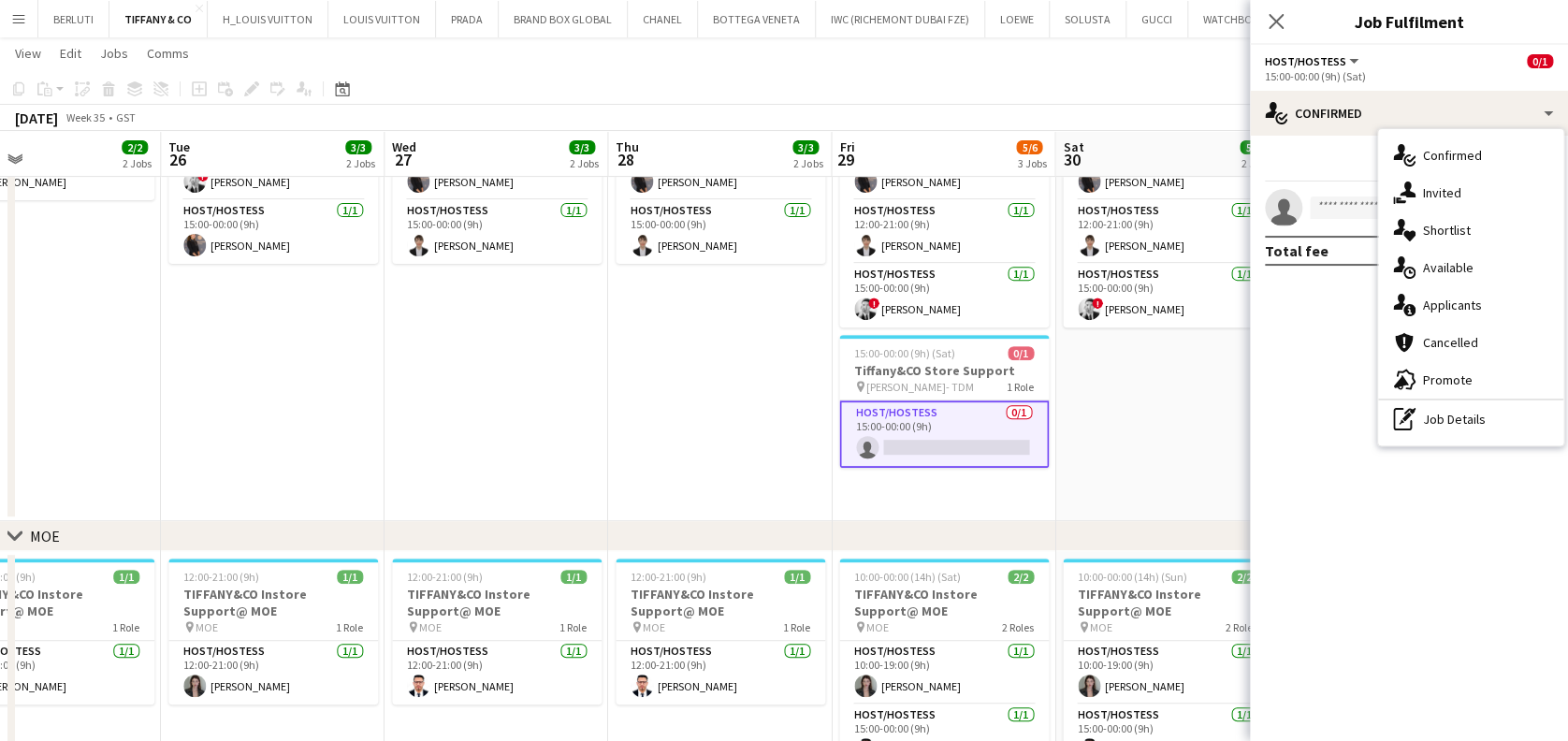
click at [743, 305] on div "single-neutral-actions-information Applicants" at bounding box center [1469, 305] width 185 height 37
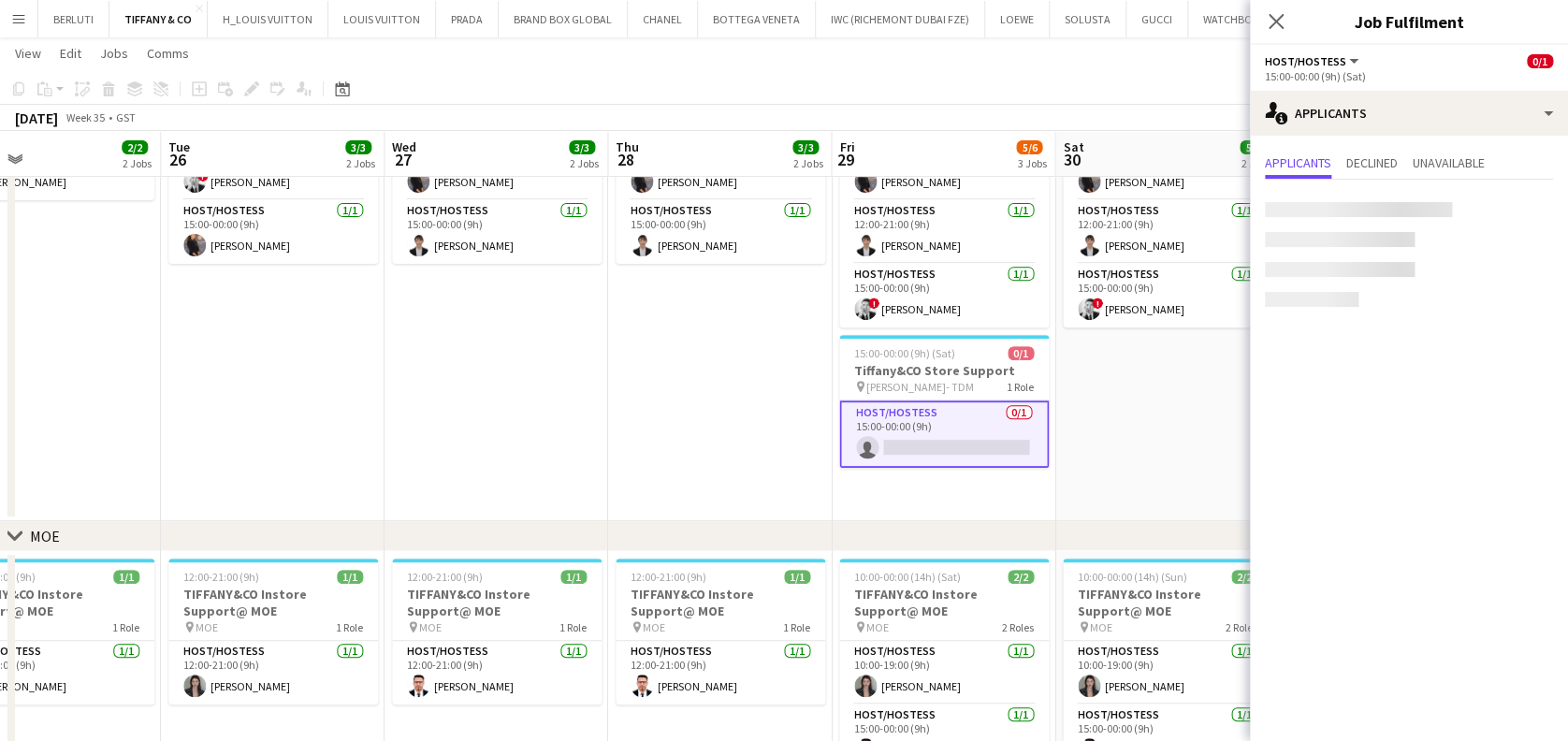
click at [743, 467] on app-date-cell "10:00-00:00 (14h) (Sun) 3/3 TIFFANY&CO Instore Support@ Dubai Mall pin Dubai Ma…" at bounding box center [1167, 284] width 224 height 474
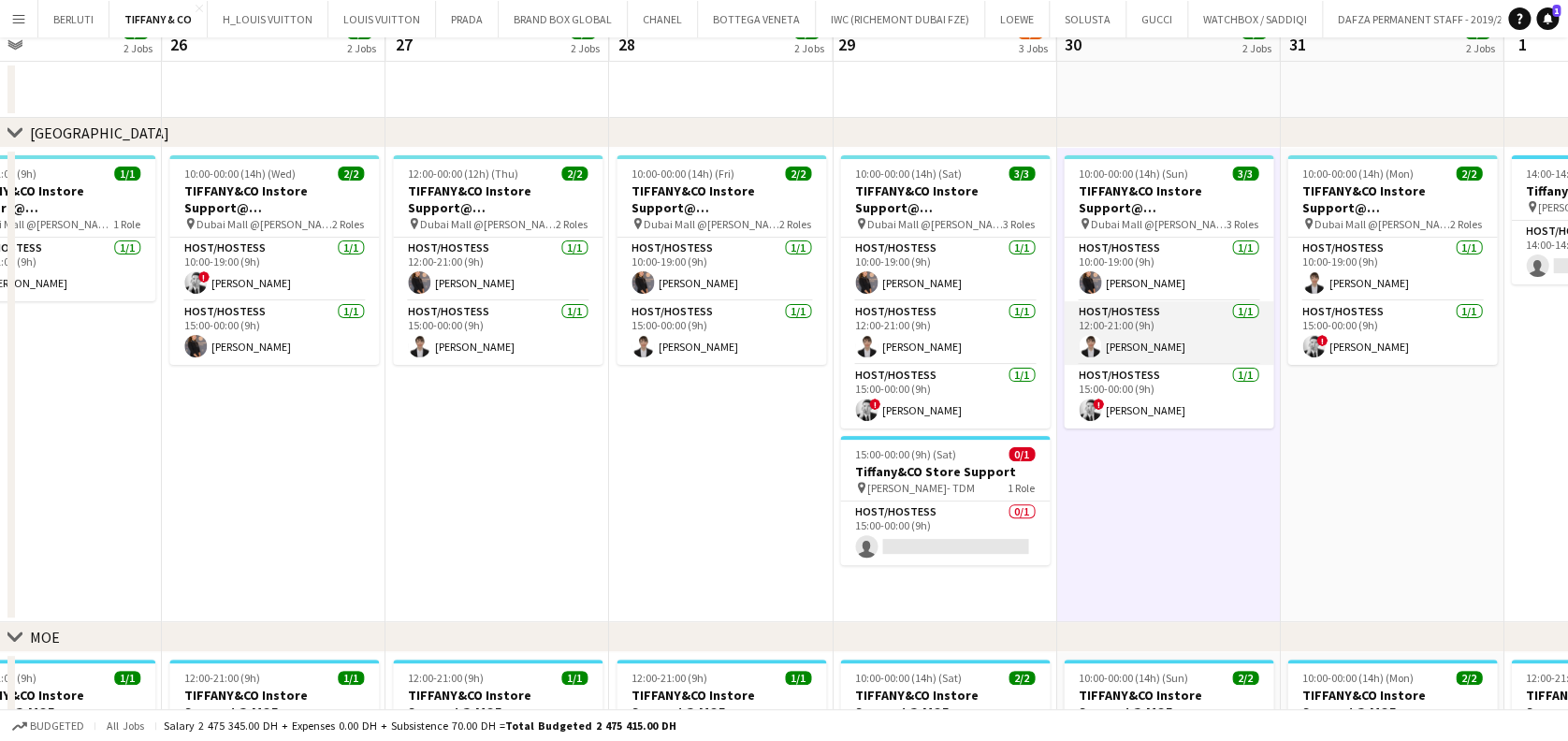
scroll to position [0, 0]
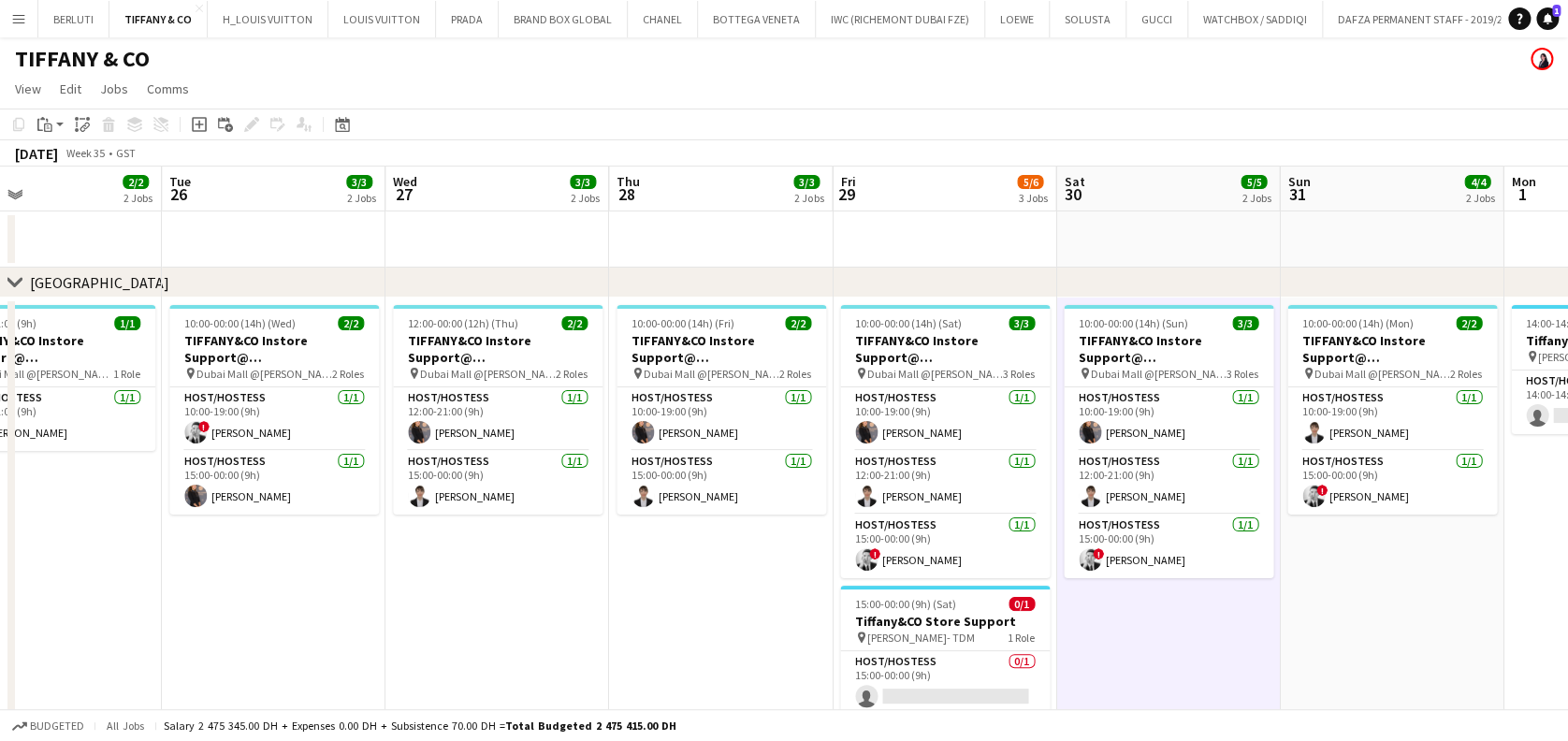
drag, startPoint x: 851, startPoint y: 585, endPoint x: 712, endPoint y: 587, distance: 139.0
click at [712, 588] on app-calendar-viewport "Thu 21 3/3 2 Jobs Fri 22 5/5 2 Jobs Sat 23 5/5 2 Jobs Sun 24 4/4 2 Jobs Mon 25 …" at bounding box center [784, 663] width 1568 height 993
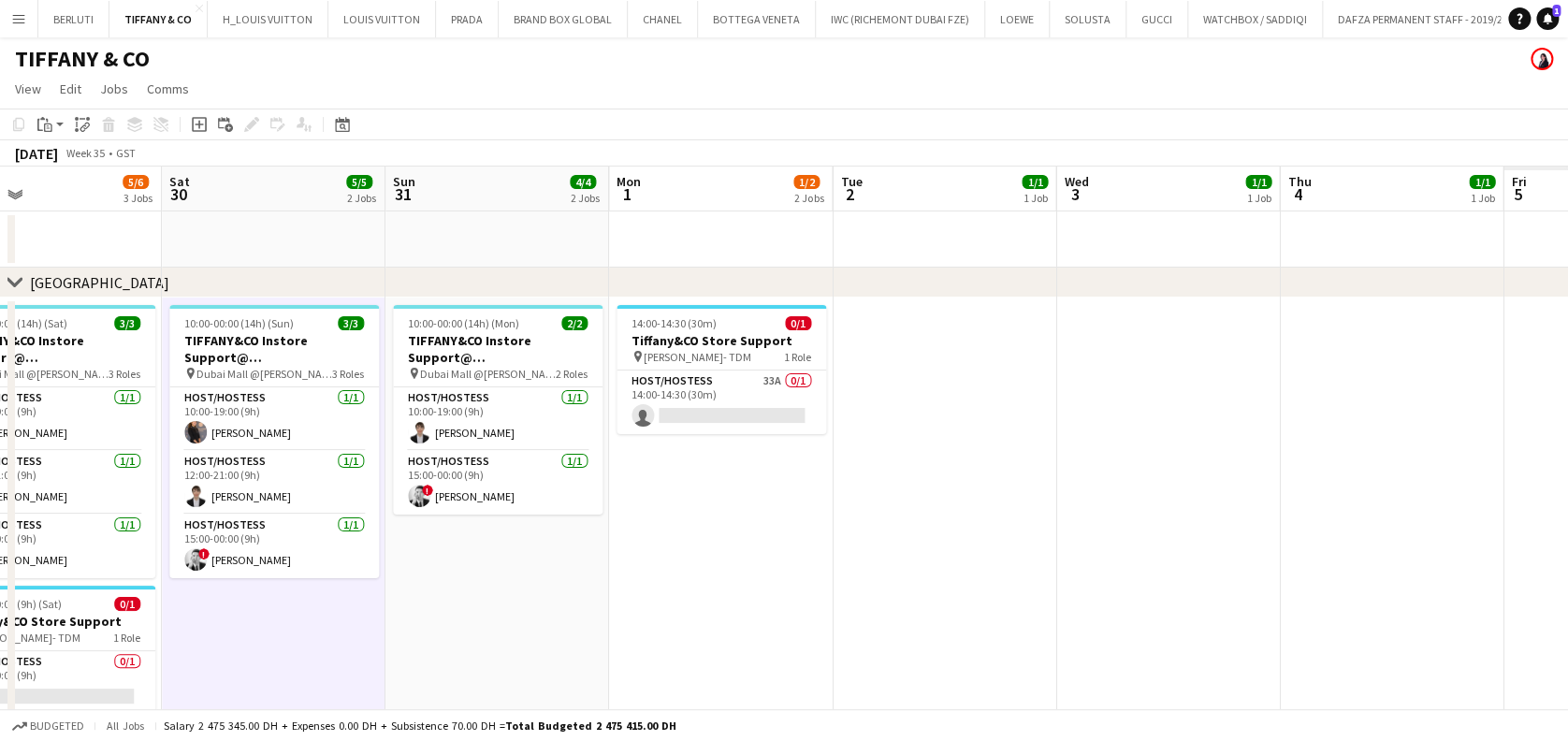
scroll to position [0, 718]
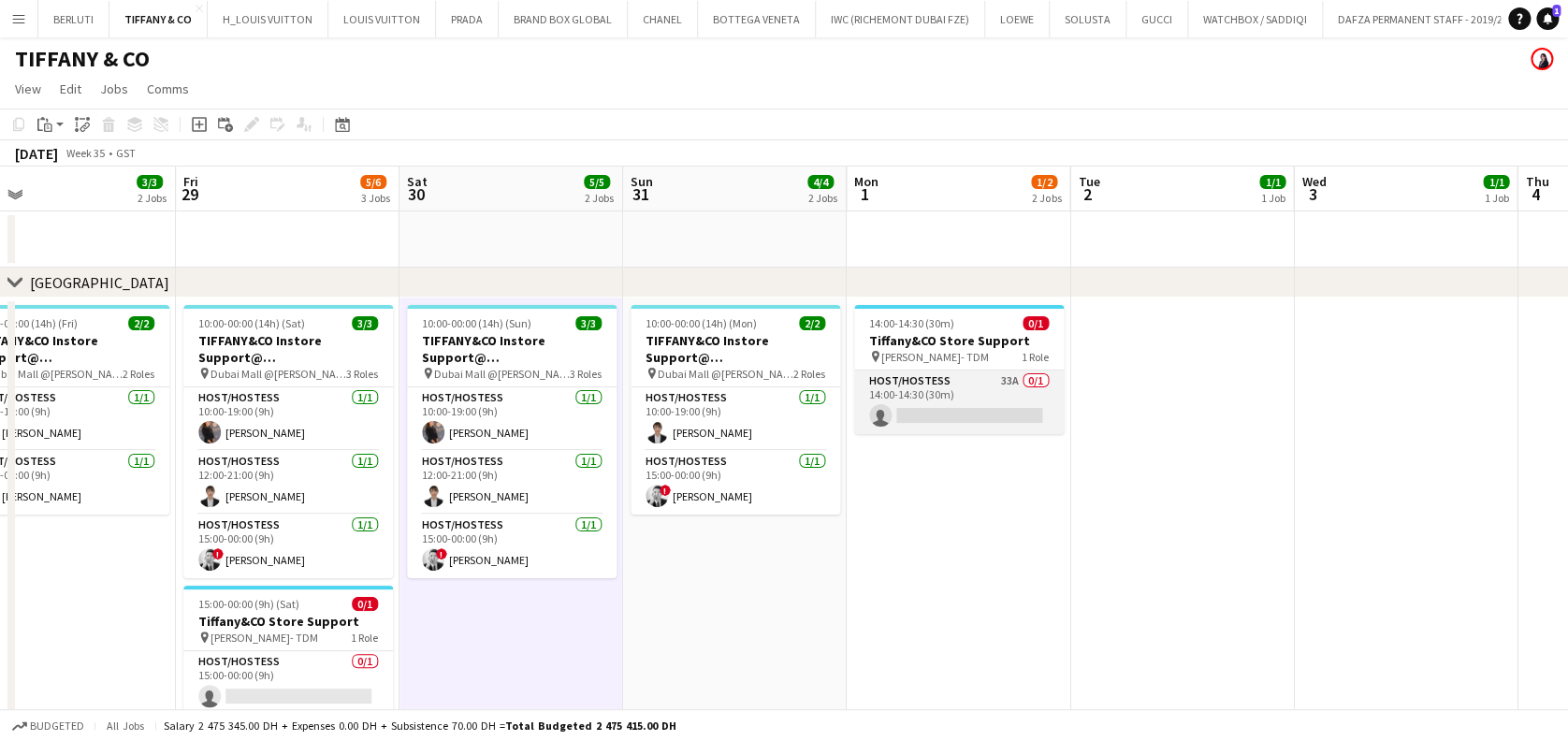
click at [743, 382] on app-card-role "Host/Hostess 33A 0/1 14:00-14:30 (30m) single-neutral-actions" at bounding box center [959, 402] width 210 height 64
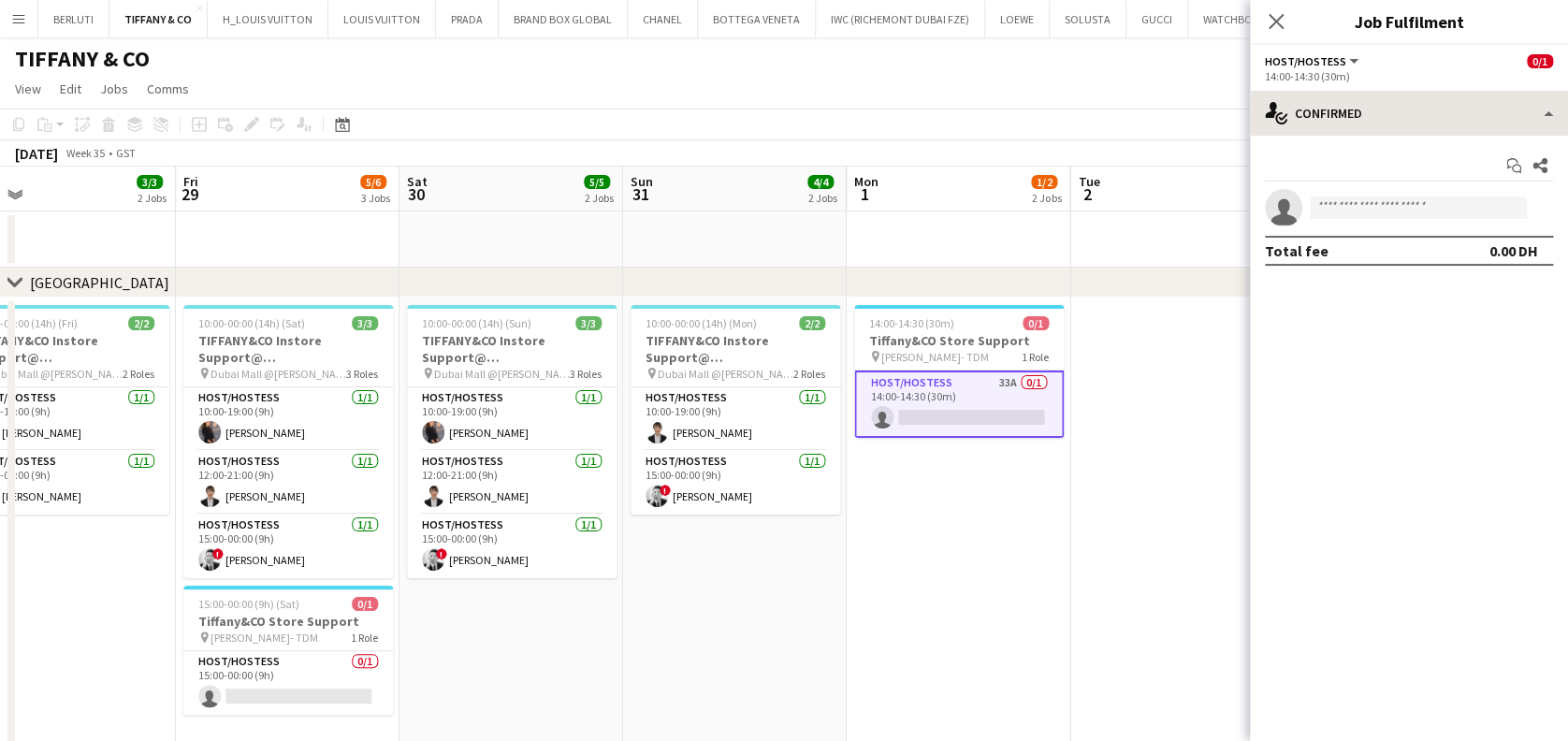
click at [743, 90] on app-options-switcher "Host/Hostess All roles Host/Hostess 0/1 14:00-14:30 (30m)" at bounding box center [1408, 68] width 318 height 46
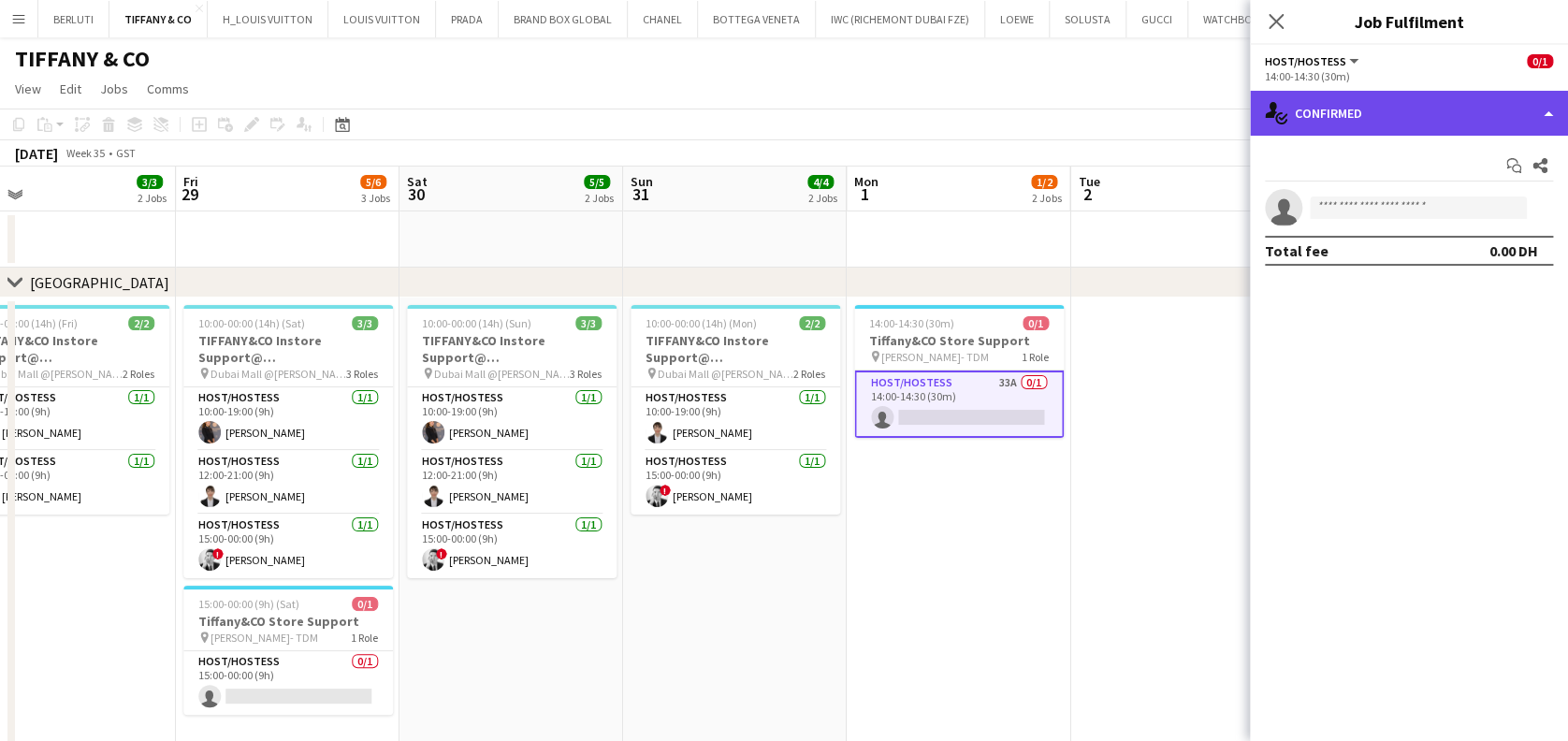
click at [743, 91] on div "single-neutral-actions-check-2 Confirmed" at bounding box center [1408, 113] width 318 height 45
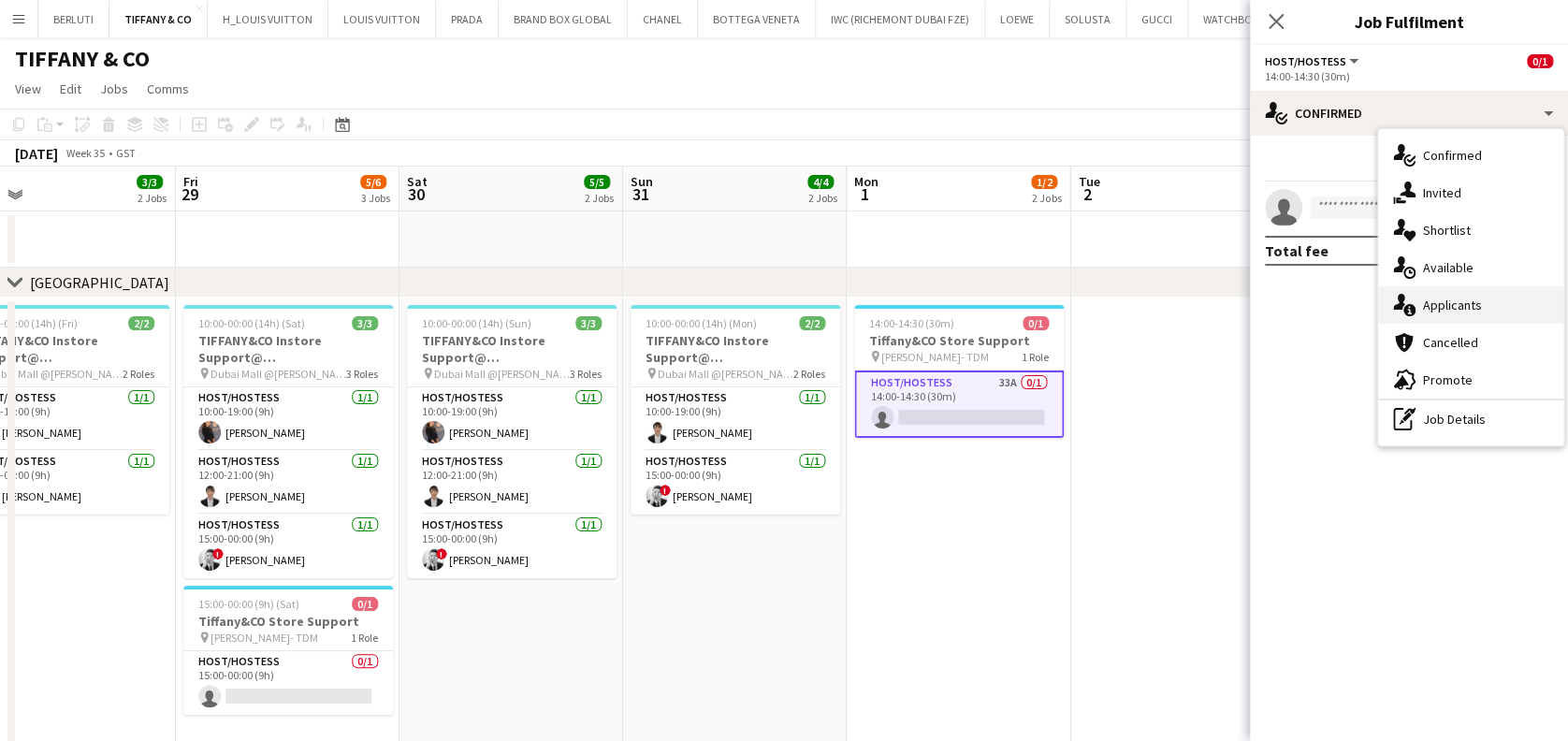
click at [743, 294] on div "single-neutral-actions-information Applicants" at bounding box center [1469, 305] width 185 height 37
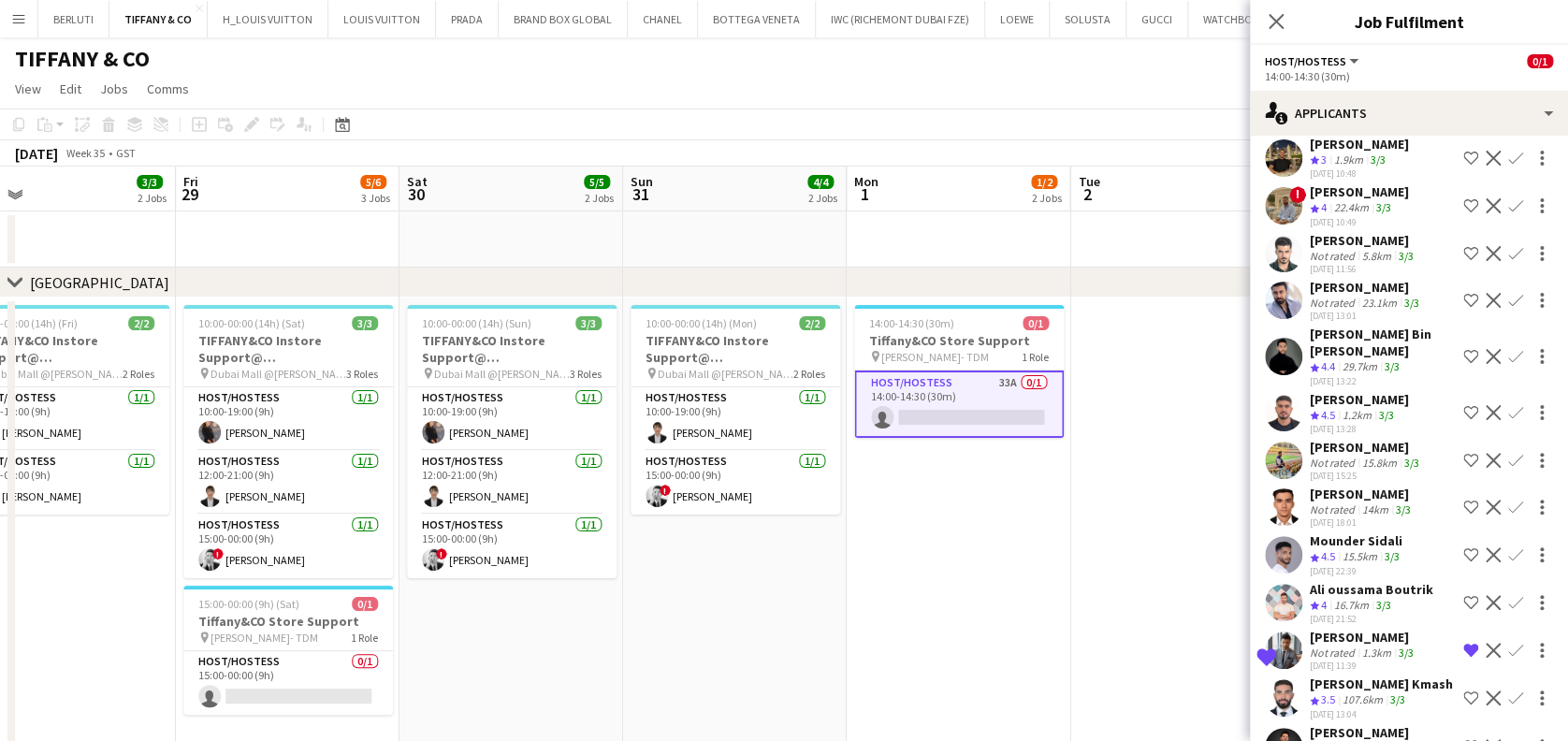
scroll to position [374, 0]
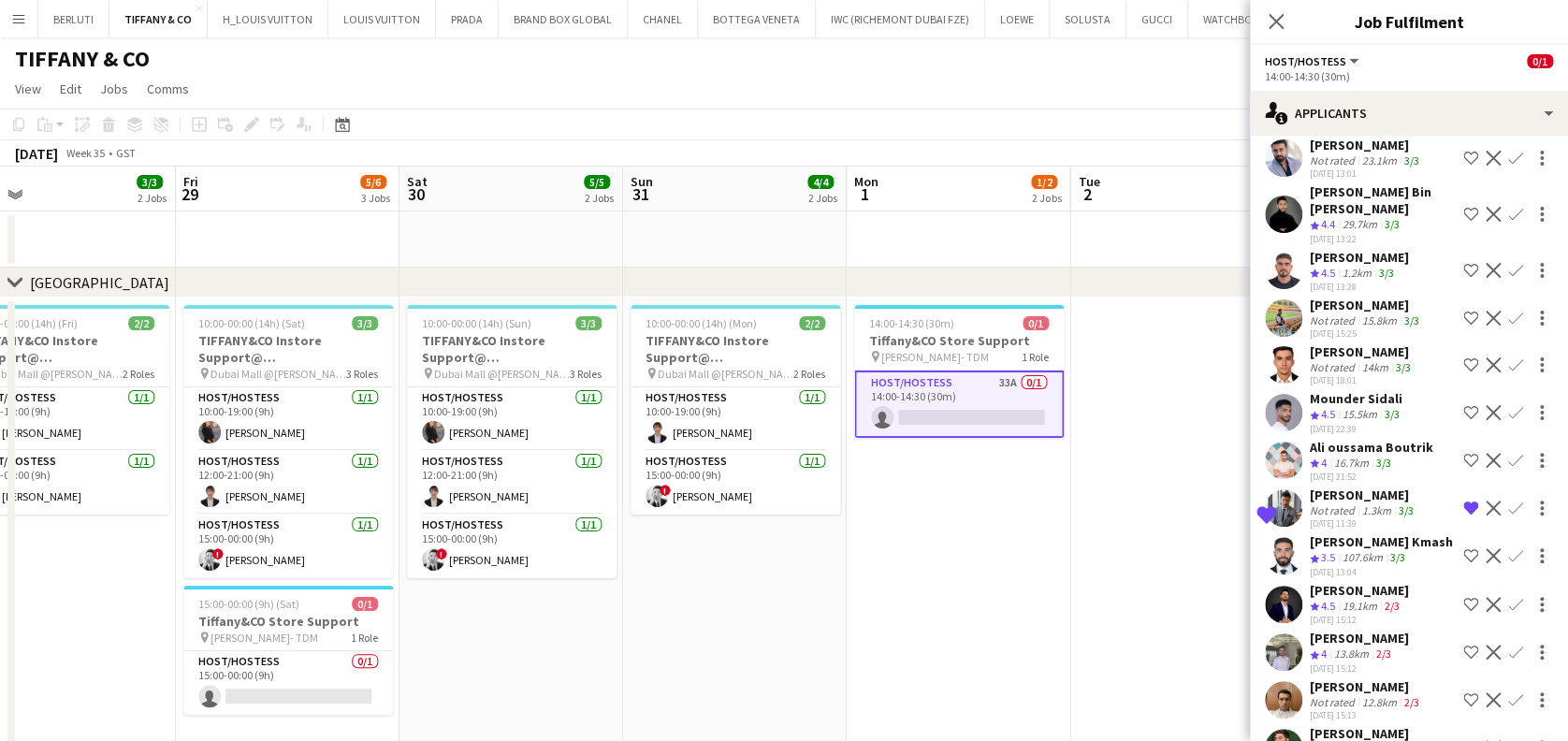
click at [743, 541] on div "Mazen Kmash" at bounding box center [1380, 541] width 143 height 17
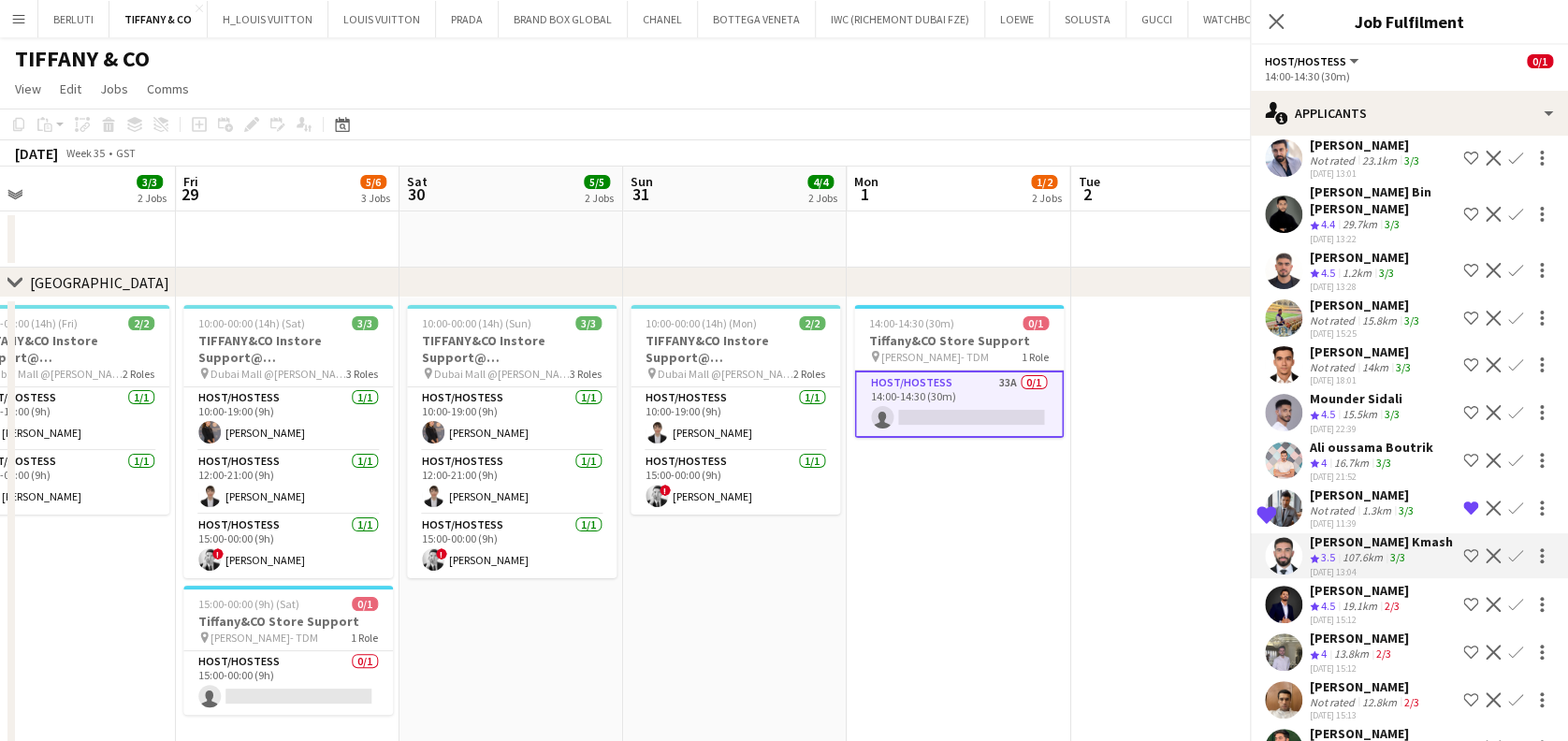
click at [743, 529] on div "21-08-2025 11:39" at bounding box center [1363, 523] width 108 height 12
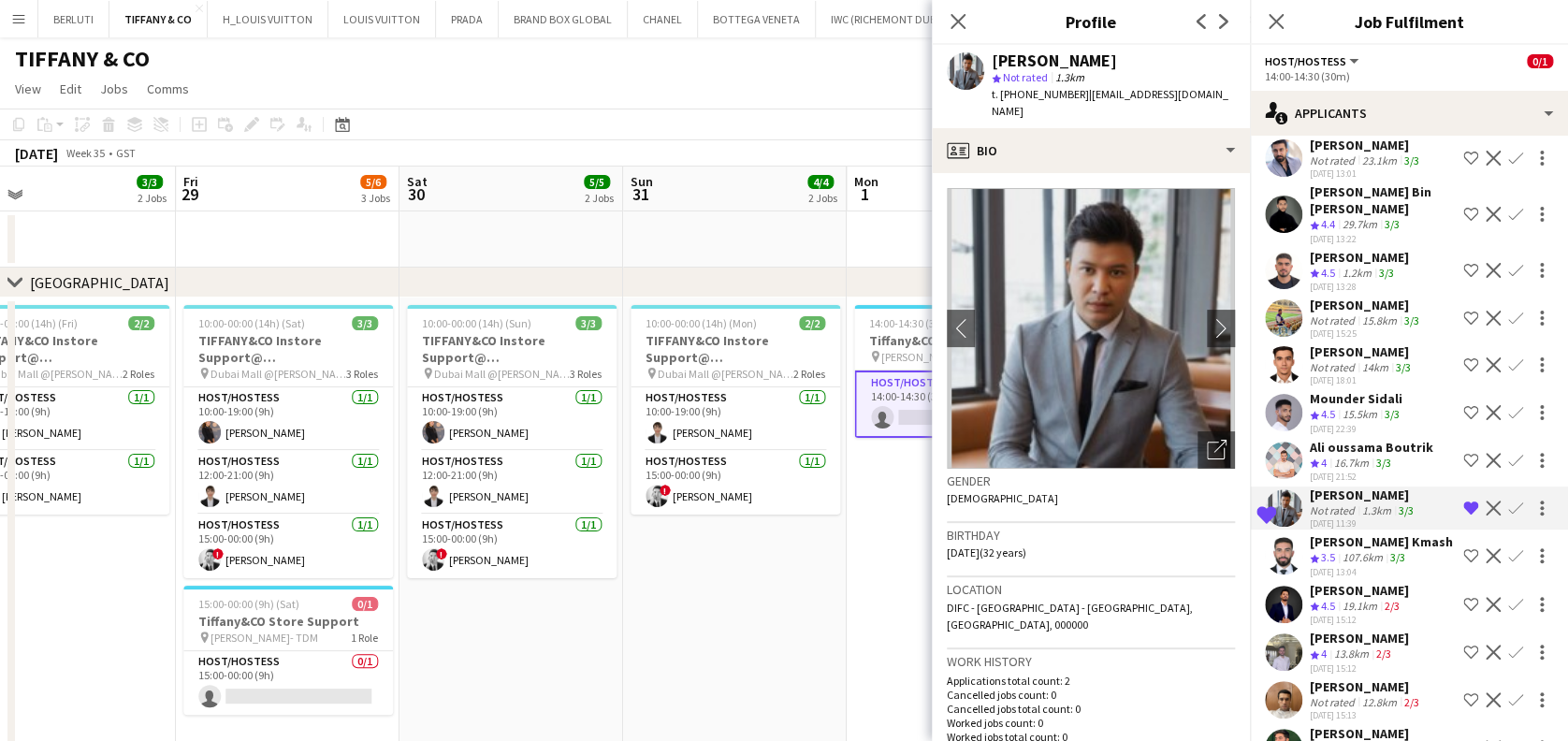
click at [743, 565] on div "Crew rating 3.5" at bounding box center [1323, 558] width 29 height 16
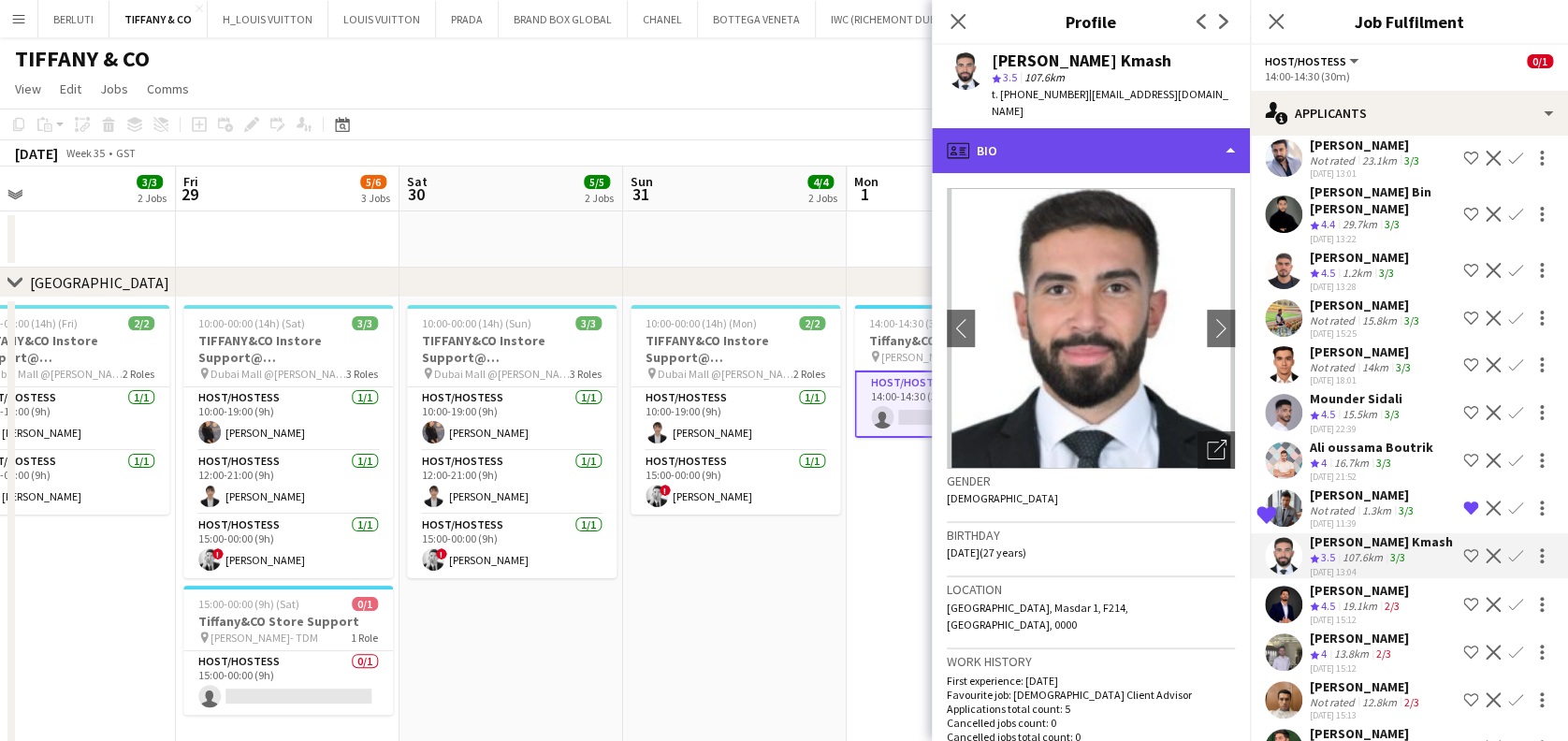
click at [743, 150] on div "profile Bio" at bounding box center [1091, 150] width 318 height 45
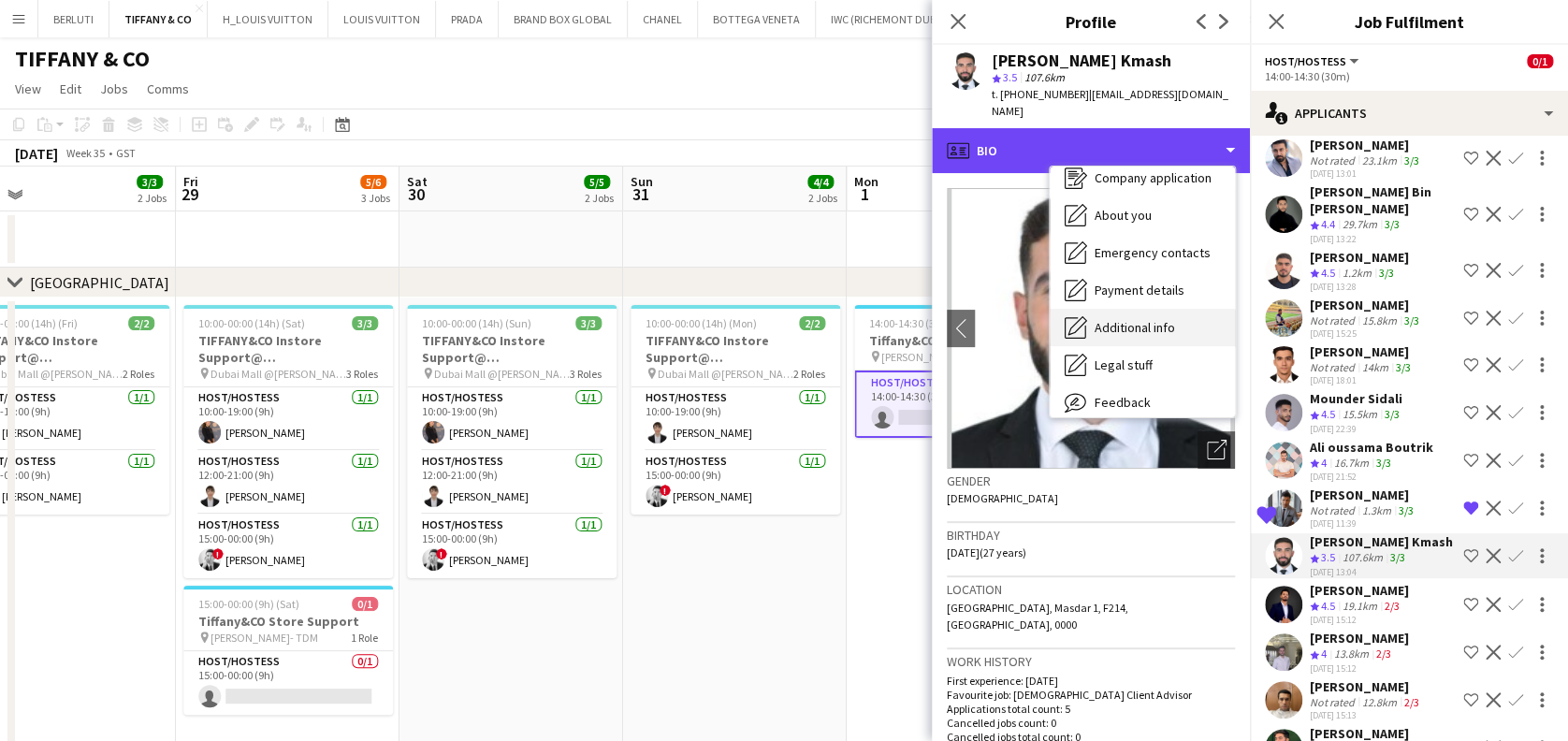
scroll to position [100, 0]
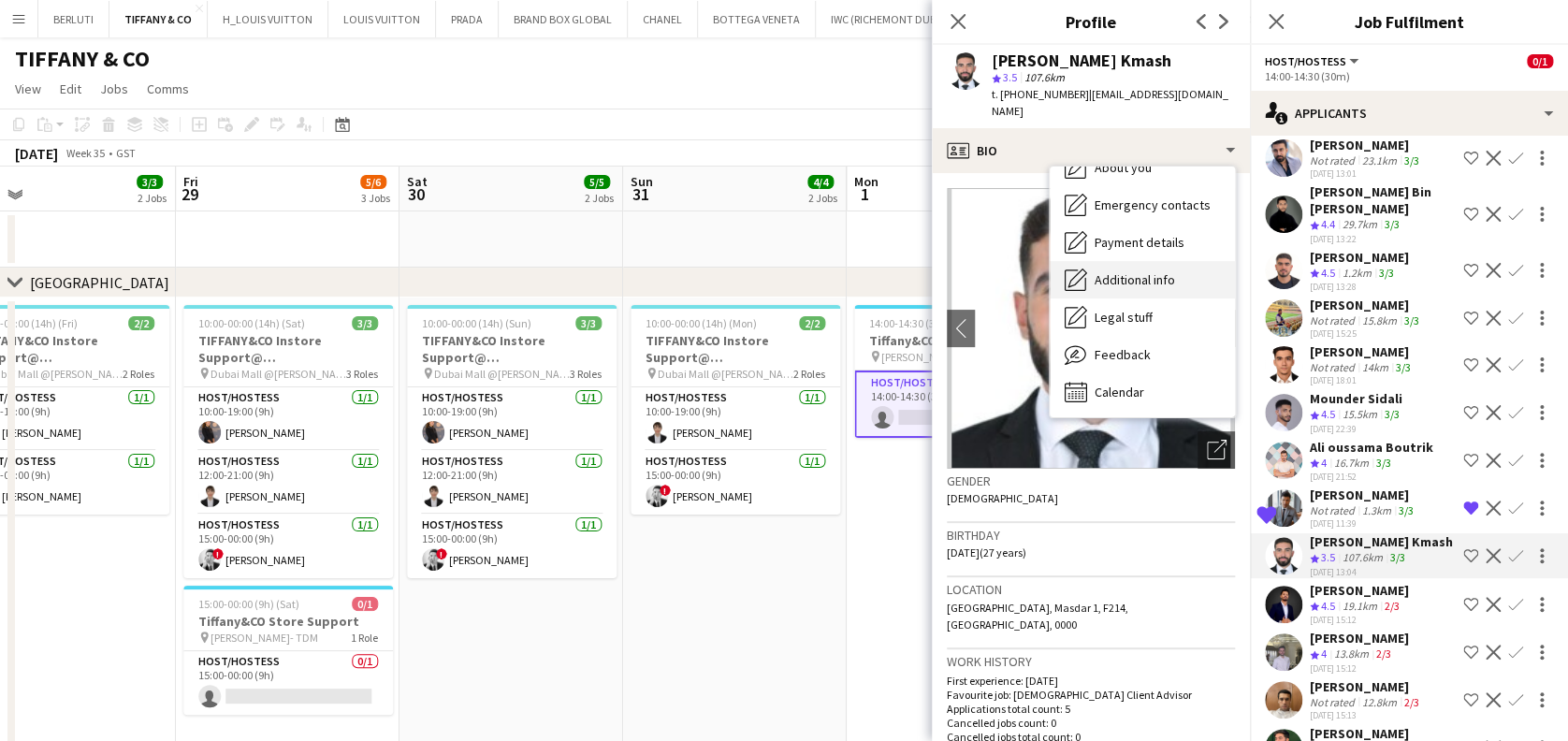
click at [743, 336] on div "Feedback Feedback" at bounding box center [1142, 354] width 185 height 37
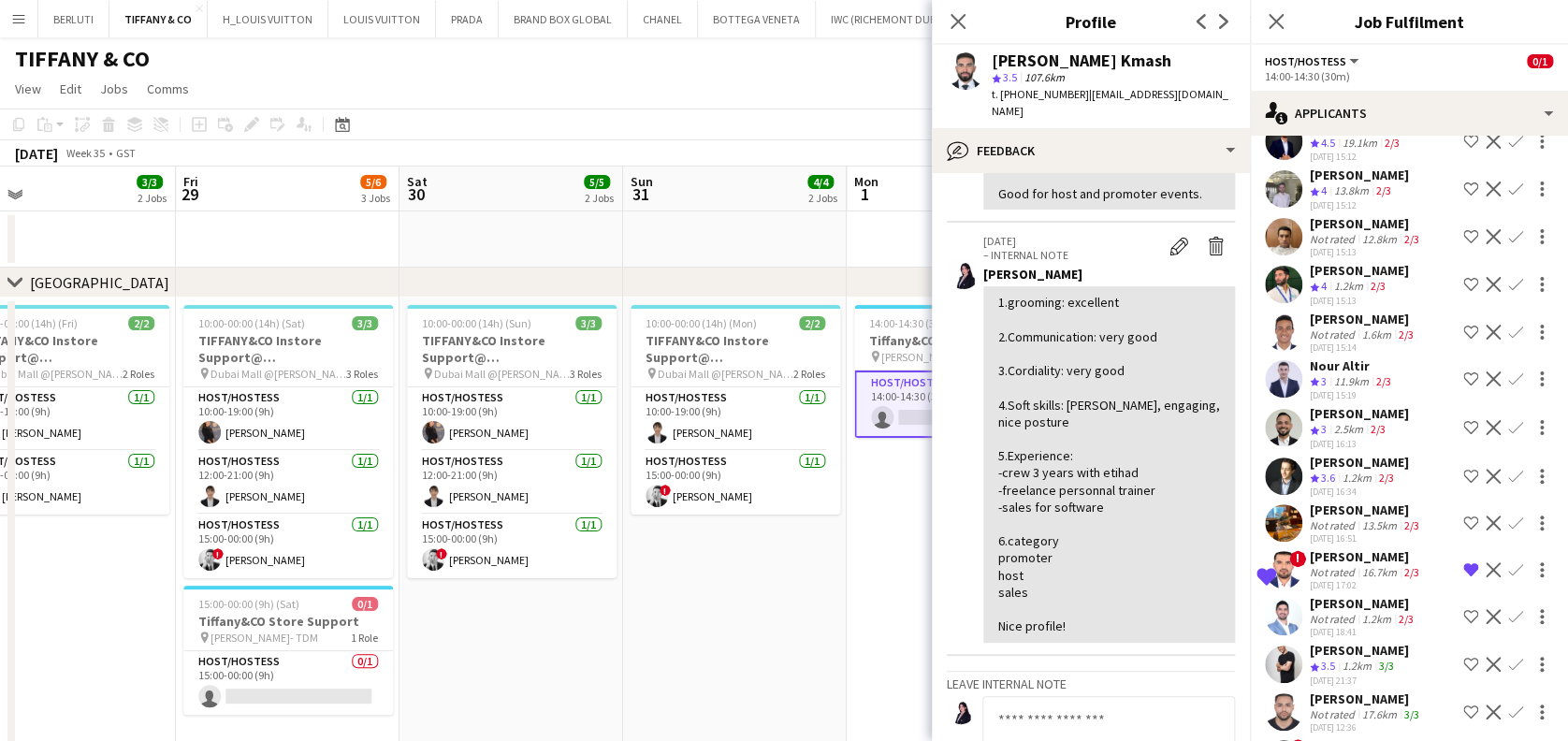
scroll to position [873, 0]
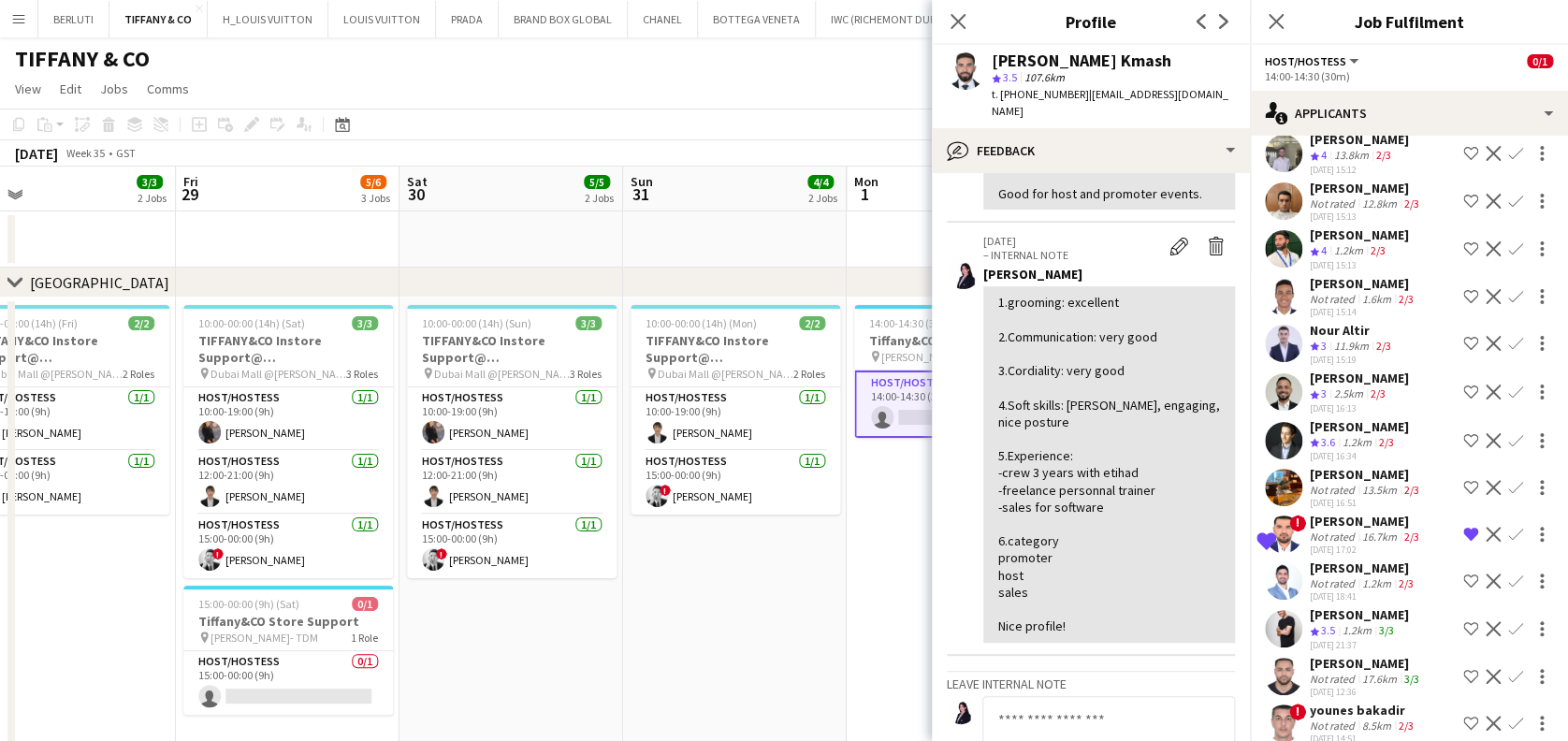
click at [743, 526] on div "Akbar Salakhitdinov" at bounding box center [1365, 520] width 113 height 17
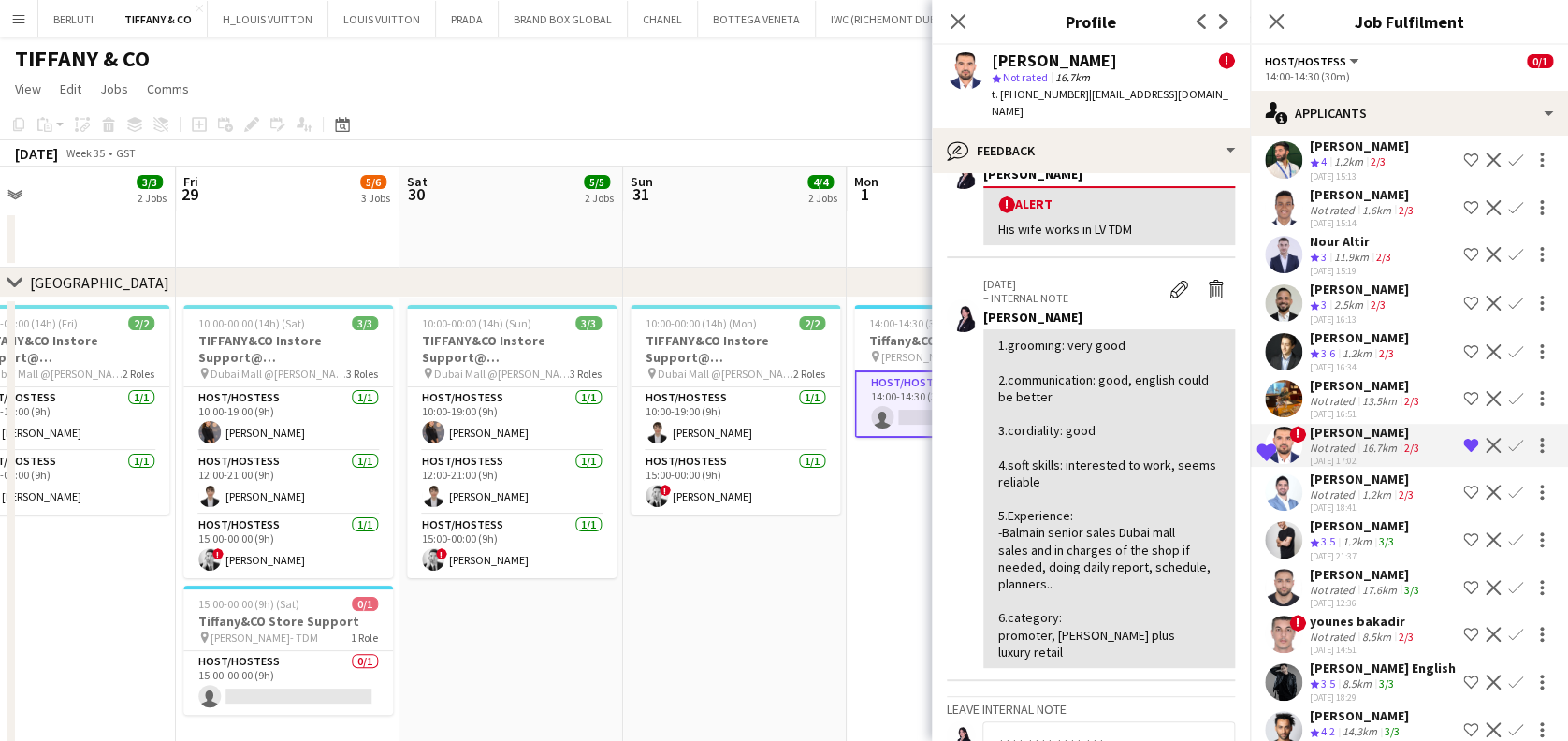
scroll to position [1033, 0]
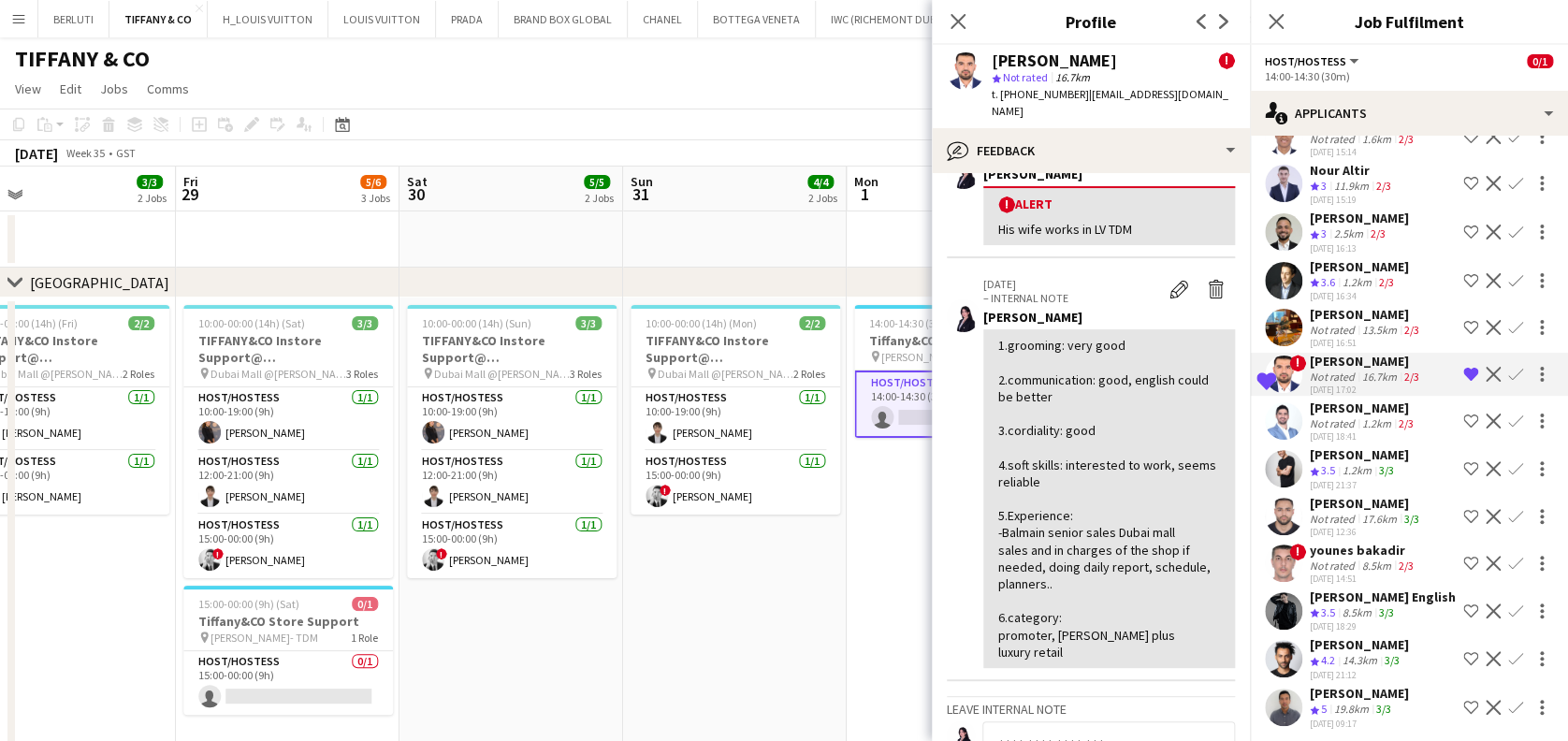
click at [743, 614] on div "3/3" at bounding box center [1386, 613] width 22 height 16
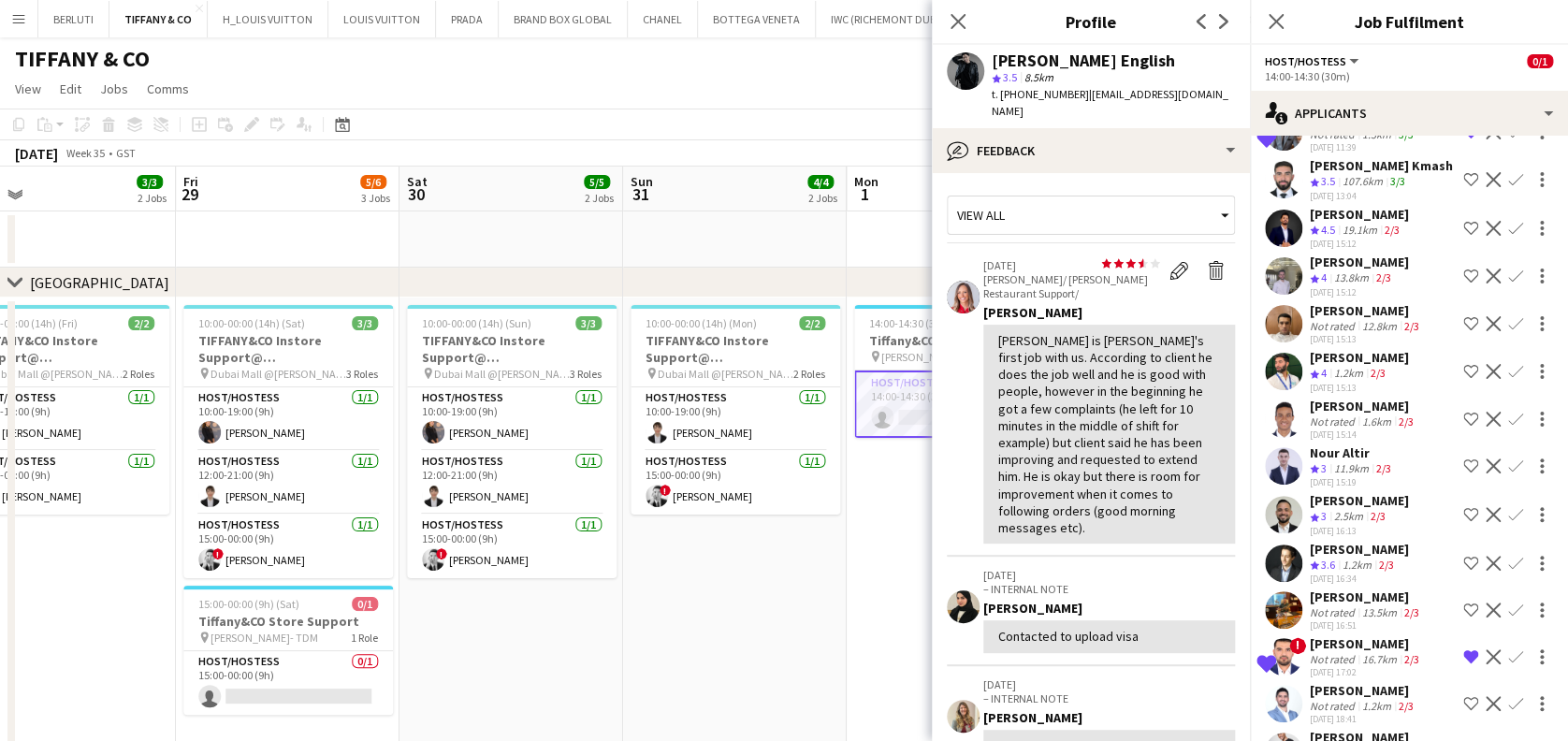
scroll to position [784, 0]
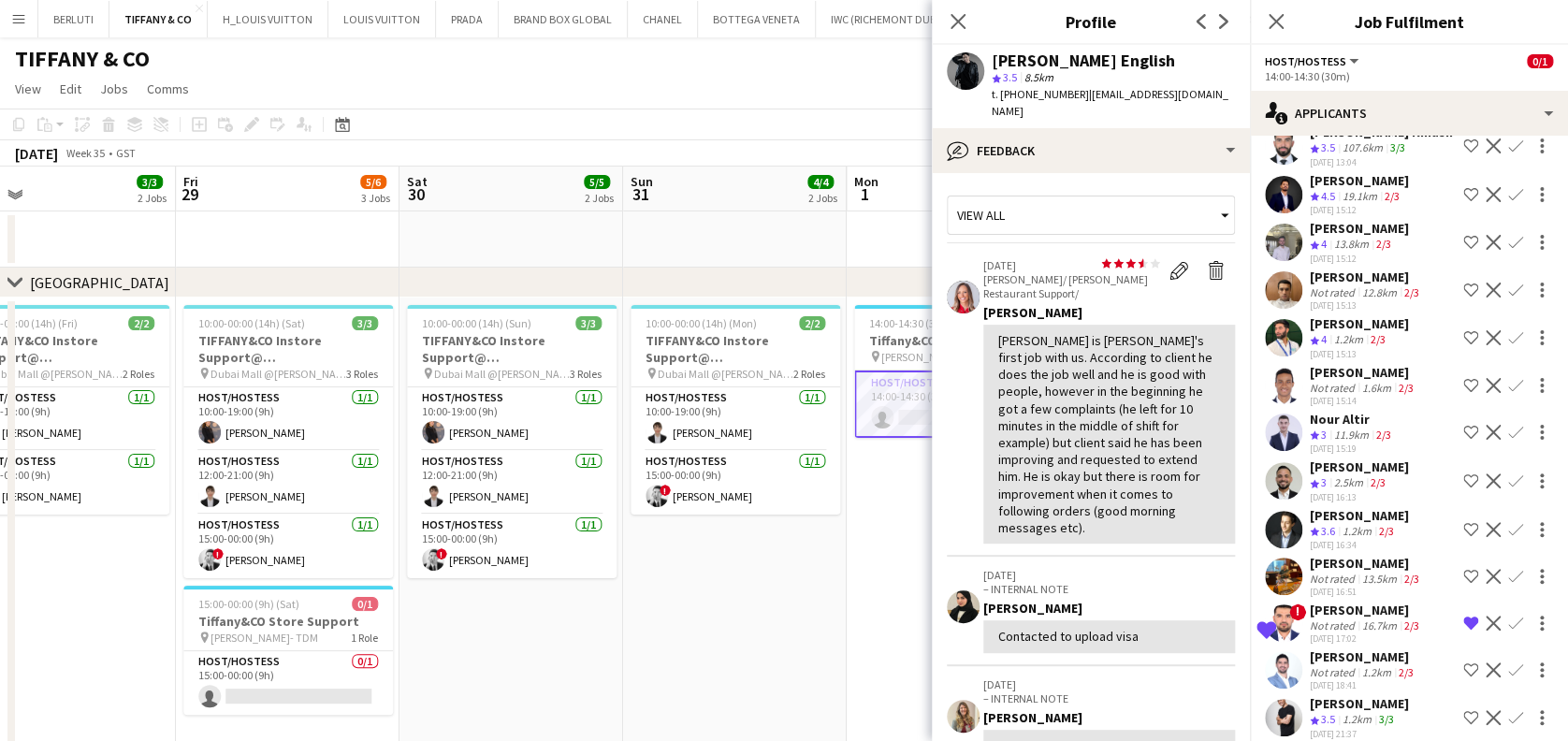
click at [743, 572] on div "Not rated" at bounding box center [1333, 578] width 49 height 14
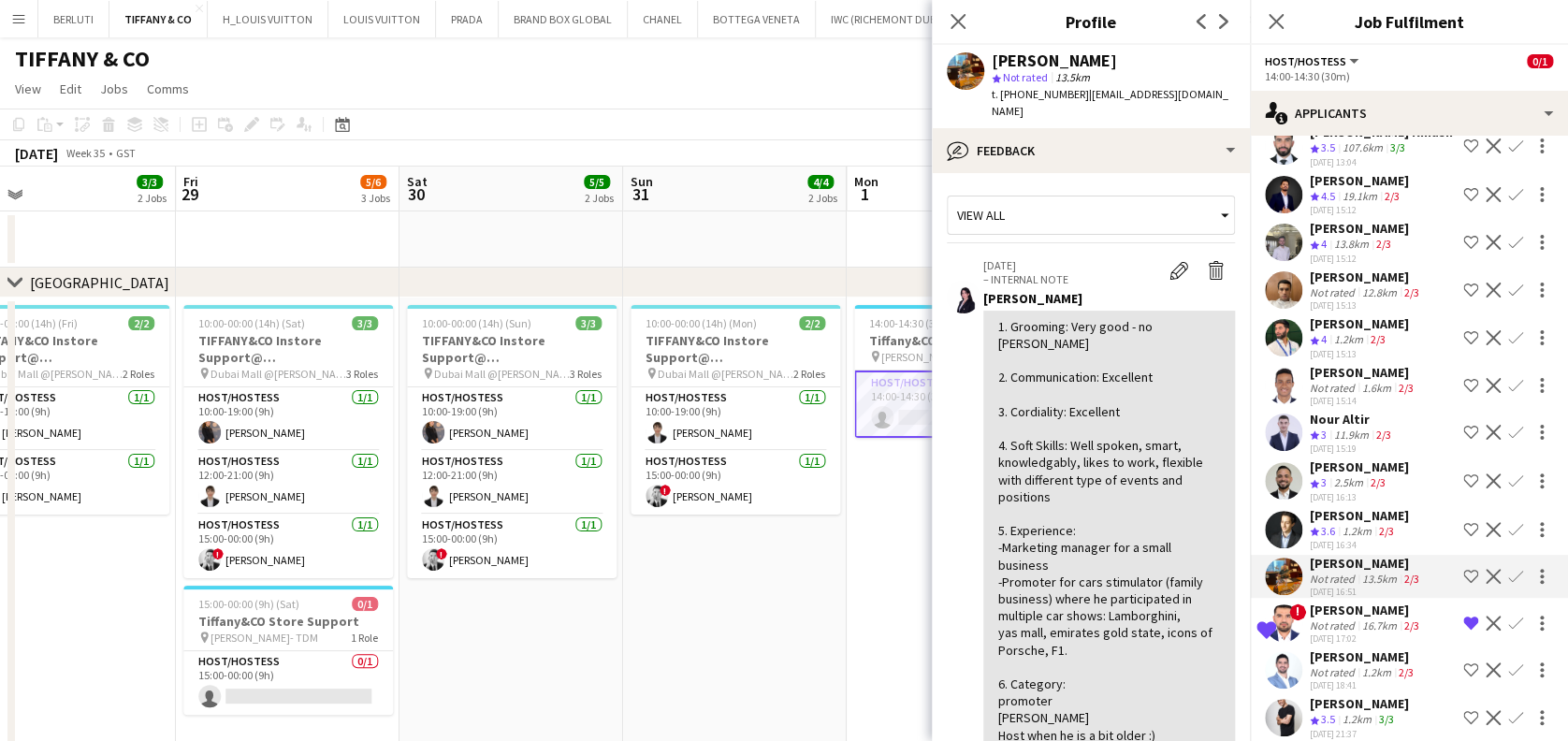
click at [743, 572] on div "Not rated" at bounding box center [1333, 578] width 49 height 14
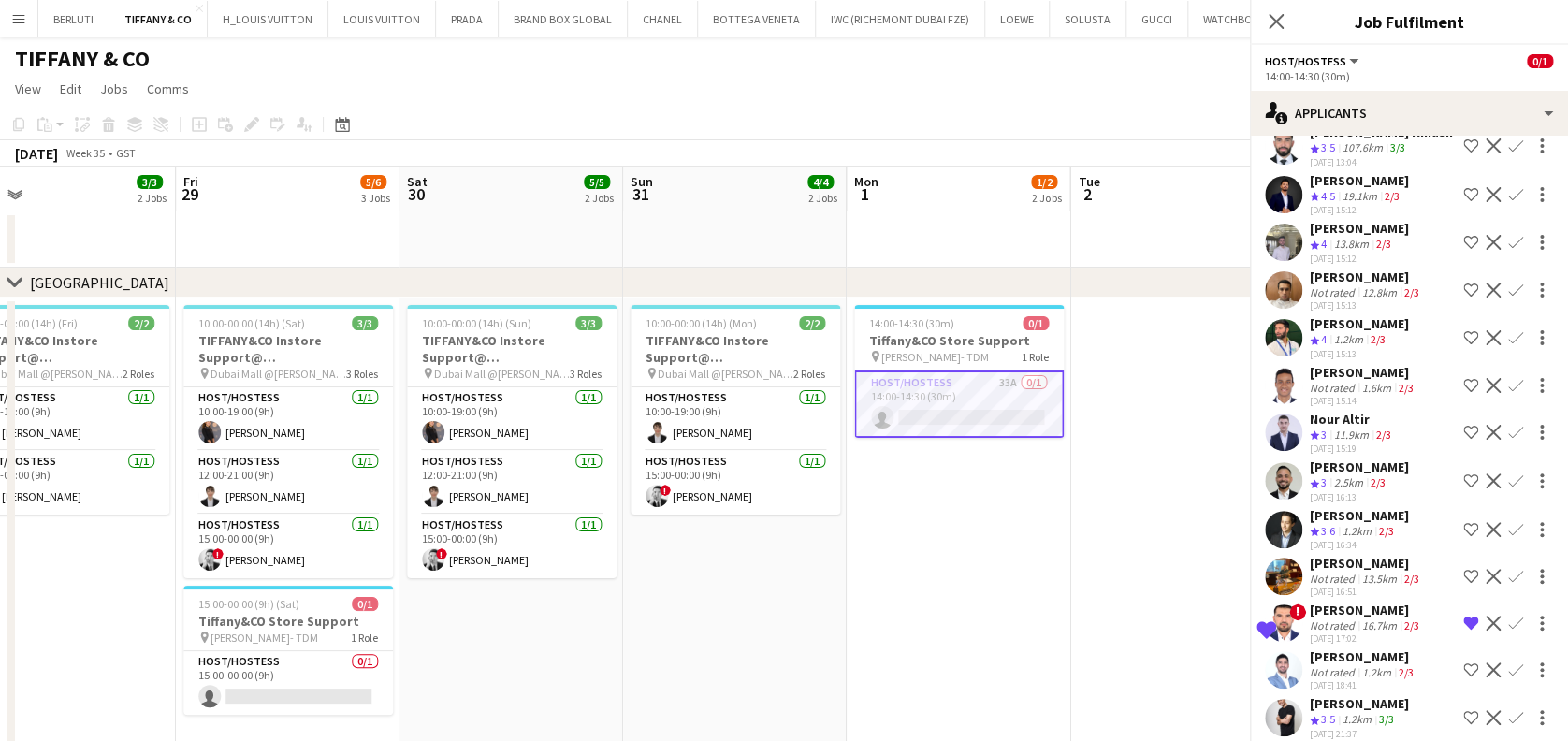
click at [743, 572] on div "Not rated" at bounding box center [1333, 578] width 49 height 14
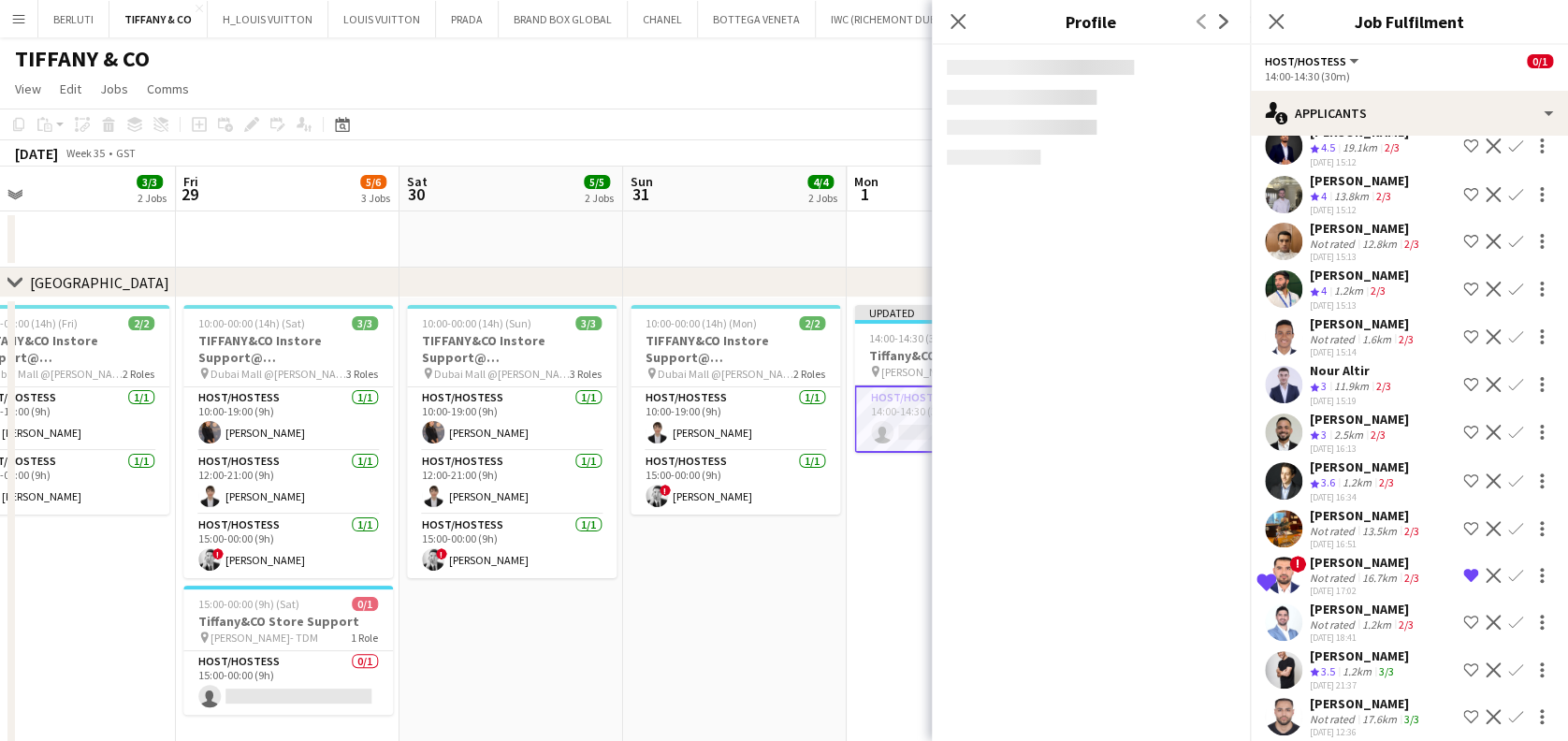
scroll to position [737, 0]
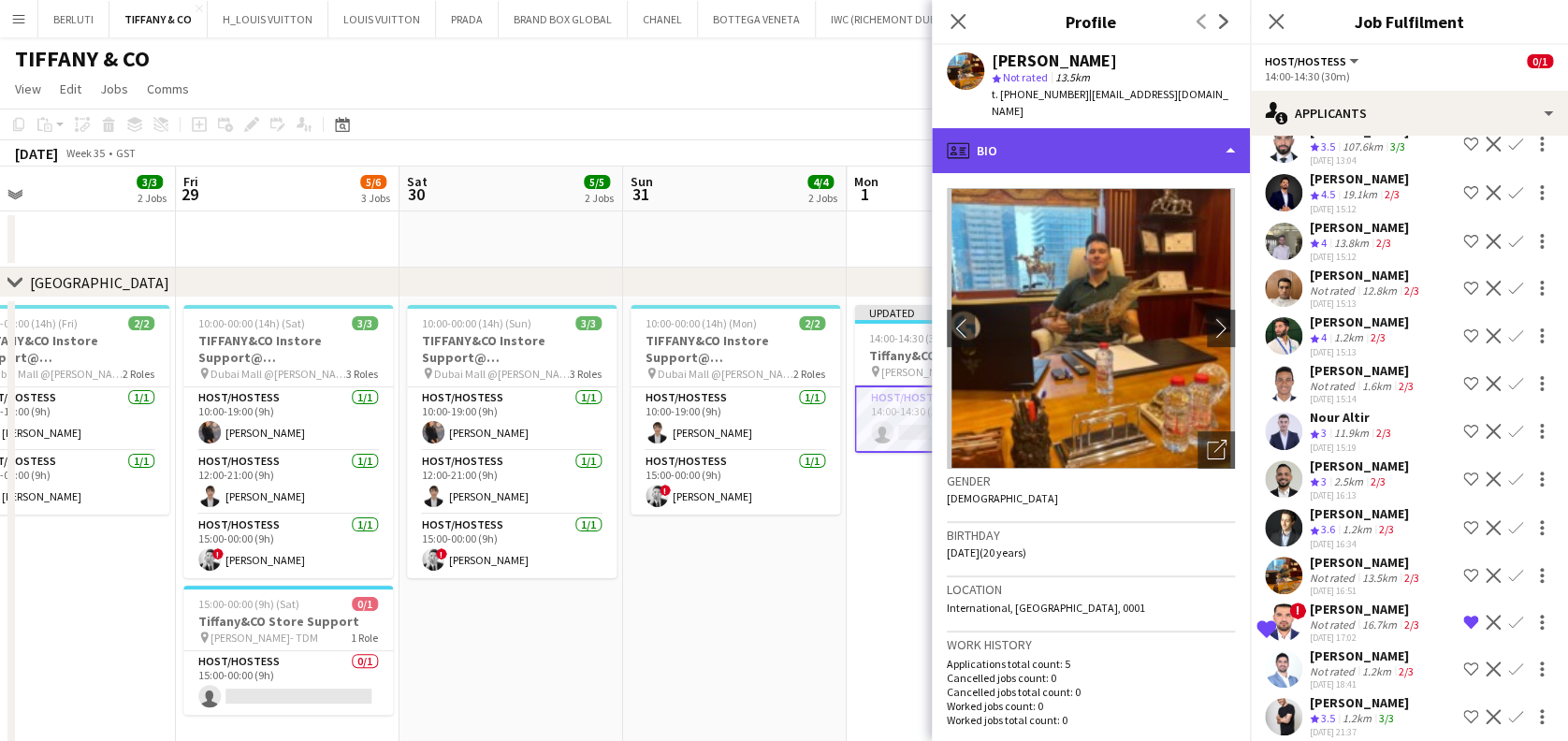
click at [743, 146] on div "profile Bio" at bounding box center [1091, 150] width 318 height 45
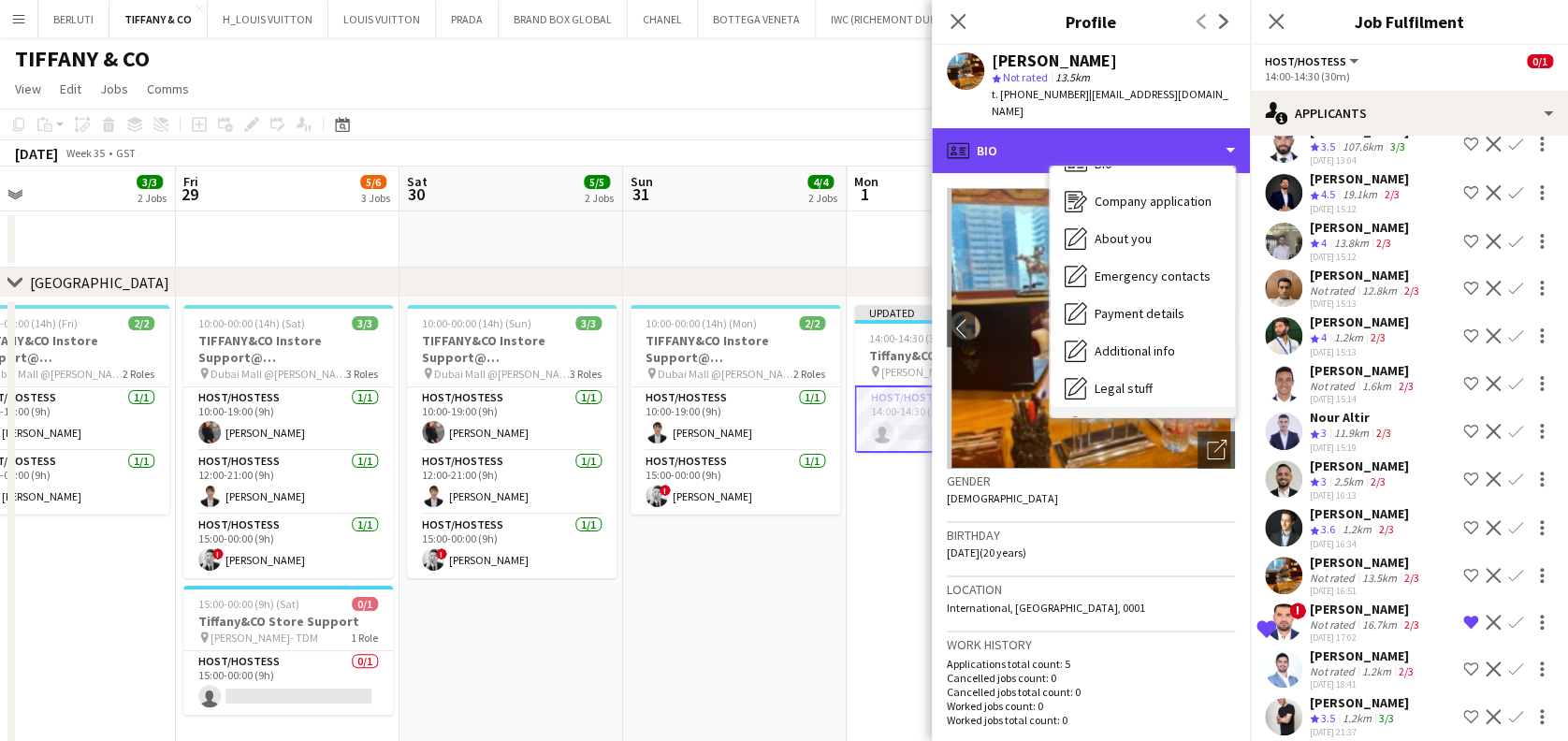
scroll to position [100, 0]
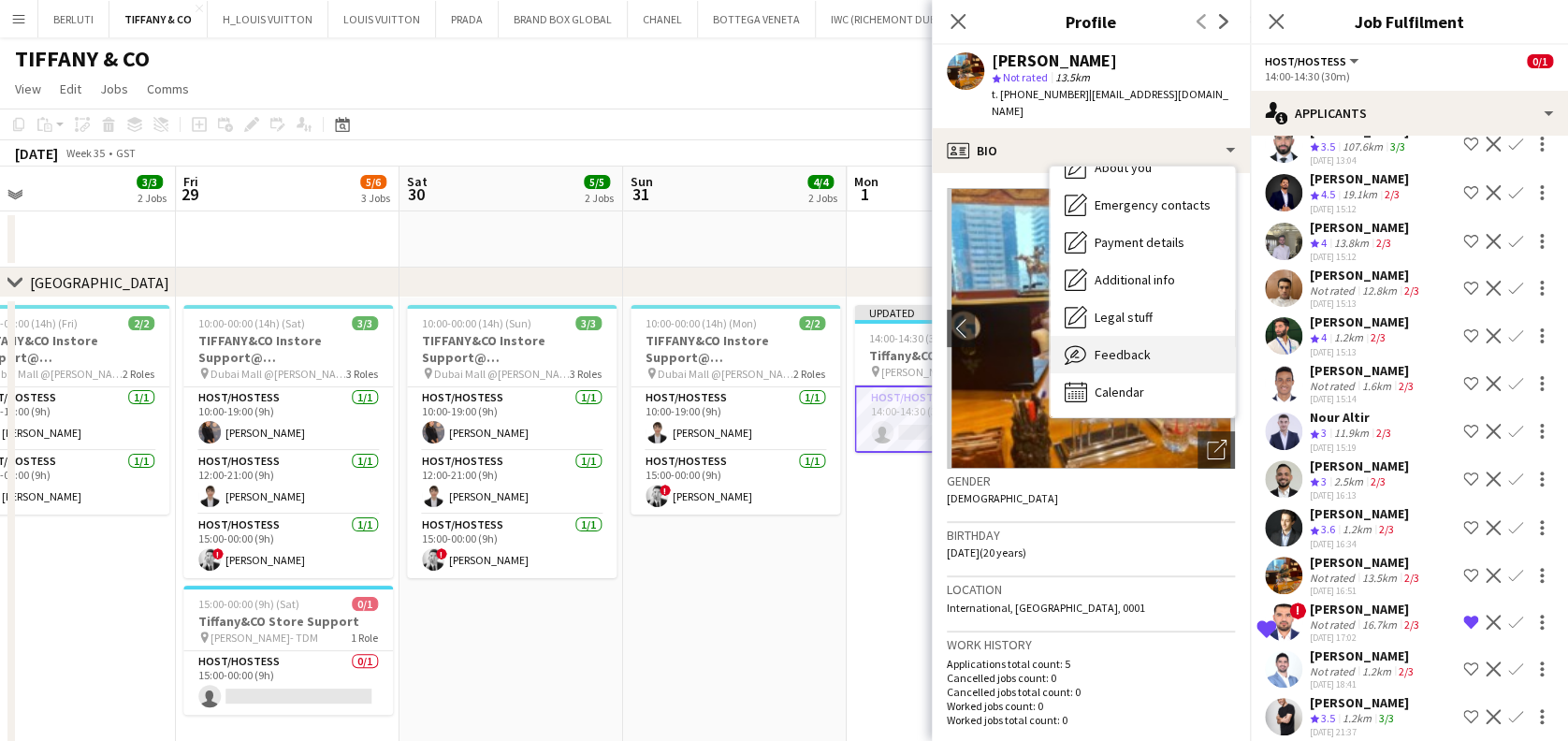
click at [743, 336] on div "Feedback Feedback" at bounding box center [1142, 354] width 185 height 37
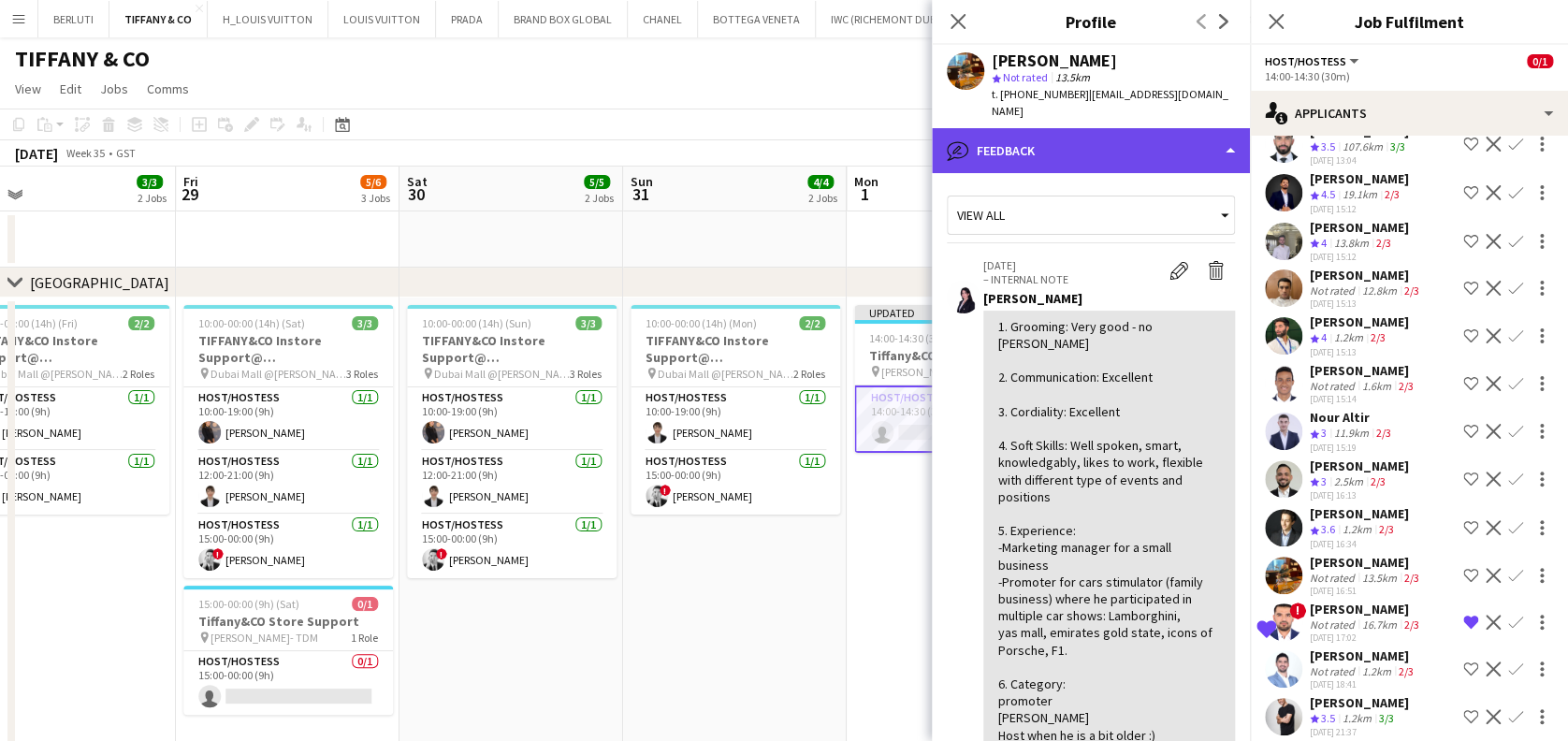
click at [743, 128] on div "bubble-pencil Feedback" at bounding box center [1091, 150] width 318 height 45
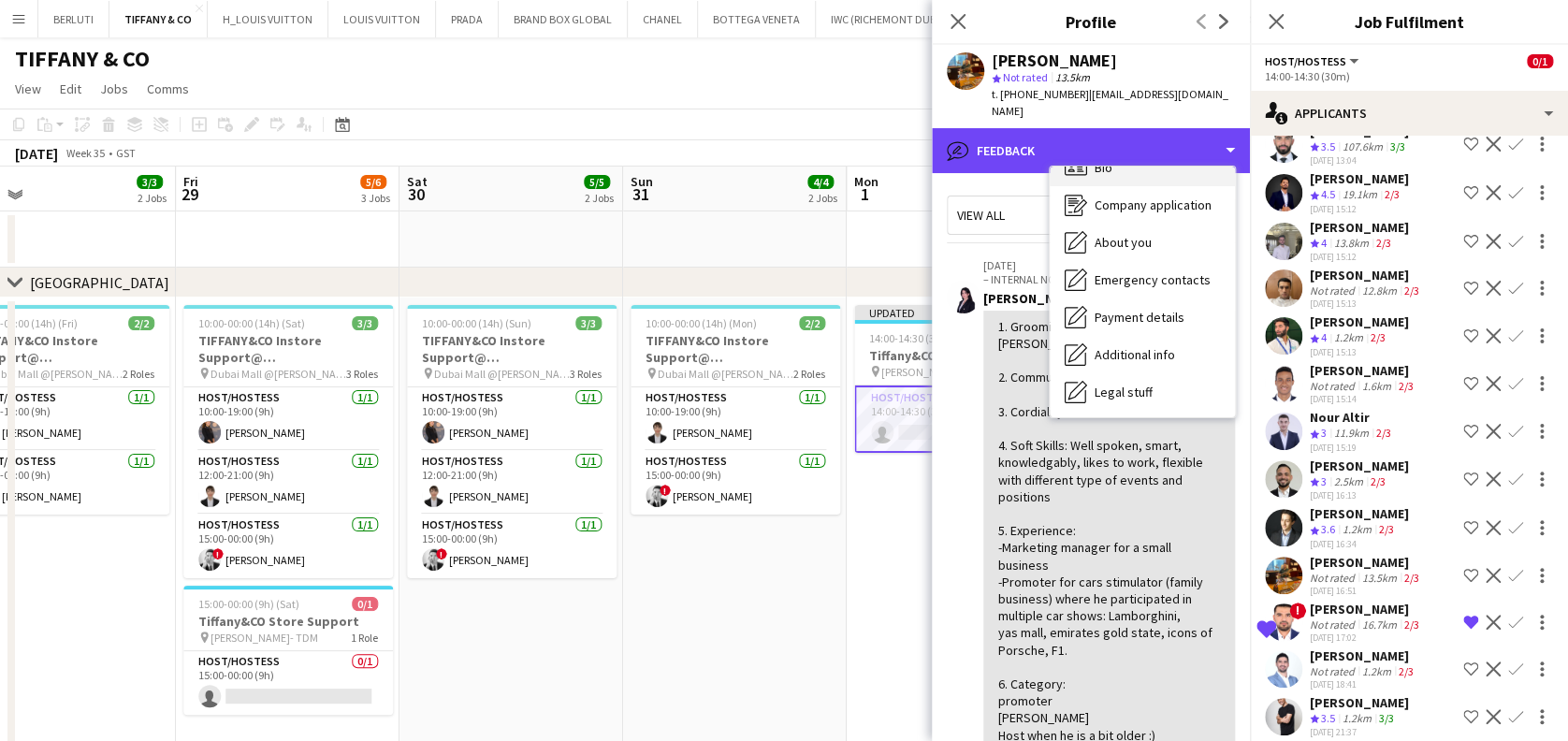
scroll to position [0, 0]
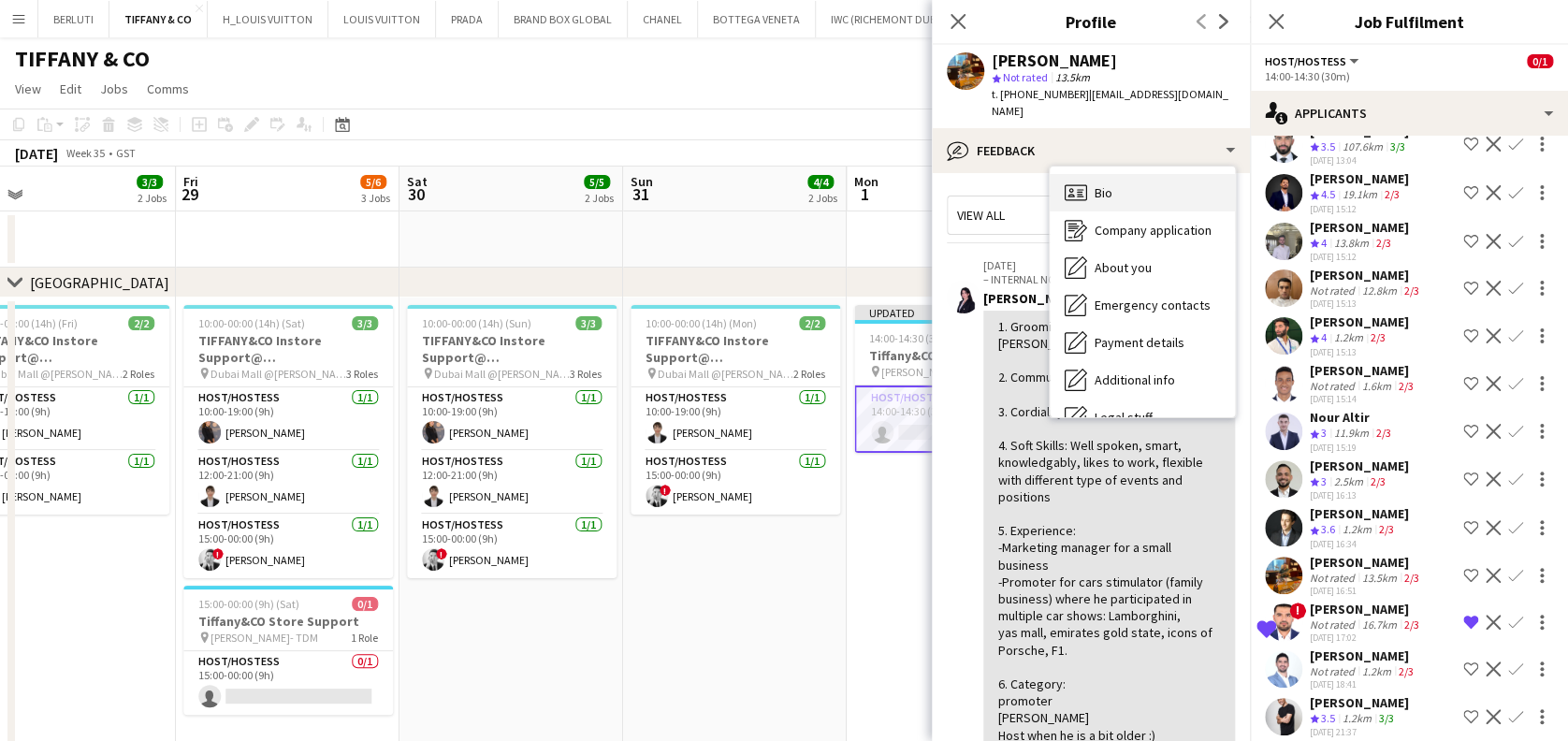
click at [743, 177] on div "Bio Bio" at bounding box center [1142, 192] width 185 height 37
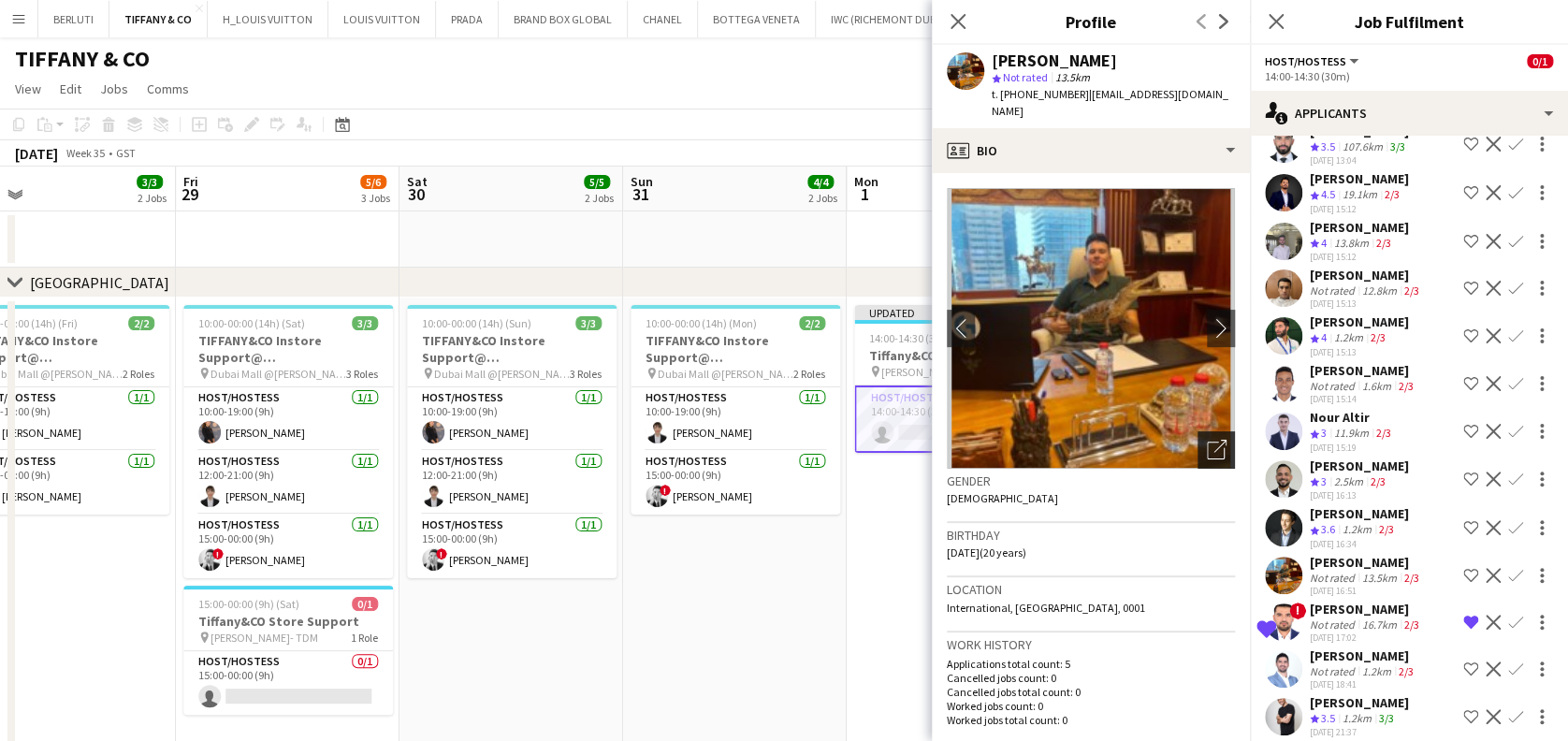
click at [743, 439] on icon "Open photos pop-in" at bounding box center [1216, 449] width 20 height 20
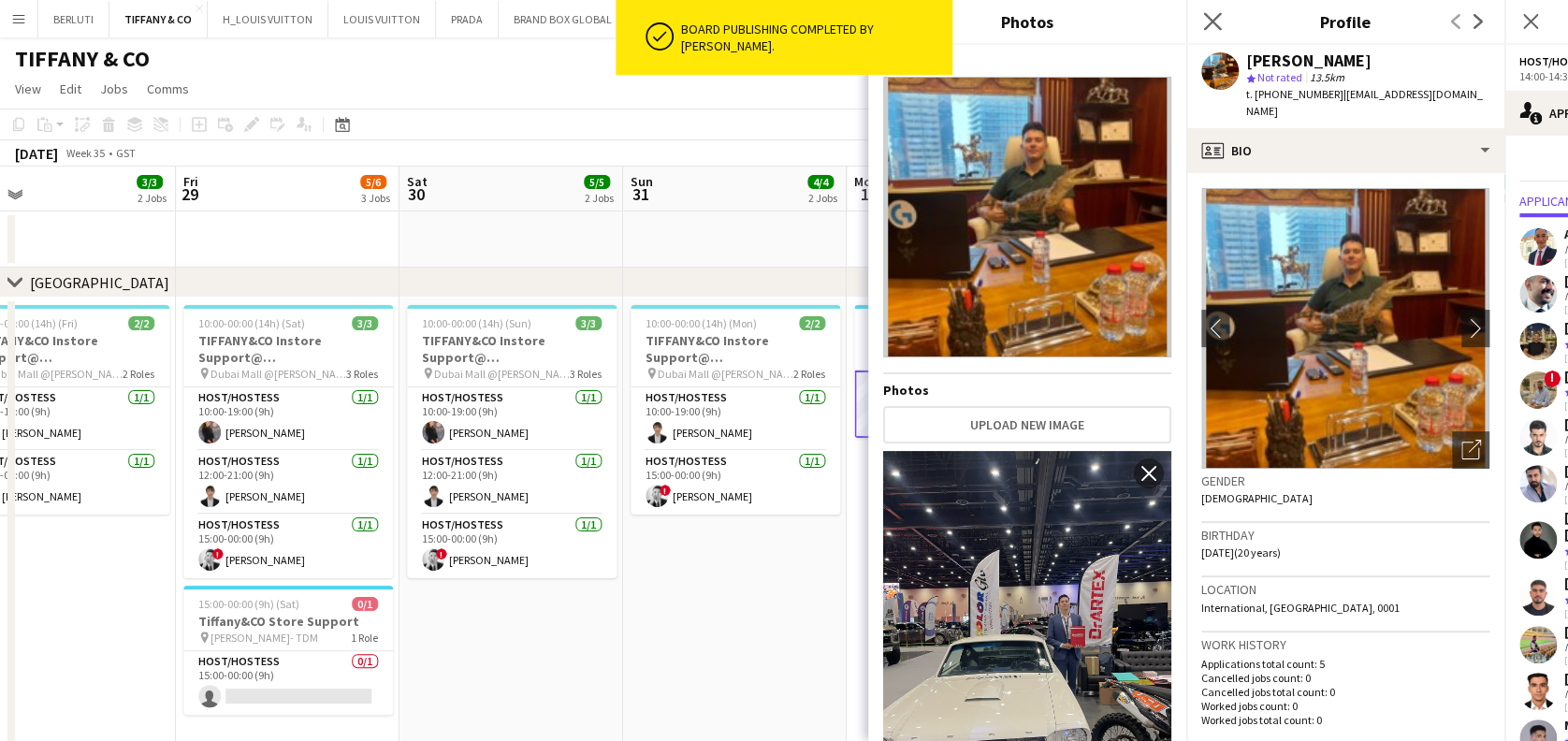
click at [743, 22] on app-icon "Close pop-in" at bounding box center [1212, 21] width 27 height 27
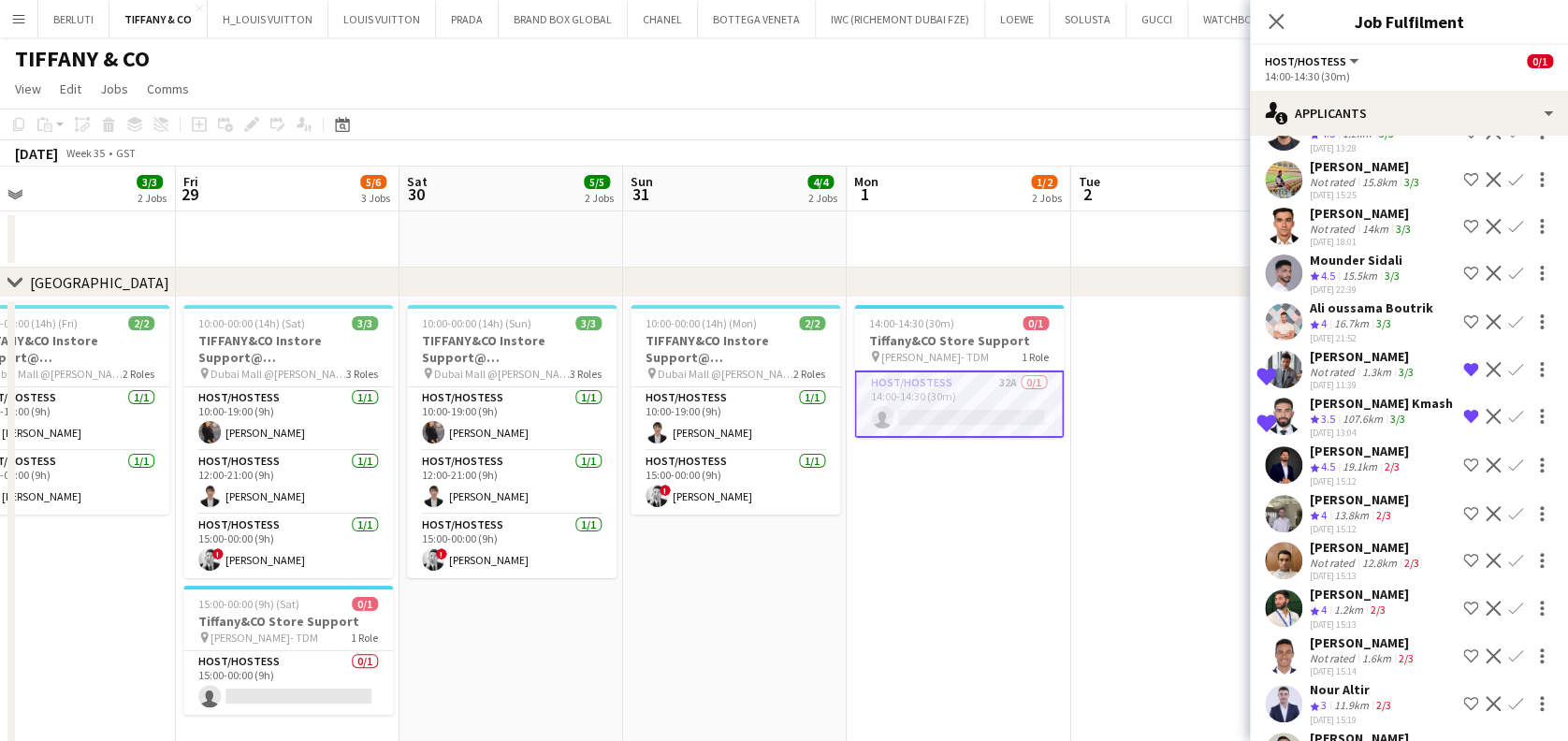
scroll to position [498, 0]
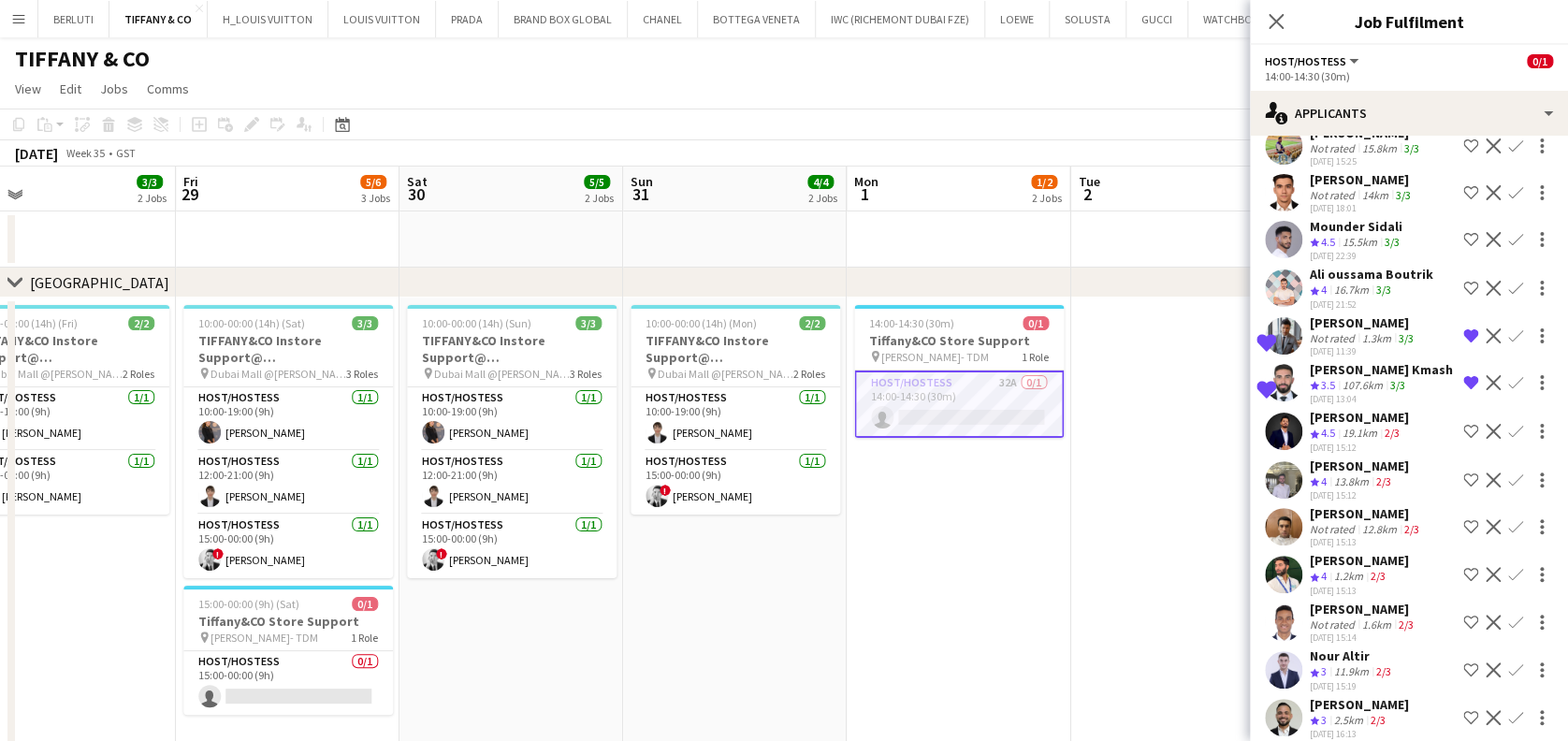
click at [743, 353] on div "21-08-2025 11:39" at bounding box center [1363, 352] width 108 height 12
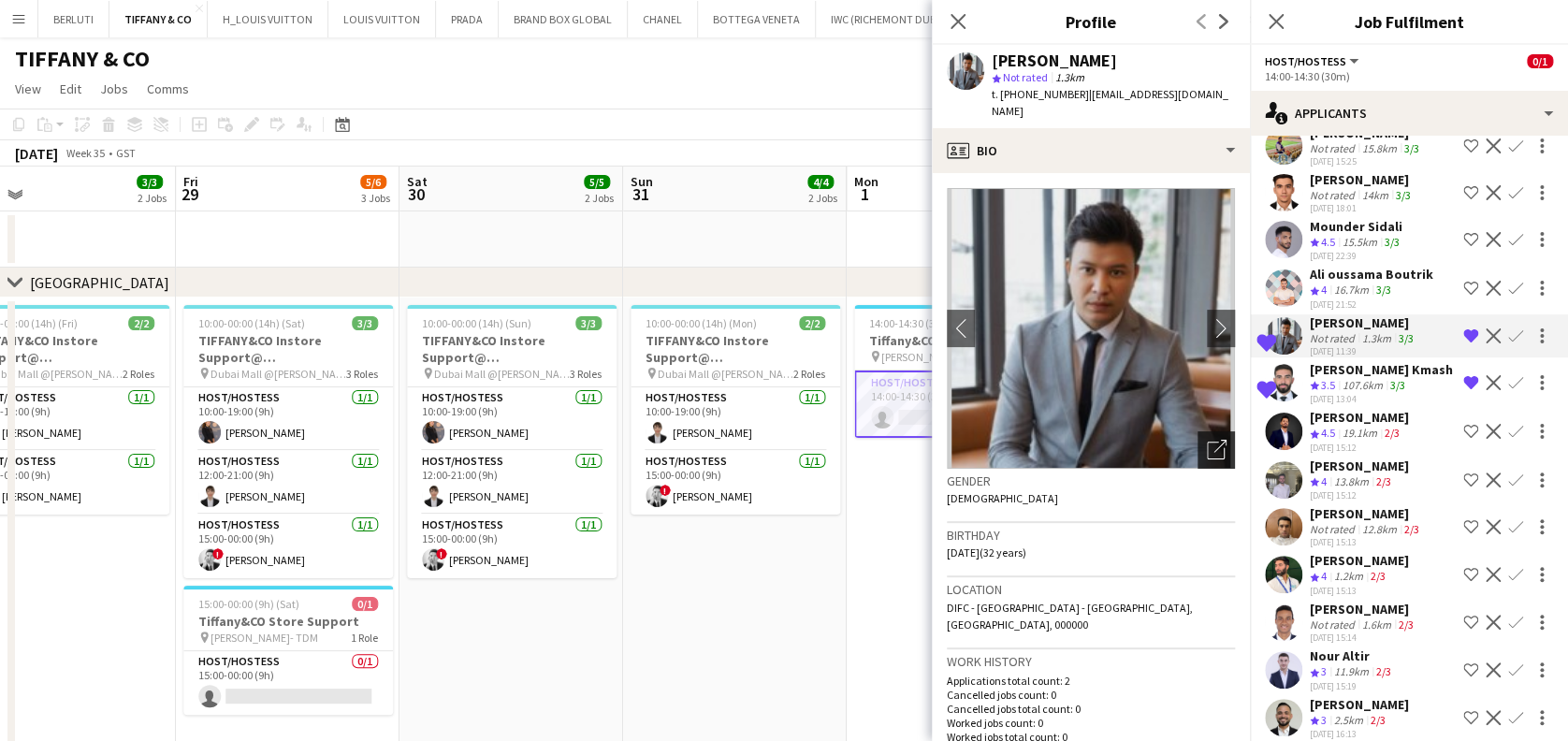
click at [743, 439] on icon "Open photos pop-in" at bounding box center [1216, 449] width 20 height 20
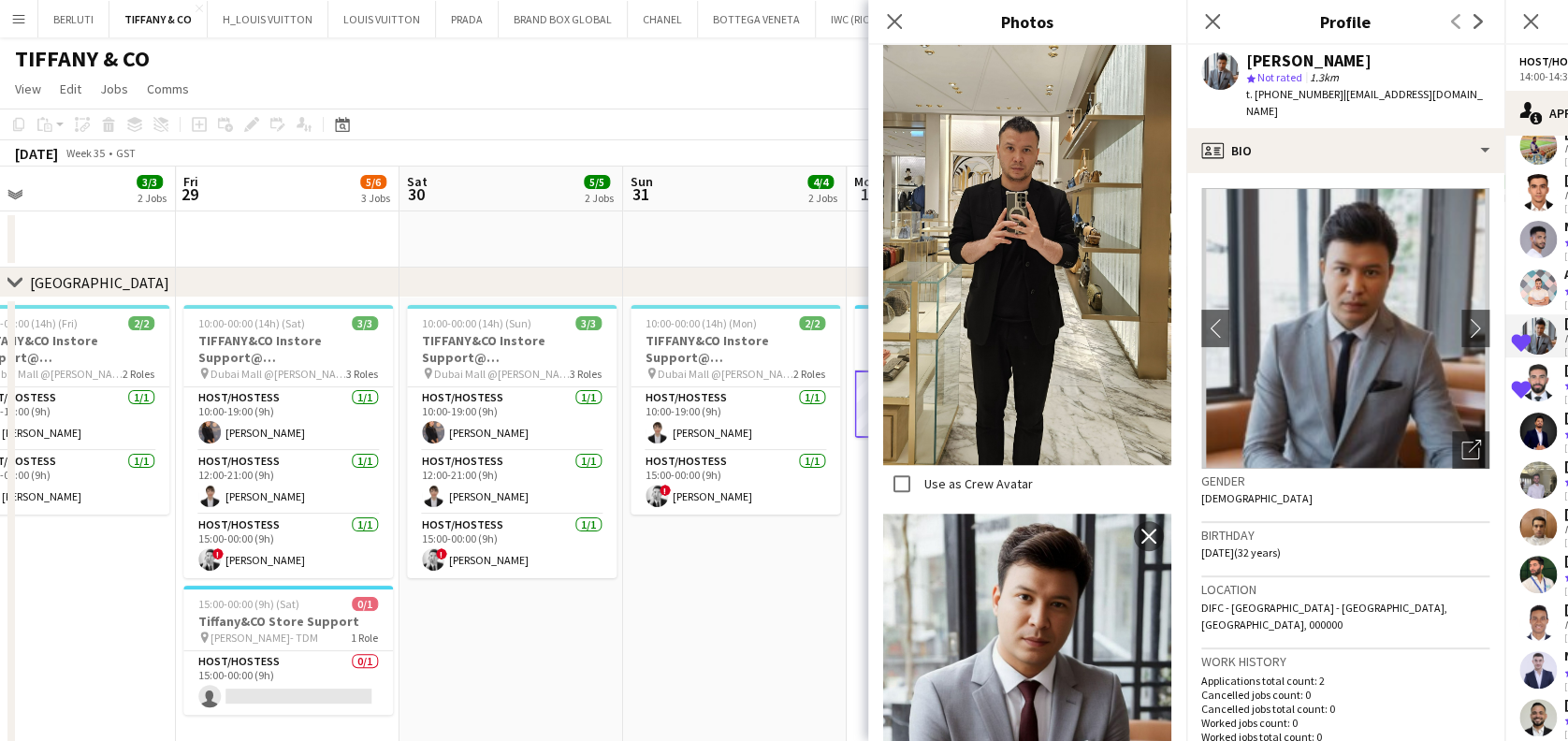
scroll to position [623, 0]
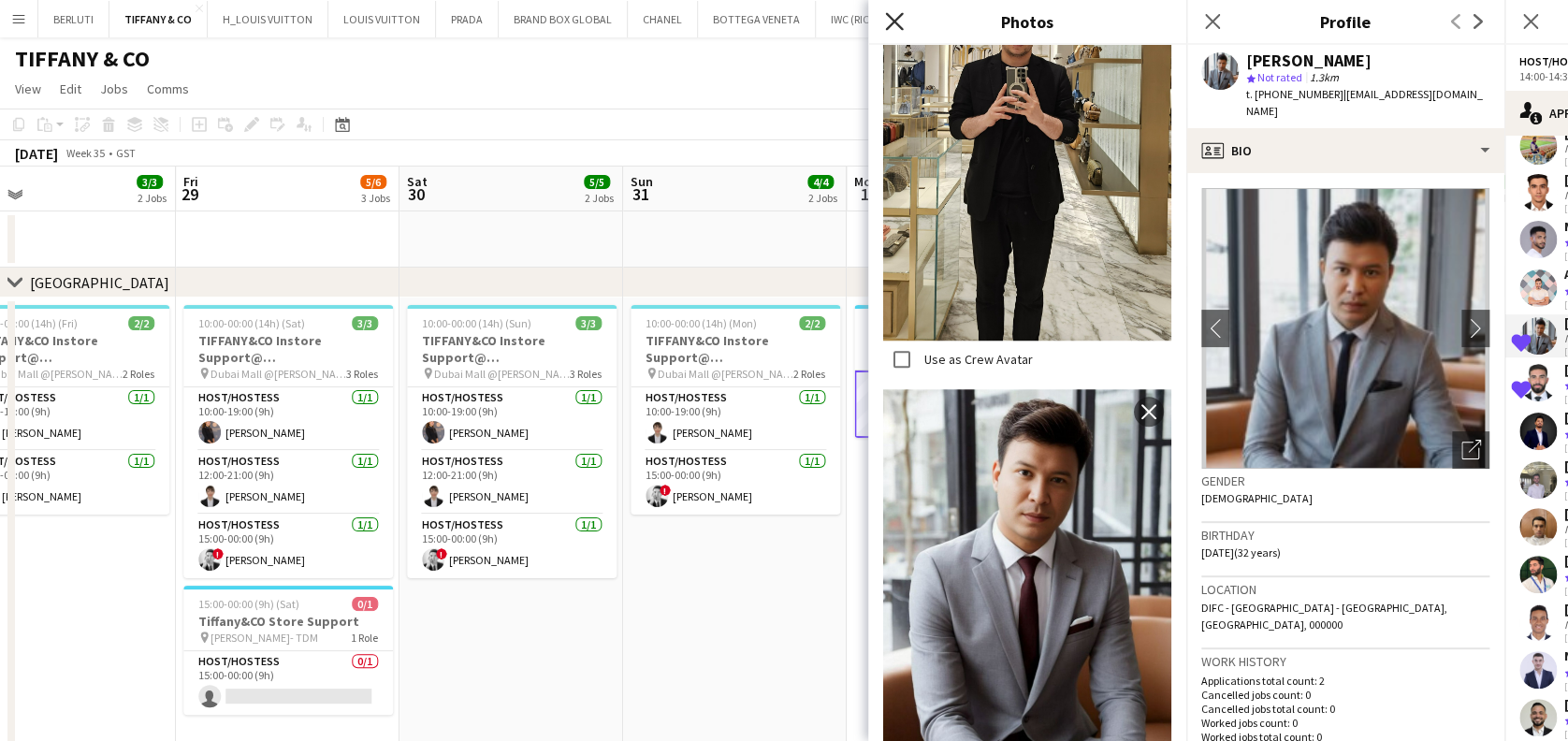
click at [743, 15] on icon "Close pop-in" at bounding box center [894, 21] width 18 height 18
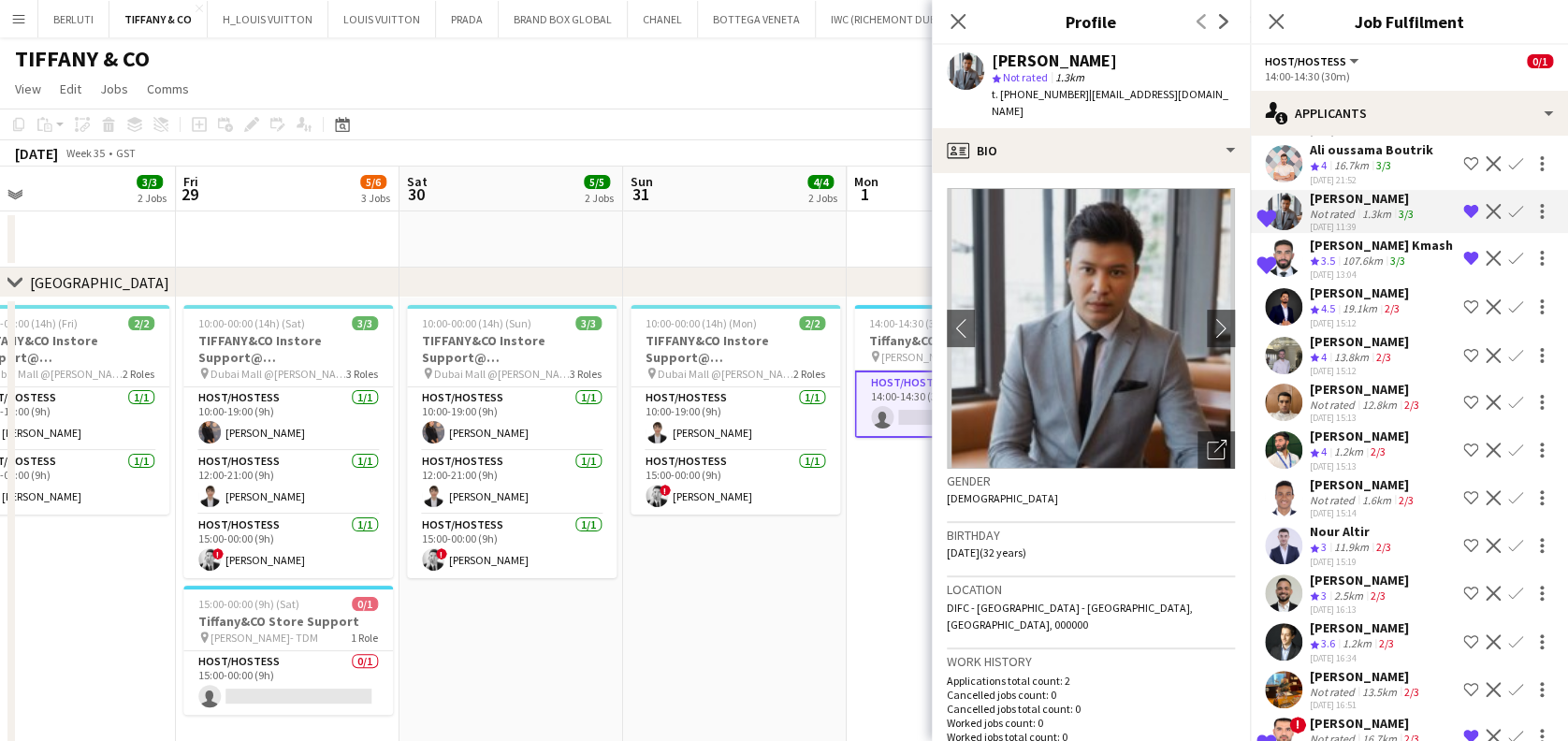
click at [743, 679] on div "Marat Khamidullin" at bounding box center [1365, 676] width 113 height 17
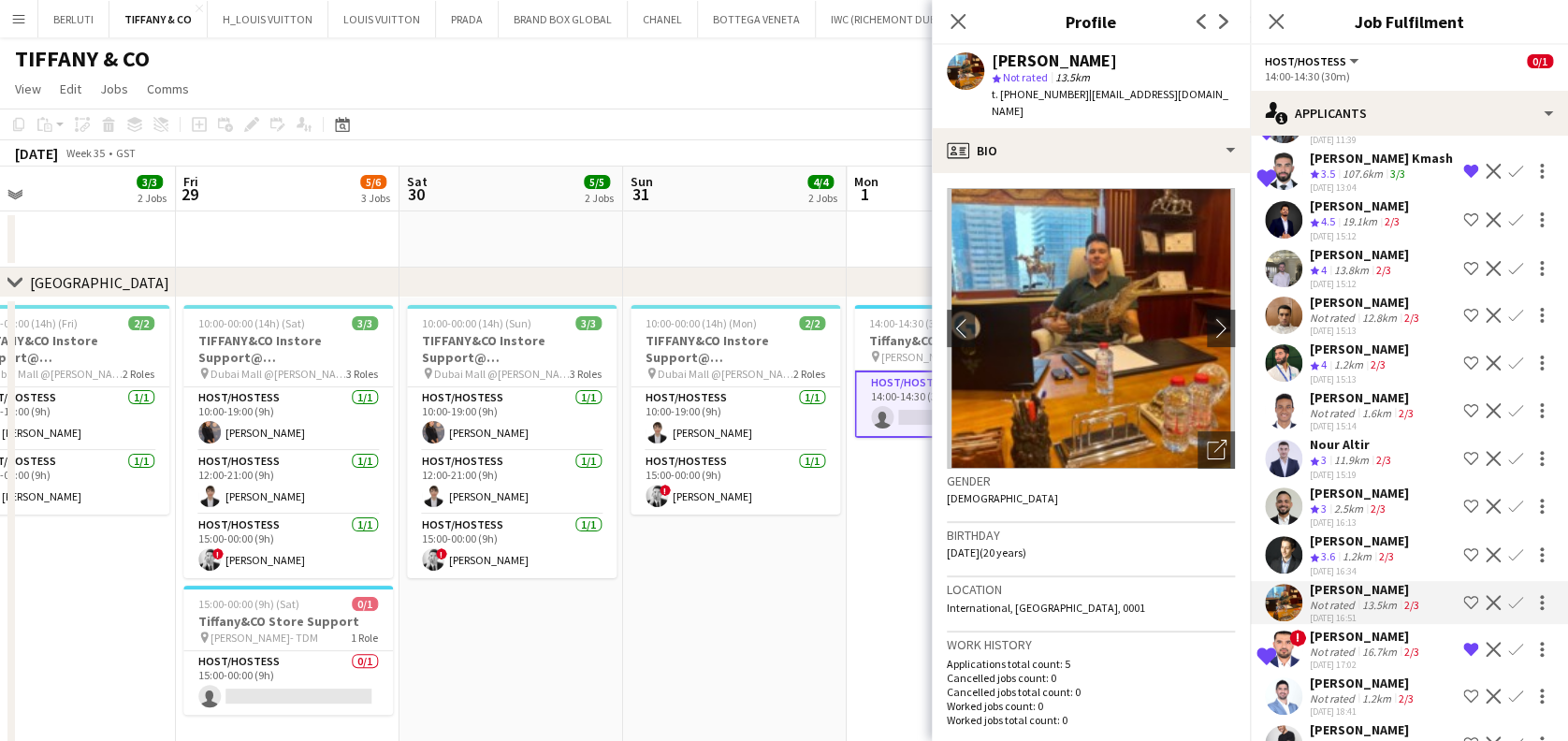
scroll to position [748, 0]
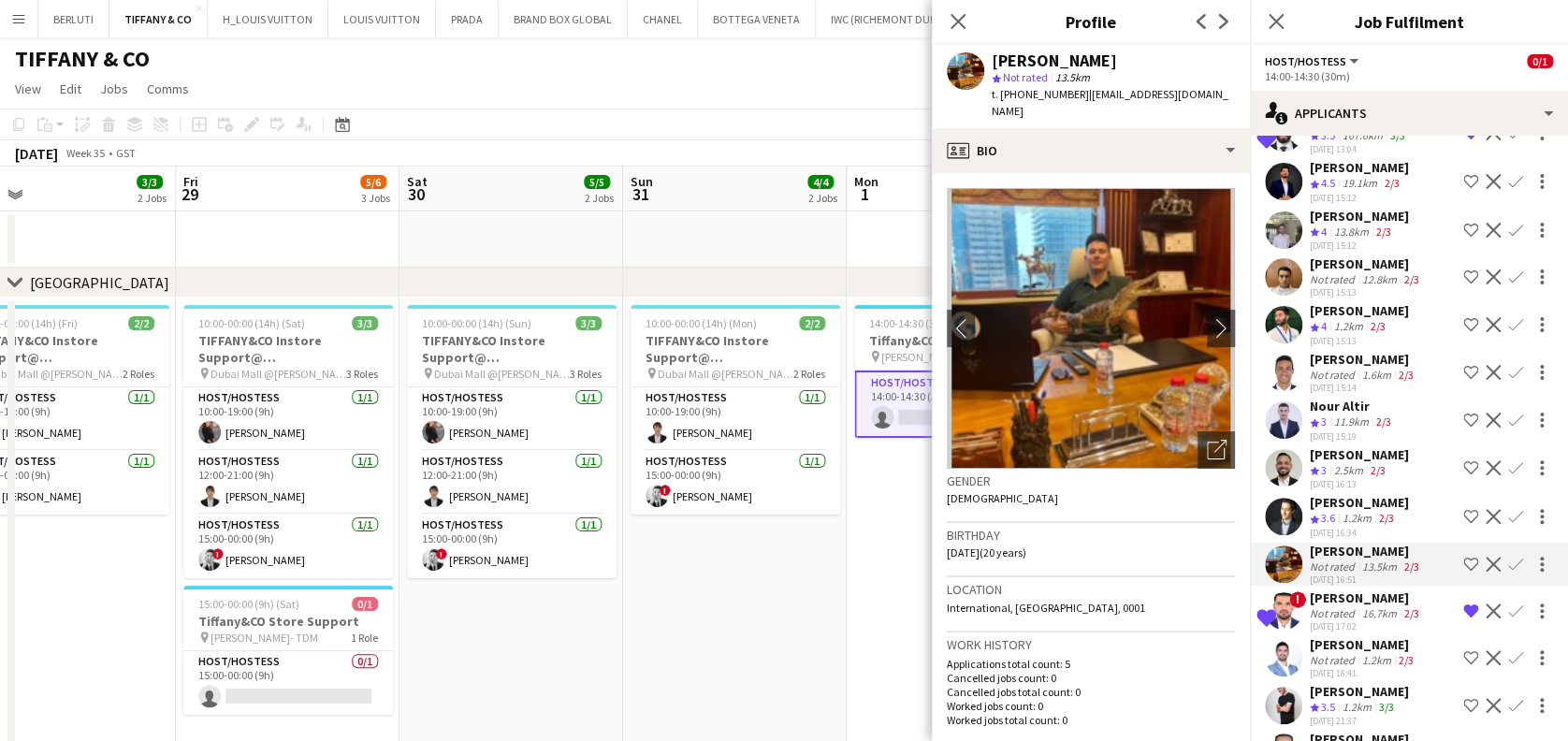
click at [743, 610] on div "Not rated" at bounding box center [1333, 613] width 49 height 14
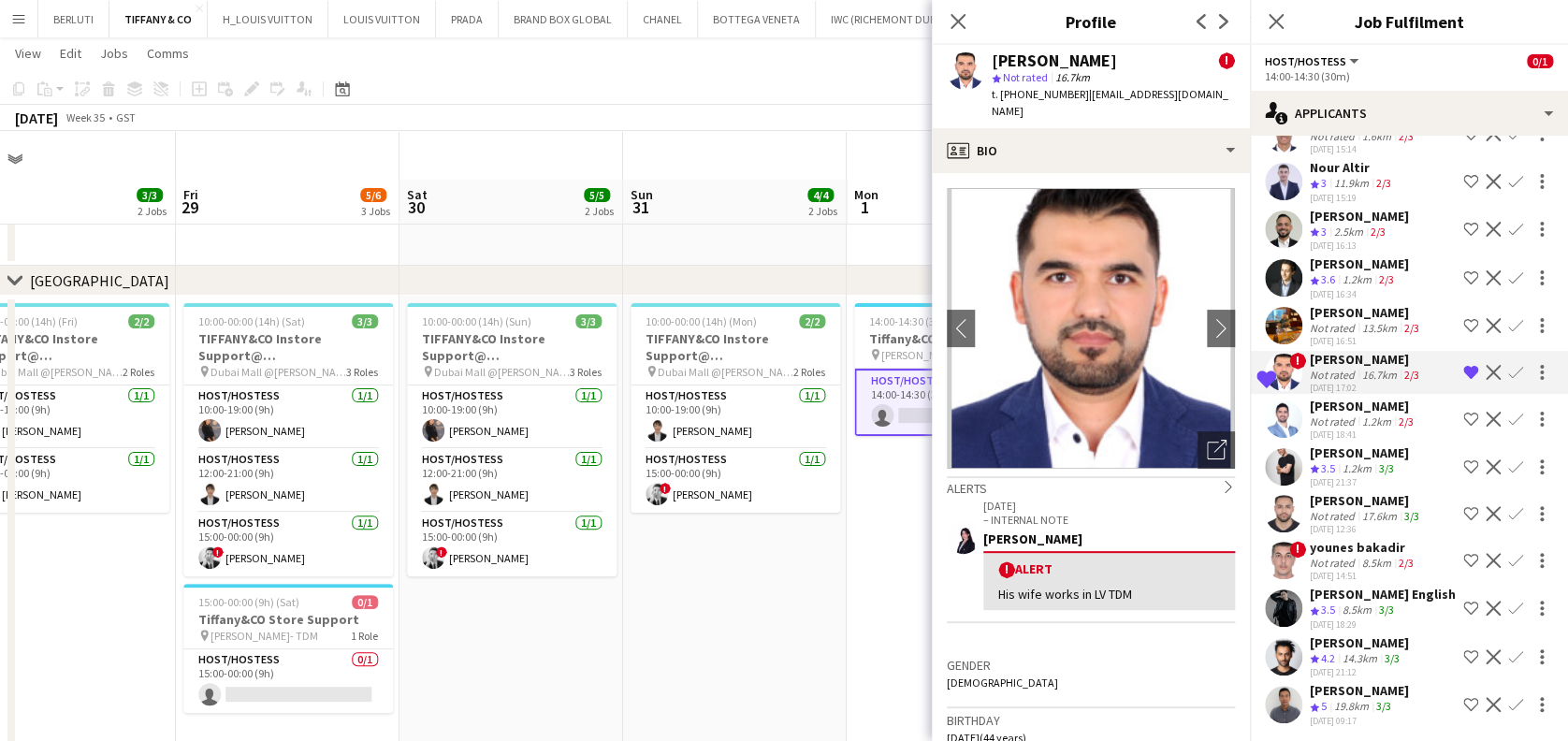
scroll to position [125, 0]
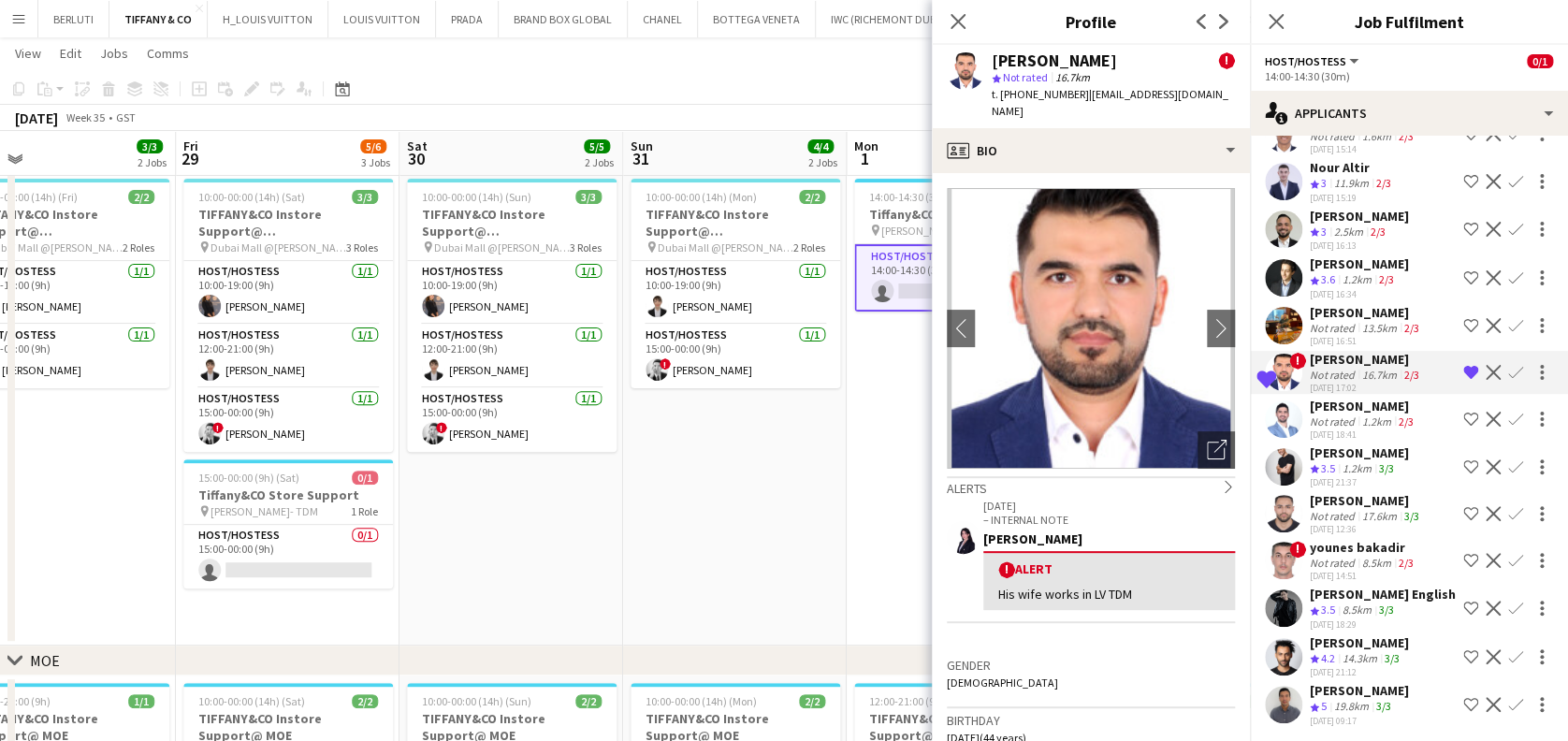
drag, startPoint x: 814, startPoint y: 432, endPoint x: 832, endPoint y: 427, distance: 18.7
click at [743, 432] on app-date-cell "10:00-00:00 (14h) (Mon) 2/2 TIFFANY&CO Instore Support@ Dubai Mall pin Dubai Ma…" at bounding box center [735, 407] width 224 height 474
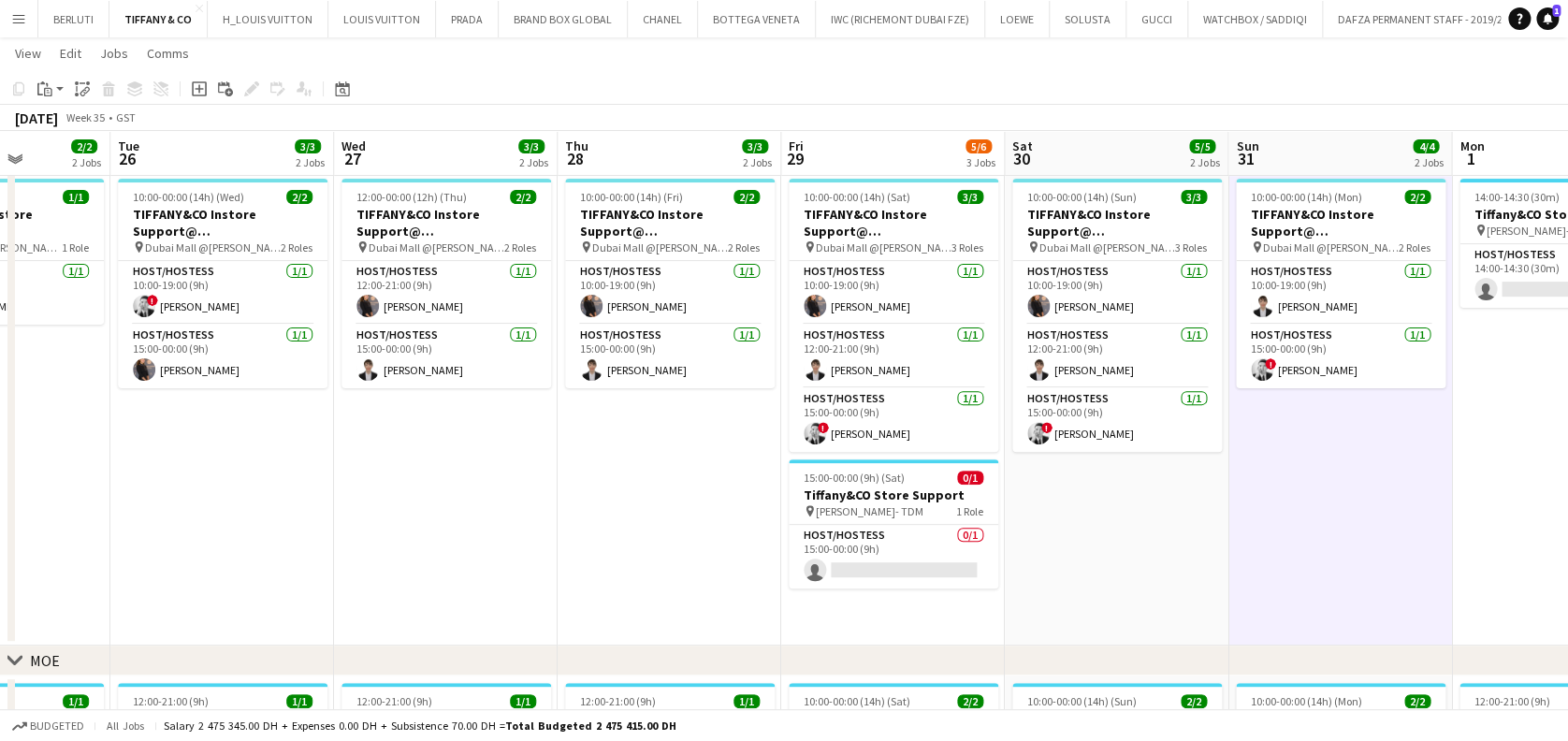
scroll to position [0, 557]
